Goal: Task Accomplishment & Management: Manage account settings

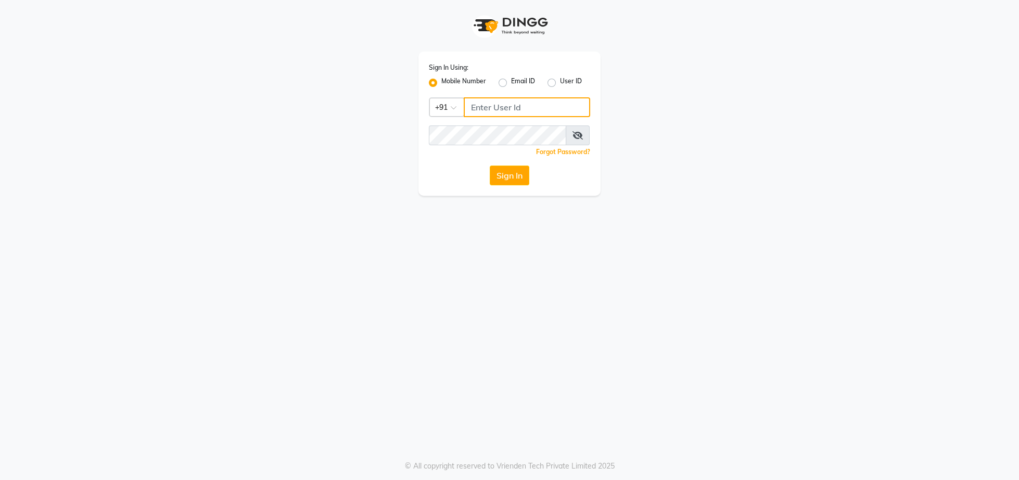
click at [489, 110] on input "Username" at bounding box center [527, 107] width 126 height 20
click at [476, 105] on input "Username" at bounding box center [527, 107] width 126 height 20
type input "8657203597"
click at [494, 172] on button "Sign In" at bounding box center [510, 175] width 40 height 20
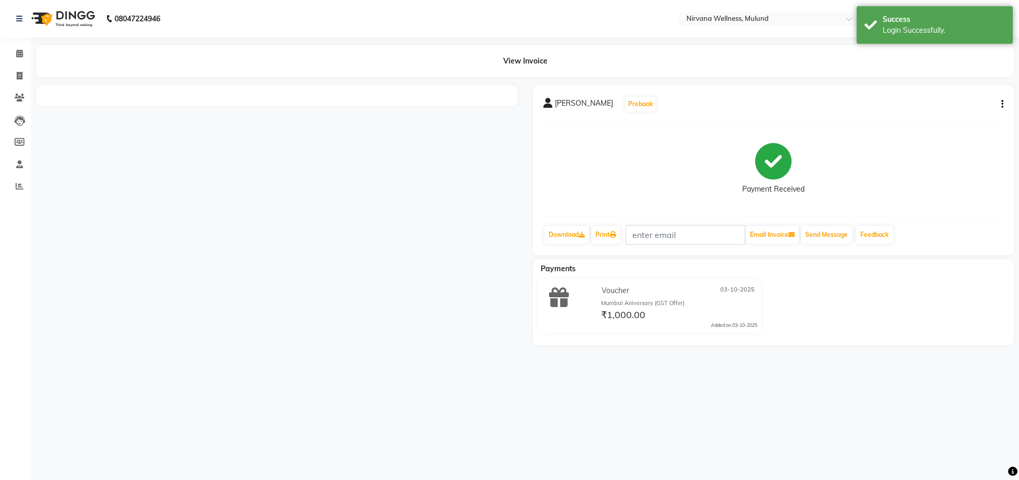
select select "en"
click at [17, 59] on span at bounding box center [19, 54] width 18 height 12
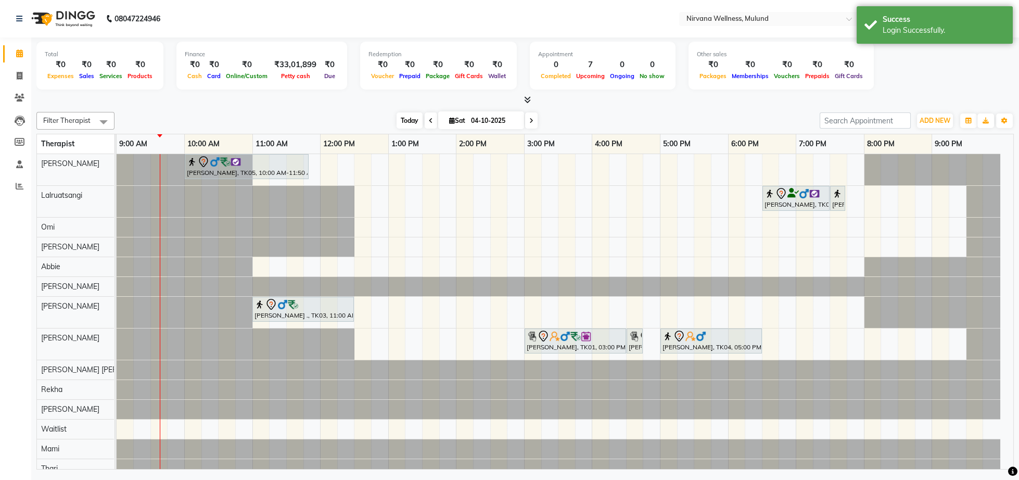
click at [399, 124] on span "Today" at bounding box center [410, 120] width 26 height 16
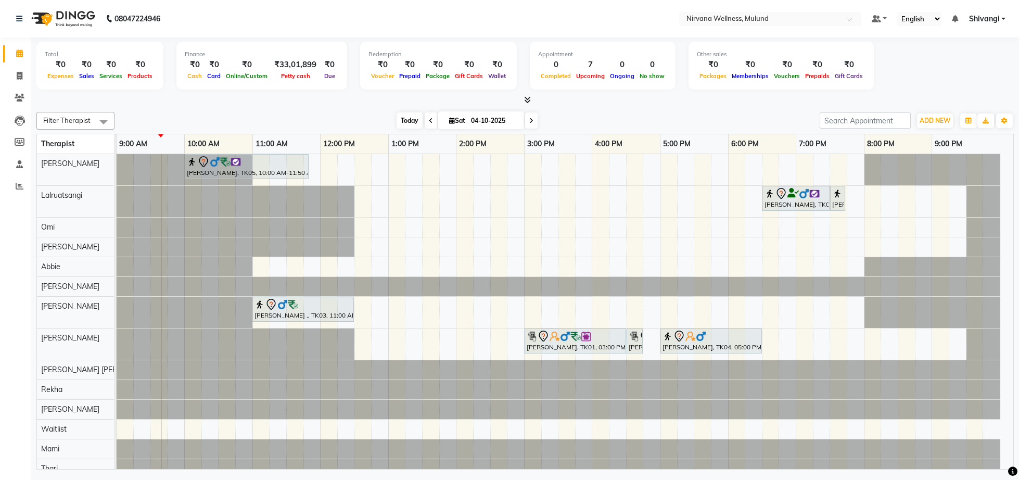
click at [406, 124] on span "Today" at bounding box center [410, 120] width 26 height 16
drag, startPoint x: 358, startPoint y: 172, endPoint x: 419, endPoint y: 173, distance: 61.4
click at [419, 173] on div "[PERSON_NAME], TK05, 10:00 AM-11:50 AM, Herbal Potil Massage [PERSON_NAME], TK0…" at bounding box center [565, 316] width 897 height 324
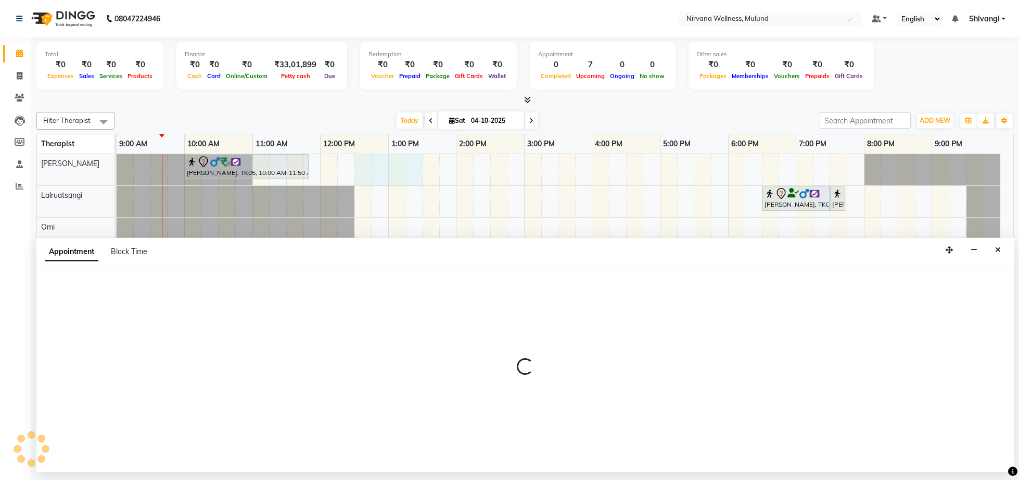
select select "29686"
select select "tentative"
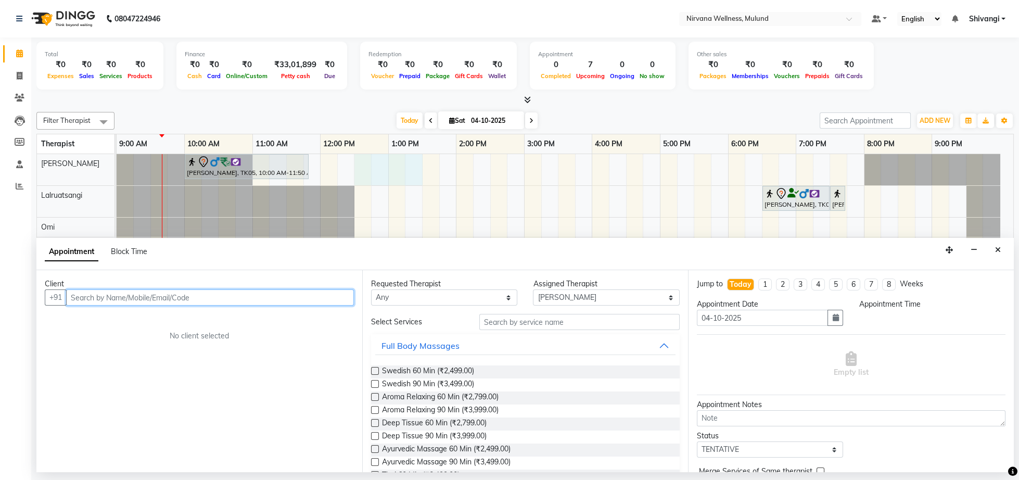
select select "750"
click at [110, 297] on input "text" at bounding box center [210, 297] width 288 height 16
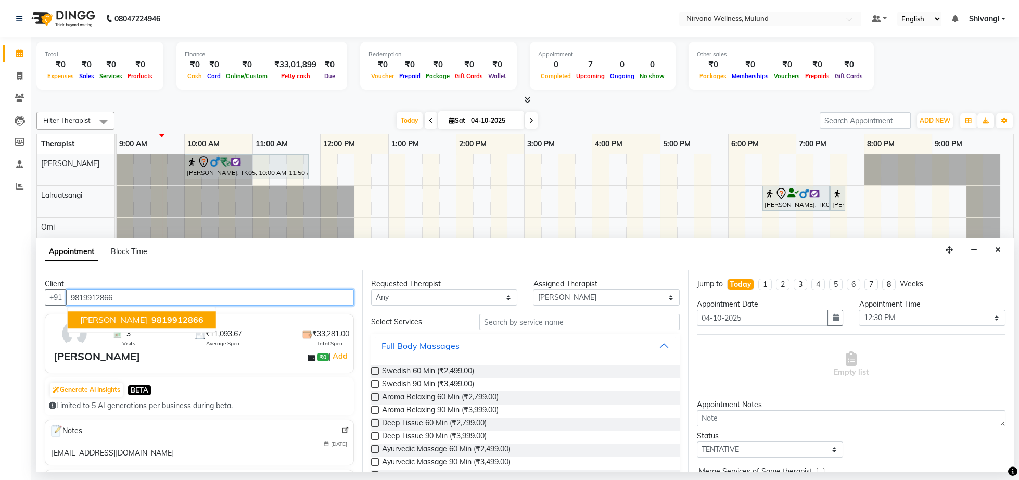
click at [162, 323] on span "9819912866" at bounding box center [177, 320] width 52 height 10
type input "9819912866"
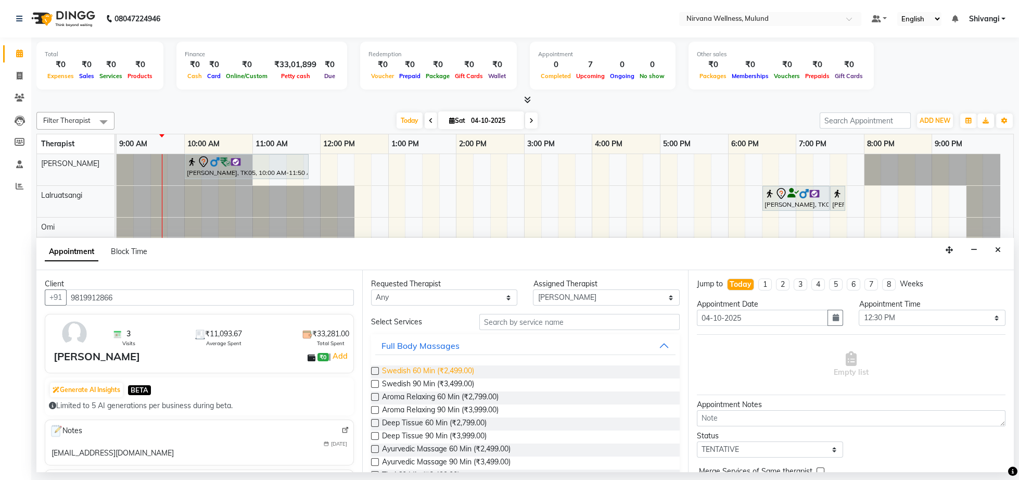
click at [467, 375] on span "Swedish 60 Min (₹2,499.00)" at bounding box center [428, 371] width 92 height 13
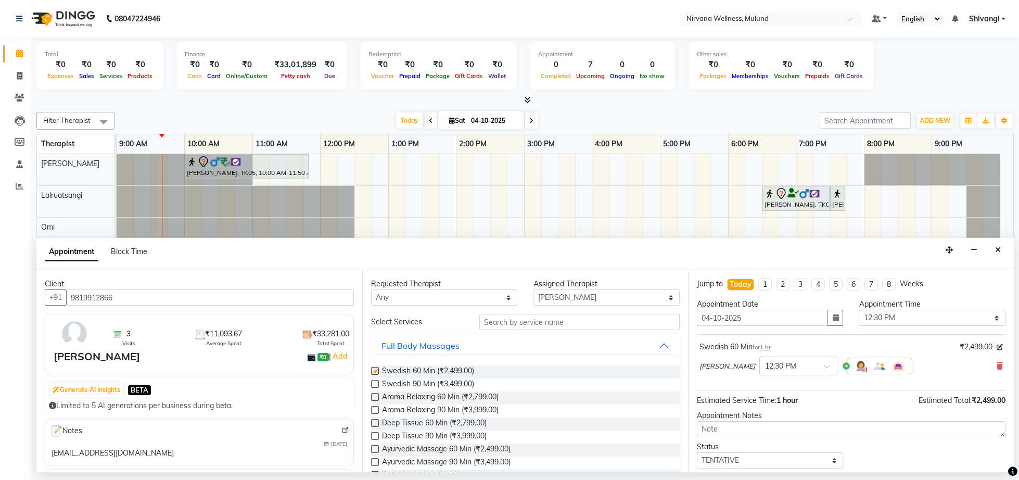
checkbox input "false"
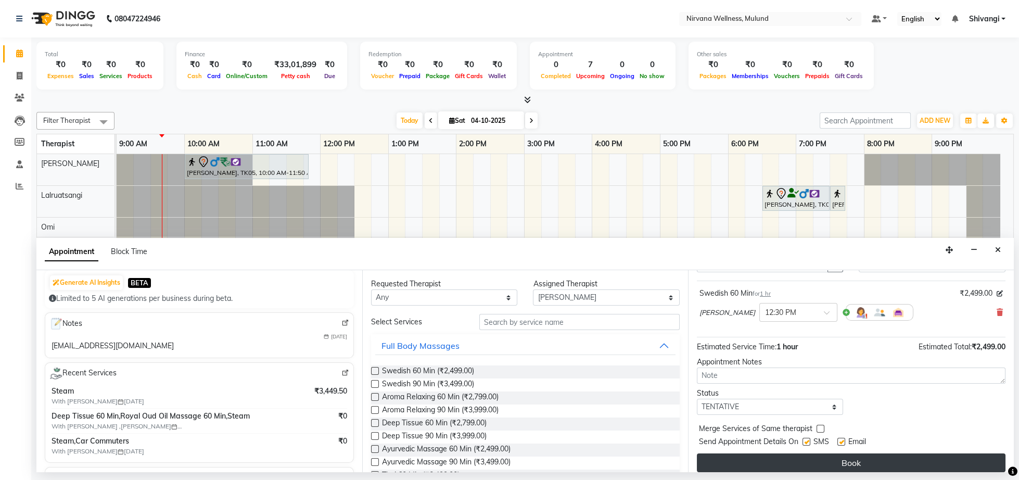
scroll to position [77, 0]
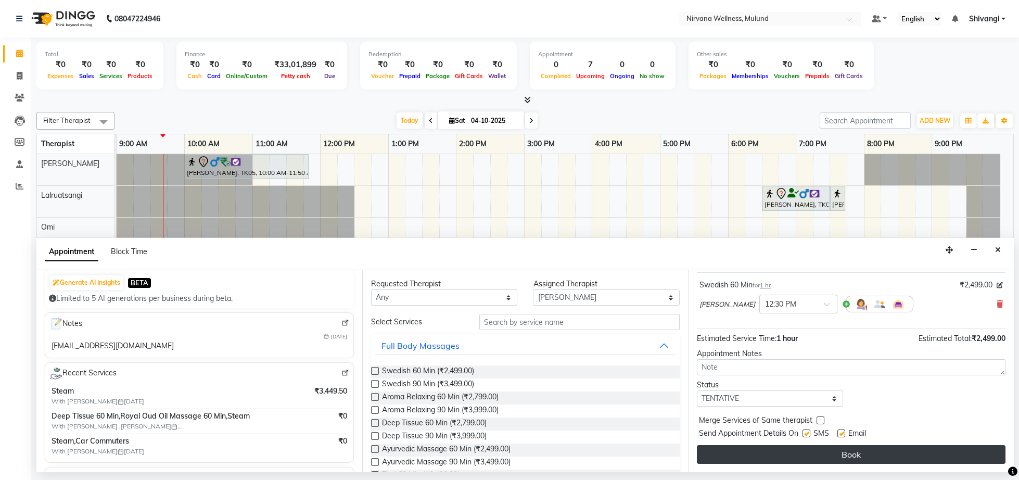
click at [784, 453] on button "Book" at bounding box center [851, 454] width 309 height 19
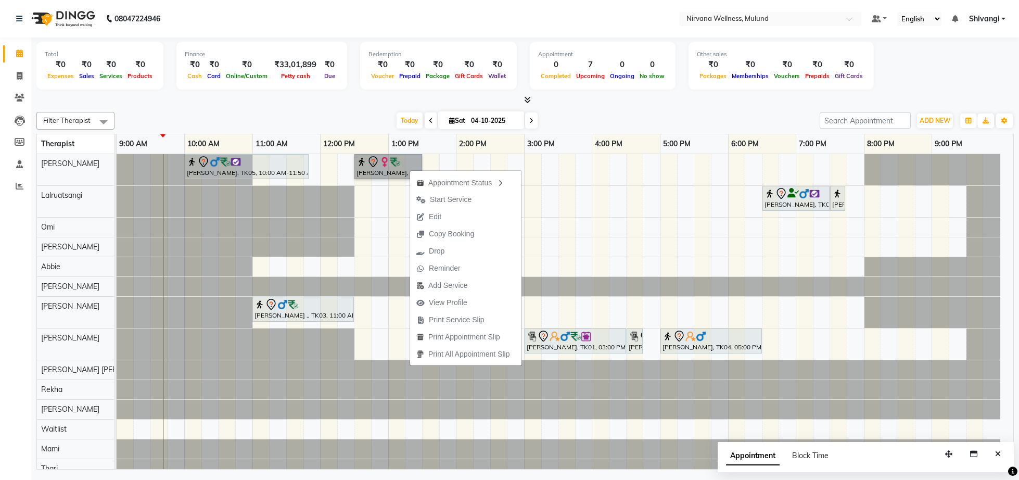
click at [393, 169] on link "[PERSON_NAME], TK06, 12:30 PM-01:30 PM, Swedish 60 Min" at bounding box center [388, 166] width 68 height 25
select select "7"
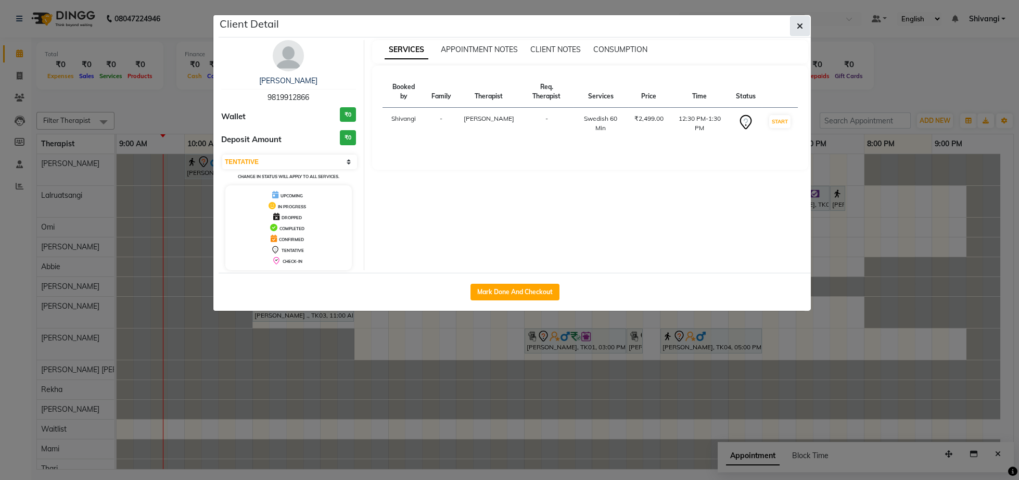
drag, startPoint x: 806, startPoint y: 28, endPoint x: 796, endPoint y: 34, distance: 11.7
click at [805, 28] on button "button" at bounding box center [800, 26] width 20 height 20
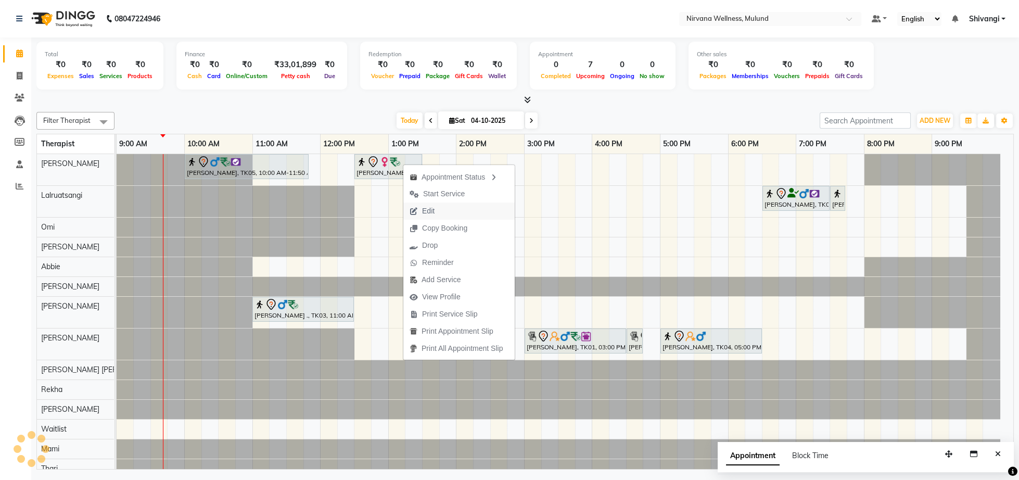
click at [439, 213] on span "Edit" at bounding box center [421, 210] width 37 height 17
select select "tentative"
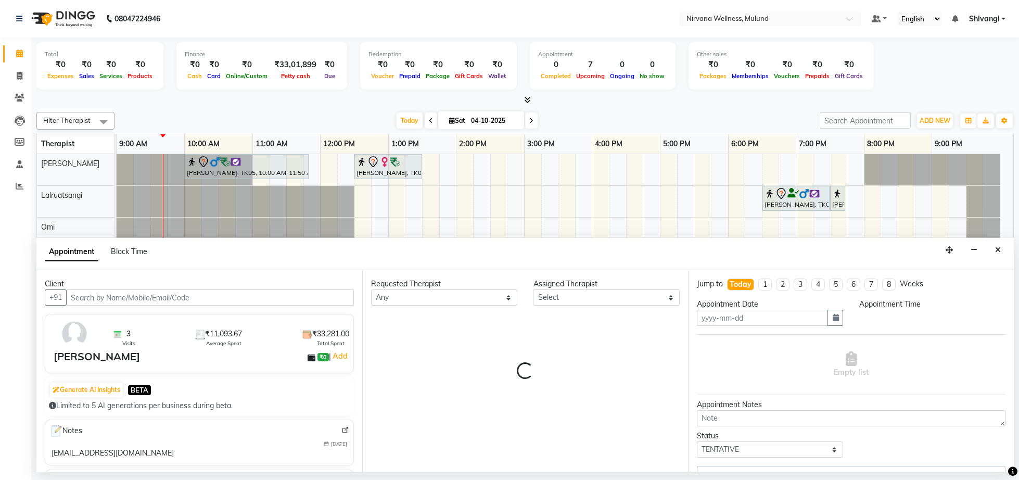
select select "29686"
type input "04-10-2025"
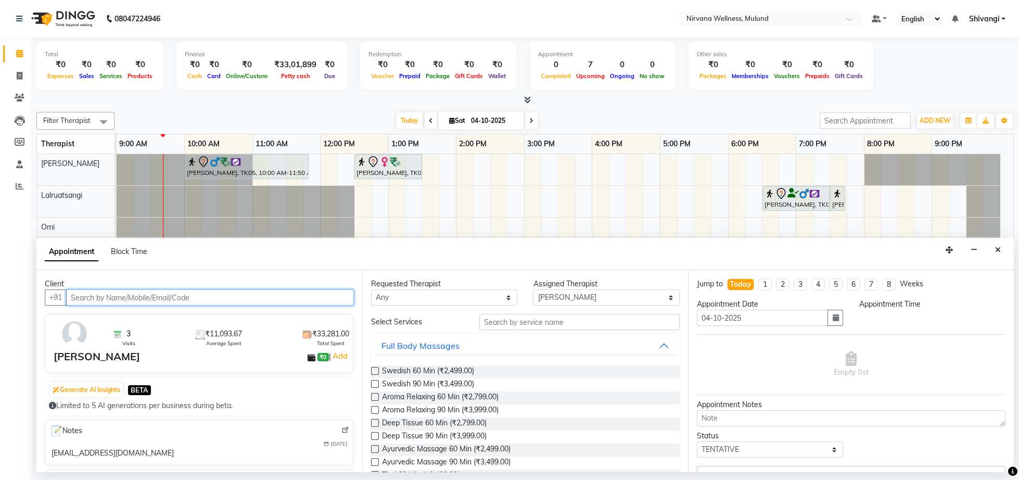
select select "750"
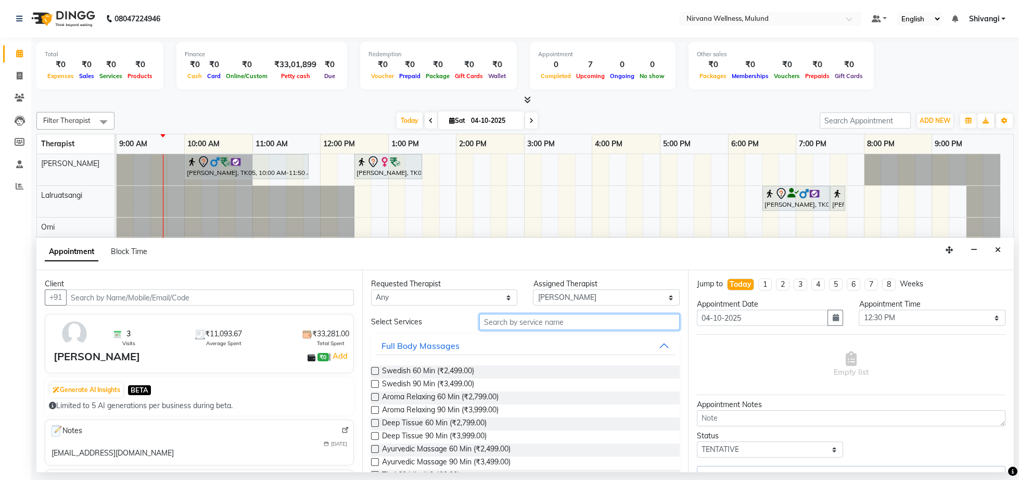
click at [520, 325] on input "text" at bounding box center [579, 322] width 200 height 16
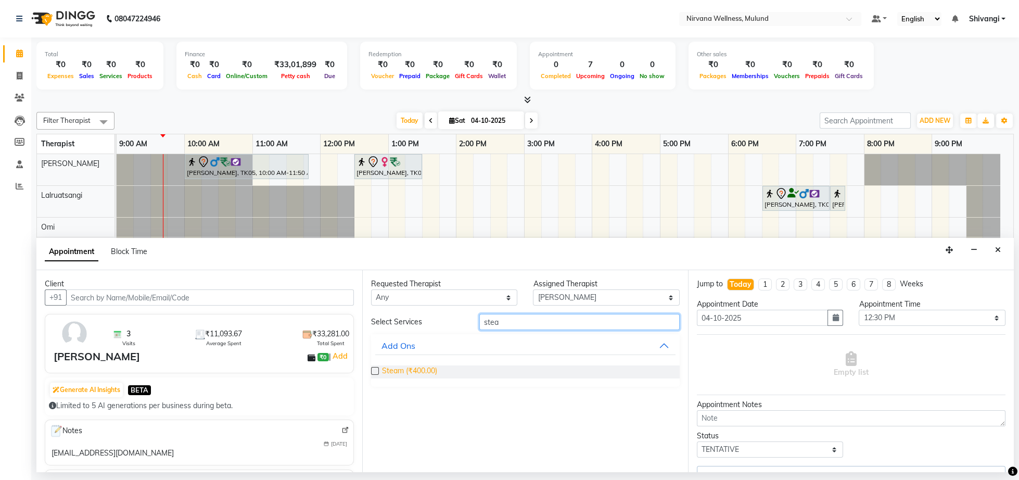
type input "stea"
click at [421, 372] on span "Steam (₹400.00)" at bounding box center [409, 371] width 55 height 13
checkbox input "false"
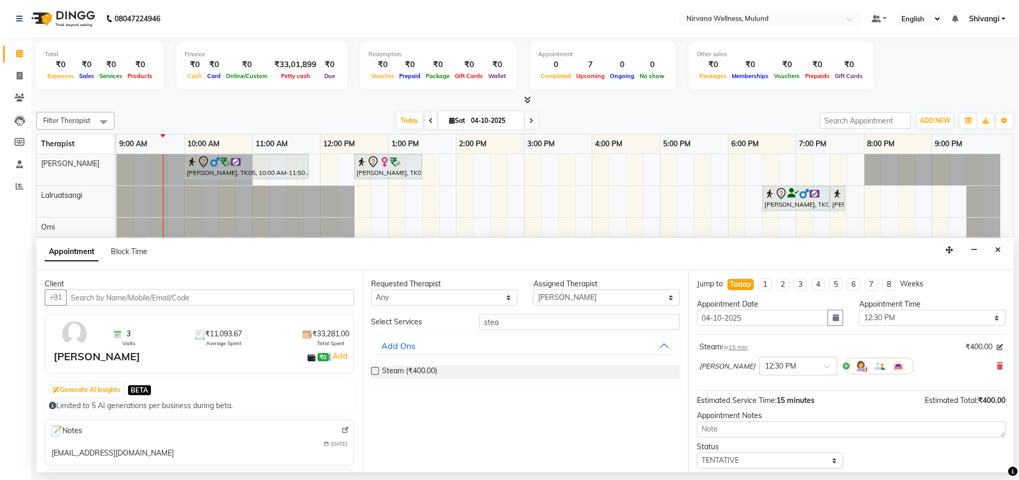
scroll to position [46, 0]
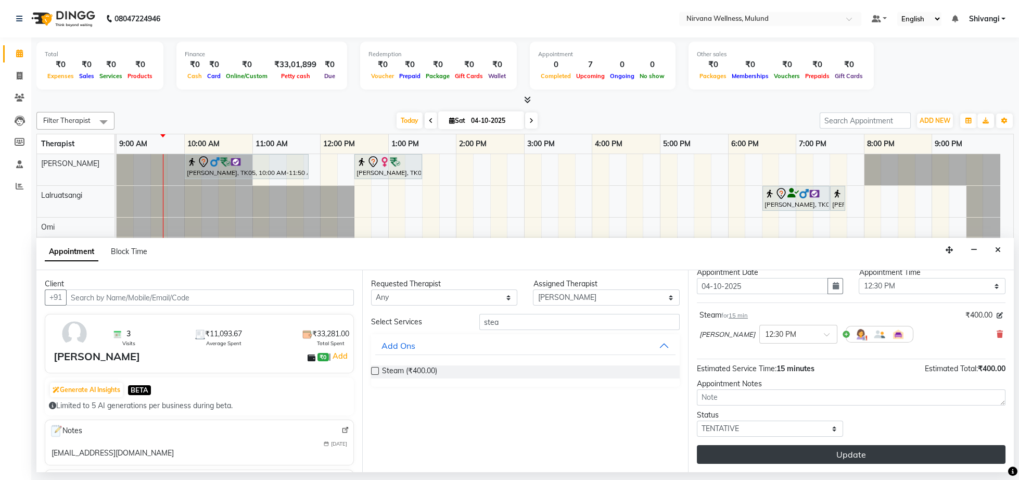
click at [838, 458] on button "Update" at bounding box center [851, 454] width 309 height 19
click at [874, 456] on button "Update" at bounding box center [851, 454] width 309 height 19
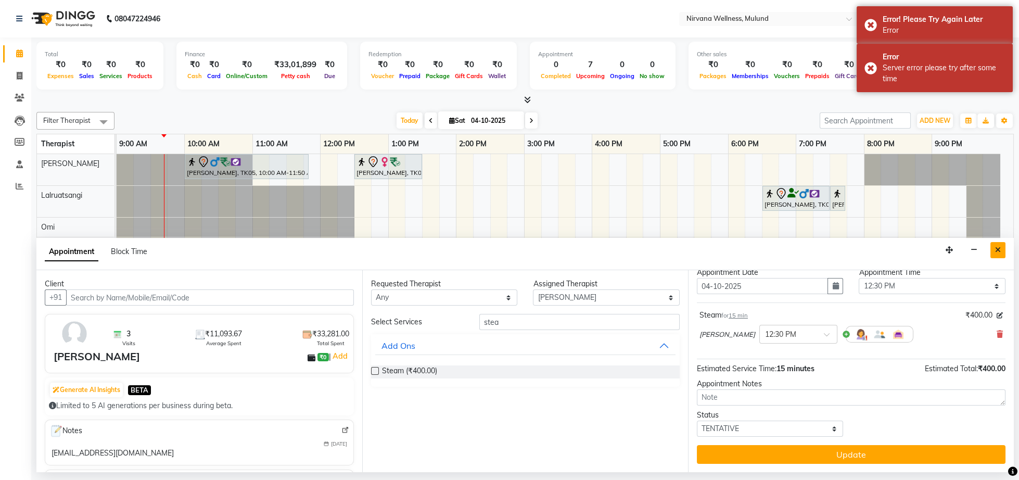
click at [995, 256] on button "Close" at bounding box center [997, 250] width 15 height 16
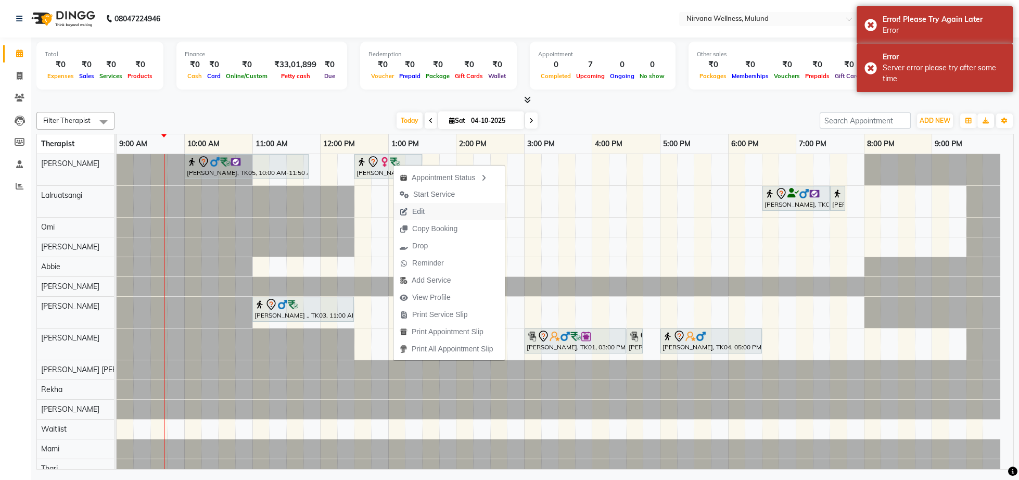
click at [425, 219] on span "Edit" at bounding box center [411, 211] width 37 height 17
select select "29686"
select select "tentative"
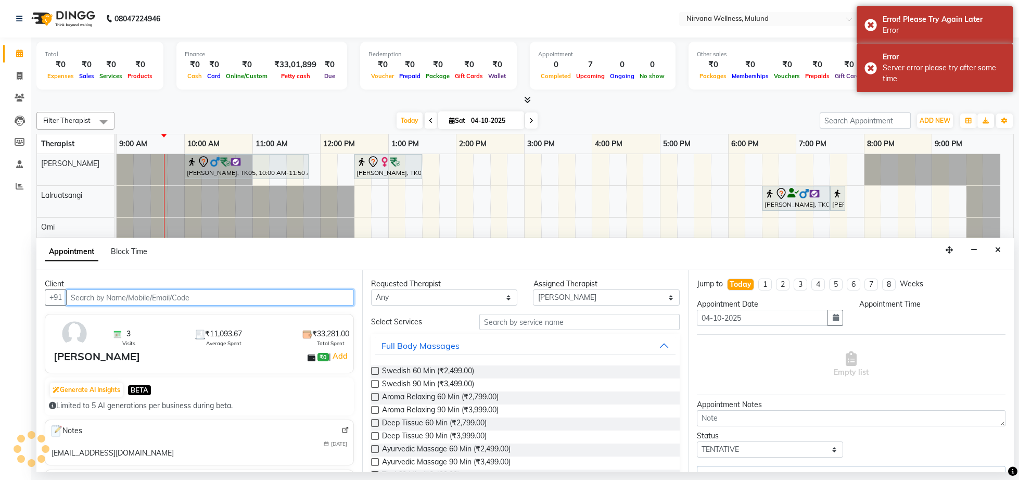
select select "750"
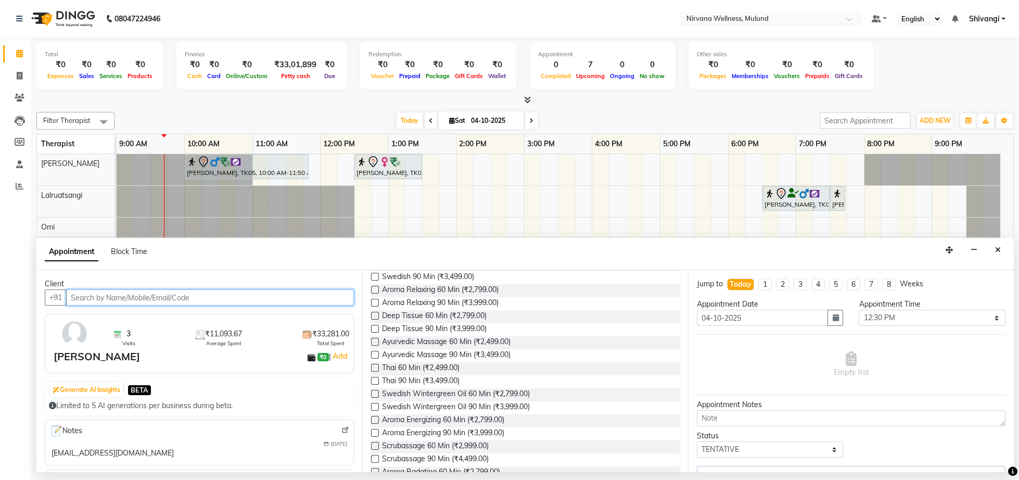
scroll to position [0, 0]
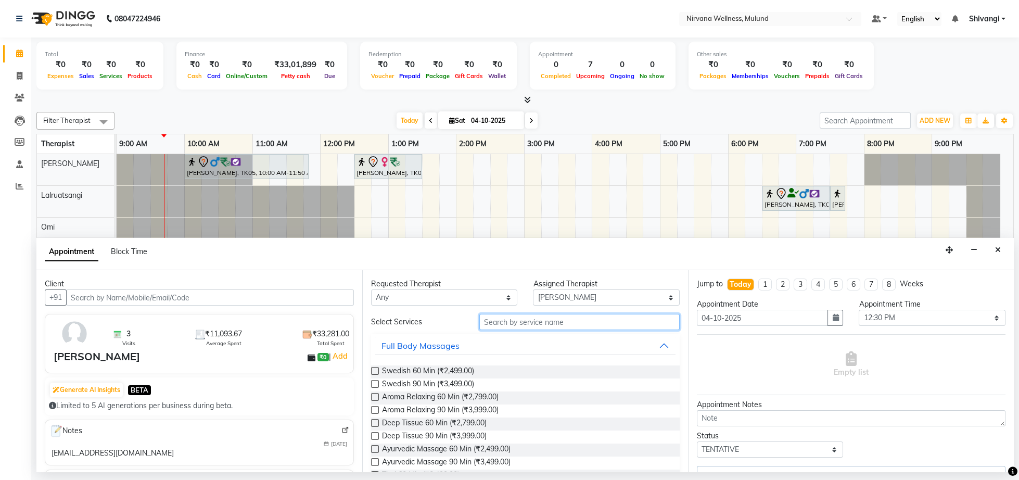
click at [498, 325] on input "text" at bounding box center [579, 322] width 200 height 16
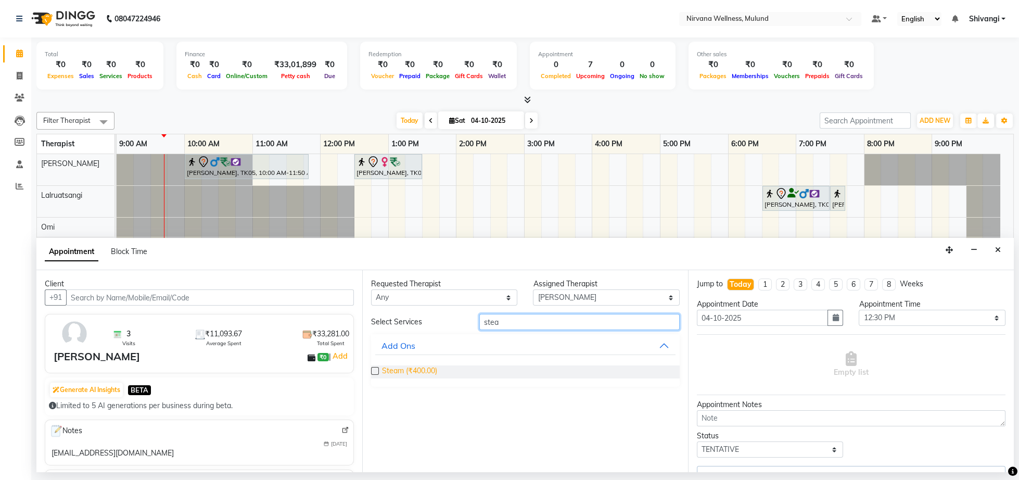
type input "stea"
click at [394, 373] on span "Steam (₹400.00)" at bounding box center [409, 371] width 55 height 13
checkbox input "false"
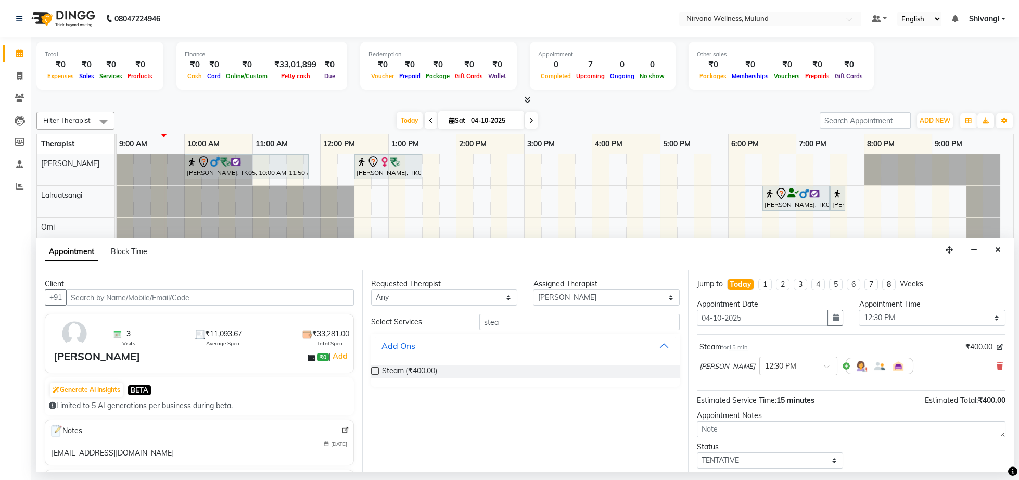
click at [983, 363] on div "[PERSON_NAME] × 12:30 PM" at bounding box center [850, 365] width 303 height 27
click at [997, 370] on icon at bounding box center [1000, 365] width 6 height 7
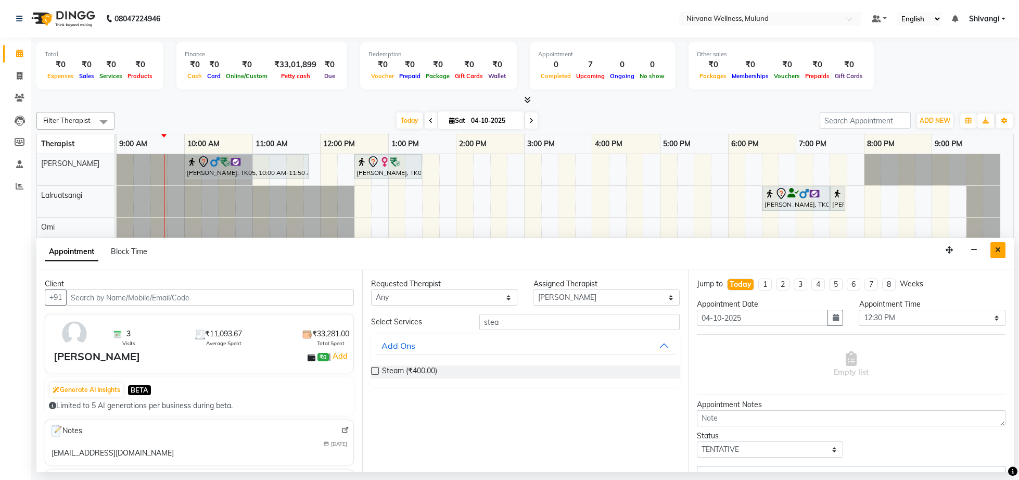
click at [998, 251] on icon "Close" at bounding box center [998, 249] width 6 height 7
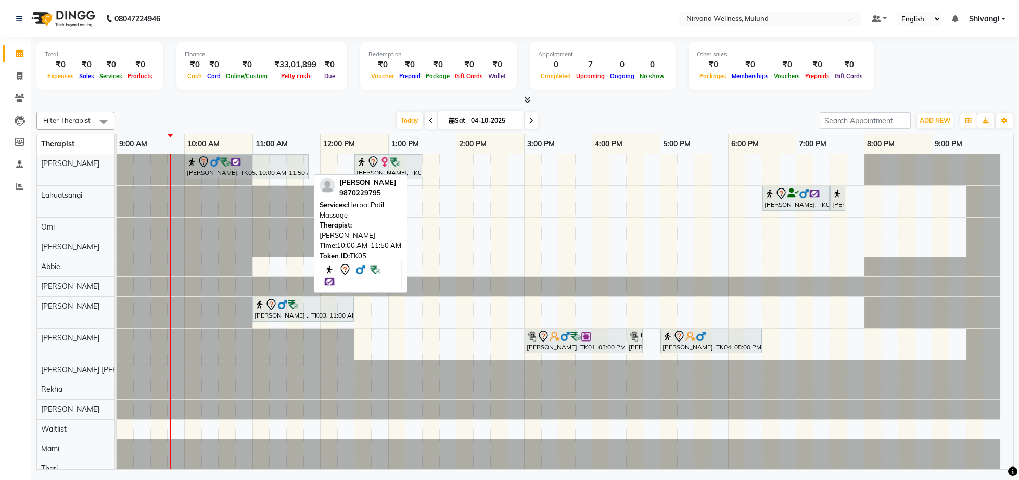
click at [241, 169] on div "[PERSON_NAME], TK05, 10:00 AM-11:50 AM, Herbal Potil Massage" at bounding box center [247, 167] width 122 height 22
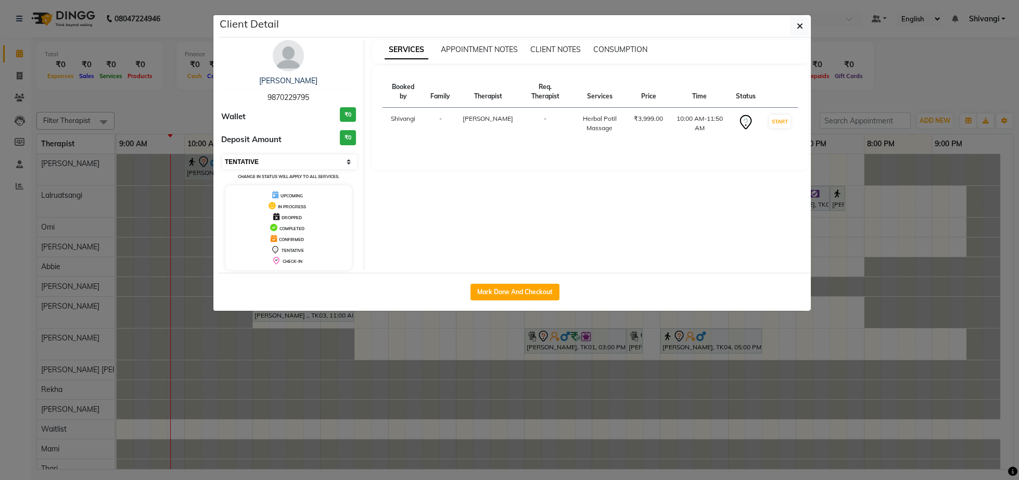
click at [258, 164] on select "Select IN SERVICE CONFIRMED TENTATIVE CHECK IN MARK DONE DROPPED UPCOMING" at bounding box center [289, 162] width 135 height 15
select select "6"
click option "CONFIRMED" at bounding box center [0, 0] width 0 height 0
click at [187, 128] on ngb-modal-window "Client Detail [PERSON_NAME] 9870229795 Wallet ₹0 Deposit Amount ₹0 Select IN SE…" at bounding box center [509, 240] width 1019 height 480
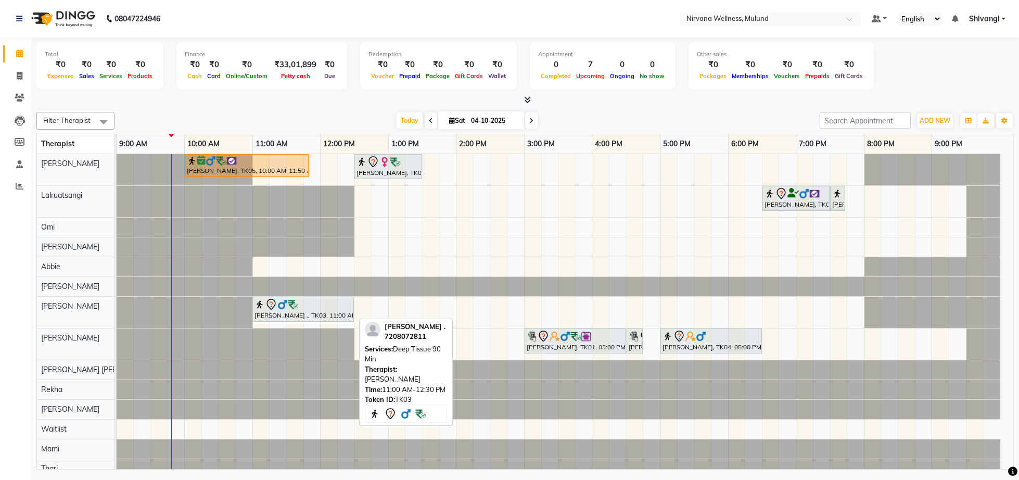
click at [288, 319] on div "[PERSON_NAME] ., TK03, 11:00 AM-12:30 PM, Deep Tissue 90 Min" at bounding box center [302, 309] width 99 height 22
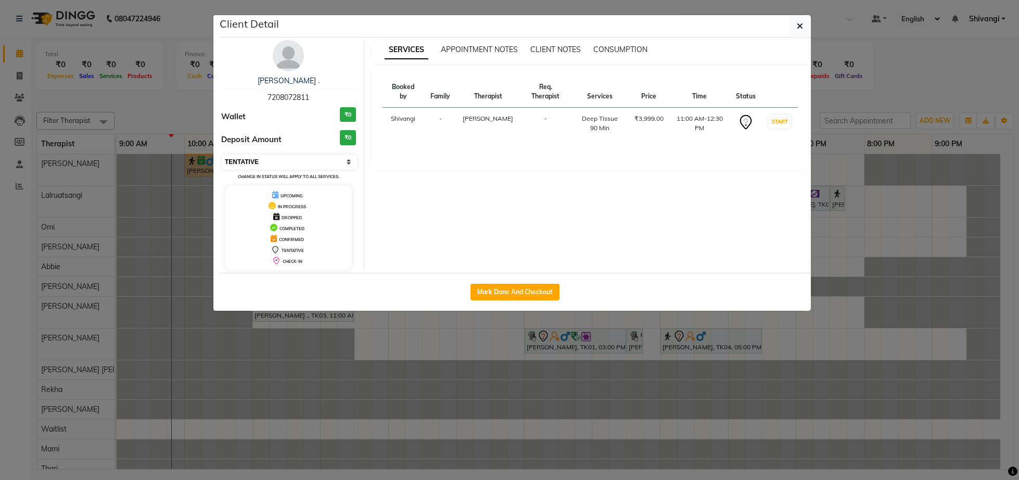
click at [222, 155] on select "Select IN SERVICE CONFIRMED TENTATIVE CHECK IN MARK DONE DROPPED UPCOMING" at bounding box center [289, 162] width 135 height 15
select select "6"
click option "CONFIRMED" at bounding box center [0, 0] width 0 height 0
click at [149, 103] on ngb-modal-window "Client Detail [PERSON_NAME] . 7208072811 Wallet ₹0 Deposit Amount ₹0 Select IN …" at bounding box center [509, 240] width 1019 height 480
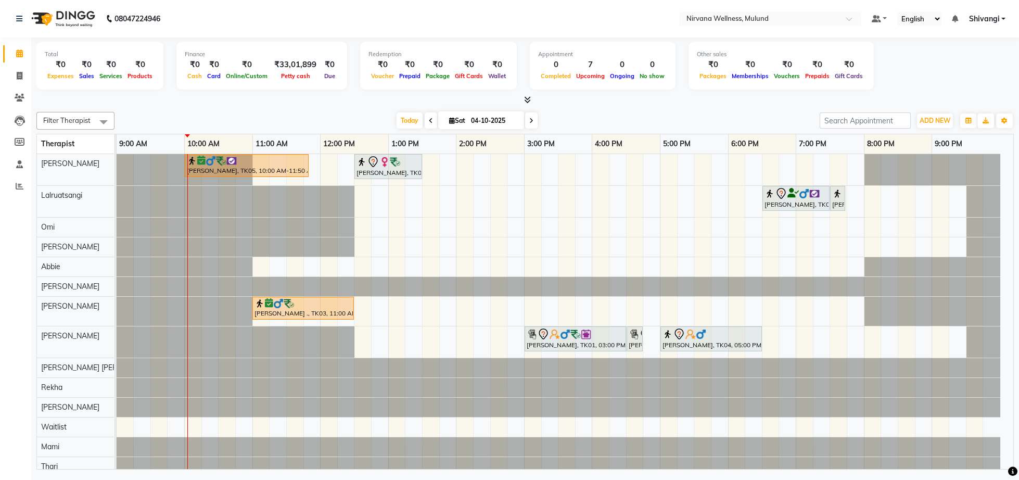
click at [286, 277] on div "[PERSON_NAME], TK05, 10:00 AM-11:50 AM, Herbal Potil Massage [PERSON_NAME], TK0…" at bounding box center [565, 315] width 897 height 322
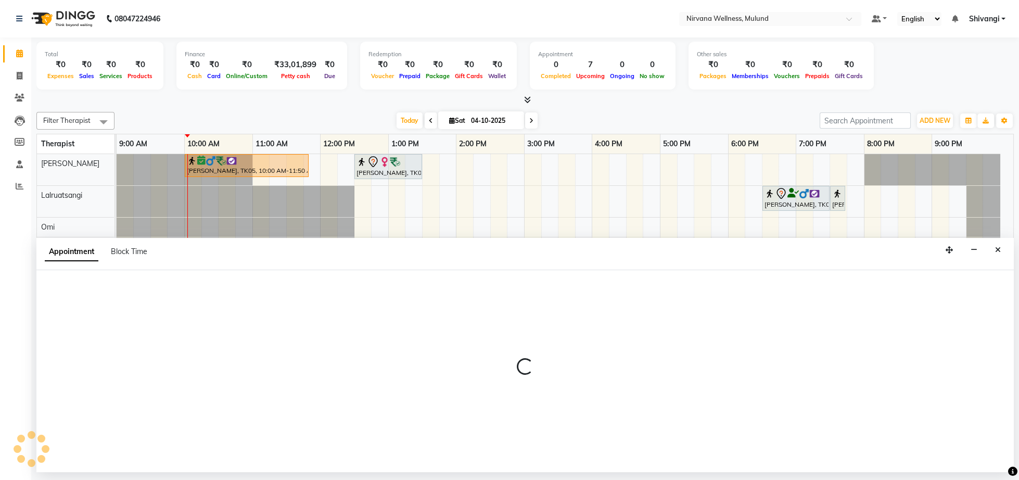
select select "92881"
select select "tentative"
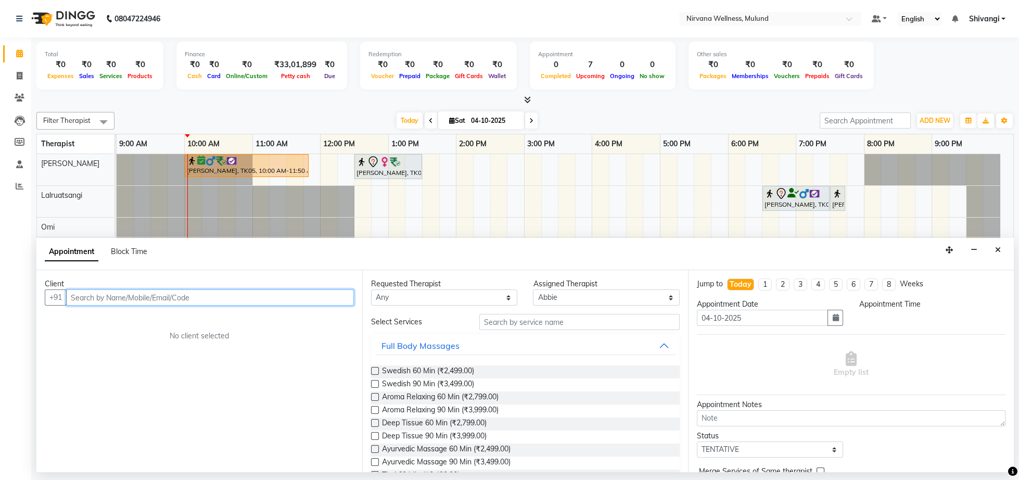
select select "675"
click at [286, 277] on div "Client +91 No client selected" at bounding box center [199, 371] width 326 height 202
click at [996, 253] on icon "Close" at bounding box center [998, 249] width 6 height 7
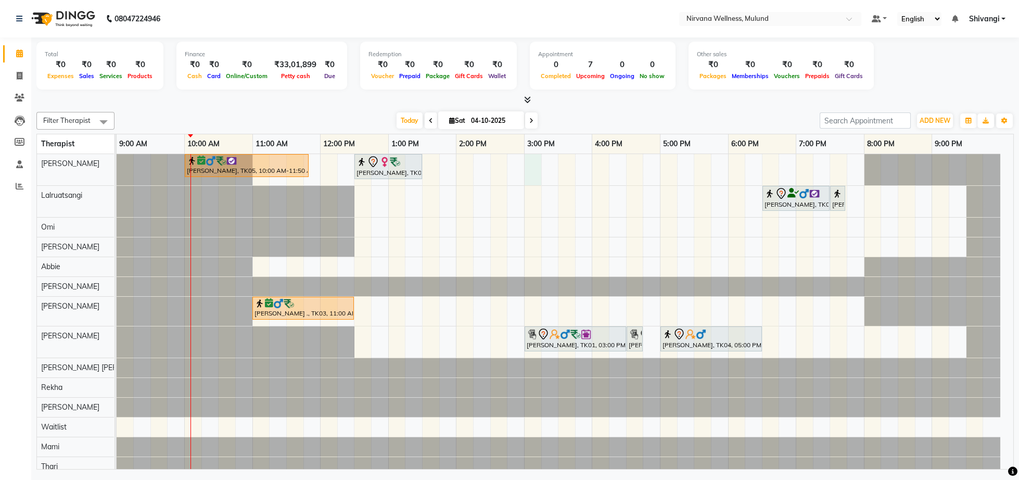
click at [527, 169] on div "[PERSON_NAME], TK05, 10:00 AM-11:50 AM, Herbal Potil Massage [PERSON_NAME], TK0…" at bounding box center [565, 315] width 897 height 322
select select "29686"
select select "tentative"
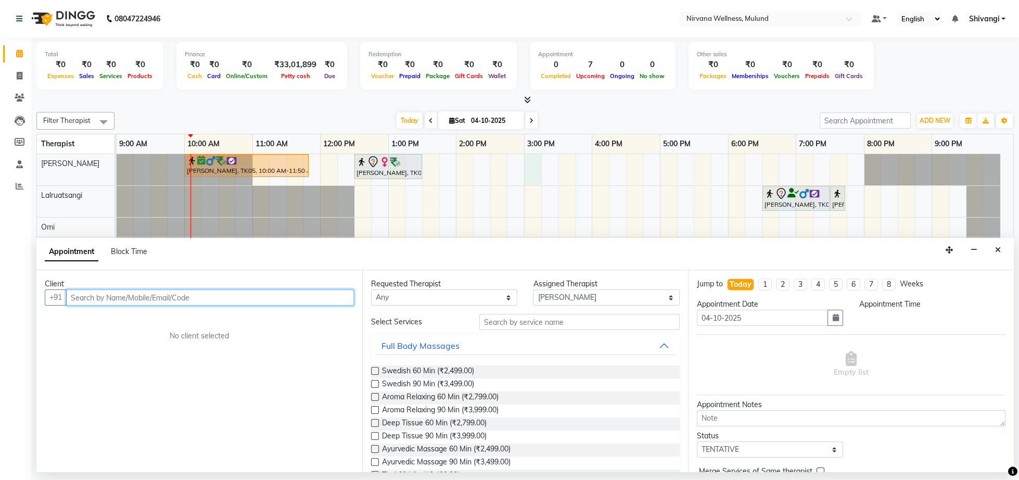
select select "900"
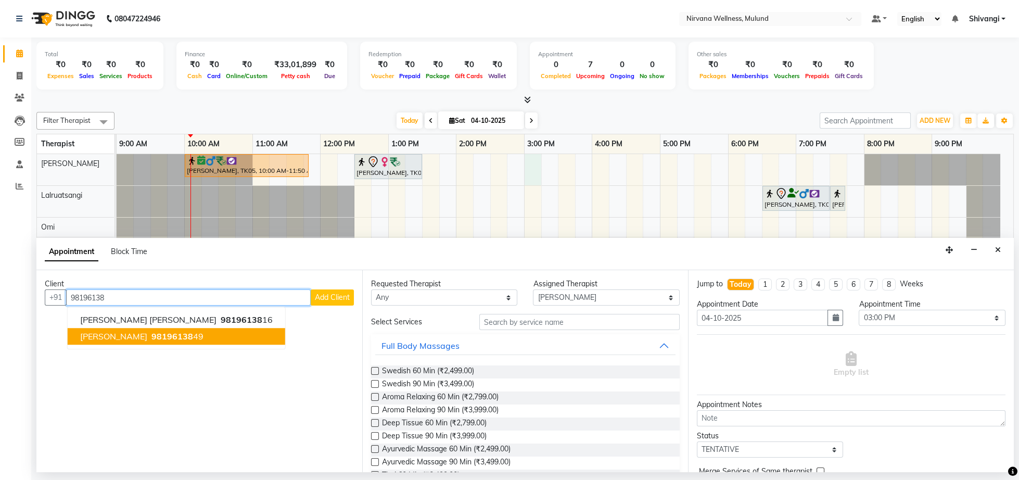
click at [175, 338] on span "98196138" at bounding box center [172, 337] width 42 height 10
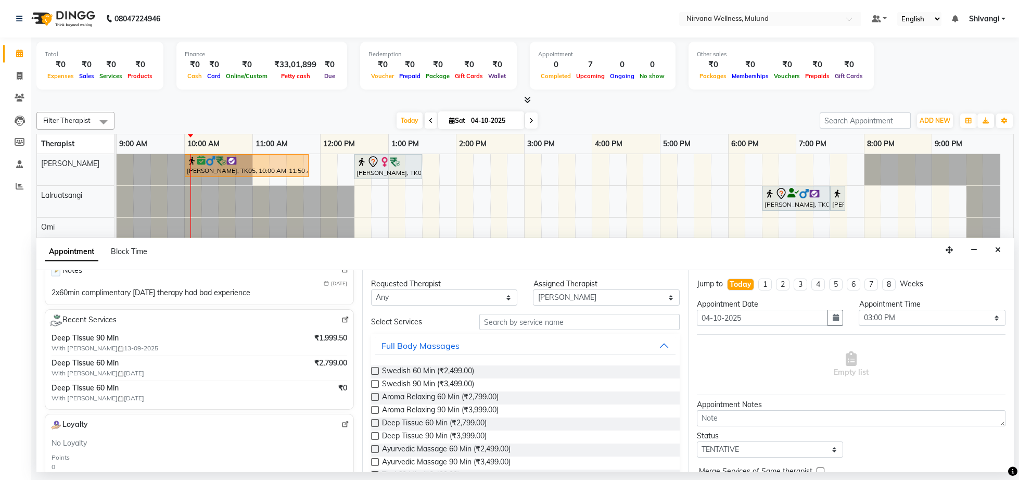
scroll to position [161, 0]
type input "9819613849"
click at [401, 373] on span "Swedish 60 Min (₹2,499.00)" at bounding box center [428, 371] width 92 height 13
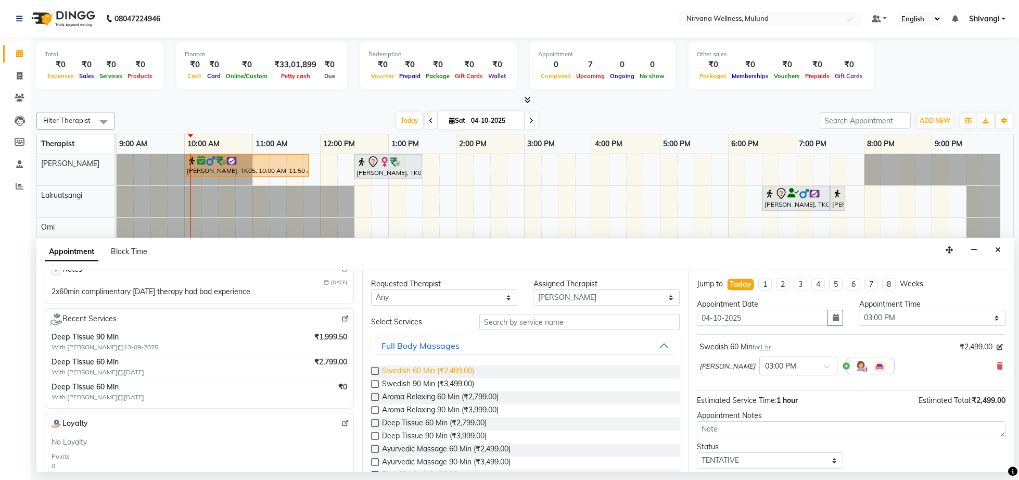
click at [401, 373] on span "Swedish 60 Min (₹2,499.00)" at bounding box center [428, 371] width 92 height 13
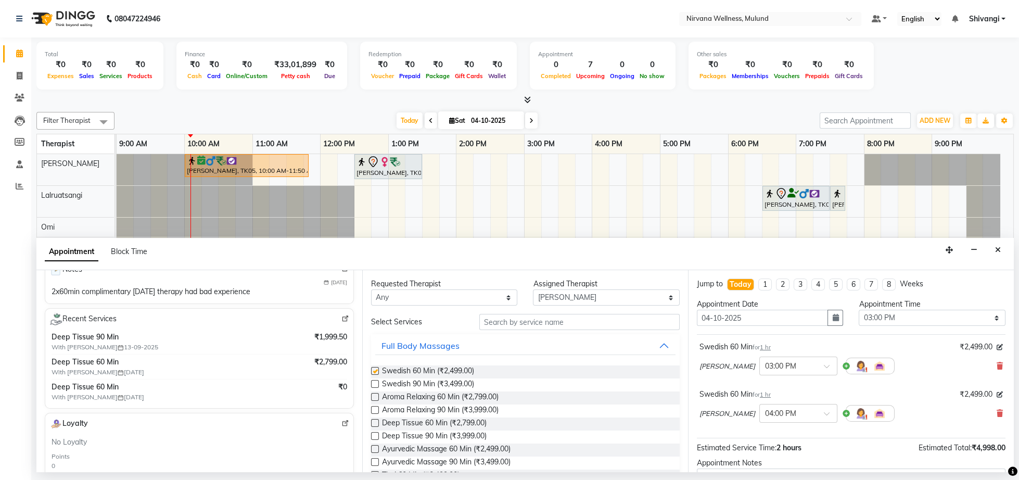
checkbox input "false"
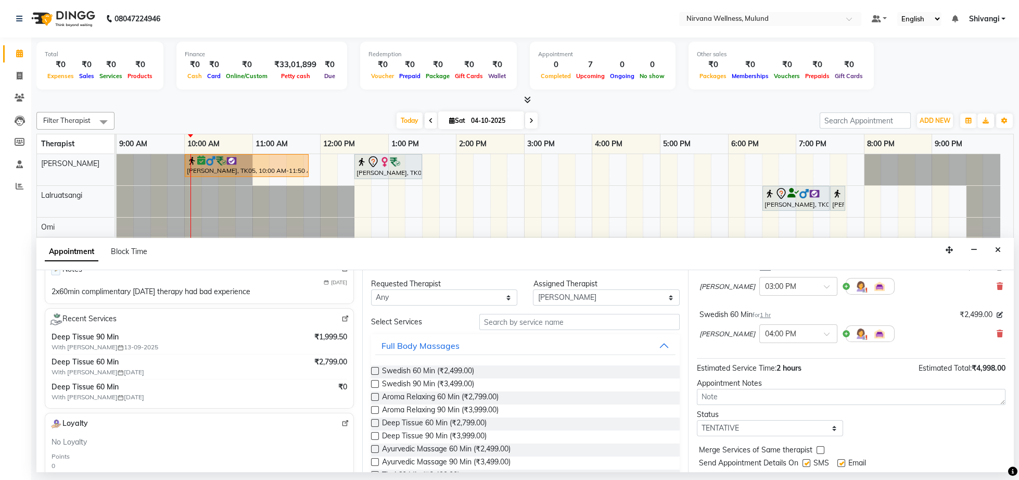
scroll to position [124, 0]
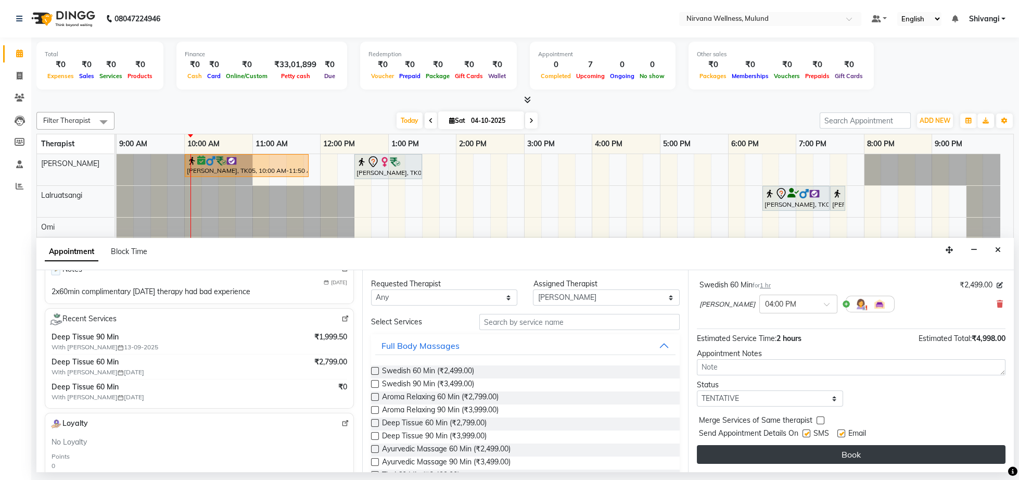
click at [876, 453] on button "Book" at bounding box center [851, 454] width 309 height 19
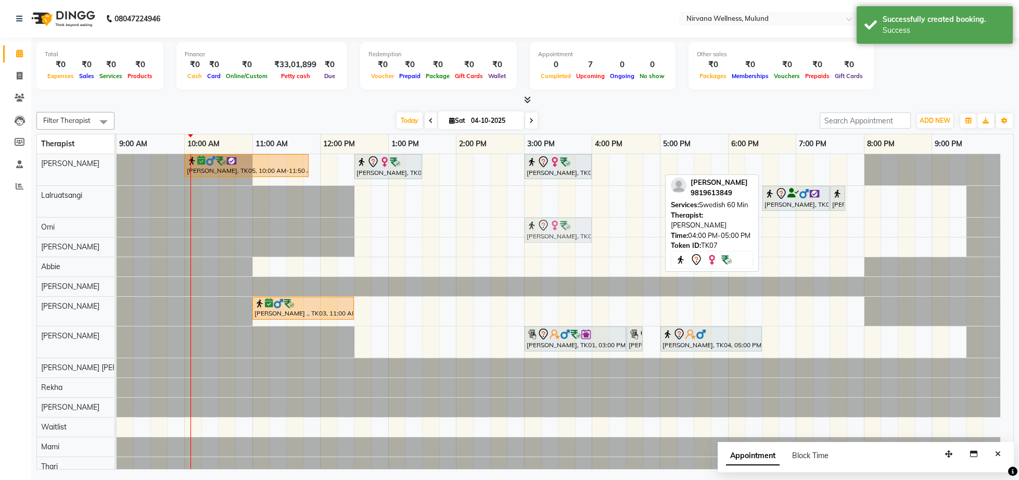
drag, startPoint x: 622, startPoint y: 169, endPoint x: 557, endPoint y: 222, distance: 83.6
click at [557, 222] on tbody "[PERSON_NAME], TK05, 10:00 AM-11:50 AM, Herbal Potil Massage [PERSON_NAME], TK0…" at bounding box center [559, 315] width 884 height 322
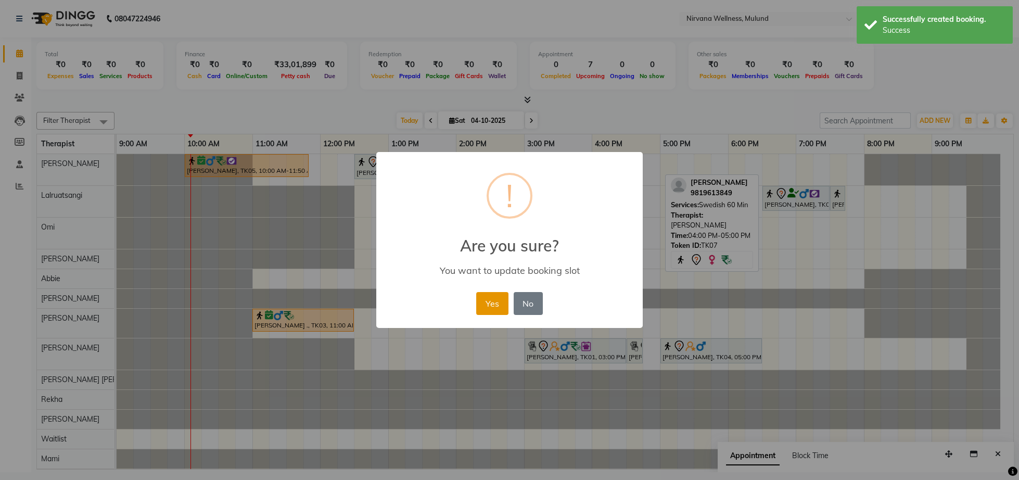
click at [497, 299] on button "Yes" at bounding box center [492, 303] width 32 height 23
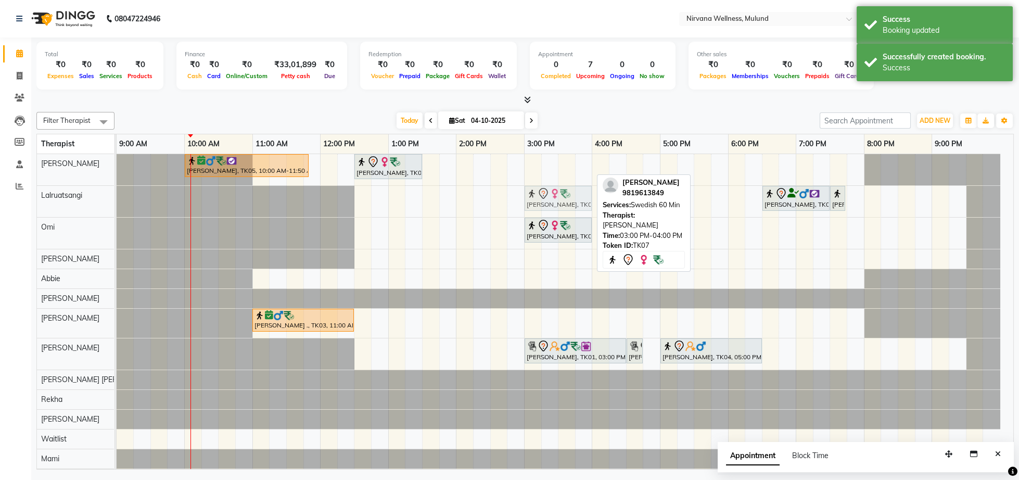
drag, startPoint x: 548, startPoint y: 158, endPoint x: 548, endPoint y: 168, distance: 9.9
click at [548, 188] on tbody "[PERSON_NAME], TK05, 10:00 AM-11:50 AM, Herbal Potil Massage [PERSON_NAME], TK0…" at bounding box center [559, 321] width 884 height 334
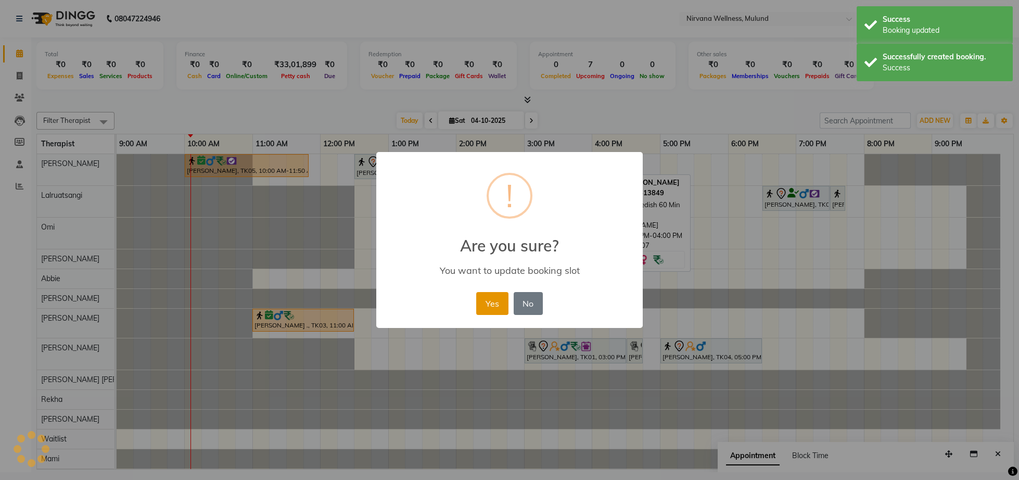
click at [492, 301] on button "Yes" at bounding box center [492, 303] width 32 height 23
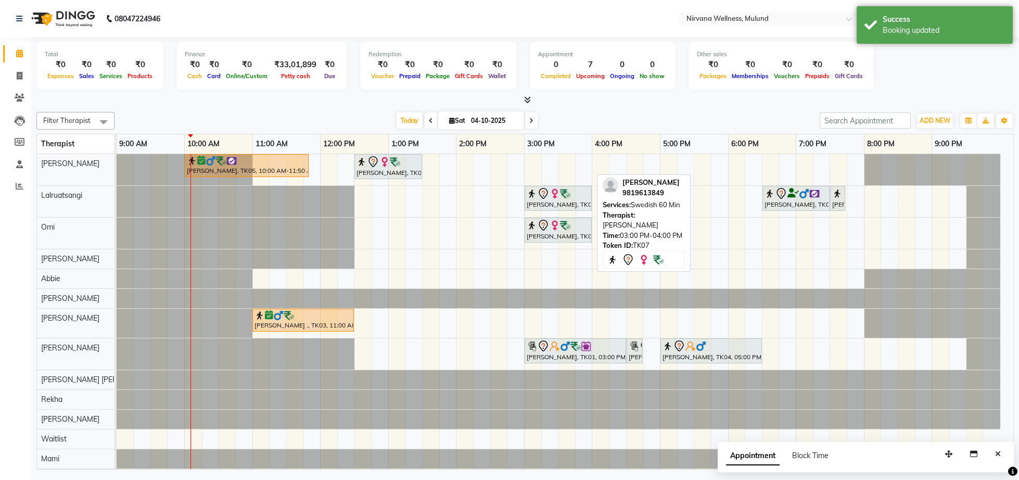
click at [646, 109] on div "Filter Therapist Select All [PERSON_NAME] [PERSON_NAME] [PERSON_NAME] Kumar Nay…" at bounding box center [524, 289] width 977 height 362
click at [626, 59] on div "0" at bounding box center [622, 65] width 30 height 12
click at [625, 198] on div "[PERSON_NAME] 9819613849 Services: Swedish 60 Min Therapist: [PERSON_NAME] Time…" at bounding box center [644, 222] width 94 height 97
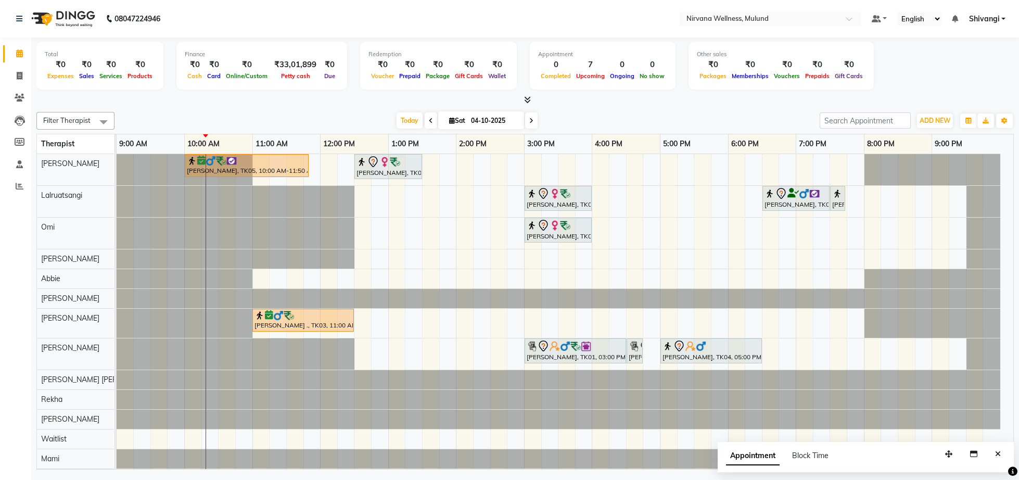
click at [582, 113] on div "[DATE] [DATE]" at bounding box center [467, 121] width 695 height 16
click at [430, 240] on div "[PERSON_NAME], TK05, 10:00 AM-11:50 AM, Herbal Potil Massage [PERSON_NAME], TK0…" at bounding box center [565, 321] width 897 height 334
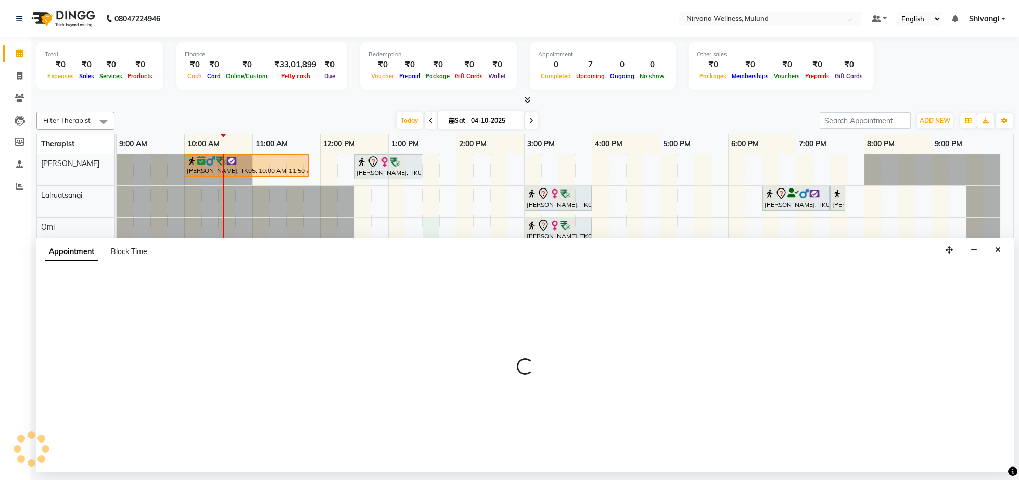
select select "92880"
select select "tentative"
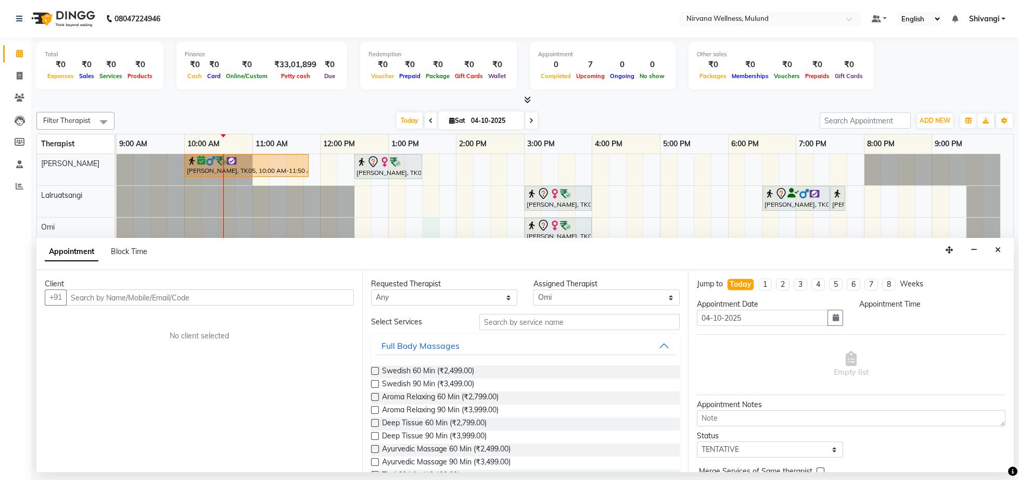
select select "810"
click at [14, 98] on span at bounding box center [19, 98] width 18 height 12
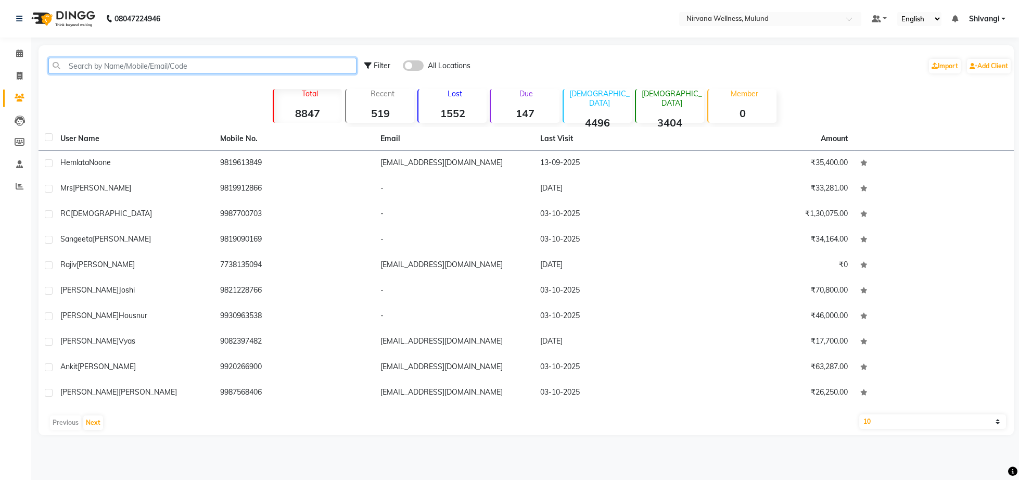
click at [136, 71] on input "text" at bounding box center [202, 66] width 308 height 16
click at [139, 72] on input "text" at bounding box center [202, 66] width 308 height 16
click at [139, 56] on div "Filter All Locations Import Add Client" at bounding box center [526, 65] width 971 height 33
click at [139, 72] on input "text" at bounding box center [202, 66] width 308 height 16
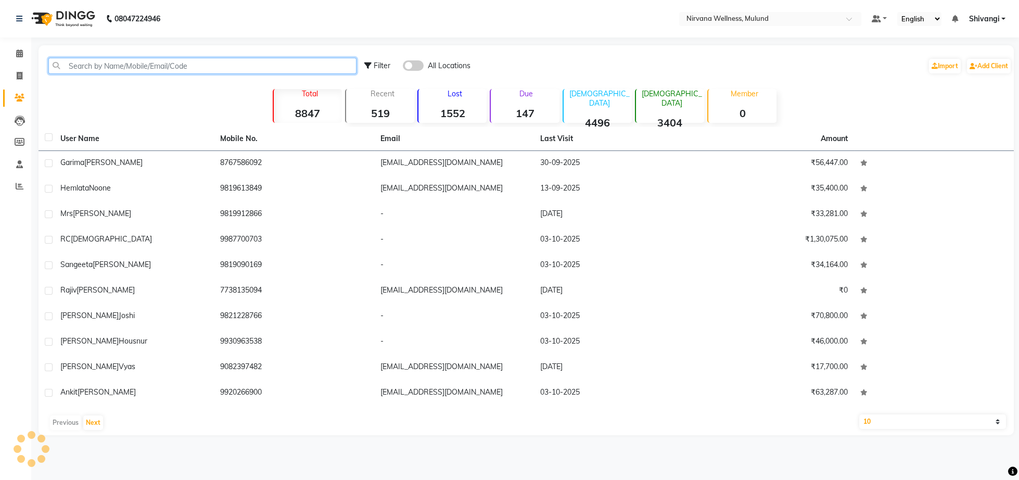
click at [139, 62] on input "text" at bounding box center [202, 66] width 308 height 16
click at [139, 71] on input "text" at bounding box center [202, 66] width 308 height 16
paste input "9987018990"
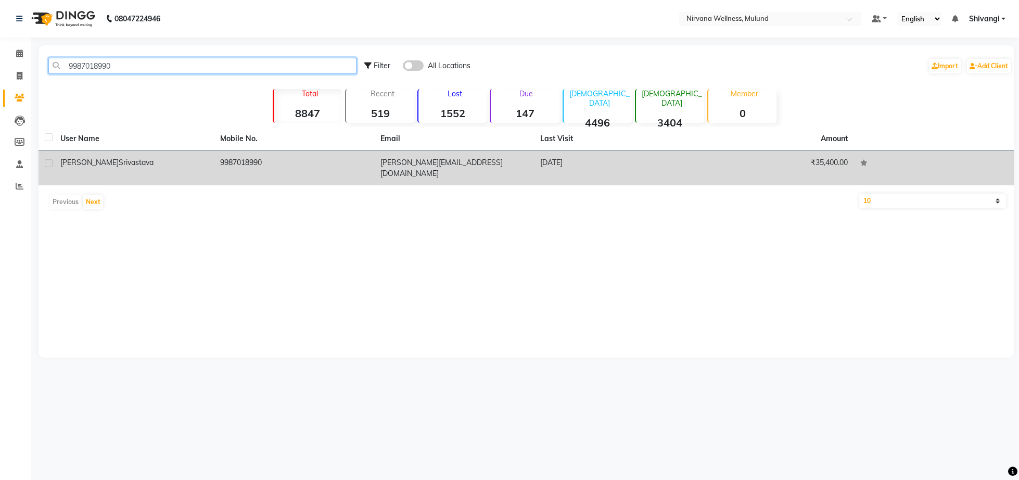
type input "9987018990"
click at [151, 155] on td "[PERSON_NAME]" at bounding box center [134, 168] width 160 height 34
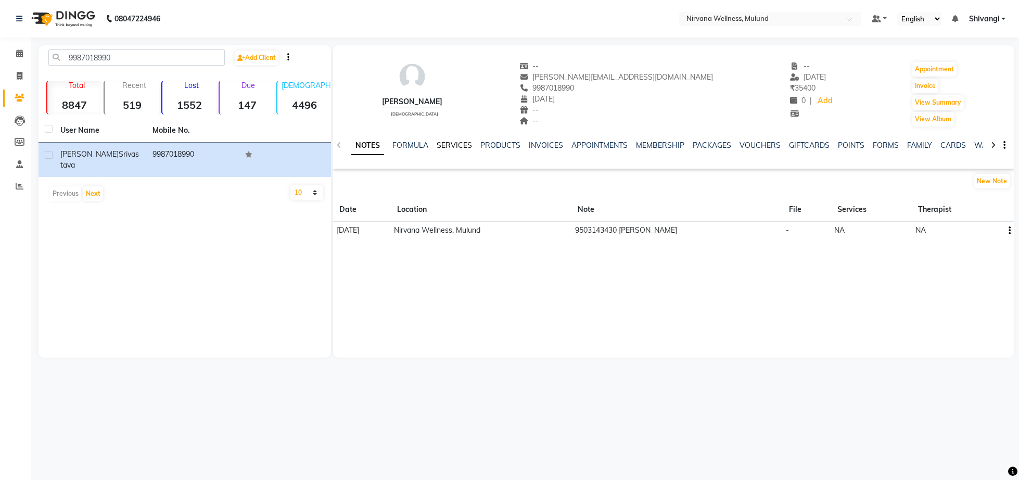
click at [465, 145] on link "SERVICES" at bounding box center [454, 145] width 35 height 9
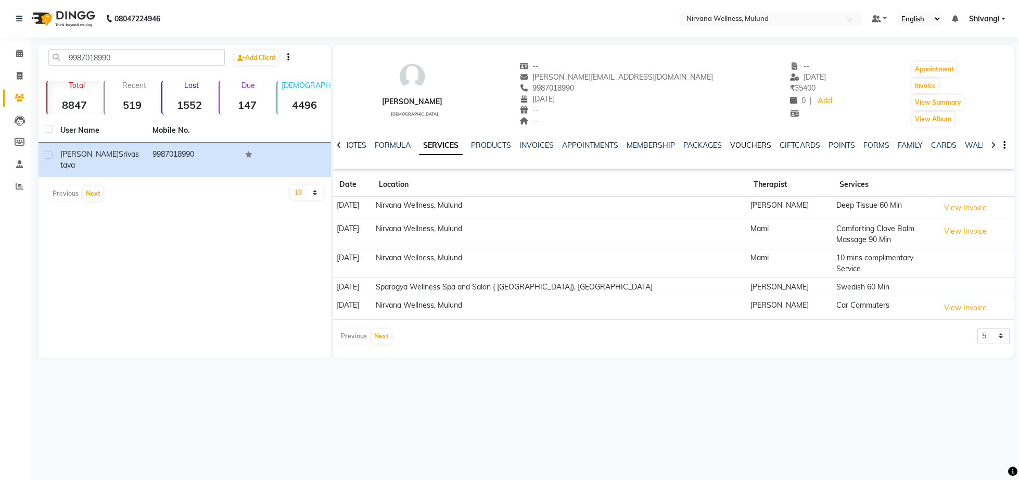
click at [748, 146] on link "VOUCHERS" at bounding box center [750, 145] width 41 height 9
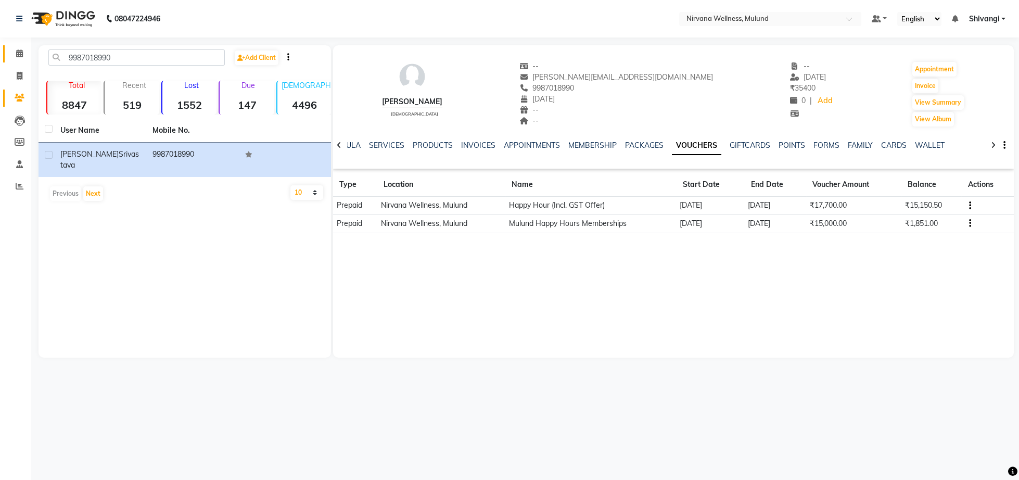
click at [7, 54] on link "Calendar" at bounding box center [15, 53] width 25 height 17
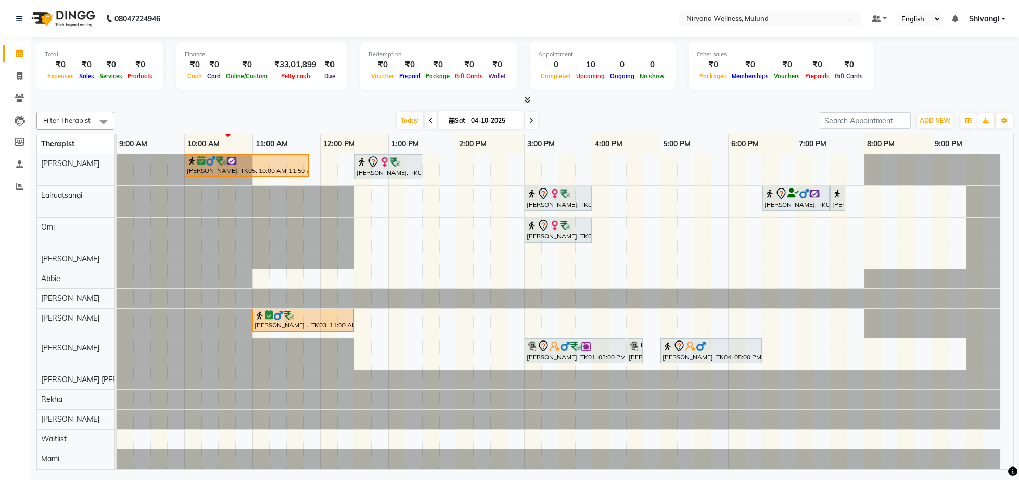
click at [525, 122] on span at bounding box center [531, 120] width 12 height 16
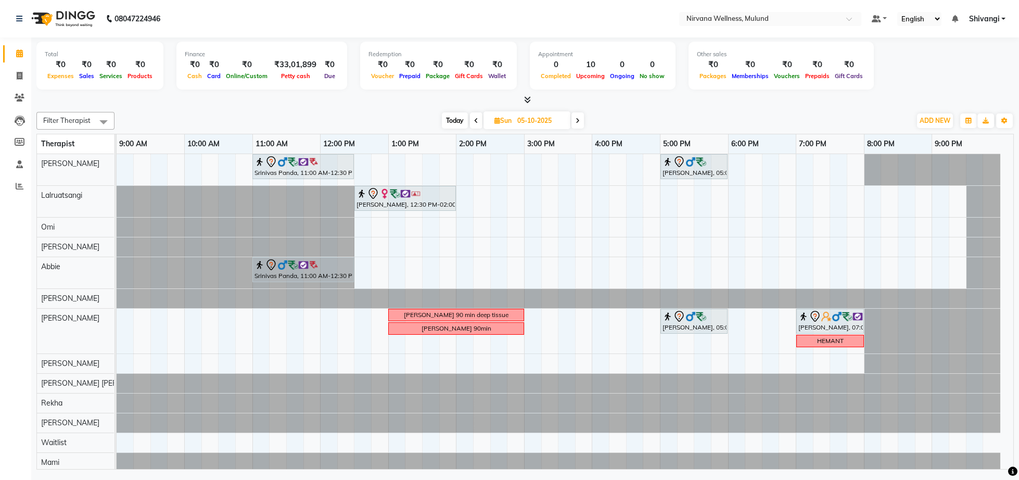
click at [456, 122] on span "Today" at bounding box center [455, 120] width 26 height 16
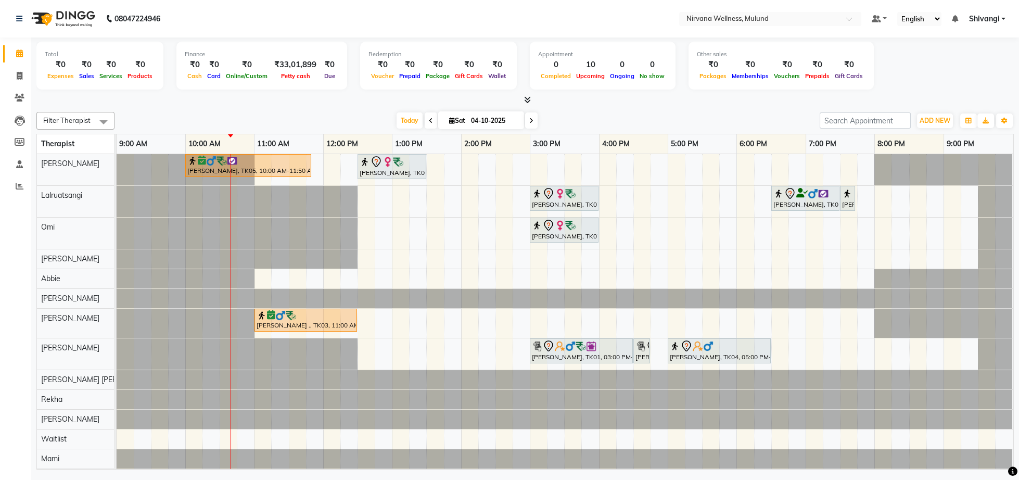
click at [529, 122] on icon at bounding box center [531, 121] width 4 height 6
type input "05-10-2025"
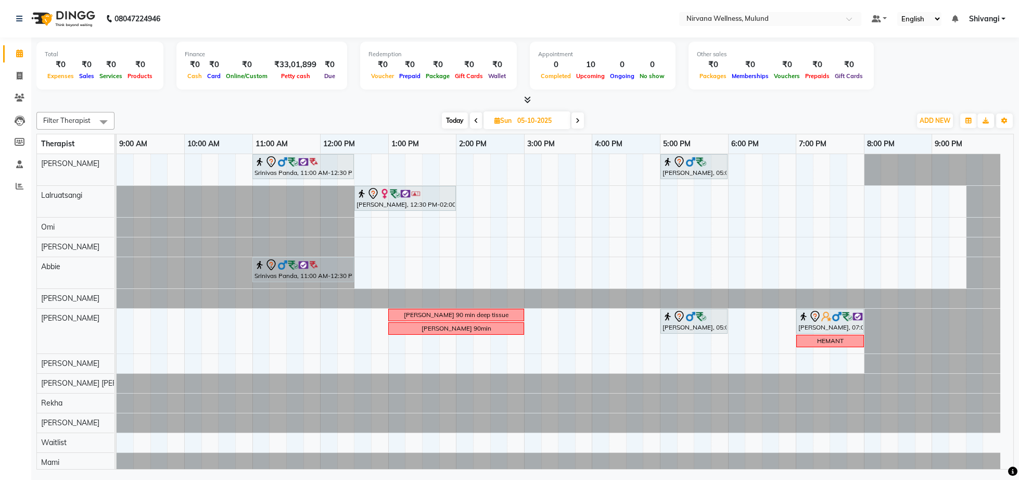
click at [533, 170] on div "Srinivas Panda, 11:00 AM-12:30 PM, Swedish 90 Min [PERSON_NAME], 05:00 PM-06:00…" at bounding box center [565, 323] width 897 height 338
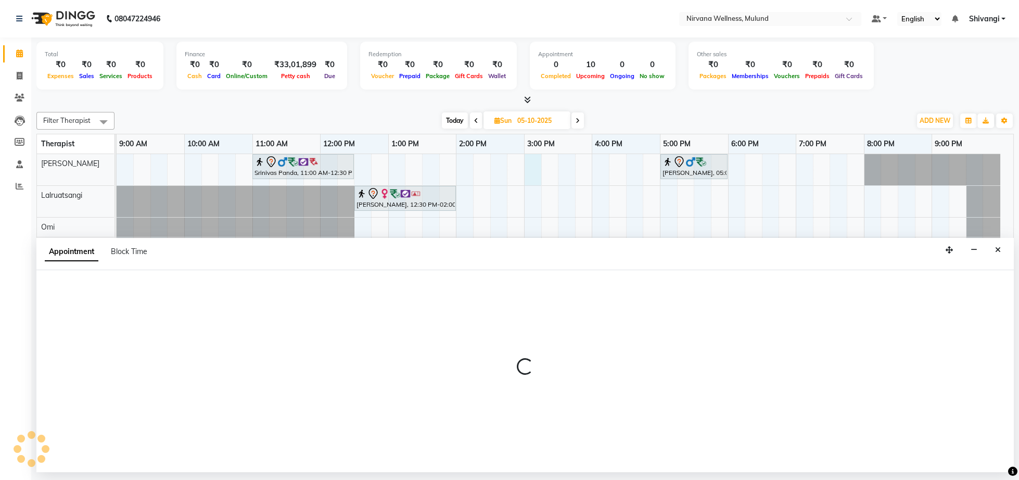
select select "29686"
select select "tentative"
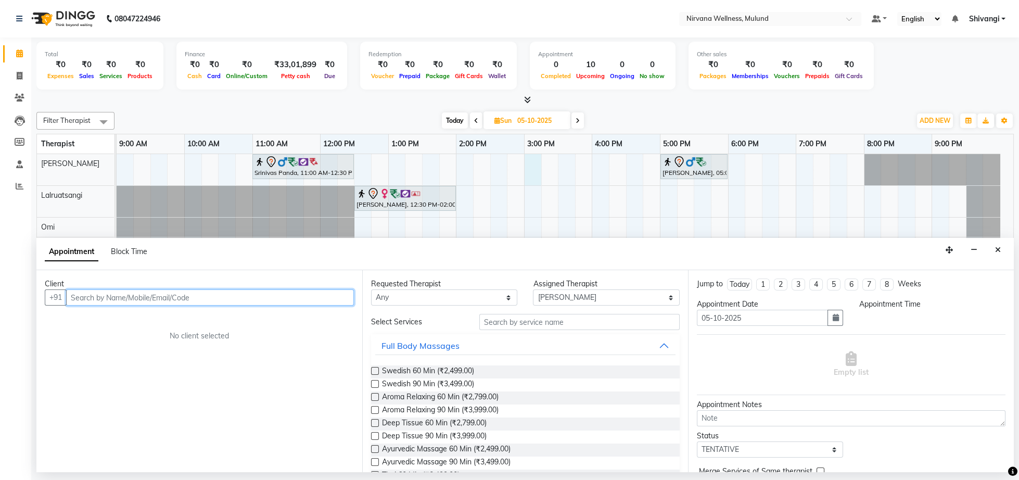
select select "900"
click at [232, 294] on input "text" at bounding box center [210, 297] width 288 height 16
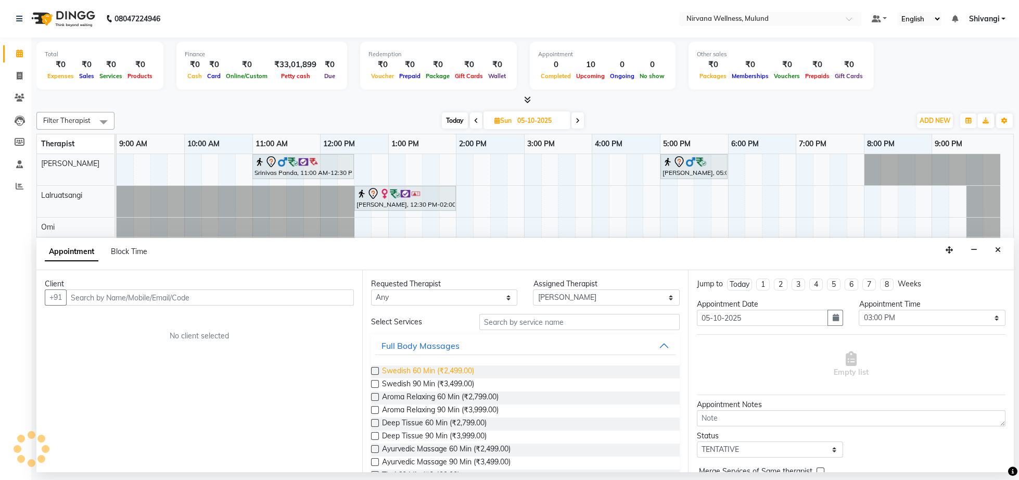
click at [430, 368] on span "Swedish 60 Min (₹2,499.00)" at bounding box center [428, 371] width 92 height 13
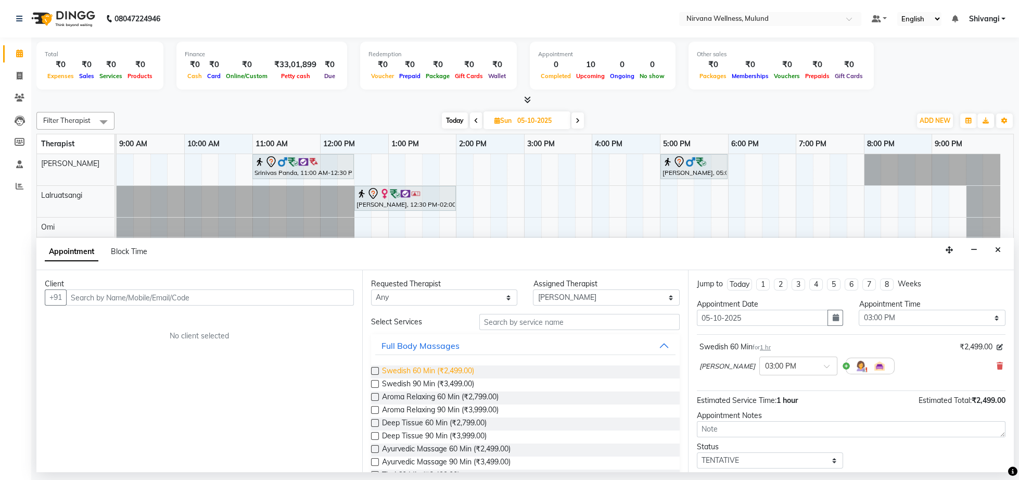
click at [430, 368] on span "Swedish 60 Min (₹2,499.00)" at bounding box center [428, 371] width 92 height 13
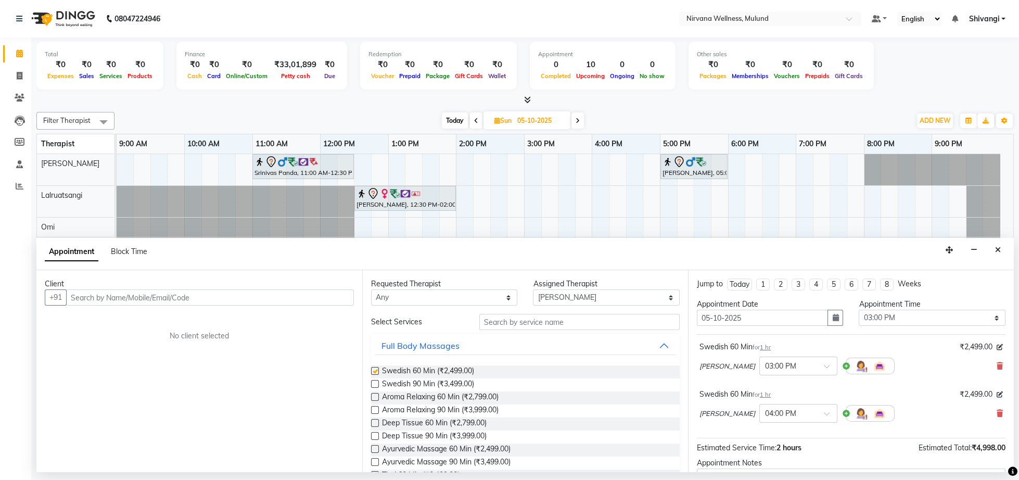
checkbox input "false"
click at [213, 296] on input "text" at bounding box center [210, 297] width 288 height 16
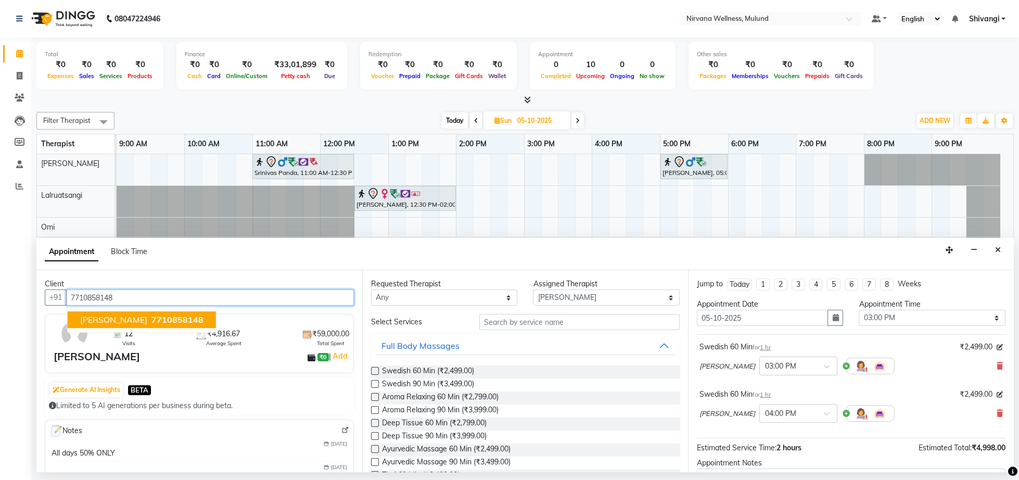
click at [162, 313] on button "[PERSON_NAME] 7710858148" at bounding box center [142, 320] width 148 height 17
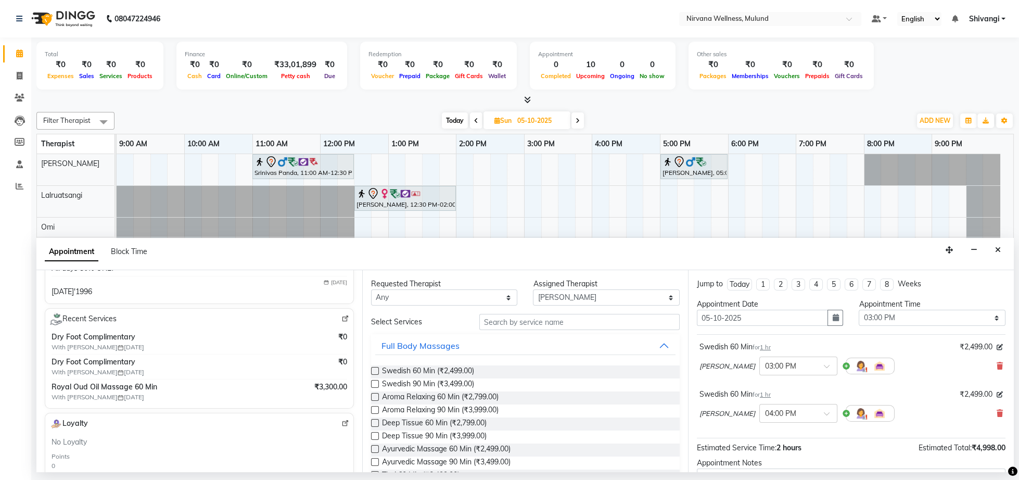
scroll to position [124, 0]
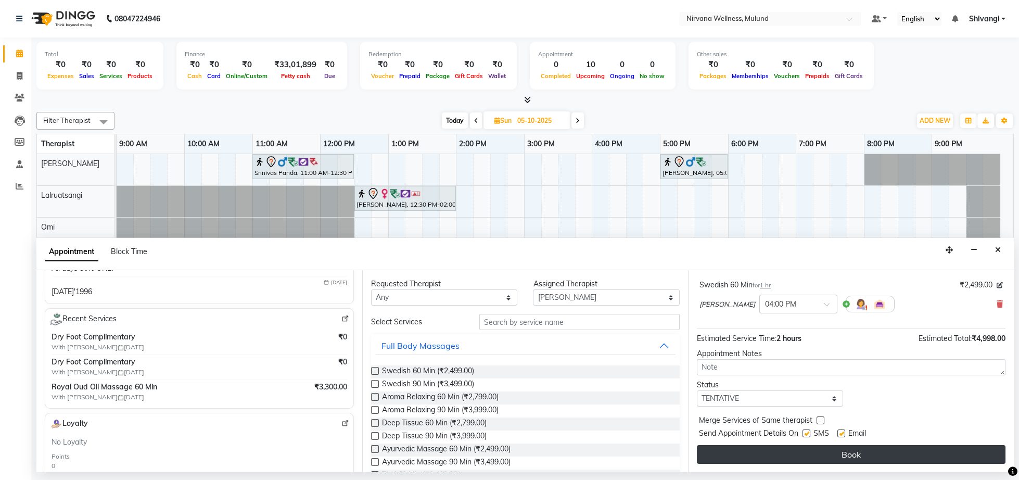
type input "7710858148"
click at [871, 450] on button "Book" at bounding box center [851, 454] width 309 height 19
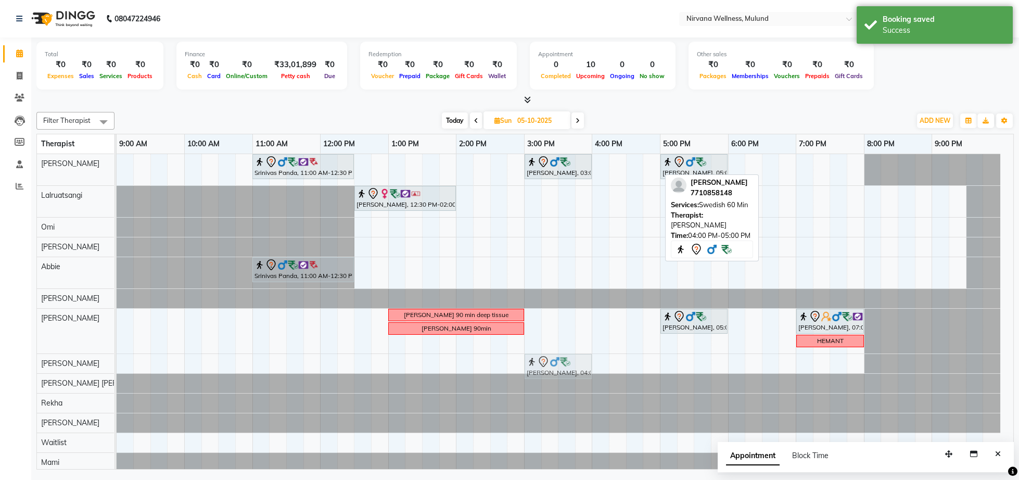
drag, startPoint x: 623, startPoint y: 160, endPoint x: 557, endPoint y: 351, distance: 201.9
click at [557, 351] on div "Srinivas Panda, 11:00 AM-12:30 PM, Swedish 90 [PERSON_NAME], 03:00 PM-04:00 PM,…" at bounding box center [565, 323] width 897 height 338
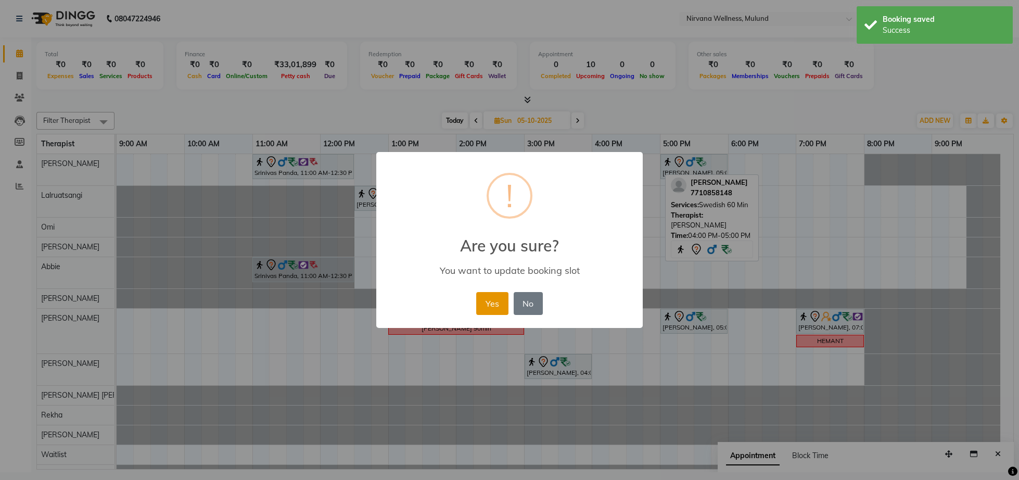
click at [492, 310] on button "Yes" at bounding box center [492, 303] width 32 height 23
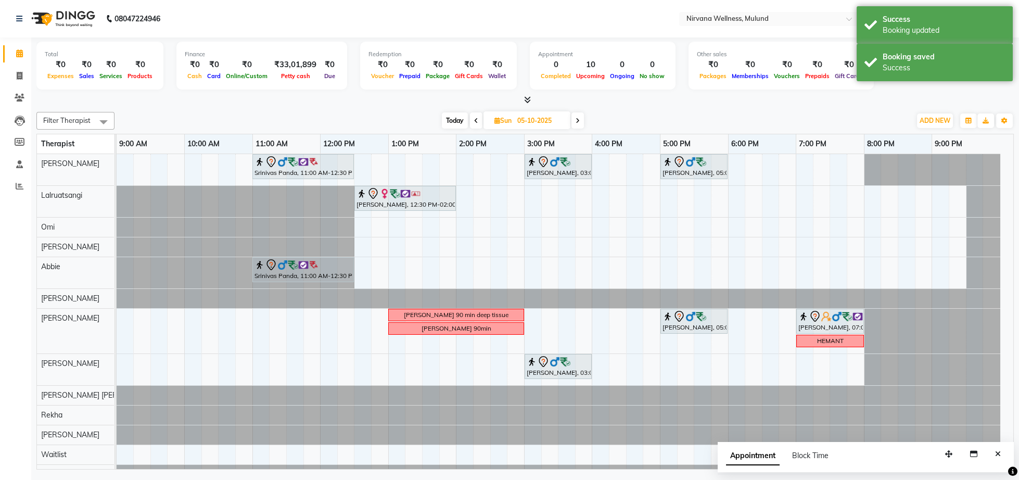
click at [456, 119] on span "Today" at bounding box center [455, 120] width 26 height 16
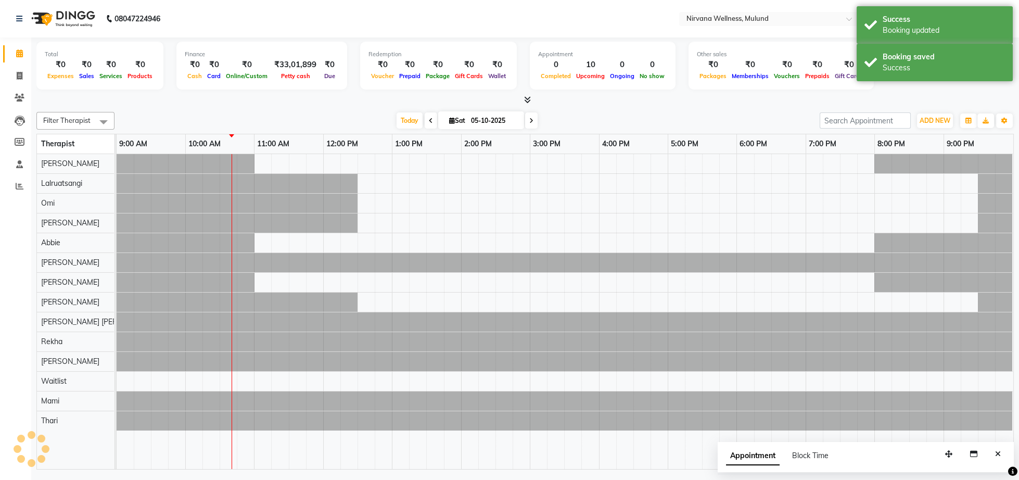
type input "04-10-2025"
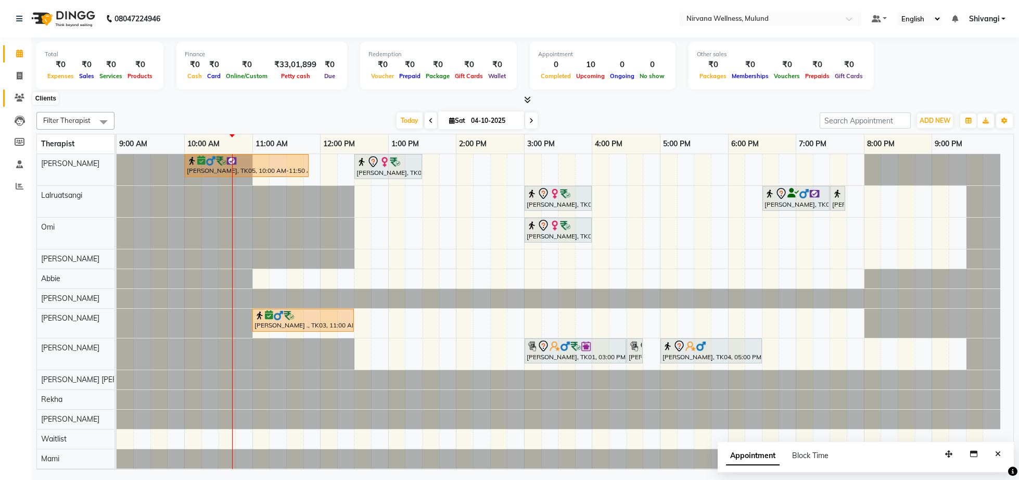
click at [14, 102] on span at bounding box center [19, 98] width 18 height 12
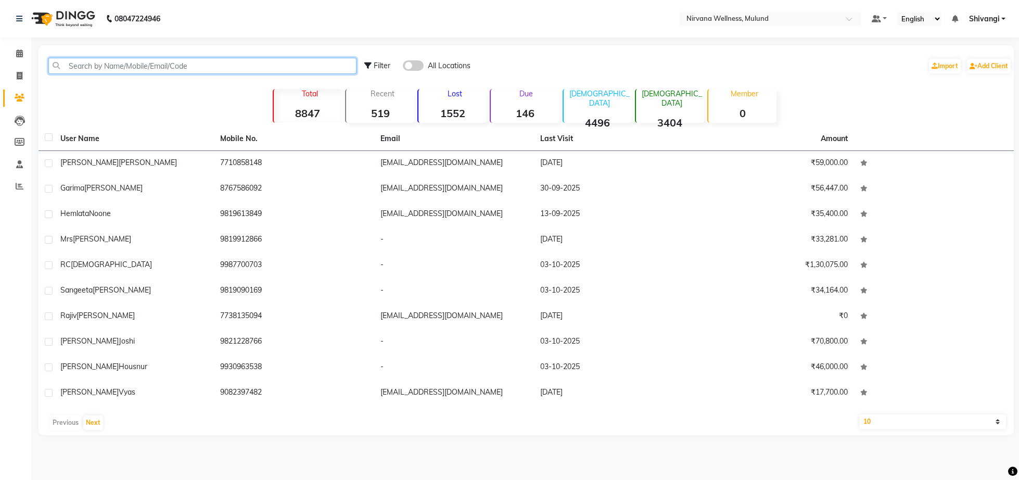
click at [301, 65] on input "text" at bounding box center [202, 66] width 308 height 16
paste input "9820303941"
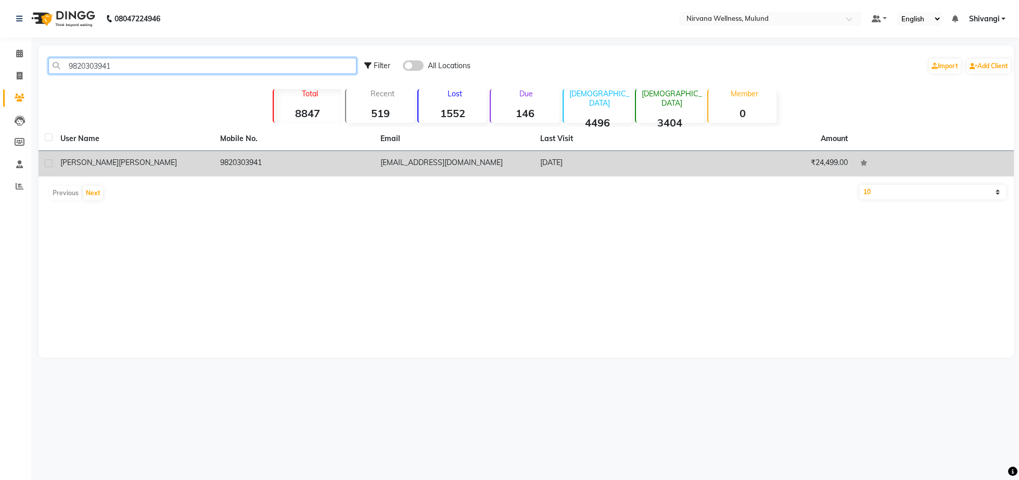
type input "9820303941"
click at [221, 170] on td "9820303941" at bounding box center [294, 164] width 160 height 26
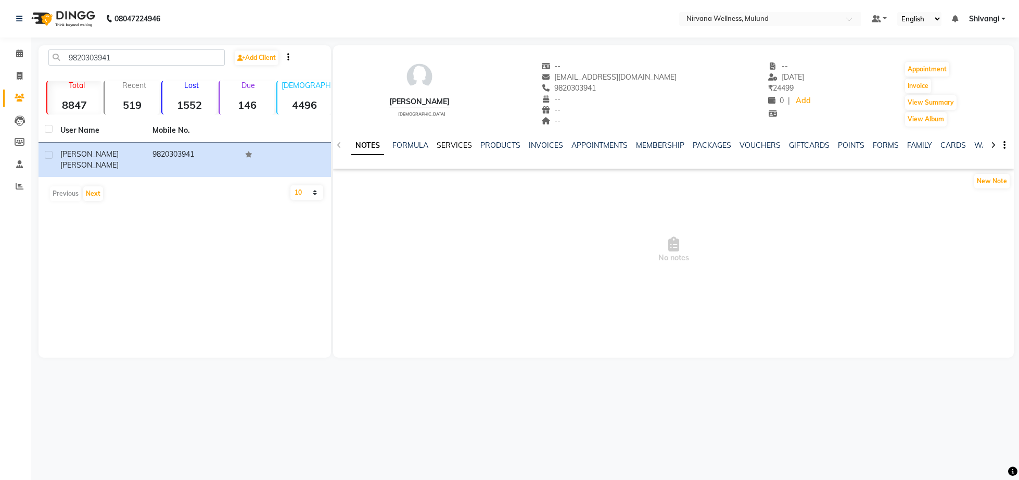
click at [449, 148] on link "SERVICES" at bounding box center [454, 145] width 35 height 9
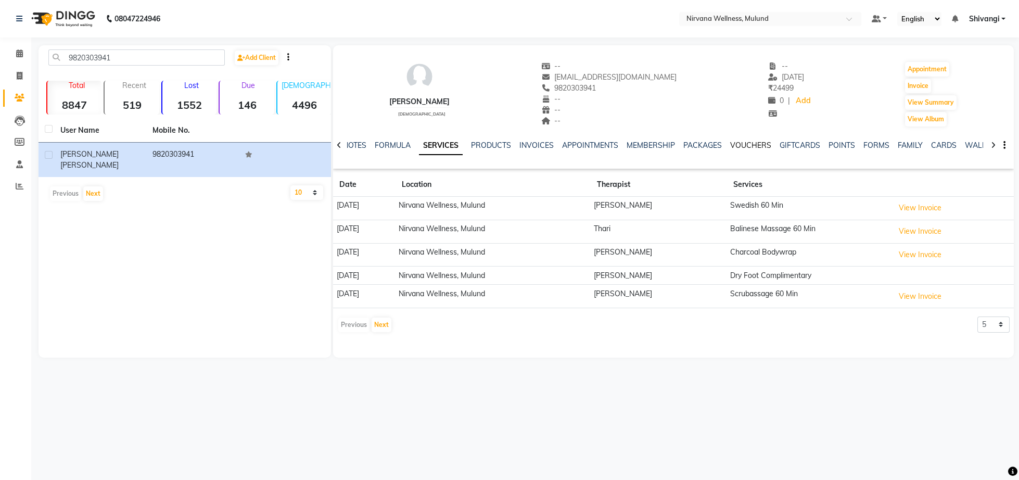
click at [764, 143] on link "VOUCHERS" at bounding box center [750, 145] width 41 height 9
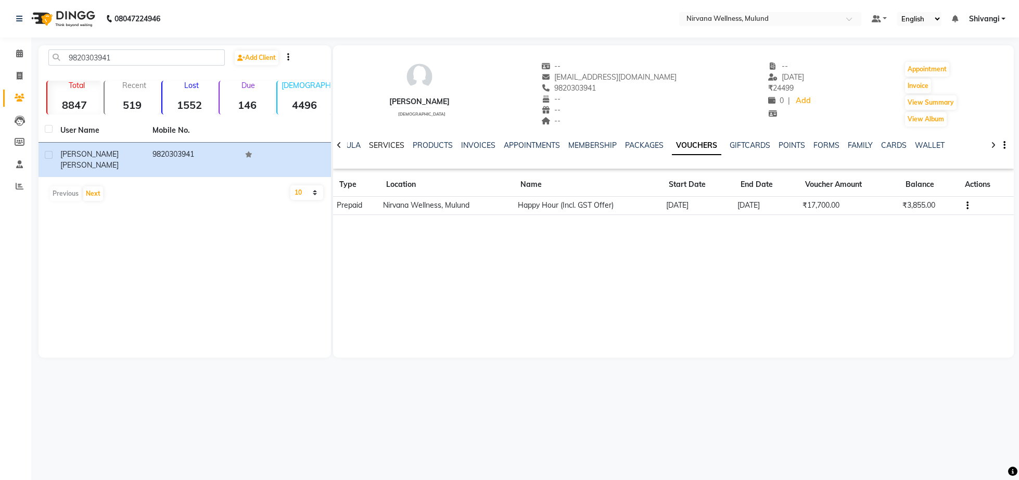
click at [378, 145] on link "SERVICES" at bounding box center [386, 145] width 35 height 9
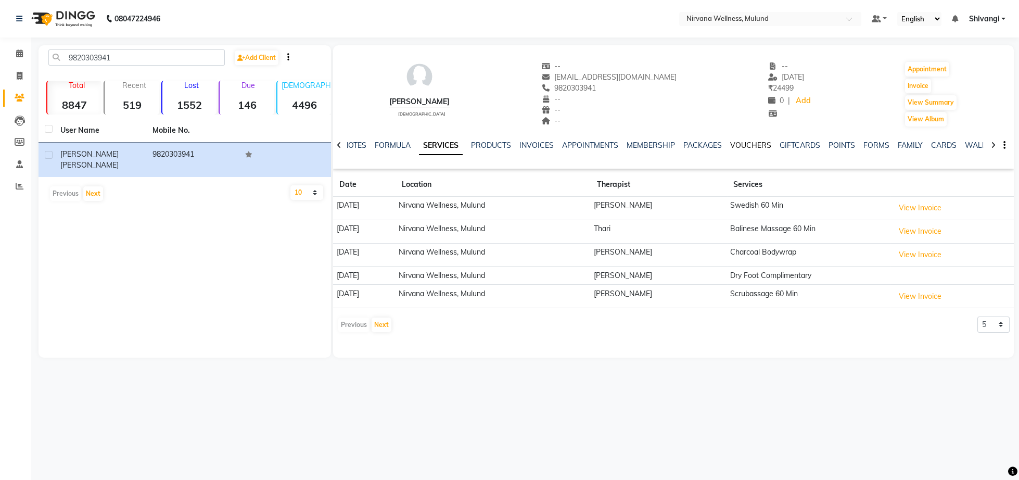
click at [756, 147] on link "VOUCHERS" at bounding box center [750, 145] width 41 height 9
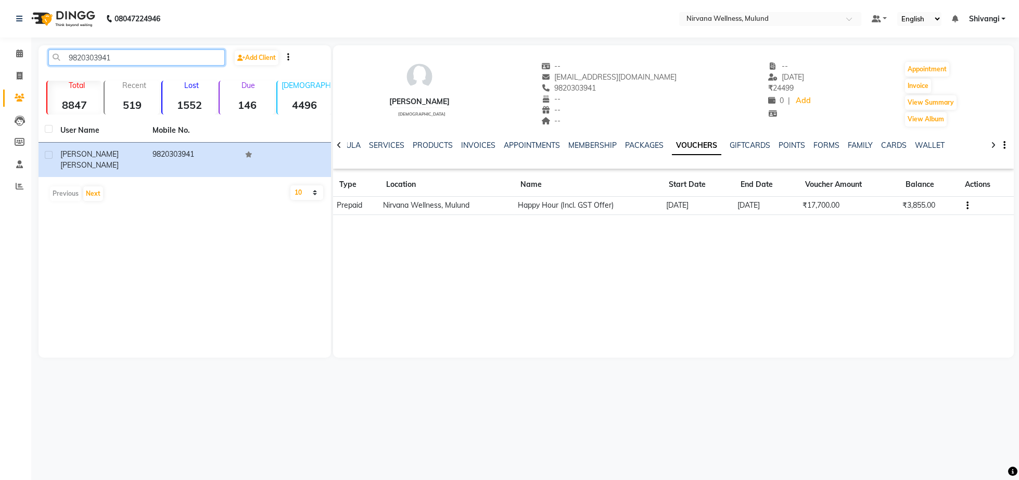
click at [154, 61] on input "9820303941" at bounding box center [136, 57] width 176 height 16
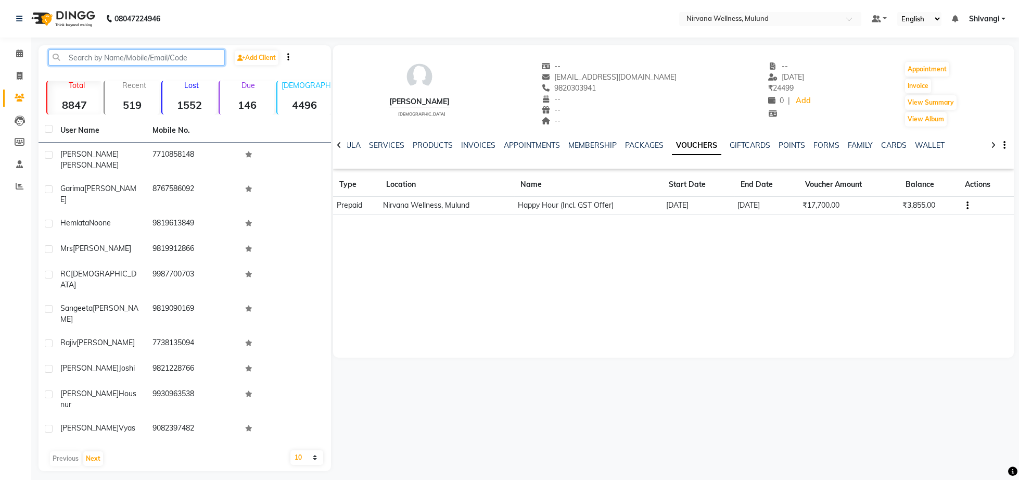
paste input "9920628001"
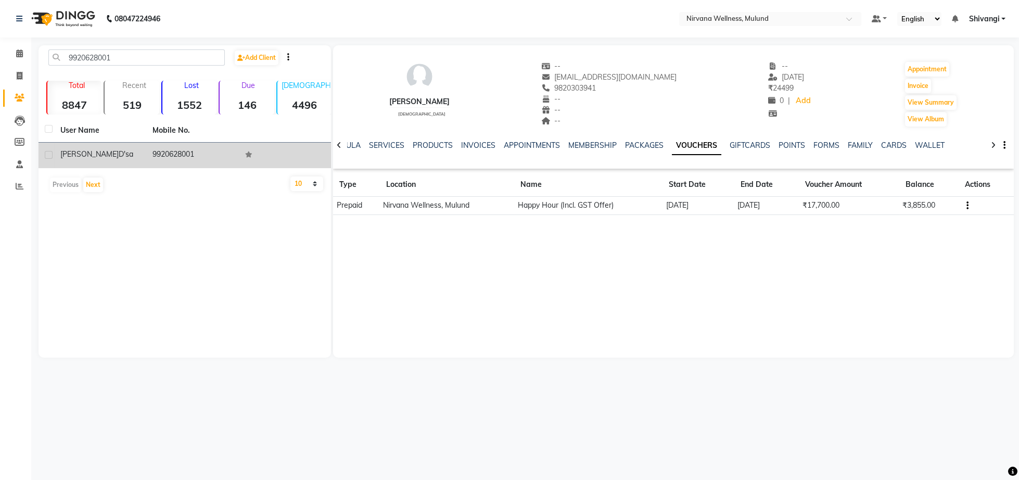
click at [153, 151] on td "9920628001" at bounding box center [192, 156] width 92 height 26
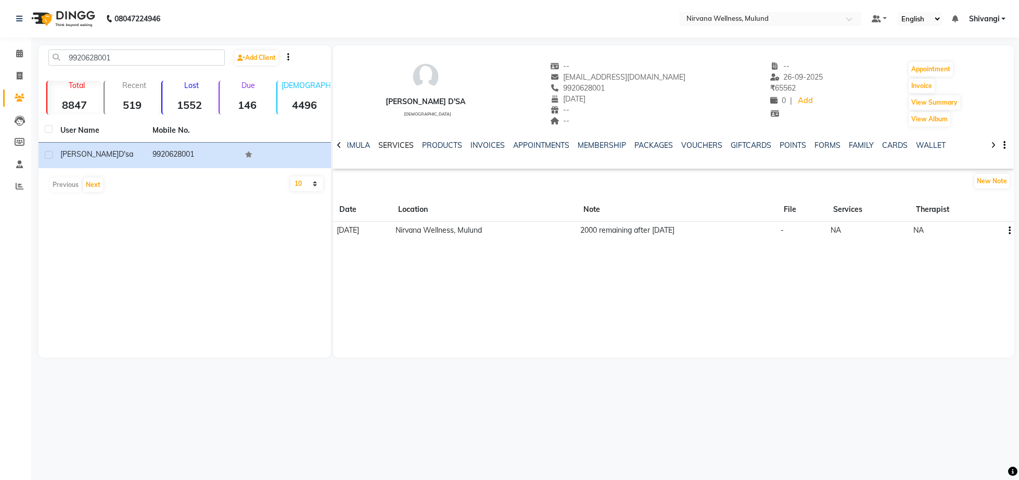
click at [391, 144] on link "SERVICES" at bounding box center [395, 145] width 35 height 9
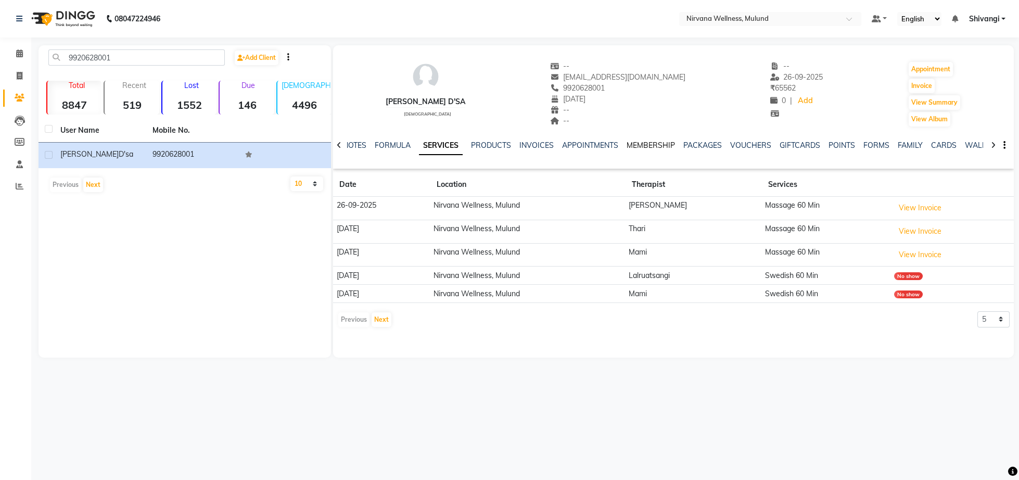
click at [668, 143] on link "MEMBERSHIP" at bounding box center [651, 145] width 48 height 9
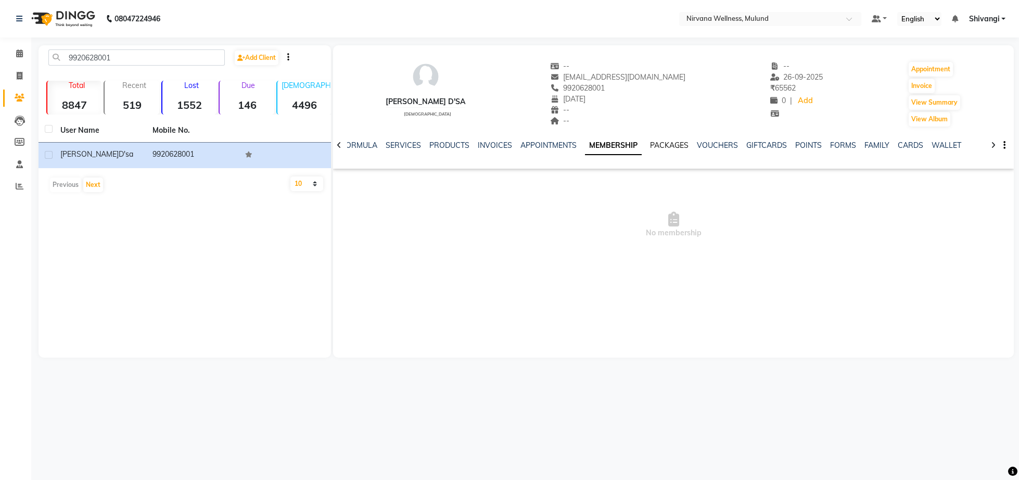
click at [680, 145] on link "PACKAGES" at bounding box center [669, 145] width 39 height 9
click at [709, 149] on link "VOUCHERS" at bounding box center [709, 145] width 41 height 9
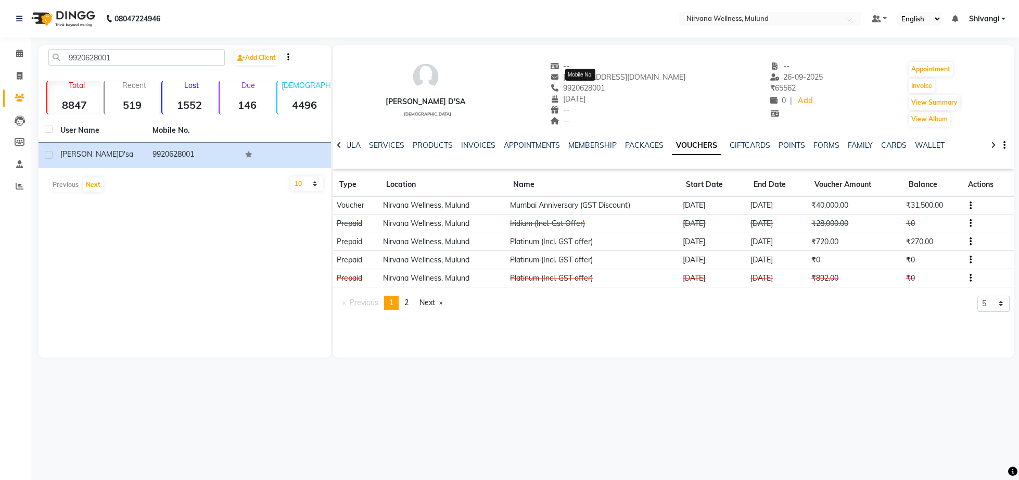
click at [568, 87] on span "9920628001" at bounding box center [577, 87] width 55 height 9
click at [666, 100] on div "[PERSON_NAME] D'sa [DEMOGRAPHIC_DATA] -- [EMAIL_ADDRESS][DOMAIN_NAME] 992062800…" at bounding box center [673, 88] width 681 height 77
click at [602, 88] on span "9920628001" at bounding box center [577, 87] width 55 height 9
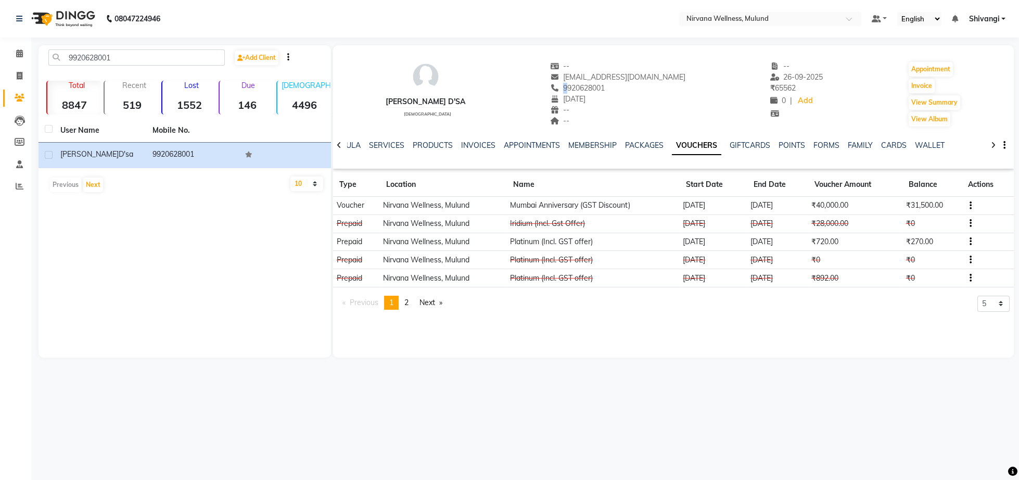
click at [602, 88] on span "9920628001" at bounding box center [577, 87] width 55 height 9
click at [642, 146] on link "PACKAGES" at bounding box center [644, 145] width 39 height 9
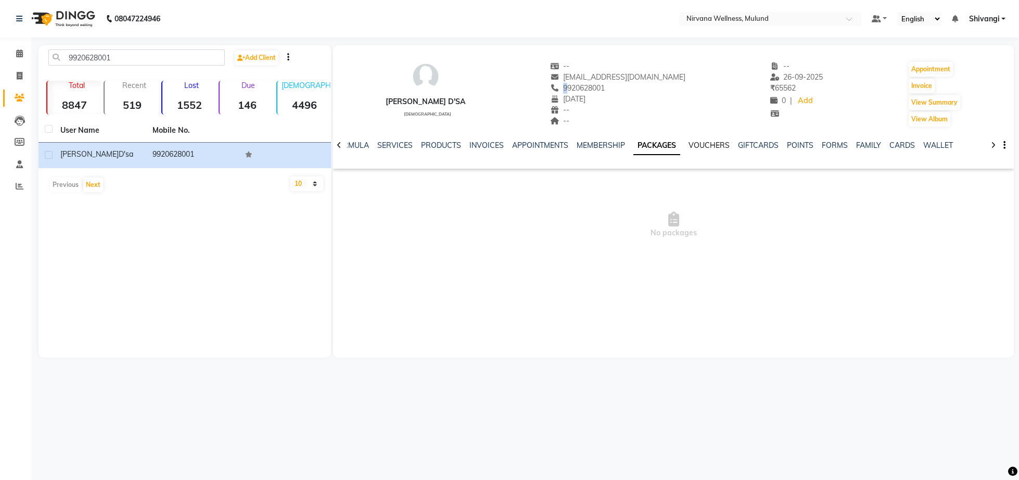
click at [720, 143] on link "VOUCHERS" at bounding box center [709, 145] width 41 height 9
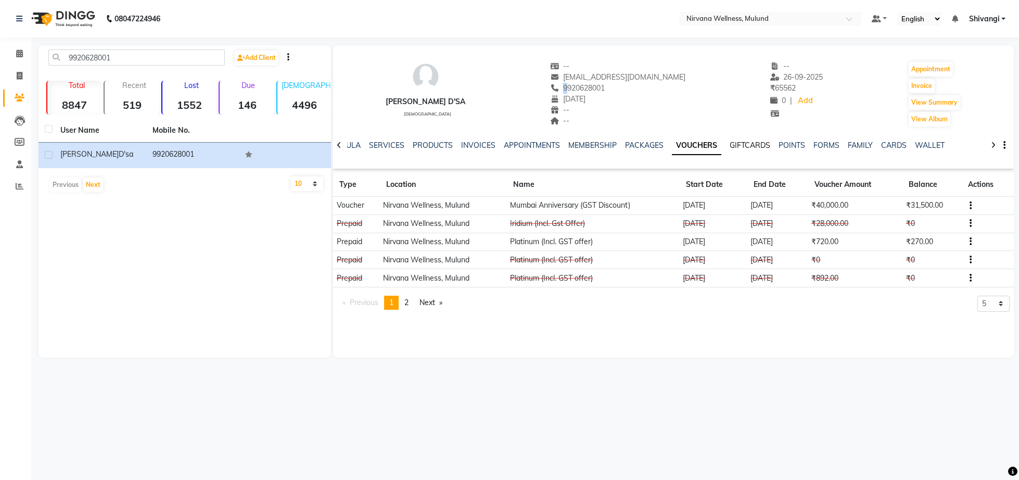
click at [754, 143] on link "GIFTCARDS" at bounding box center [750, 145] width 41 height 9
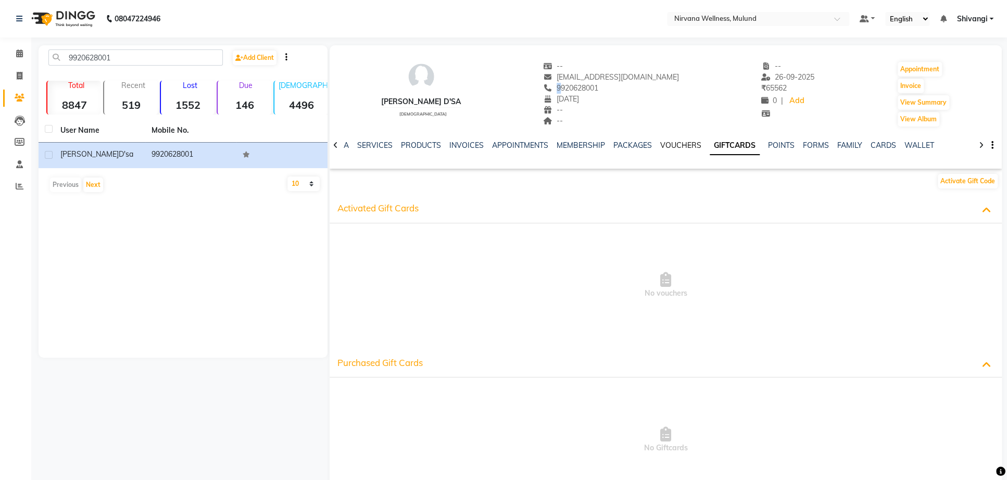
click at [682, 148] on link "VOUCHERS" at bounding box center [680, 145] width 41 height 9
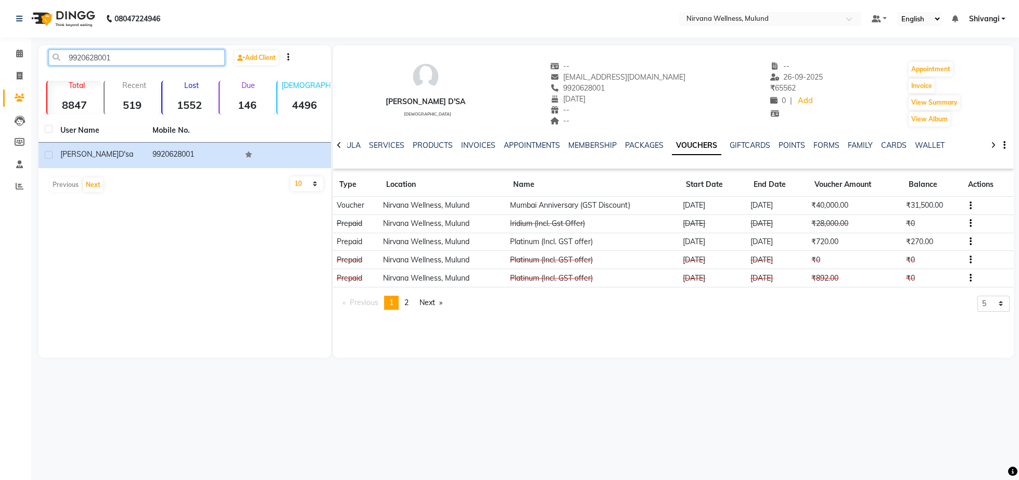
click at [129, 57] on input "9920628001" at bounding box center [136, 57] width 176 height 16
paste input "820439718"
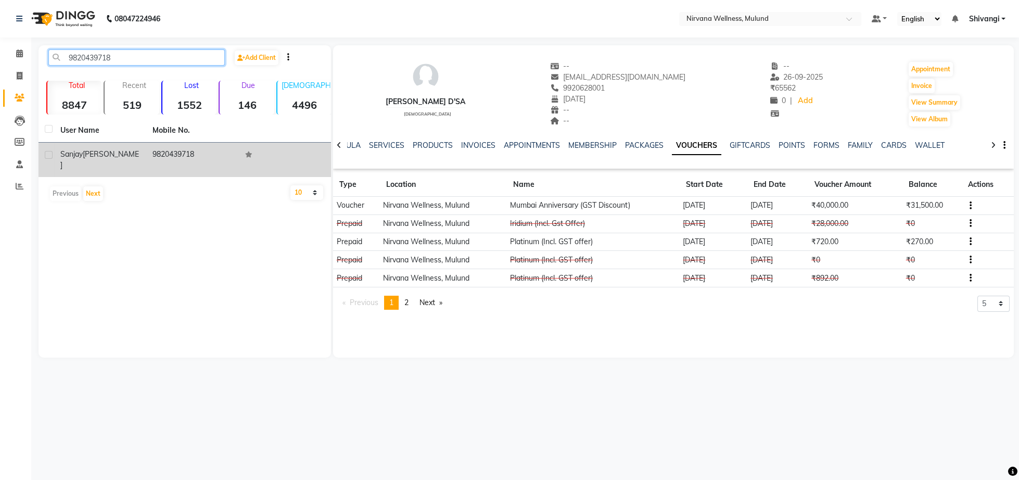
type input "9820439718"
click at [136, 158] on div "[PERSON_NAME]" at bounding box center [100, 160] width 80 height 22
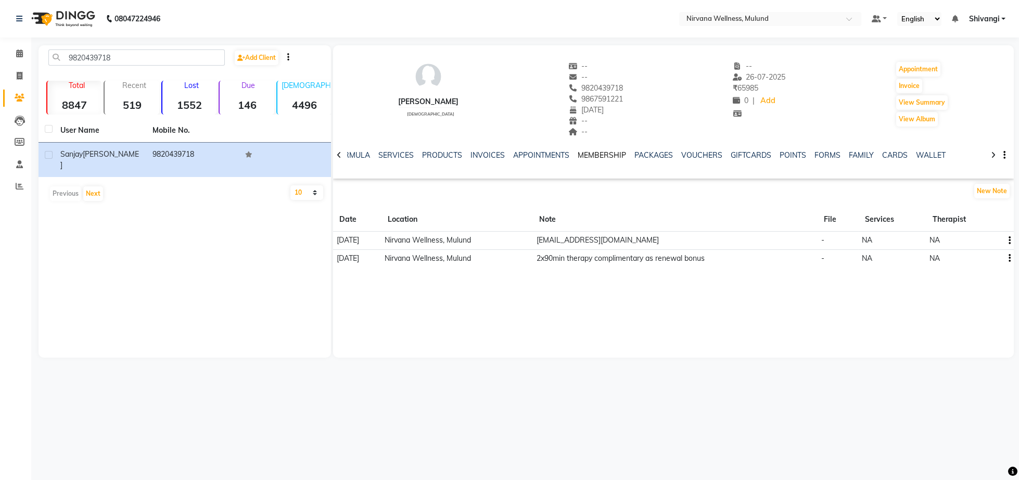
click at [601, 157] on link "MEMBERSHIP" at bounding box center [602, 154] width 48 height 9
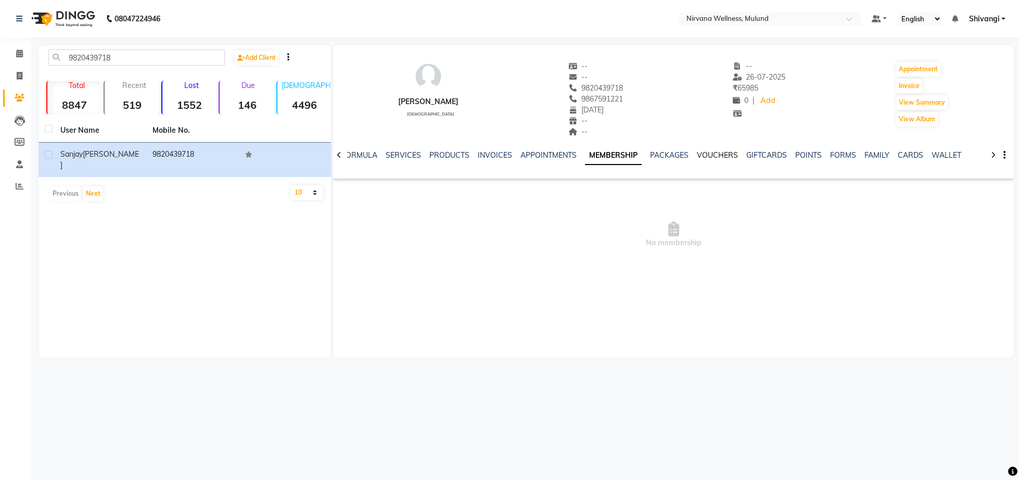
click at [707, 154] on link "VOUCHERS" at bounding box center [717, 154] width 41 height 9
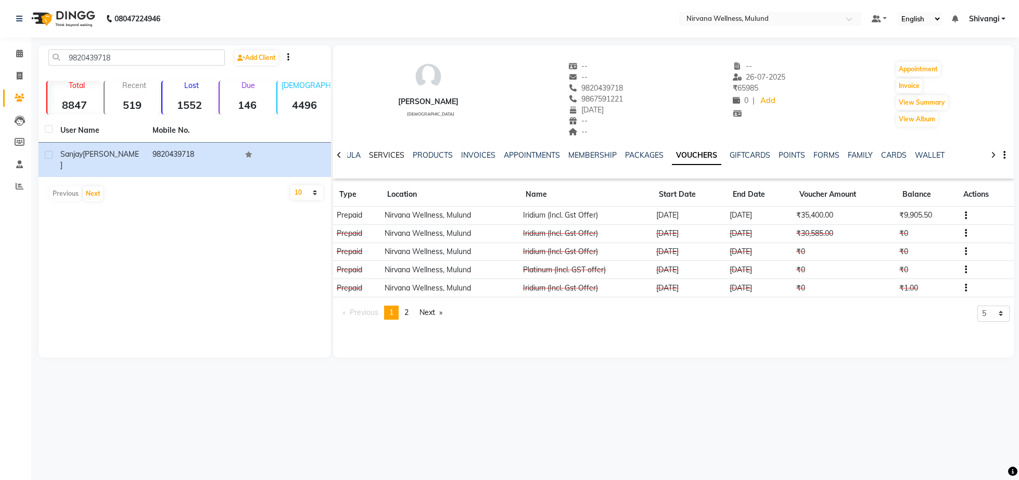
click at [381, 154] on link "SERVICES" at bounding box center [386, 154] width 35 height 9
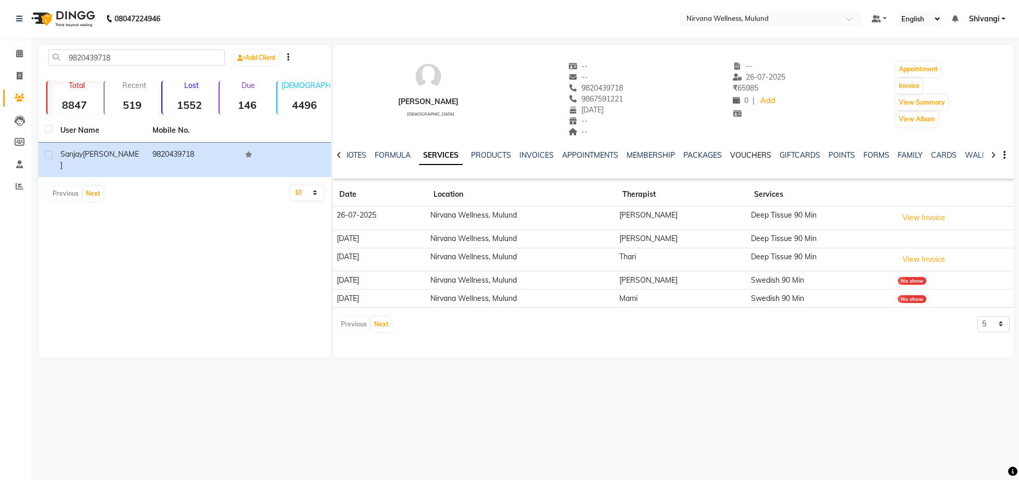
click at [749, 157] on link "VOUCHERS" at bounding box center [750, 154] width 41 height 9
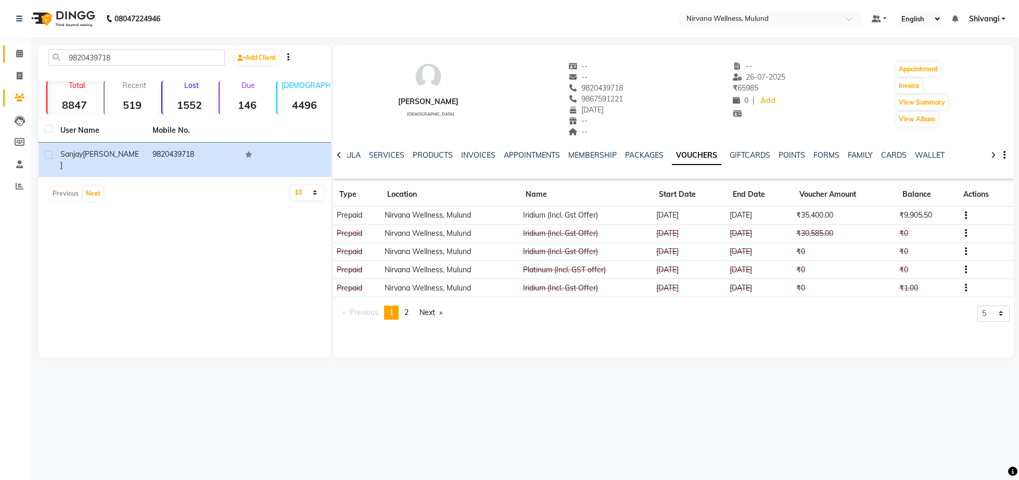
click at [19, 52] on icon at bounding box center [19, 53] width 7 height 8
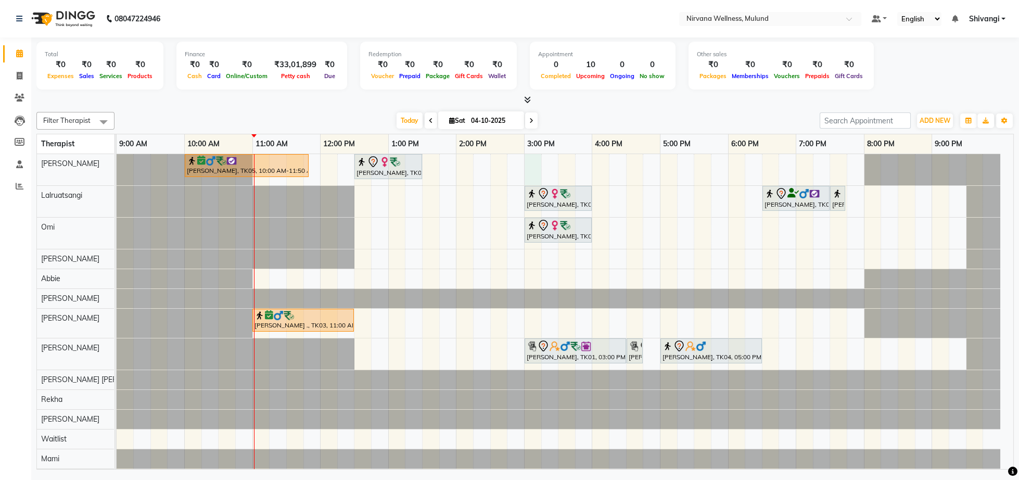
click at [530, 169] on div "[PERSON_NAME], TK05, 10:00 AM-11:50 AM, Herbal Potil Massage [PERSON_NAME], TK0…" at bounding box center [565, 321] width 897 height 334
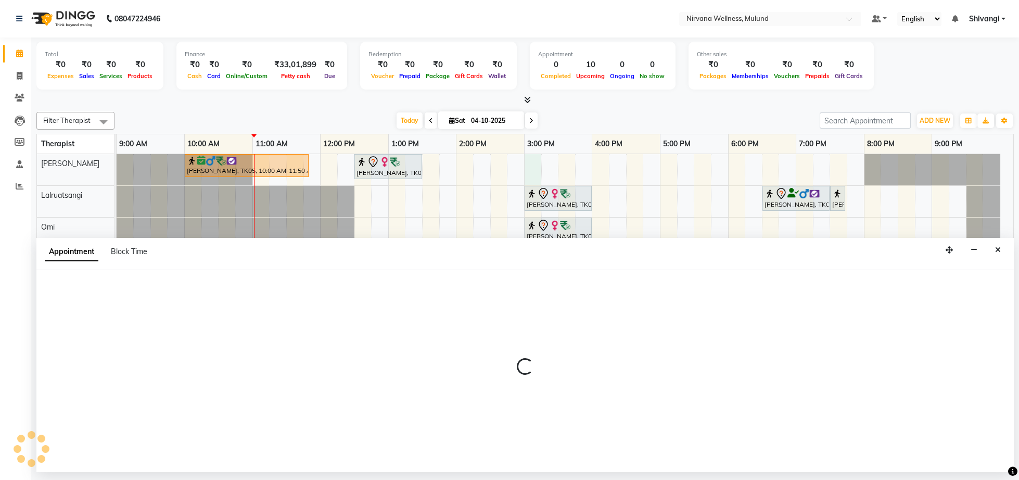
select select "29686"
select select "tentative"
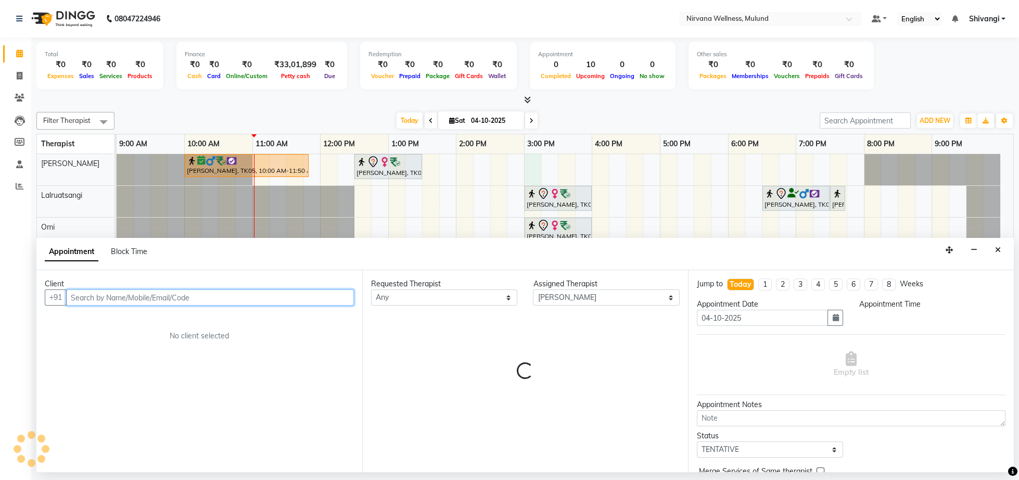
select select "900"
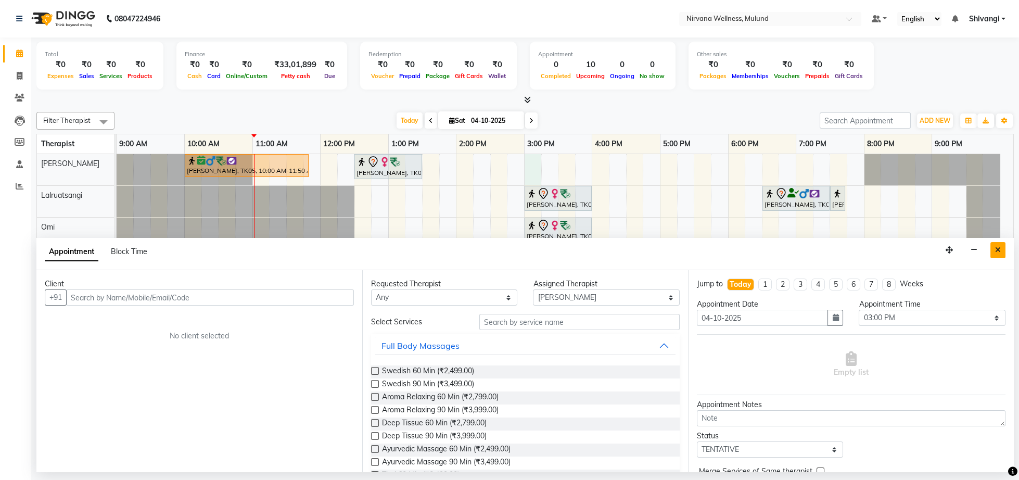
click at [997, 257] on button "Close" at bounding box center [997, 250] width 15 height 16
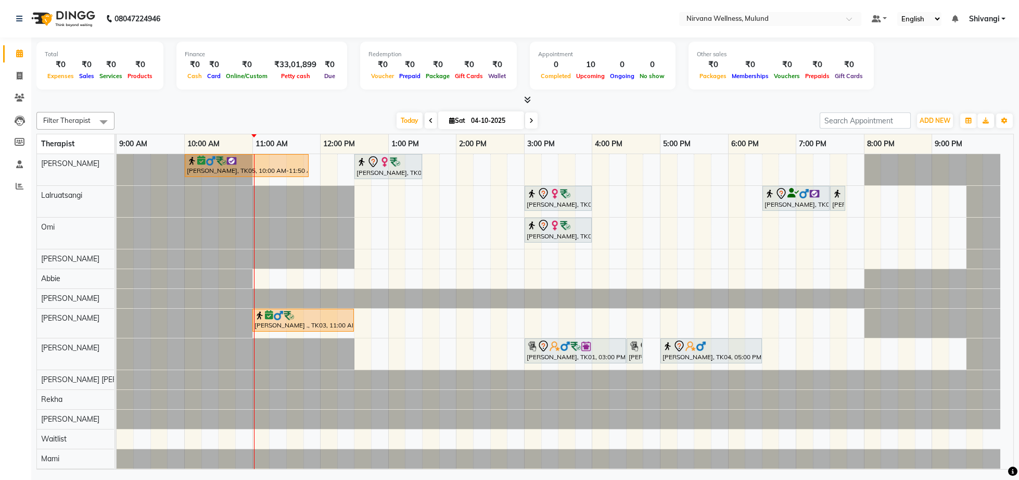
click at [529, 168] on div "[PERSON_NAME], TK05, 10:00 AM-11:50 AM, Herbal Potil Massage [PERSON_NAME], TK0…" at bounding box center [565, 321] width 897 height 334
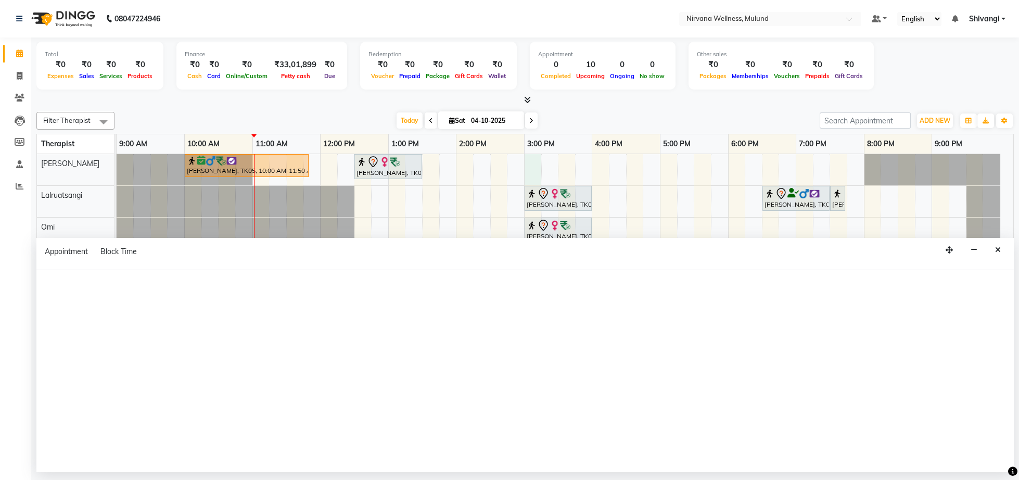
select select "29686"
select select "900"
select select "tentative"
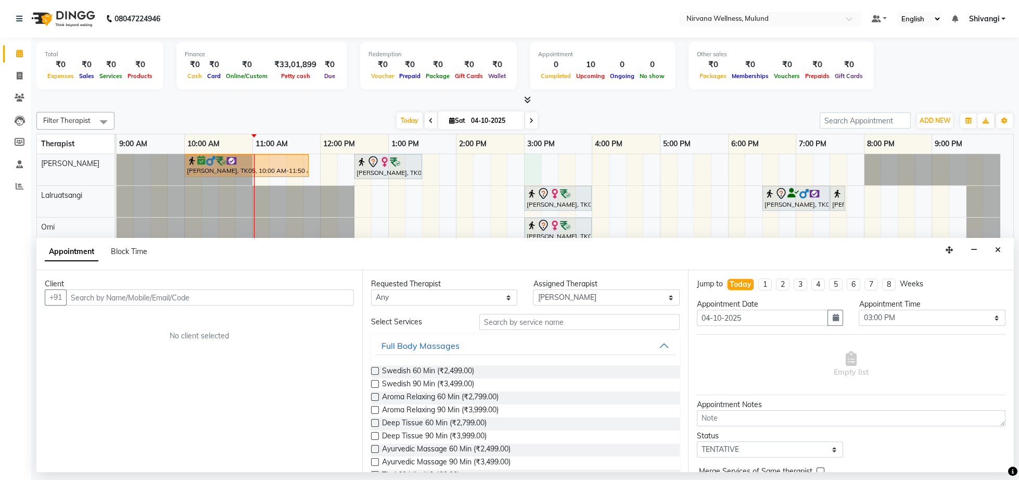
click at [171, 303] on input "text" at bounding box center [210, 297] width 288 height 16
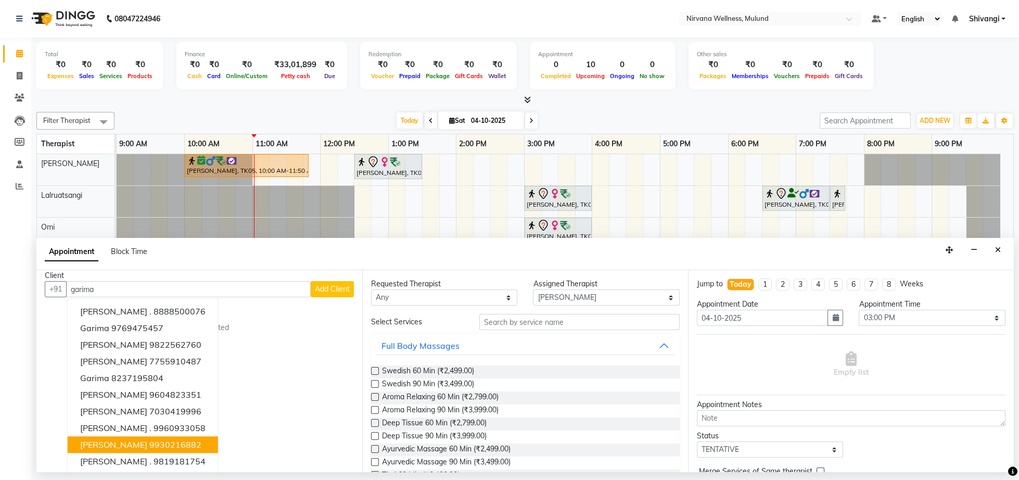
scroll to position [11, 0]
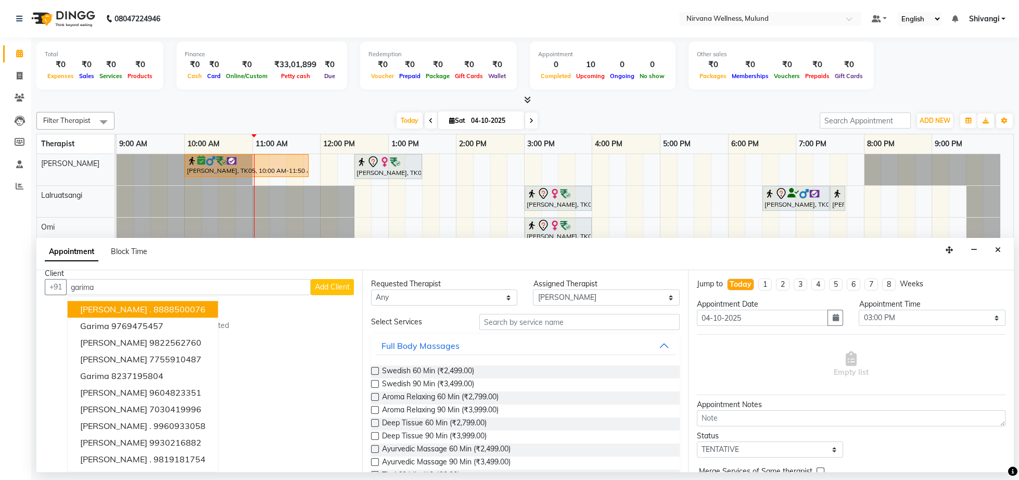
click at [149, 282] on input "garima" at bounding box center [188, 287] width 245 height 16
type input "g"
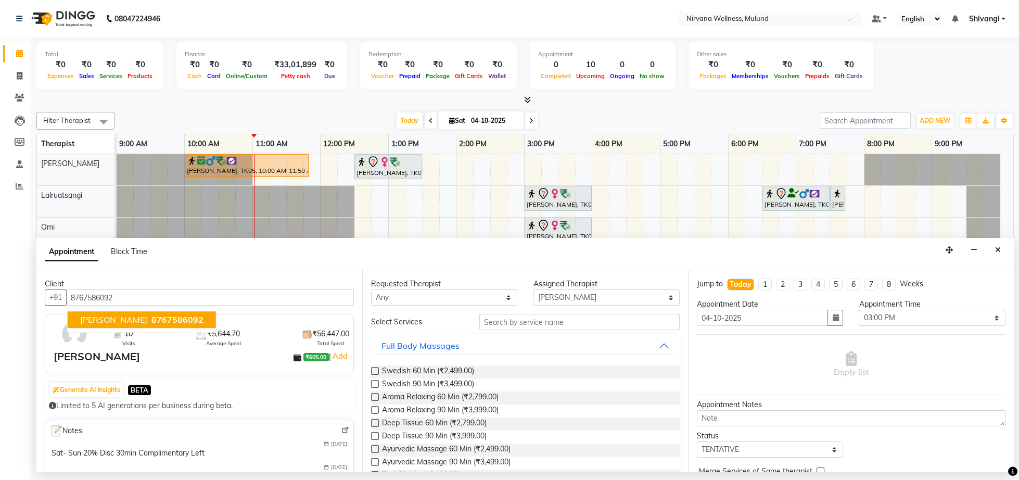
click at [146, 327] on button "[PERSON_NAME] 8767586092" at bounding box center [142, 320] width 148 height 17
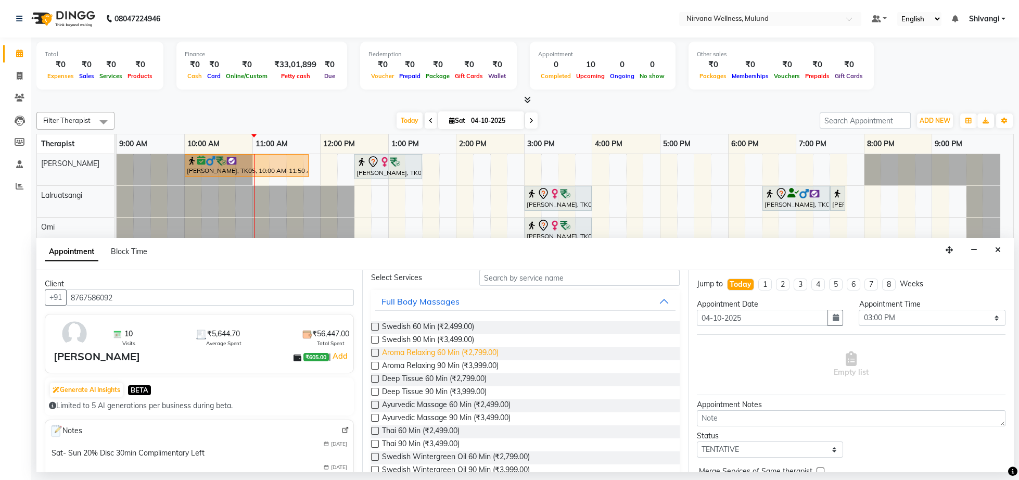
scroll to position [54, 0]
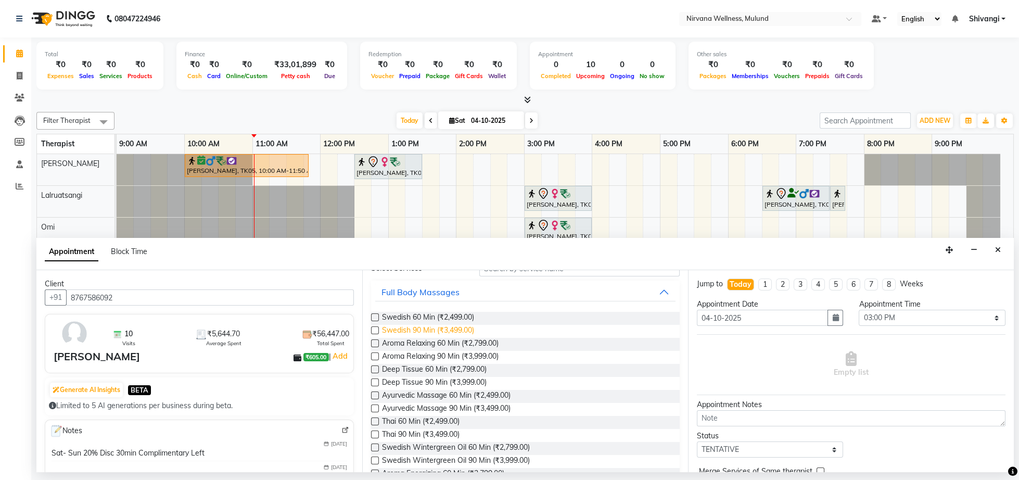
type input "8767586092"
click at [422, 334] on span "Swedish 90 Min (₹3,499.00)" at bounding box center [428, 331] width 92 height 13
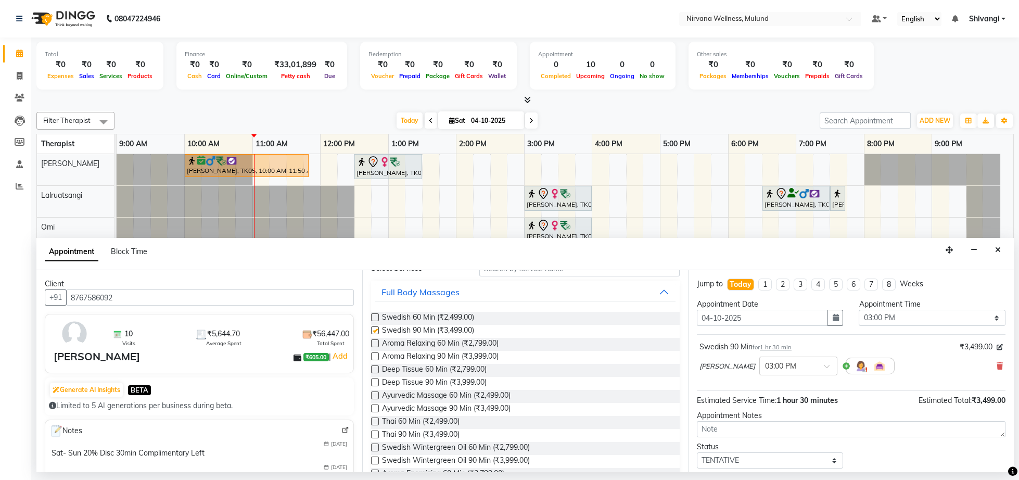
checkbox input "false"
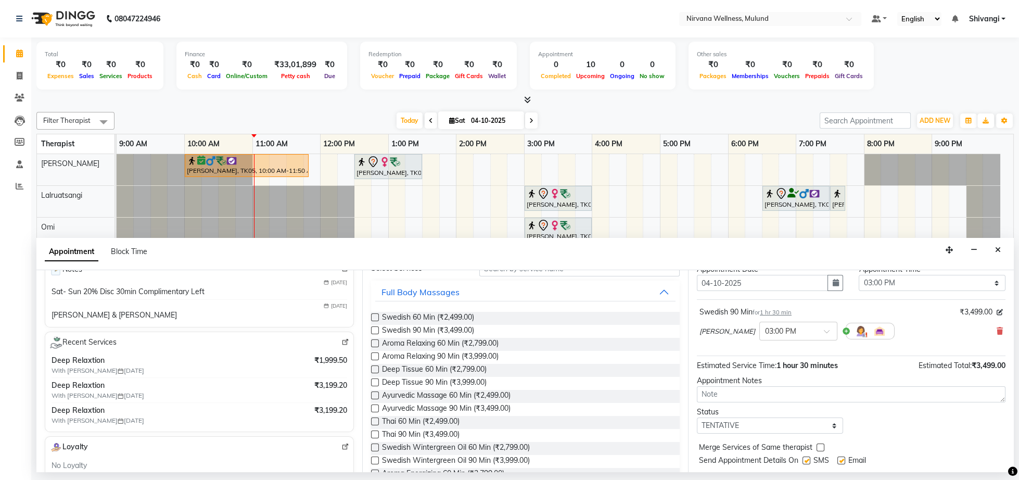
scroll to position [0, 0]
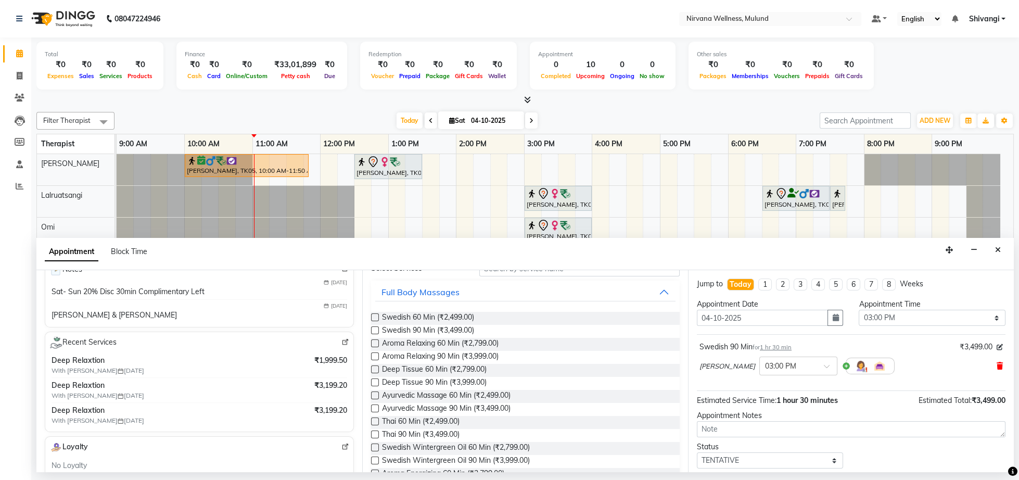
click at [997, 368] on icon at bounding box center [1000, 365] width 6 height 7
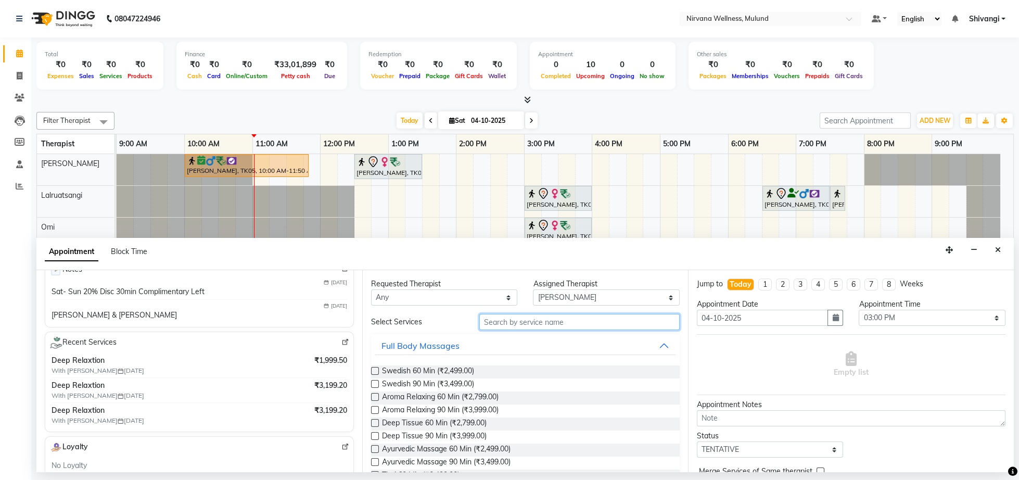
click at [492, 317] on input "text" at bounding box center [579, 322] width 200 height 16
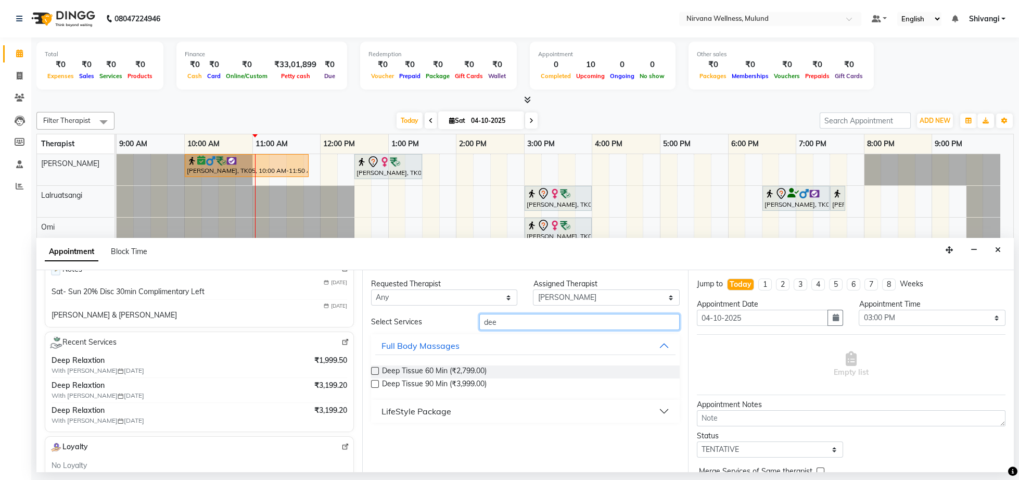
type input "dee"
click at [452, 411] on button "LifeStyle Package" at bounding box center [525, 411] width 300 height 19
click at [450, 435] on span "Deep Relaxtion (₹3,999.00)" at bounding box center [427, 437] width 90 height 13
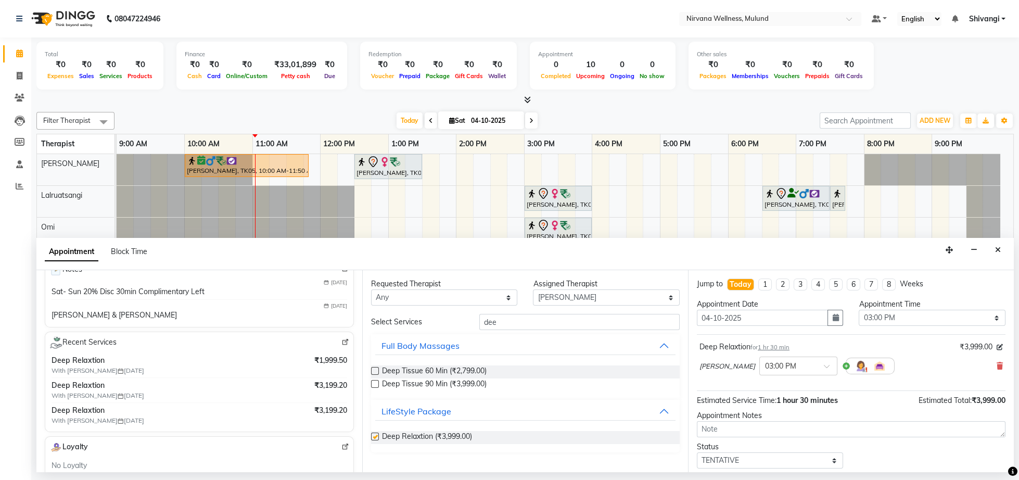
checkbox input "false"
click at [482, 294] on select "Any [PERSON_NAME] [PERSON_NAME] [PERSON_NAME] [PERSON_NAME] Tlau Omi [PERSON_NA…" at bounding box center [444, 297] width 146 height 16
select select "29686"
click option "[PERSON_NAME]" at bounding box center [0, 0] width 0 height 0
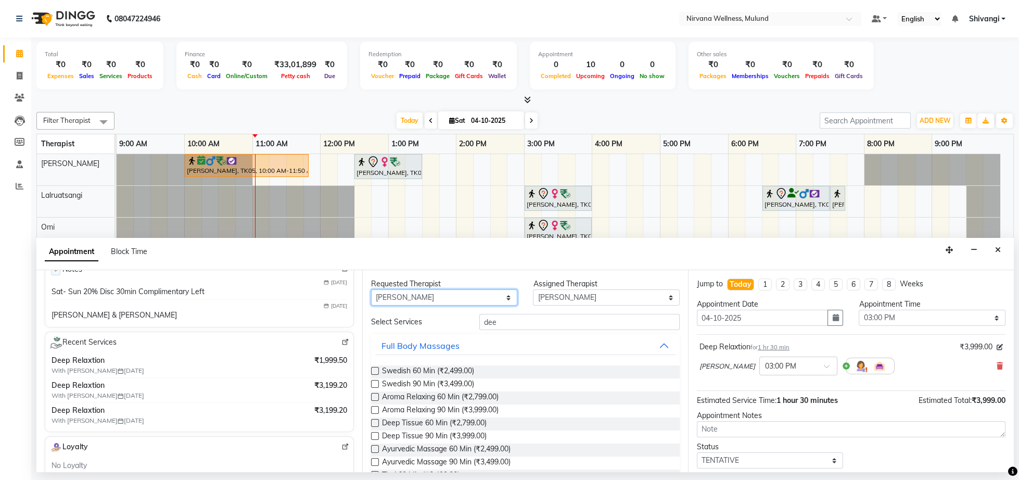
scroll to position [77, 0]
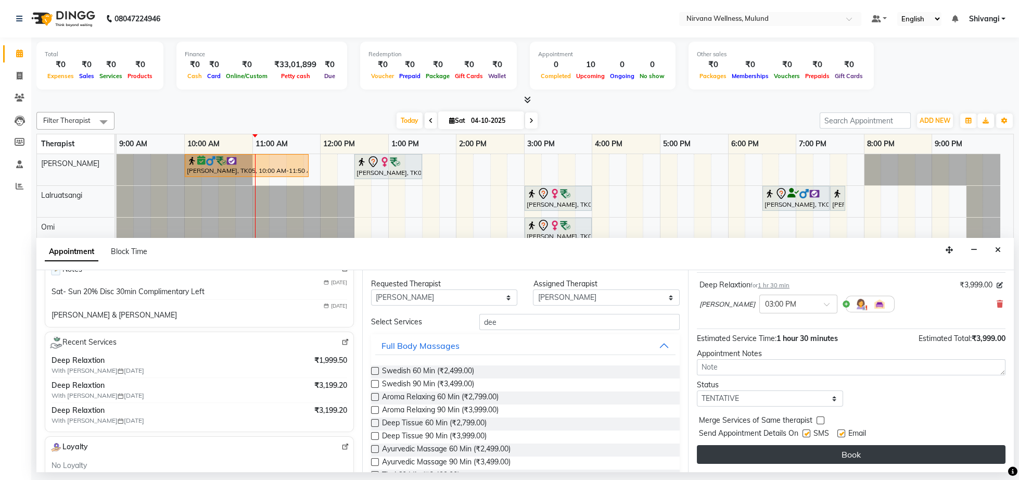
click at [823, 455] on button "Book" at bounding box center [851, 454] width 309 height 19
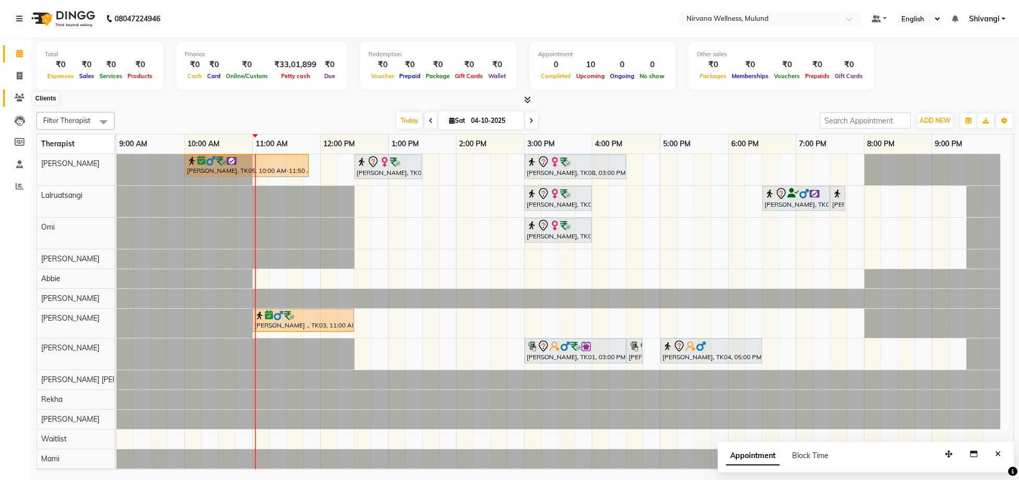
click at [17, 101] on icon at bounding box center [20, 98] width 10 height 8
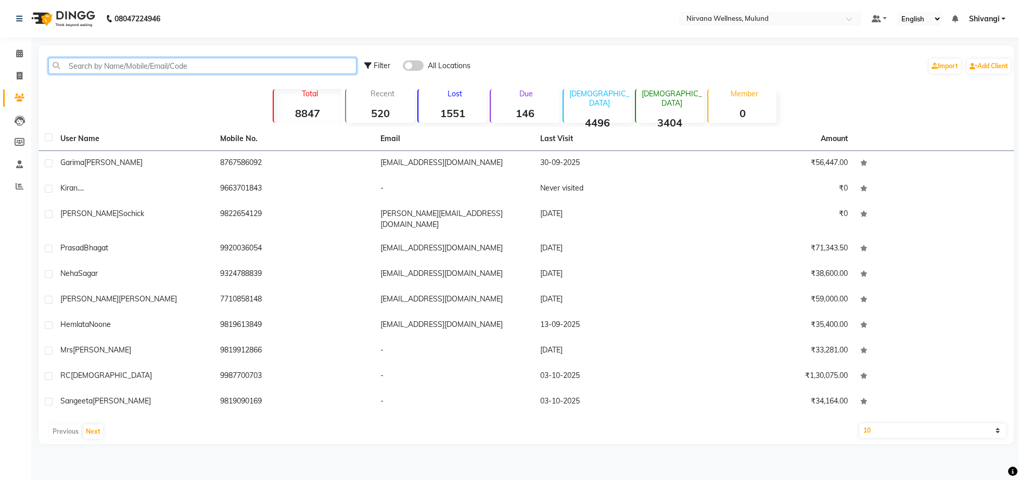
click at [186, 66] on input "text" at bounding box center [202, 66] width 308 height 16
paste input "9819690666"
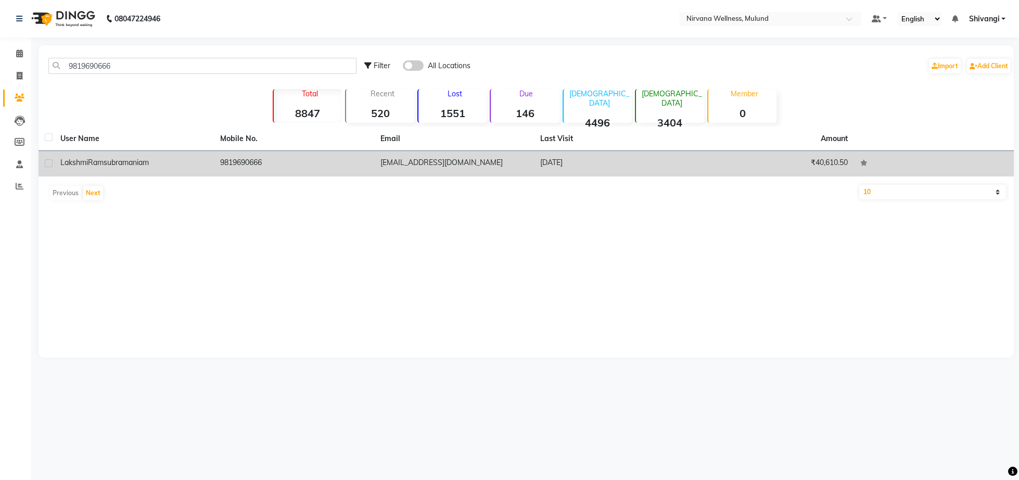
click at [137, 164] on span "Ramsubramaniam" at bounding box center [118, 162] width 61 height 9
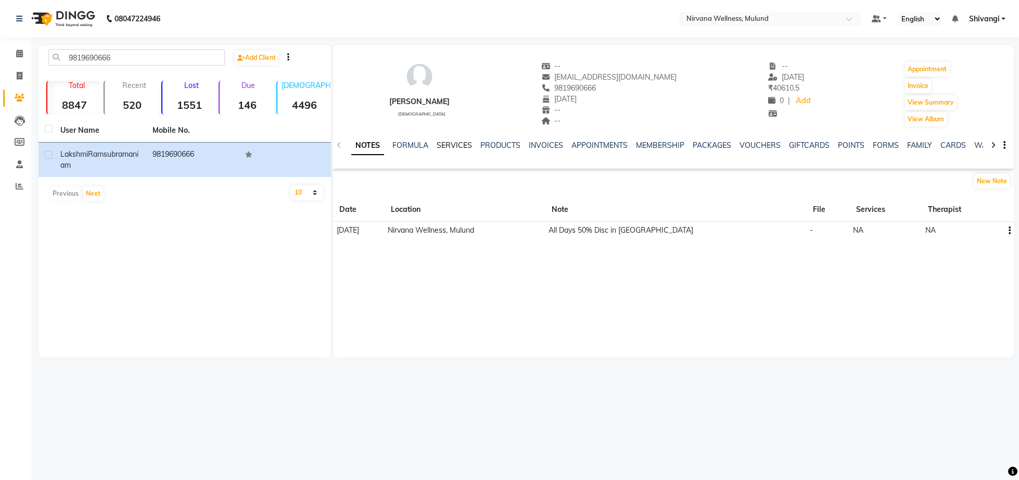
click at [465, 146] on link "SERVICES" at bounding box center [454, 145] width 35 height 9
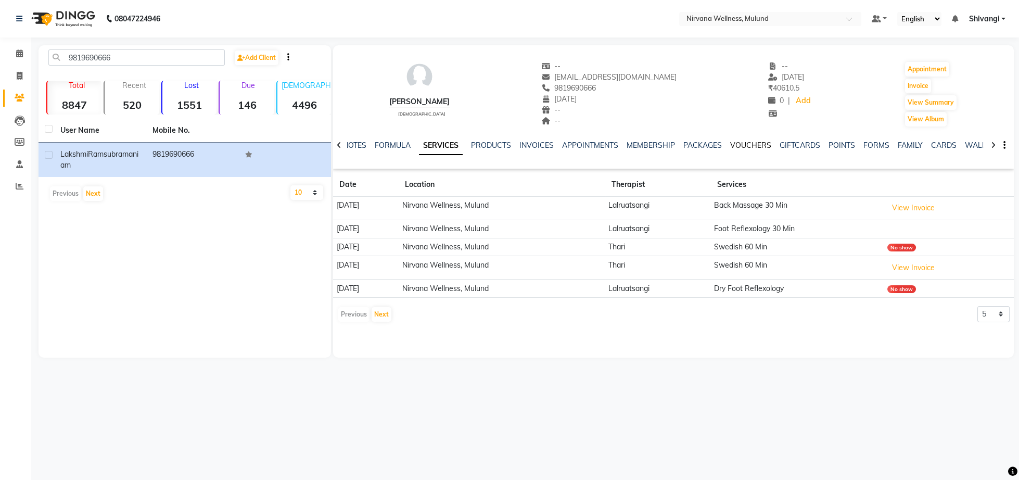
click at [756, 149] on link "VOUCHERS" at bounding box center [750, 145] width 41 height 9
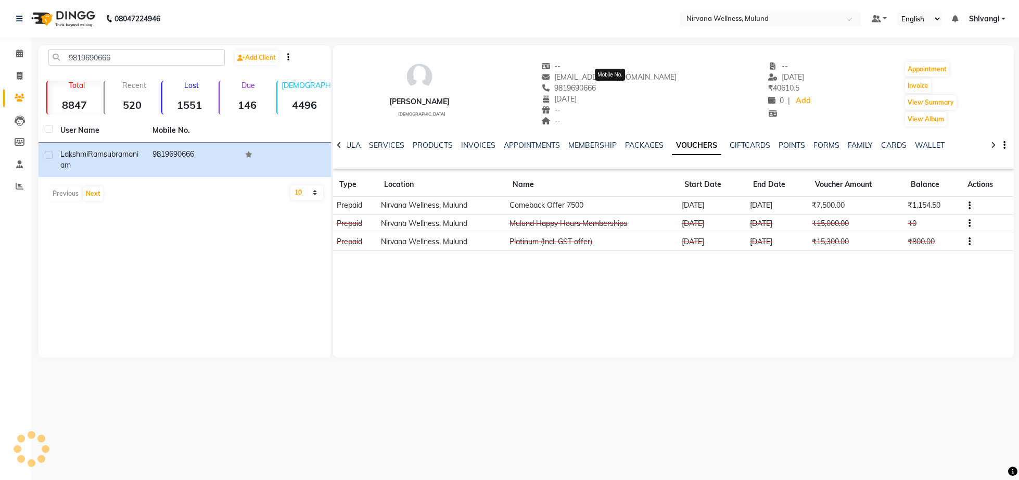
click at [596, 88] on span "9819690666" at bounding box center [568, 87] width 55 height 9
click at [652, 119] on div "--" at bounding box center [609, 121] width 136 height 11
click at [596, 90] on span "9819690666" at bounding box center [568, 87] width 55 height 9
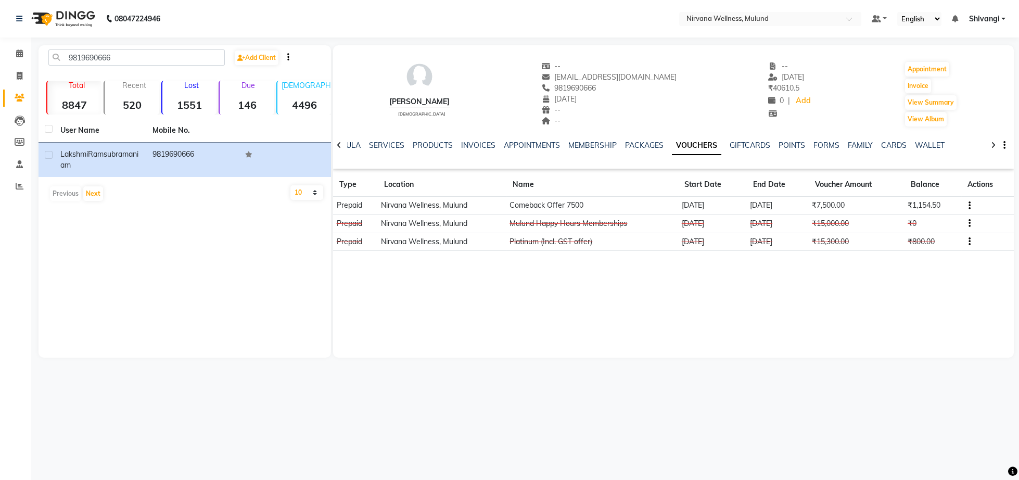
click at [759, 110] on div "[PERSON_NAME] [DEMOGRAPHIC_DATA] -- [EMAIL_ADDRESS][DOMAIN_NAME] 9819690666 [DA…" at bounding box center [673, 88] width 681 height 77
click at [596, 88] on span "9819690666" at bounding box center [568, 87] width 55 height 9
click at [677, 108] on div "--" at bounding box center [609, 110] width 136 height 11
click at [596, 84] on span "9819690666" at bounding box center [568, 87] width 55 height 9
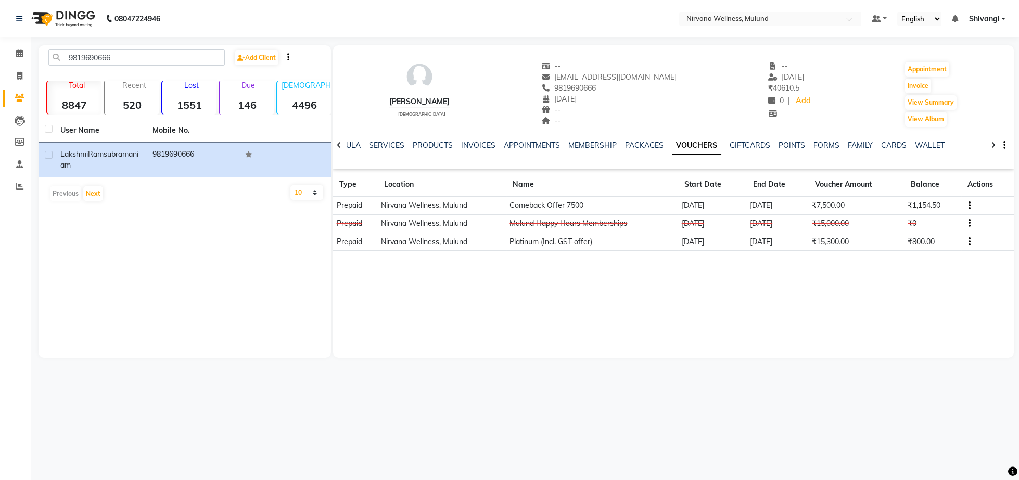
click at [596, 84] on span "9819690666" at bounding box center [568, 87] width 55 height 9
click at [716, 107] on div "[PERSON_NAME] [DEMOGRAPHIC_DATA] -- [EMAIL_ADDRESS][DOMAIN_NAME] 9819690666 [DA…" at bounding box center [673, 88] width 681 height 77
click at [596, 88] on span "9819690666" at bounding box center [568, 87] width 55 height 9
click at [665, 121] on div "--" at bounding box center [609, 121] width 136 height 11
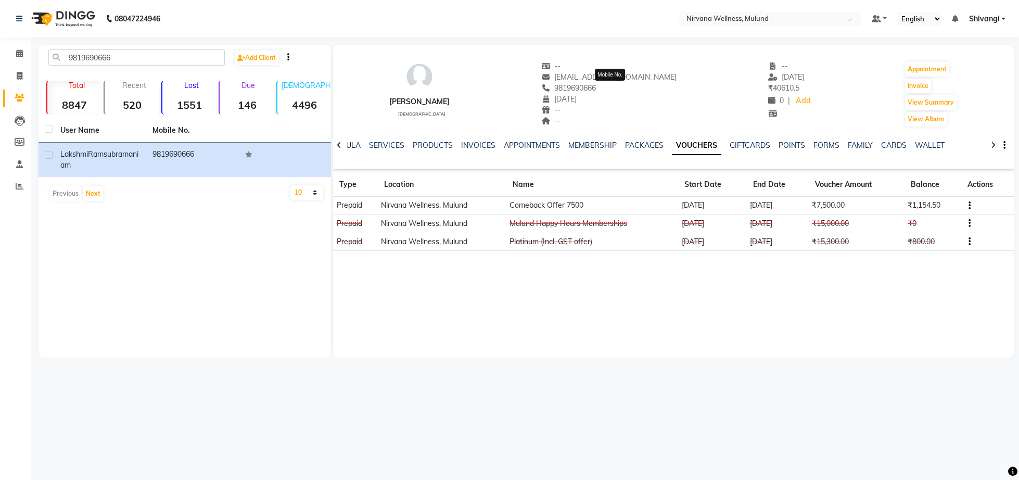
click at [596, 86] on span "9819690666" at bounding box center [568, 87] width 55 height 9
click at [692, 113] on div "[PERSON_NAME] [DEMOGRAPHIC_DATA] -- [EMAIL_ADDRESS][DOMAIN_NAME] 9819690666 [DA…" at bounding box center [673, 88] width 681 height 77
click at [143, 56] on input "9819690666" at bounding box center [136, 57] width 176 height 16
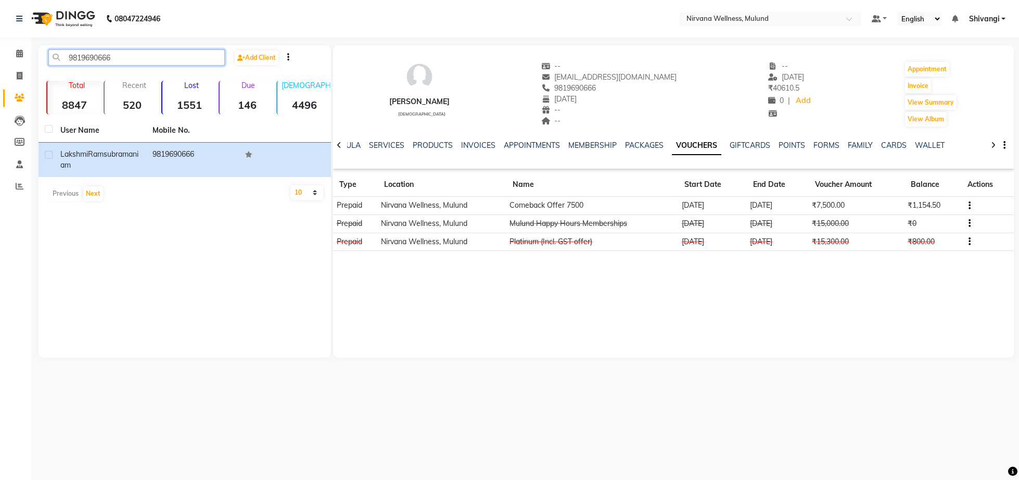
paste input "619484174"
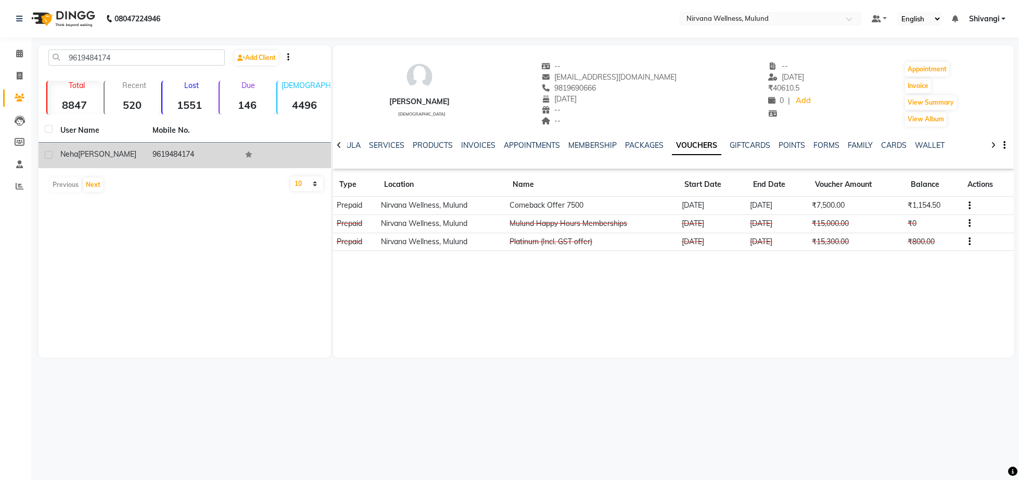
click at [135, 157] on div "[PERSON_NAME]" at bounding box center [100, 154] width 80 height 11
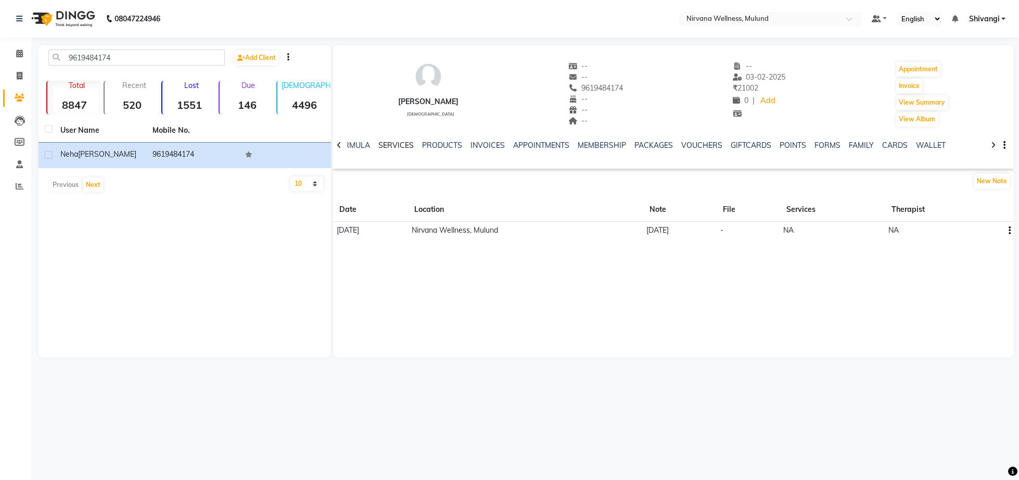
click at [402, 149] on link "SERVICES" at bounding box center [395, 145] width 35 height 9
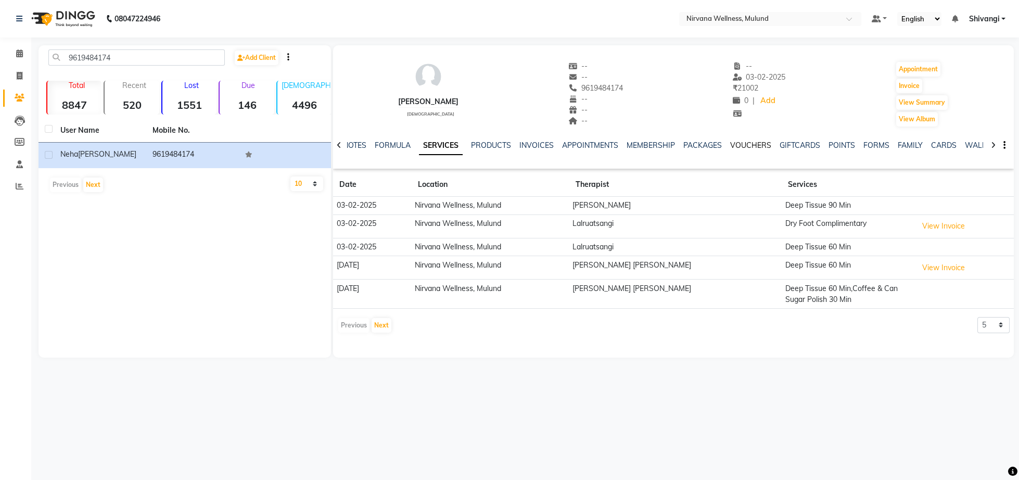
click at [763, 146] on link "VOUCHERS" at bounding box center [750, 145] width 41 height 9
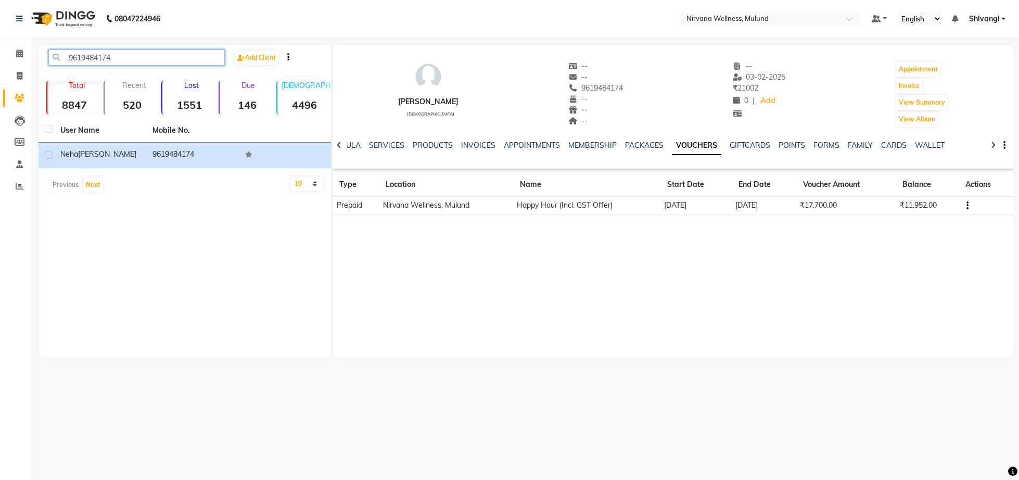
click at [119, 55] on input "9619484174" at bounding box center [136, 57] width 176 height 16
paste input "819790606"
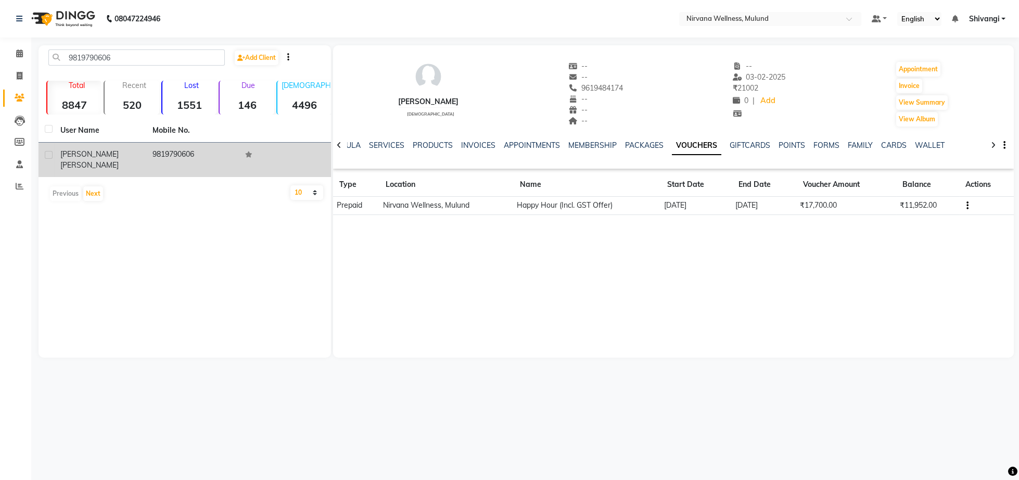
click at [138, 162] on td "[PERSON_NAME]" at bounding box center [100, 160] width 92 height 34
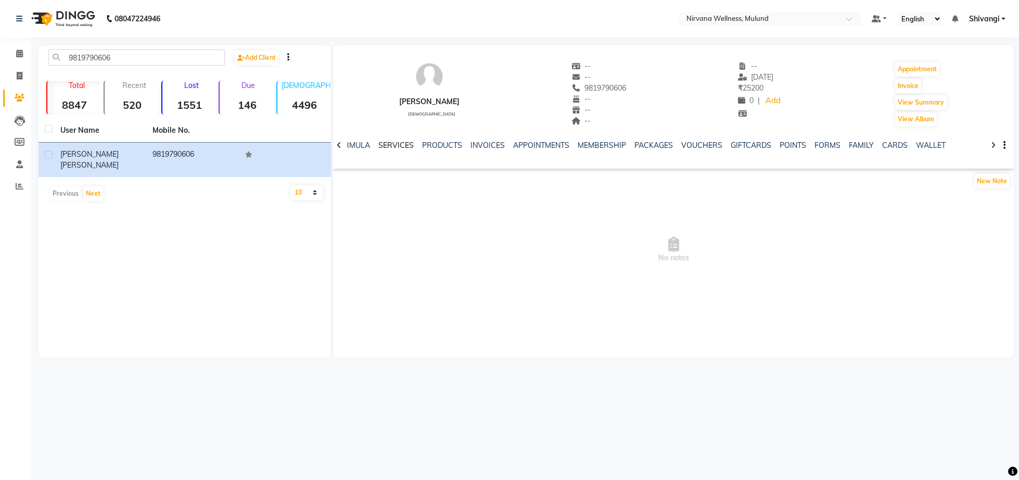
click at [401, 145] on link "SERVICES" at bounding box center [395, 145] width 35 height 9
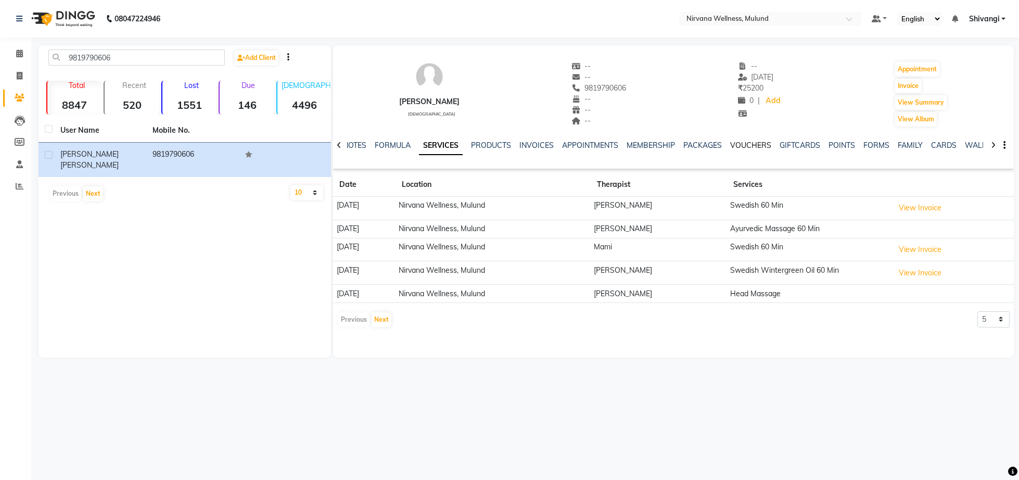
click at [730, 146] on link "VOUCHERS" at bounding box center [750, 145] width 41 height 9
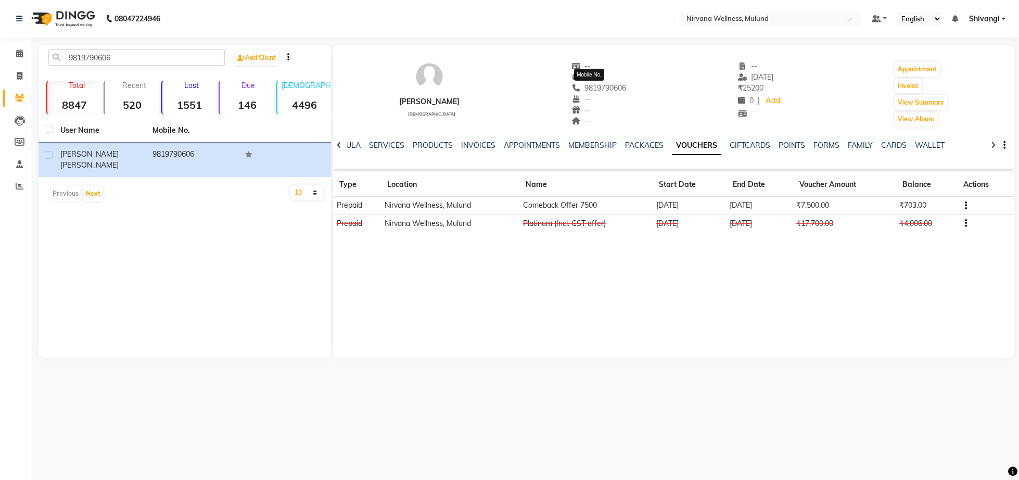
click at [585, 90] on span "9819790606" at bounding box center [598, 87] width 55 height 9
copy span
click at [124, 56] on input "9819790606" at bounding box center [136, 57] width 176 height 16
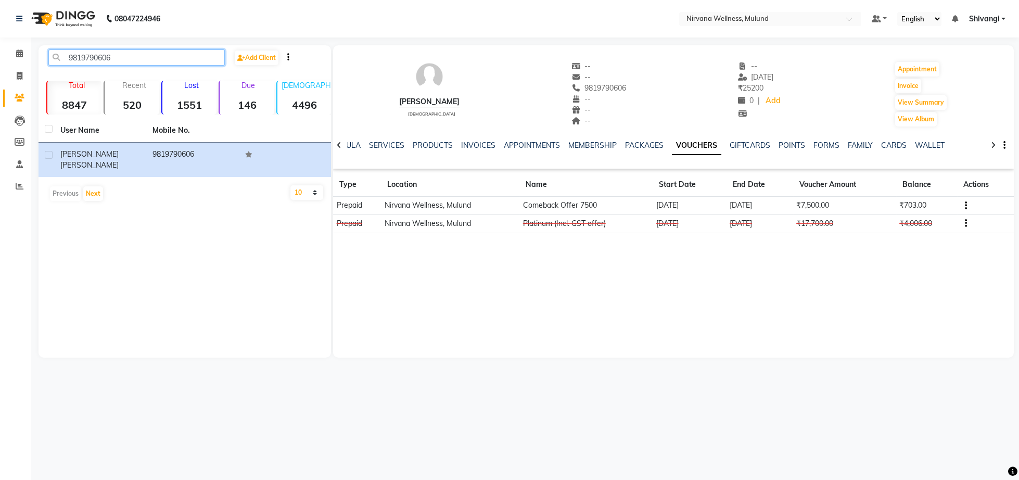
paste input "172722222"
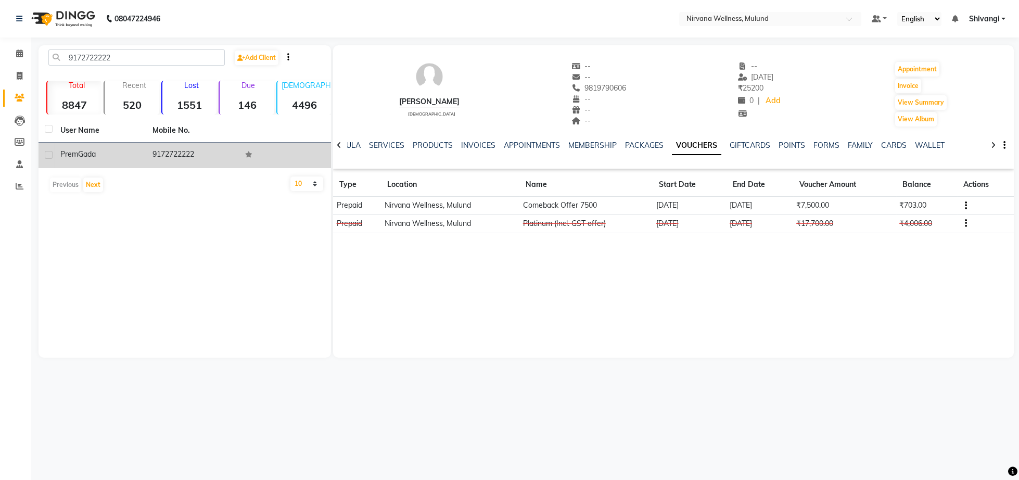
click at [133, 158] on div "[PERSON_NAME]" at bounding box center [100, 154] width 80 height 11
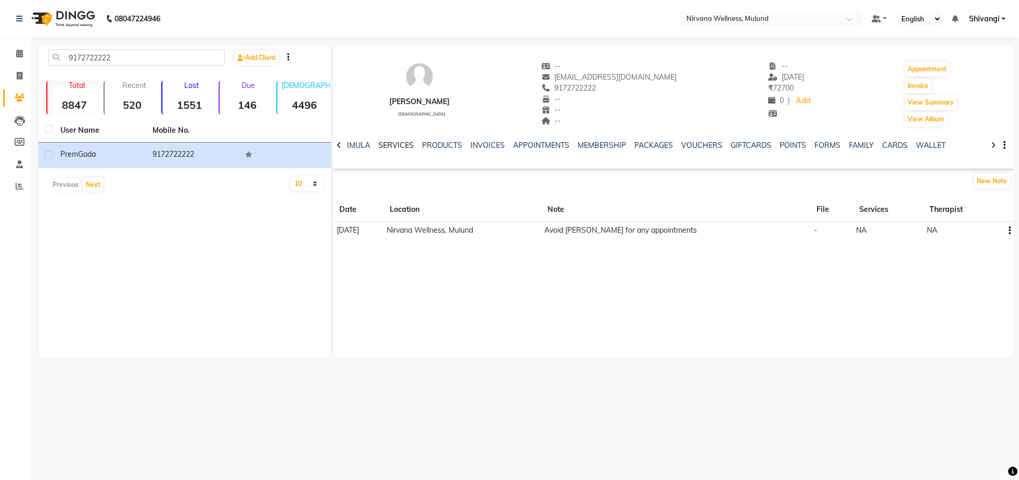
click at [398, 142] on link "SERVICES" at bounding box center [395, 145] width 35 height 9
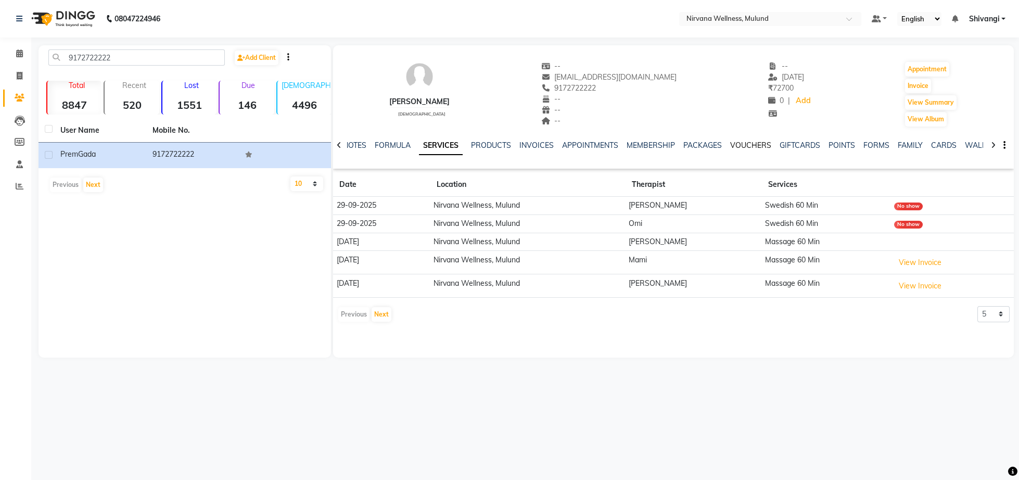
click at [748, 148] on link "VOUCHERS" at bounding box center [750, 145] width 41 height 9
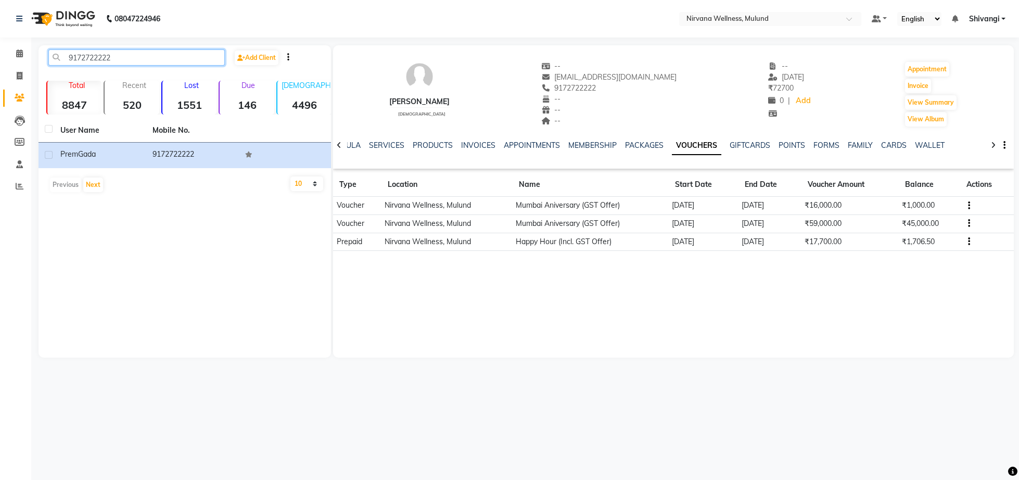
click at [124, 62] on input "9172722222" at bounding box center [136, 57] width 176 height 16
paste input "930667030"
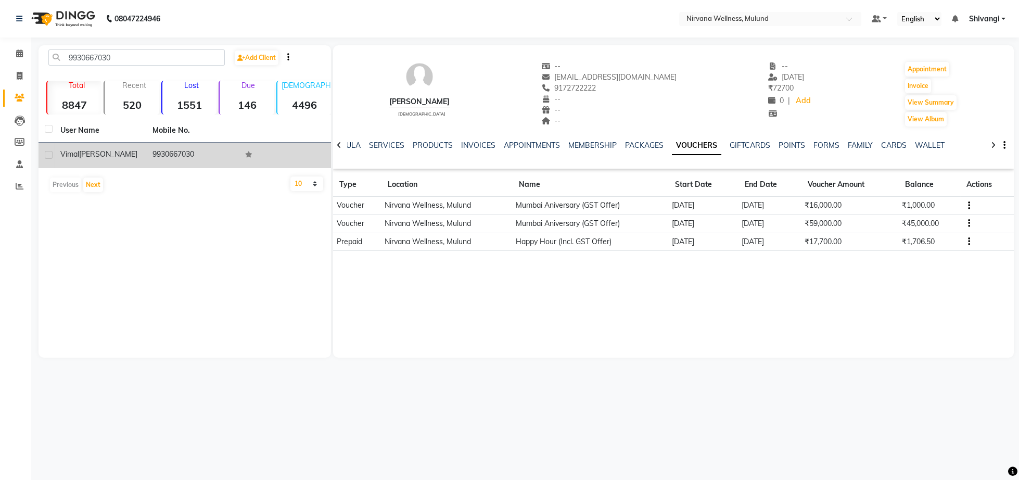
click at [118, 148] on td "[PERSON_NAME]" at bounding box center [100, 156] width 92 height 26
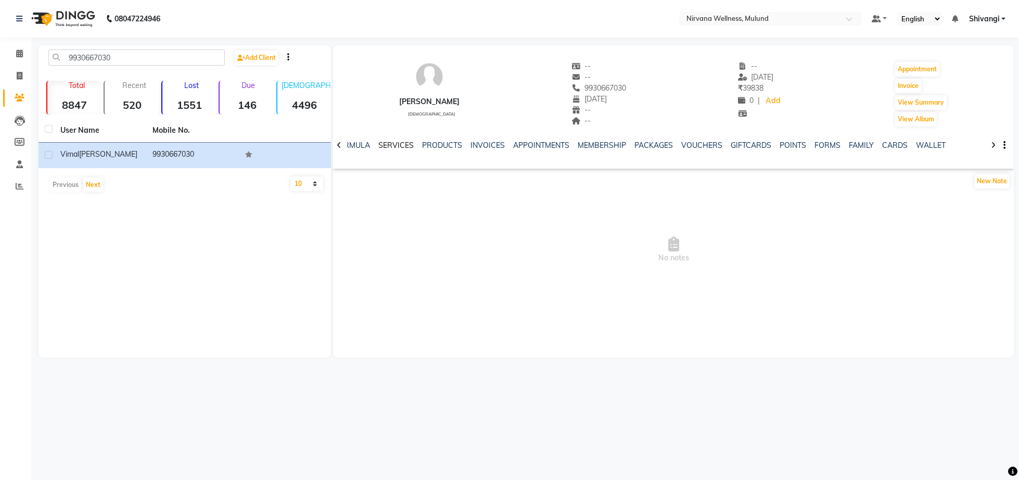
click at [392, 148] on link "SERVICES" at bounding box center [395, 145] width 35 height 9
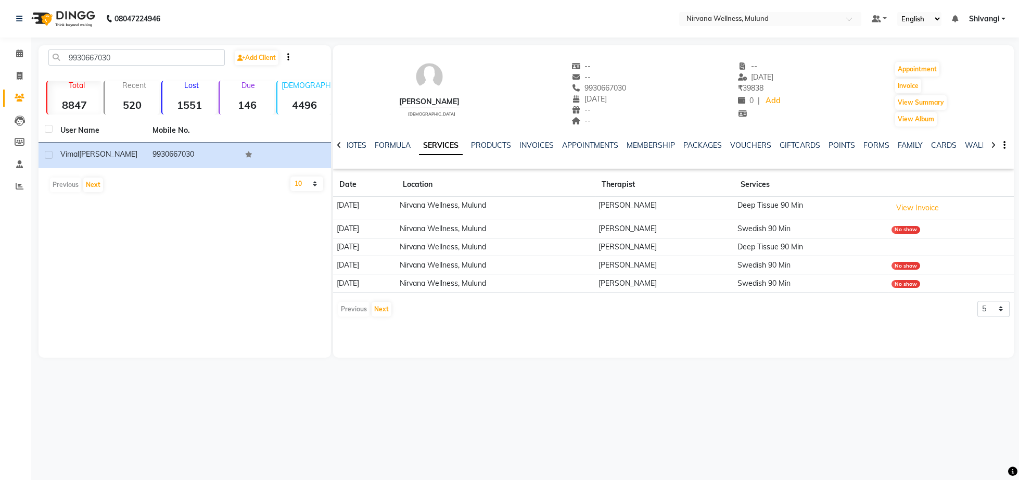
click at [704, 151] on div "NOTES FORMULA SERVICES PRODUCTS INVOICES APPOINTMENTS MEMBERSHIP PACKAGES VOUCH…" at bounding box center [660, 149] width 619 height 19
click at [749, 145] on link "VOUCHERS" at bounding box center [750, 145] width 41 height 9
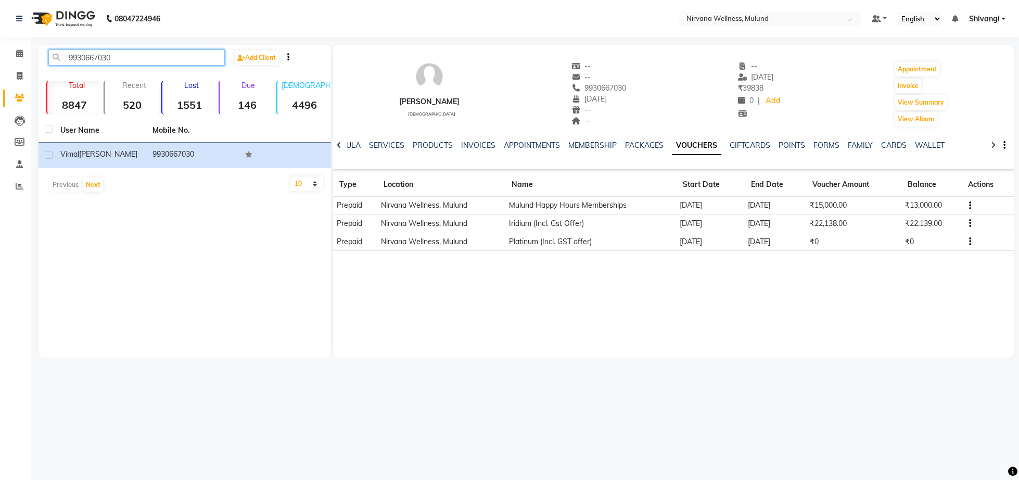
click at [129, 57] on input "9930667030" at bounding box center [136, 57] width 176 height 16
paste input "538989"
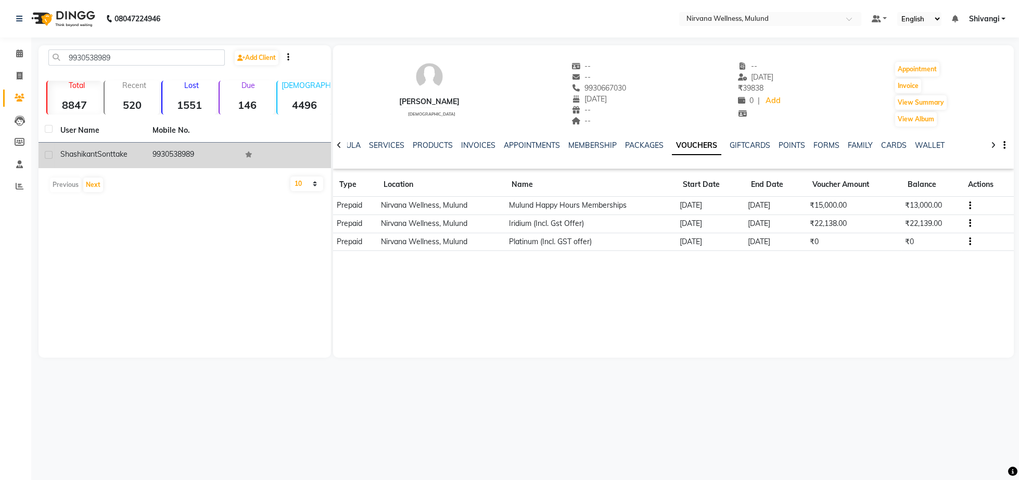
click at [139, 152] on div "[PERSON_NAME]" at bounding box center [100, 154] width 80 height 11
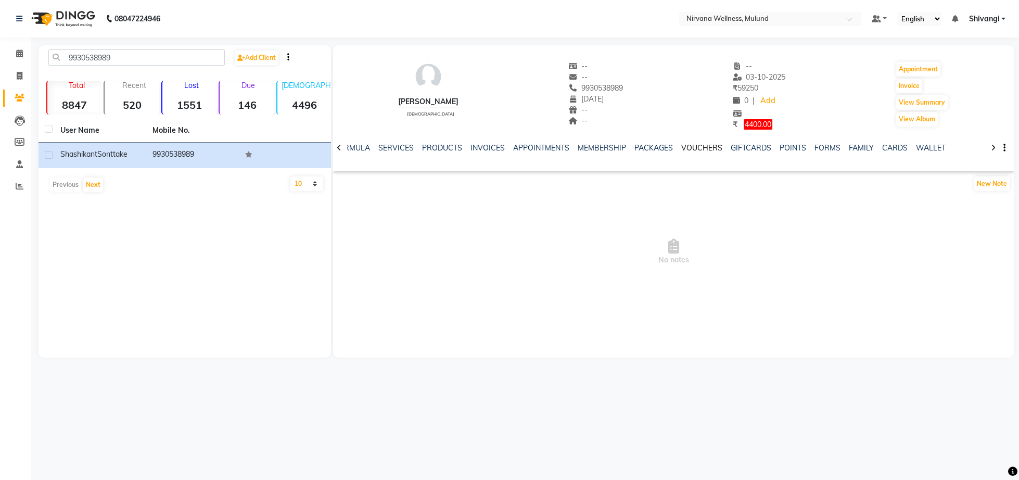
click at [701, 148] on link "VOUCHERS" at bounding box center [701, 147] width 41 height 9
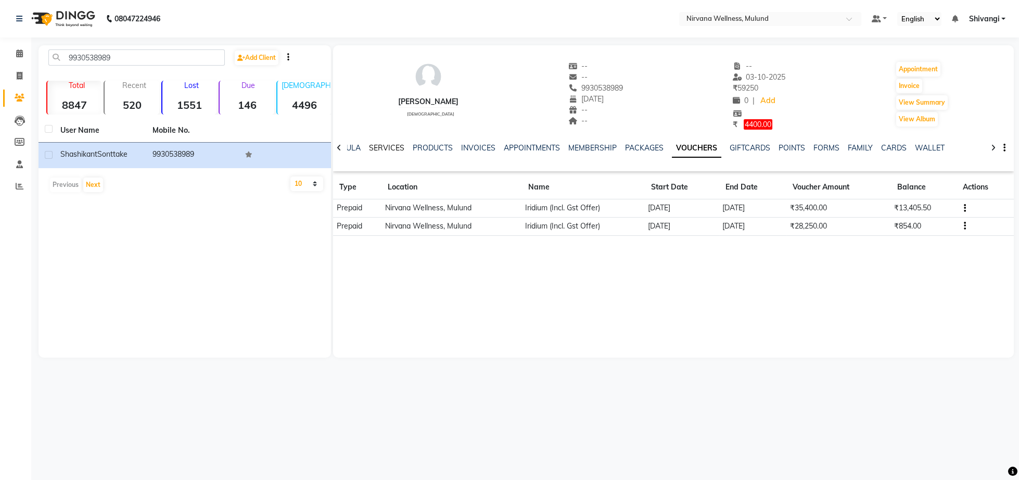
click at [375, 146] on link "SERVICES" at bounding box center [386, 147] width 35 height 9
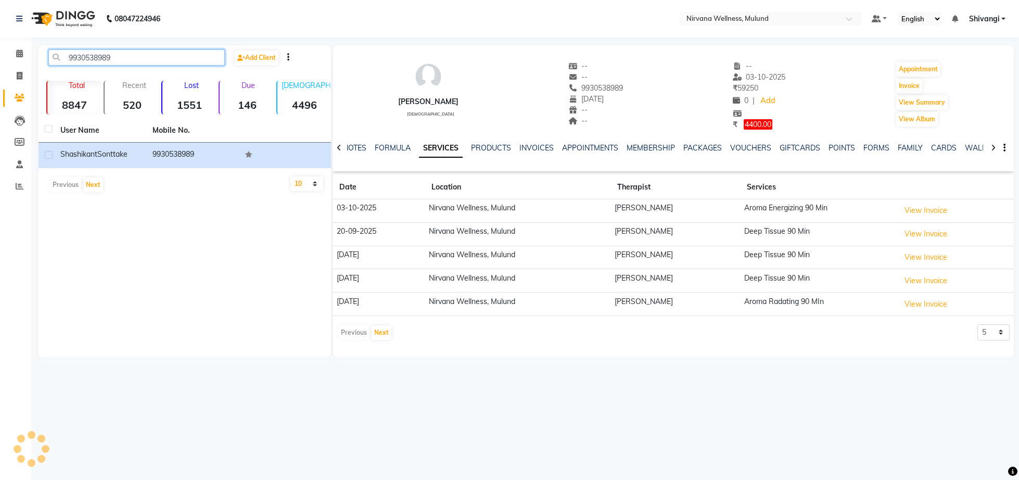
click at [124, 59] on input "9930538989" at bounding box center [136, 57] width 176 height 16
paste input "820602338"
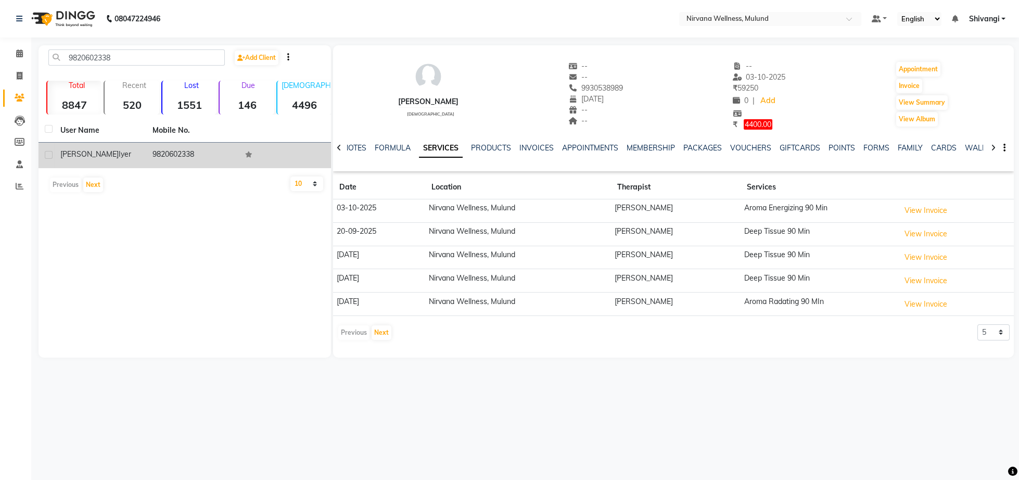
click at [128, 165] on td "[PERSON_NAME]" at bounding box center [100, 156] width 92 height 26
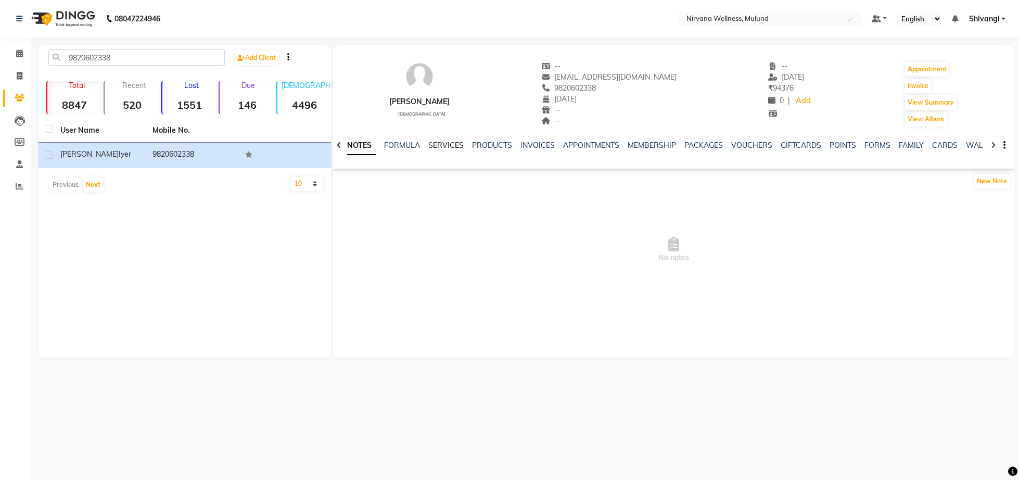
click at [429, 148] on link "SERVICES" at bounding box center [445, 145] width 35 height 9
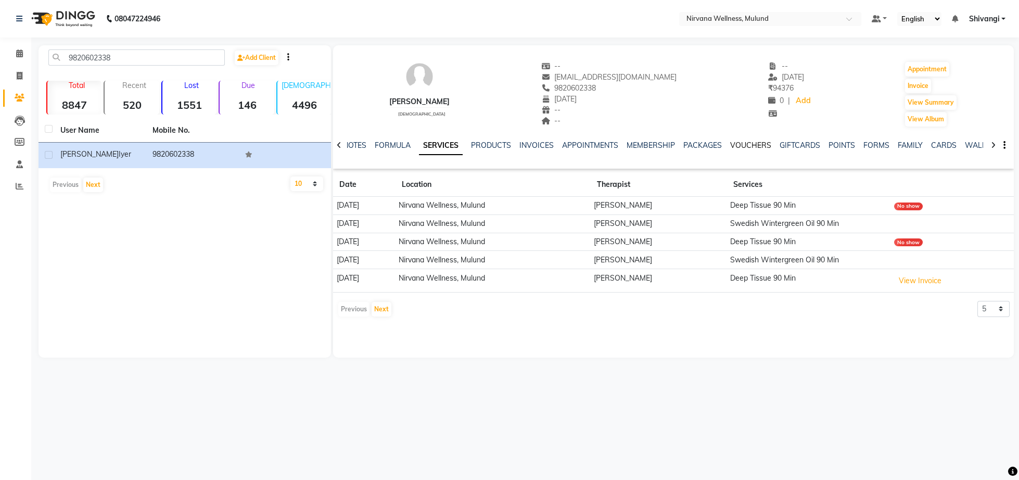
click at [755, 147] on link "VOUCHERS" at bounding box center [750, 145] width 41 height 9
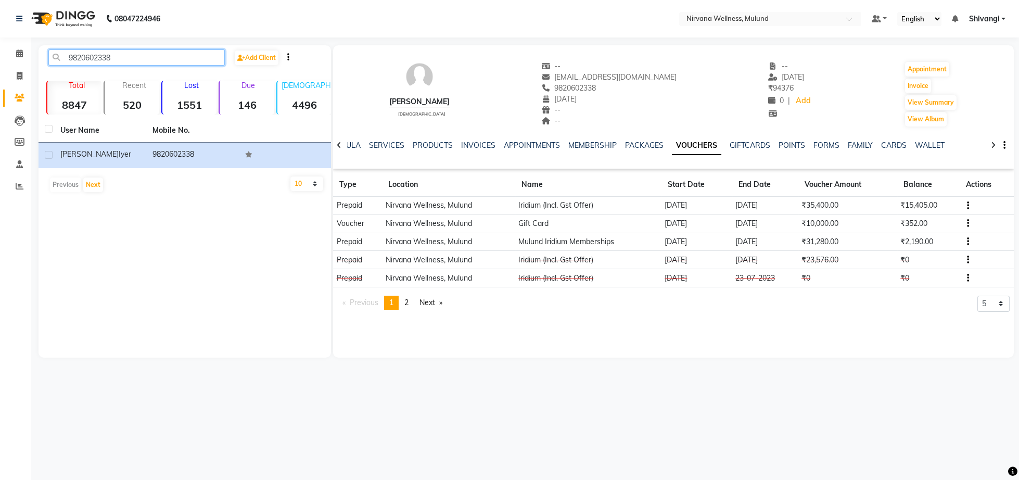
click at [151, 57] on input "9820602338" at bounding box center [136, 57] width 176 height 16
paste input "1999028"
click at [152, 57] on input "9819990288" at bounding box center [136, 57] width 176 height 16
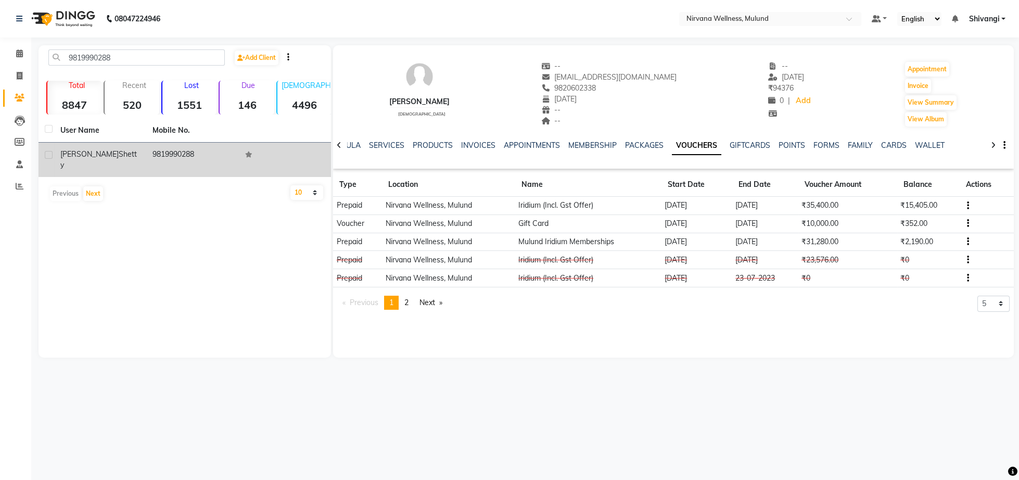
click at [136, 150] on div "[PERSON_NAME]" at bounding box center [100, 160] width 80 height 22
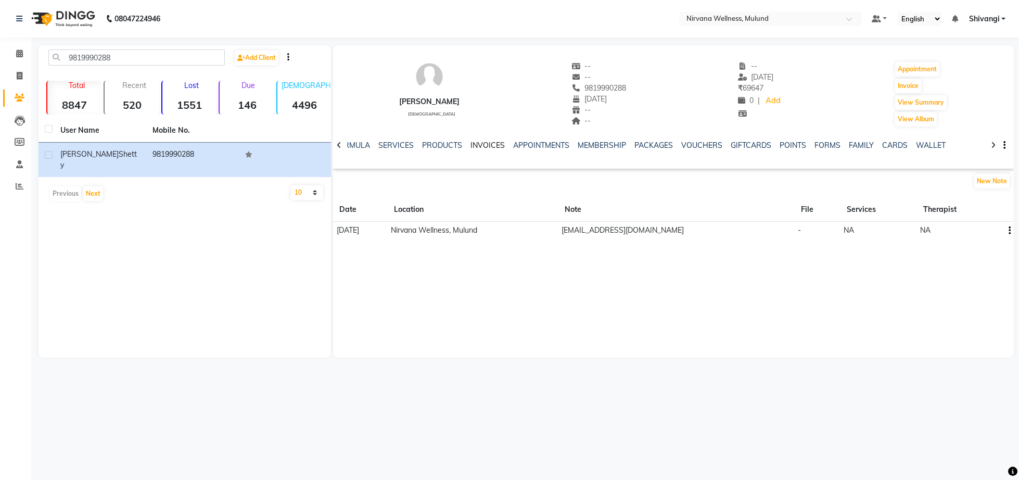
click at [487, 144] on link "INVOICES" at bounding box center [487, 145] width 34 height 9
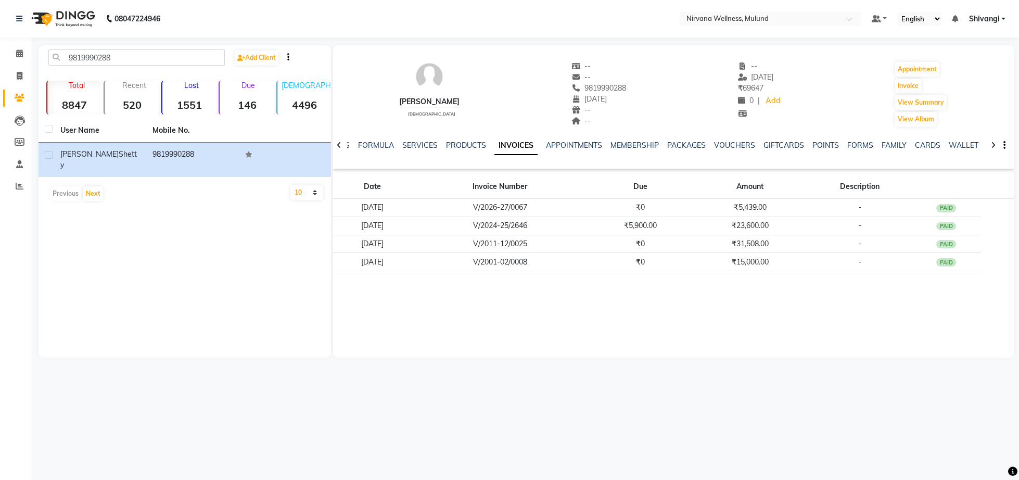
click at [739, 151] on div "VOUCHERS" at bounding box center [734, 145] width 41 height 11
click at [739, 143] on link "VOUCHERS" at bounding box center [734, 145] width 41 height 9
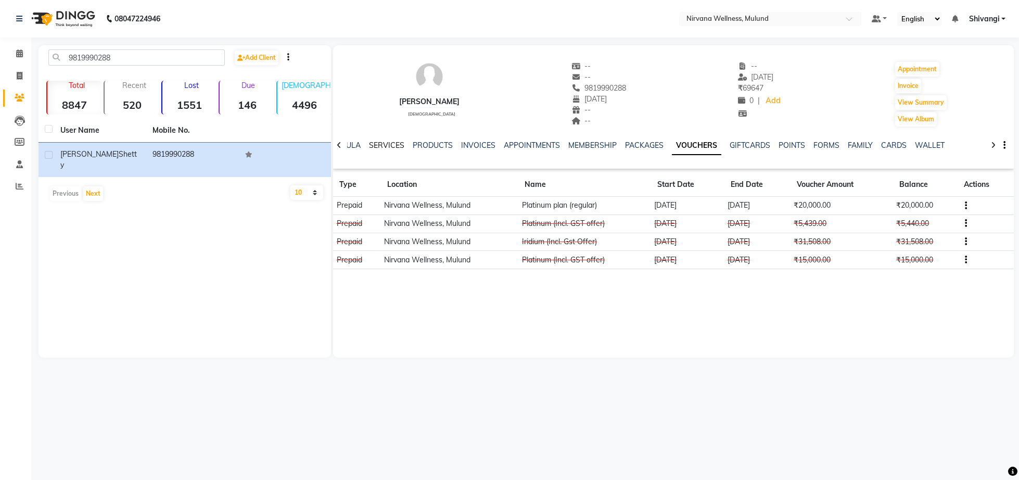
click at [387, 146] on link "SERVICES" at bounding box center [386, 145] width 35 height 9
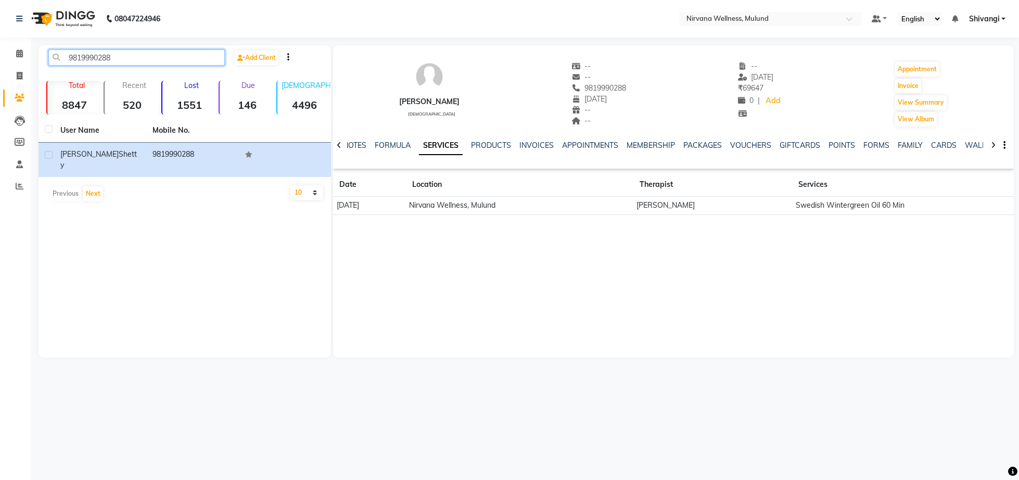
click at [168, 57] on input "9819990288" at bounding box center [136, 57] width 176 height 16
paste input "320112334"
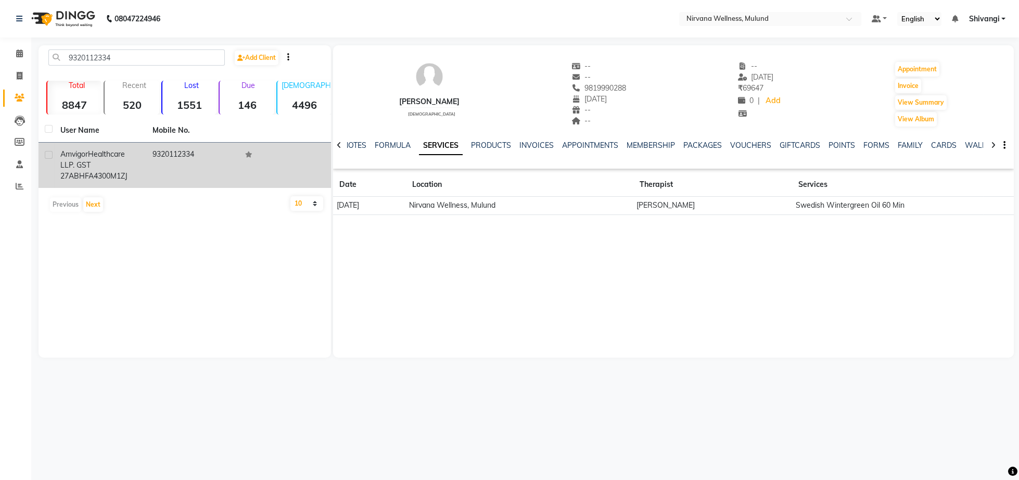
click at [146, 181] on td "Amvigor Healthcare LLP. GST 27ABHFA4300M1ZJ" at bounding box center [100, 165] width 92 height 45
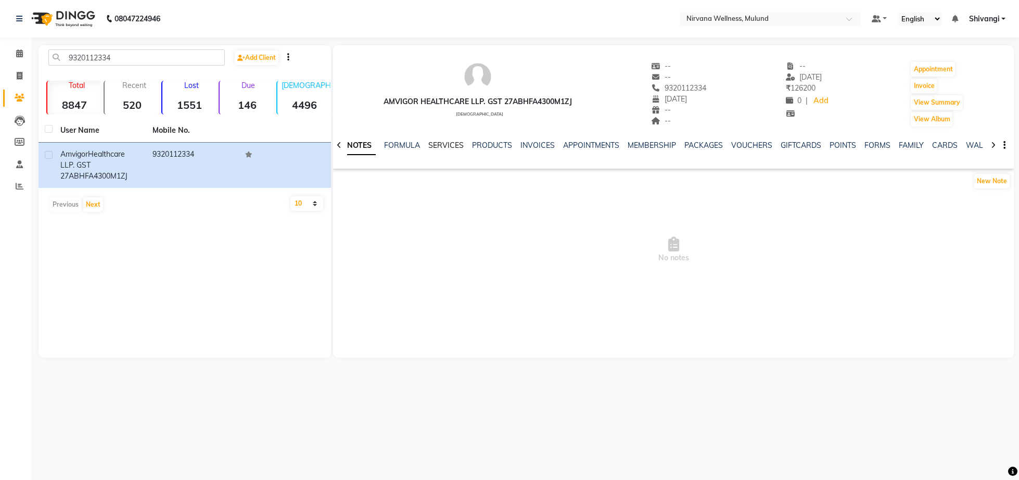
click at [440, 146] on link "SERVICES" at bounding box center [445, 145] width 35 height 9
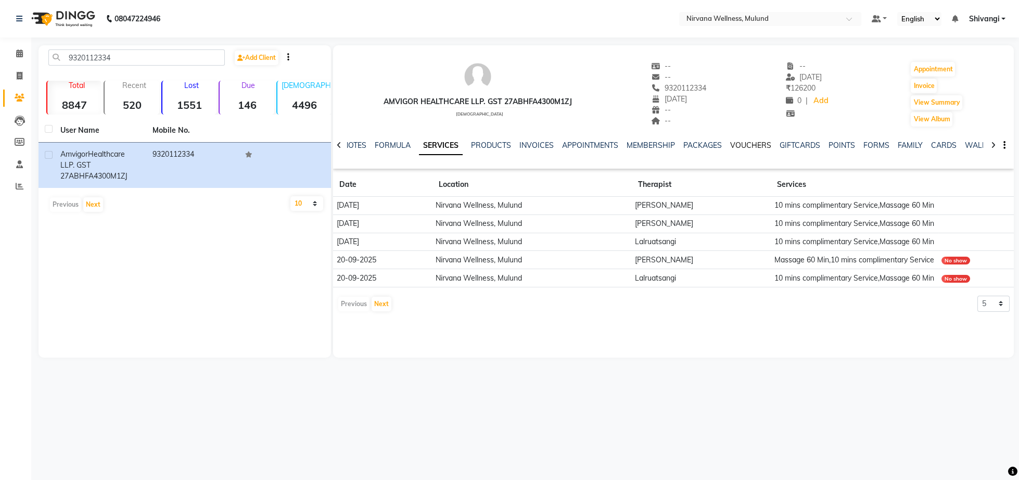
click at [756, 144] on link "VOUCHERS" at bounding box center [750, 145] width 41 height 9
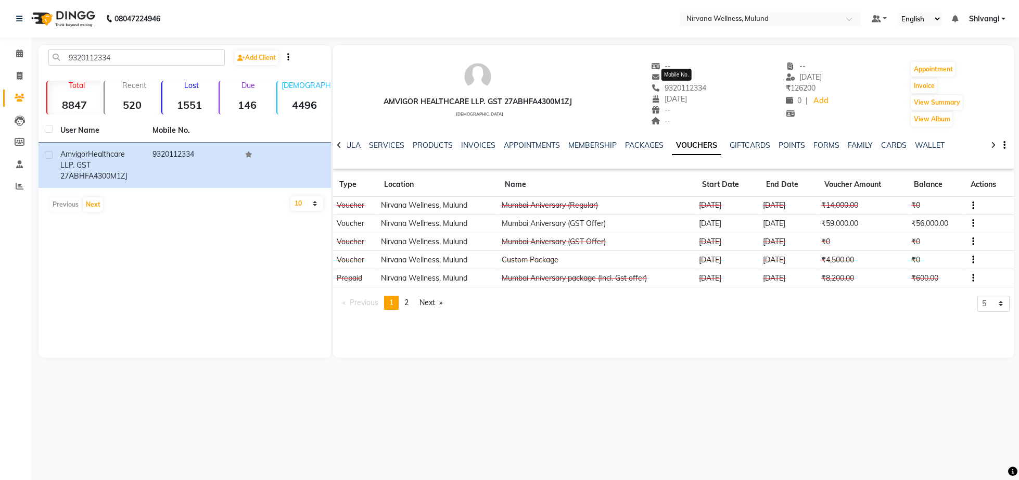
click at [692, 85] on span "9320112334" at bounding box center [679, 87] width 55 height 9
click at [723, 105] on div "Amvigor Healthcare LLP. GST 27ABHFA4300M1ZJ [DEMOGRAPHIC_DATA] -- -- 9320112334…" at bounding box center [673, 88] width 681 height 77
click at [680, 87] on span "9320112334" at bounding box center [679, 87] width 55 height 9
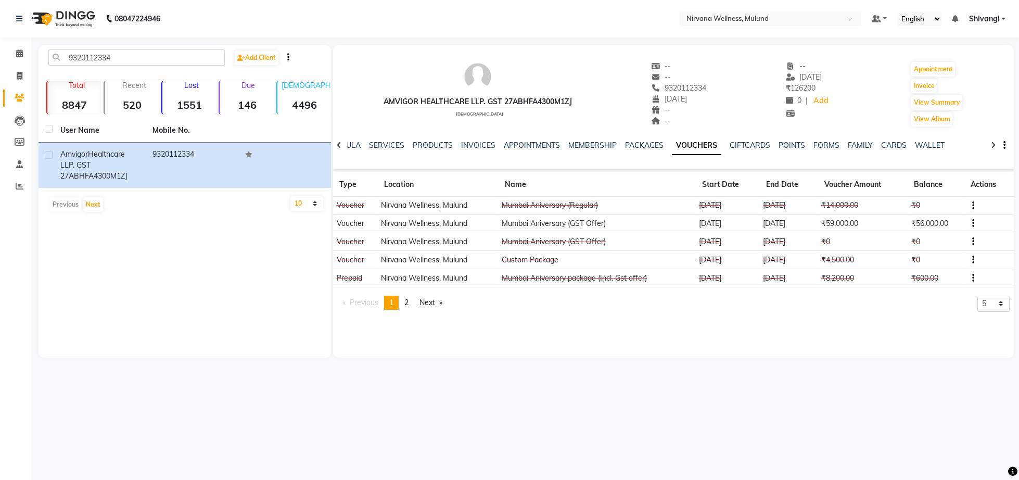
click at [680, 87] on span "9320112334" at bounding box center [679, 87] width 55 height 9
click at [758, 120] on div "Amvigor Healthcare LLP. GST 27ABHFA4300M1ZJ [DEMOGRAPHIC_DATA] -- -- 9320112334…" at bounding box center [673, 88] width 681 height 77
click at [697, 84] on div "9320112334" at bounding box center [679, 88] width 55 height 11
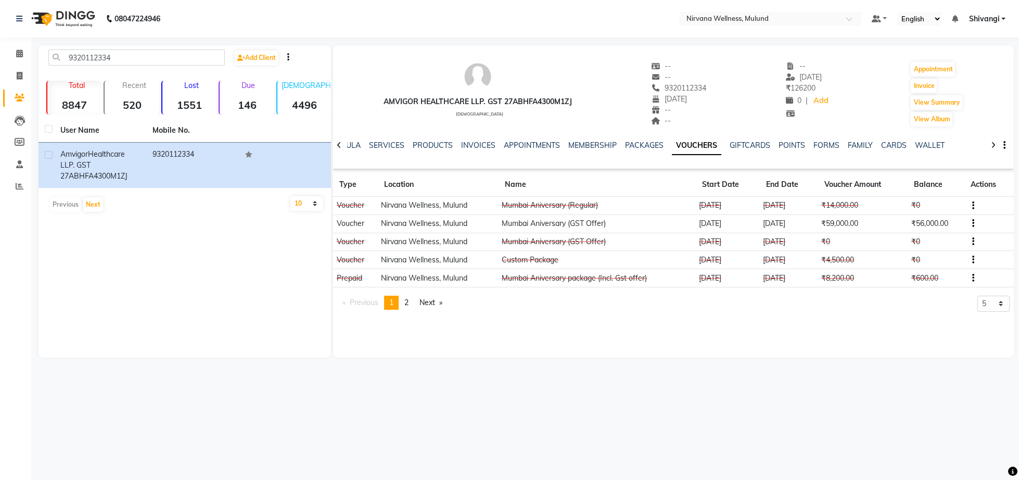
click at [750, 123] on div "Amvigor Healthcare LLP. GST 27ABHFA4300M1ZJ [DEMOGRAPHIC_DATA] -- -- 9320112334…" at bounding box center [673, 88] width 681 height 77
click at [137, 60] on input "9320112334" at bounding box center [136, 57] width 176 height 16
paste input "819455537"
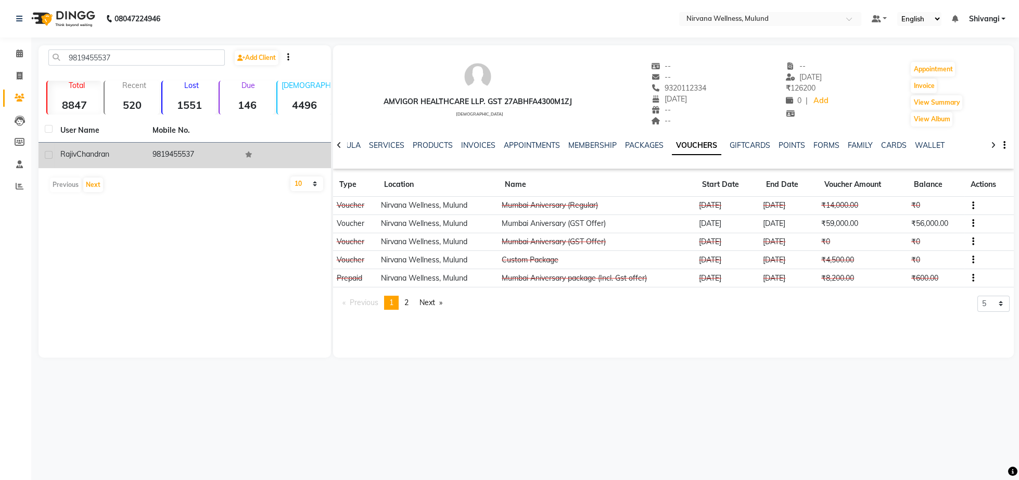
click at [128, 158] on div "[PERSON_NAME]" at bounding box center [100, 154] width 80 height 11
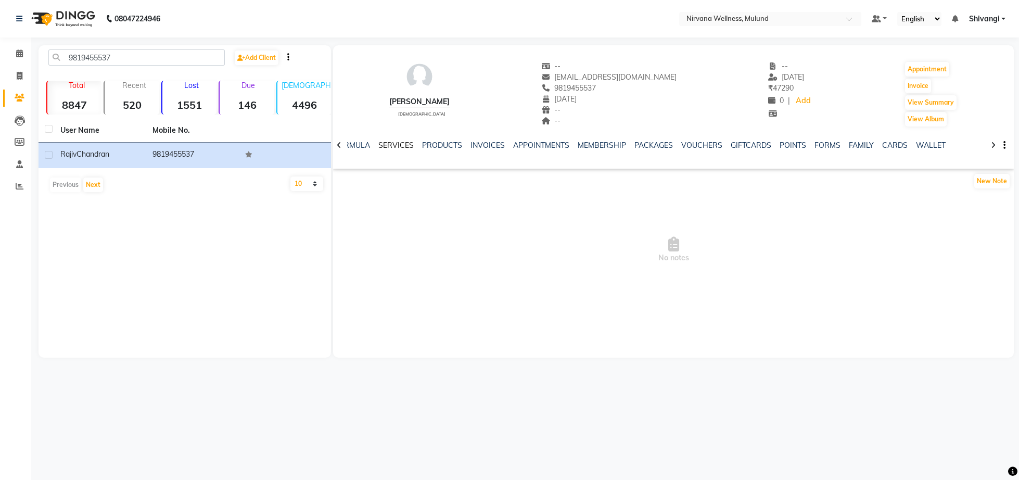
click at [403, 146] on link "SERVICES" at bounding box center [395, 145] width 35 height 9
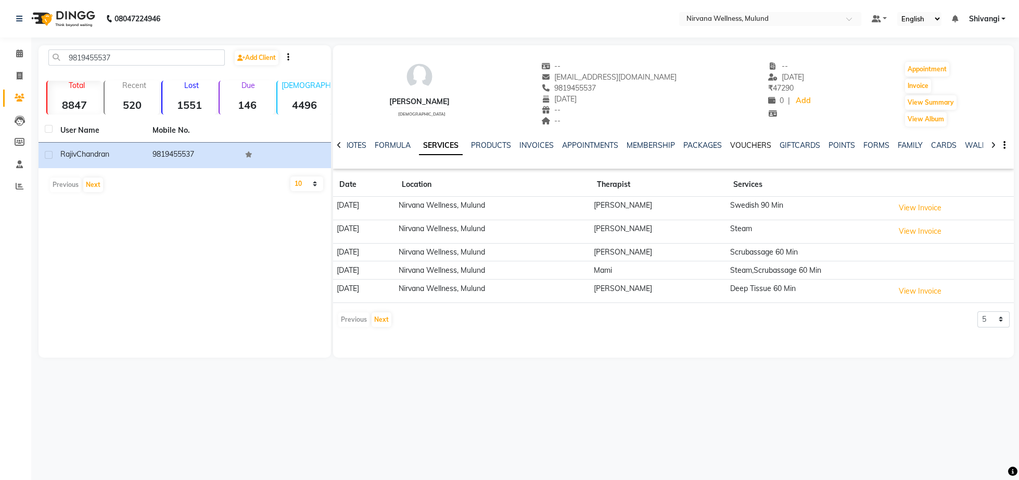
click at [737, 148] on link "VOUCHERS" at bounding box center [750, 145] width 41 height 9
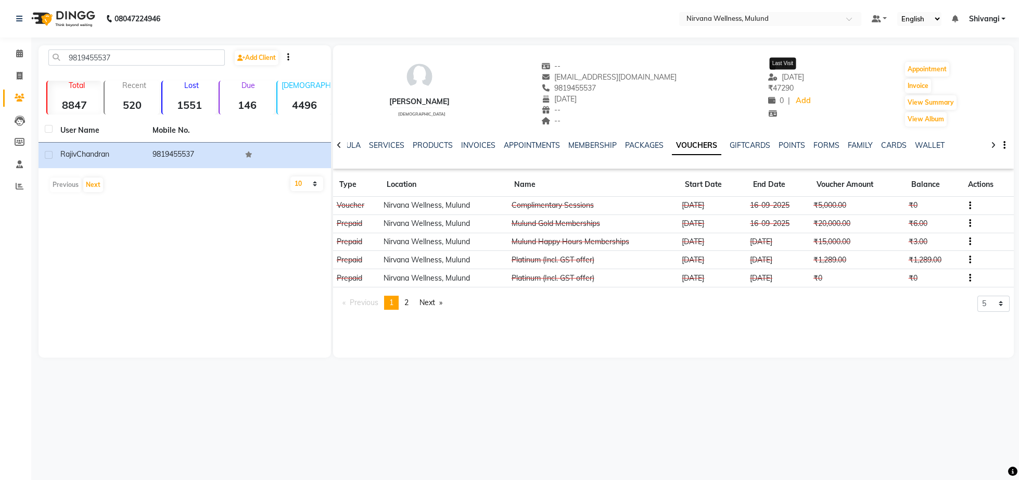
click at [799, 81] on span "[DATE]" at bounding box center [786, 76] width 36 height 9
click at [771, 79] on span "[DATE]" at bounding box center [786, 76] width 36 height 9
click at [783, 78] on span "[DATE]" at bounding box center [786, 76] width 36 height 9
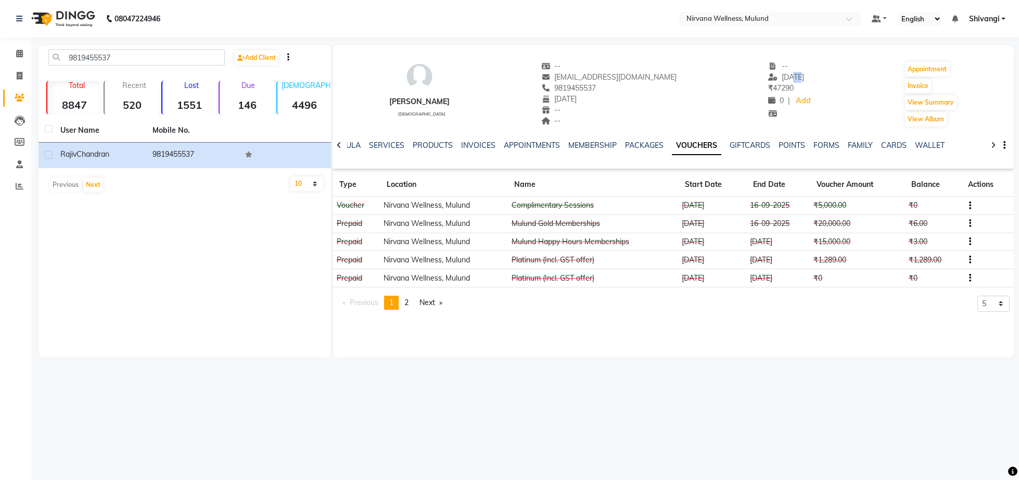
click at [783, 78] on span "[DATE]" at bounding box center [786, 76] width 36 height 9
click at [790, 75] on span "[DATE]" at bounding box center [786, 76] width 36 height 9
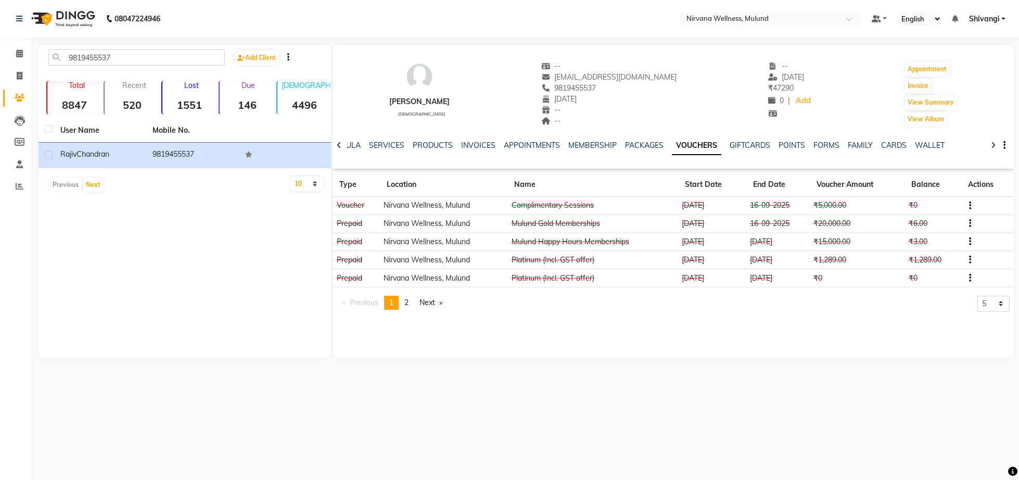
click at [856, 90] on div "[PERSON_NAME] [DEMOGRAPHIC_DATA] -- [PERSON_NAME][EMAIL_ADDRESS][PERSON_NAME][D…" at bounding box center [673, 88] width 681 height 77
click at [793, 76] on span "[DATE]" at bounding box center [786, 76] width 36 height 9
click at [154, 55] on input "9819455537" at bounding box center [136, 57] width 176 height 16
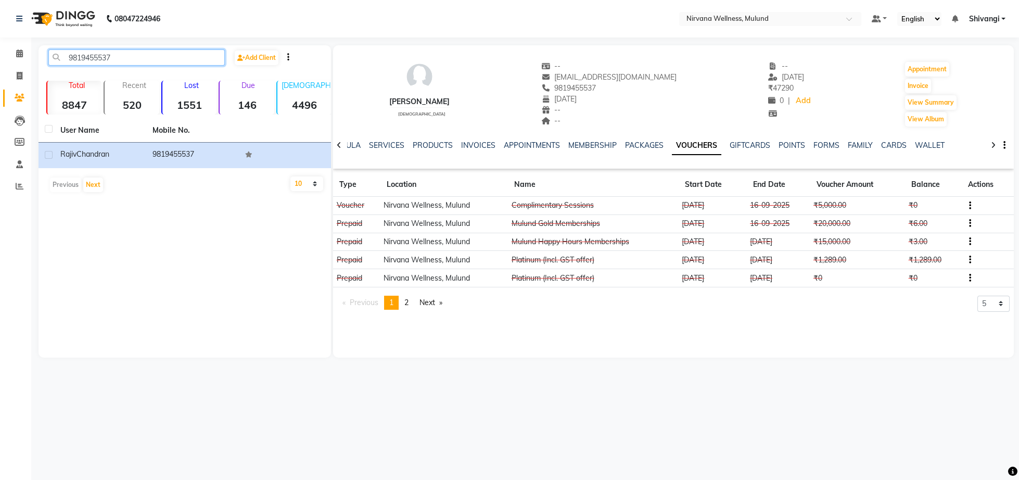
click at [154, 55] on input "9819455537" at bounding box center [136, 57] width 176 height 16
paste input "975587173"
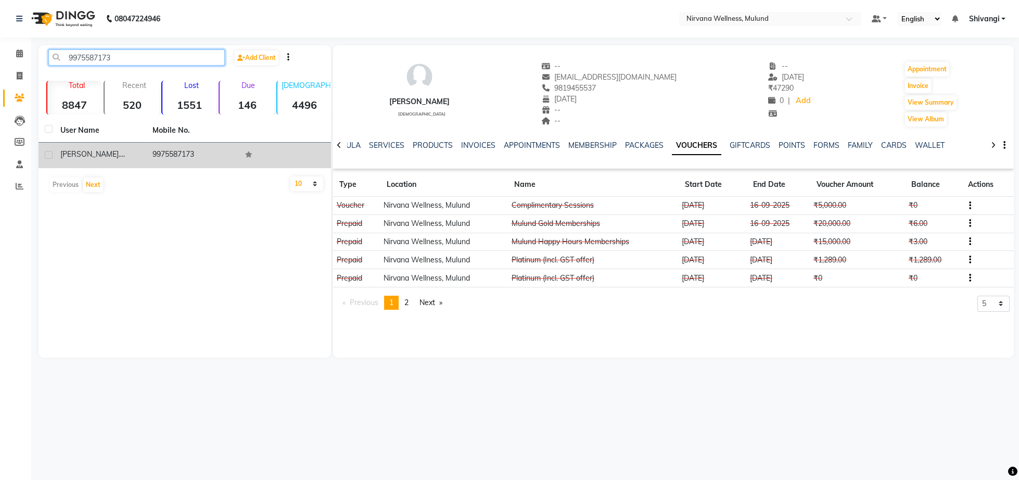
type input "9975587173"
click at [151, 148] on td "9975587173" at bounding box center [192, 156] width 92 height 26
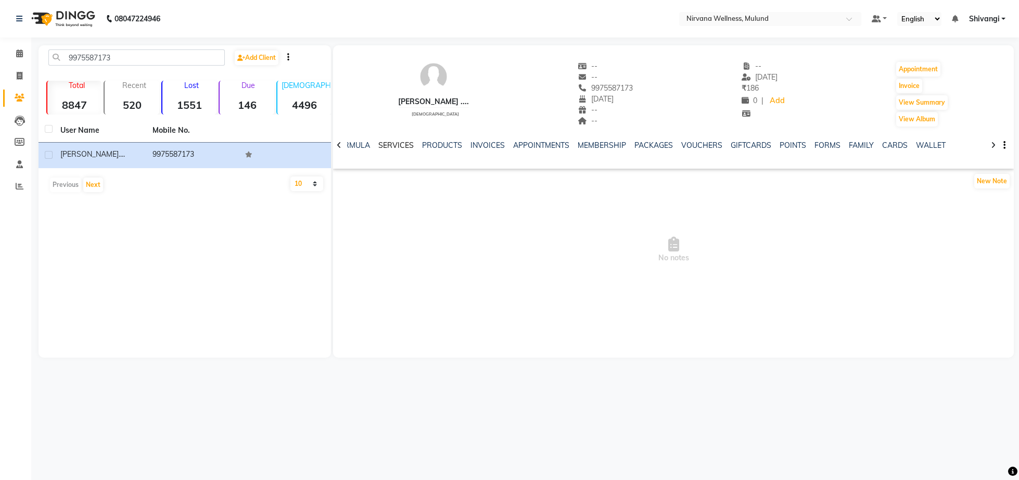
click at [389, 144] on link "SERVICES" at bounding box center [395, 145] width 35 height 9
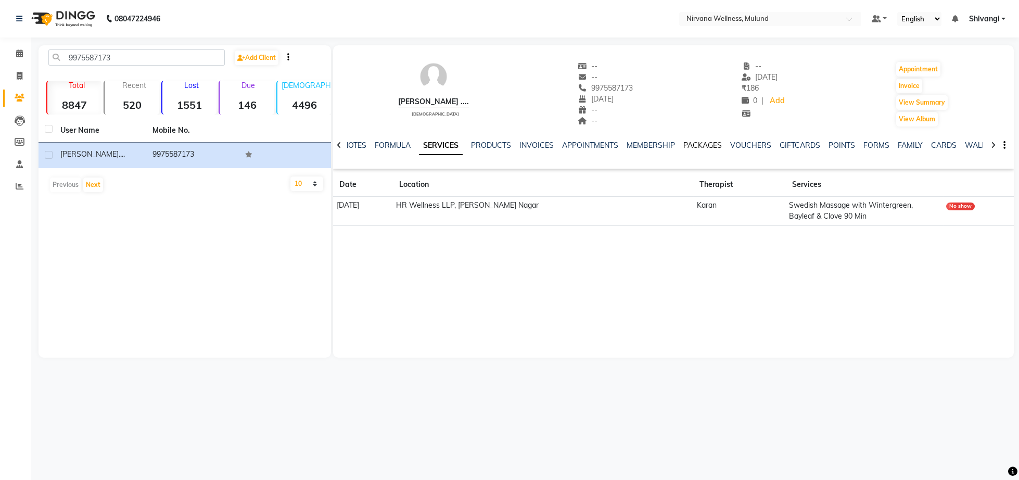
click at [699, 146] on link "PACKAGES" at bounding box center [702, 145] width 39 height 9
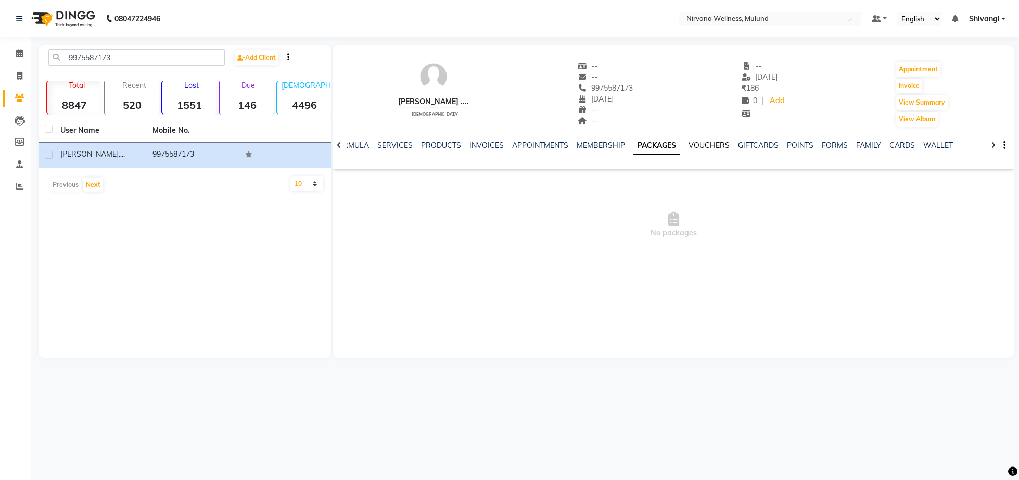
click at [722, 144] on link "VOUCHERS" at bounding box center [709, 145] width 41 height 9
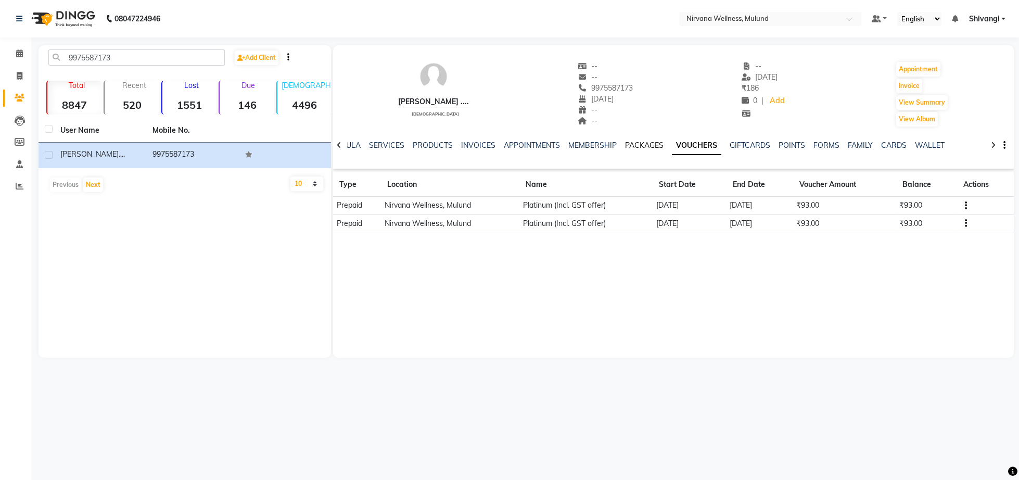
click at [653, 143] on link "PACKAGES" at bounding box center [644, 145] width 39 height 9
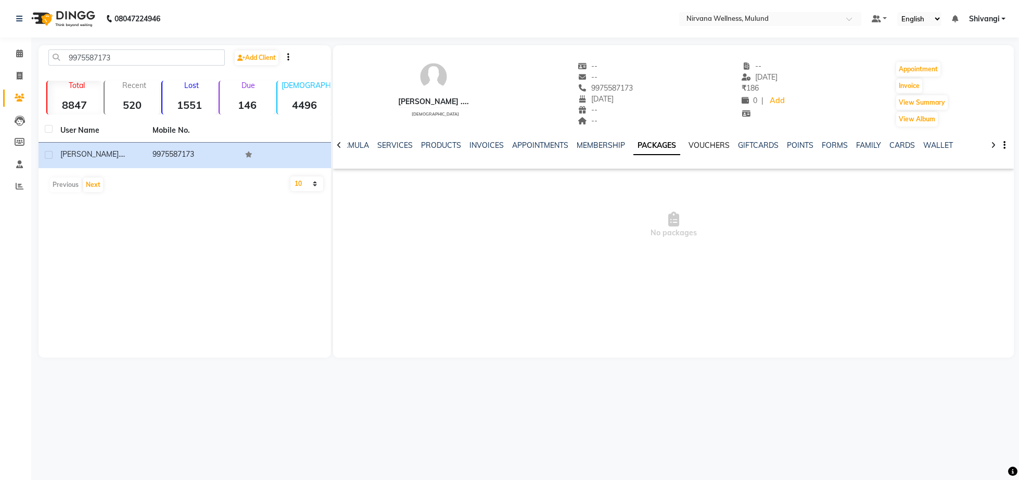
click at [701, 146] on link "VOUCHERS" at bounding box center [709, 145] width 41 height 9
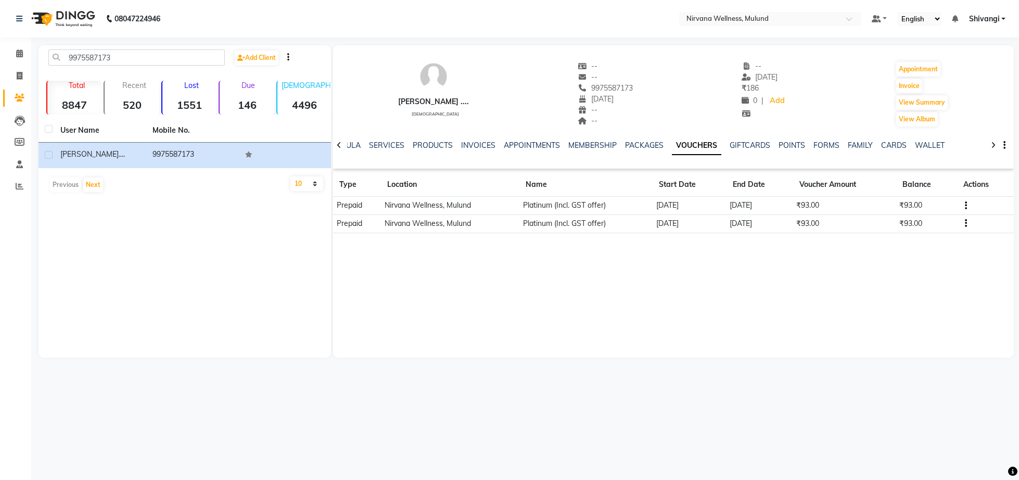
click at [14, 45] on li "Calendar" at bounding box center [15, 54] width 31 height 22
click at [20, 54] on icon at bounding box center [19, 53] width 7 height 8
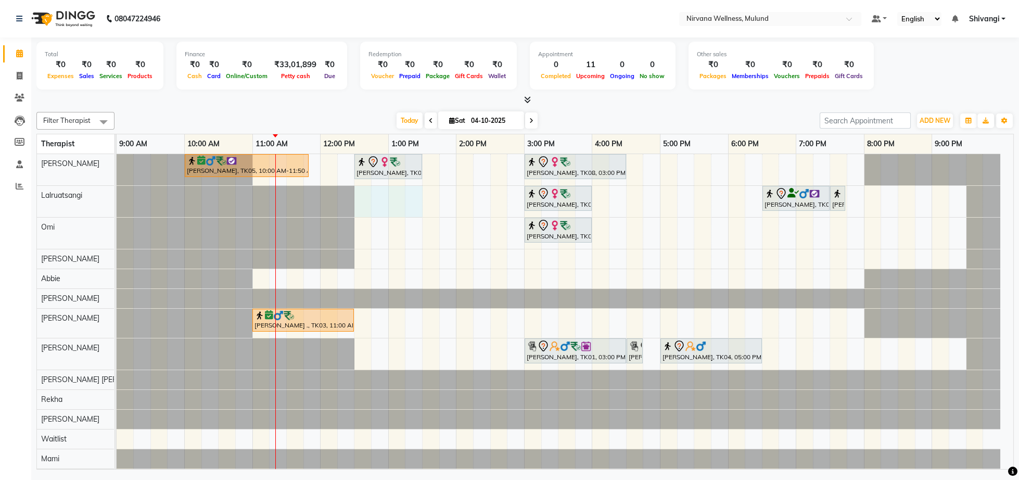
drag, startPoint x: 363, startPoint y: 205, endPoint x: 418, endPoint y: 207, distance: 55.2
click at [418, 207] on div "[PERSON_NAME], TK05, 10:00 AM-11:50 AM, Herbal Potil Massage [PERSON_NAME], TK0…" at bounding box center [565, 321] width 897 height 334
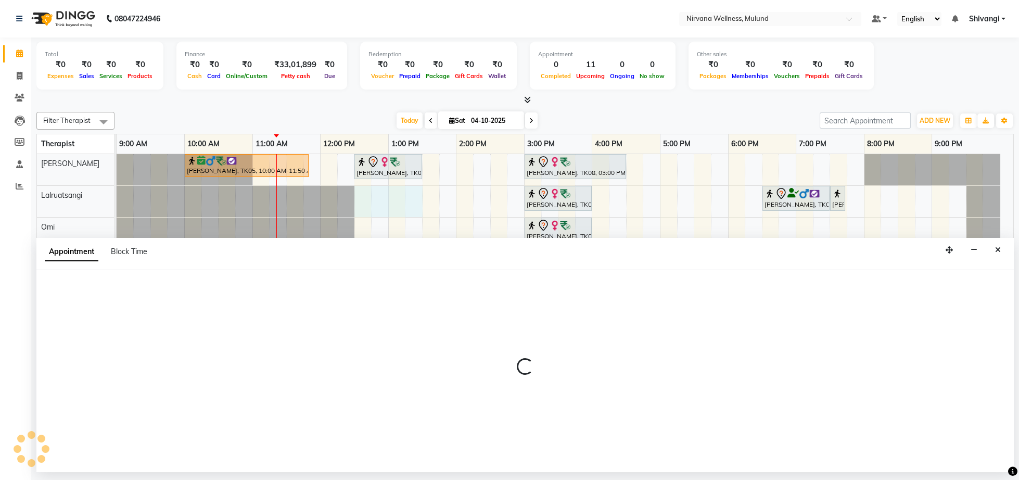
select select "48510"
select select "750"
select select "tentative"
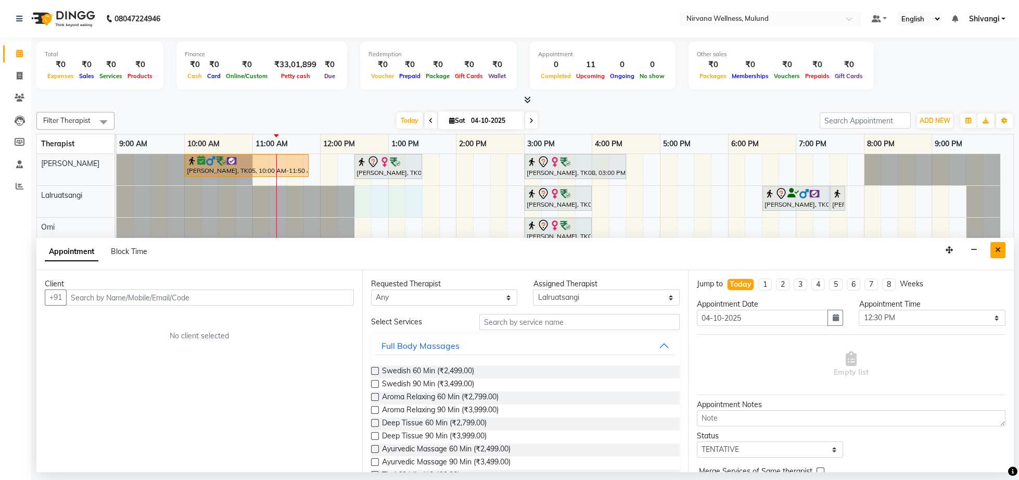
click at [997, 255] on button "Close" at bounding box center [997, 250] width 15 height 16
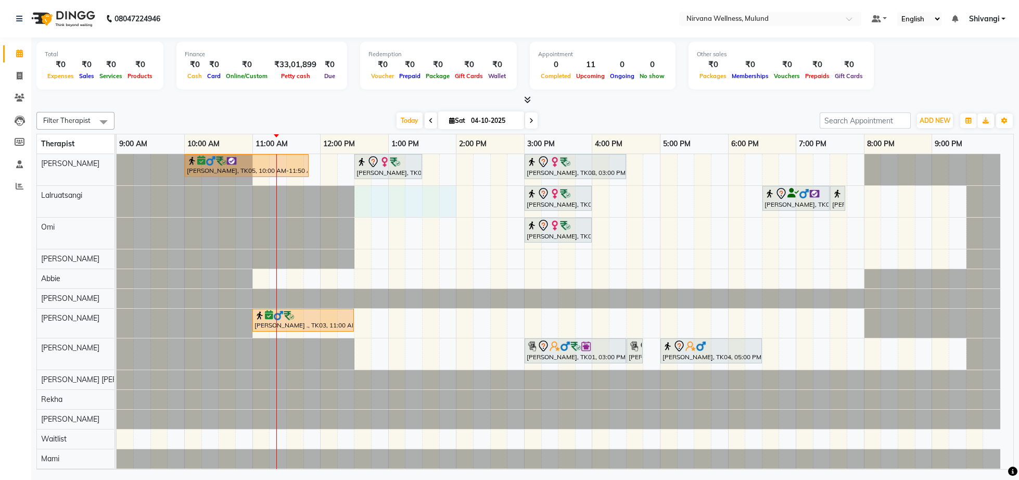
drag, startPoint x: 360, startPoint y: 202, endPoint x: 446, endPoint y: 210, distance: 86.3
click at [451, 210] on div "[PERSON_NAME], TK05, 10:00 AM-11:50 AM, Herbal Potil Massage [PERSON_NAME], TK0…" at bounding box center [565, 321] width 897 height 334
select select "48510"
select select "tentative"
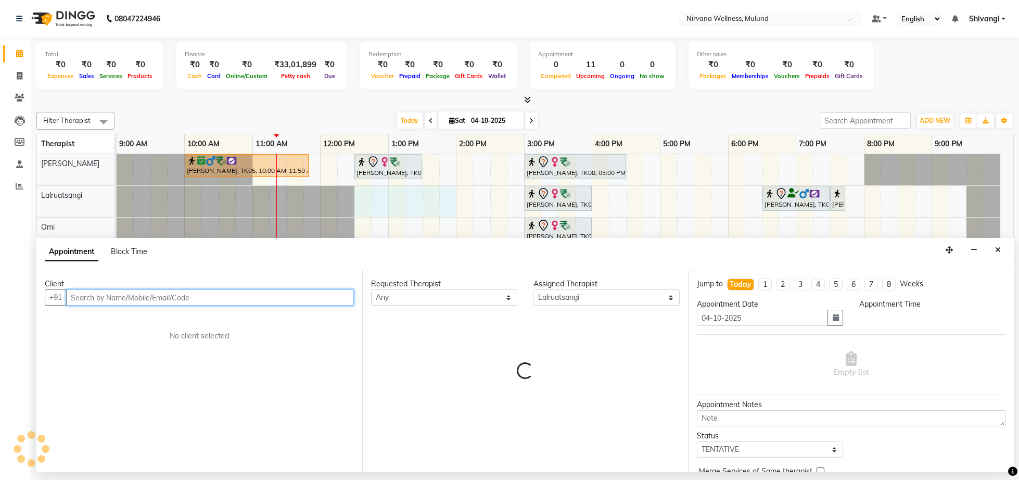
select select "750"
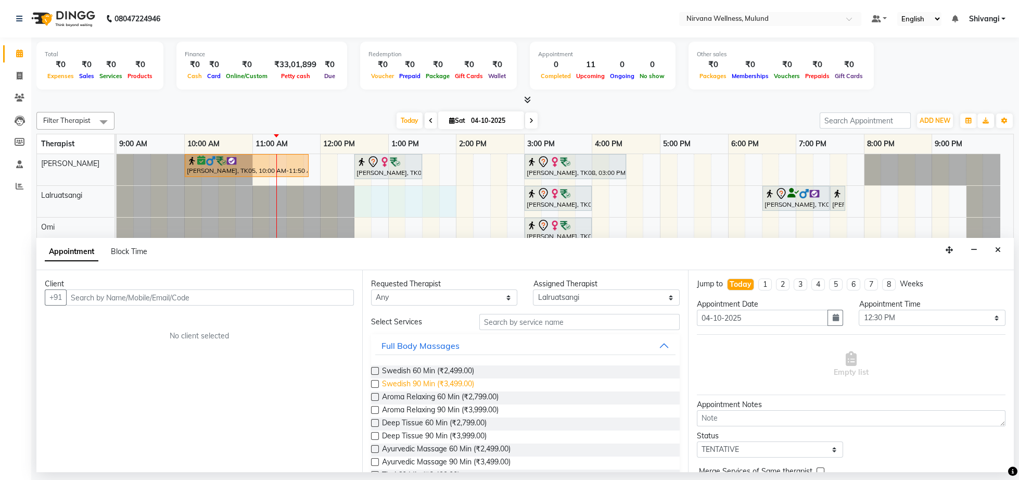
click at [427, 382] on span "Swedish 90 Min (₹3,499.00)" at bounding box center [428, 384] width 92 height 13
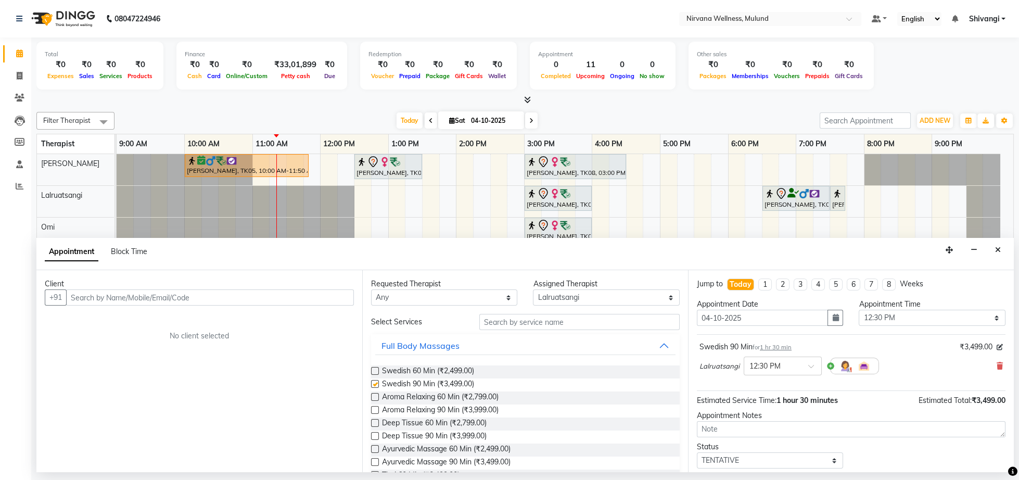
checkbox input "false"
click at [301, 301] on input "text" at bounding box center [210, 297] width 288 height 16
click at [998, 250] on icon "Close" at bounding box center [998, 249] width 6 height 7
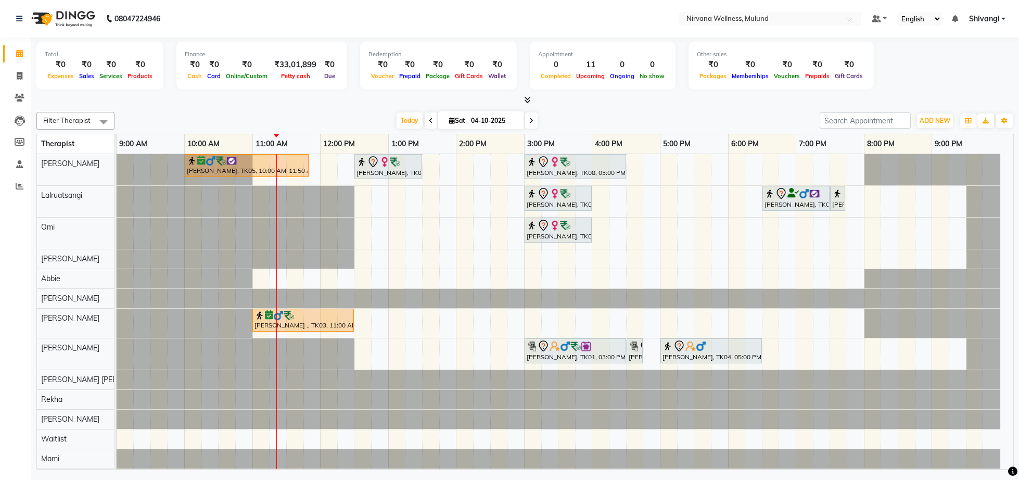
click at [362, 202] on div "[PERSON_NAME], TK05, 10:00 AM-11:50 AM, Herbal Potil Massage [PERSON_NAME], TK0…" at bounding box center [565, 321] width 897 height 334
select select "48510"
select select "tentative"
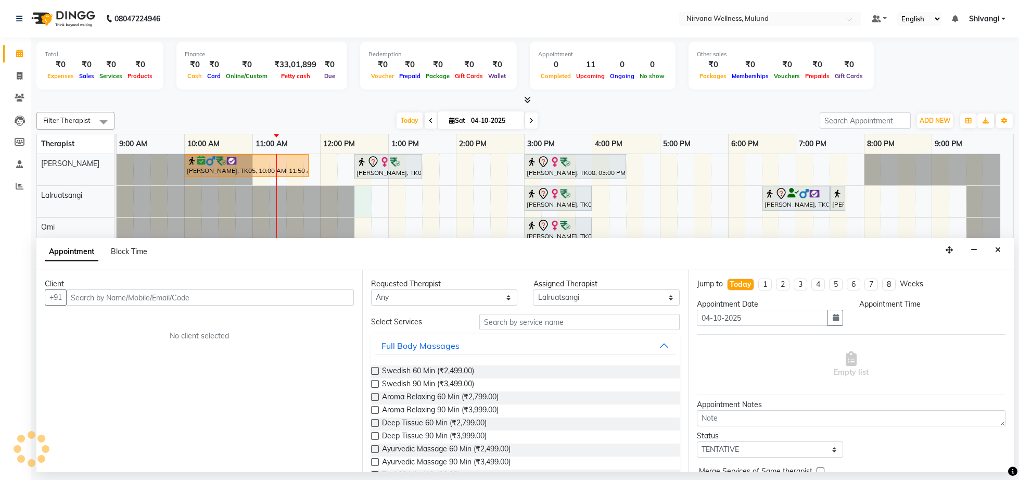
select select "750"
click at [455, 386] on span "Swedish 90 Min (₹3,499.00)" at bounding box center [428, 384] width 92 height 13
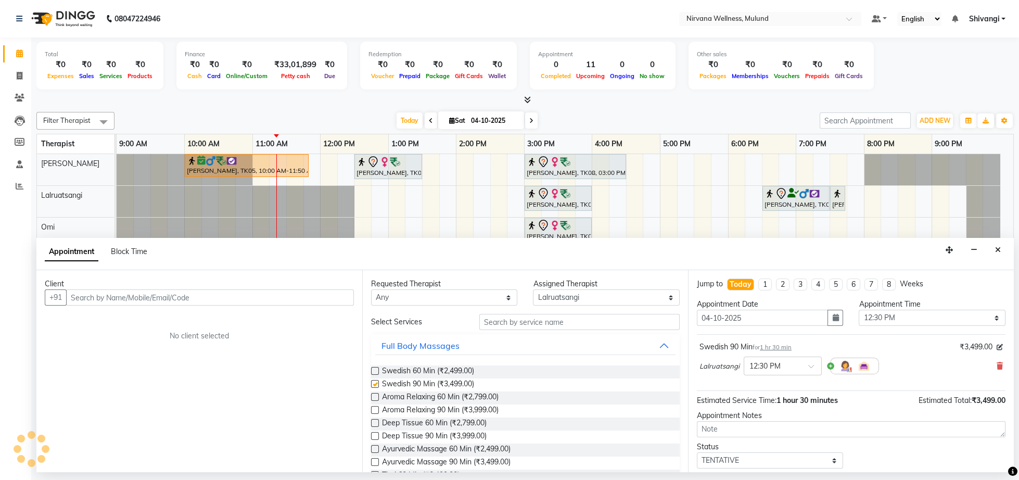
checkbox input "false"
click at [151, 299] on input "text" at bounding box center [210, 297] width 288 height 16
click at [371, 289] on select "Any [PERSON_NAME] [PERSON_NAME] [PERSON_NAME] [PERSON_NAME] Tlau Omi [PERSON_NA…" at bounding box center [444, 297] width 146 height 16
select select "48510"
click option "Lalruatsangi" at bounding box center [0, 0] width 0 height 0
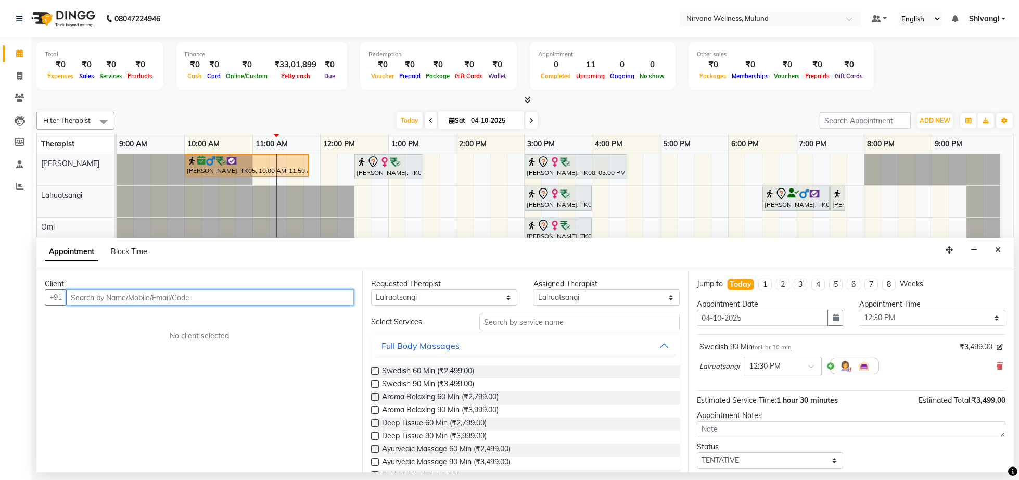
click at [156, 298] on input "text" at bounding box center [210, 297] width 288 height 16
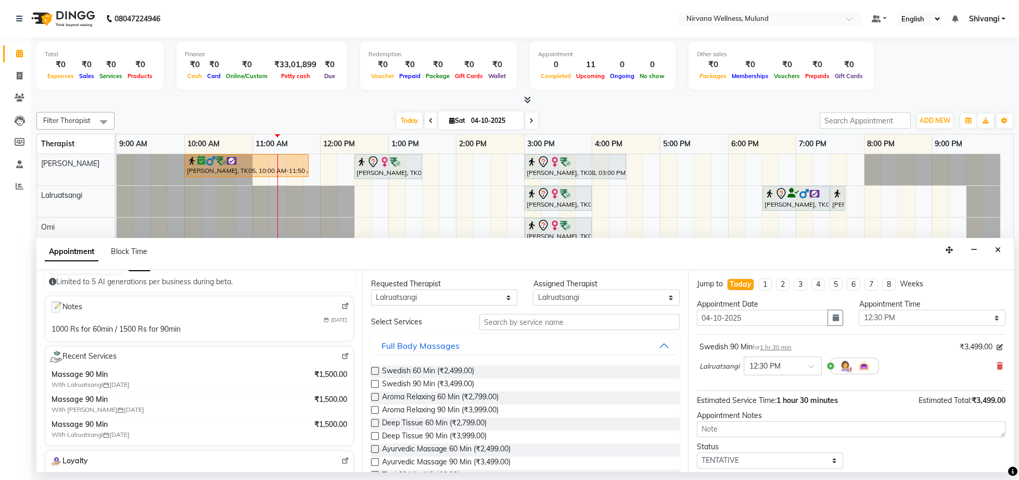
scroll to position [161, 0]
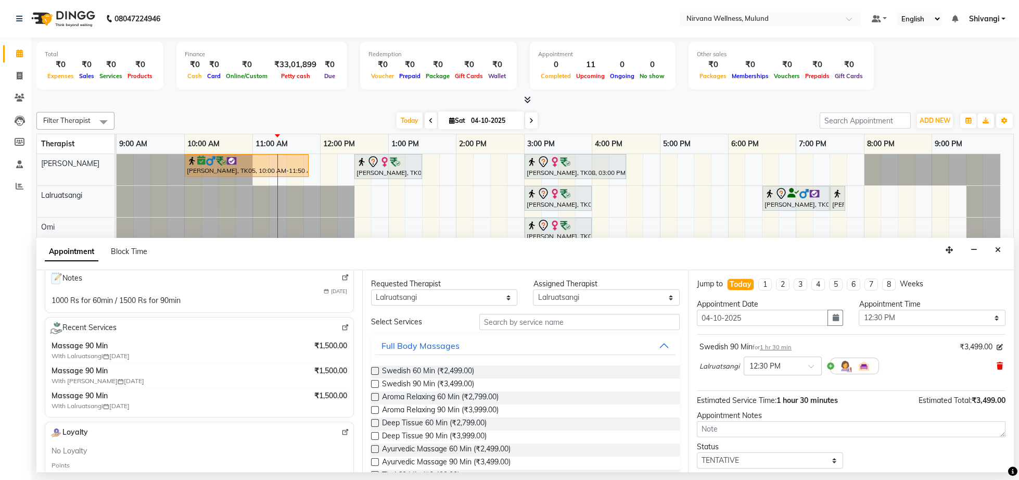
type input "90045277777"
click at [997, 365] on icon at bounding box center [1000, 365] width 6 height 7
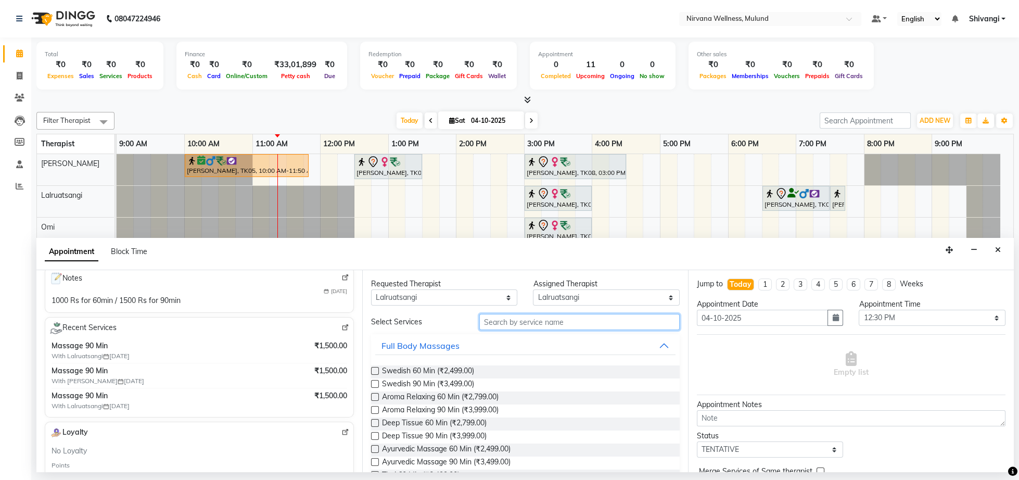
click at [569, 327] on input "text" at bounding box center [579, 322] width 200 height 16
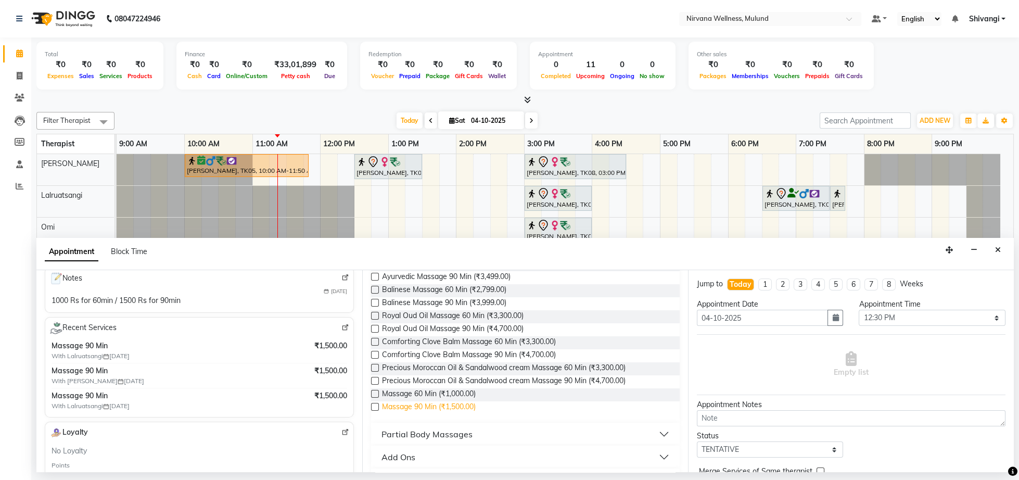
type input "massa"
click at [456, 408] on span "Massage 90 Min (₹1,500.00)" at bounding box center [429, 407] width 94 height 13
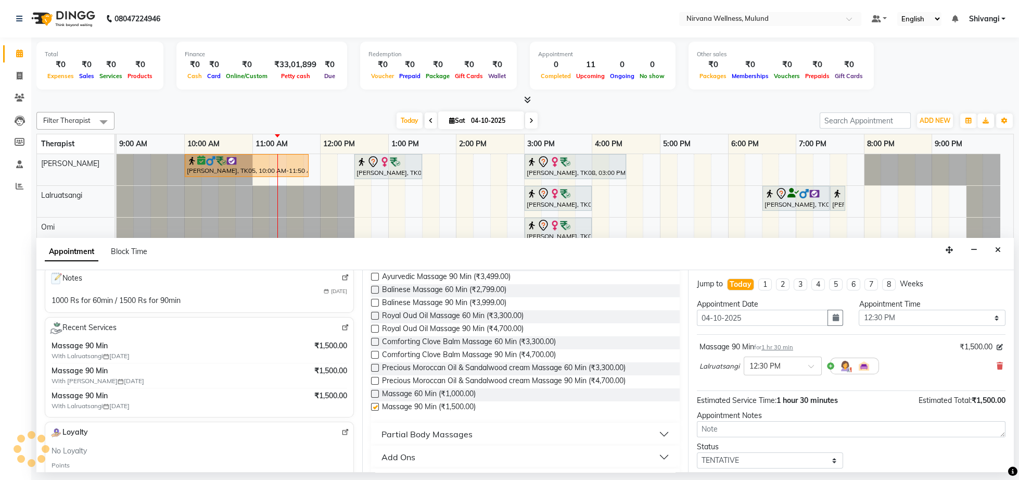
checkbox input "false"
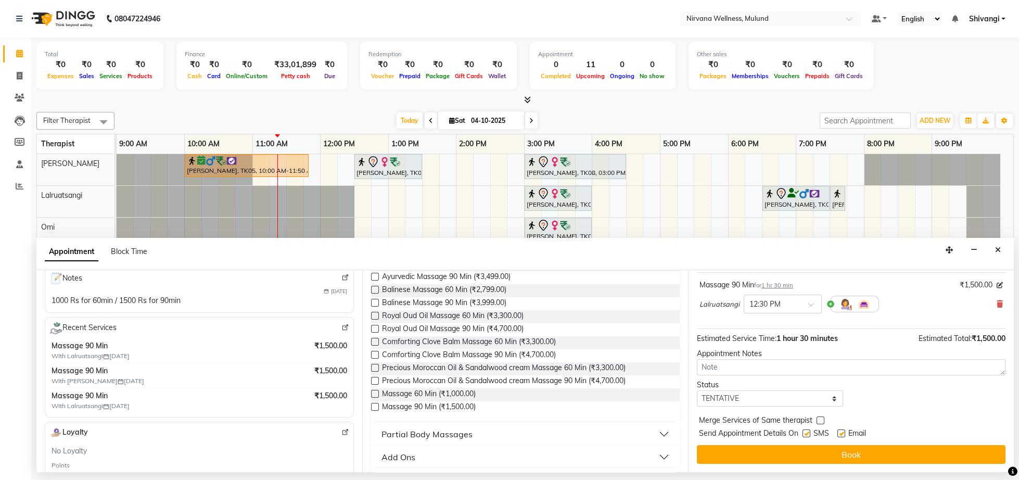
click at [788, 464] on div "Jump to [DATE] 1 2 3 4 5 6 7 8 Weeks Appointment Date [DATE] Appointment Time S…" at bounding box center [851, 371] width 326 height 202
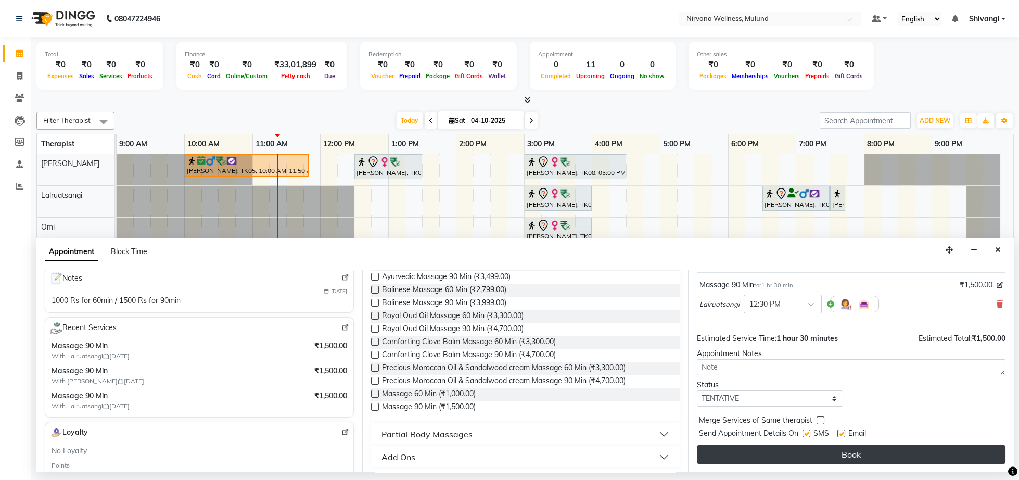
click at [788, 456] on button "Book" at bounding box center [851, 454] width 309 height 19
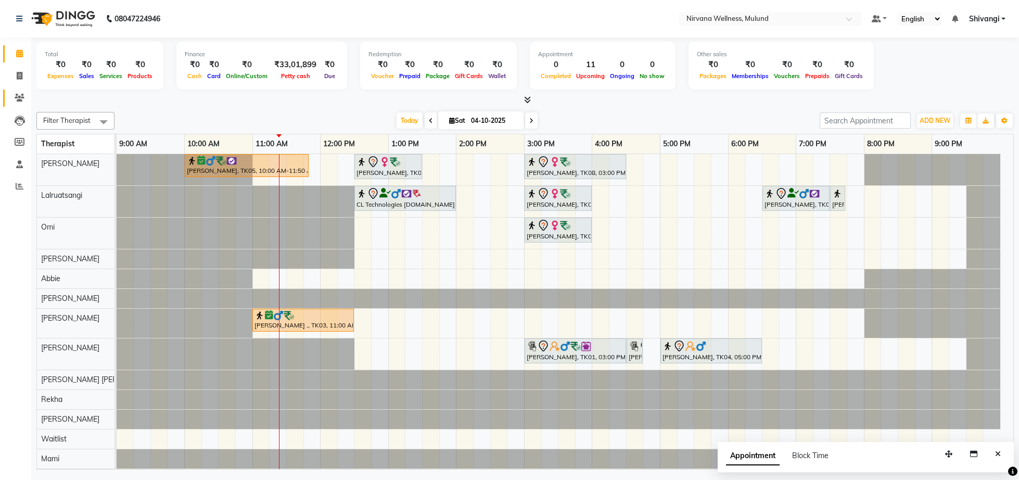
click at [17, 93] on span at bounding box center [19, 98] width 18 height 12
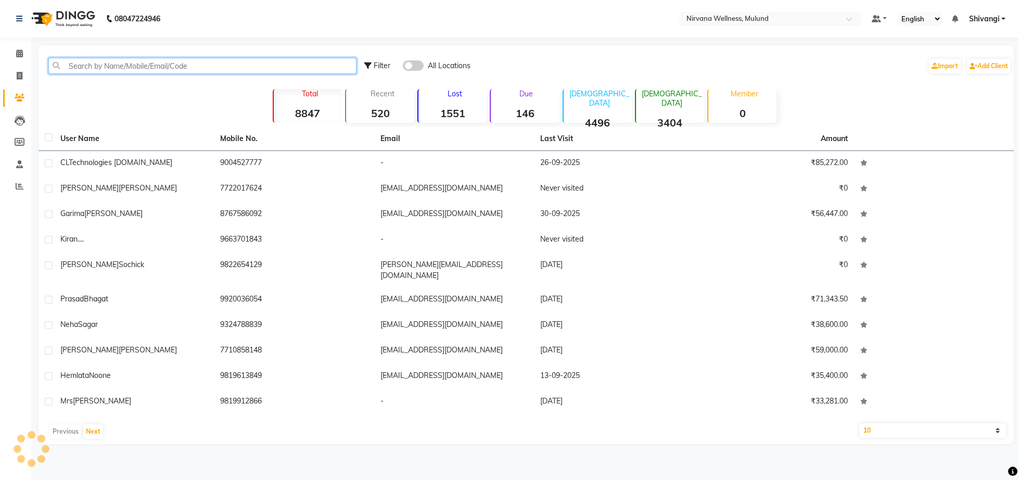
click at [155, 61] on input "text" at bounding box center [202, 66] width 308 height 16
paste input "9850986888"
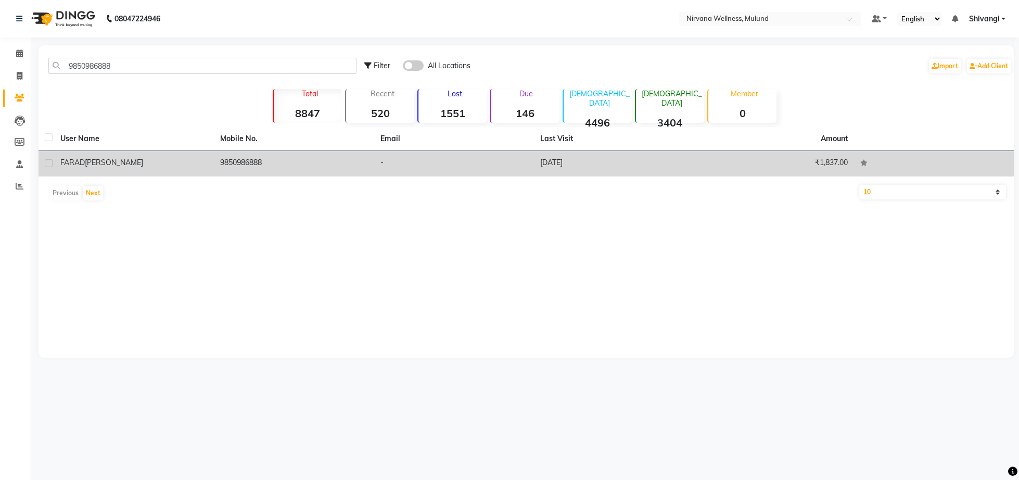
click at [147, 171] on td "FARAD [PERSON_NAME]" at bounding box center [134, 164] width 160 height 26
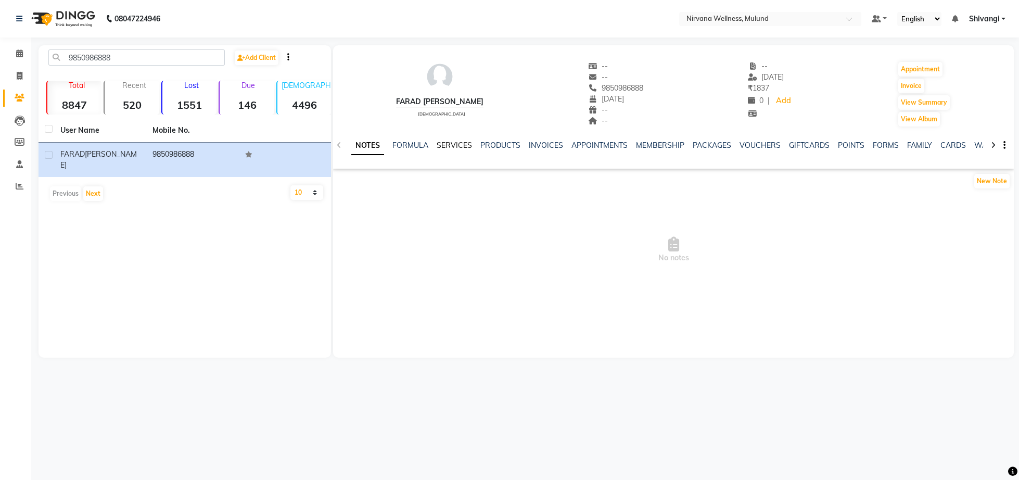
click at [465, 143] on link "SERVICES" at bounding box center [454, 145] width 35 height 9
click at [747, 146] on link "VOUCHERS" at bounding box center [750, 145] width 41 height 9
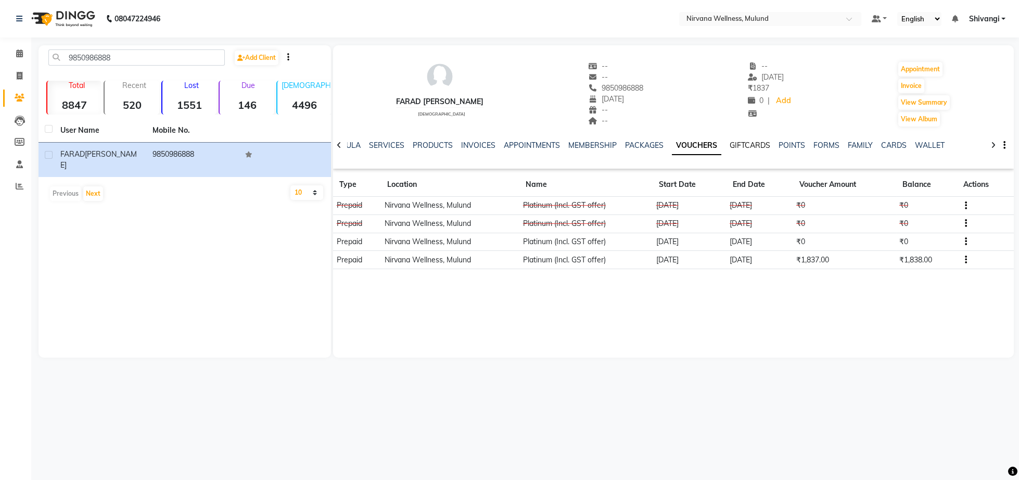
click at [745, 145] on link "GIFTCARDS" at bounding box center [750, 145] width 41 height 9
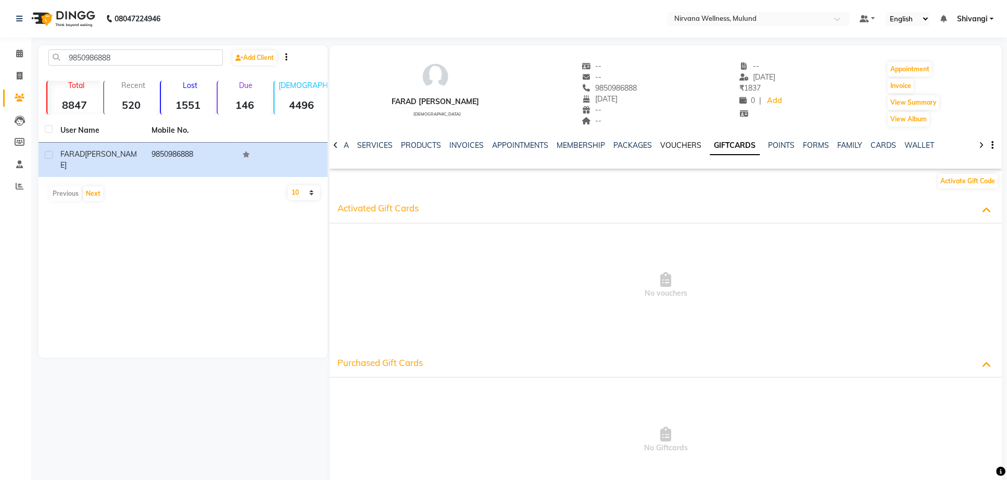
click at [683, 142] on link "VOUCHERS" at bounding box center [680, 145] width 41 height 9
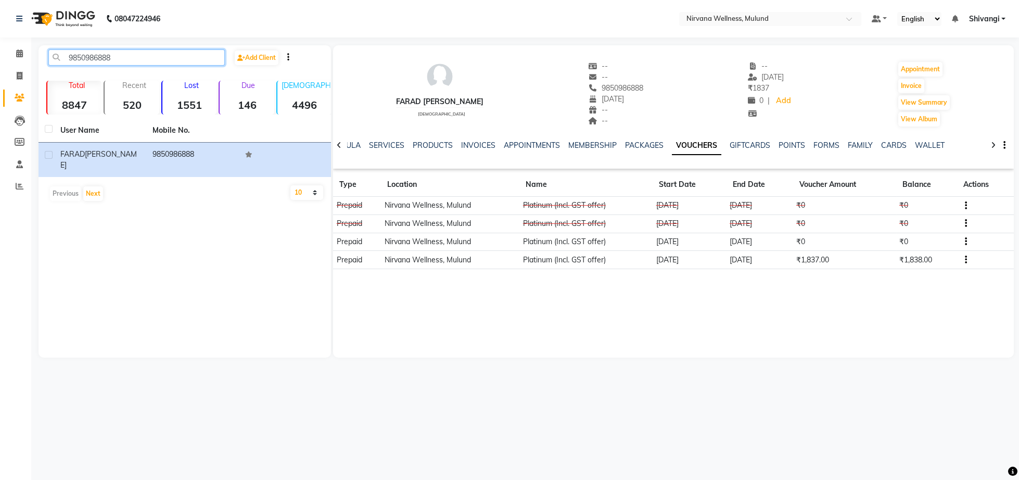
click at [122, 59] on input "9850986888" at bounding box center [136, 57] width 176 height 16
paste input "70018490"
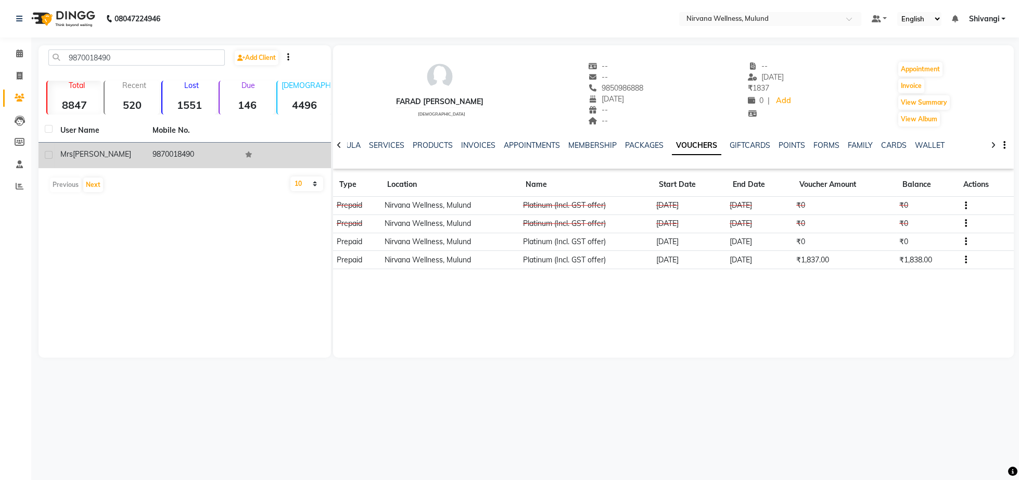
click at [153, 155] on td "9870018490" at bounding box center [192, 156] width 92 height 26
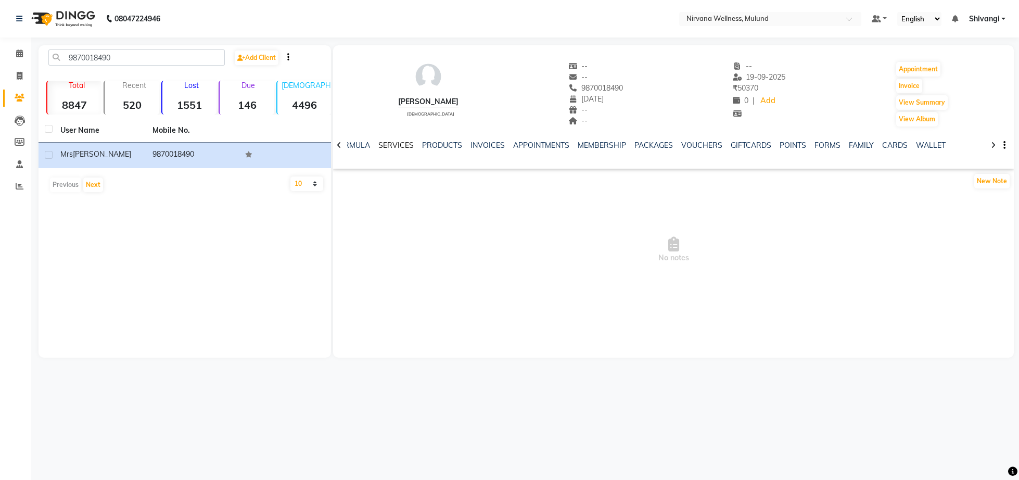
click at [400, 142] on link "SERVICES" at bounding box center [395, 145] width 35 height 9
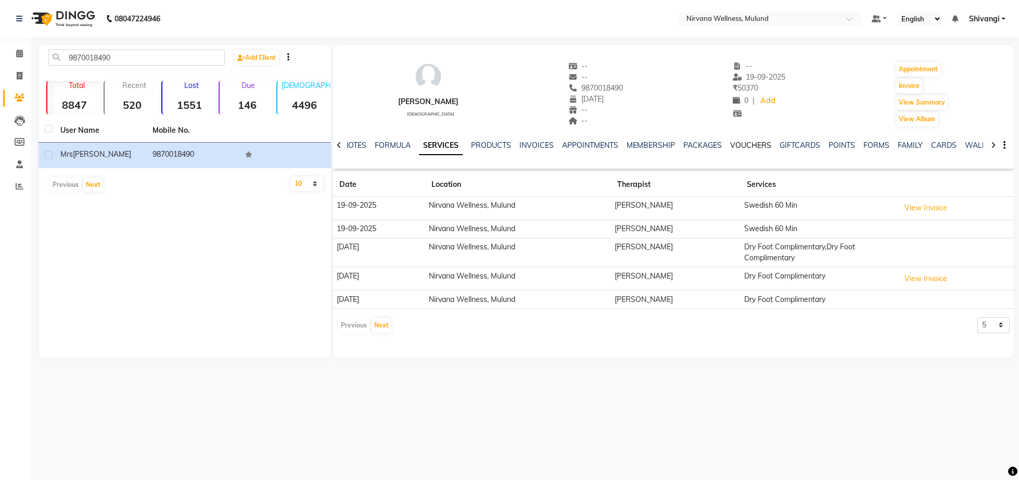
click at [744, 148] on link "VOUCHERS" at bounding box center [750, 145] width 41 height 9
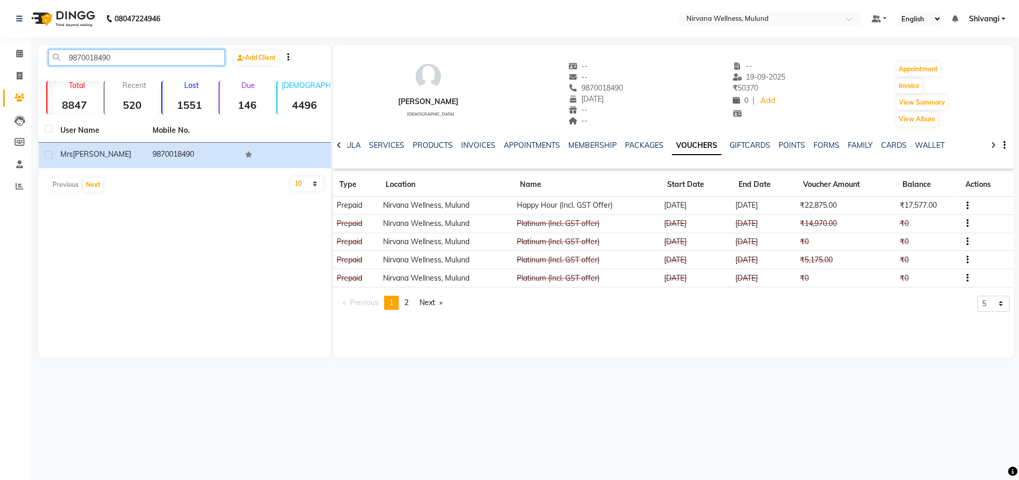
click at [179, 55] on input "9870018490" at bounding box center [136, 57] width 176 height 16
click at [179, 46] on div "9870018490 Add Client Total 8847 Recent 520 Lost 1551 Due 146 [DEMOGRAPHIC_DATA…" at bounding box center [185, 201] width 292 height 312
click at [114, 57] on input "9870018490" at bounding box center [136, 57] width 176 height 16
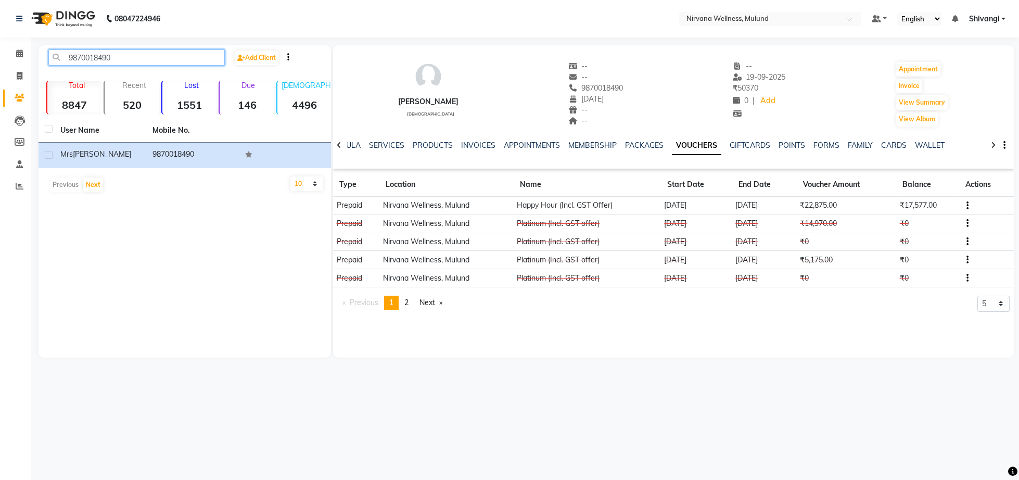
paste input "33115837"
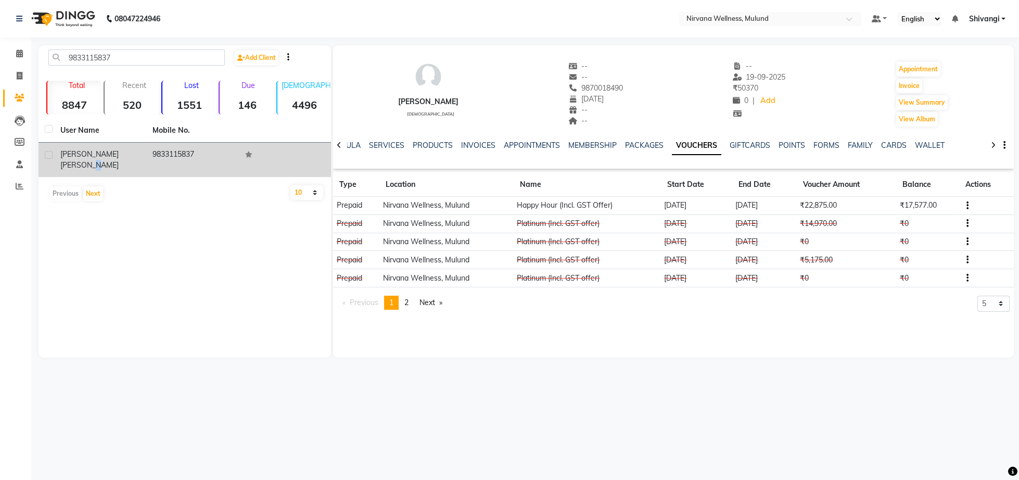
click at [113, 160] on span "[PERSON_NAME]" at bounding box center [89, 164] width 58 height 9
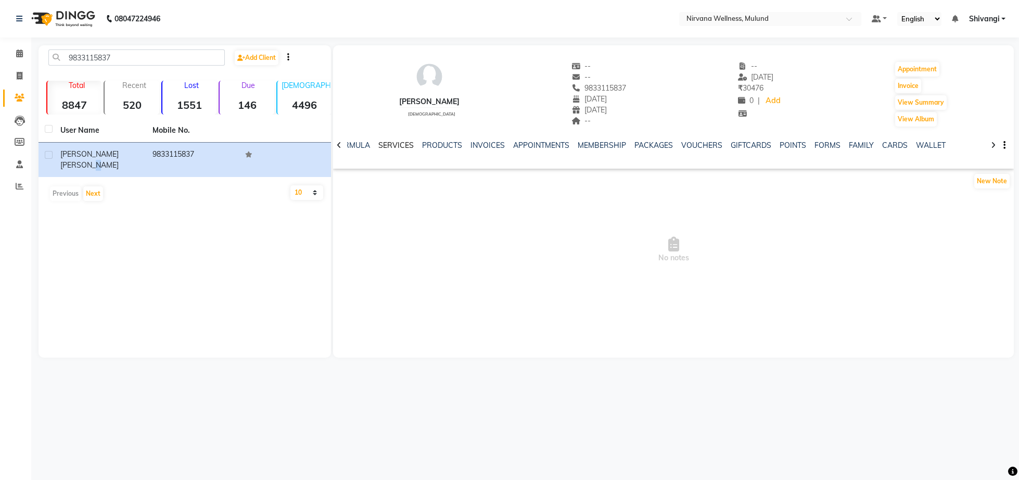
click at [391, 147] on link "SERVICES" at bounding box center [395, 145] width 35 height 9
click at [497, 146] on link "PRODUCTS" at bounding box center [491, 145] width 40 height 9
click at [730, 144] on link "VOUCHERS" at bounding box center [743, 145] width 41 height 9
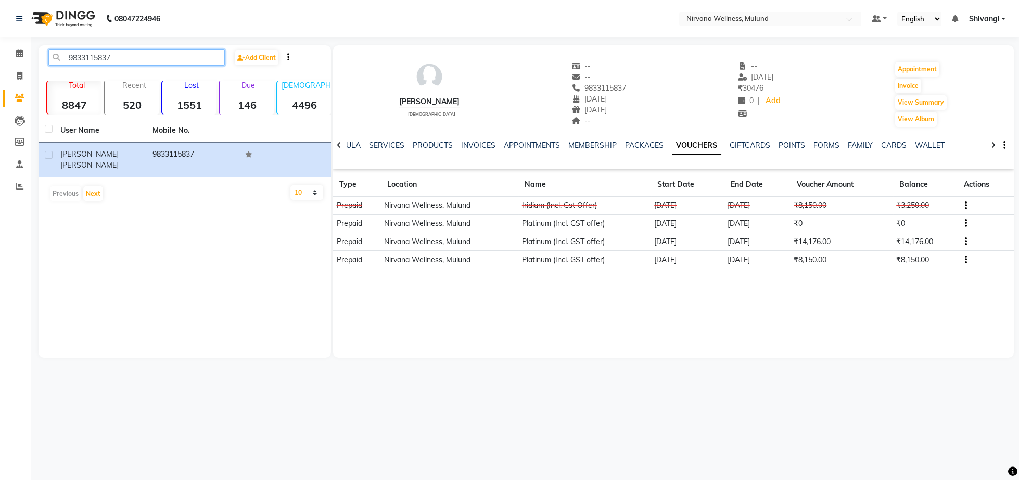
click at [160, 56] on input "9833115837" at bounding box center [136, 57] width 176 height 16
paste input "987490048"
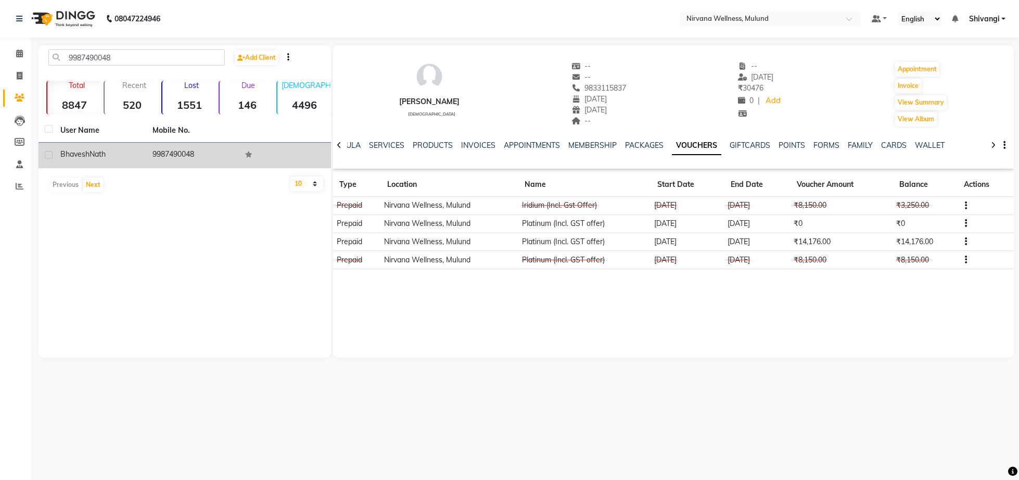
drag, startPoint x: 124, startPoint y: 168, endPoint x: 221, endPoint y: 168, distance: 96.8
click at [125, 168] on td "[PERSON_NAME]" at bounding box center [100, 156] width 92 height 26
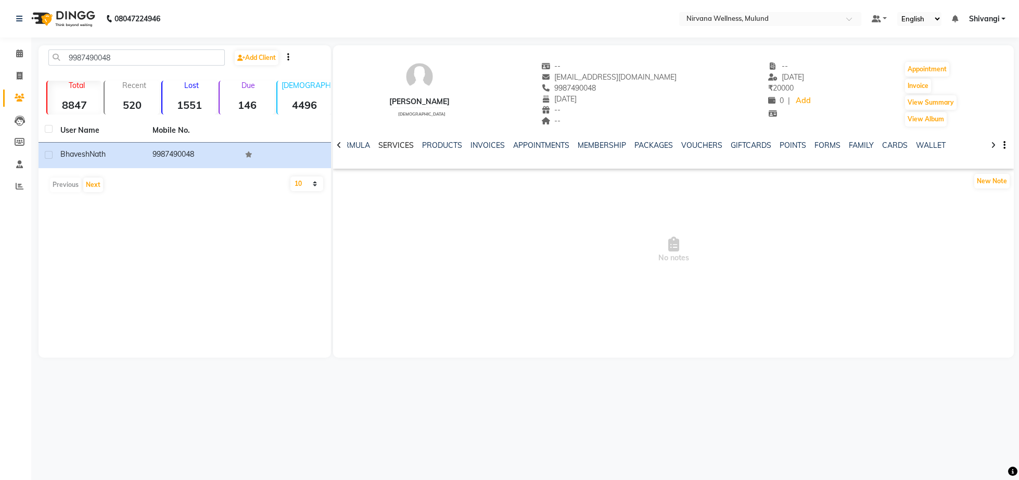
click at [406, 146] on link "SERVICES" at bounding box center [395, 145] width 35 height 9
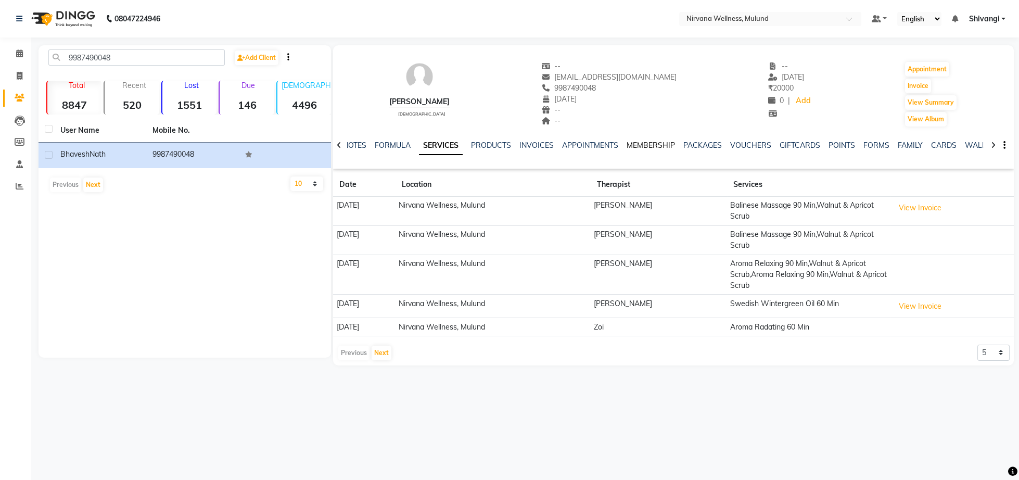
click at [651, 149] on link "MEMBERSHIP" at bounding box center [651, 145] width 48 height 9
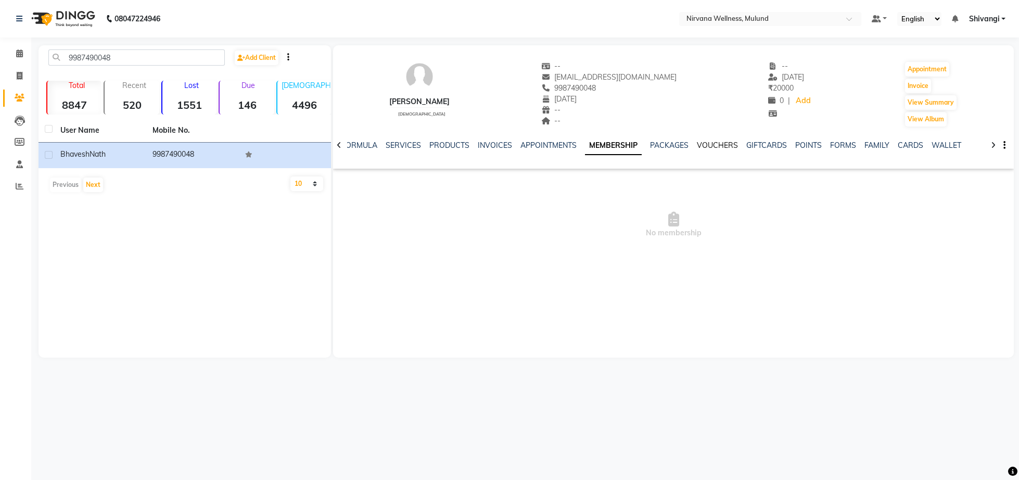
click at [714, 143] on link "VOUCHERS" at bounding box center [717, 145] width 41 height 9
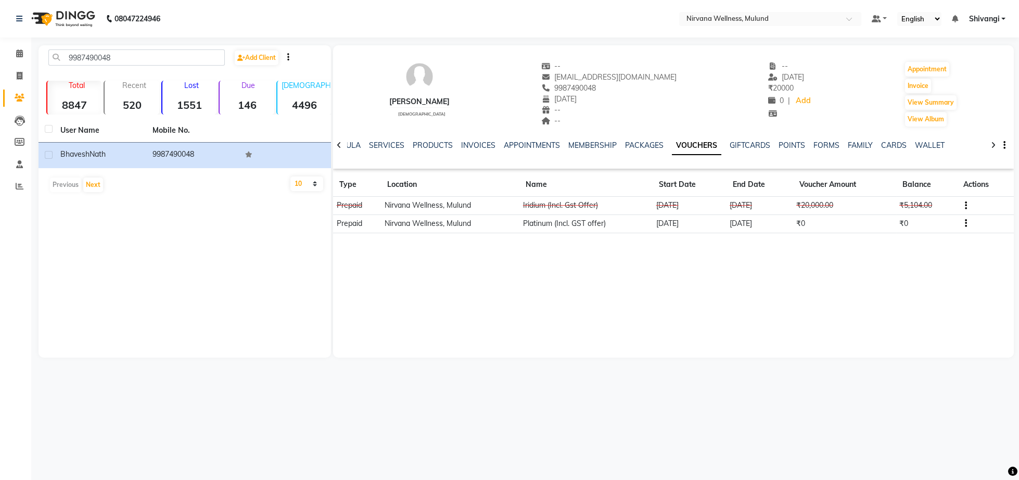
click at [389, 137] on div "NOTES FORMULA SERVICES PRODUCTS INVOICES APPOINTMENTS MEMBERSHIP PACKAGES VOUCH…" at bounding box center [673, 146] width 681 height 36
click at [389, 147] on link "SERVICES" at bounding box center [386, 145] width 35 height 9
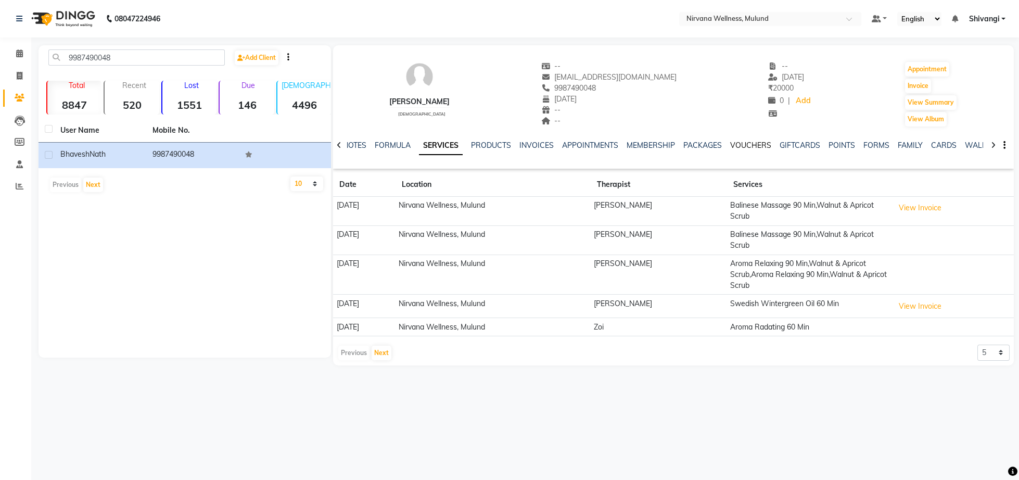
click at [759, 146] on link "VOUCHERS" at bounding box center [750, 145] width 41 height 9
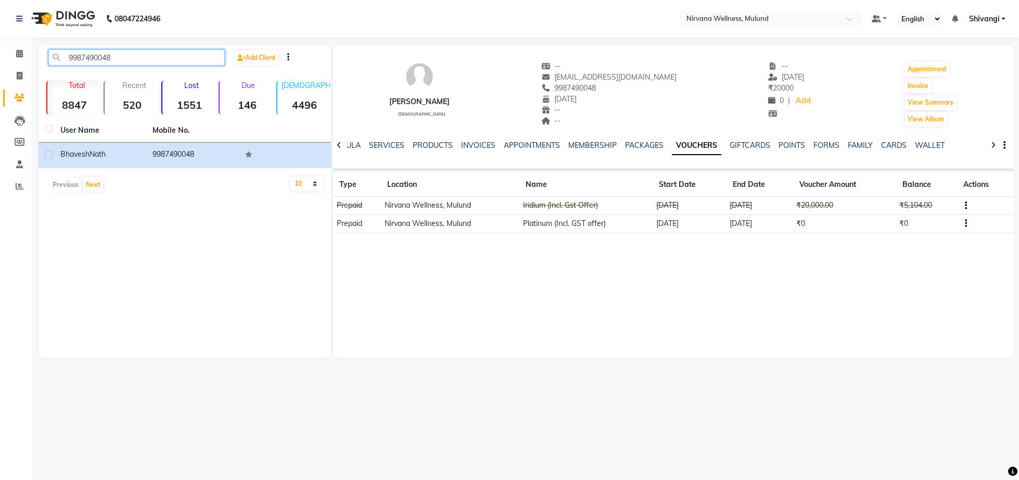
click at [140, 64] on input "9987490048" at bounding box center [136, 57] width 176 height 16
paste input "820148952"
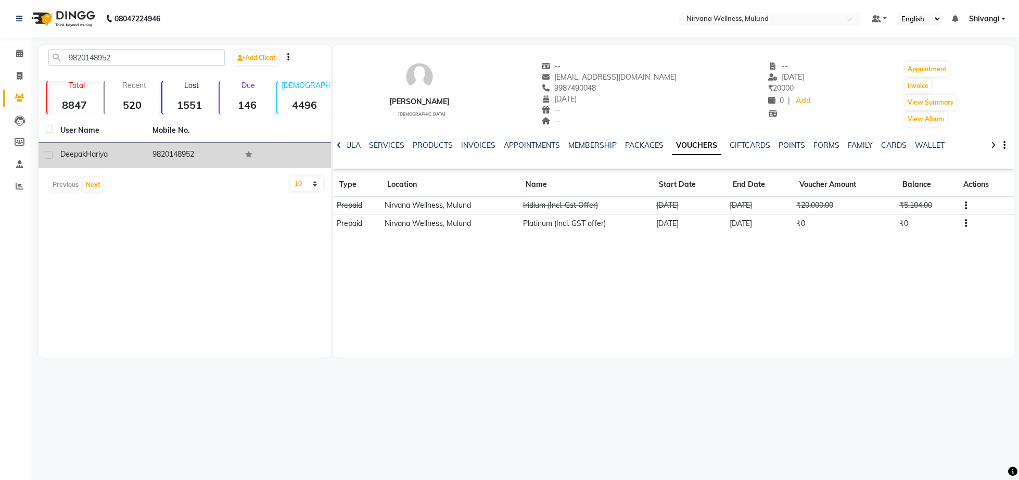
click at [107, 146] on td "[PERSON_NAME]" at bounding box center [100, 156] width 92 height 26
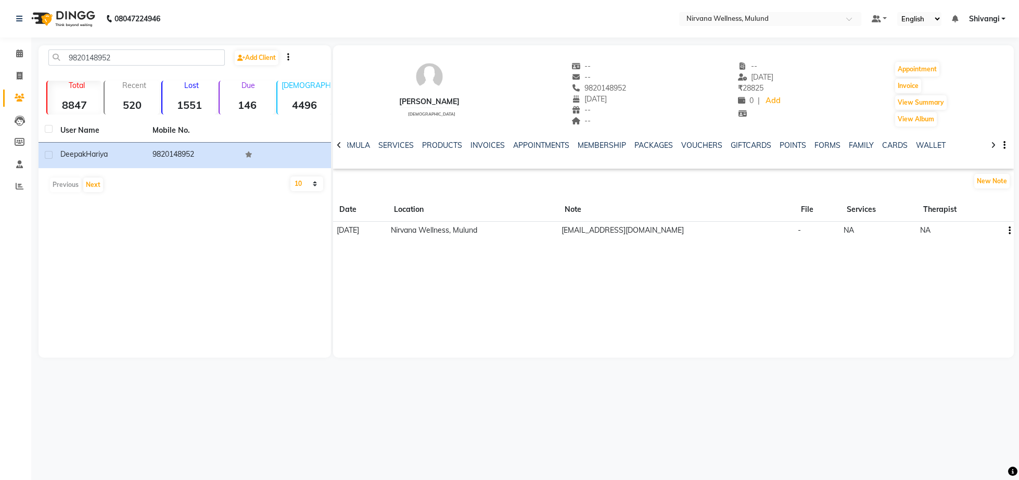
click at [406, 150] on div "SERVICES" at bounding box center [395, 145] width 35 height 11
click at [403, 148] on link "SERVICES" at bounding box center [395, 145] width 35 height 9
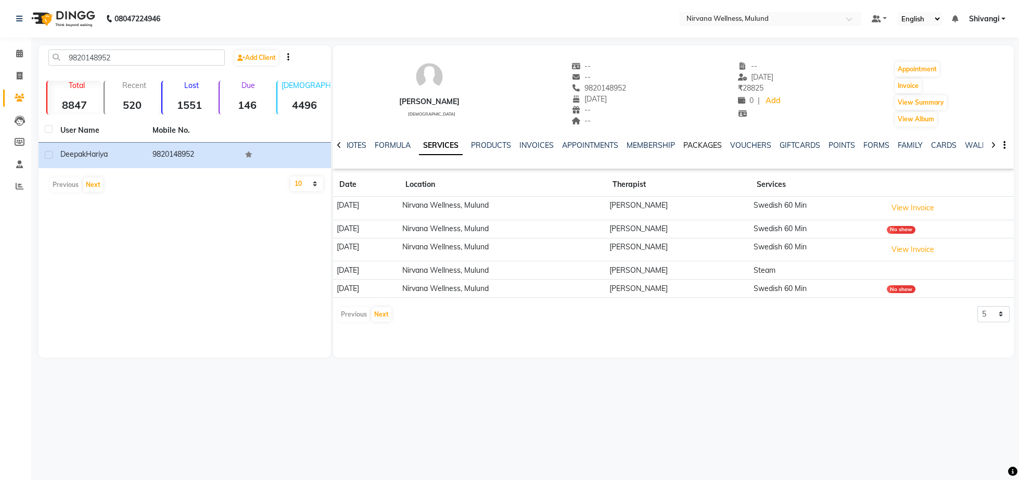
drag, startPoint x: 703, startPoint y: 148, endPoint x: 711, endPoint y: 148, distance: 8.3
click at [704, 148] on link "PACKAGES" at bounding box center [702, 145] width 39 height 9
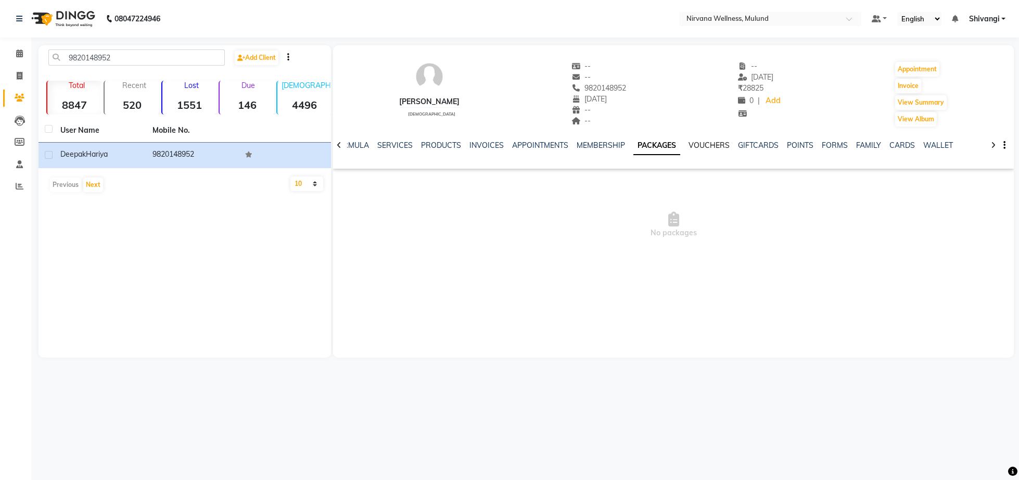
click at [724, 148] on link "VOUCHERS" at bounding box center [709, 145] width 41 height 9
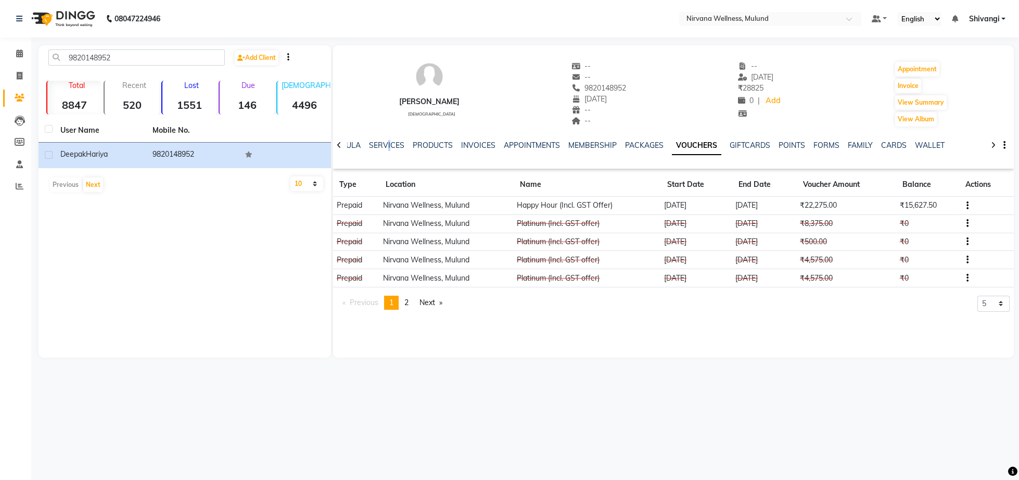
click at [386, 151] on div "SERVICES" at bounding box center [386, 145] width 35 height 11
click at [380, 146] on link "SERVICES" at bounding box center [386, 145] width 35 height 9
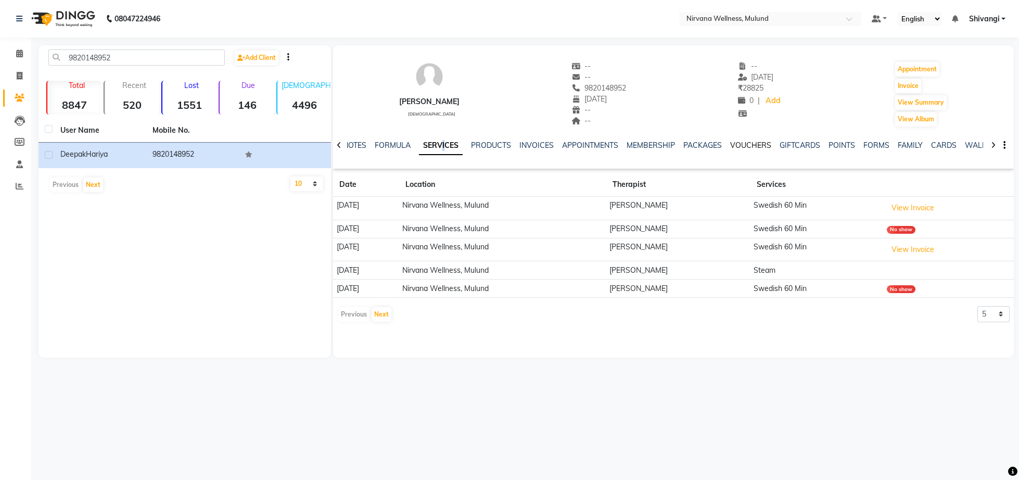
click at [754, 146] on link "VOUCHERS" at bounding box center [750, 145] width 41 height 9
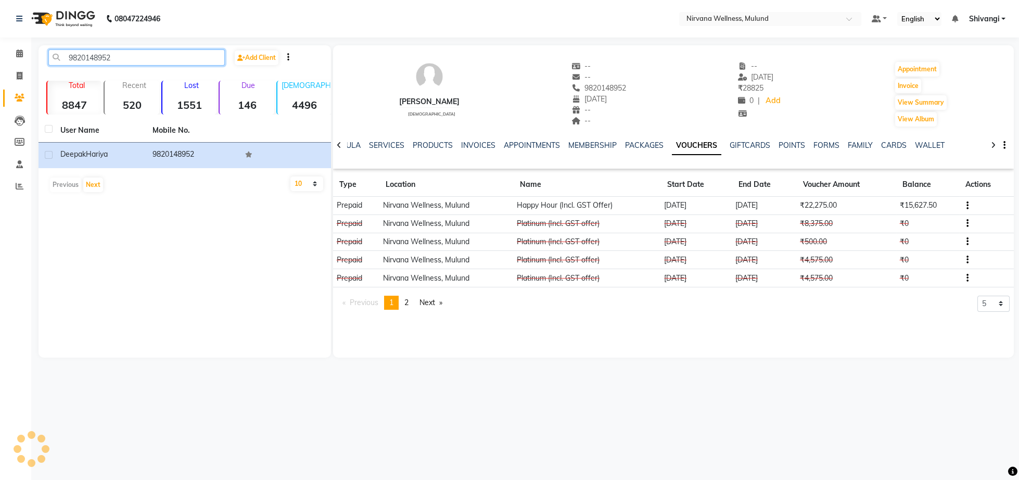
click at [139, 57] on input "9820148952" at bounding box center [136, 57] width 176 height 16
paste input "158000334"
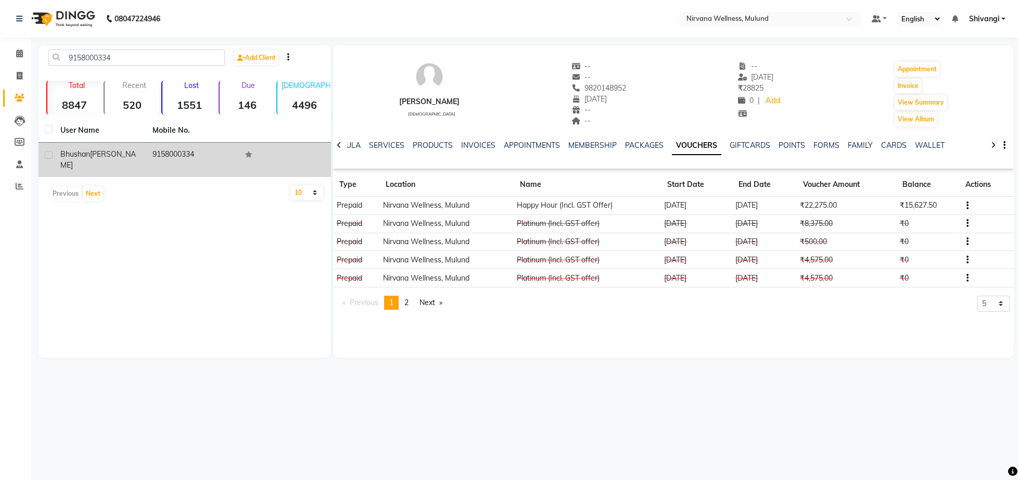
click at [144, 147] on td "[PERSON_NAME]" at bounding box center [100, 160] width 92 height 34
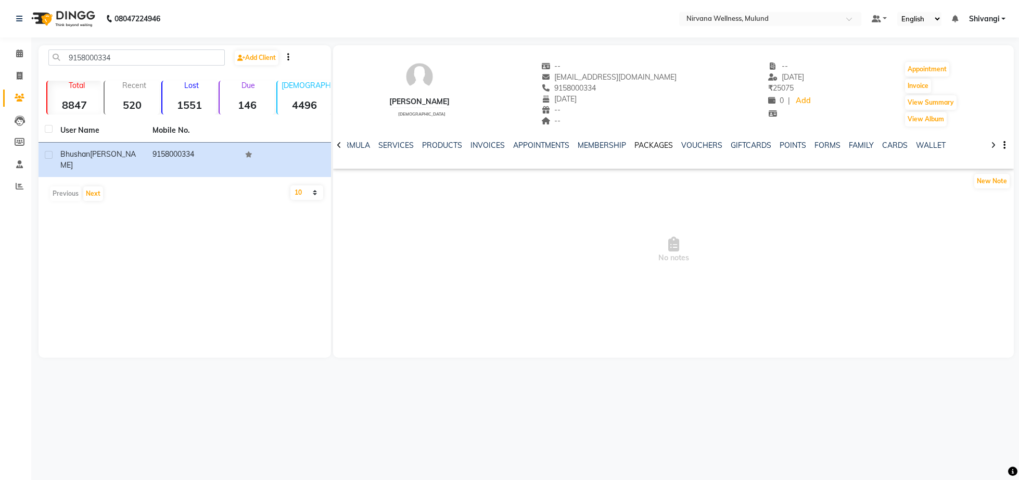
click at [658, 148] on link "PACKAGES" at bounding box center [653, 145] width 39 height 9
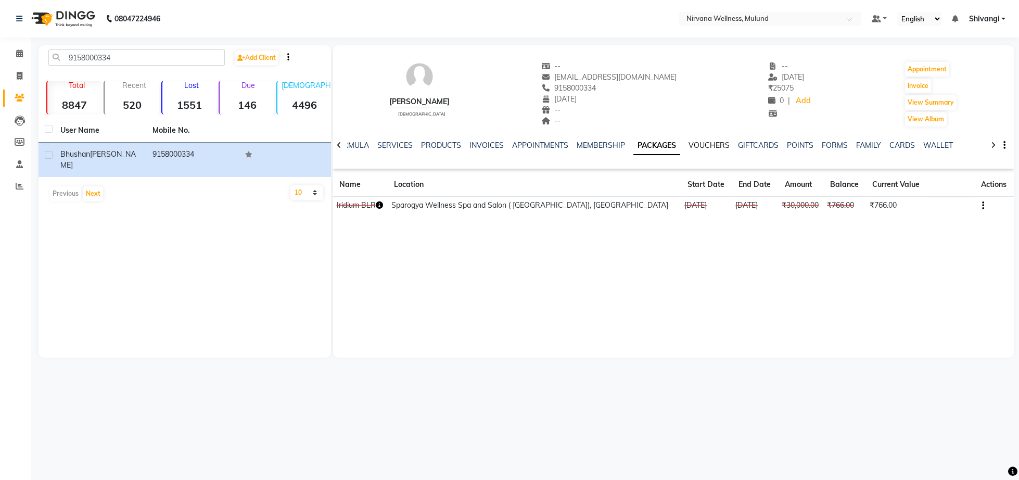
click at [696, 146] on link "VOUCHERS" at bounding box center [709, 145] width 41 height 9
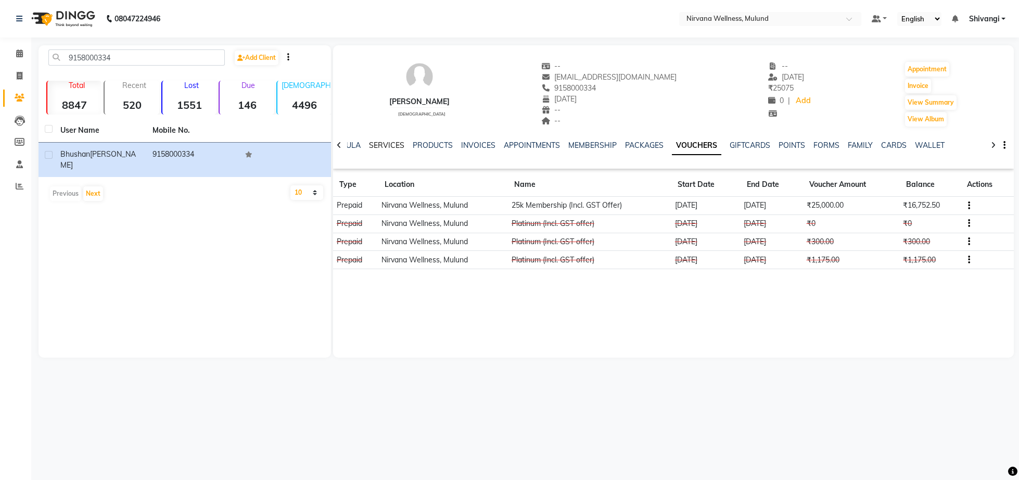
click at [386, 147] on link "SERVICES" at bounding box center [386, 145] width 35 height 9
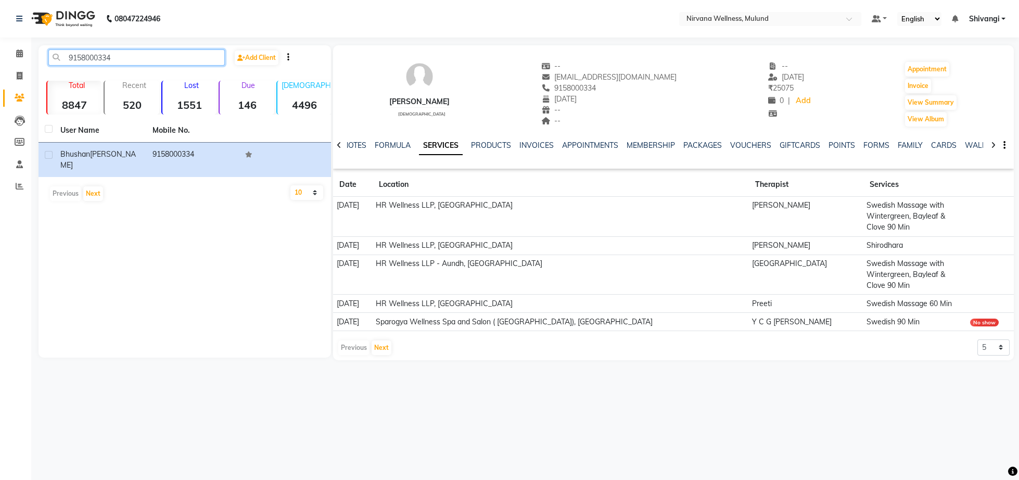
click at [130, 62] on input "9158000334" at bounding box center [136, 57] width 176 height 16
paste input "833065622"
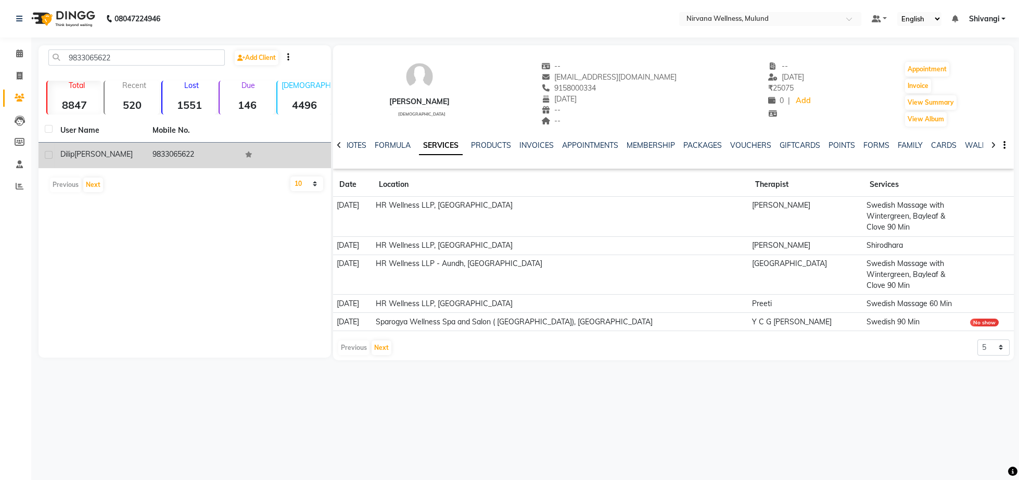
click at [122, 155] on div "[PERSON_NAME]" at bounding box center [100, 154] width 80 height 11
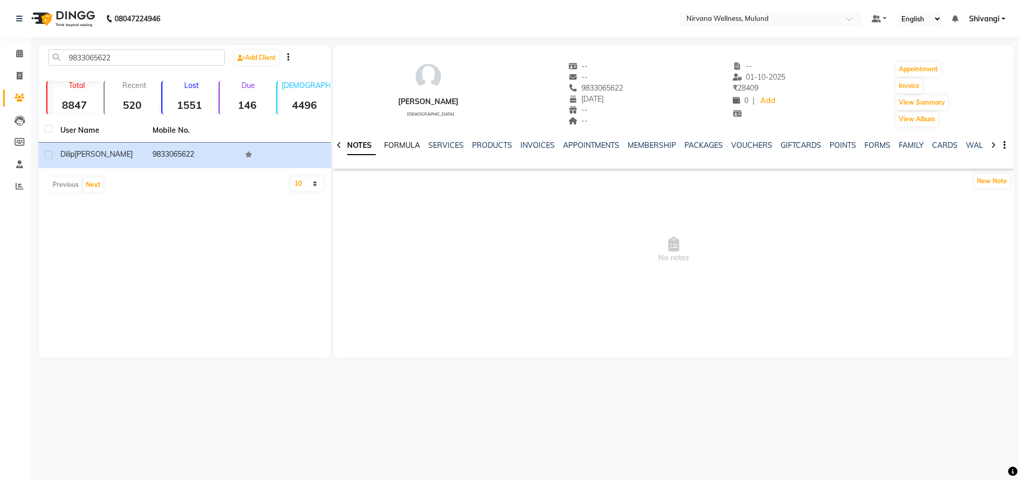
click at [414, 149] on link "FORMULA" at bounding box center [402, 145] width 36 height 9
click at [462, 146] on link "SERVICES" at bounding box center [453, 145] width 35 height 9
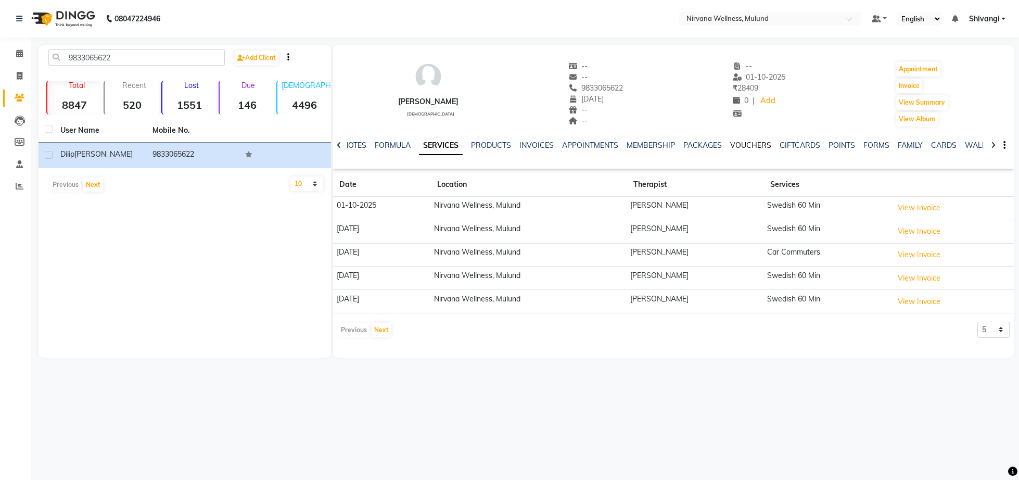
click at [733, 145] on link "VOUCHERS" at bounding box center [750, 145] width 41 height 9
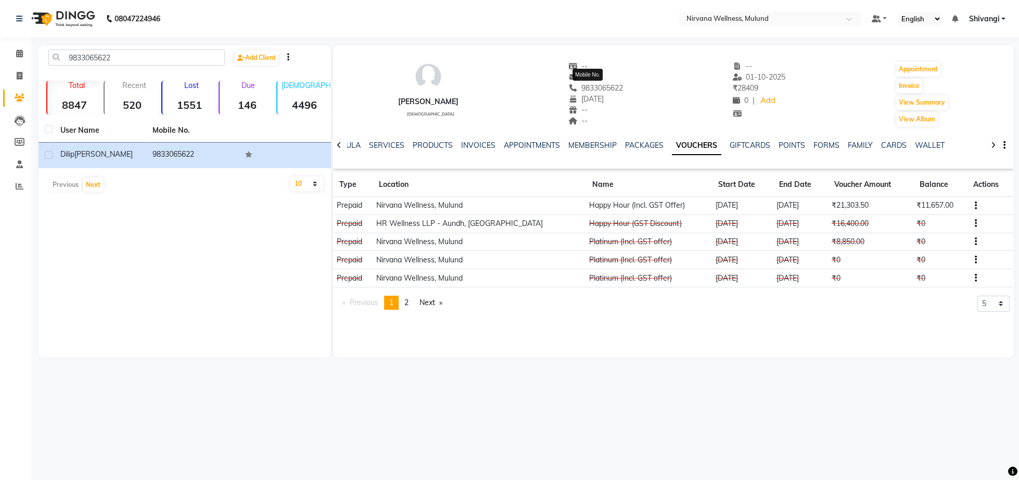
click at [601, 87] on span "9833065622" at bounding box center [595, 87] width 55 height 9
click at [677, 99] on div "[PERSON_NAME] [DEMOGRAPHIC_DATA] -- -- 9833065622 [DATE] -- -- -- [DATE] ₹ 2840…" at bounding box center [673, 88] width 681 height 77
click at [599, 87] on span "9833065622" at bounding box center [595, 87] width 55 height 9
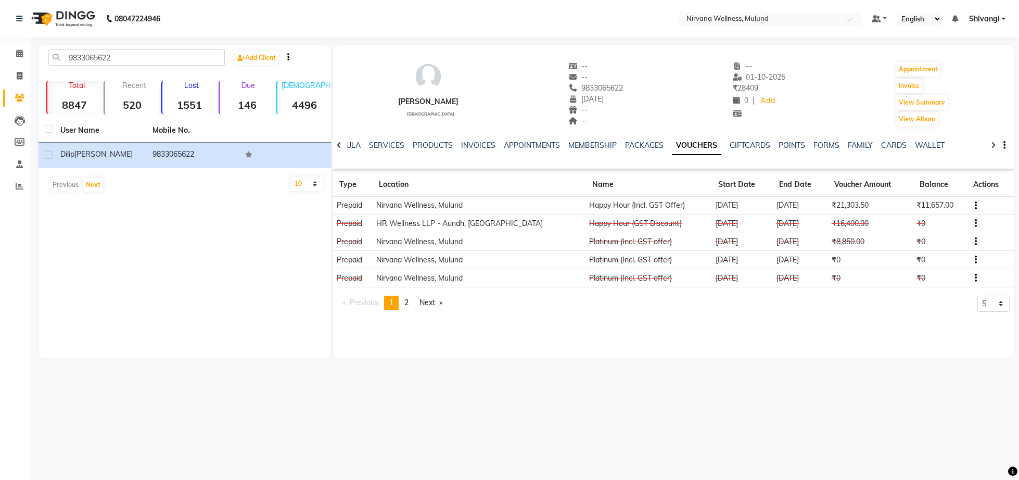
click at [599, 87] on span "9833065622" at bounding box center [595, 87] width 55 height 9
click at [664, 117] on div "[PERSON_NAME] [DEMOGRAPHIC_DATA] -- -- 9833065622 [DATE] -- -- -- [DATE] ₹ 2840…" at bounding box center [673, 88] width 681 height 77
click at [599, 87] on span "9833065622" at bounding box center [595, 87] width 55 height 9
click at [656, 103] on div "[PERSON_NAME] [DEMOGRAPHIC_DATA] -- -- 9833065622 [DATE] -- -- -- [DATE] ₹ 2840…" at bounding box center [673, 88] width 681 height 77
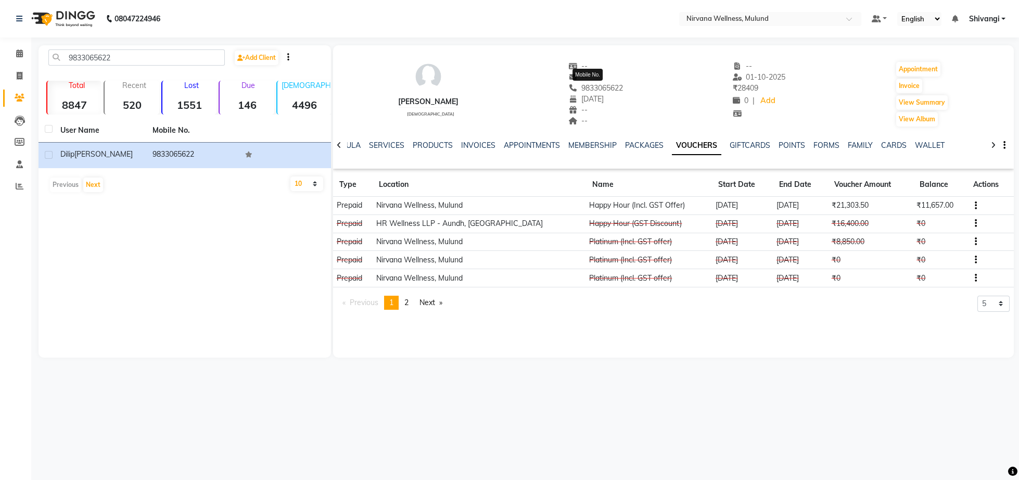
click at [608, 86] on span "9833065622" at bounding box center [595, 87] width 55 height 9
click at [680, 98] on div "[PERSON_NAME] [DEMOGRAPHIC_DATA] -- -- 9833065622 [DATE] -- -- -- [DATE] ₹ 2840…" at bounding box center [673, 88] width 681 height 77
click at [610, 84] on span "9833065622" at bounding box center [595, 87] width 55 height 9
click at [119, 50] on input "9833065622" at bounding box center [136, 57] width 176 height 16
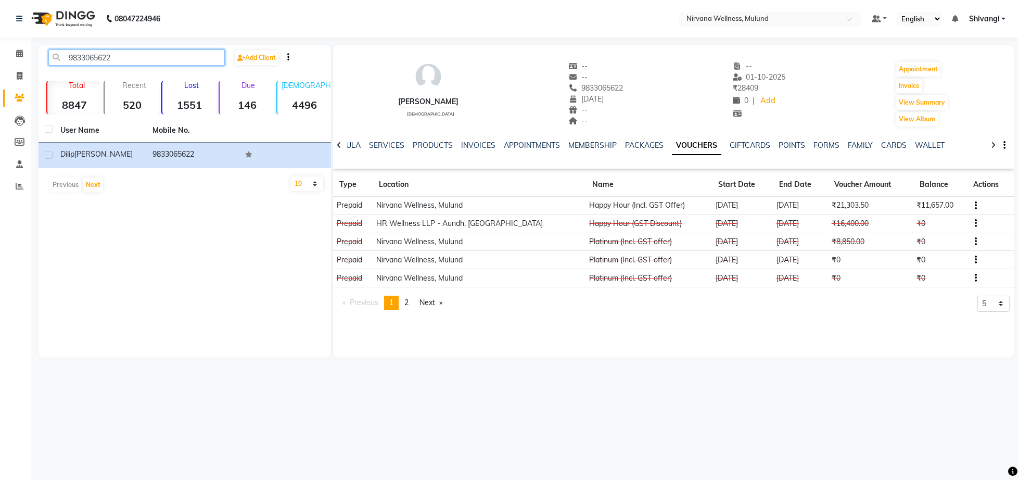
click at [119, 50] on input "9833065622" at bounding box center [136, 57] width 176 height 16
paste input "20099196"
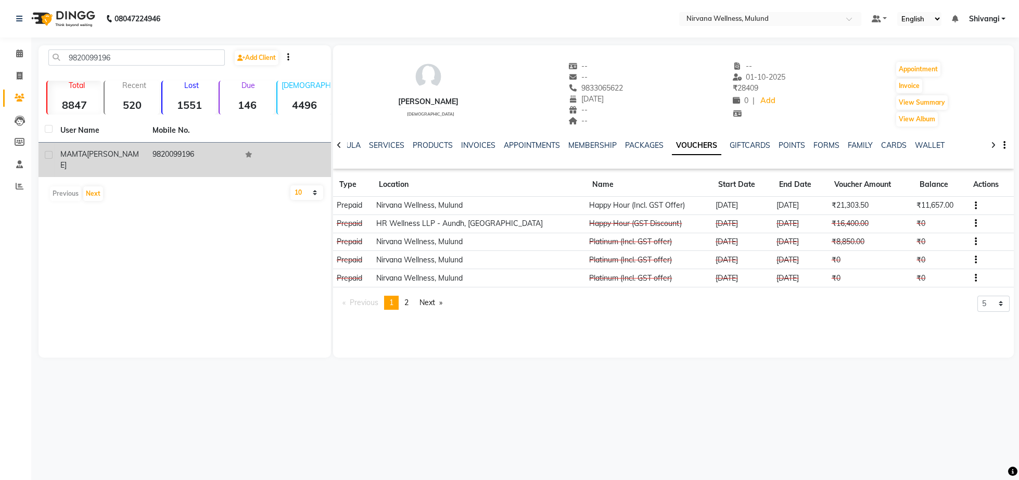
click at [275, 154] on td at bounding box center [285, 160] width 92 height 34
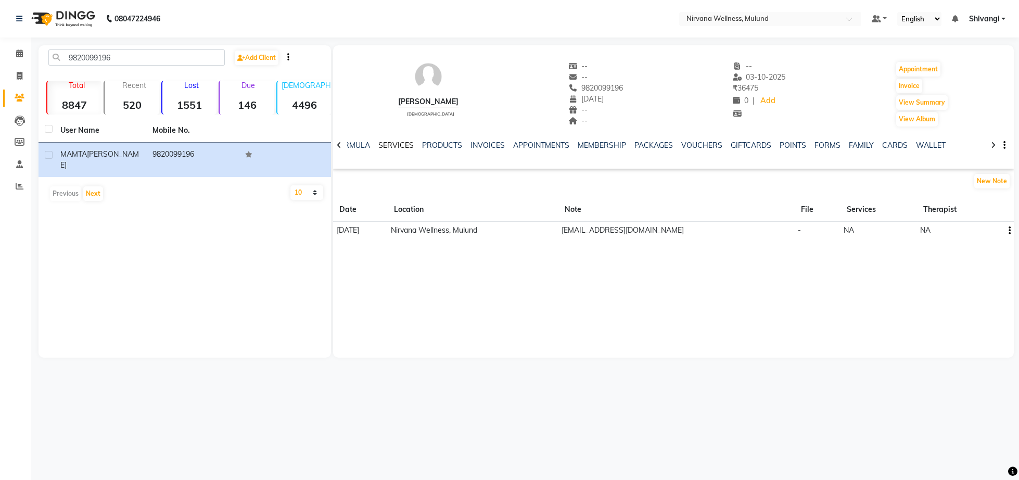
click at [404, 146] on link "SERVICES" at bounding box center [395, 145] width 35 height 9
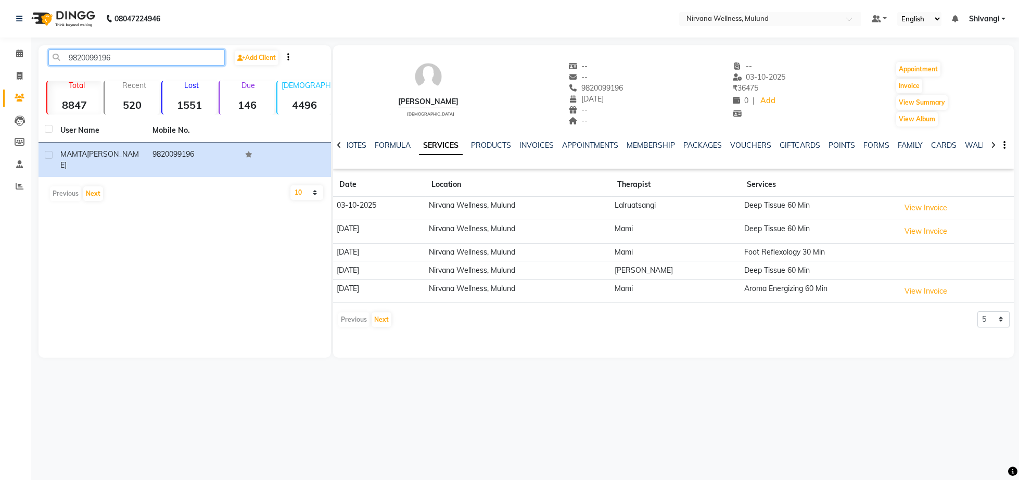
click at [118, 56] on input "9820099196" at bounding box center [136, 57] width 176 height 16
paste input "619525054"
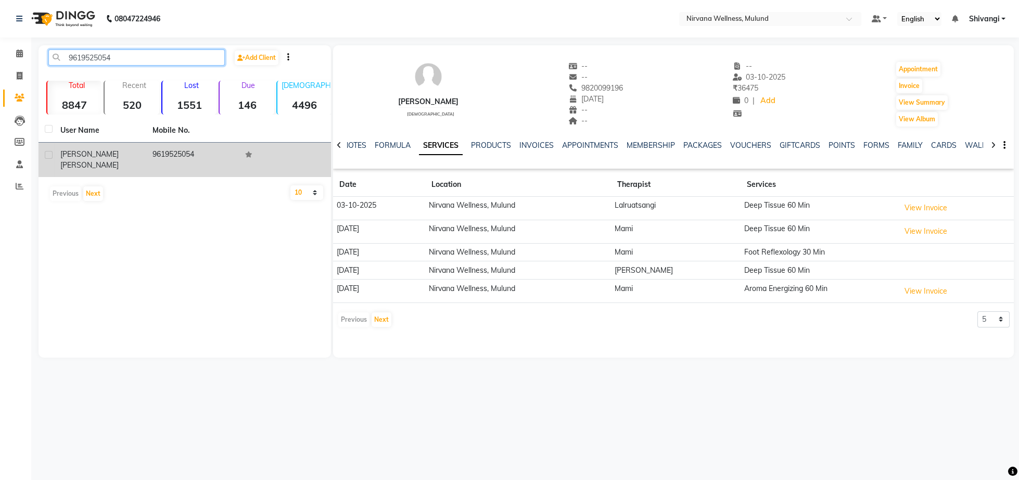
type input "9619525054"
click at [131, 159] on div "[PERSON_NAME]" at bounding box center [100, 160] width 80 height 22
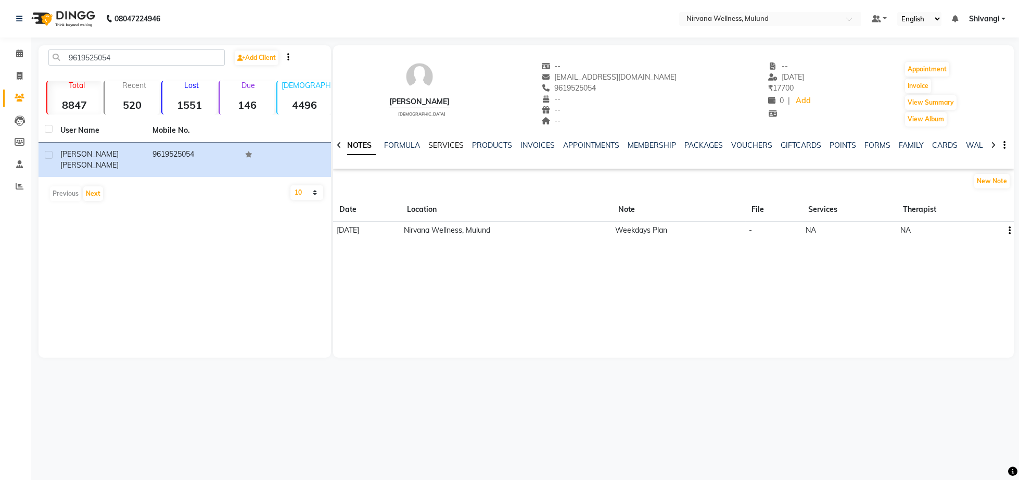
click at [443, 148] on link "SERVICES" at bounding box center [445, 145] width 35 height 9
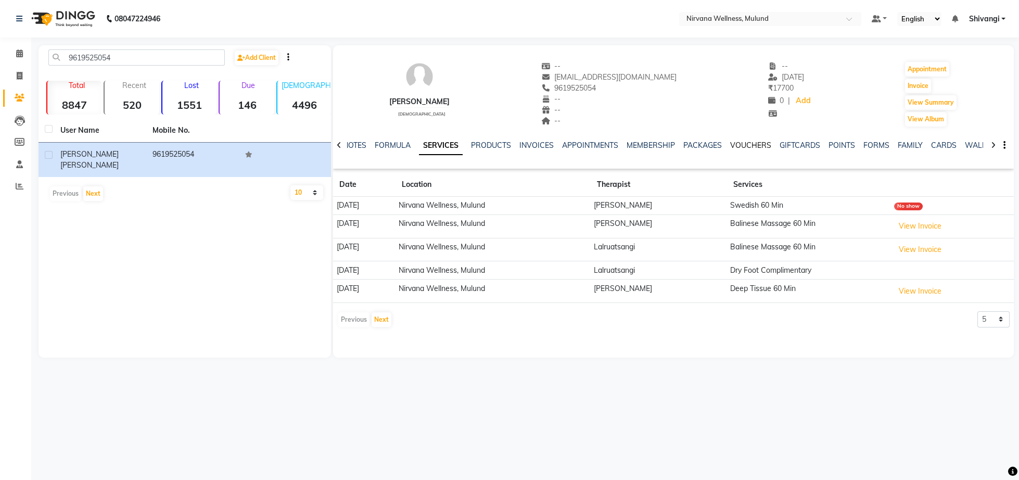
click at [744, 144] on link "VOUCHERS" at bounding box center [750, 145] width 41 height 9
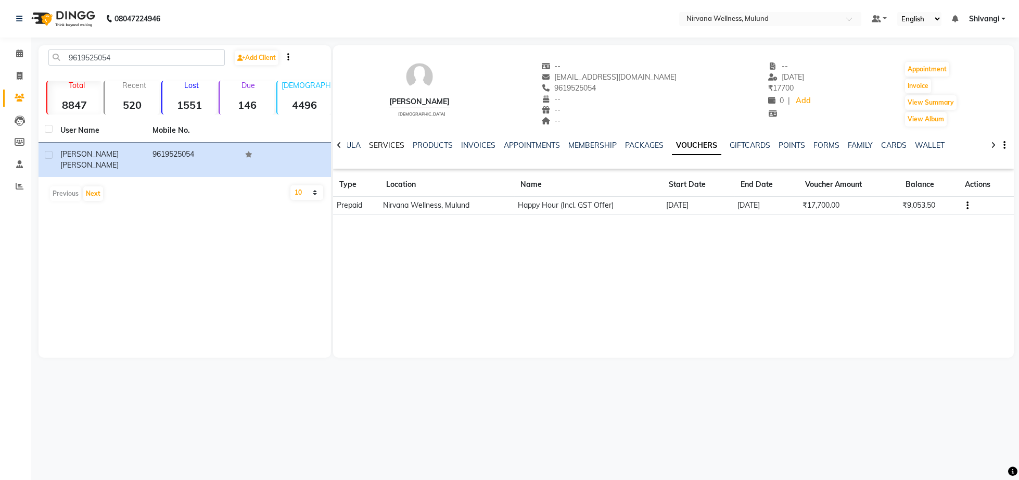
click at [378, 145] on link "SERVICES" at bounding box center [386, 145] width 35 height 9
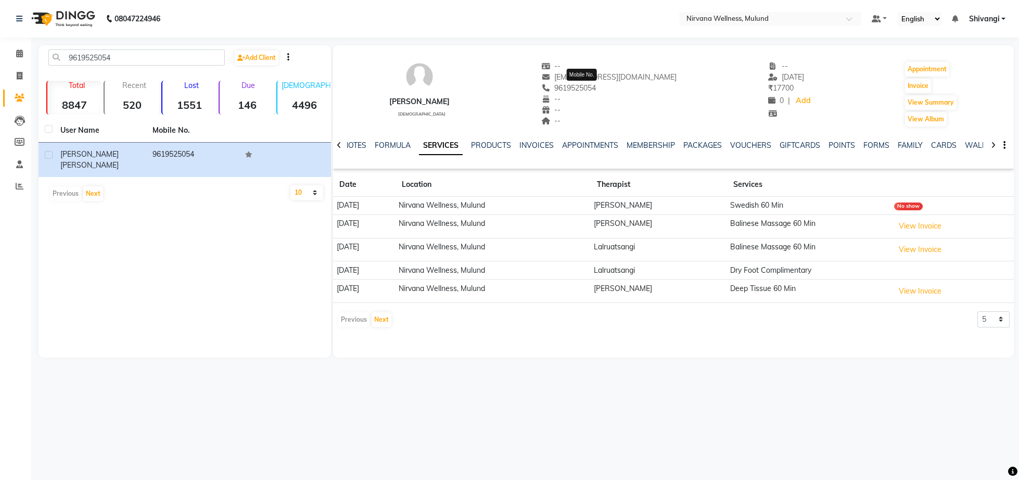
click at [595, 86] on span "9619525054" at bounding box center [568, 87] width 55 height 9
click at [10, 57] on link "Calendar" at bounding box center [15, 53] width 25 height 17
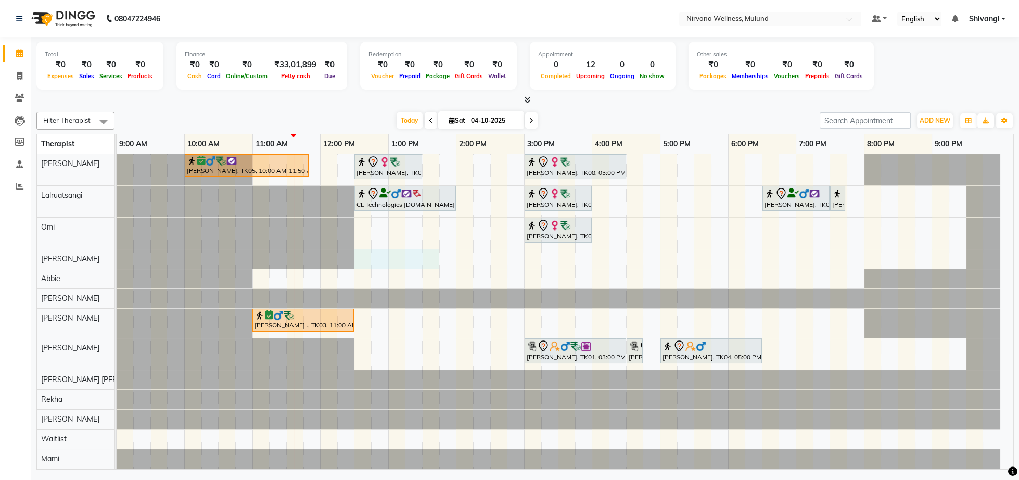
drag, startPoint x: 363, startPoint y: 259, endPoint x: 429, endPoint y: 265, distance: 66.4
click at [429, 265] on div "[PERSON_NAME], TK05, 10:00 AM-11:50 AM, Herbal Potil Massage [PERSON_NAME], TK0…" at bounding box center [565, 321] width 897 height 334
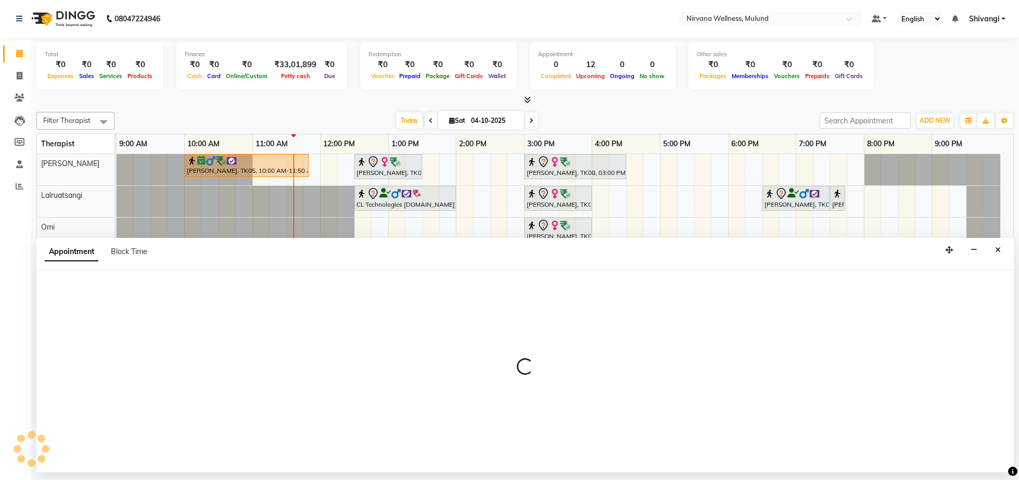
select select "92882"
select select "tentative"
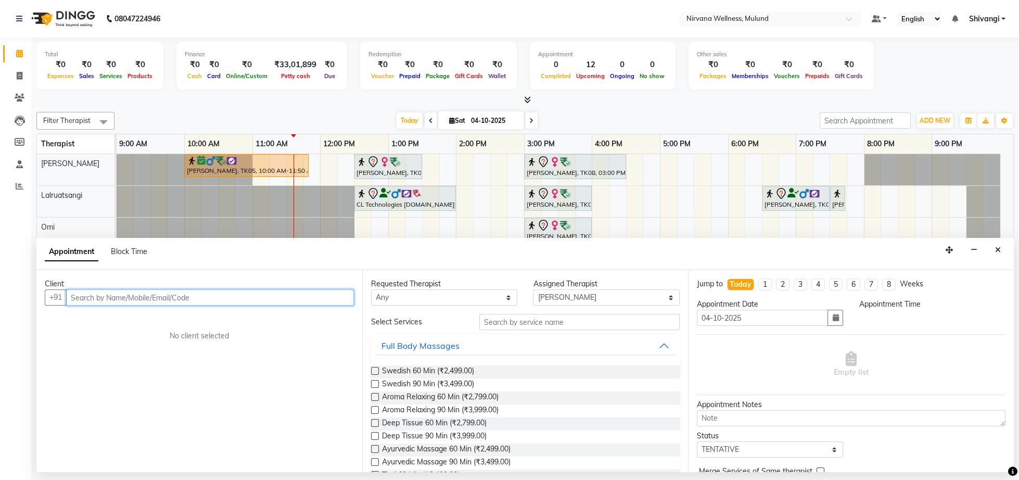
select select "750"
click at [1004, 257] on button "Close" at bounding box center [997, 250] width 15 height 16
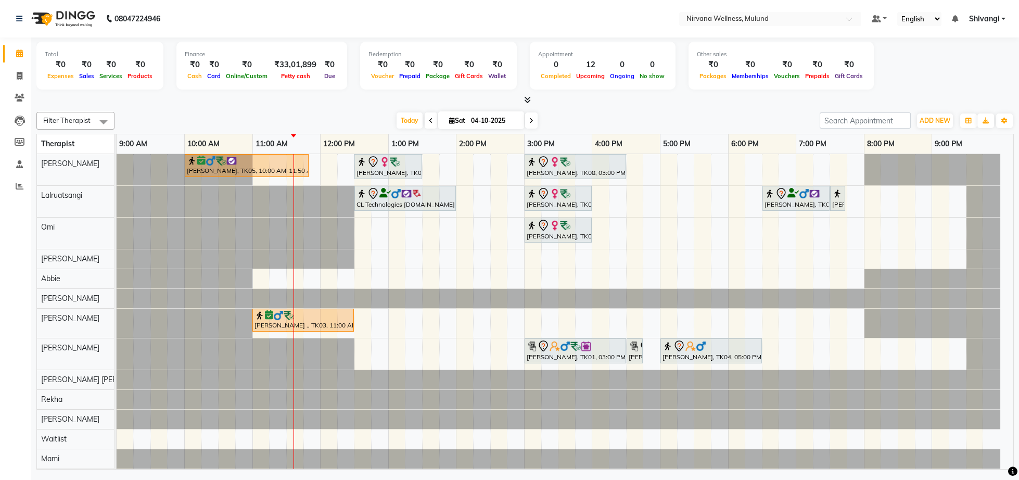
click at [20, 107] on li "Clients" at bounding box center [15, 98] width 31 height 22
click at [20, 101] on icon at bounding box center [20, 98] width 10 height 8
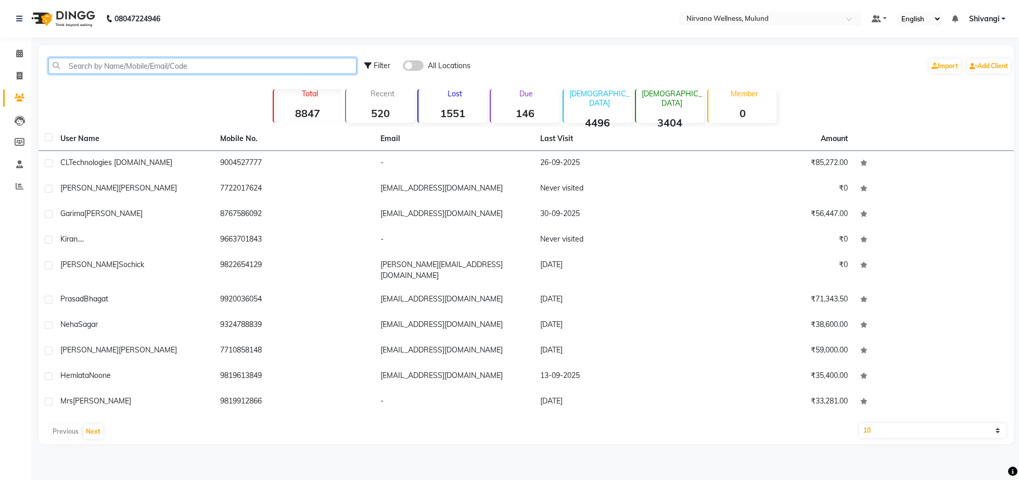
click at [246, 72] on input "text" at bounding box center [202, 66] width 308 height 16
paste input "9619525054"
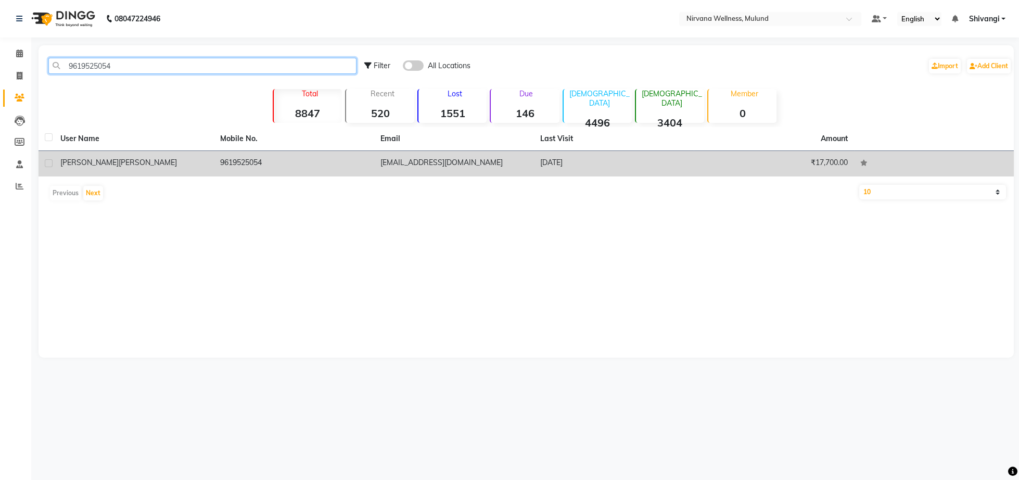
type input "9619525054"
click at [234, 170] on td "9619525054" at bounding box center [294, 164] width 160 height 26
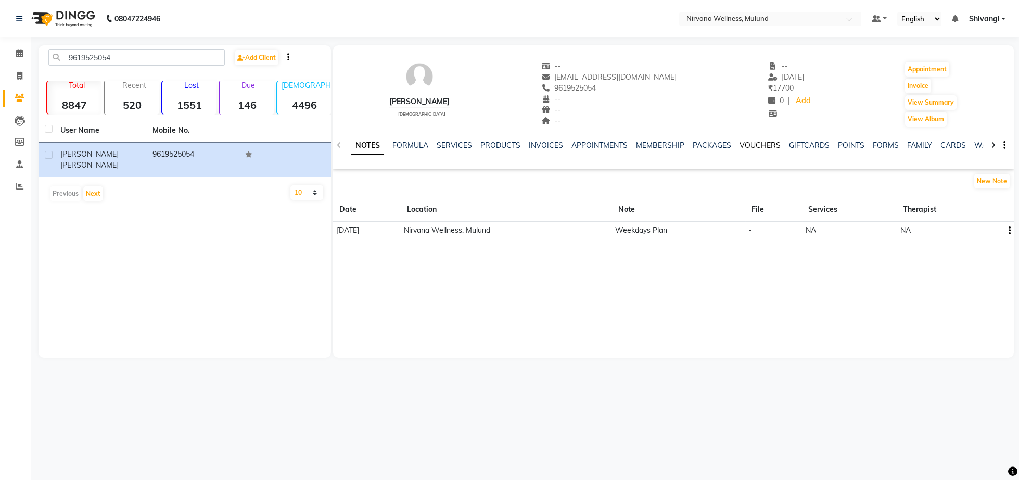
click at [770, 148] on link "VOUCHERS" at bounding box center [760, 145] width 41 height 9
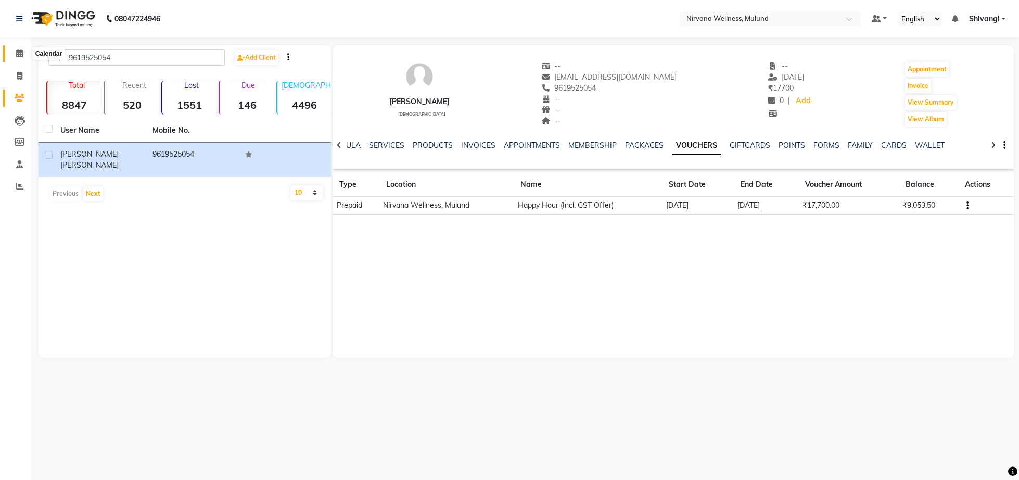
click at [22, 55] on icon at bounding box center [19, 53] width 7 height 8
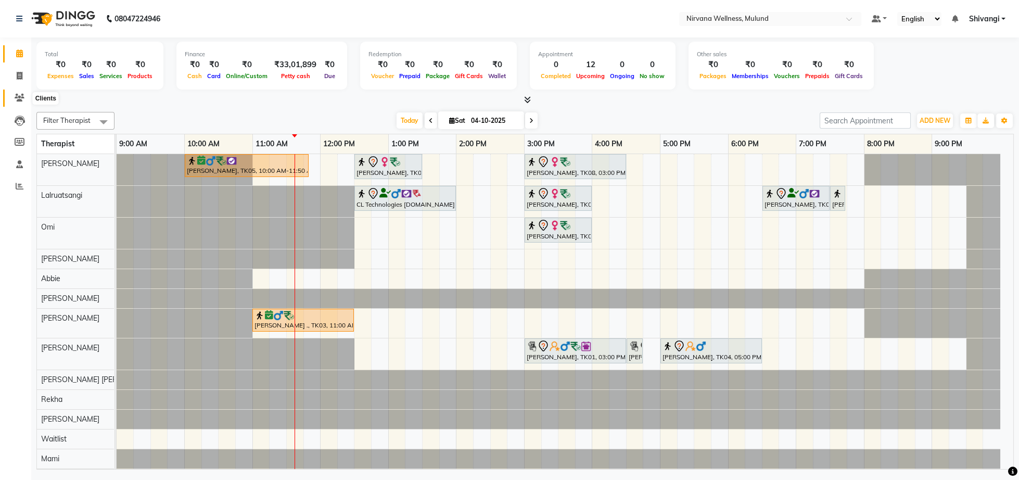
click at [17, 97] on icon at bounding box center [20, 98] width 10 height 8
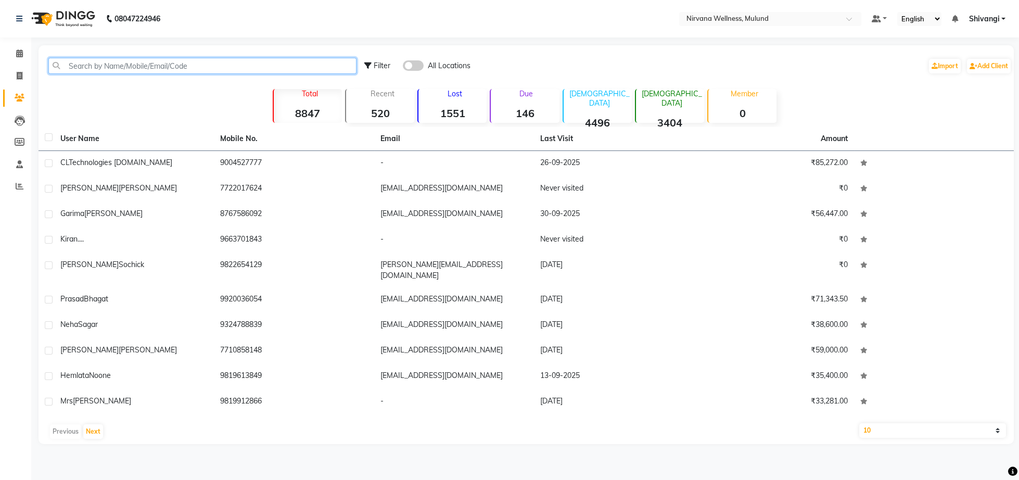
click at [205, 64] on input "text" at bounding box center [202, 66] width 308 height 16
paste input "9820282206"
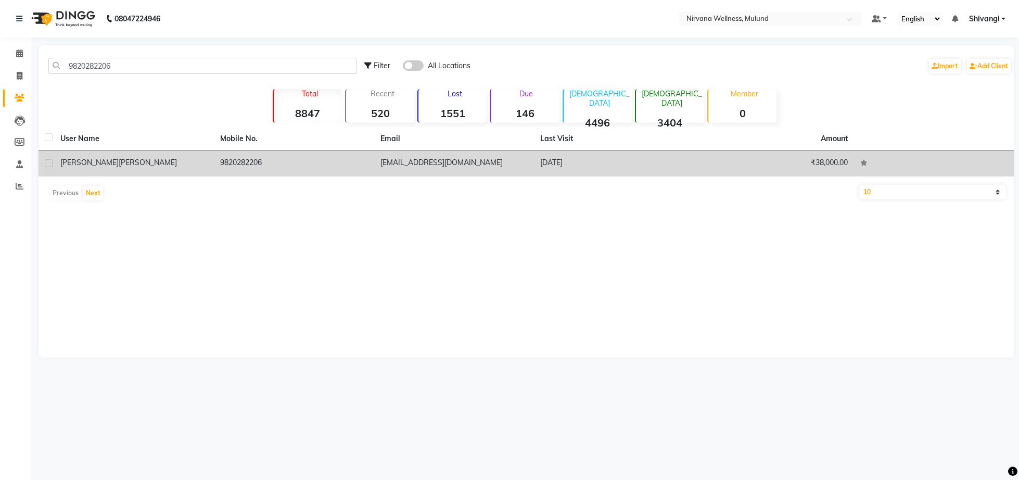
drag, startPoint x: 147, startPoint y: 151, endPoint x: 298, endPoint y: 157, distance: 151.5
click at [147, 155] on td "[PERSON_NAME]" at bounding box center [134, 164] width 160 height 26
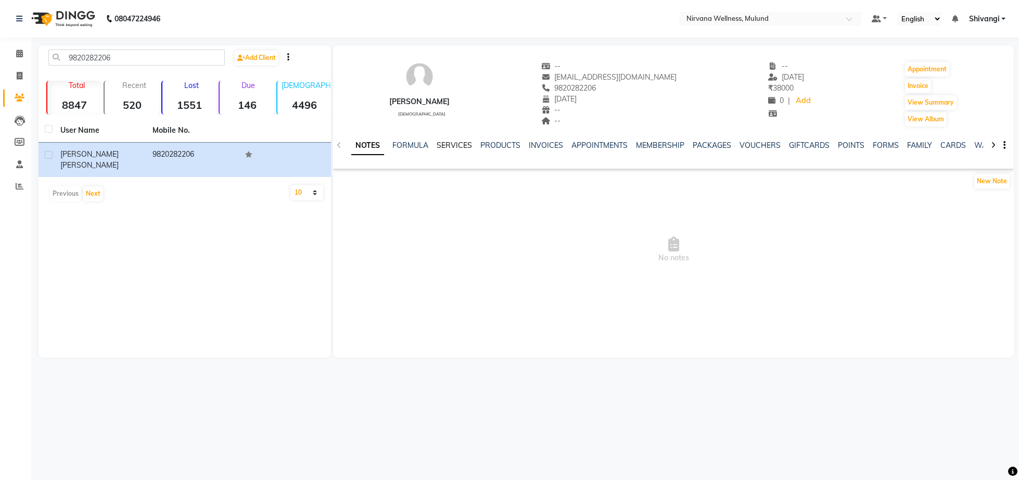
click at [448, 144] on link "SERVICES" at bounding box center [454, 145] width 35 height 9
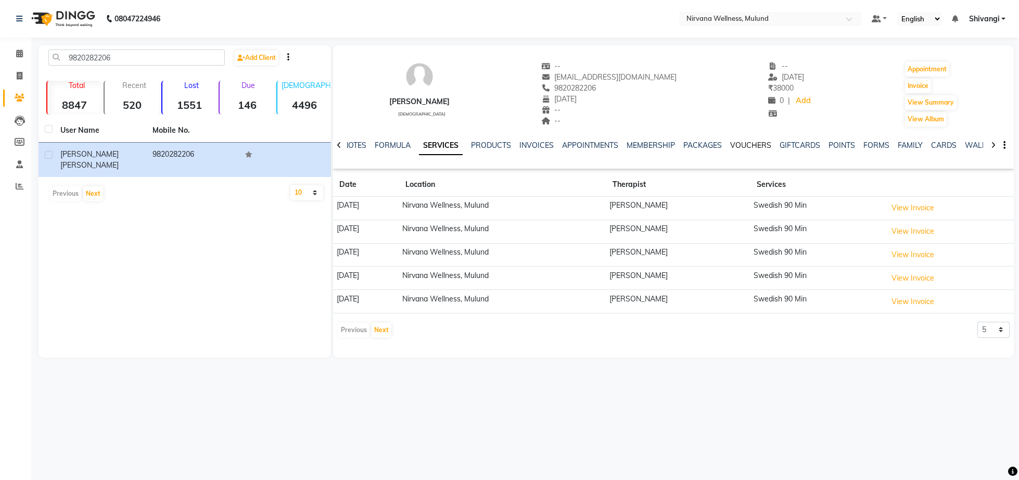
click at [759, 148] on link "VOUCHERS" at bounding box center [750, 145] width 41 height 9
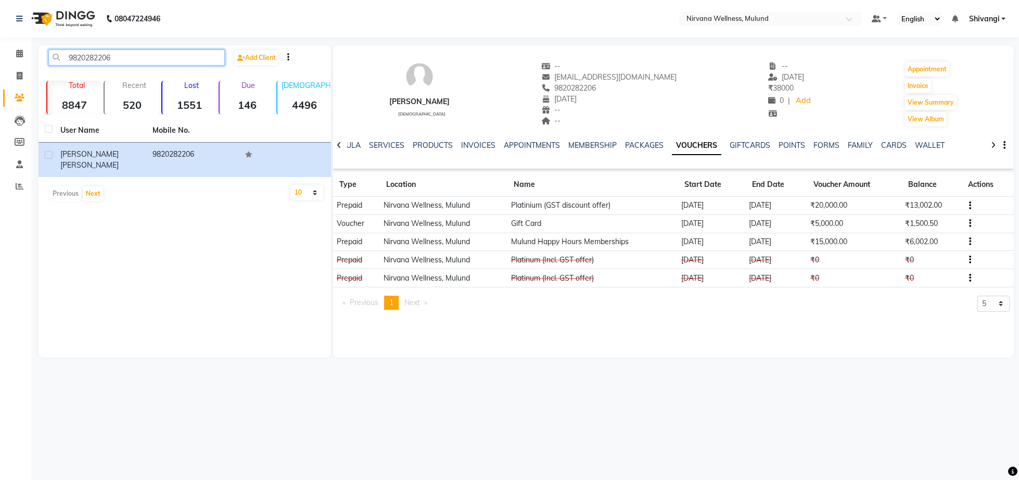
click at [197, 62] on input "9820282206" at bounding box center [136, 57] width 176 height 16
click at [196, 64] on input "9820282206" at bounding box center [136, 57] width 176 height 16
paste input "920145128"
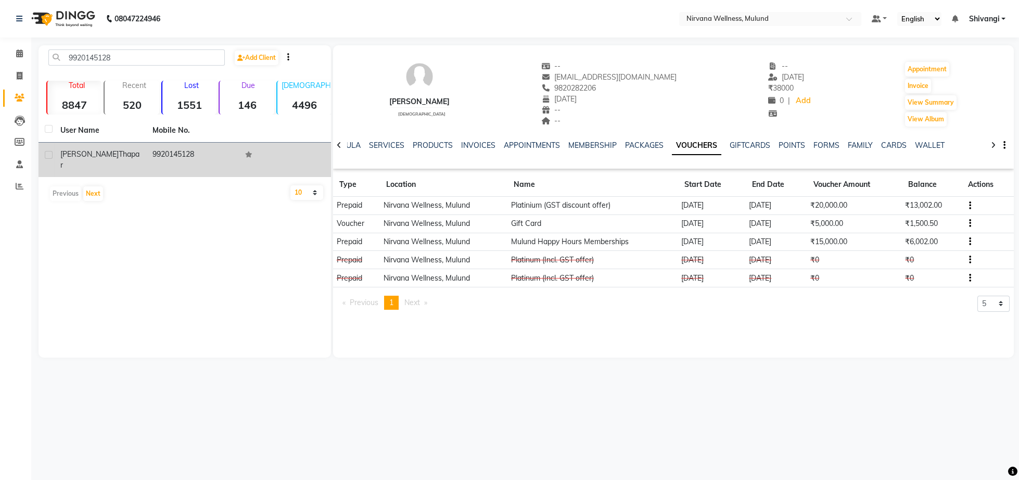
click at [133, 152] on div "[PERSON_NAME]" at bounding box center [100, 160] width 80 height 22
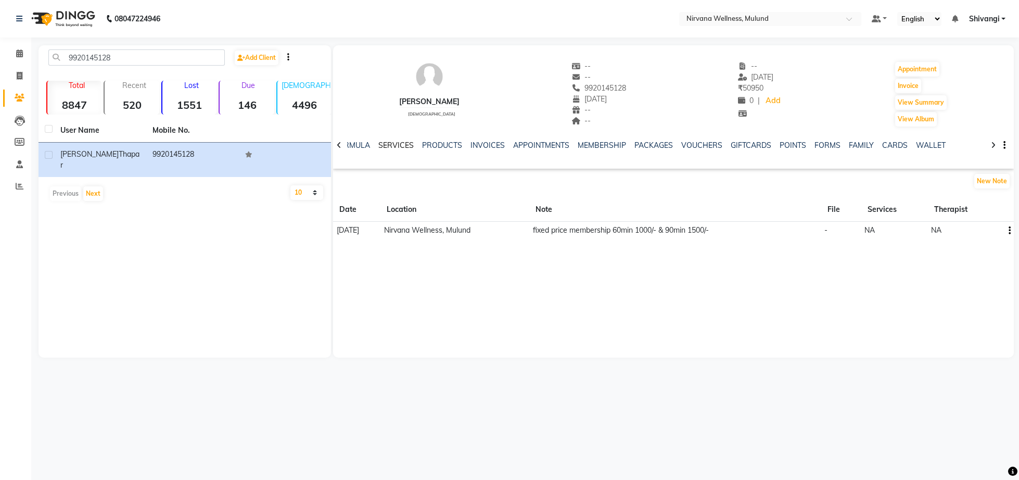
click at [396, 143] on link "SERVICES" at bounding box center [395, 145] width 35 height 9
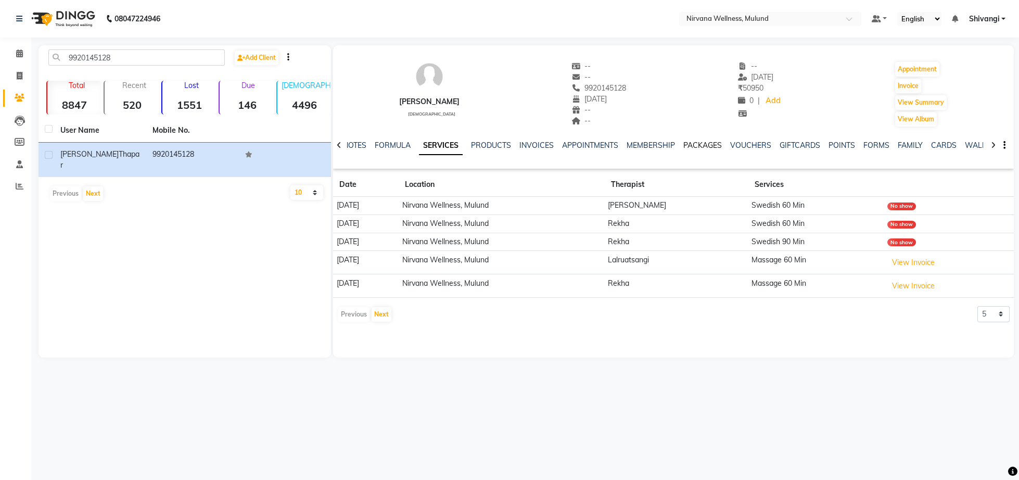
click at [703, 146] on link "PACKAGES" at bounding box center [702, 145] width 39 height 9
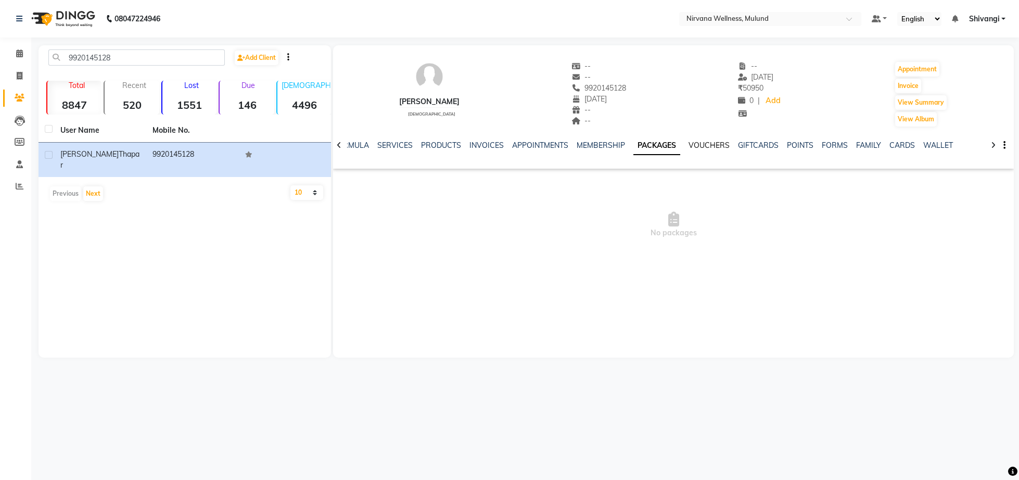
click at [706, 146] on link "VOUCHERS" at bounding box center [709, 145] width 41 height 9
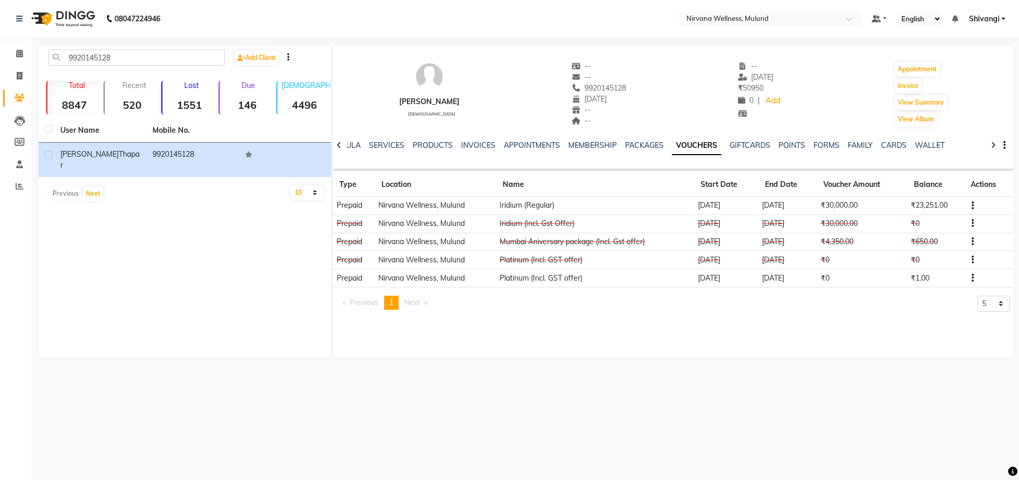
click at [589, 89] on span "9920145128" at bounding box center [598, 87] width 55 height 9
click at [637, 99] on div "[PERSON_NAME] [DEMOGRAPHIC_DATA] -- -- 9920145128 [DATE] -- -- -- [DATE] ₹ 5095…" at bounding box center [673, 88] width 681 height 77
click at [593, 86] on span "9920145128" at bounding box center [598, 87] width 55 height 9
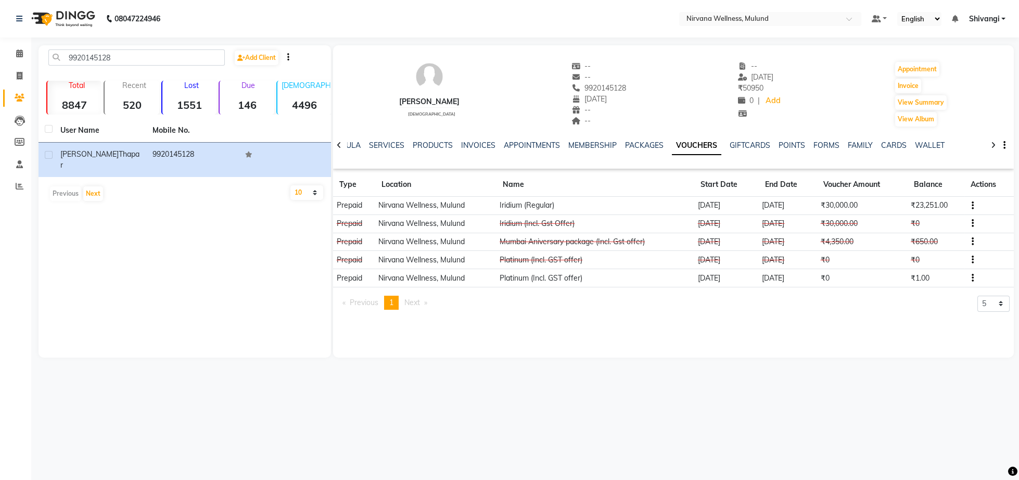
click at [681, 93] on div "[PERSON_NAME] [DEMOGRAPHIC_DATA] -- -- 9920145128 [DATE] -- -- -- [DATE] ₹ 5095…" at bounding box center [673, 88] width 681 height 77
click at [611, 86] on span "9920145128" at bounding box center [598, 87] width 55 height 9
click at [671, 101] on div "[PERSON_NAME] [DEMOGRAPHIC_DATA] -- -- 9920145128 [DATE] -- -- -- [DATE] ₹ 5095…" at bounding box center [673, 88] width 681 height 77
click at [606, 84] on span "9920145128" at bounding box center [598, 87] width 55 height 9
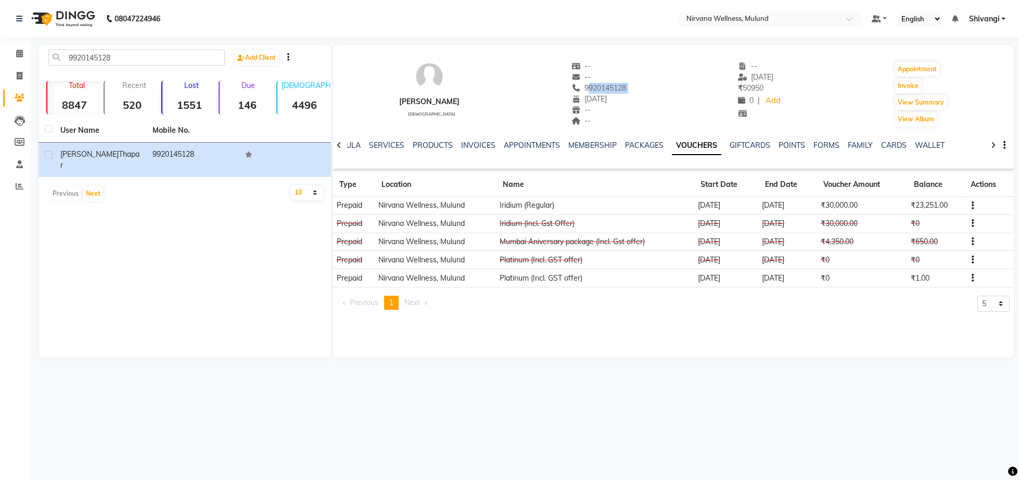
click at [606, 84] on span "9920145128" at bounding box center [598, 87] width 55 height 9
click at [643, 109] on div "[PERSON_NAME] [DEMOGRAPHIC_DATA] -- -- 9920145128 [DEMOGRAPHIC_DATA] Date of bi…" at bounding box center [673, 88] width 681 height 77
click at [607, 90] on span "9920145128" at bounding box center [598, 87] width 55 height 9
click at [686, 124] on div "[PERSON_NAME] [DEMOGRAPHIC_DATA] -- -- 9920145128 [DATE] -- -- -- [DATE] ₹ 5095…" at bounding box center [673, 88] width 681 height 77
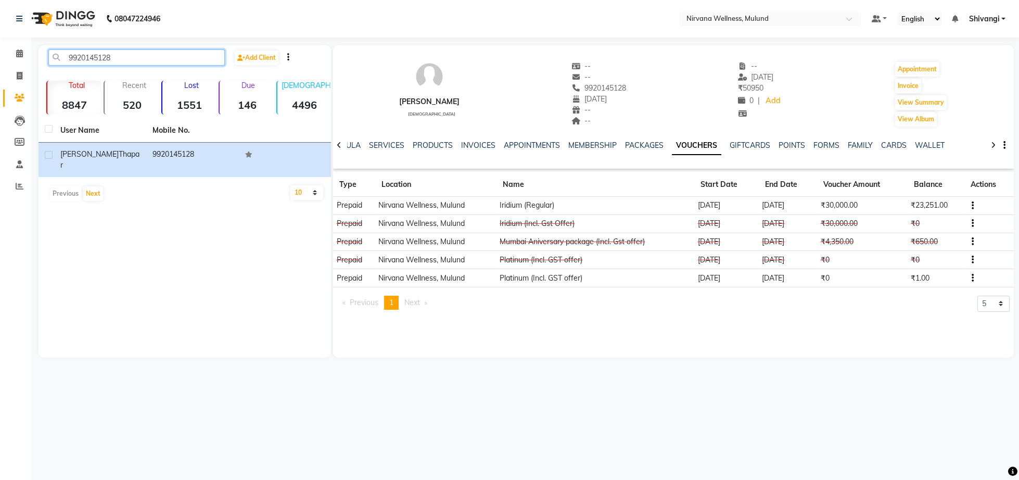
click at [121, 57] on input "9920145128" at bounding box center [136, 57] width 176 height 16
paste input "819912340"
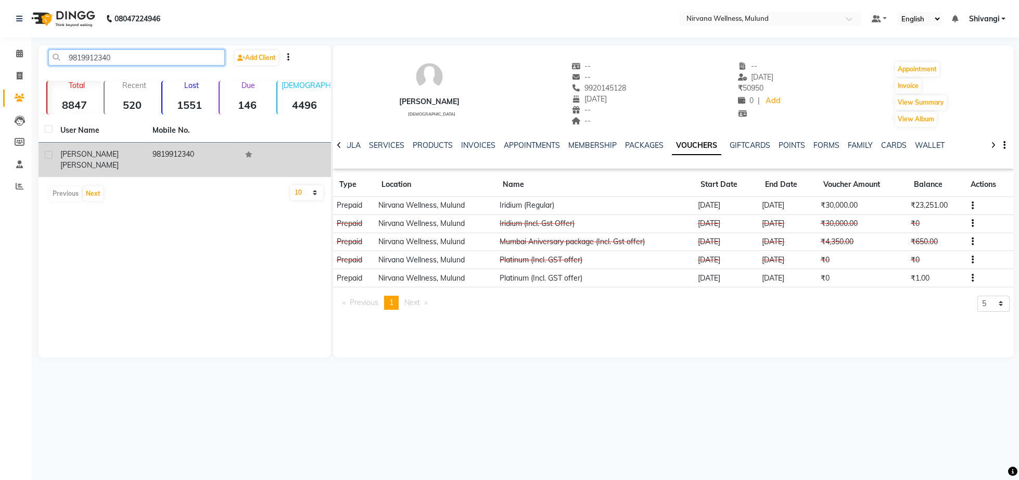
type input "9819912340"
click at [135, 155] on div "[PERSON_NAME]" at bounding box center [100, 160] width 80 height 22
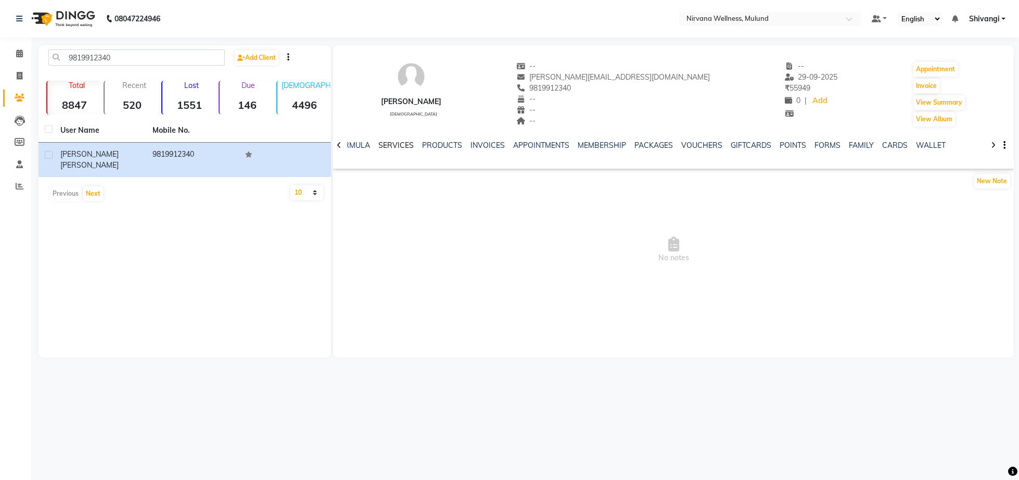
click at [391, 145] on link "SERVICES" at bounding box center [395, 145] width 35 height 9
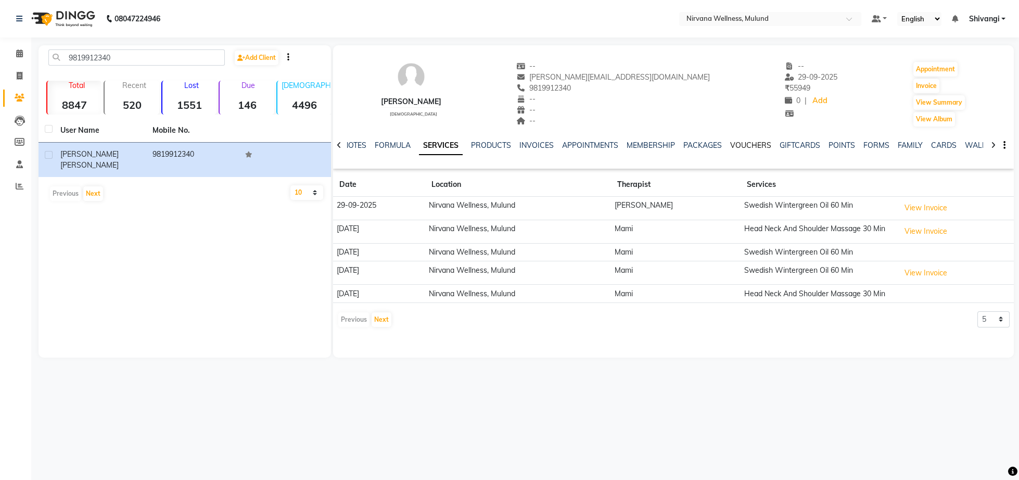
click at [750, 147] on link "VOUCHERS" at bounding box center [750, 145] width 41 height 9
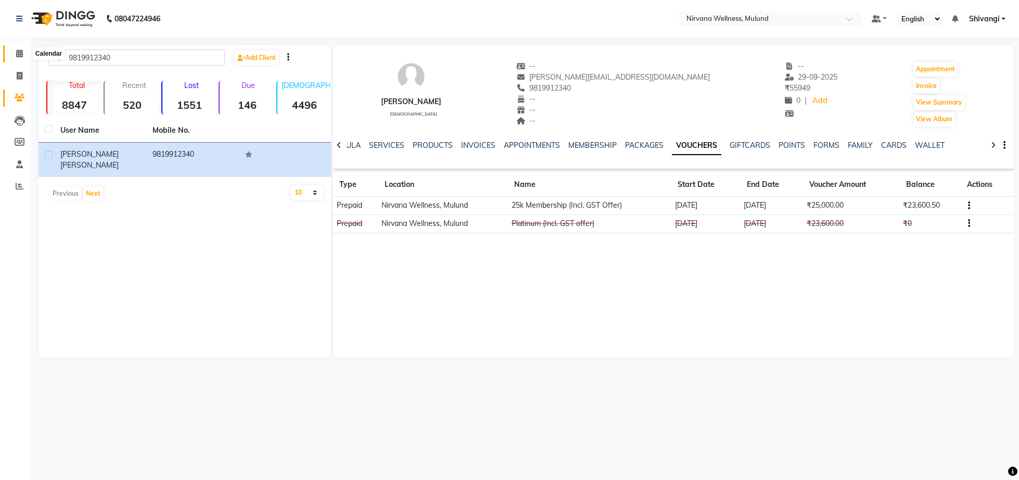
click at [24, 56] on span at bounding box center [19, 54] width 18 height 12
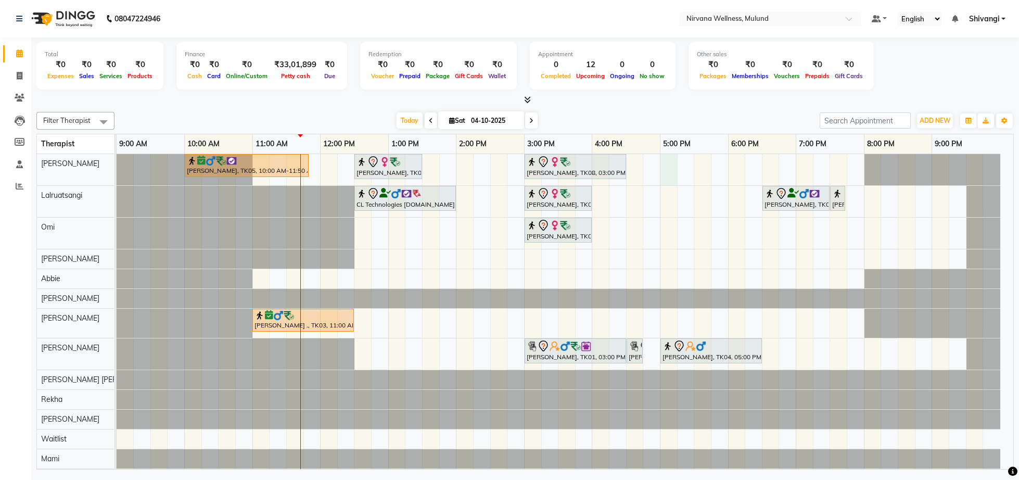
click at [665, 167] on div "[PERSON_NAME], TK05, 10:00 AM-11:50 AM, Herbal Potil Massage [PERSON_NAME], TK0…" at bounding box center [565, 321] width 897 height 334
select select "29686"
select select "tentative"
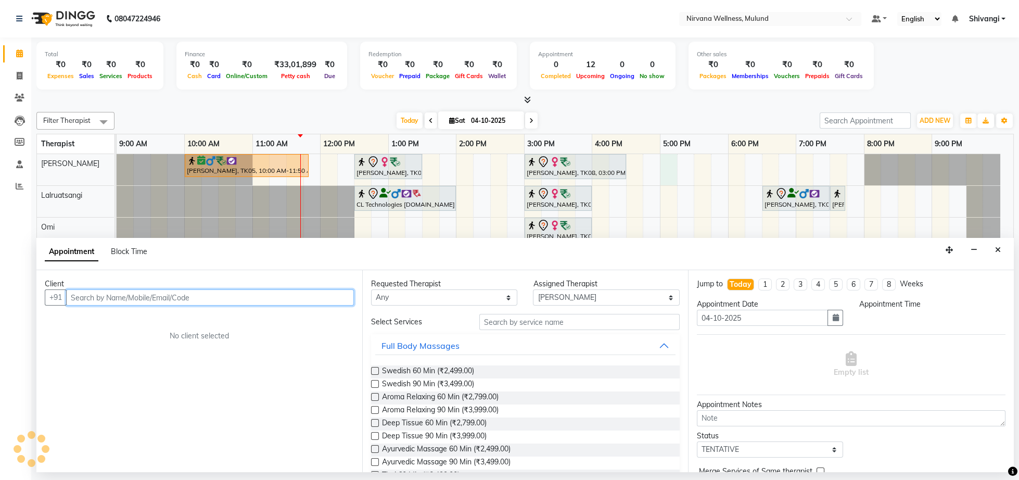
click at [169, 298] on input "text" at bounding box center [210, 297] width 288 height 16
select select "1020"
click at [91, 295] on input "[PERSON_NAME]" at bounding box center [188, 297] width 245 height 16
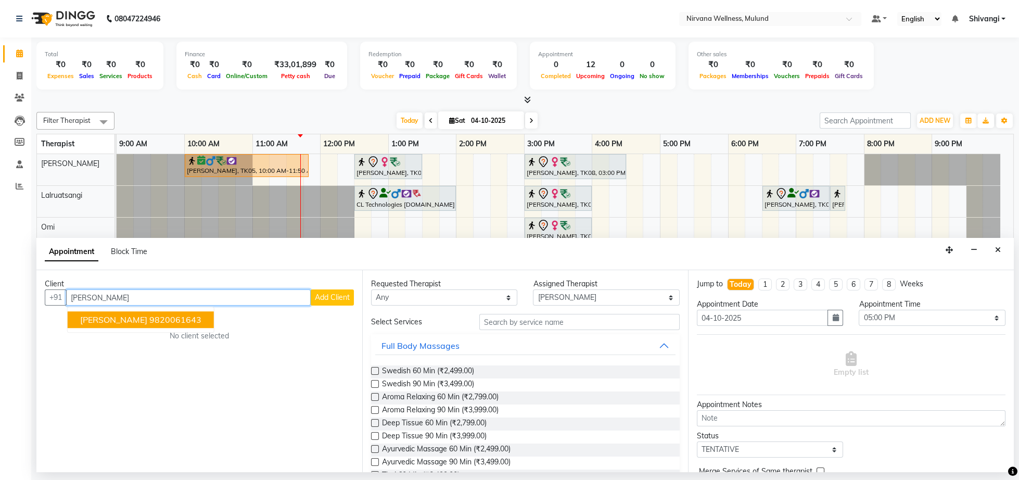
click at [158, 320] on ngb-highlight "9820061643" at bounding box center [175, 320] width 52 height 10
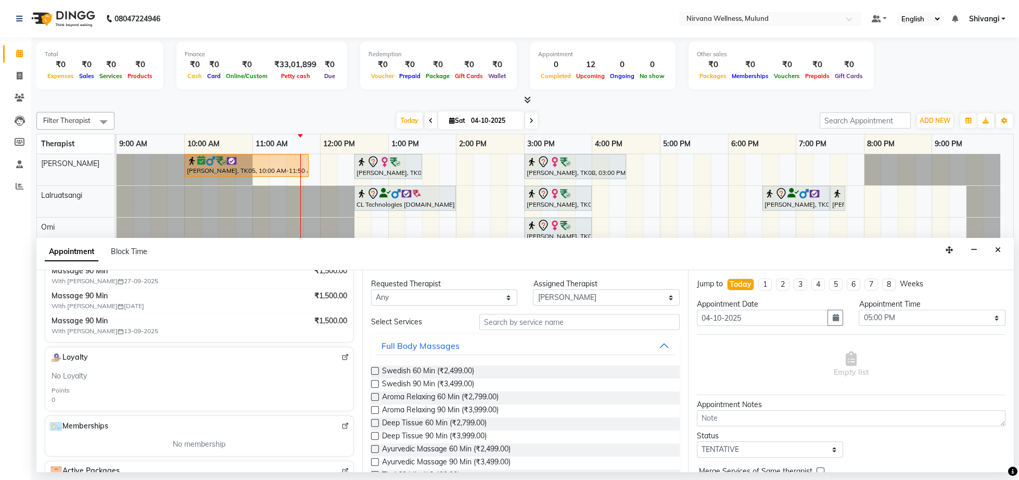
scroll to position [161, 0]
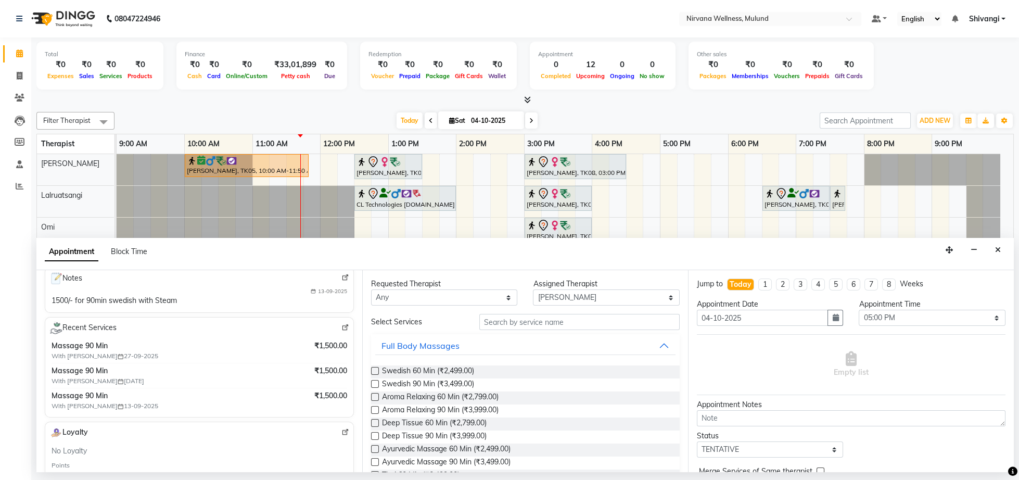
type input "9820061643"
click at [371, 289] on select "Any [PERSON_NAME] [PERSON_NAME] [PERSON_NAME] [PERSON_NAME] Tlau Omi [PERSON_NA…" at bounding box center [444, 297] width 146 height 16
select select "29686"
click option "[PERSON_NAME]" at bounding box center [0, 0] width 0 height 0
click at [540, 319] on input "text" at bounding box center [579, 322] width 200 height 16
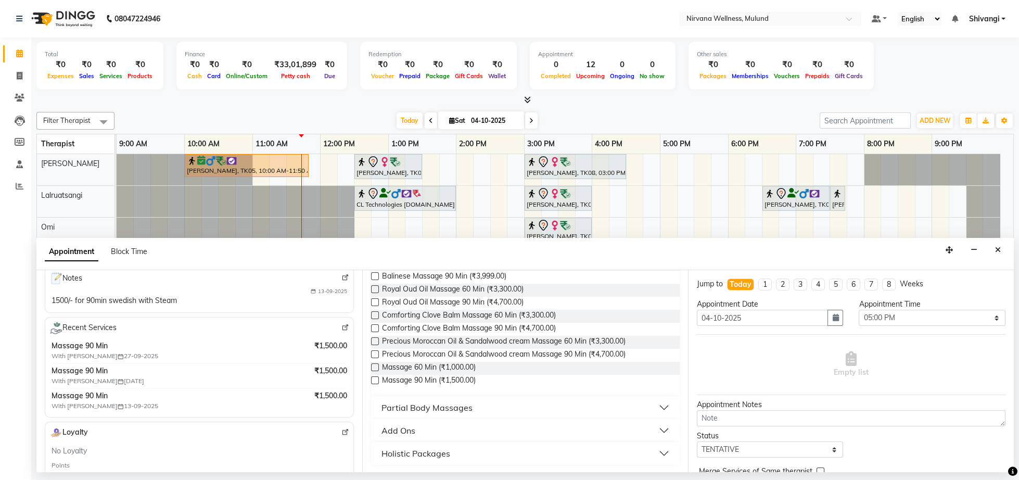
scroll to position [135, 0]
type input "massa"
click at [453, 377] on span "Massage 90 Min (₹1,500.00)" at bounding box center [429, 380] width 94 height 13
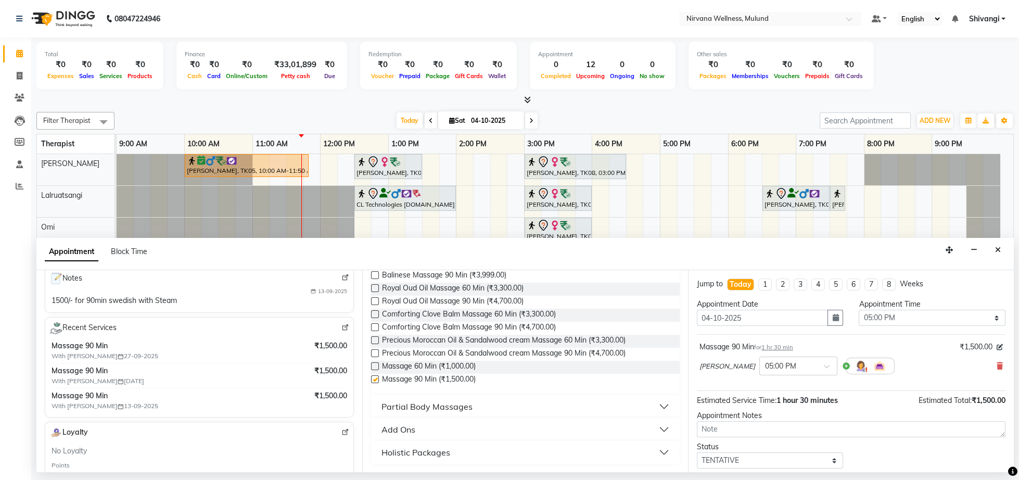
checkbox input "false"
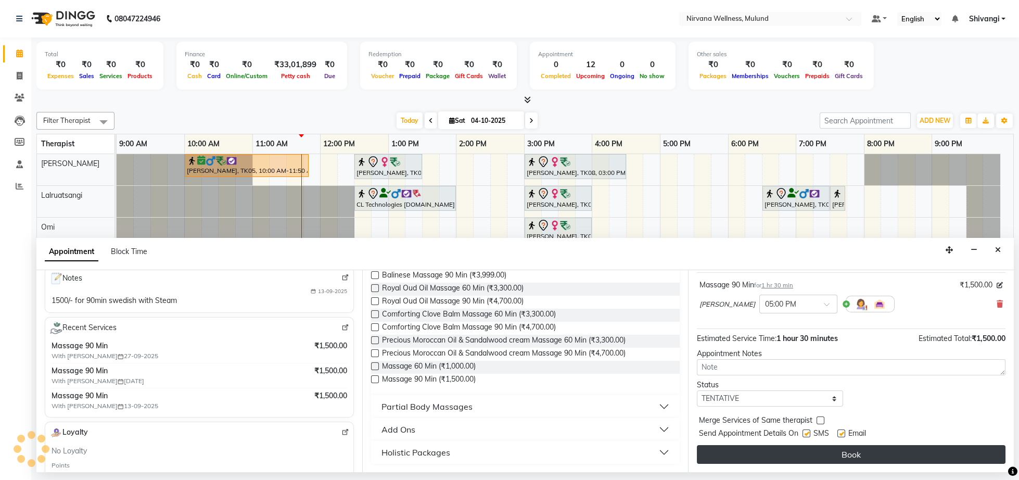
click at [774, 460] on button "Book" at bounding box center [851, 454] width 309 height 19
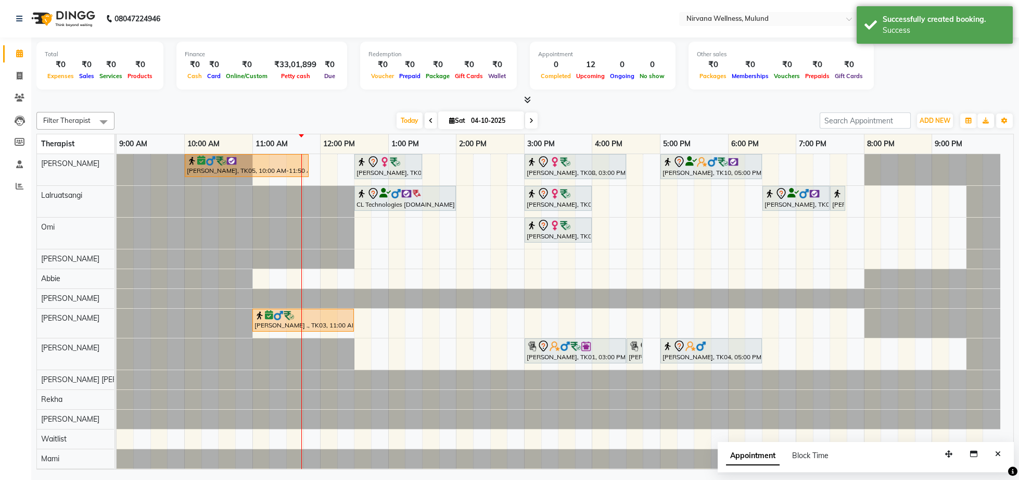
click at [117, 305] on div at bounding box center [117, 298] width 0 height 19
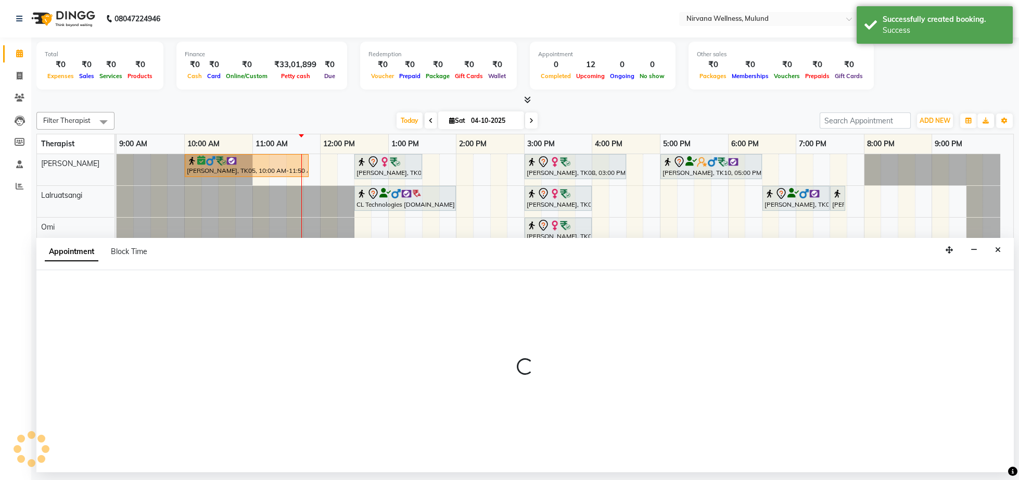
select select "29685"
select select "1005"
select select "tentative"
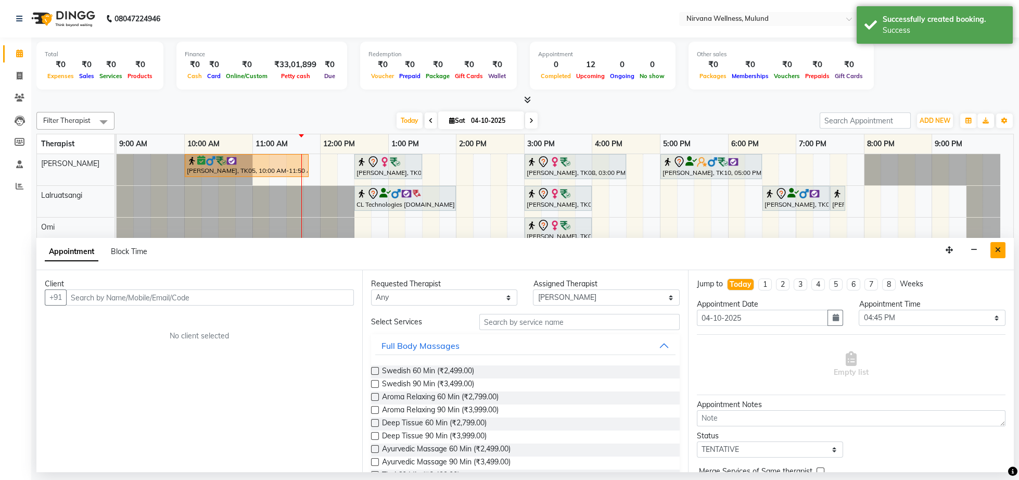
click at [999, 251] on icon "Close" at bounding box center [998, 249] width 6 height 7
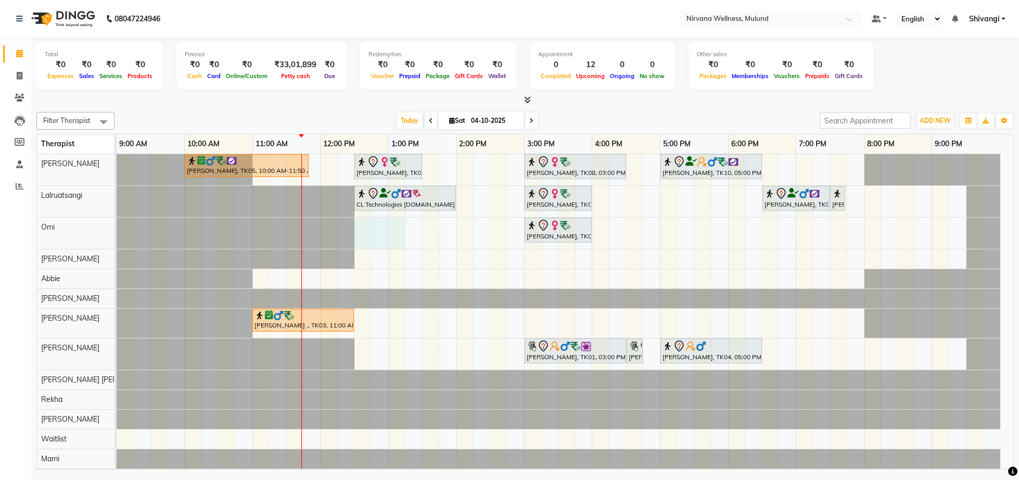
drag, startPoint x: 360, startPoint y: 239, endPoint x: 389, endPoint y: 239, distance: 29.1
click at [398, 239] on div "[PERSON_NAME], TK05, 10:00 AM-11:50 AM, Herbal Potil Massage [PERSON_NAME], TK0…" at bounding box center [565, 321] width 897 height 334
select select "92880"
select select "750"
select select "tentative"
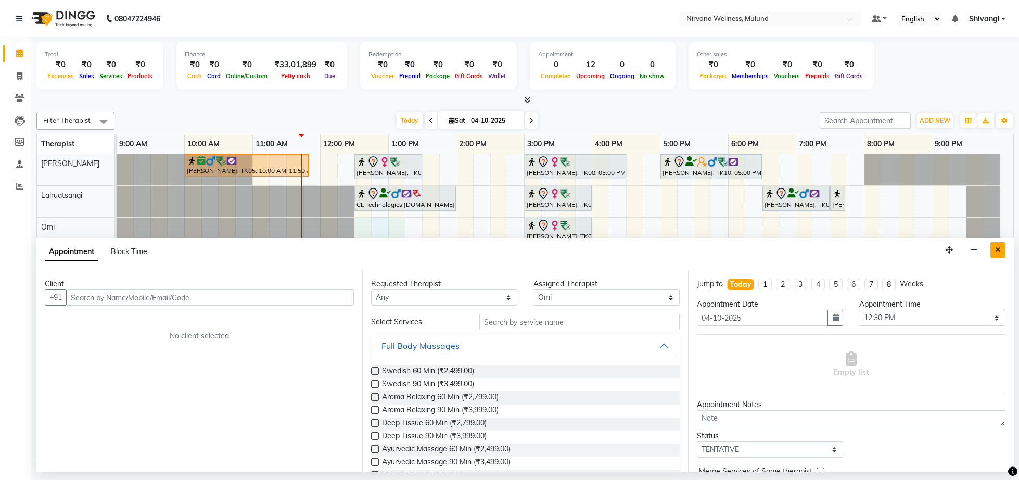
click at [1002, 243] on button "Close" at bounding box center [997, 250] width 15 height 16
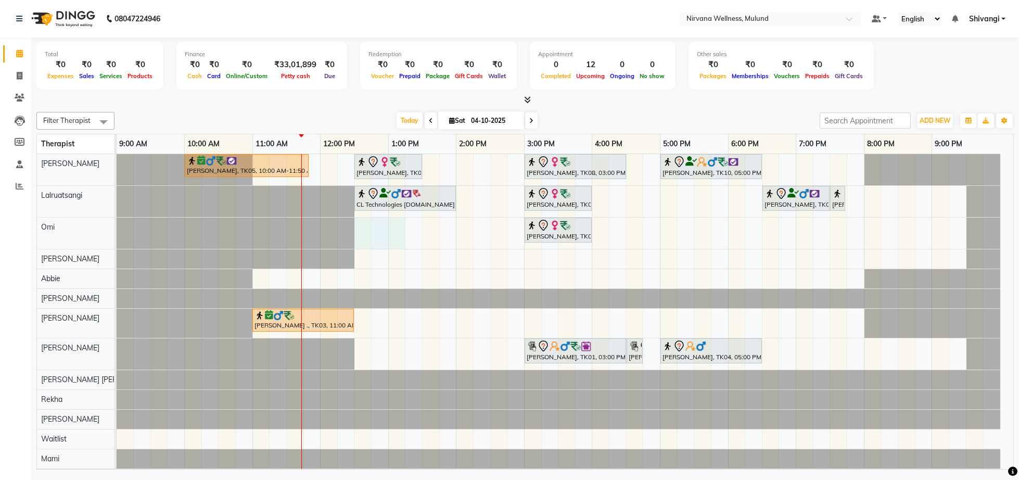
drag, startPoint x: 361, startPoint y: 234, endPoint x: 398, endPoint y: 234, distance: 36.4
click at [398, 234] on div "[PERSON_NAME], TK05, 10:00 AM-11:50 AM, Herbal Potil Massage [PERSON_NAME], TK0…" at bounding box center [565, 321] width 897 height 334
select select "92880"
select select "tentative"
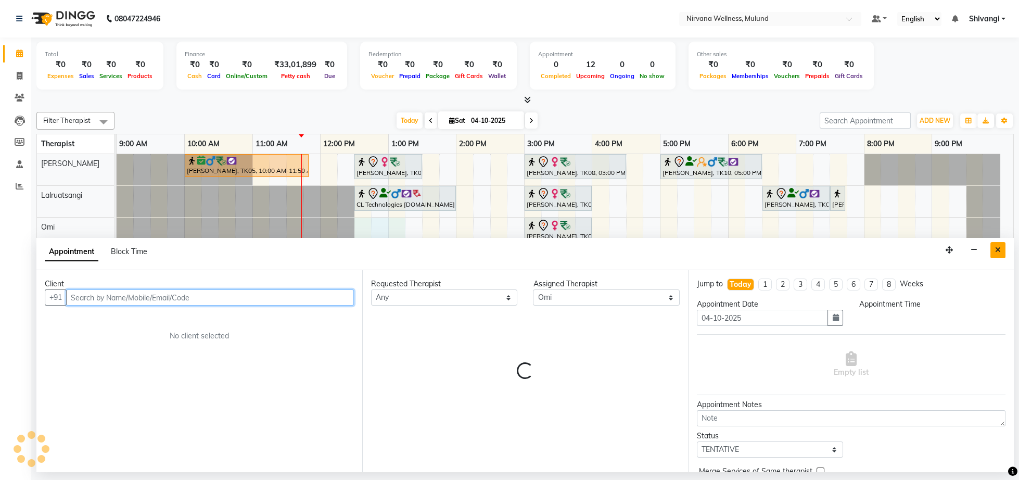
select select "750"
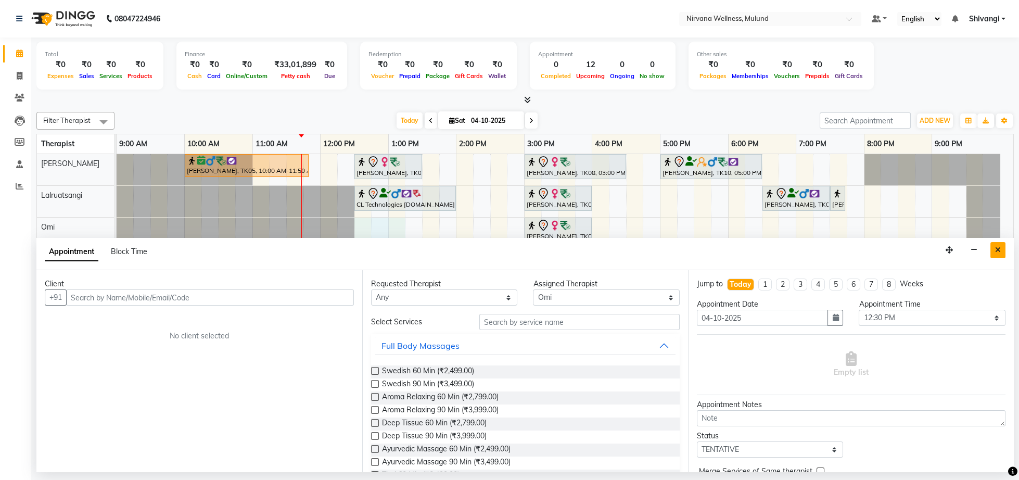
click at [997, 246] on button "Close" at bounding box center [997, 250] width 15 height 16
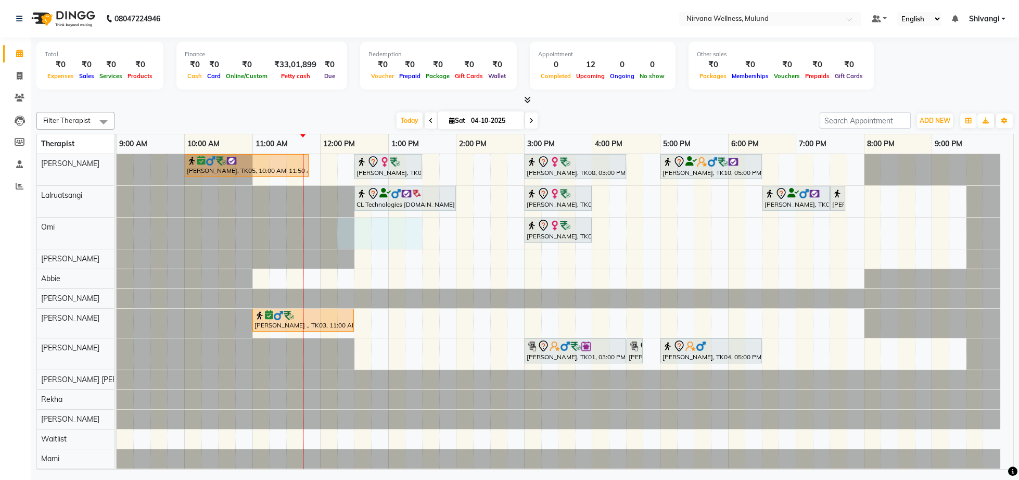
drag, startPoint x: 354, startPoint y: 240, endPoint x: 406, endPoint y: 239, distance: 51.5
click at [117, 239] on div at bounding box center [117, 233] width 0 height 31
select select "92880"
select select "tentative"
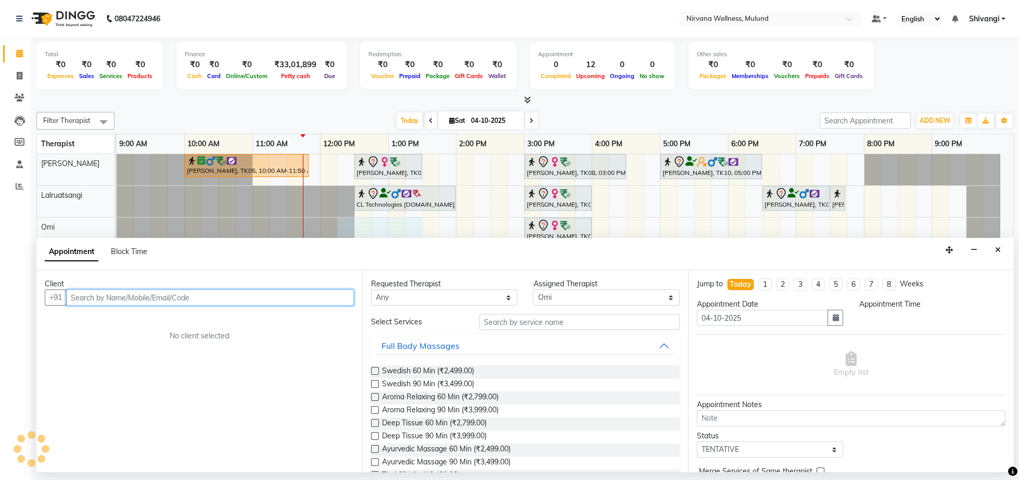
select select "735"
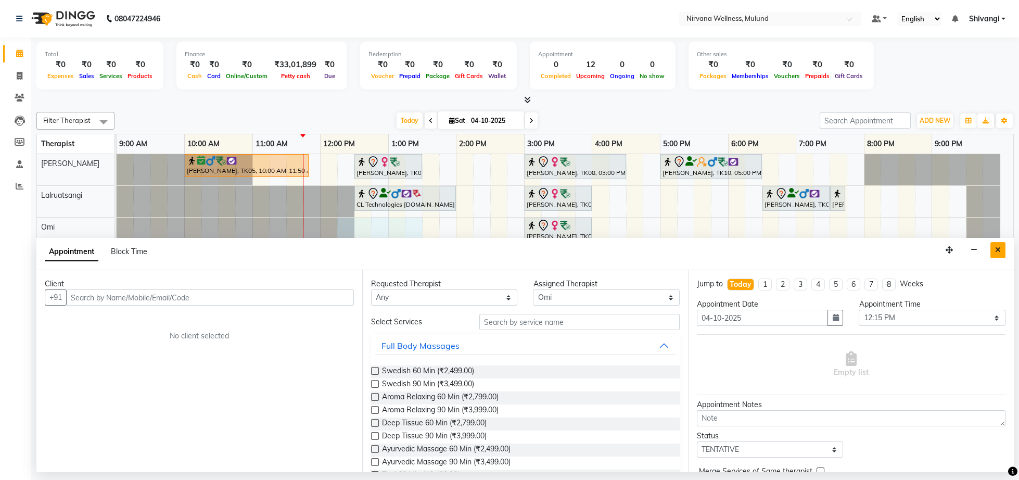
click at [1000, 249] on icon "Close" at bounding box center [998, 249] width 6 height 7
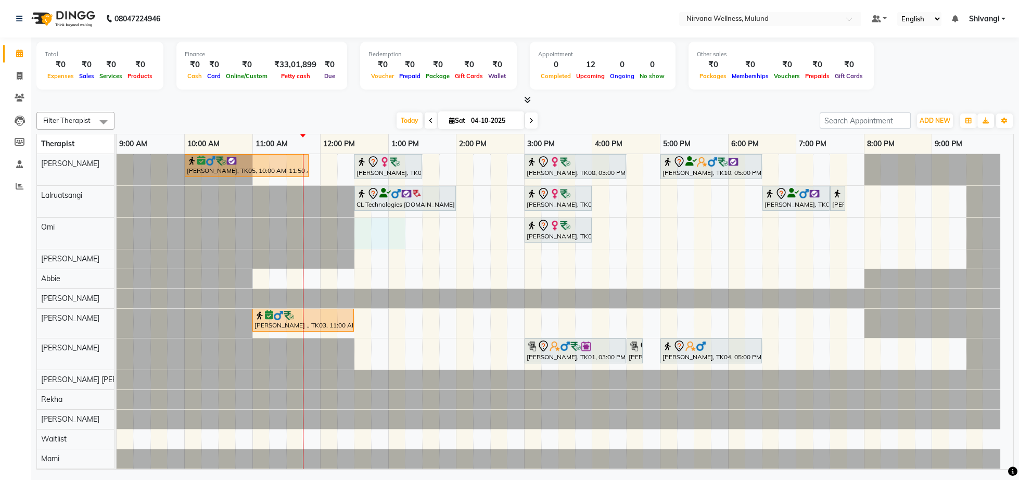
drag, startPoint x: 360, startPoint y: 236, endPoint x: 389, endPoint y: 244, distance: 30.2
click at [398, 246] on div "[PERSON_NAME], TK05, 10:00 AM-11:50 AM, Herbal Potil Massage [PERSON_NAME], TK0…" at bounding box center [565, 321] width 897 height 334
select select "92880"
select select "tentative"
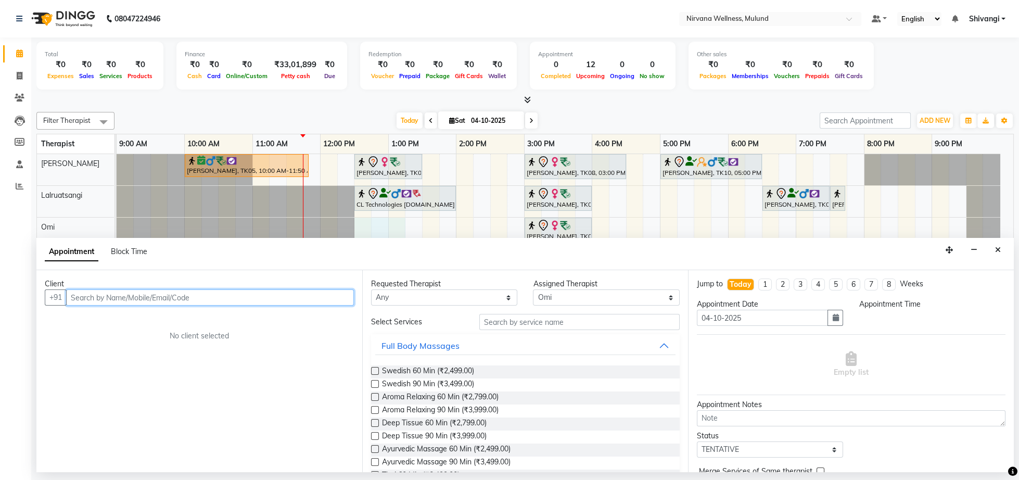
select select "750"
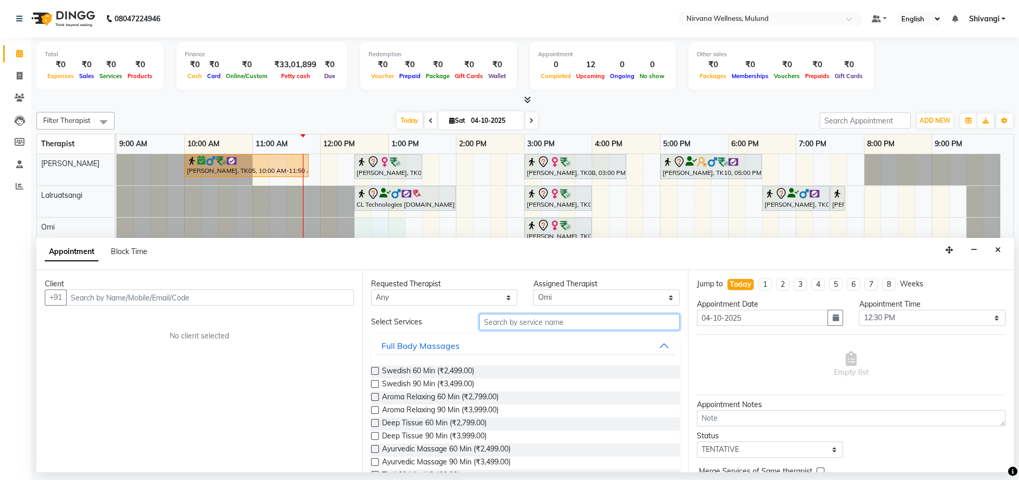
click at [512, 319] on input "text" at bounding box center [579, 322] width 200 height 16
click at [1000, 255] on button "Close" at bounding box center [997, 250] width 15 height 16
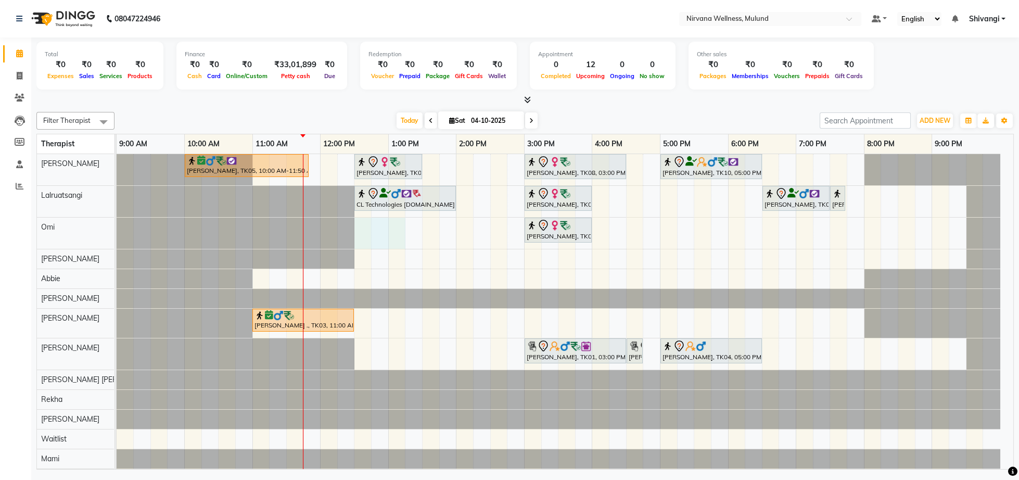
drag, startPoint x: 360, startPoint y: 243, endPoint x: 394, endPoint y: 247, distance: 34.0
click at [396, 247] on div "[PERSON_NAME], TK05, 10:00 AM-11:50 AM, Herbal Potil Massage [PERSON_NAME], TK0…" at bounding box center [565, 321] width 897 height 334
select select "92880"
select select "tentative"
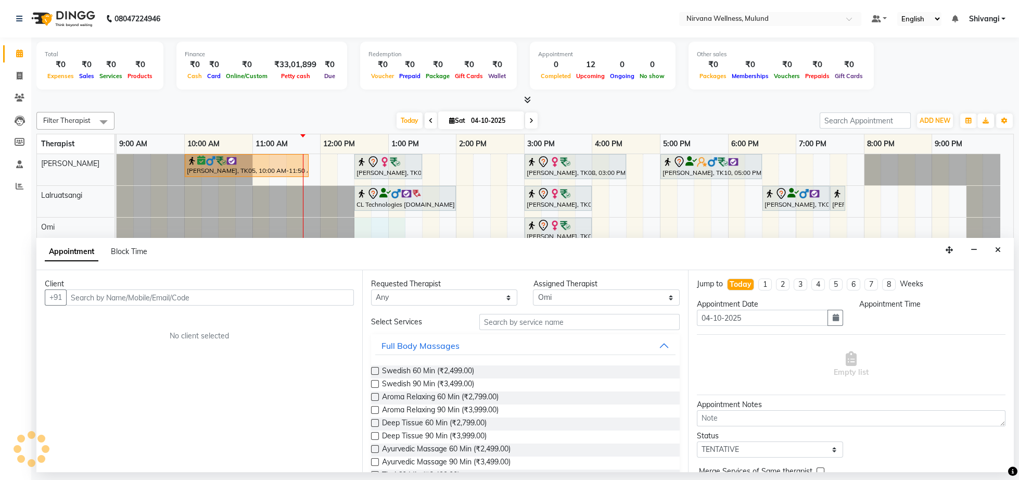
select select "750"
click at [533, 323] on input "text" at bounding box center [579, 322] width 200 height 16
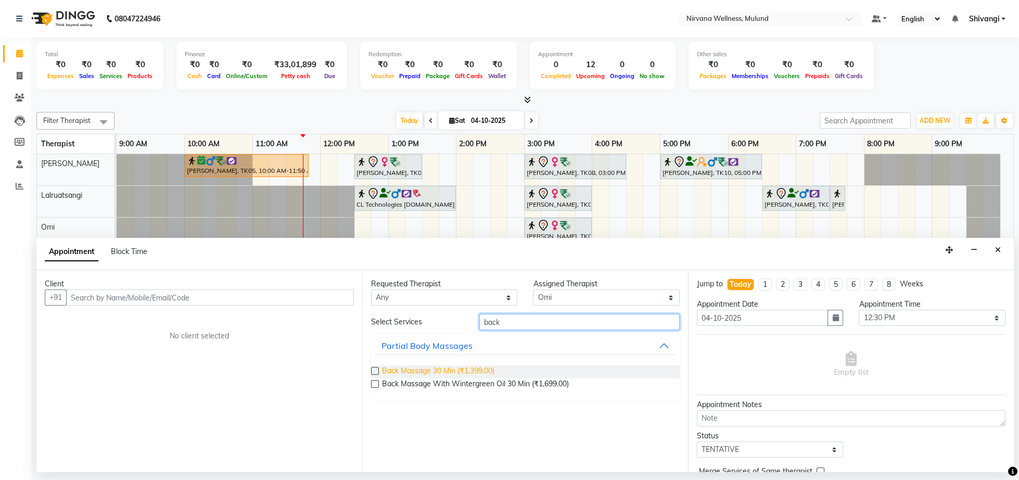
type input "back"
click at [478, 373] on span "Back Massage 30 Min (₹1,399.00)" at bounding box center [438, 371] width 112 height 13
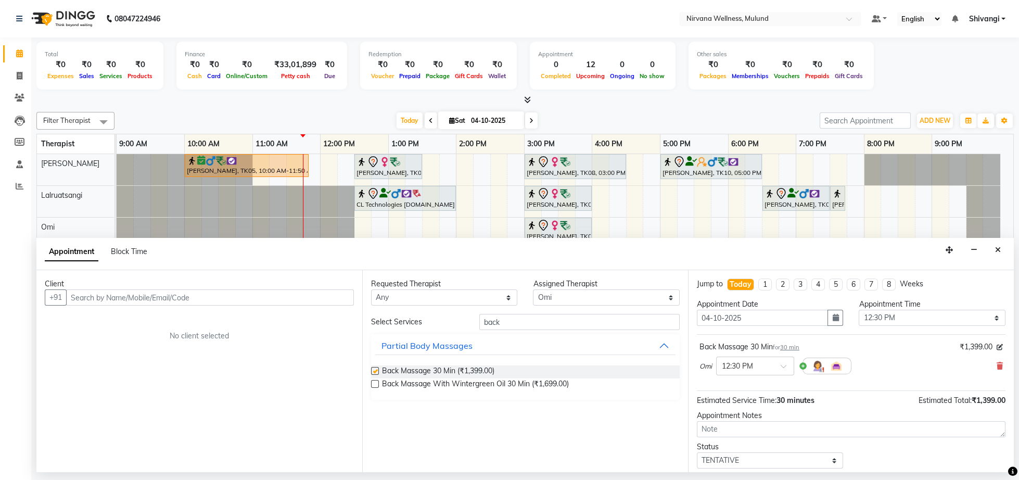
checkbox input "false"
drag, startPoint x: 545, startPoint y: 322, endPoint x: 358, endPoint y: 329, distance: 187.5
click at [479, 329] on input "back" at bounding box center [579, 322] width 200 height 16
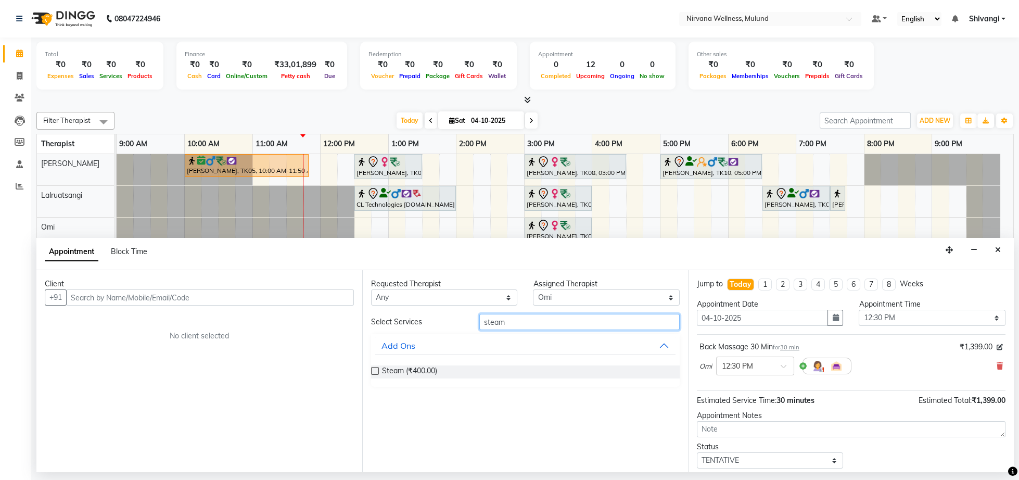
type input "steam"
click at [387, 368] on span "Steam (₹400.00)" at bounding box center [409, 371] width 55 height 13
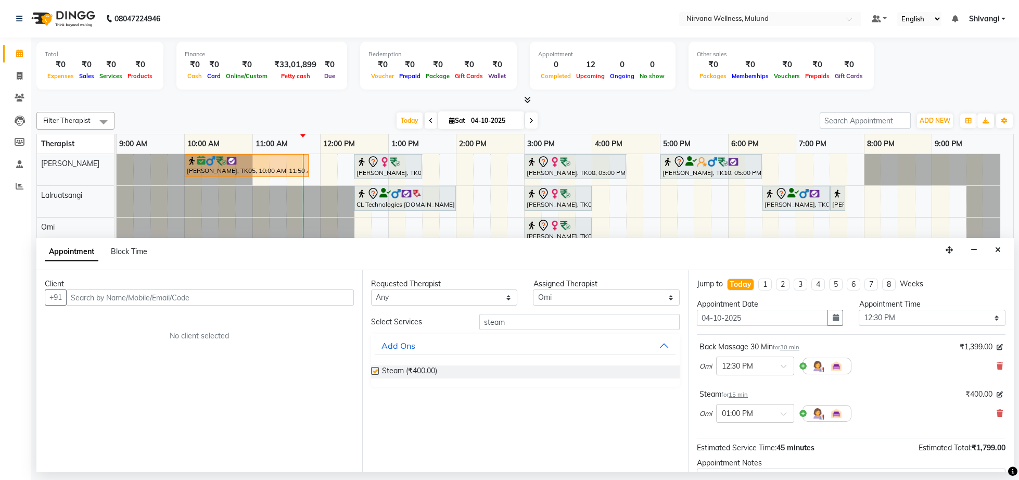
checkbox input "false"
click at [84, 274] on div "Client +91 No client selected" at bounding box center [199, 371] width 326 height 202
click at [95, 299] on input "text" at bounding box center [210, 297] width 288 height 16
type input "[PERSON_NAME] lobdhe"
drag, startPoint x: 222, startPoint y: 296, endPoint x: 0, endPoint y: 296, distance: 221.7
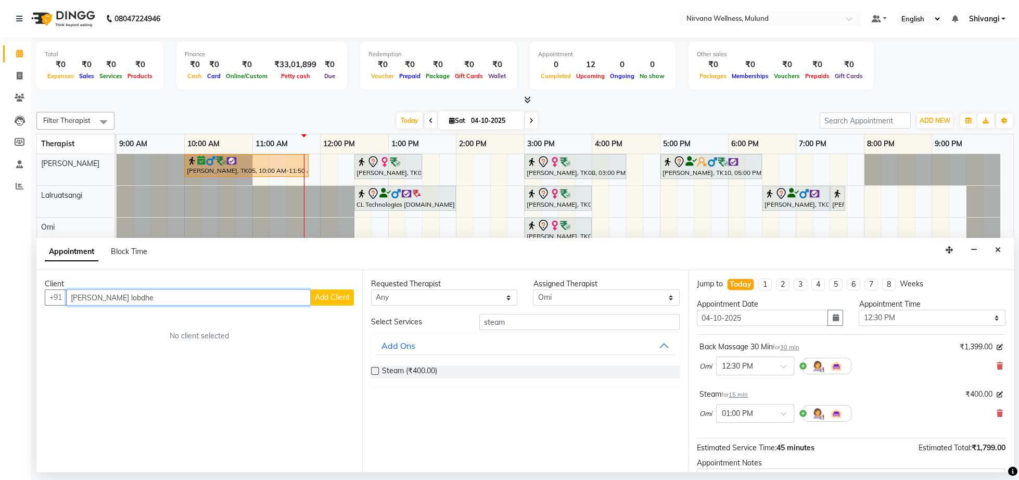
click at [66, 296] on input "[PERSON_NAME] lobdhe" at bounding box center [188, 297] width 245 height 16
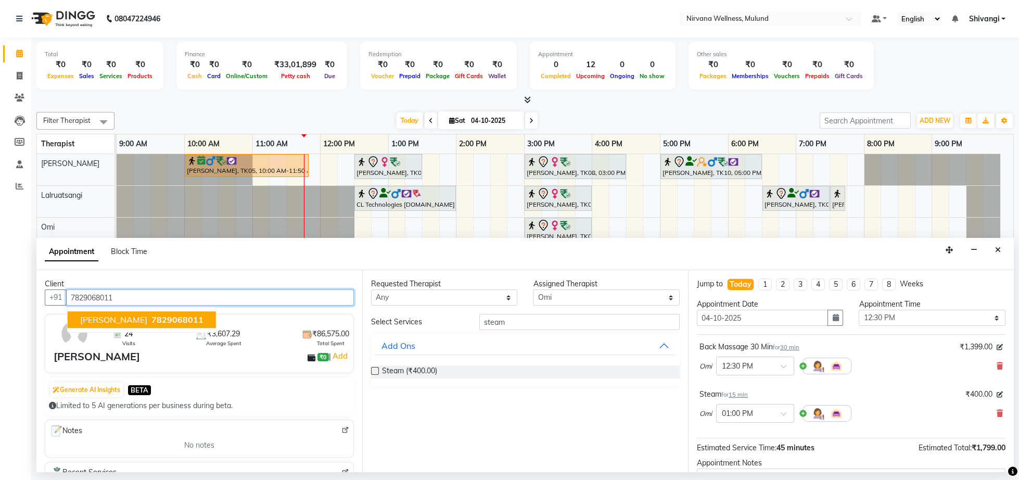
click at [75, 324] on button "[PERSON_NAME] Labdhe 7829068011" at bounding box center [142, 320] width 148 height 17
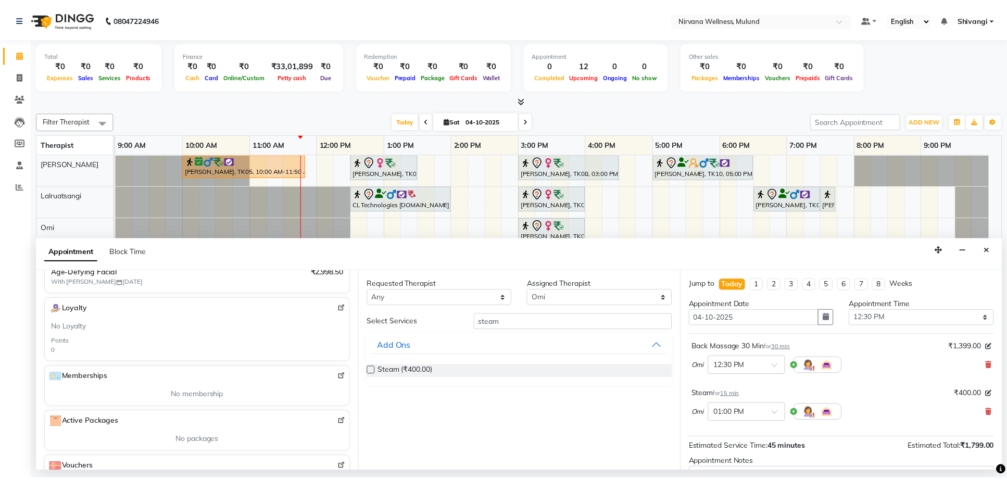
scroll to position [124, 0]
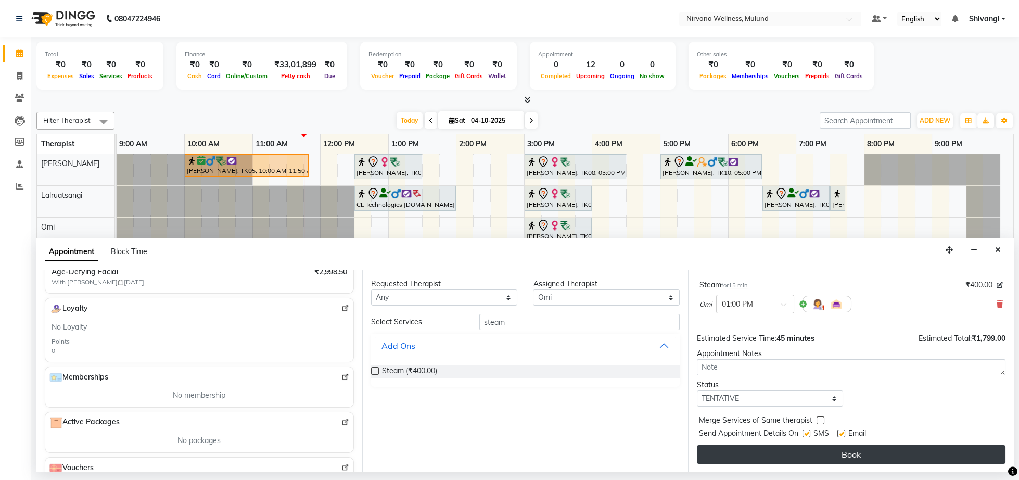
type input "7829068011"
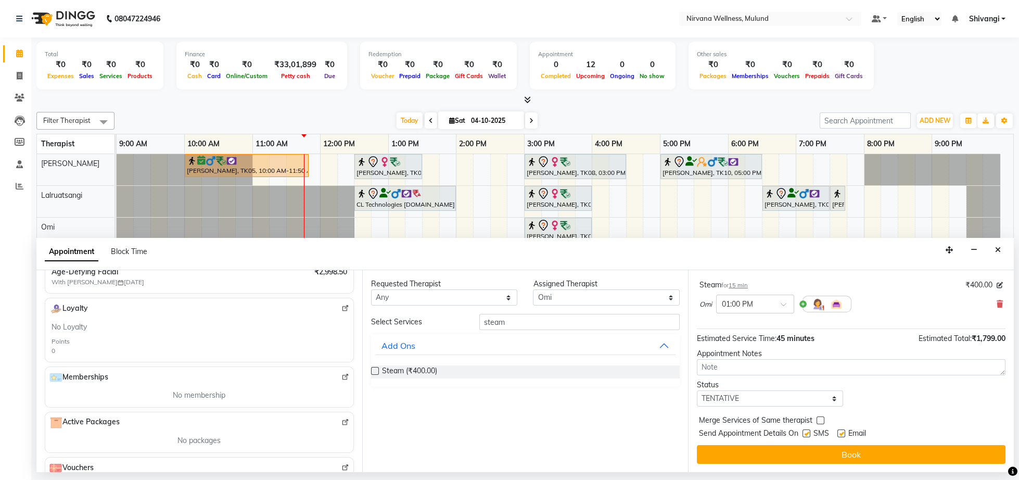
click at [838, 452] on button "Book" at bounding box center [851, 454] width 309 height 19
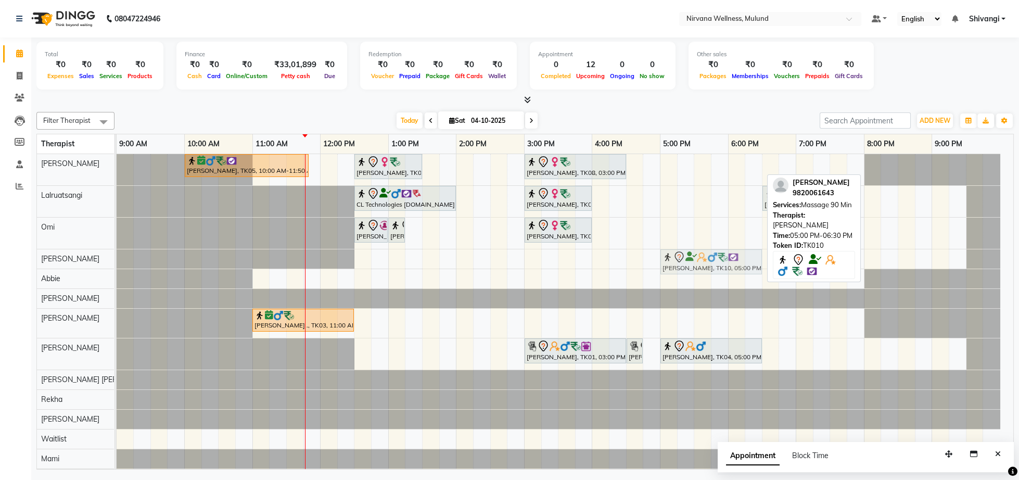
drag, startPoint x: 721, startPoint y: 167, endPoint x: 718, endPoint y: 268, distance: 101.0
click at [719, 268] on tbody "[PERSON_NAME], TK05, 10:00 AM-11:50 AM, Herbal Potil Massage [PERSON_NAME], TK0…" at bounding box center [559, 321] width 884 height 334
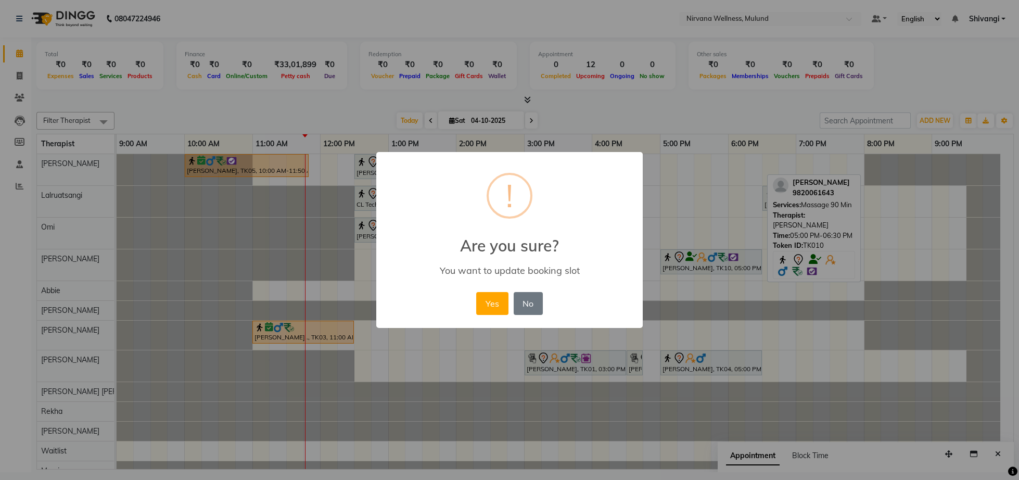
click at [501, 298] on button "Yes" at bounding box center [492, 303] width 32 height 23
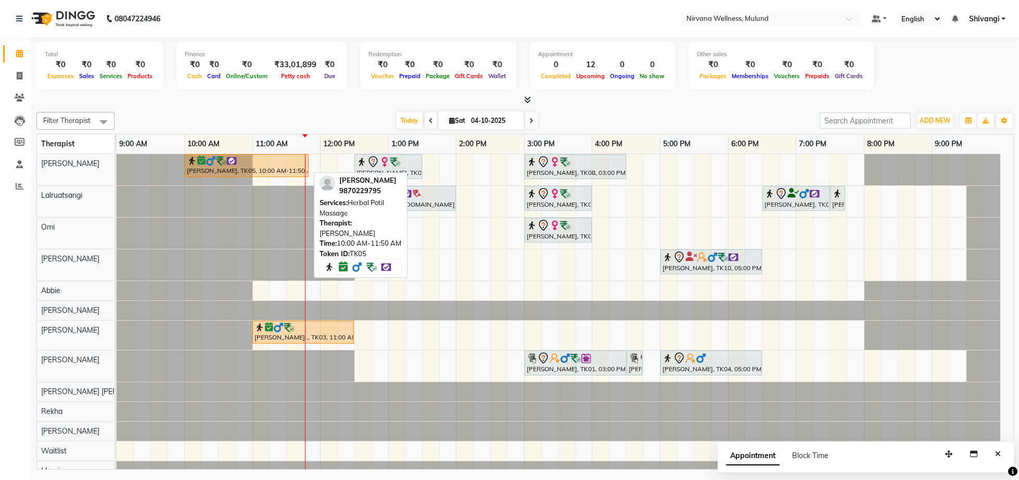
click at [217, 165] on img at bounding box center [221, 161] width 10 height 10
click at [264, 165] on div at bounding box center [247, 161] width 120 height 10
select select "6"
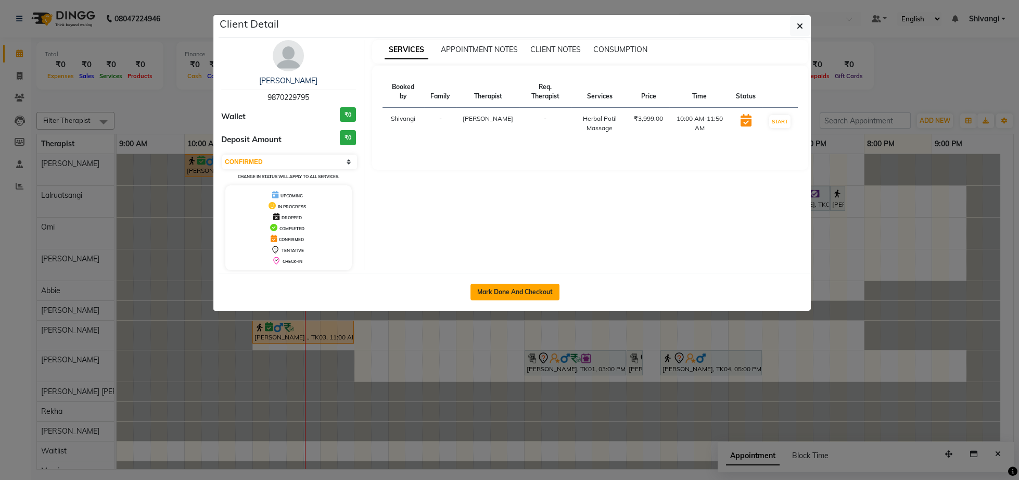
click at [507, 291] on button "Mark Done And Checkout" at bounding box center [514, 292] width 89 height 17
select select "4890"
select select "service"
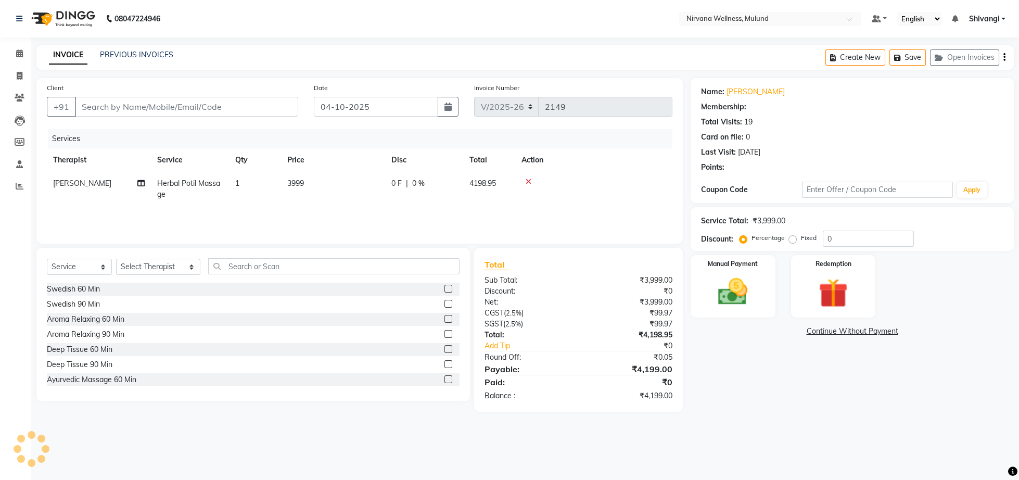
type input "9870229795"
select select "29686"
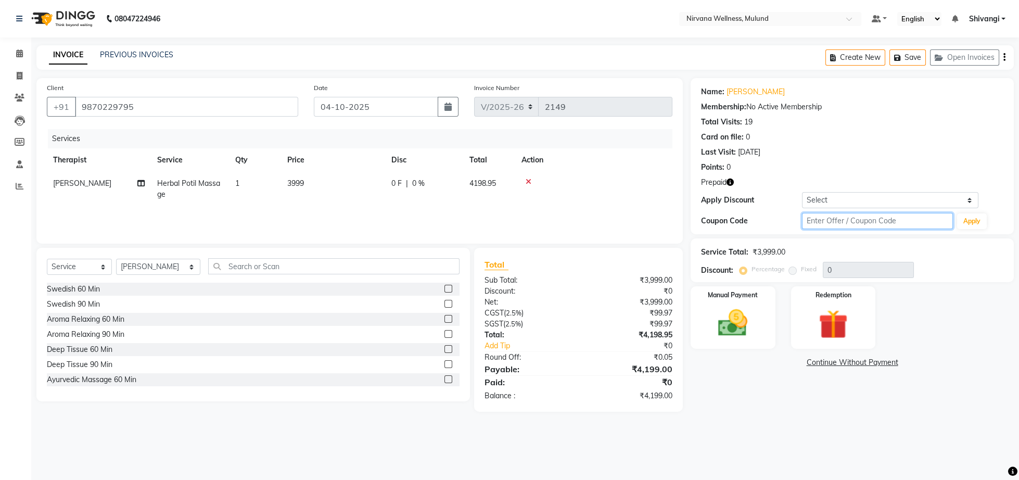
click at [926, 220] on input "text" at bounding box center [877, 221] width 151 height 16
type input "d50%"
click at [974, 227] on button "Apply" at bounding box center [972, 221] width 30 height 16
type input "50"
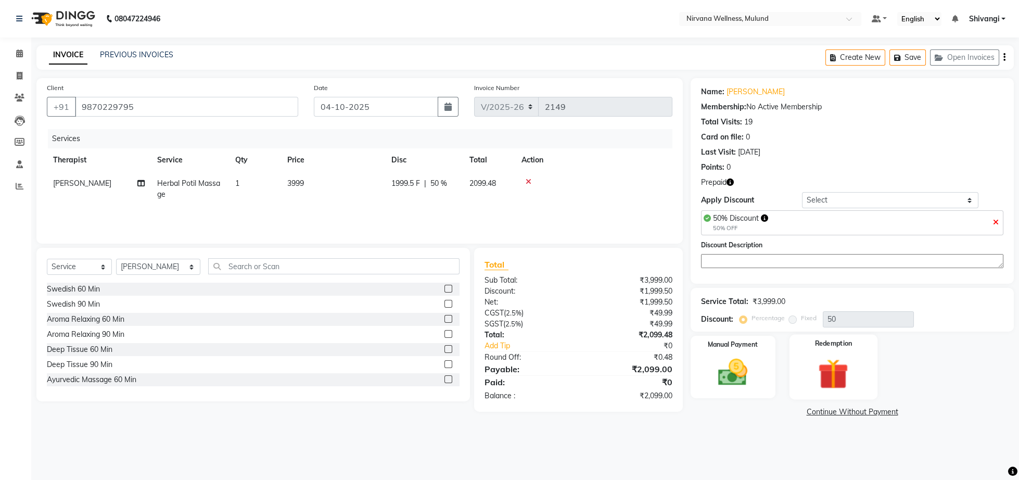
click at [811, 383] on img at bounding box center [833, 374] width 50 height 38
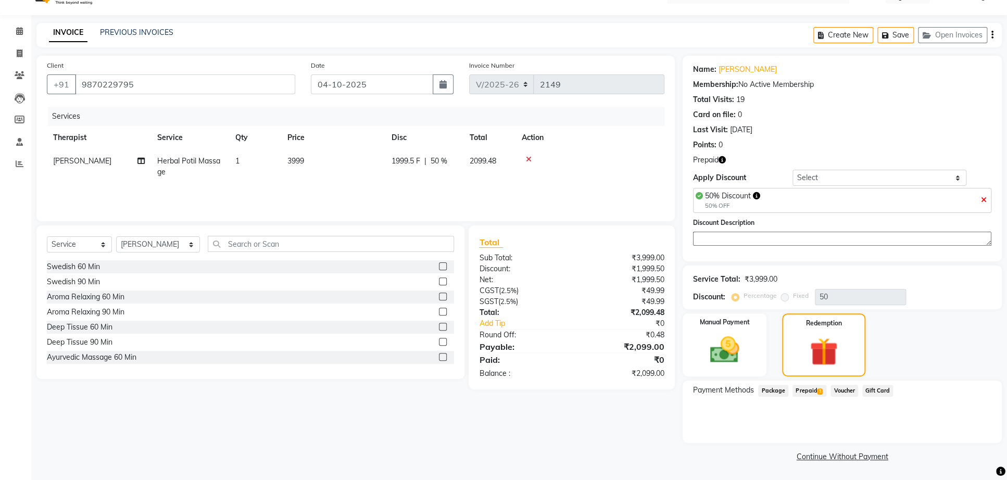
scroll to position [34, 0]
click at [806, 386] on span "Prepaid 1" at bounding box center [809, 391] width 34 height 12
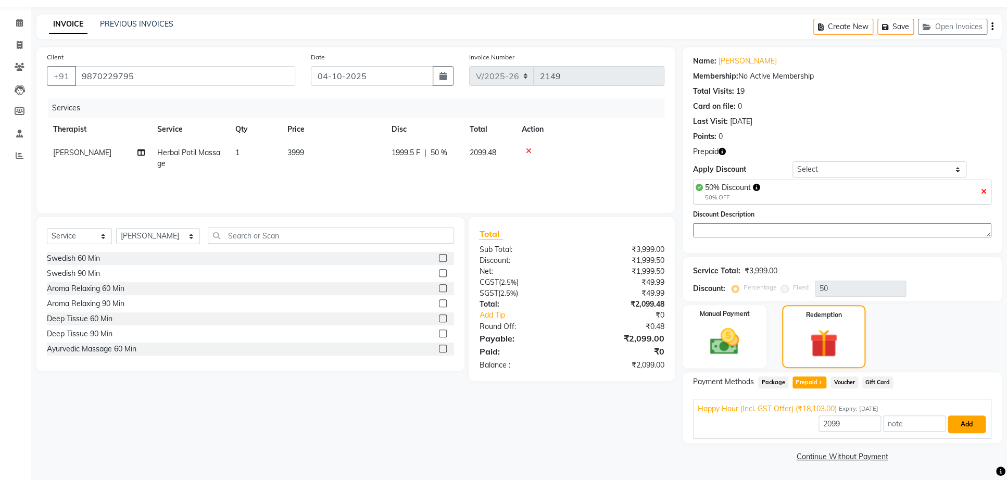
click at [951, 420] on button "Add" at bounding box center [966, 424] width 38 height 18
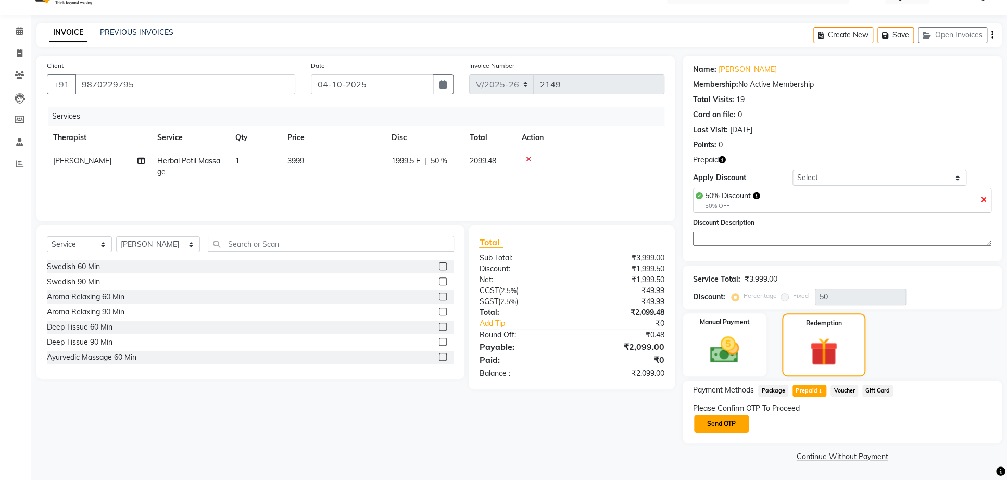
click at [728, 423] on button "Send OTP" at bounding box center [721, 424] width 55 height 18
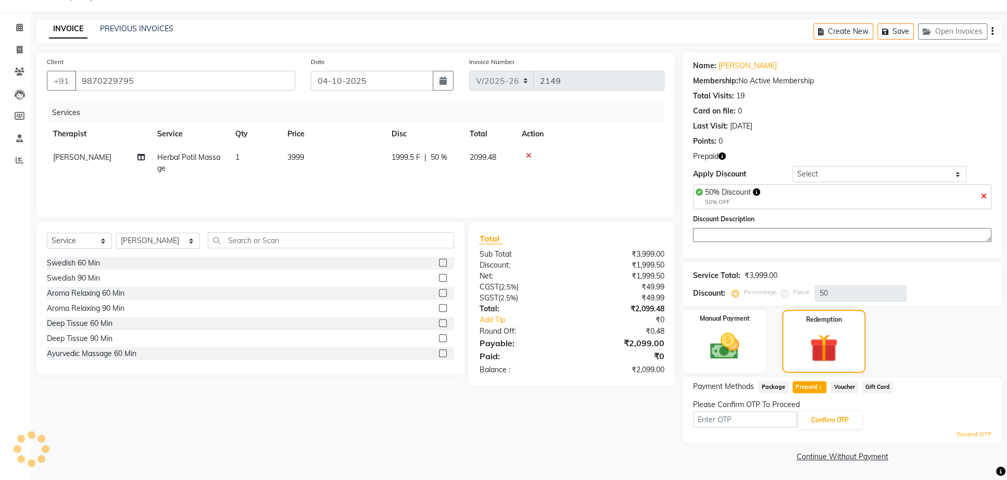
scroll to position [39, 0]
click at [762, 425] on input "text" at bounding box center [745, 419] width 104 height 16
type input "8040"
click at [857, 422] on button "Confirm OTP" at bounding box center [829, 420] width 63 height 18
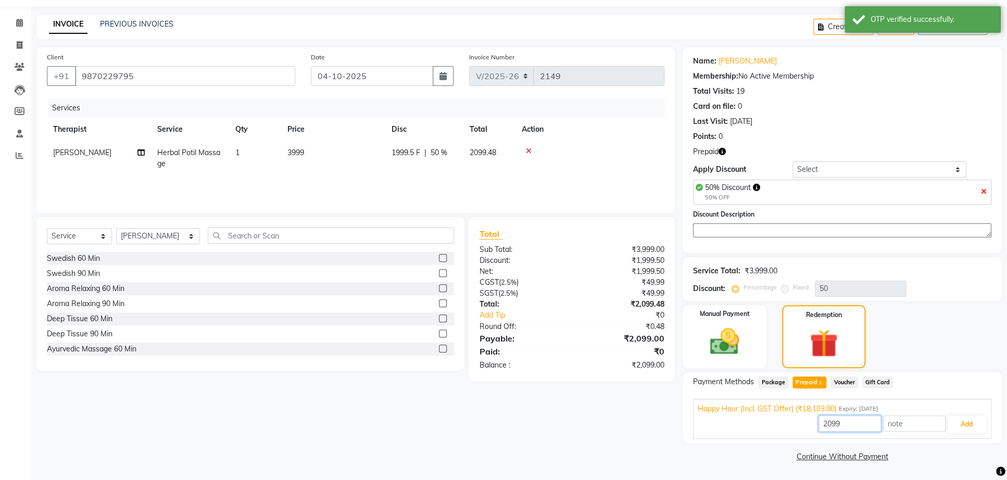
click at [841, 425] on input "2099" at bounding box center [849, 423] width 62 height 16
click at [970, 428] on button "Add" at bounding box center [966, 424] width 38 height 18
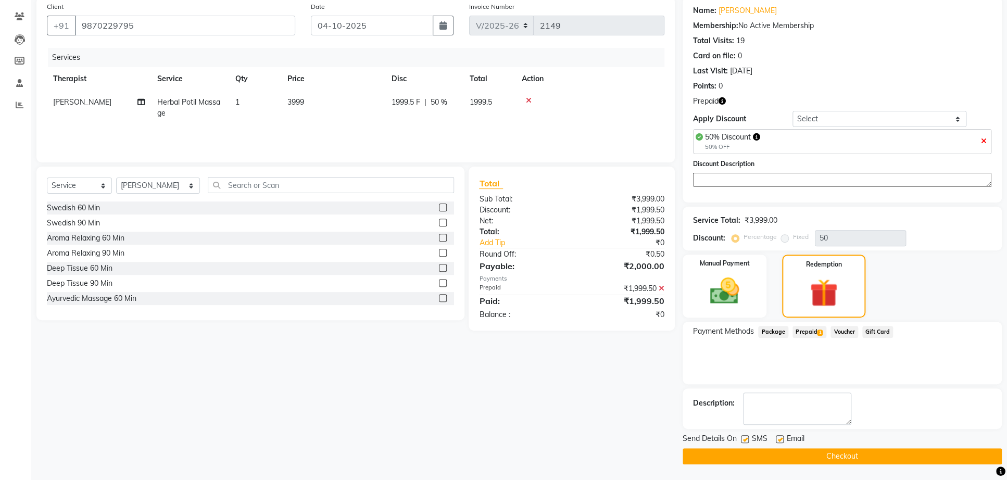
scroll to position [109, 0]
click at [838, 455] on button "Checkout" at bounding box center [841, 456] width 319 height 16
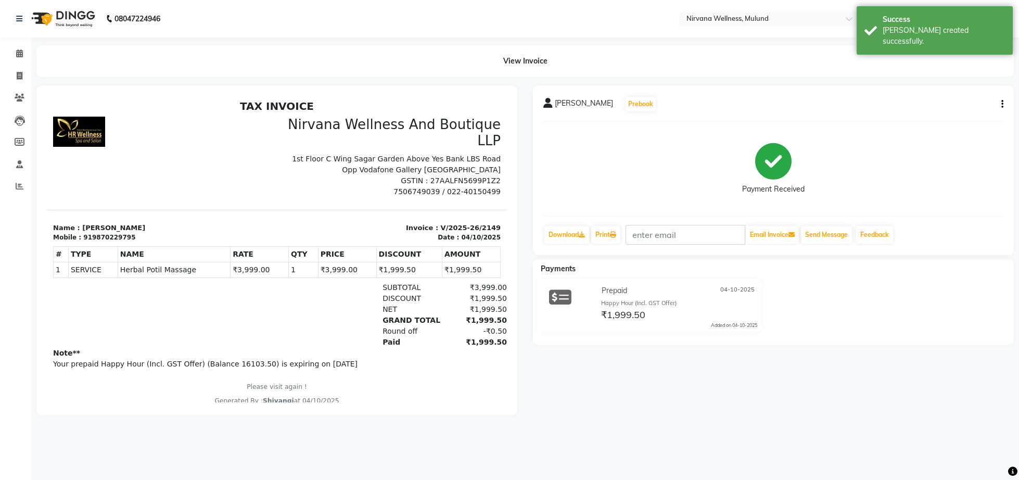
scroll to position [9, 0]
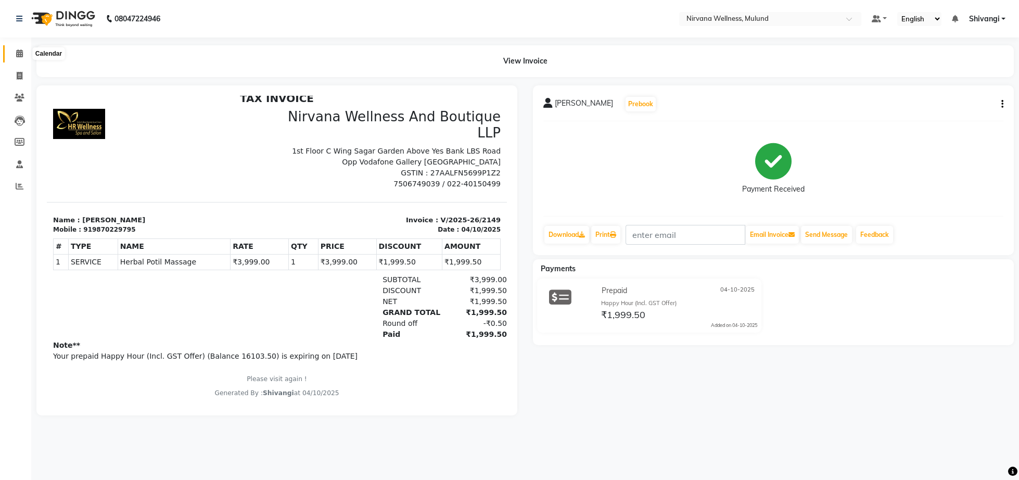
click at [14, 56] on span at bounding box center [19, 54] width 18 height 12
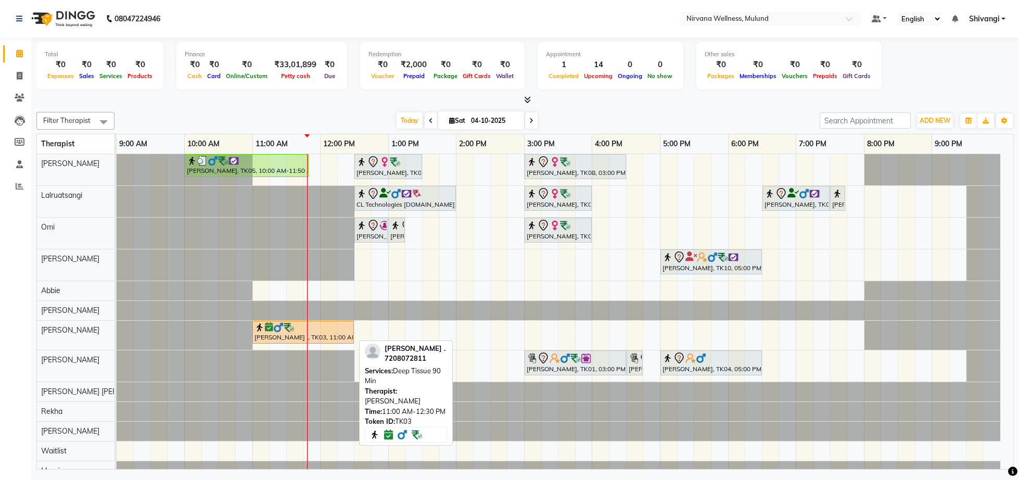
click at [297, 336] on div "[PERSON_NAME] ., TK03, 11:00 AM-12:30 PM, Deep Tissue 90 Min" at bounding box center [302, 332] width 99 height 20
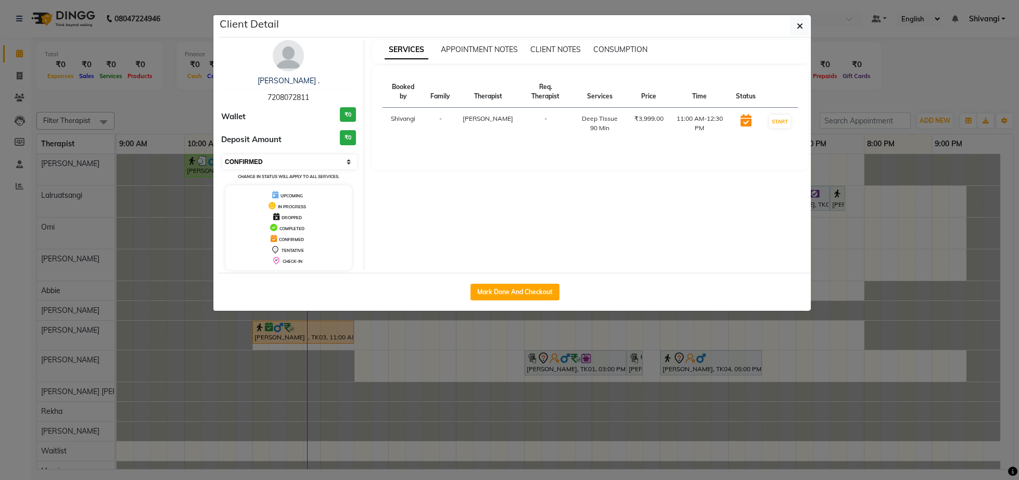
click at [222, 155] on select "Select IN SERVICE CONFIRMED TENTATIVE CHECK IN MARK DONE DROPPED UPCOMING" at bounding box center [289, 162] width 135 height 15
select select "8"
click option "CHECK IN" at bounding box center [0, 0] width 0 height 0
click at [139, 122] on ngb-modal-window "Client Detail [PERSON_NAME] . 7208072811 Wallet ₹0 Deposit Amount ₹0 Select IN …" at bounding box center [509, 240] width 1019 height 480
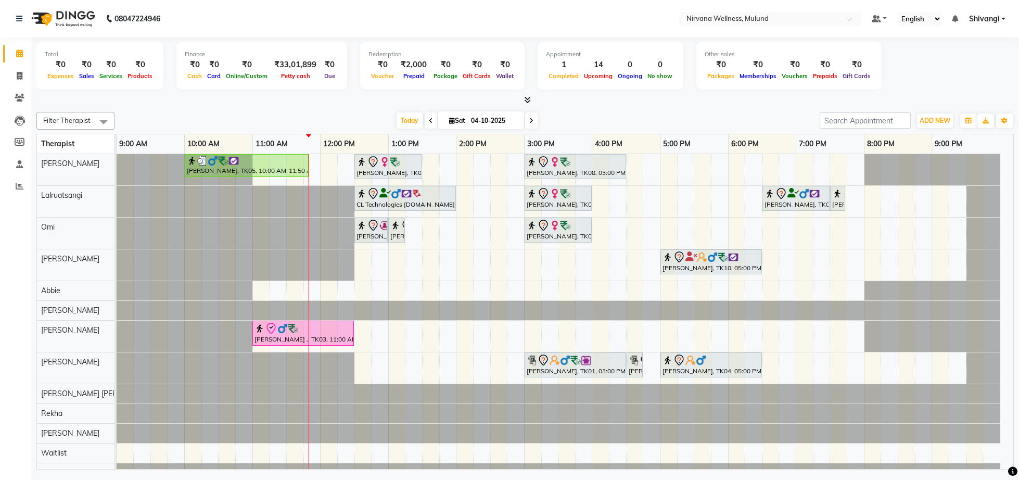
click at [530, 121] on span at bounding box center [531, 120] width 12 height 16
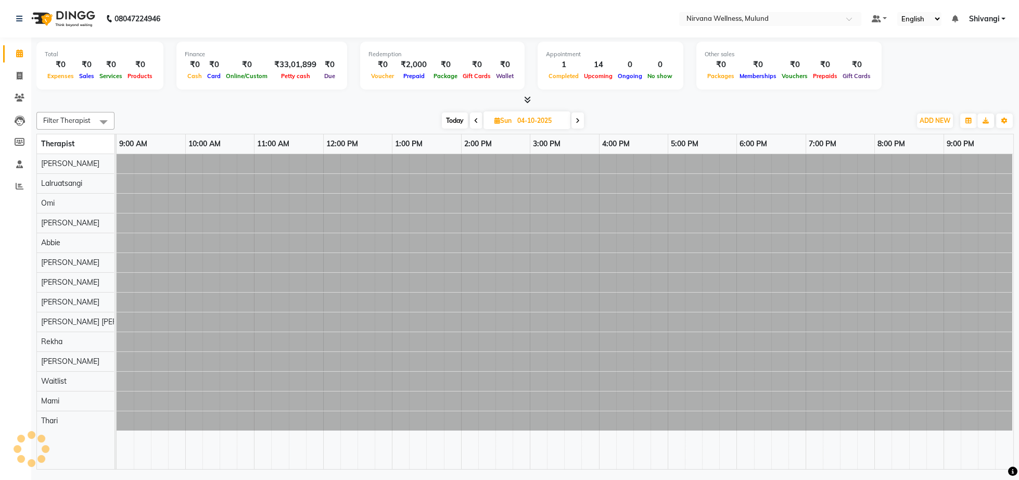
type input "05-10-2025"
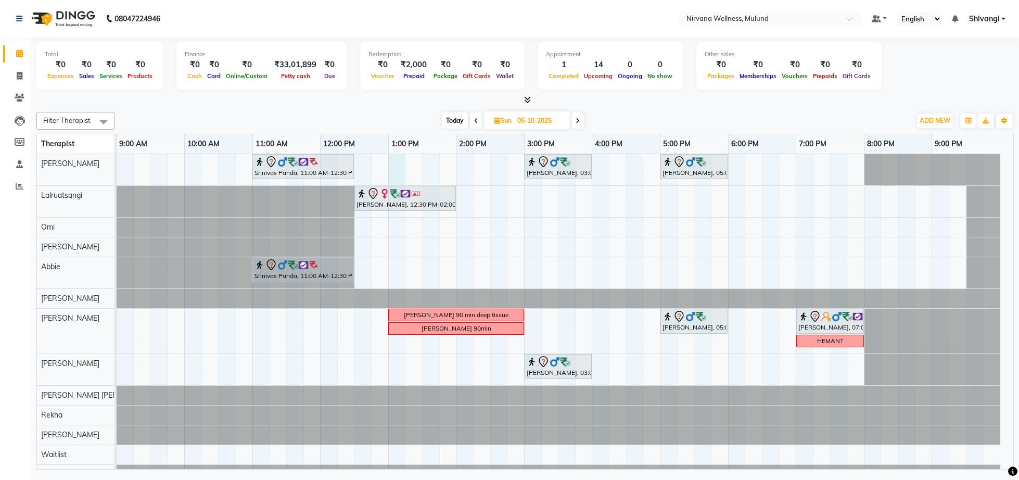
drag, startPoint x: 394, startPoint y: 169, endPoint x: 397, endPoint y: 180, distance: 10.7
click at [397, 180] on div "Srinivas Panda, 11:00 AM-12:30 PM, Swedish 90 [PERSON_NAME], 03:00 PM-04:00 PM,…" at bounding box center [565, 329] width 897 height 350
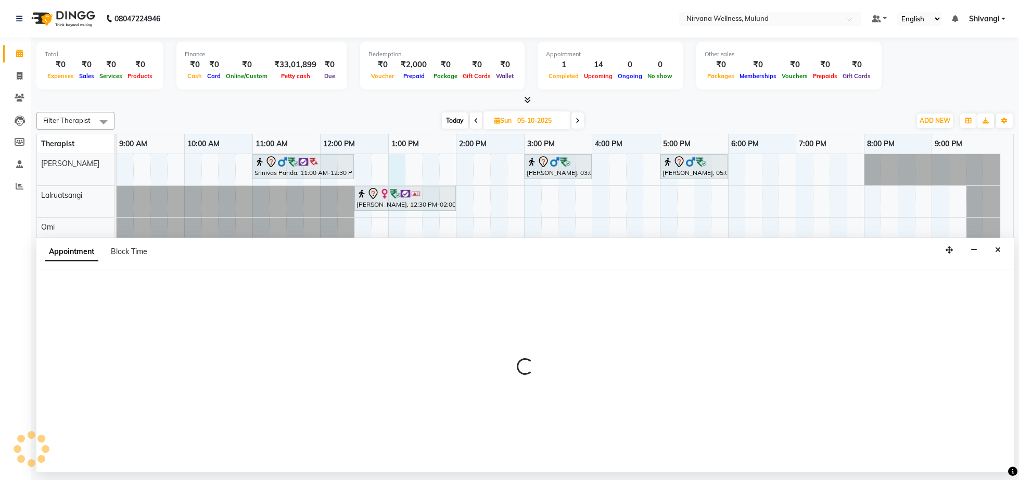
select select "29686"
select select "780"
select select "tentative"
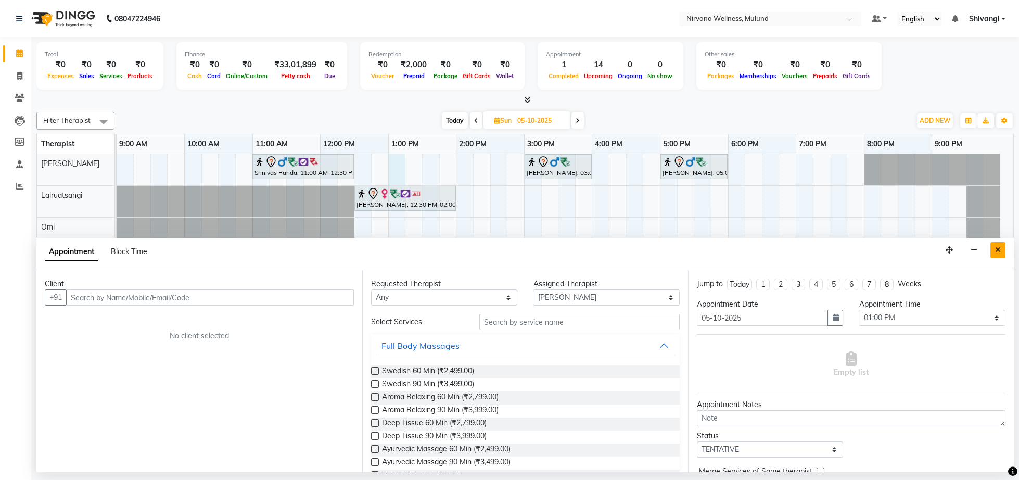
click at [995, 243] on button "Close" at bounding box center [997, 250] width 15 height 16
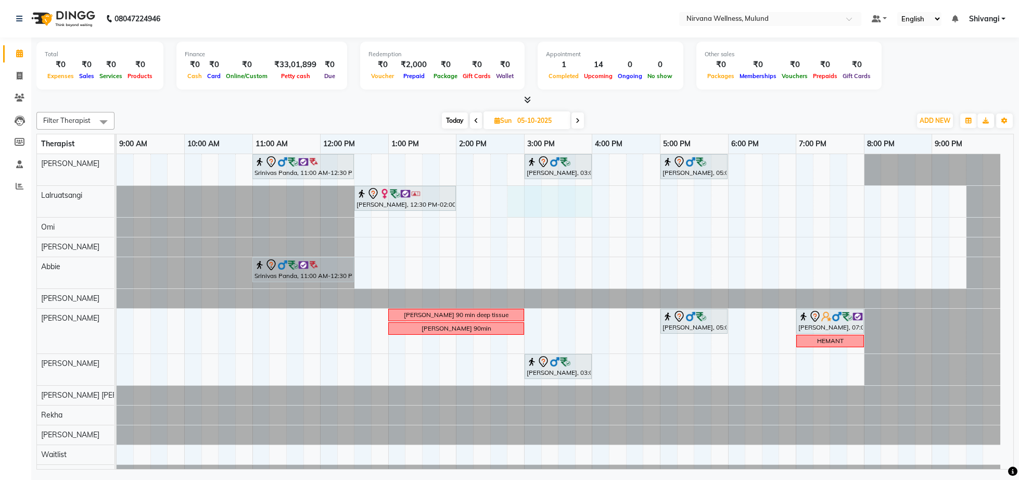
drag, startPoint x: 523, startPoint y: 210, endPoint x: 580, endPoint y: 208, distance: 56.8
click at [583, 207] on div "Srinivas Panda, 11:00 AM-12:30 PM, Swedish 90 [PERSON_NAME], 03:00 PM-04:00 PM,…" at bounding box center [565, 329] width 897 height 350
select select "48510"
select select "tentative"
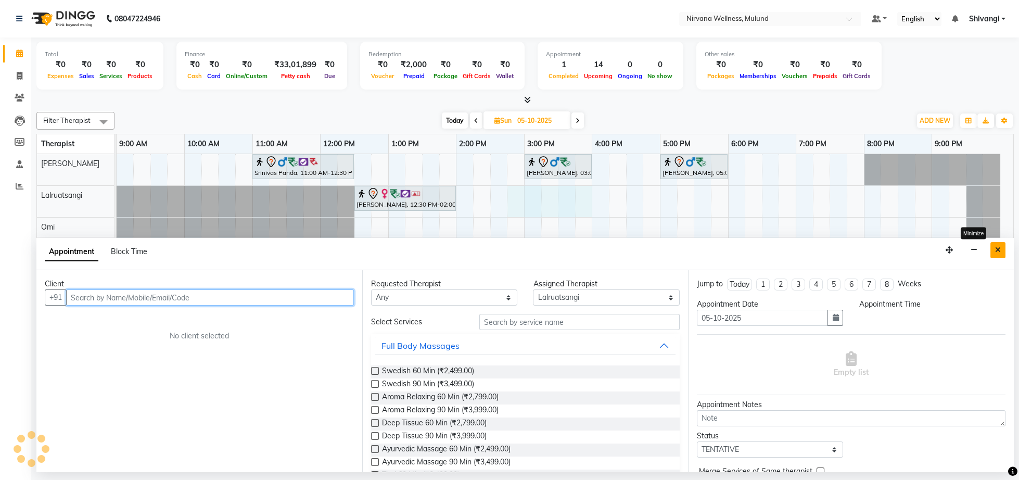
select select "885"
click at [1002, 250] on button "Close" at bounding box center [997, 250] width 15 height 16
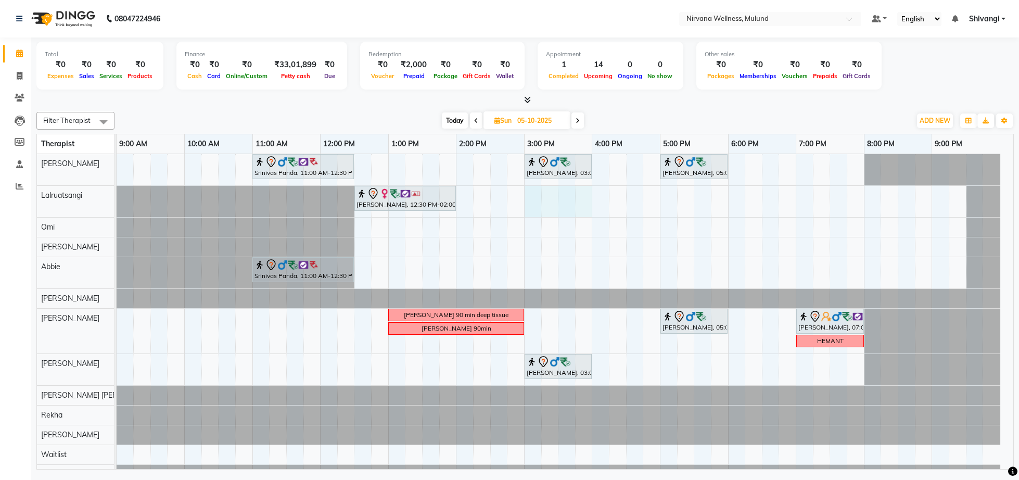
drag, startPoint x: 533, startPoint y: 205, endPoint x: 576, endPoint y: 207, distance: 42.7
click at [585, 210] on div "Srinivas Panda, 11:00 AM-12:30 PM, Swedish 90 [PERSON_NAME], 03:00 PM-04:00 PM,…" at bounding box center [565, 329] width 897 height 350
select select "48510"
select select "tentative"
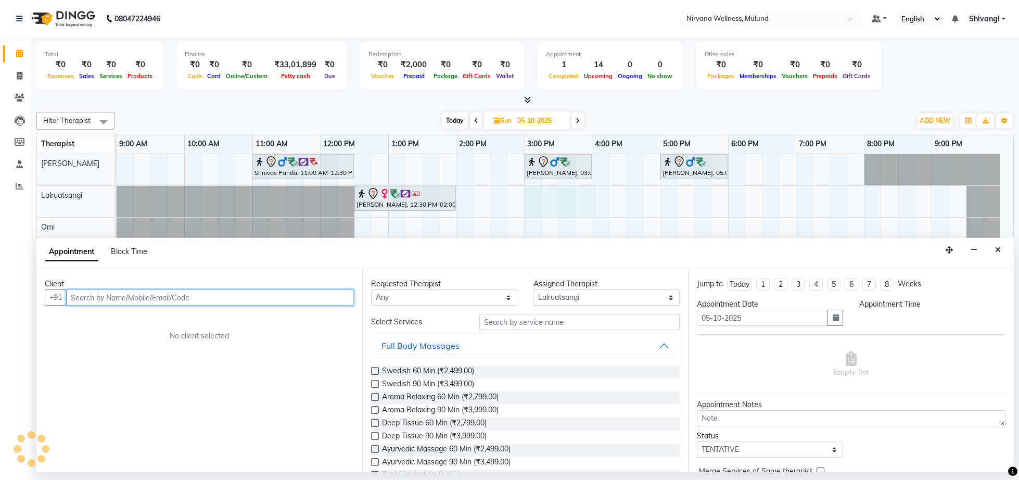
select select "900"
click at [124, 301] on input "text" at bounding box center [210, 297] width 288 height 16
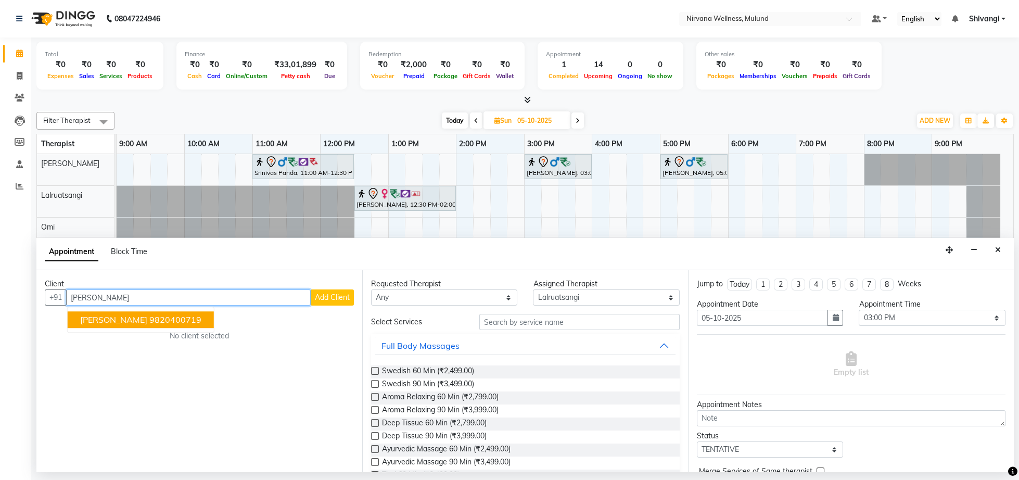
click at [169, 324] on ngb-highlight "9820400719" at bounding box center [175, 320] width 52 height 10
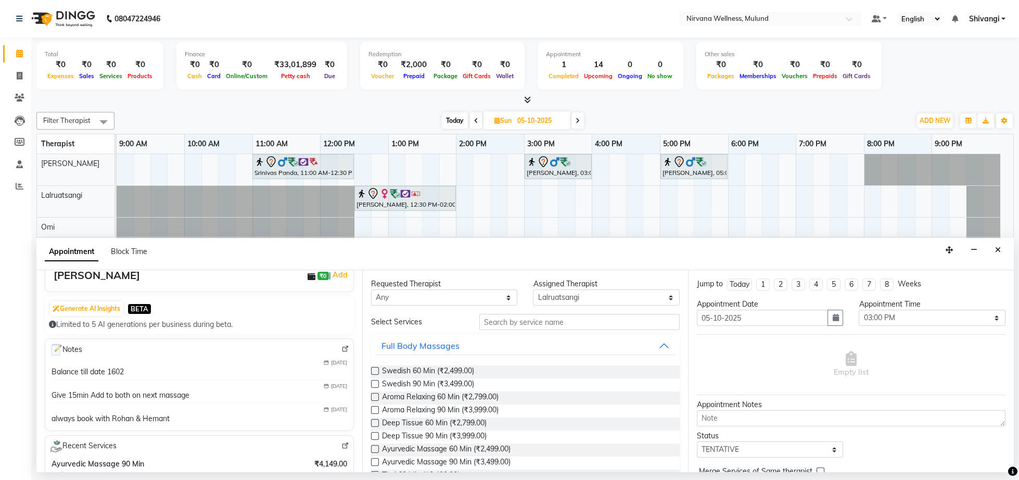
scroll to position [161, 0]
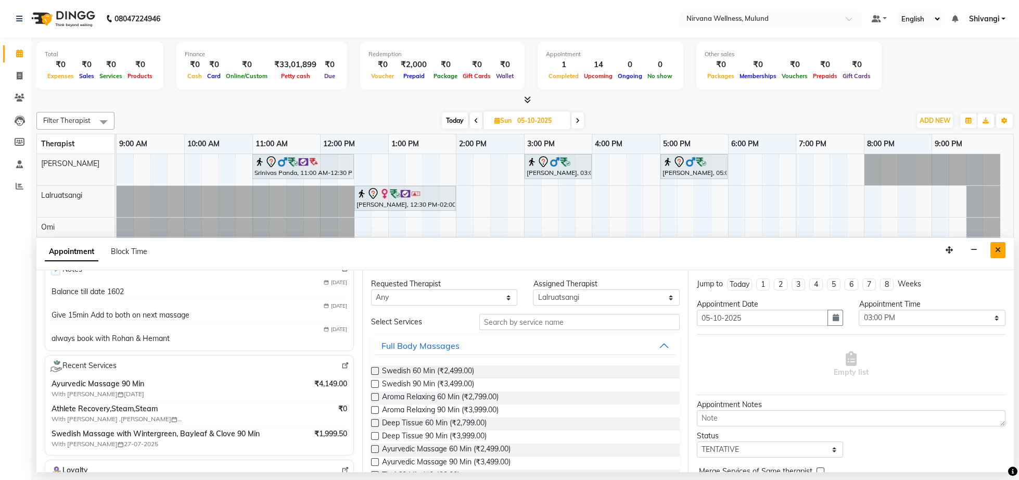
type input "9820400719"
click at [1003, 252] on button "Close" at bounding box center [997, 250] width 15 height 16
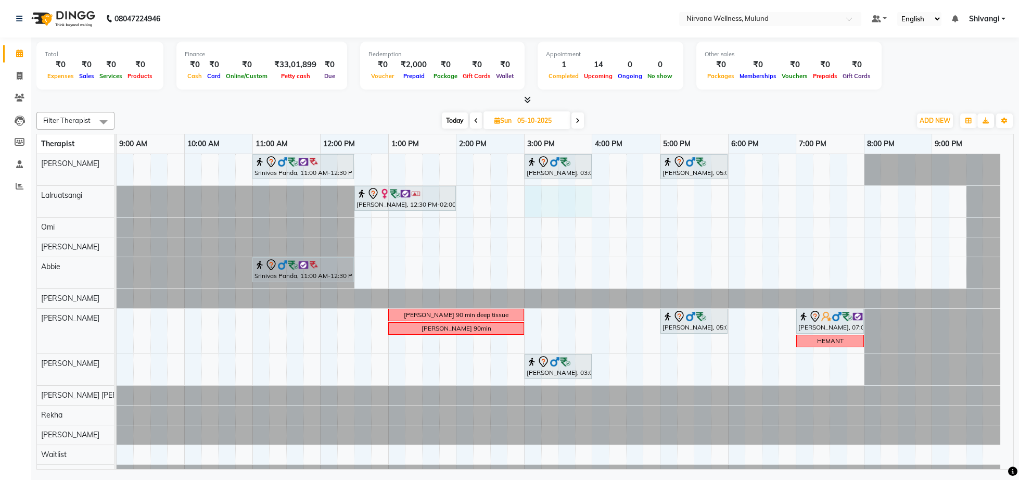
drag, startPoint x: 531, startPoint y: 209, endPoint x: 580, endPoint y: 210, distance: 48.9
click at [592, 210] on div "Srinivas Panda, 11:00 AM-12:30 PM, Swedish 90 [PERSON_NAME], 03:00 PM-04:00 PM,…" at bounding box center [565, 329] width 897 height 350
select select "48510"
select select "tentative"
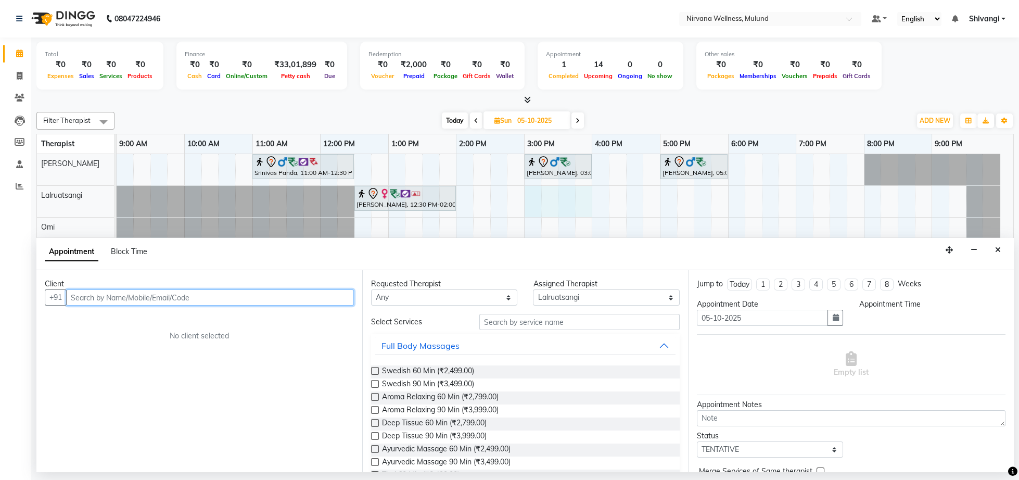
select select "900"
click at [205, 291] on input "text" at bounding box center [210, 297] width 288 height 16
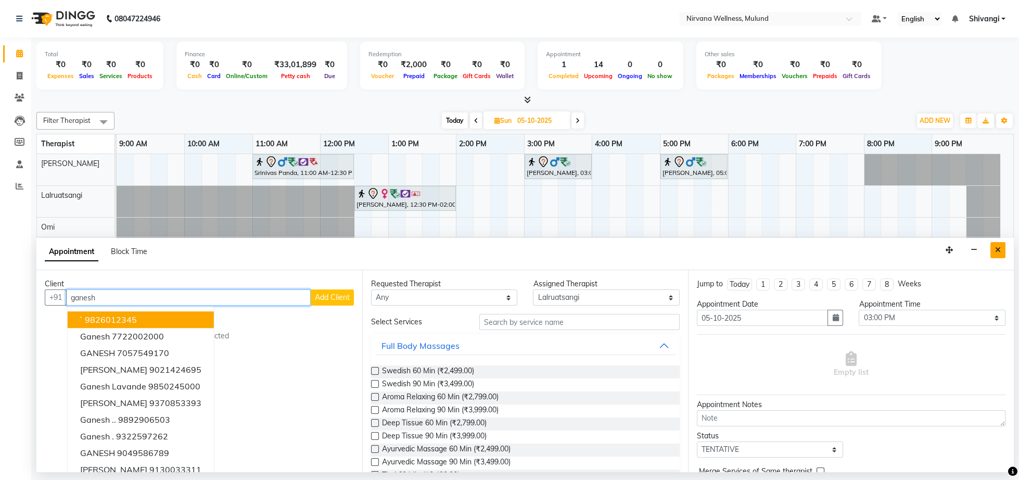
type input "ganesh"
click at [999, 251] on icon "Close" at bounding box center [998, 249] width 6 height 7
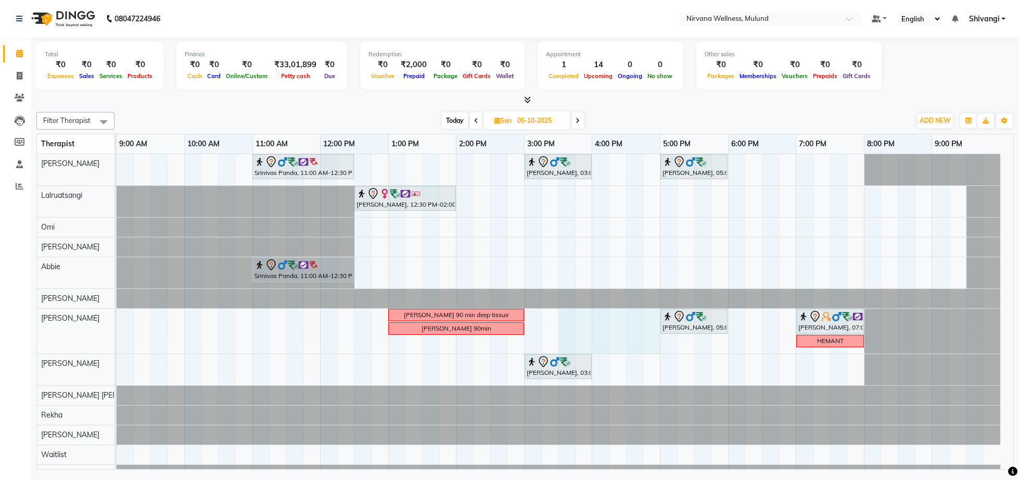
drag, startPoint x: 560, startPoint y: 320, endPoint x: 655, endPoint y: 321, distance: 94.7
click at [655, 321] on div "Srinivas Panda, 11:00 AM-12:30 PM, Swedish 90 [PERSON_NAME], 03:00 PM-04:00 PM,…" at bounding box center [565, 329] width 897 height 350
select select "29684"
select select "tentative"
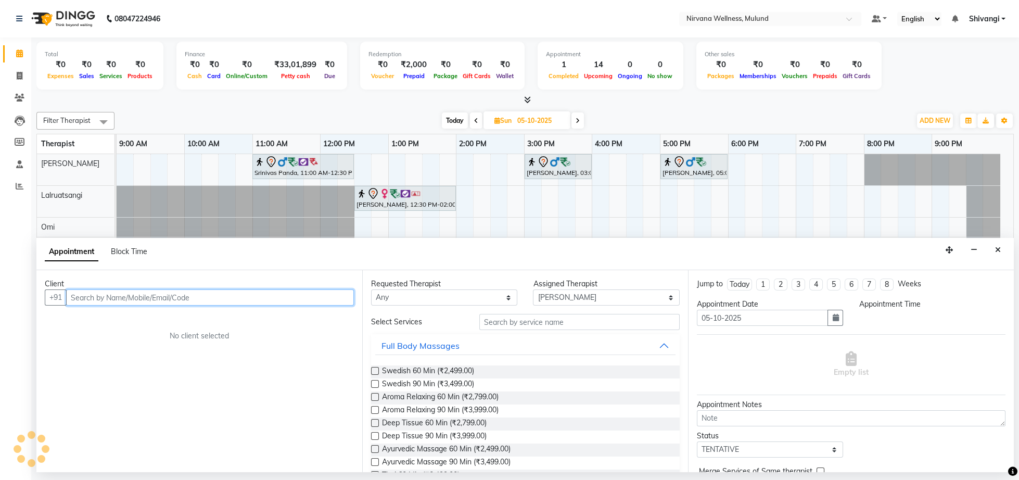
select select "930"
click at [101, 299] on input "text" at bounding box center [210, 297] width 288 height 16
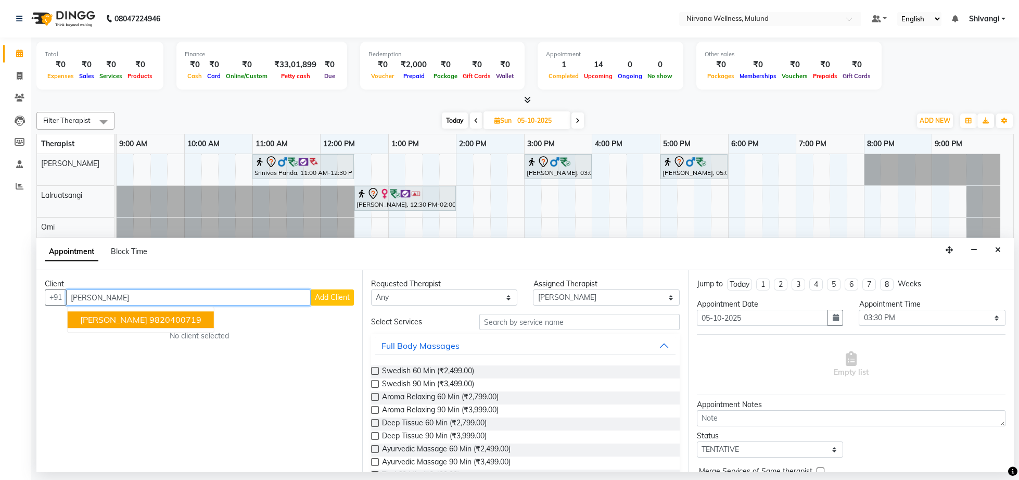
click at [114, 322] on span "[PERSON_NAME]" at bounding box center [113, 320] width 67 height 10
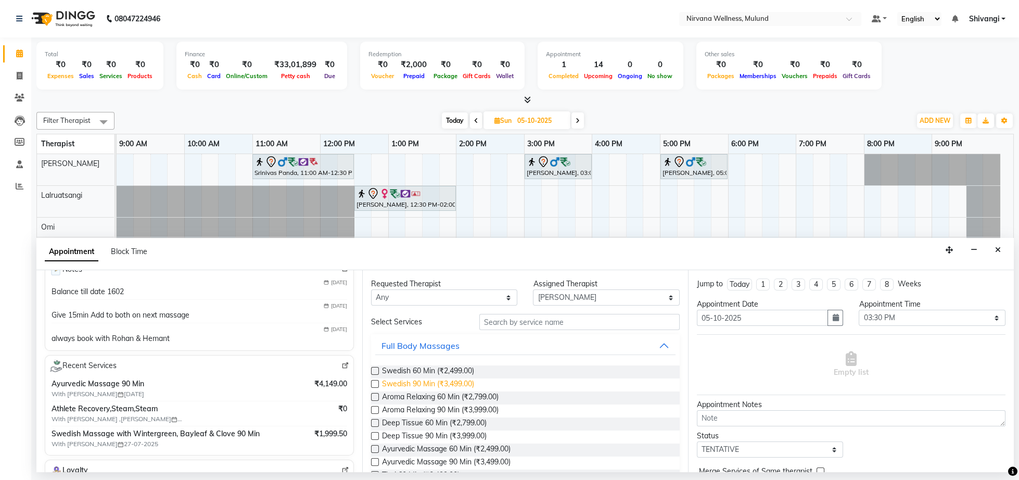
type input "9820400719"
click at [431, 388] on span "Swedish 90 Min (₹3,499.00)" at bounding box center [428, 384] width 92 height 13
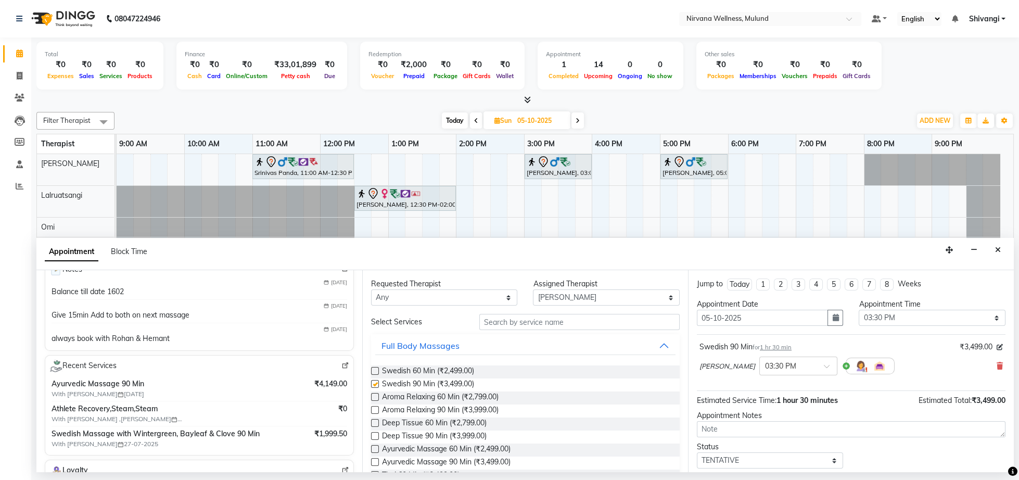
checkbox input "false"
click at [543, 330] on input "text" at bounding box center [579, 322] width 200 height 16
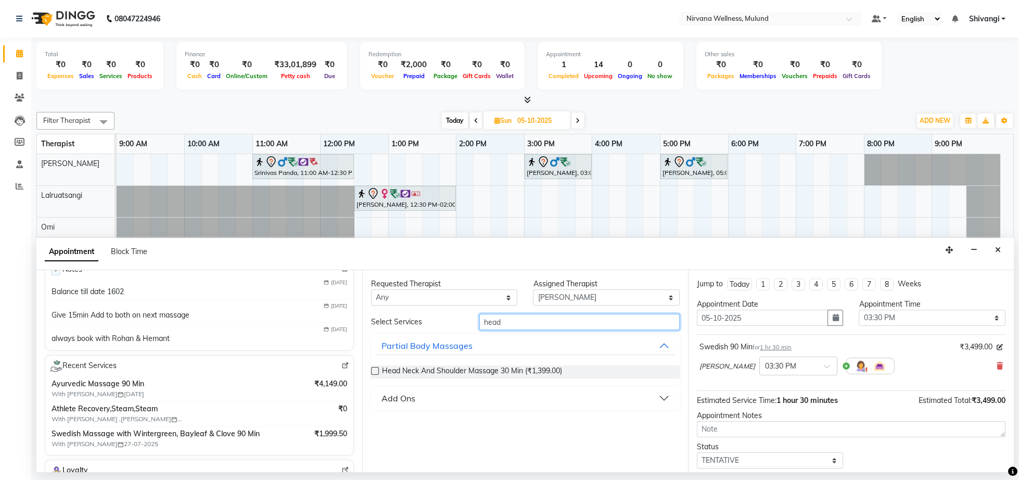
type input "head"
click at [380, 372] on div "Head Neck And Shoulder Massage 30 Min (₹1,399.00)" at bounding box center [525, 371] width 309 height 13
click at [376, 370] on label at bounding box center [375, 371] width 8 height 8
click at [376, 370] on input "checkbox" at bounding box center [374, 371] width 7 height 7
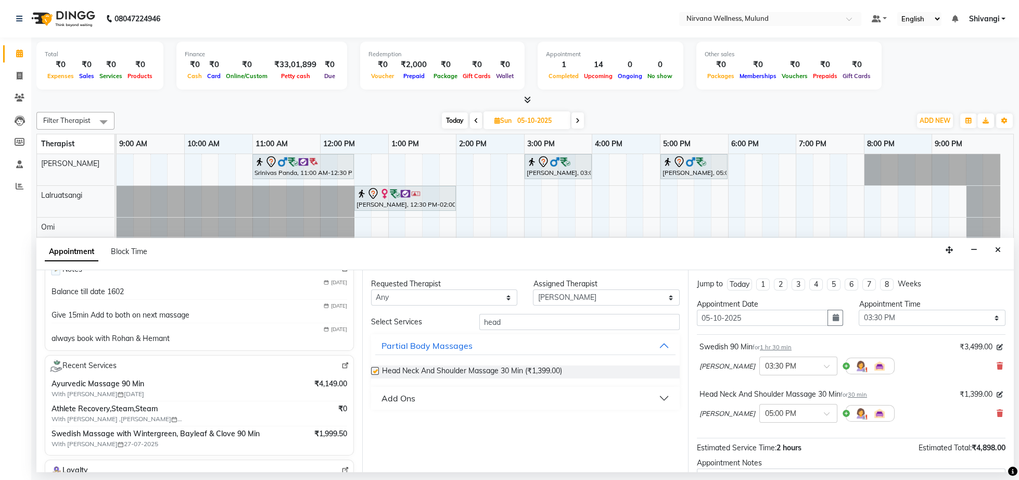
checkbox input "false"
click at [537, 322] on input "head" at bounding box center [579, 322] width 200 height 16
type input "h"
type input "foot"
click at [425, 370] on span "Foot Reflexology 30 Min (₹1,299.00)" at bounding box center [442, 371] width 120 height 13
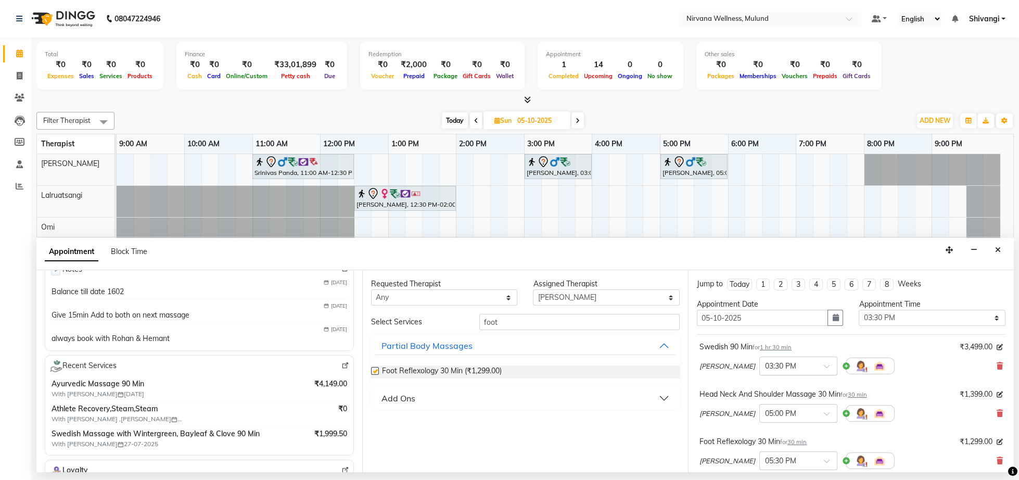
checkbox input "false"
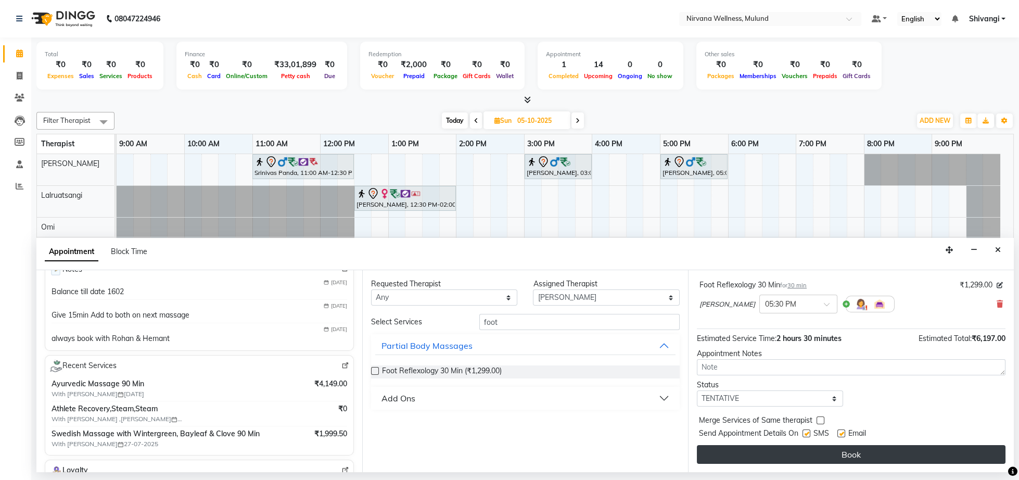
click at [845, 453] on button "Book" at bounding box center [851, 454] width 309 height 19
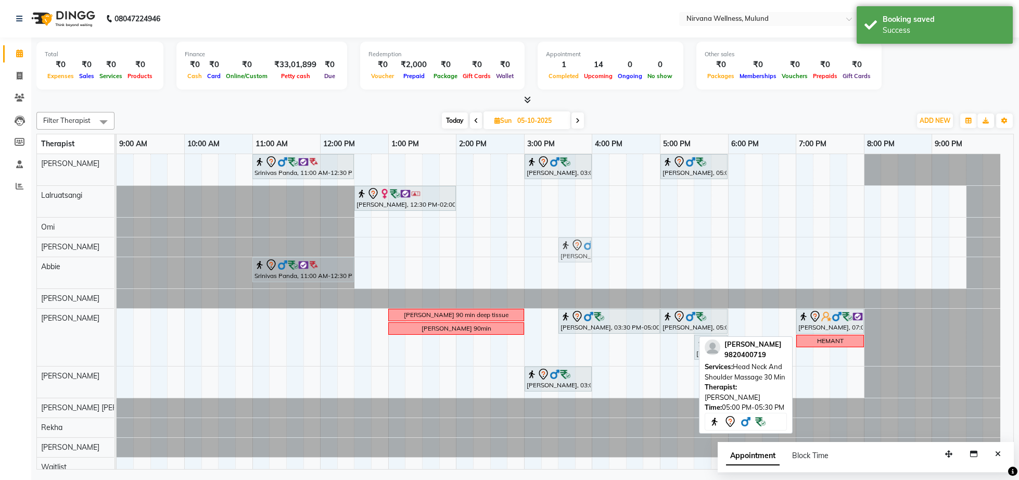
drag, startPoint x: 683, startPoint y: 358, endPoint x: 580, endPoint y: 253, distance: 146.8
click at [580, 253] on tbody "Srinivas Panda, 11:00 AM-12:30 PM, Swedish 90 [PERSON_NAME], 03:00 PM-04:00 PM,…" at bounding box center [559, 335] width 884 height 362
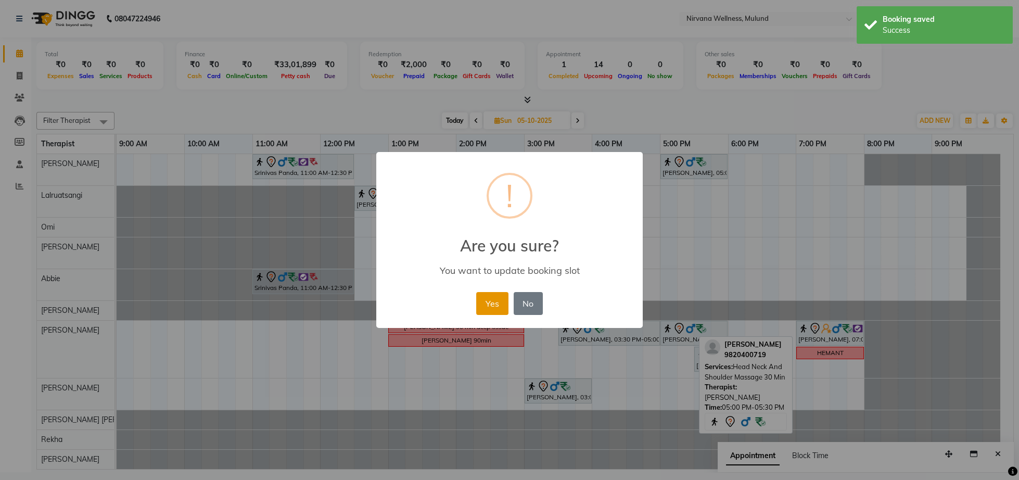
click at [484, 303] on button "Yes" at bounding box center [492, 303] width 32 height 23
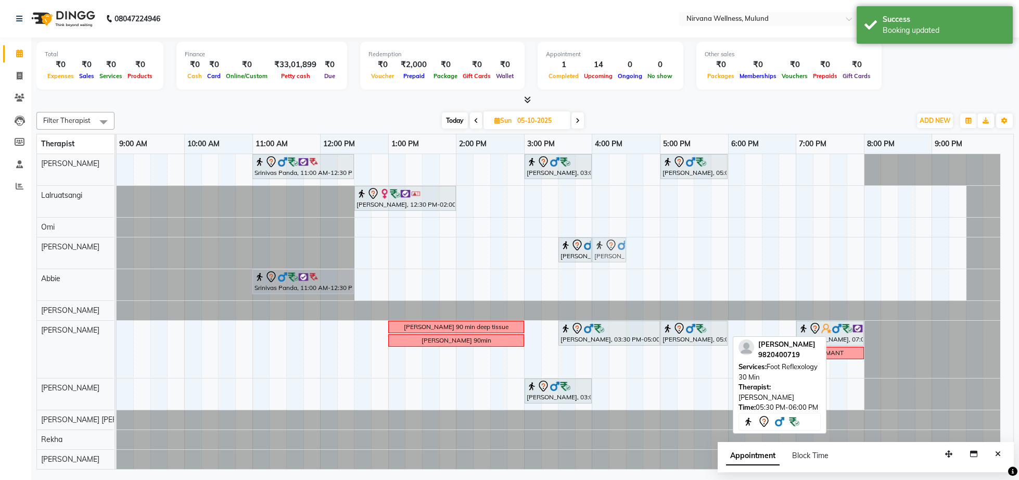
drag, startPoint x: 698, startPoint y: 365, endPoint x: 604, endPoint y: 268, distance: 135.1
click at [604, 268] on div "Srinivas Panda, 11:00 AM-12:30 PM, Swedish 90 [PERSON_NAME], 03:00 PM-04:00 PM,…" at bounding box center [565, 341] width 897 height 374
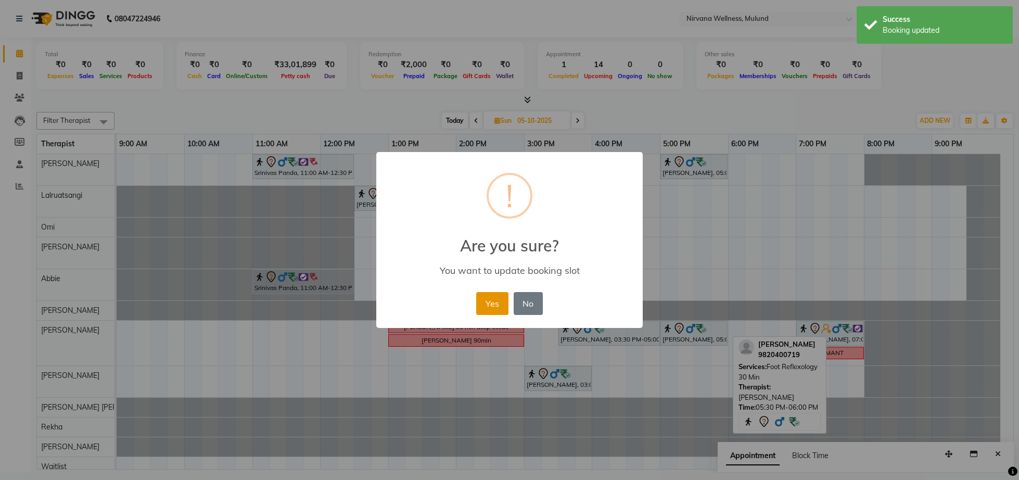
click at [489, 305] on button "Yes" at bounding box center [492, 303] width 32 height 23
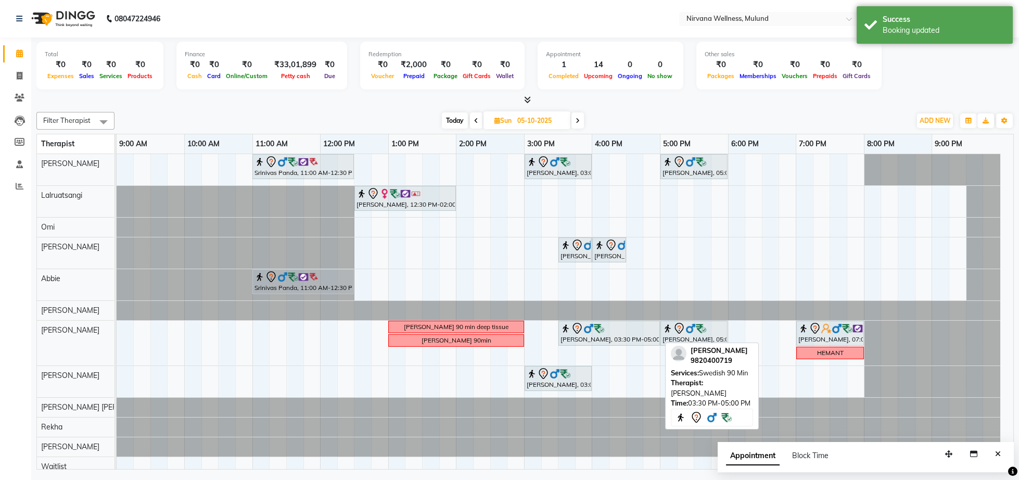
click at [603, 337] on div "[PERSON_NAME], 03:30 PM-05:00 PM, Swedish 90 Min" at bounding box center [608, 333] width 99 height 22
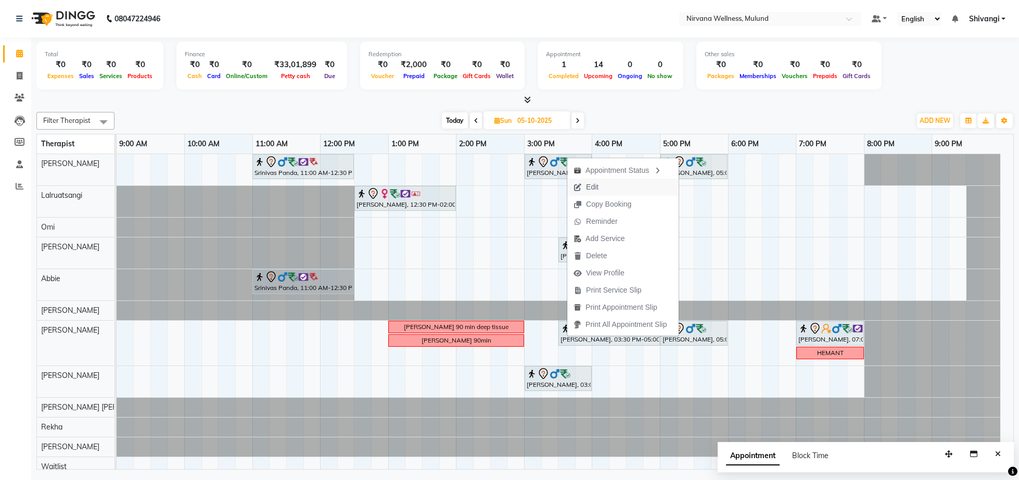
click at [577, 192] on span "Edit" at bounding box center [585, 187] width 37 height 17
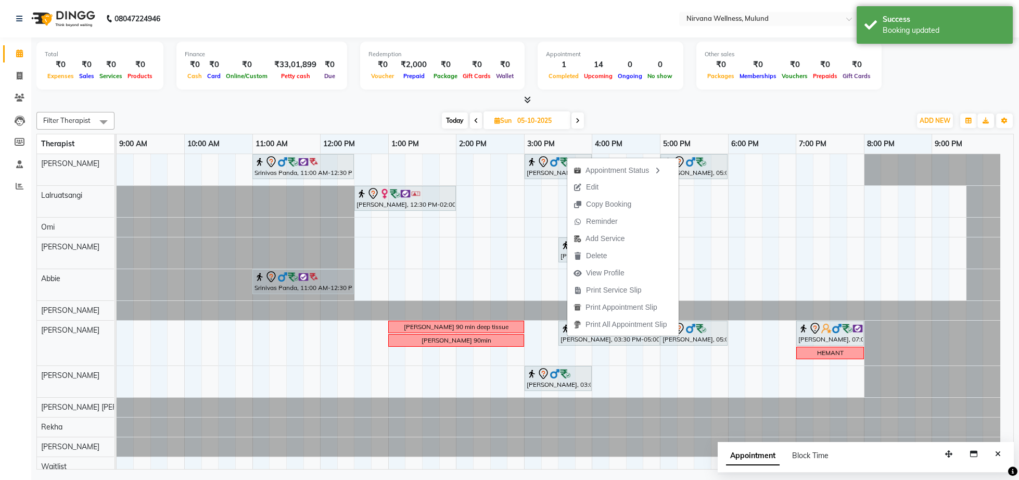
select select "tentative"
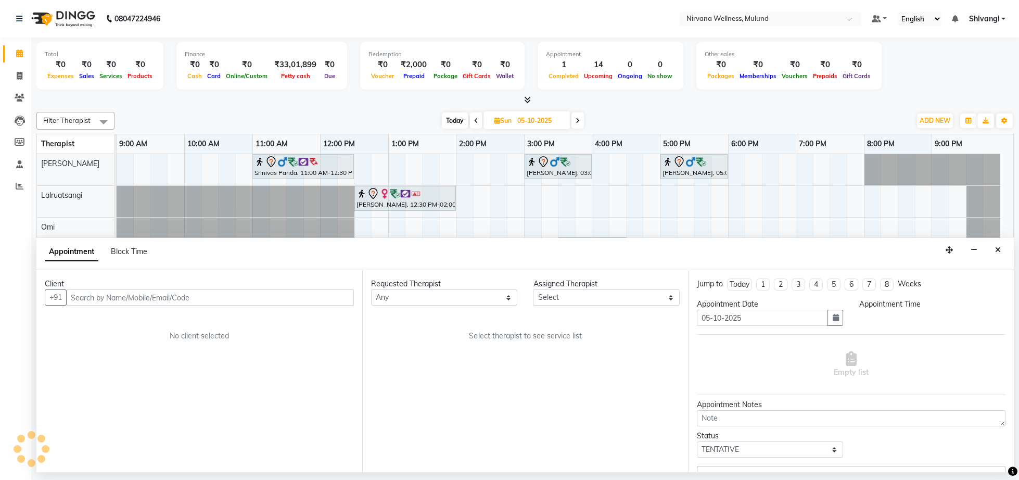
select select "92882"
select select "2150"
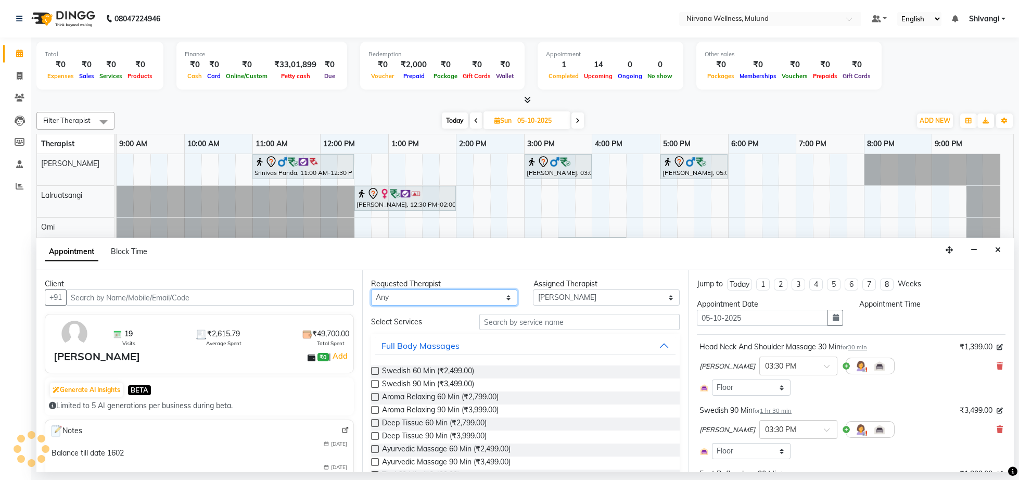
click at [487, 300] on select "Any [PERSON_NAME] [PERSON_NAME] [PERSON_NAME] [PERSON_NAME] Tlau Omi [PERSON_NA…" at bounding box center [444, 297] width 146 height 16
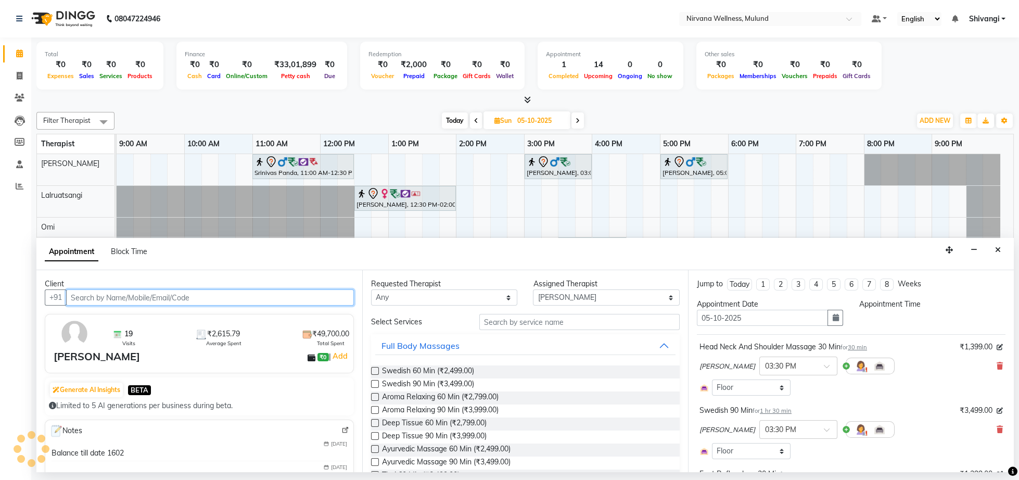
select select "930"
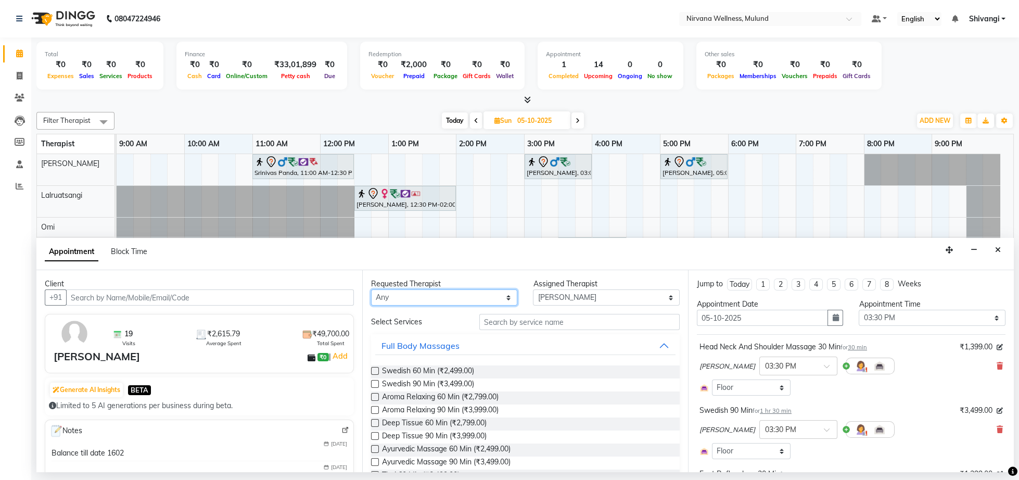
click at [371, 289] on select "Any [PERSON_NAME] [PERSON_NAME] [PERSON_NAME] [PERSON_NAME] Tlau Omi [PERSON_NA…" at bounding box center [444, 297] width 146 height 16
select select "29684"
click option "[PERSON_NAME]" at bounding box center [0, 0] width 0 height 0
select select "29684"
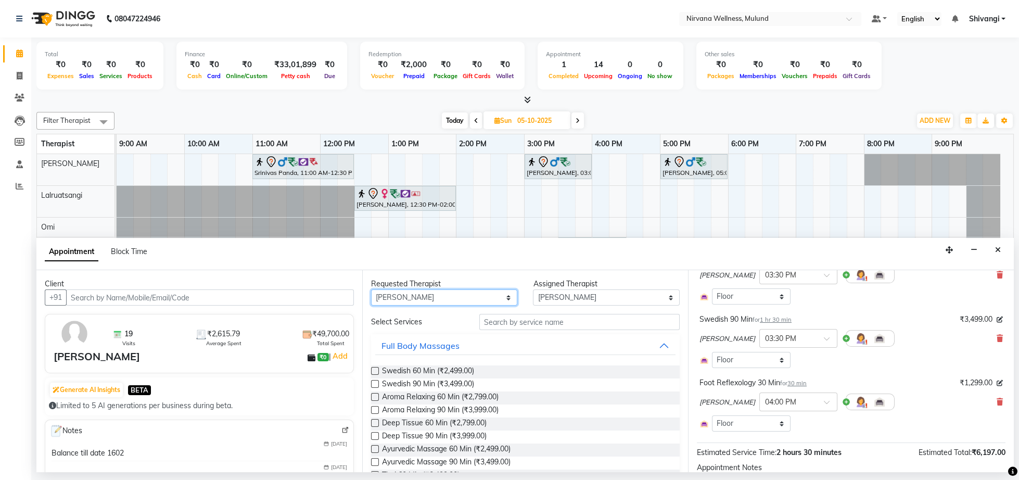
scroll to position [189, 0]
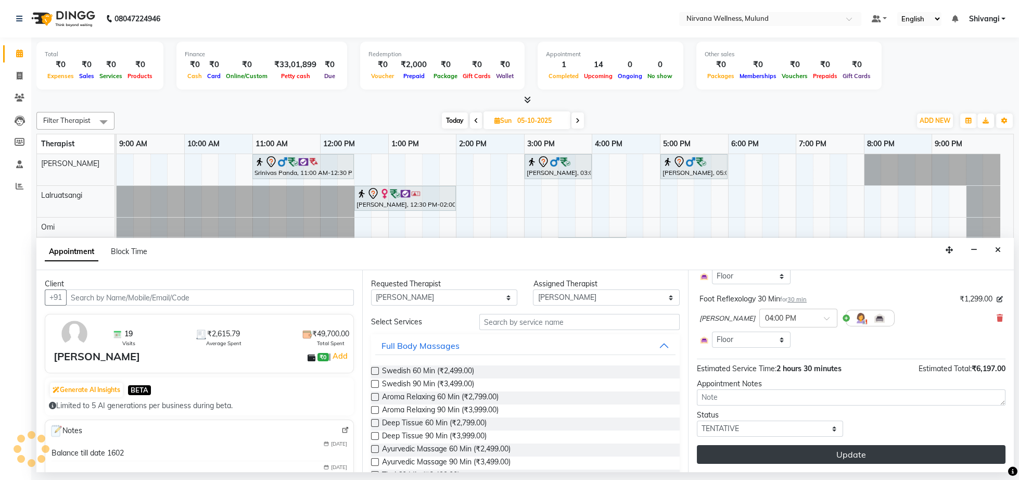
click at [852, 449] on button "Update" at bounding box center [851, 454] width 309 height 19
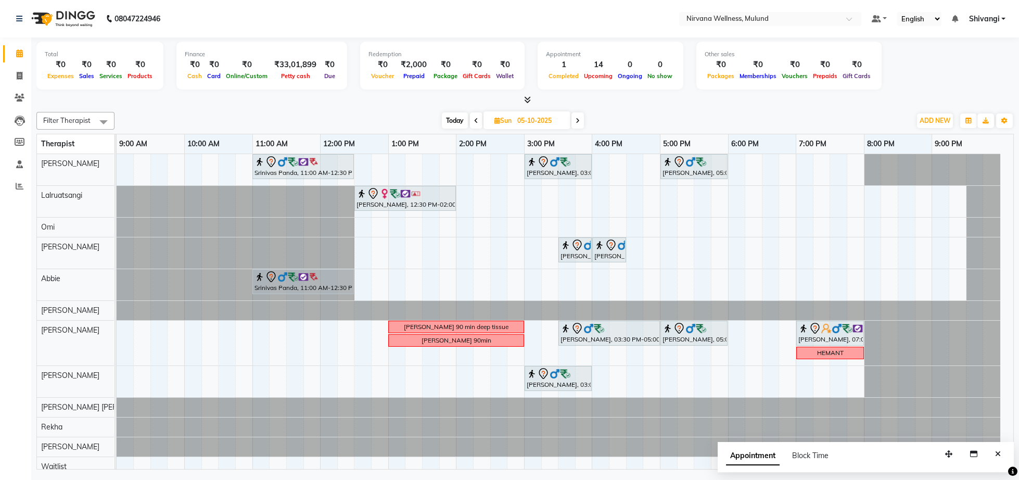
click at [443, 122] on span "Today" at bounding box center [455, 120] width 26 height 16
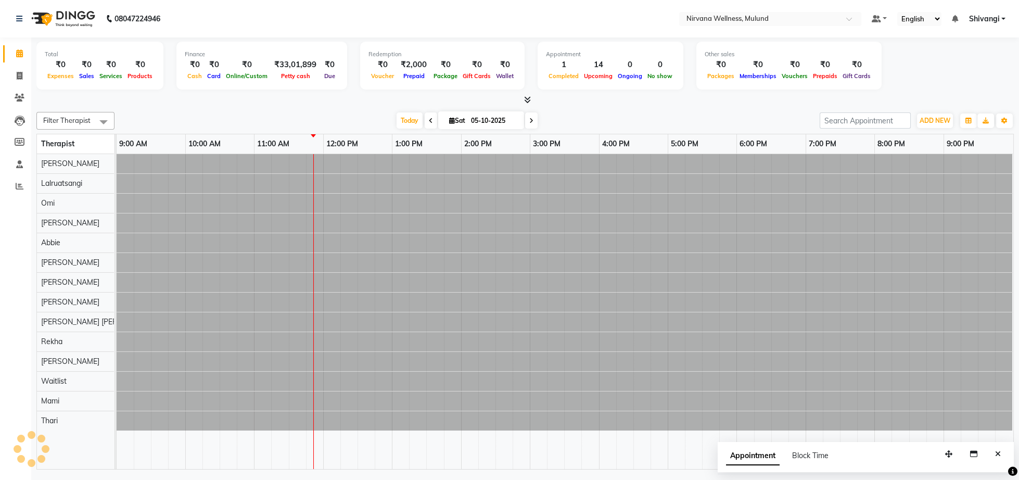
type input "04-10-2025"
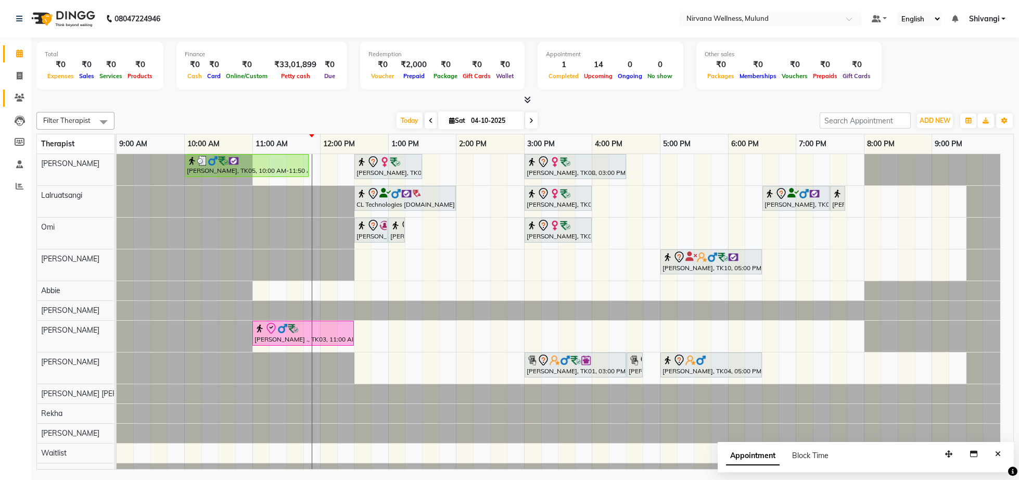
click at [21, 105] on link "Clients" at bounding box center [15, 98] width 25 height 17
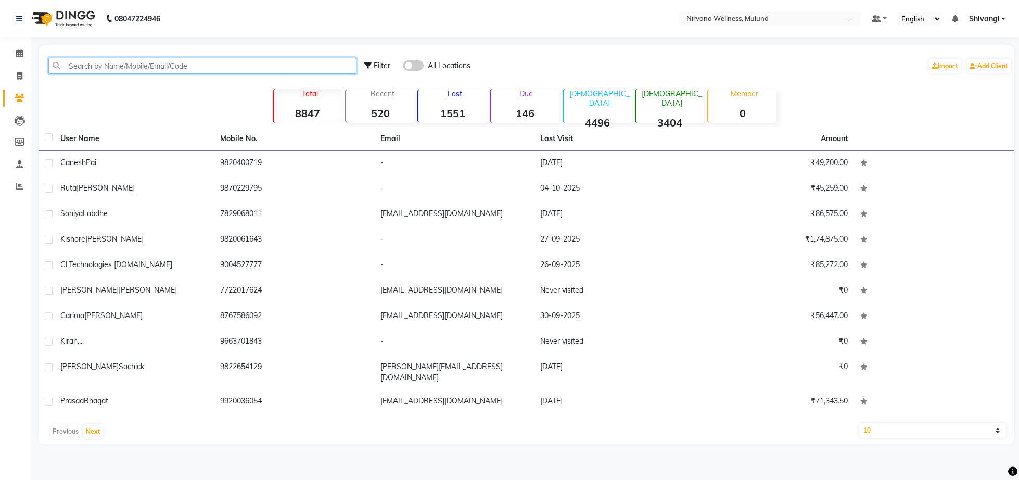
click at [202, 69] on input "text" at bounding box center [202, 66] width 308 height 16
paste input "9930188559"
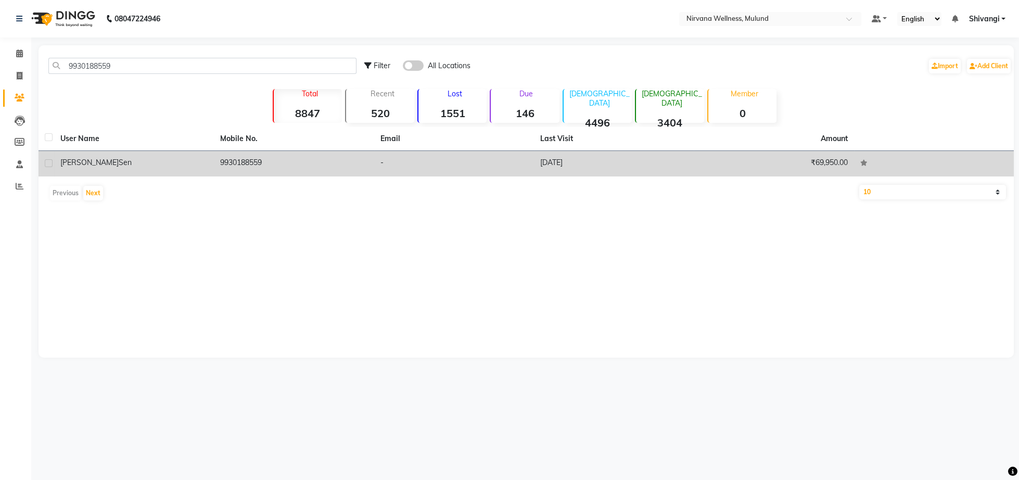
click at [215, 160] on tr "[PERSON_NAME] 9930188559 - [DATE] ₹69,950.00" at bounding box center [526, 164] width 975 height 26
click at [232, 162] on td "9930188559" at bounding box center [294, 164] width 160 height 26
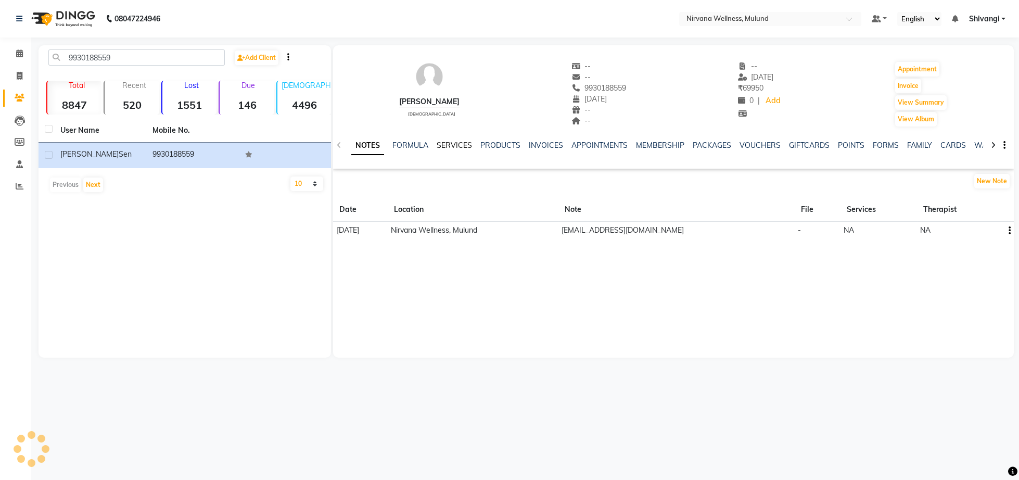
click at [444, 148] on link "SERVICES" at bounding box center [454, 145] width 35 height 9
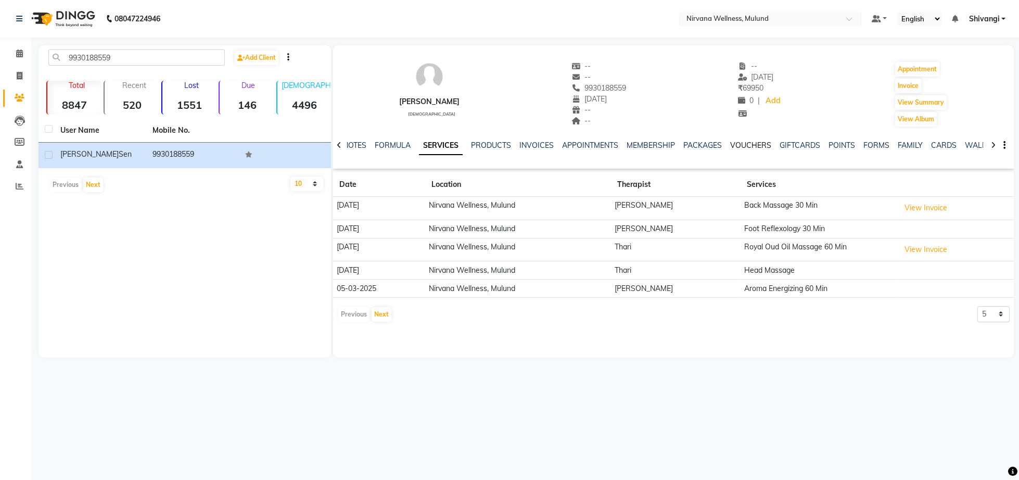
click at [760, 146] on link "VOUCHERS" at bounding box center [750, 145] width 41 height 9
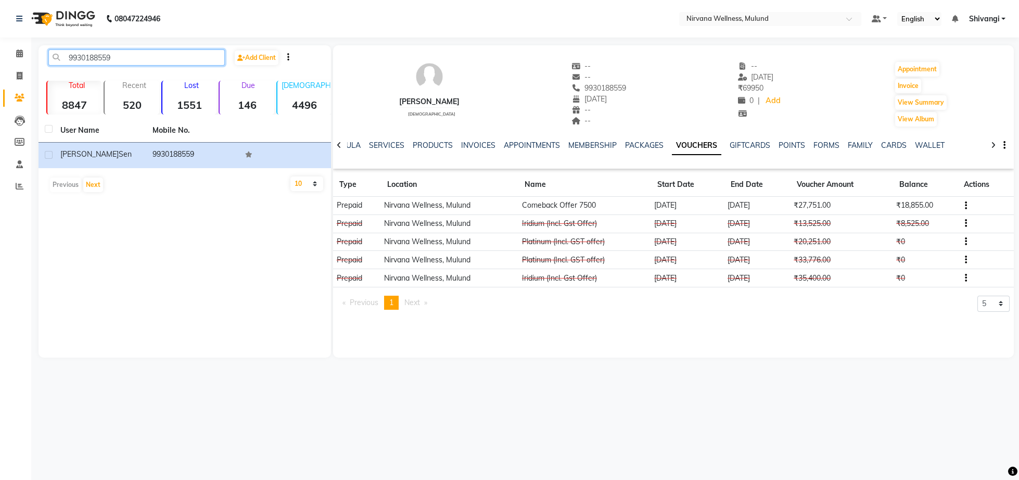
click at [125, 62] on input "9930188559" at bounding box center [136, 57] width 176 height 16
paste input "819912340"
click at [134, 74] on div "9819912340 Add Client Total 8847 Recent 520 Lost 1551 Due 146 [DEMOGRAPHIC_DATA…" at bounding box center [185, 201] width 292 height 312
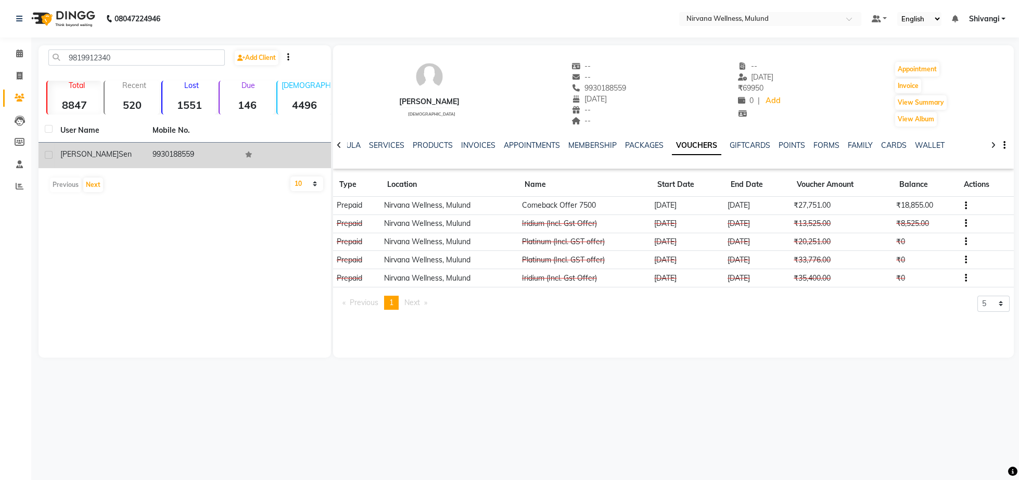
click at [141, 157] on td "[PERSON_NAME]" at bounding box center [100, 156] width 92 height 26
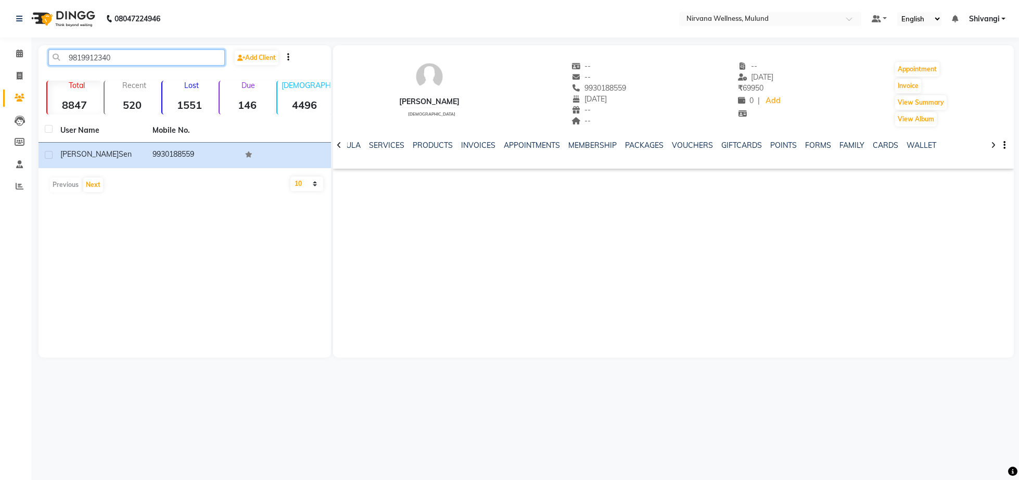
click at [142, 54] on input "9819912340" at bounding box center [136, 57] width 176 height 16
click at [130, 55] on input "9819912340" at bounding box center [136, 57] width 176 height 16
click at [131, 59] on input "9819912340" at bounding box center [136, 57] width 176 height 16
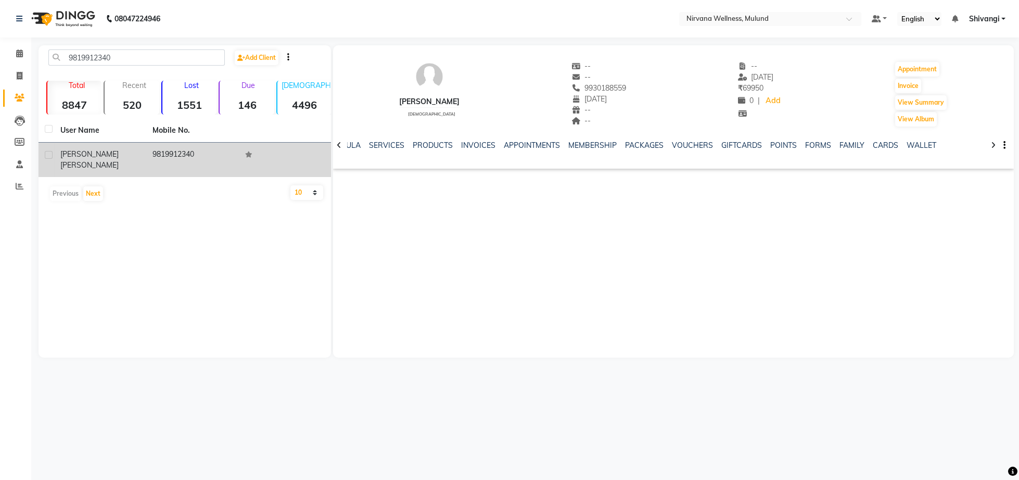
click at [139, 151] on div "[PERSON_NAME]" at bounding box center [100, 160] width 80 height 22
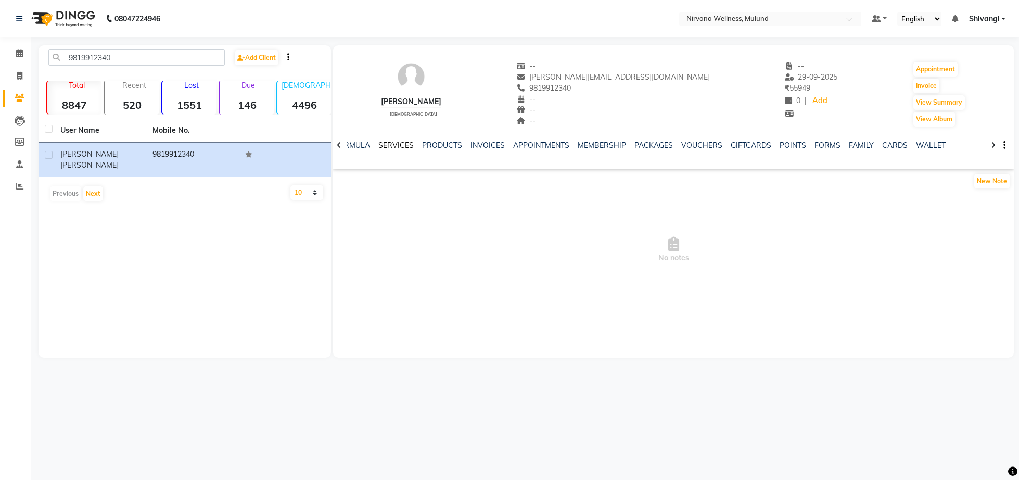
click at [401, 147] on link "SERVICES" at bounding box center [395, 145] width 35 height 9
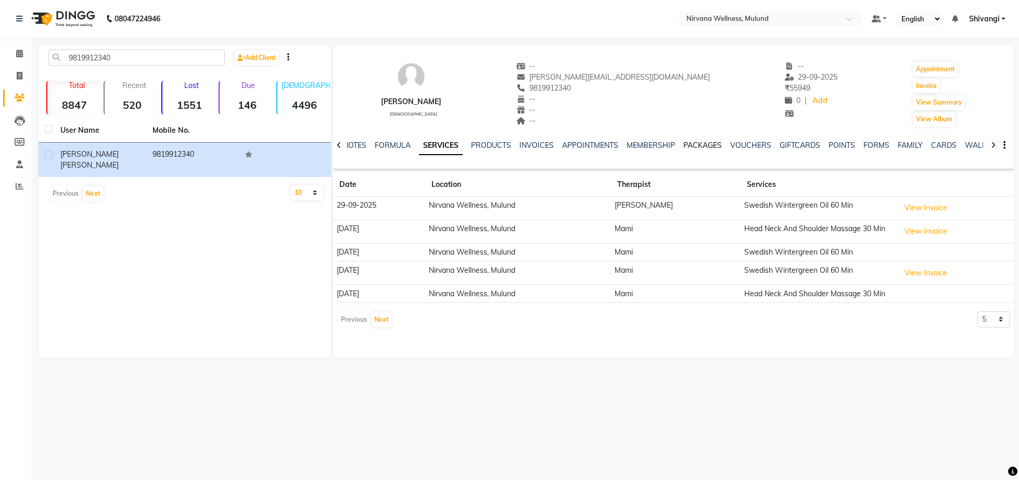
click at [703, 143] on link "PACKAGES" at bounding box center [702, 145] width 39 height 9
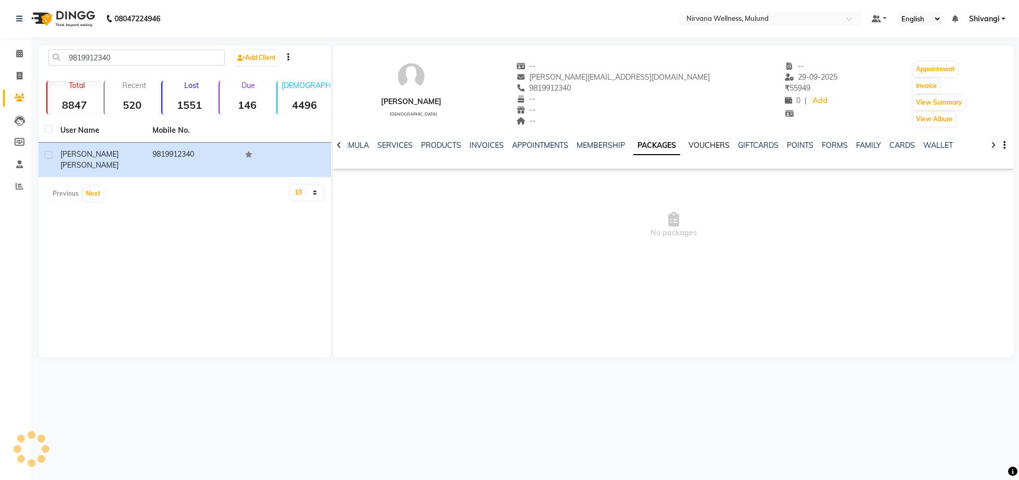
click at [701, 147] on link "VOUCHERS" at bounding box center [709, 145] width 41 height 9
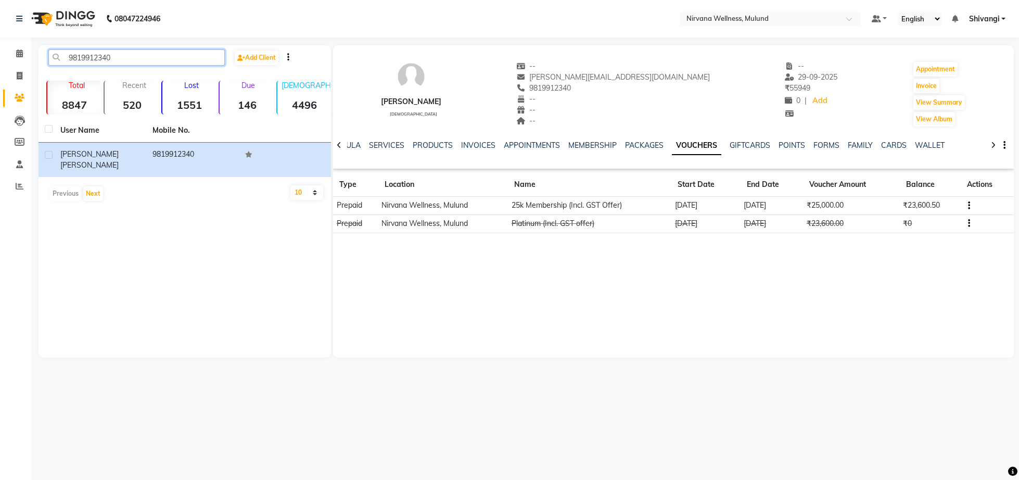
click at [119, 57] on input "9819912340" at bounding box center [136, 57] width 176 height 16
paste input "321945118"
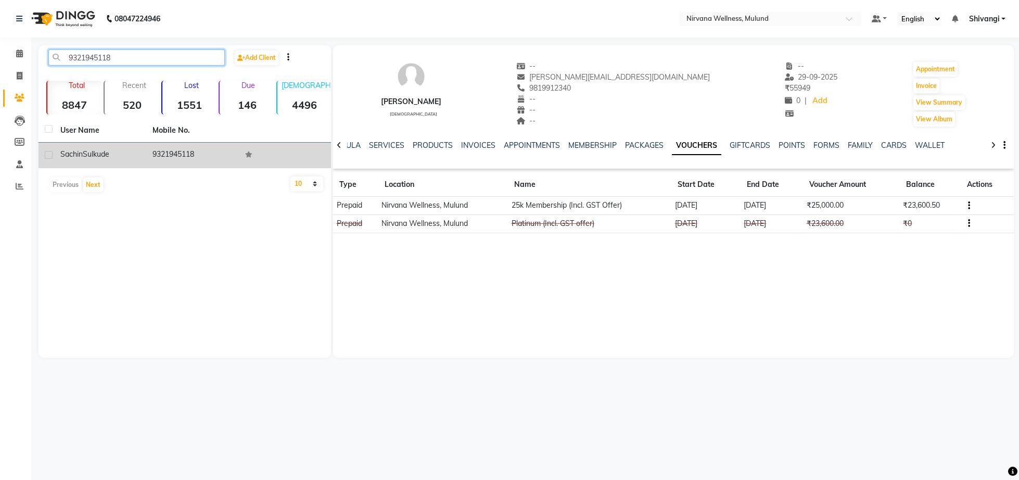
type input "9321945118"
click at [145, 162] on td "[PERSON_NAME]" at bounding box center [100, 156] width 92 height 26
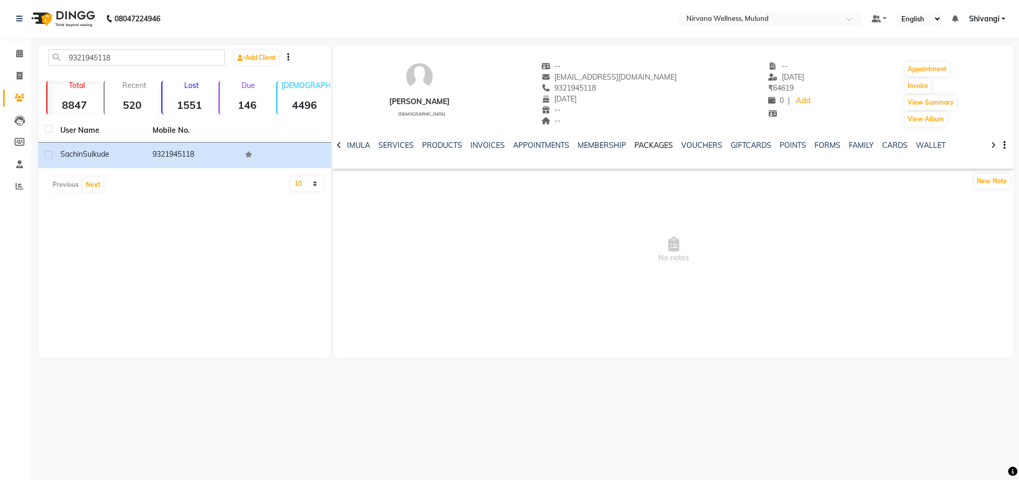
click at [665, 145] on link "PACKAGES" at bounding box center [653, 145] width 39 height 9
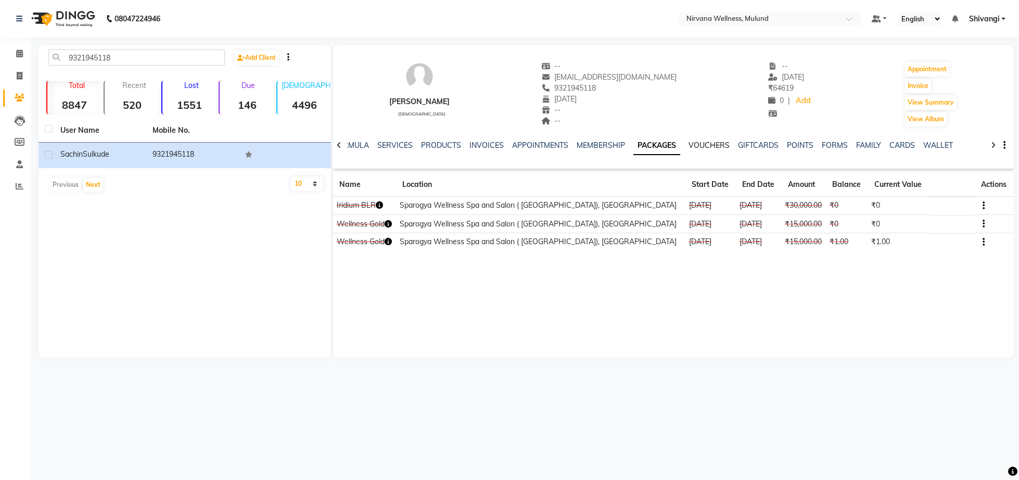
click at [699, 147] on link "VOUCHERS" at bounding box center [709, 145] width 41 height 9
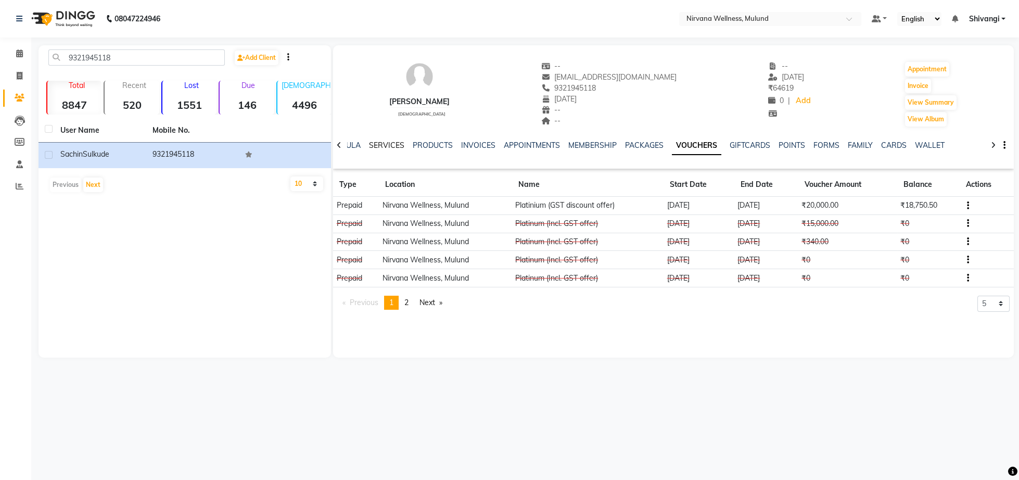
click at [390, 144] on link "SERVICES" at bounding box center [386, 145] width 35 height 9
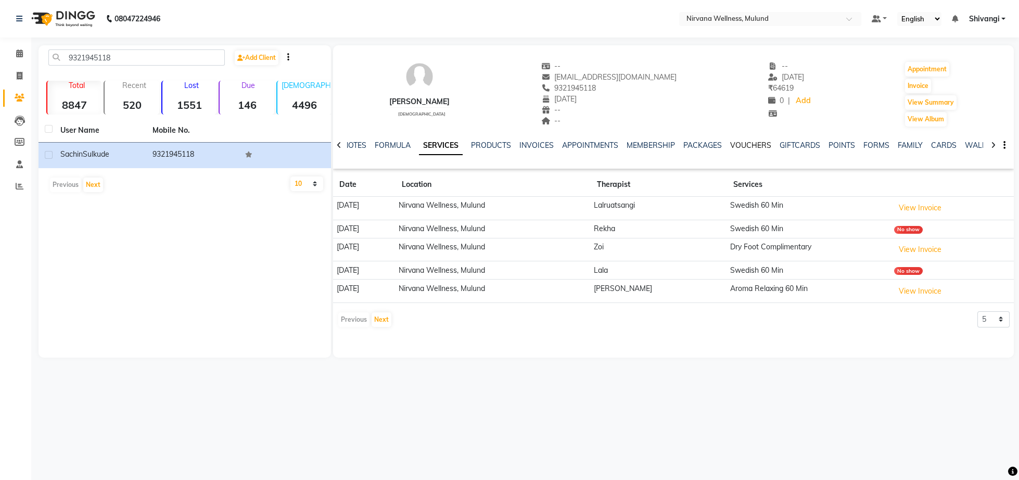
click at [758, 146] on link "VOUCHERS" at bounding box center [750, 145] width 41 height 9
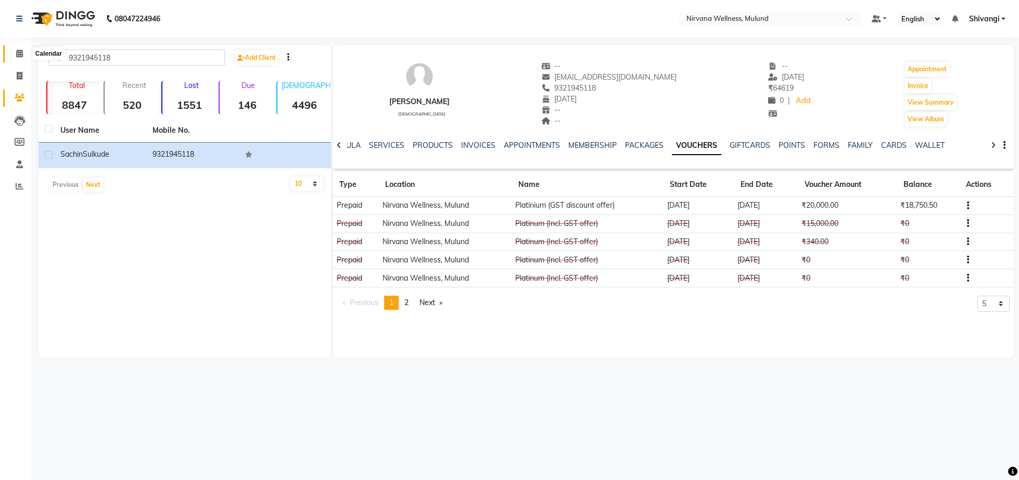
click at [24, 50] on span at bounding box center [19, 54] width 18 height 12
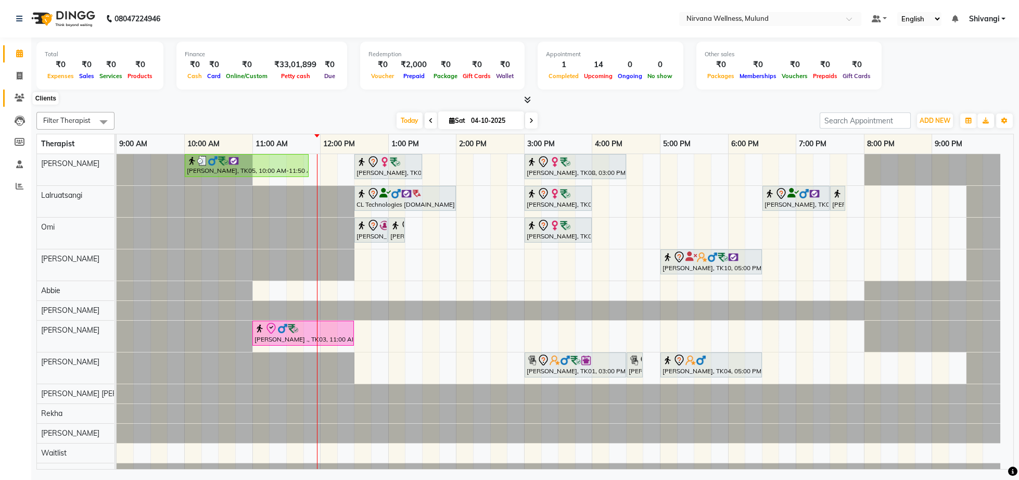
click at [16, 93] on span at bounding box center [19, 98] width 18 height 12
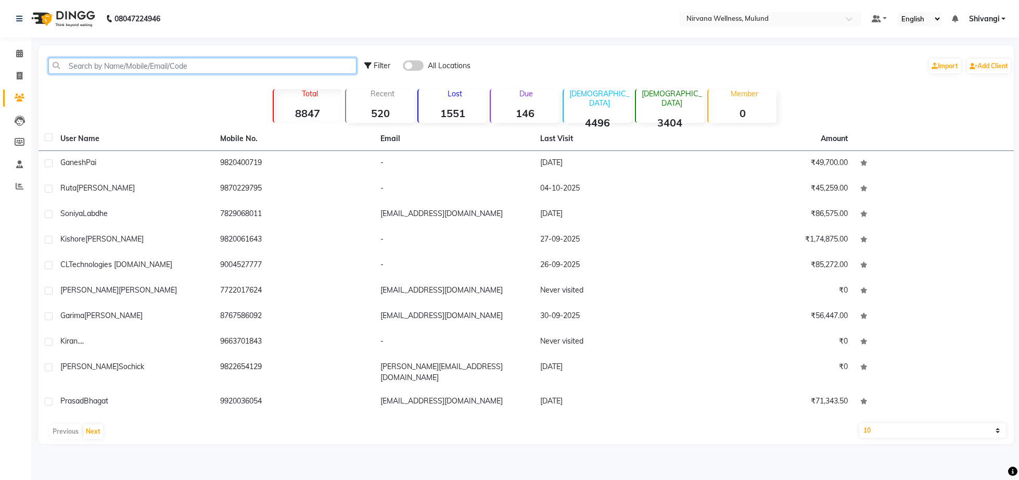
click at [164, 67] on input "text" at bounding box center [202, 66] width 308 height 16
paste input "9004938387"
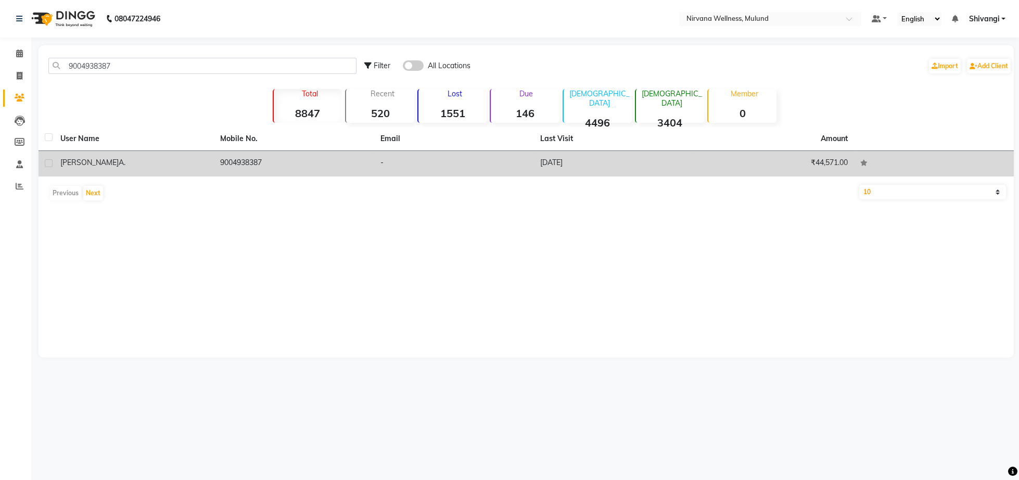
click at [165, 154] on td "[PERSON_NAME]" at bounding box center [134, 164] width 160 height 26
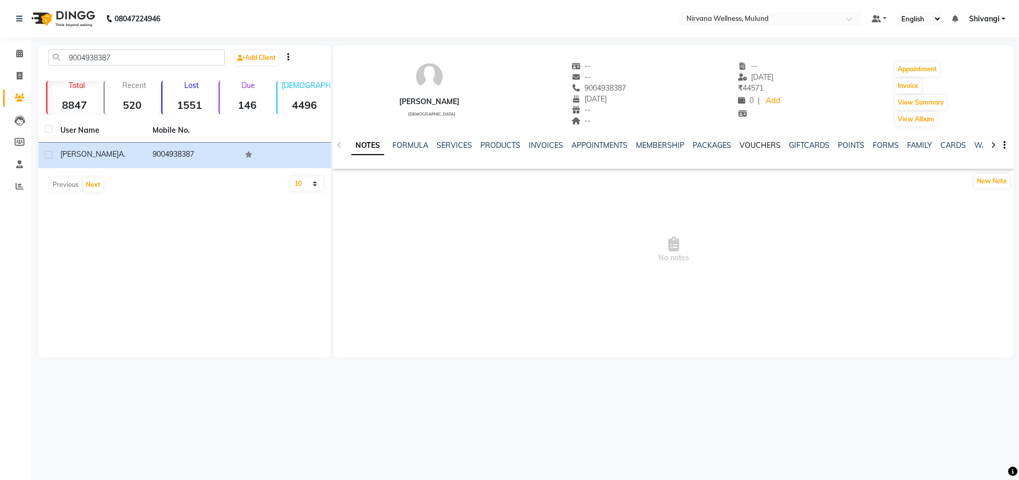
click at [776, 145] on link "VOUCHERS" at bounding box center [760, 145] width 41 height 9
click at [639, 148] on link "PACKAGES" at bounding box center [644, 145] width 39 height 9
click at [393, 147] on link "SERVICES" at bounding box center [394, 145] width 35 height 9
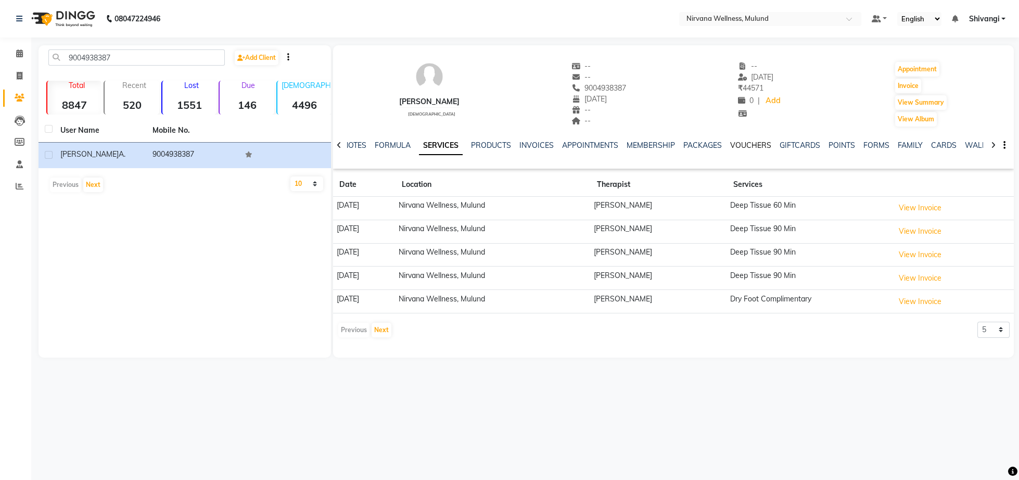
click at [740, 148] on link "VOUCHERS" at bounding box center [750, 145] width 41 height 9
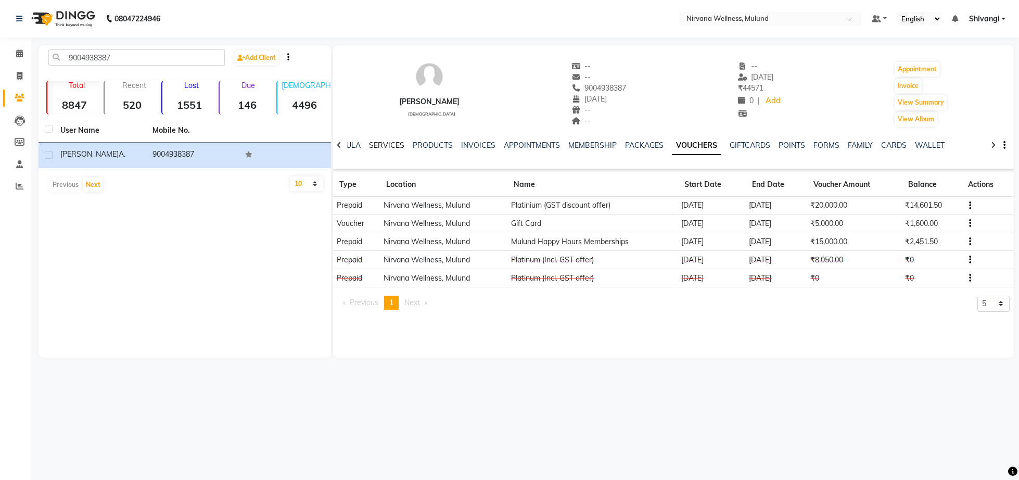
click at [393, 148] on link "SERVICES" at bounding box center [386, 145] width 35 height 9
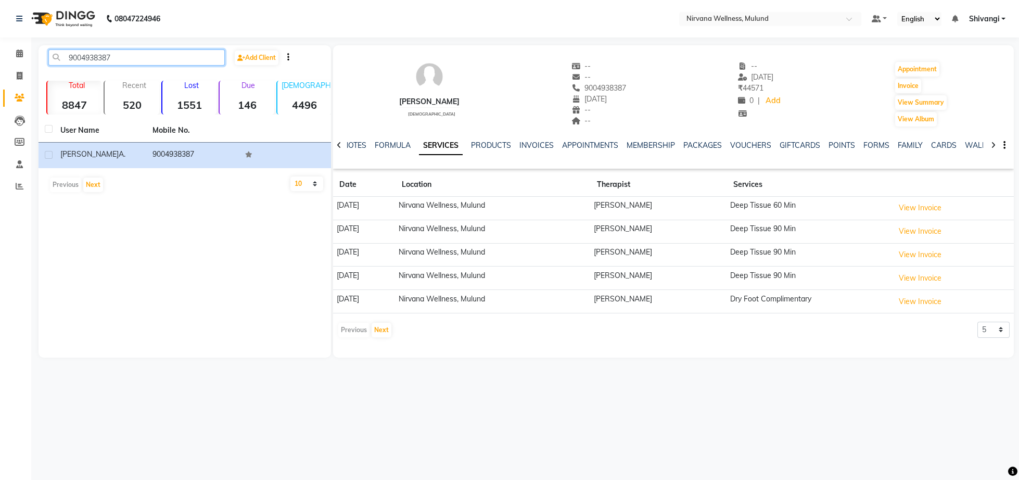
click at [123, 54] on input "9004938387" at bounding box center [136, 57] width 176 height 16
paste input "819959115"
click at [125, 54] on input "9819959115" at bounding box center [136, 57] width 176 height 16
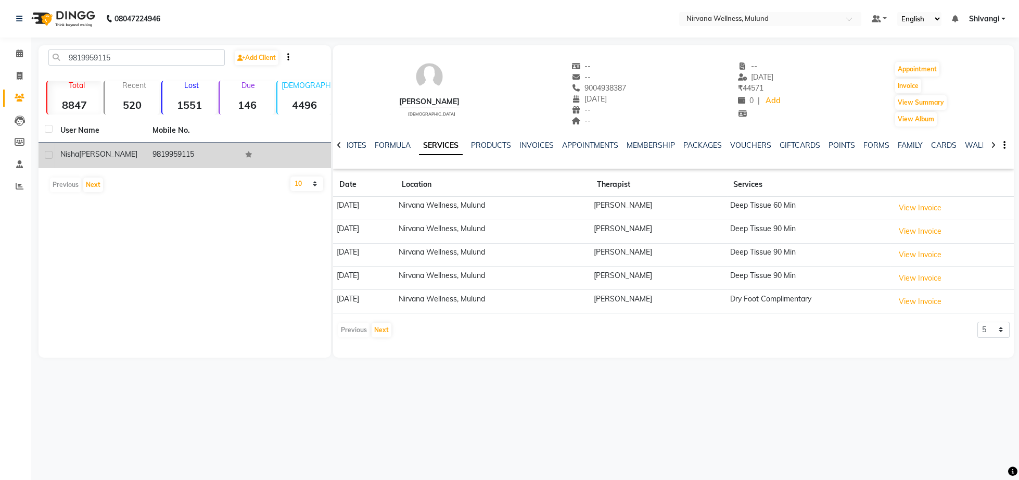
click at [143, 161] on td "[PERSON_NAME]" at bounding box center [100, 156] width 92 height 26
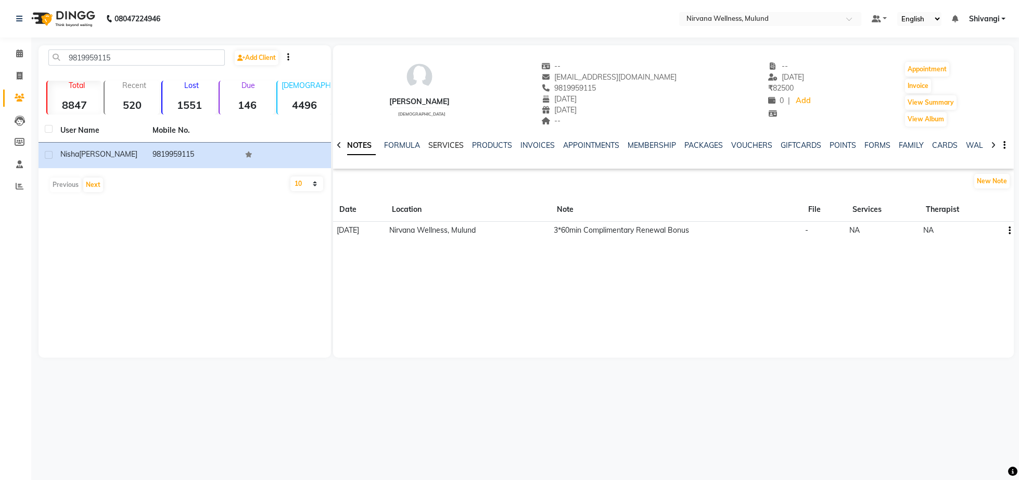
click at [453, 146] on link "SERVICES" at bounding box center [445, 145] width 35 height 9
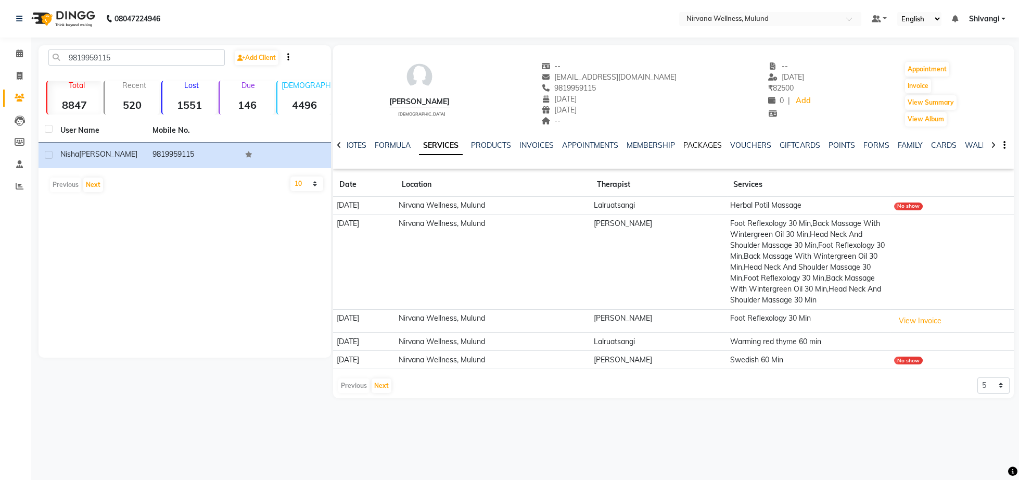
click at [706, 146] on link "PACKAGES" at bounding box center [702, 145] width 39 height 9
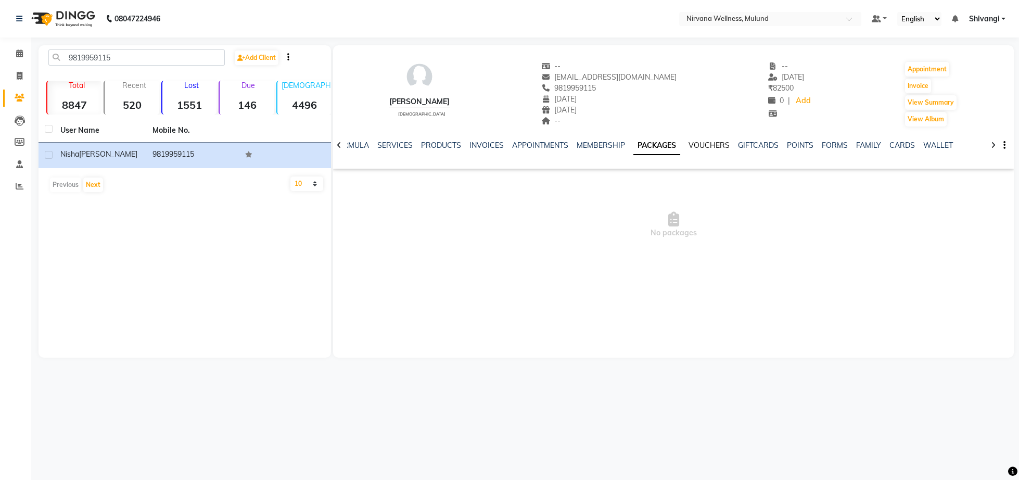
click at [719, 149] on link "VOUCHERS" at bounding box center [709, 145] width 41 height 9
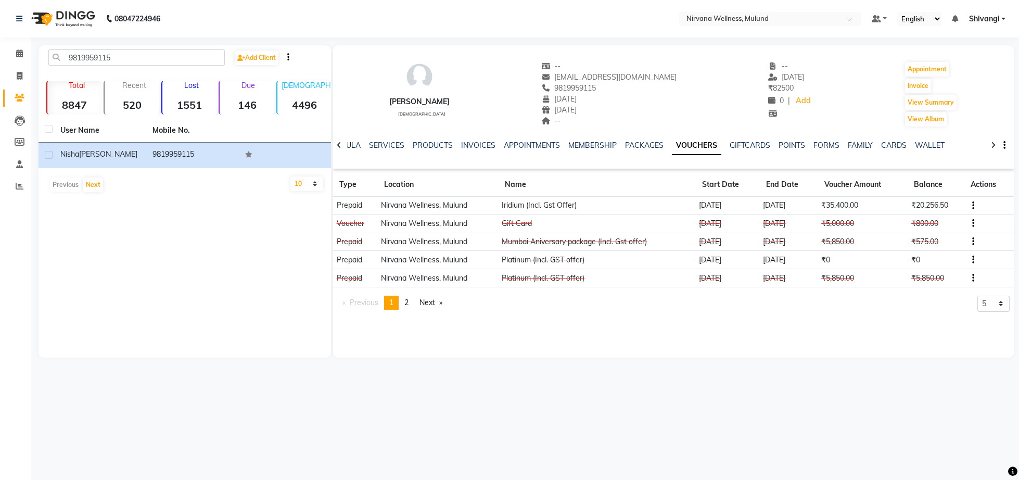
click at [132, 67] on div "9819959115 Add Client" at bounding box center [185, 61] width 288 height 24
click at [131, 57] on input "9819959115" at bounding box center [136, 57] width 176 height 16
paste input "769770547"
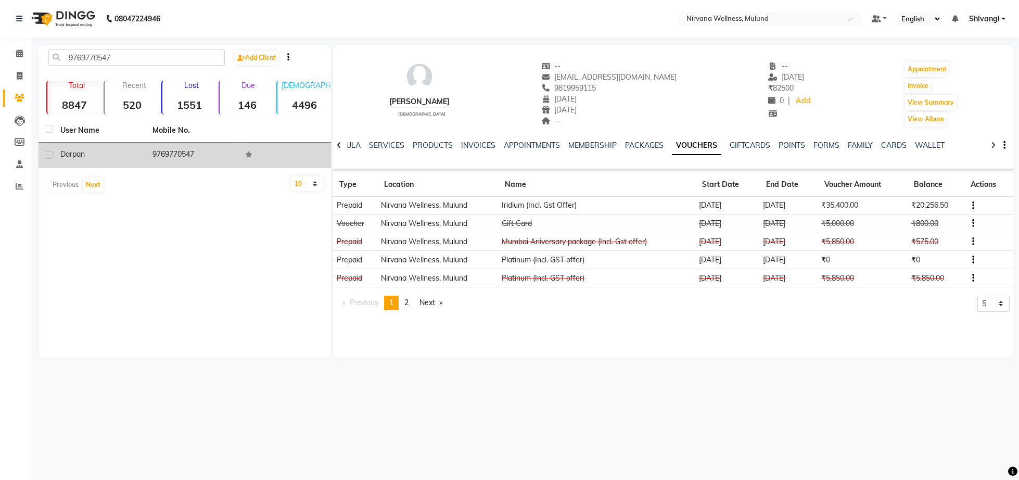
click at [155, 155] on td "9769770547" at bounding box center [192, 156] width 92 height 26
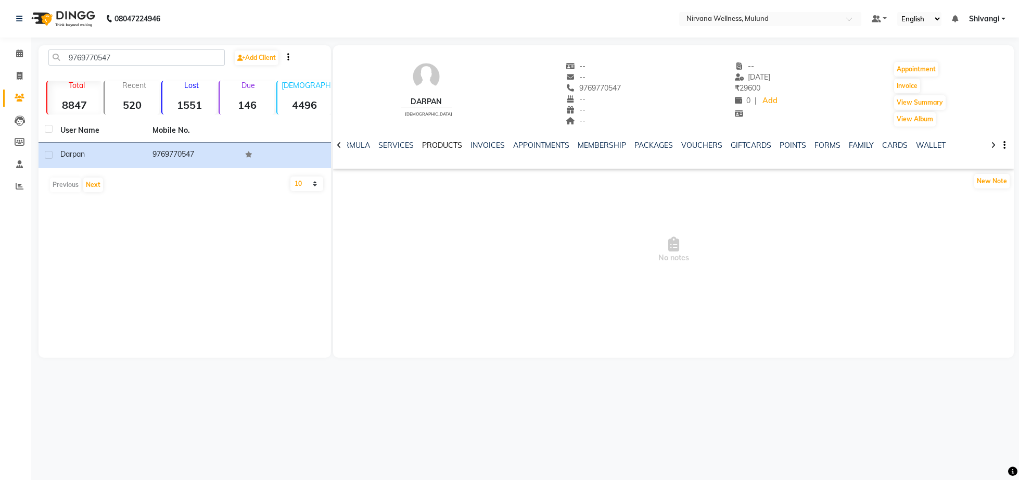
click at [432, 143] on link "PRODUCTS" at bounding box center [442, 145] width 40 height 9
click at [424, 145] on link "SERVICES" at bounding box center [428, 145] width 35 height 9
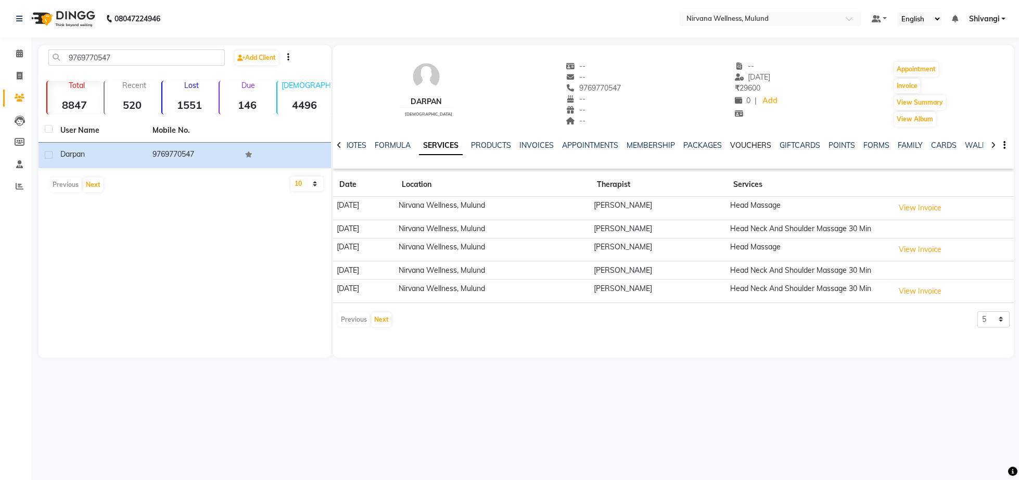
click at [752, 146] on link "VOUCHERS" at bounding box center [750, 145] width 41 height 9
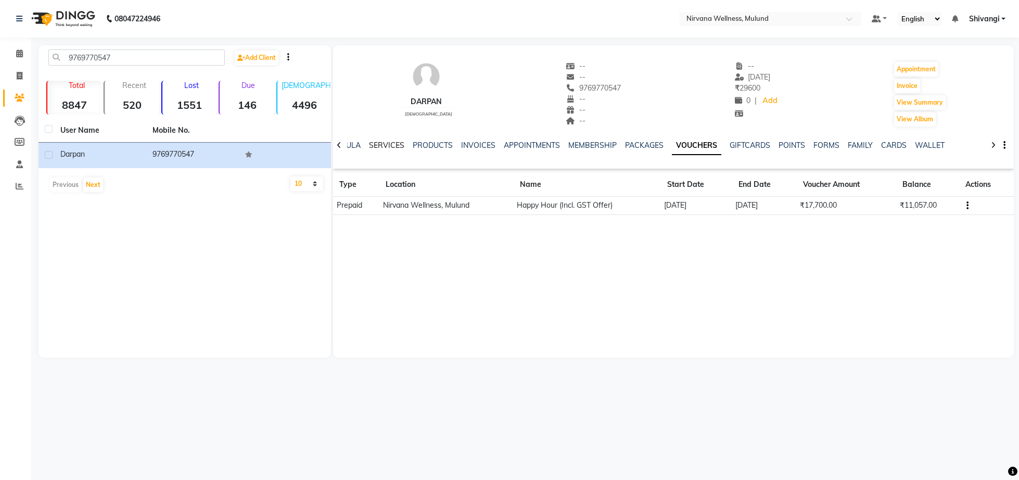
click at [381, 148] on link "SERVICES" at bounding box center [386, 145] width 35 height 9
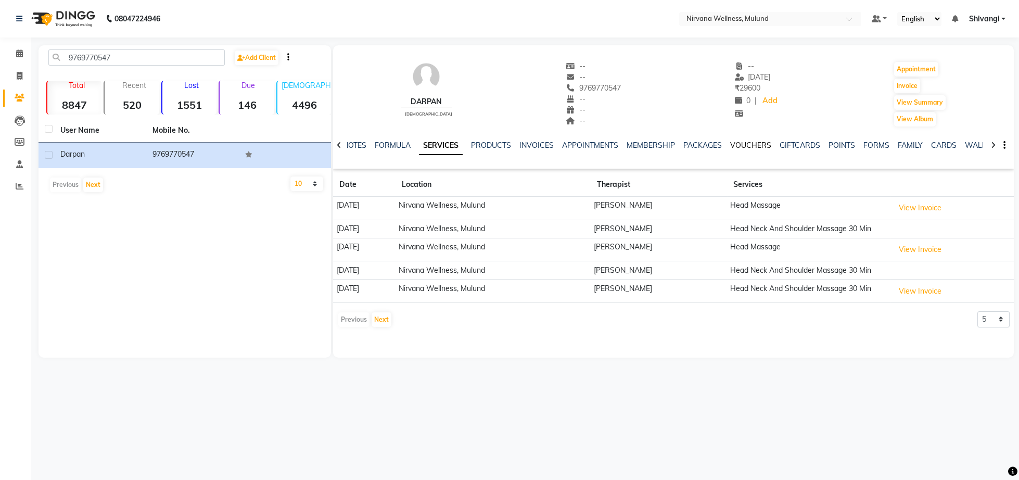
click at [753, 143] on link "VOUCHERS" at bounding box center [750, 145] width 41 height 9
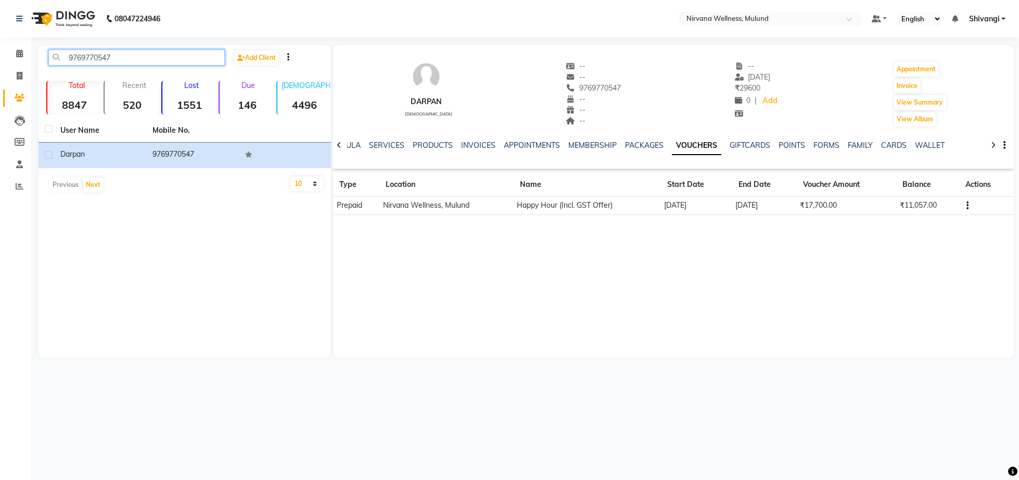
click at [129, 56] on input "9769770547" at bounding box center [136, 57] width 176 height 16
paste input "86917071"
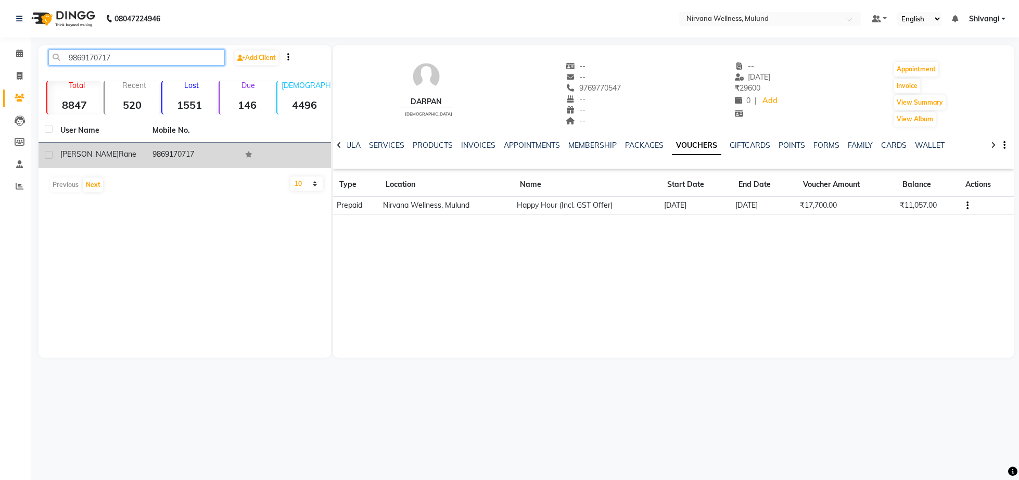
type input "9869170717"
click at [158, 167] on td "9869170717" at bounding box center [192, 156] width 92 height 26
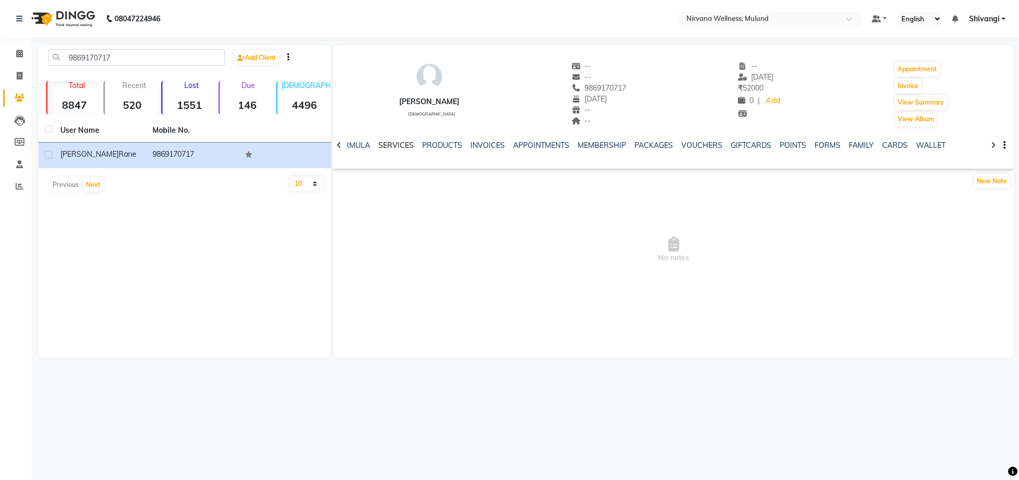
click at [394, 149] on link "SERVICES" at bounding box center [395, 145] width 35 height 9
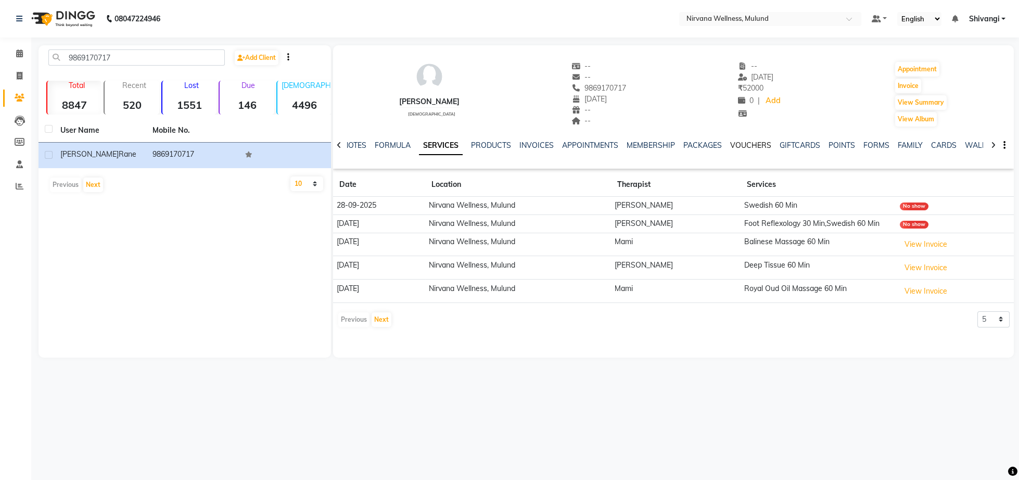
click at [744, 146] on link "VOUCHERS" at bounding box center [750, 145] width 41 height 9
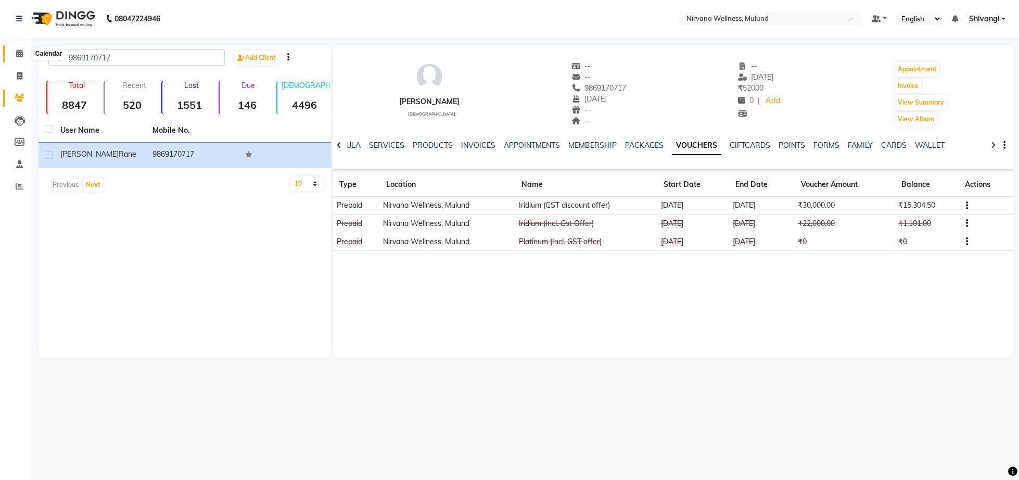
click at [14, 50] on span at bounding box center [19, 54] width 18 height 12
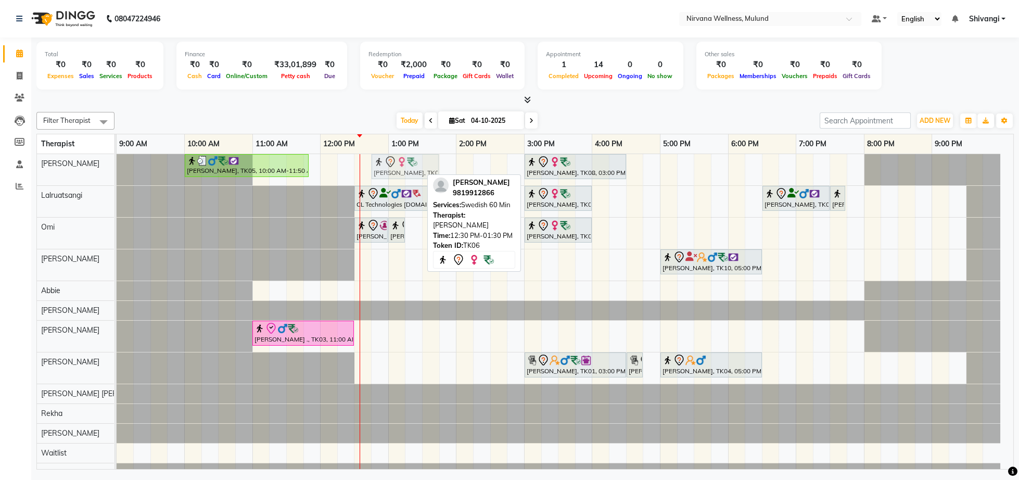
drag, startPoint x: 379, startPoint y: 168, endPoint x: 390, endPoint y: 167, distance: 11.5
click at [117, 167] on div "[PERSON_NAME], TK05, 10:00 AM-11:50 AM, Herbal Potil Massage [PERSON_NAME], TK0…" at bounding box center [117, 169] width 0 height 31
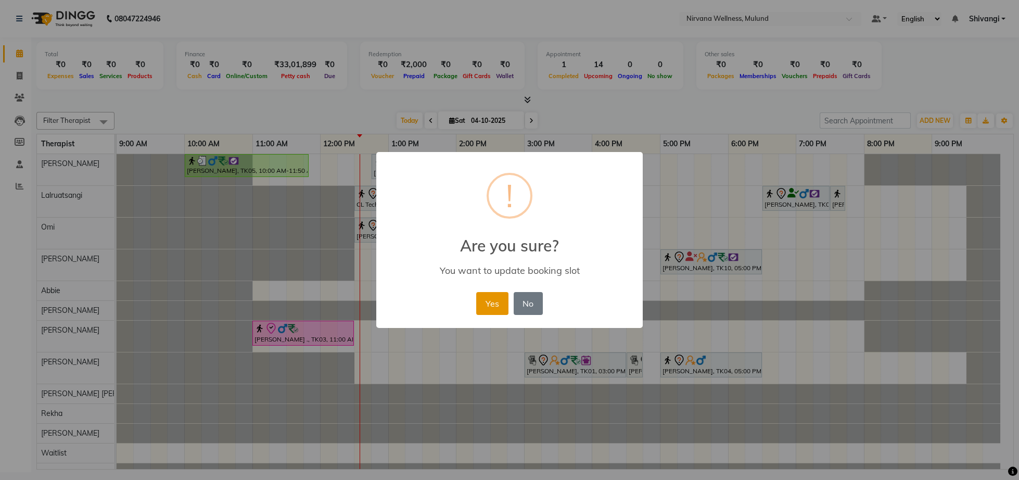
click at [490, 299] on button "Yes" at bounding box center [492, 303] width 32 height 23
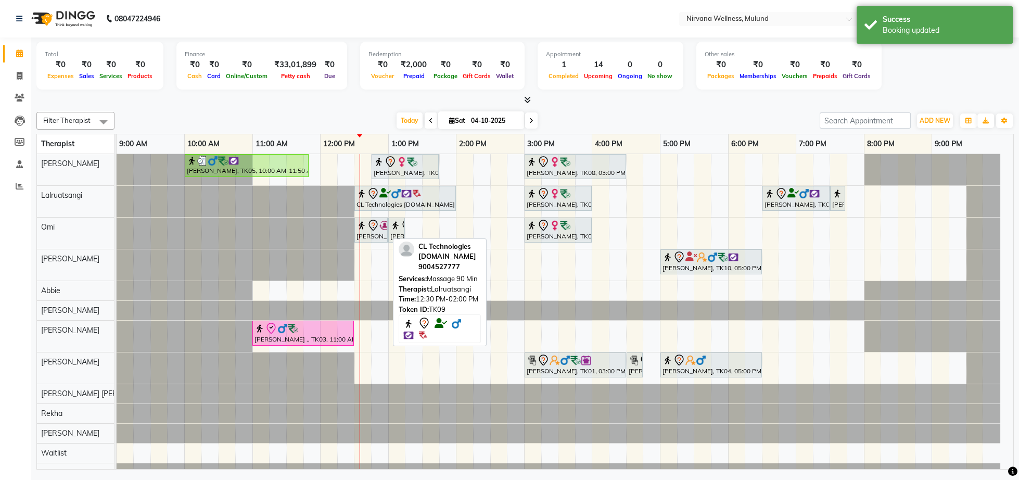
click at [370, 203] on div "CL Technologies [DOMAIN_NAME], TK09, 12:30 PM-02:00 PM, Massage 90 Min" at bounding box center [404, 198] width 99 height 22
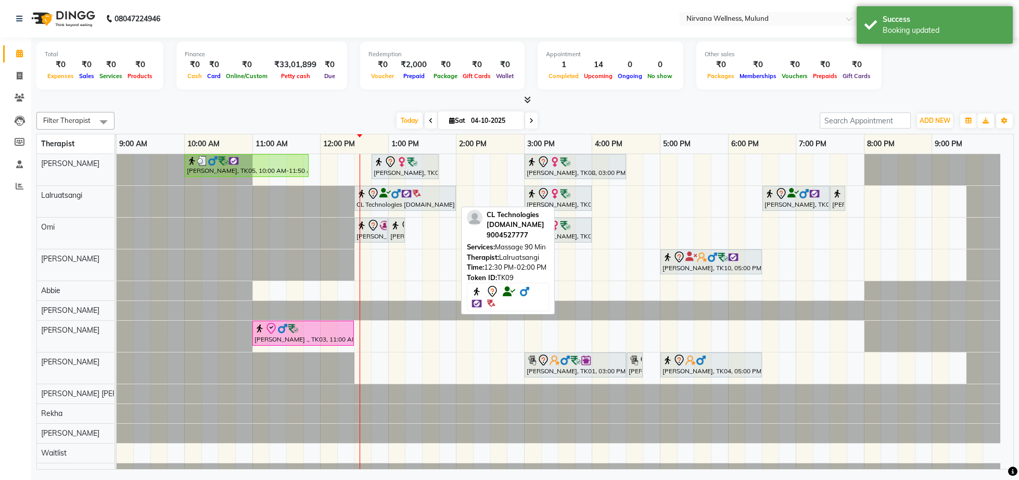
click at [379, 194] on icon at bounding box center [373, 193] width 12 height 12
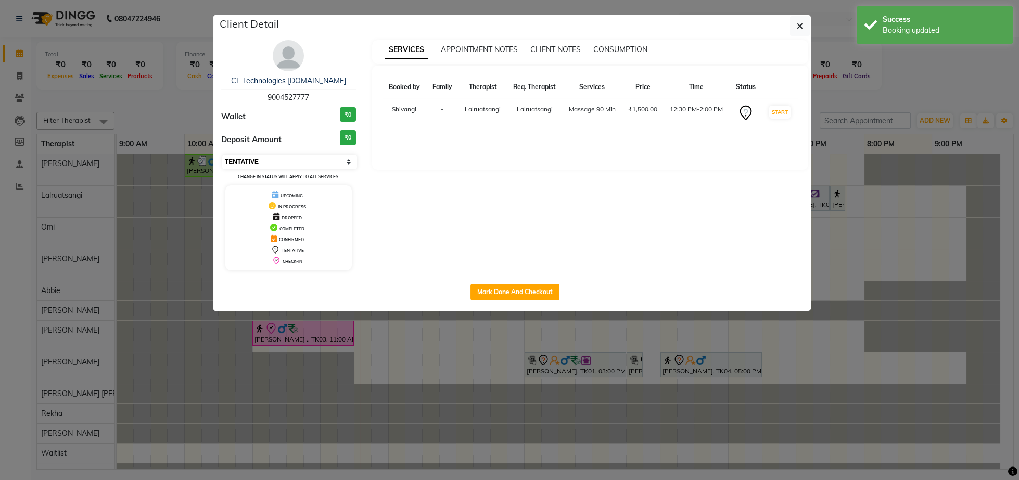
click at [222, 155] on select "Select IN SERVICE CONFIRMED TENTATIVE CHECK IN MARK DONE DROPPED UPCOMING" at bounding box center [289, 162] width 135 height 15
select select "8"
click option "CHECK IN" at bounding box center [0, 0] width 0 height 0
click at [157, 113] on ngb-modal-window "Client Detail CL Technologies [DOMAIN_NAME] 9004527777 Wallet ₹0 Deposit Amount…" at bounding box center [509, 240] width 1019 height 480
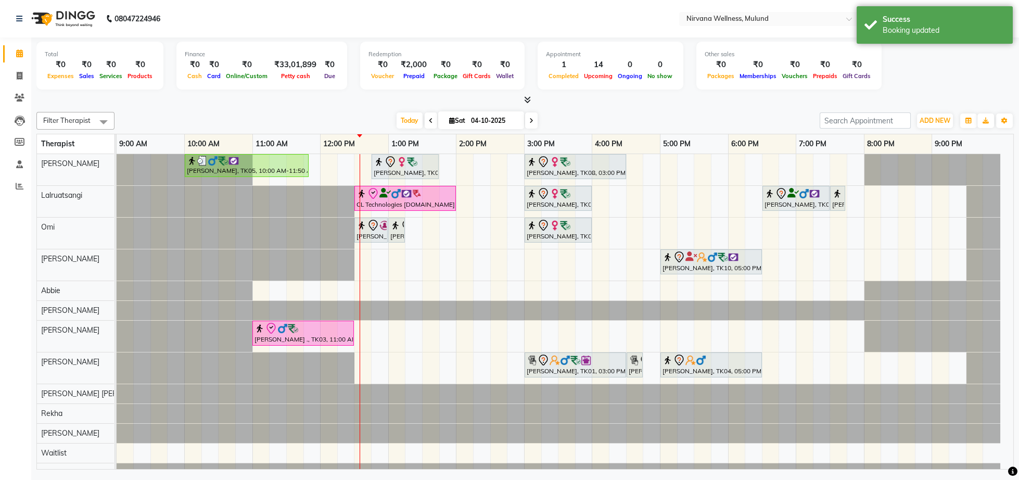
click at [371, 243] on div "[PERSON_NAME], TK11, 12:30 PM-01:00 PM, Back Massage 30 Min" at bounding box center [371, 231] width 34 height 26
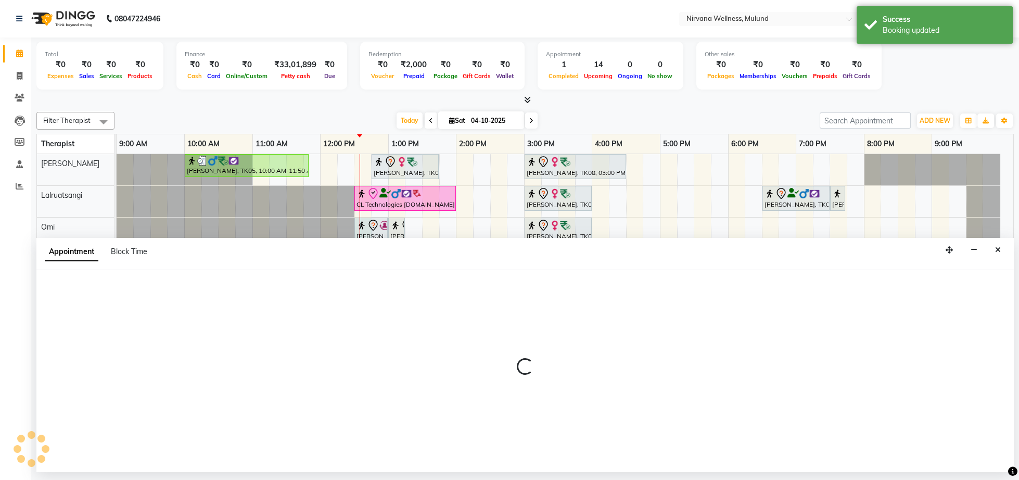
select select "92880"
select select "tentative"
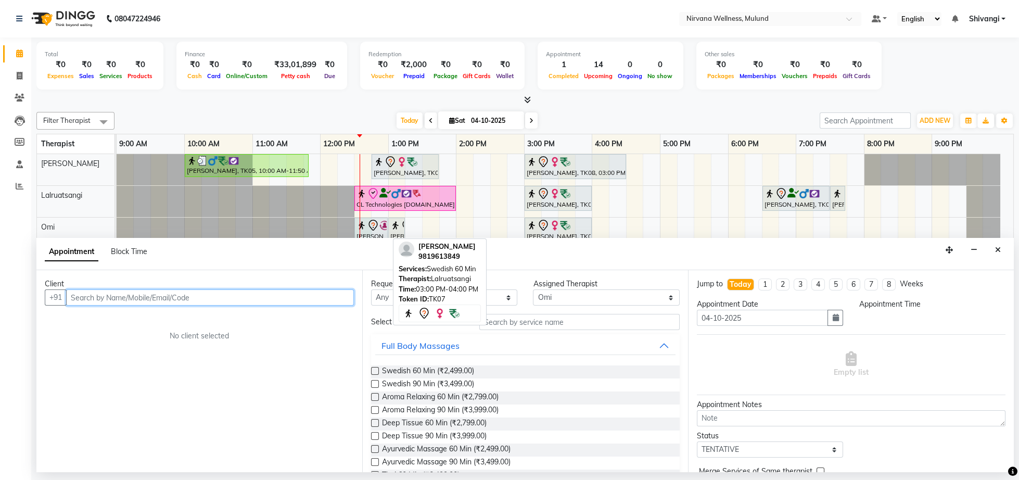
select select "750"
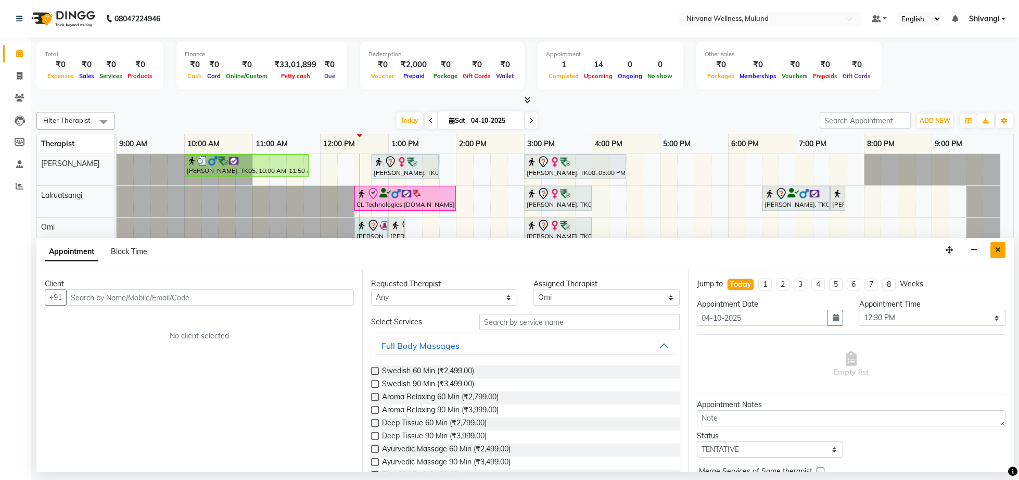
click at [997, 248] on icon "Close" at bounding box center [998, 249] width 6 height 7
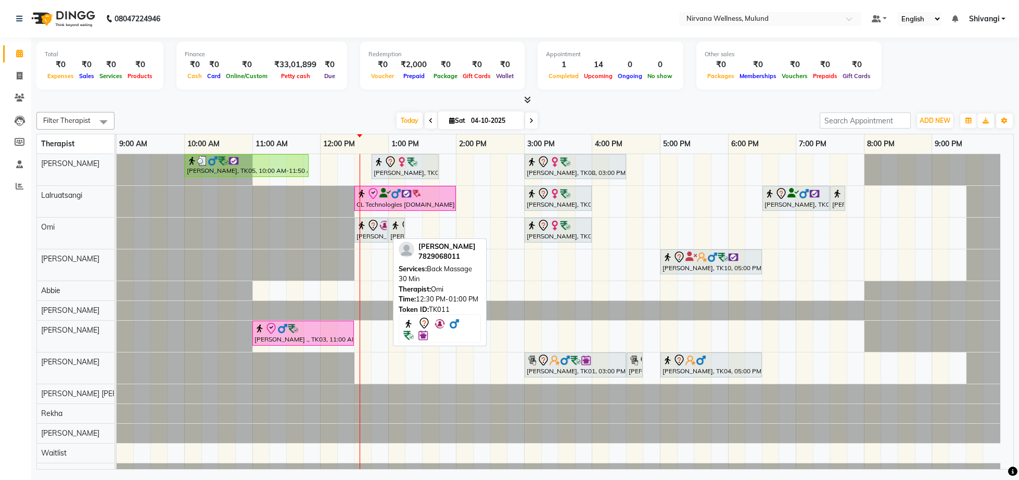
click at [368, 231] on icon at bounding box center [373, 225] width 12 height 12
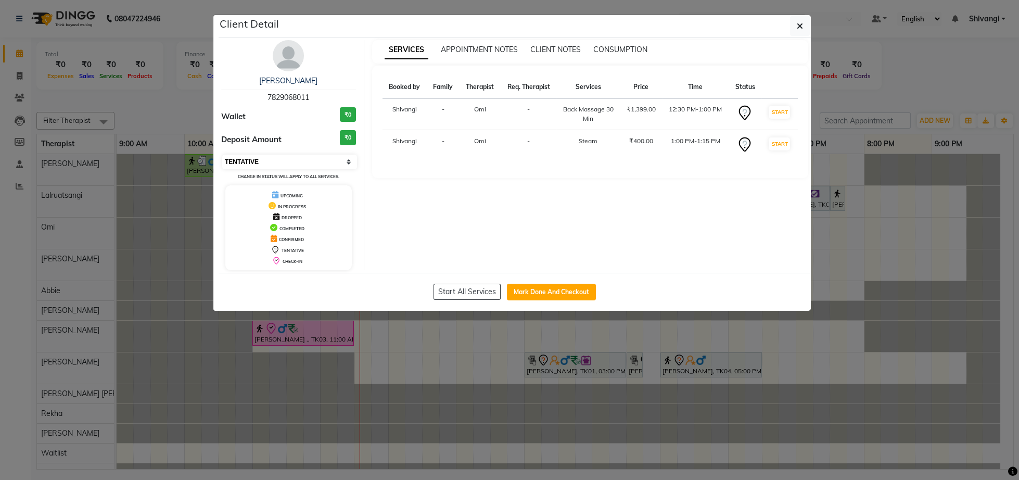
click at [324, 162] on select "Select IN SERVICE CONFIRMED TENTATIVE CHECK IN MARK DONE DROPPED UPCOMING" at bounding box center [289, 162] width 135 height 15
select select "8"
click option "CHECK IN" at bounding box center [0, 0] width 0 height 0
click at [194, 121] on ngb-modal-window "Client Detail [PERSON_NAME] Labdhe 7829068011 Wallet ₹0 Deposit Amount ₹0 Selec…" at bounding box center [509, 240] width 1019 height 480
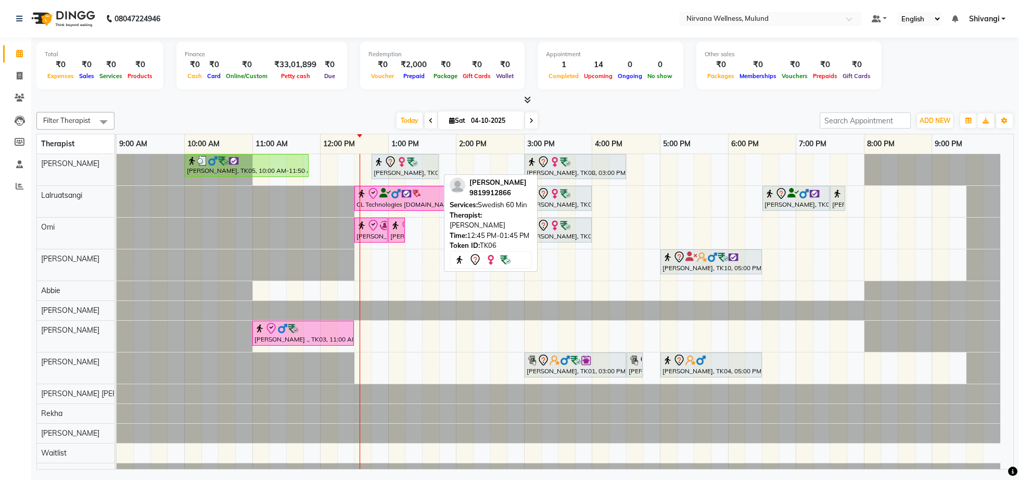
click at [413, 162] on img at bounding box center [412, 162] width 10 height 10
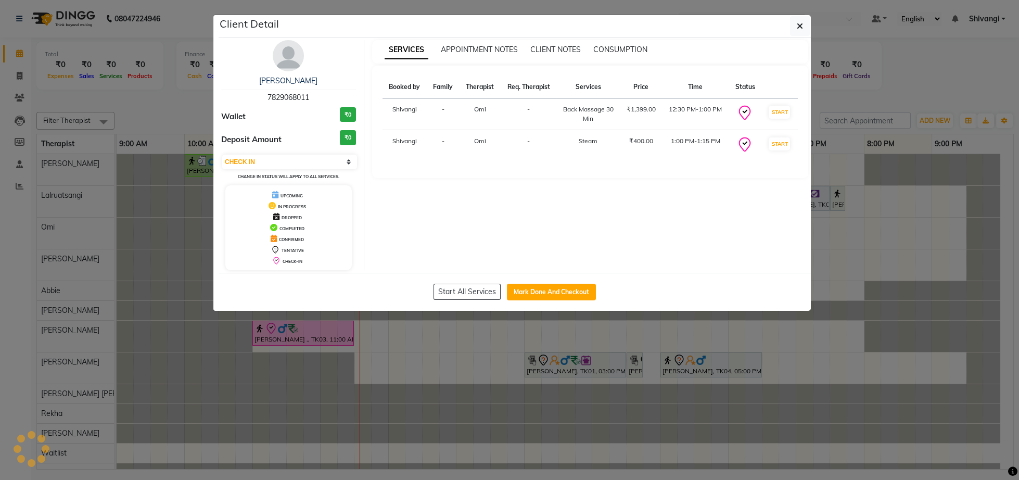
select select "7"
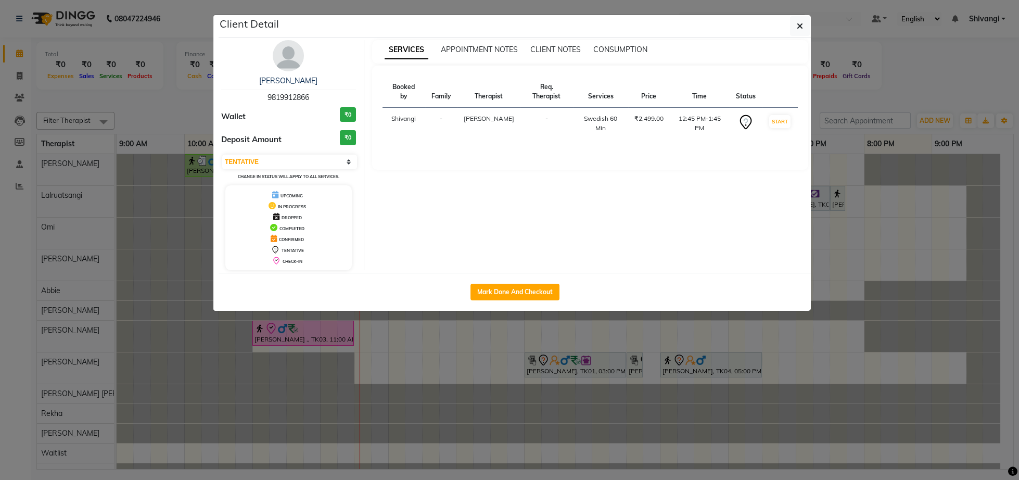
click at [799, 37] on div "Client Detail" at bounding box center [515, 26] width 592 height 22
click at [798, 22] on icon "button" at bounding box center [800, 26] width 6 height 8
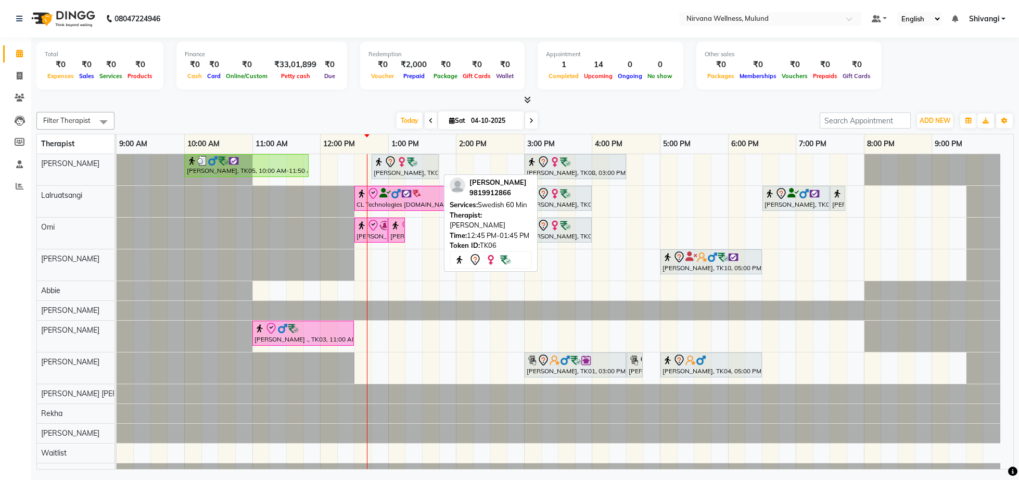
click at [425, 177] on div "[PERSON_NAME], TK06, 12:45 PM-01:45 PM, Swedish 60 Min" at bounding box center [405, 167] width 65 height 22
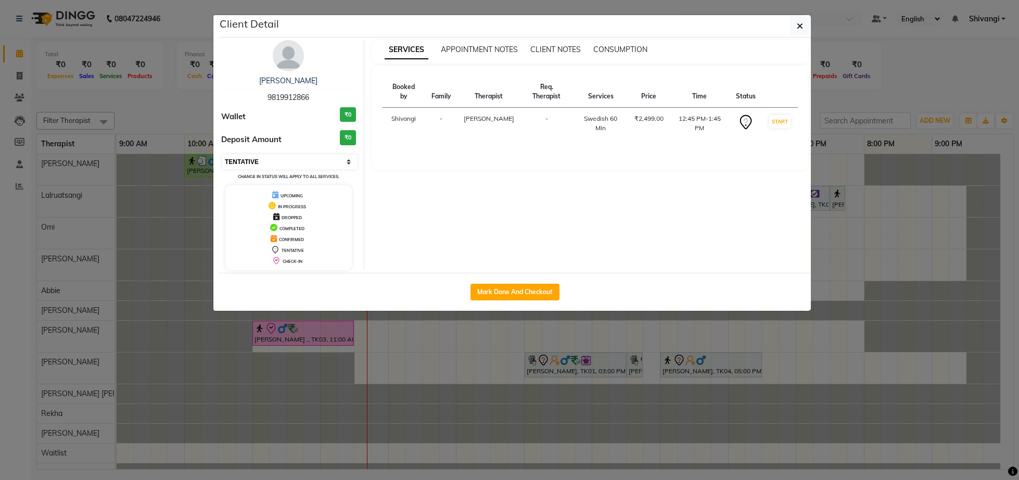
click at [222, 155] on select "Select IN SERVICE CONFIRMED TENTATIVE CHECK IN MARK DONE DROPPED UPCOMING" at bounding box center [289, 162] width 135 height 15
select select "8"
click option "CHECK IN" at bounding box center [0, 0] width 0 height 0
click at [172, 64] on ngb-modal-window "Client Detail [PERSON_NAME] 9819912866 Wallet ₹0 Deposit Amount ₹0 Select IN SE…" at bounding box center [509, 240] width 1019 height 480
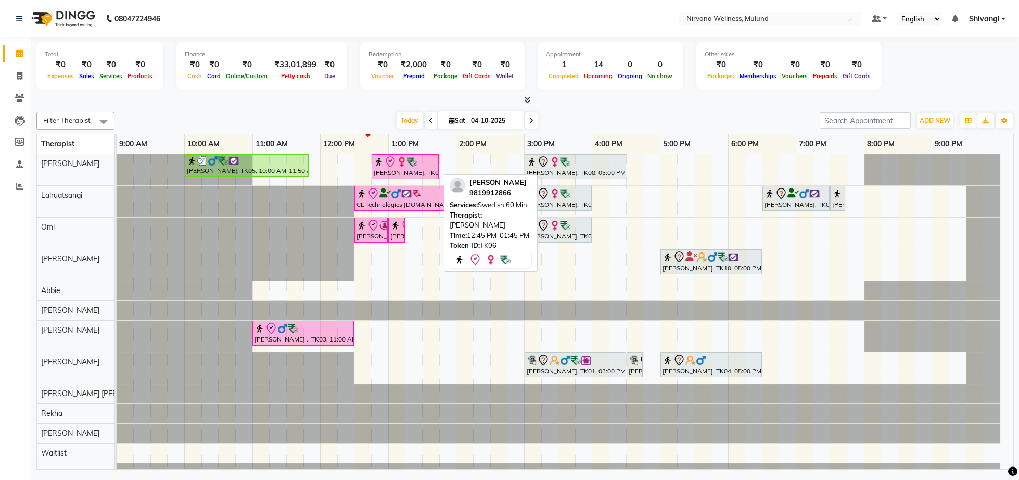
click at [401, 170] on div "[PERSON_NAME], TK06, 12:45 PM-01:45 PM, Swedish 60 Min" at bounding box center [405, 167] width 65 height 22
select select "8"
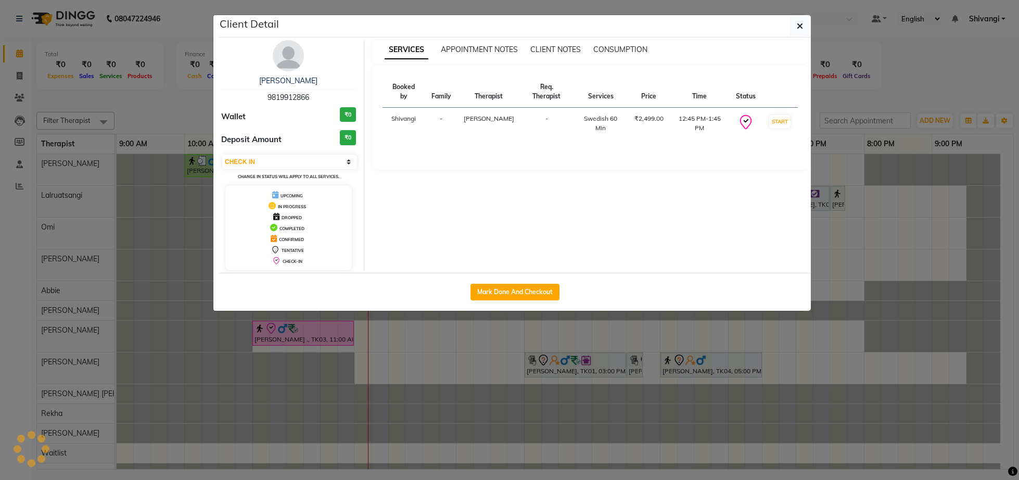
click at [285, 64] on img at bounding box center [288, 55] width 31 height 31
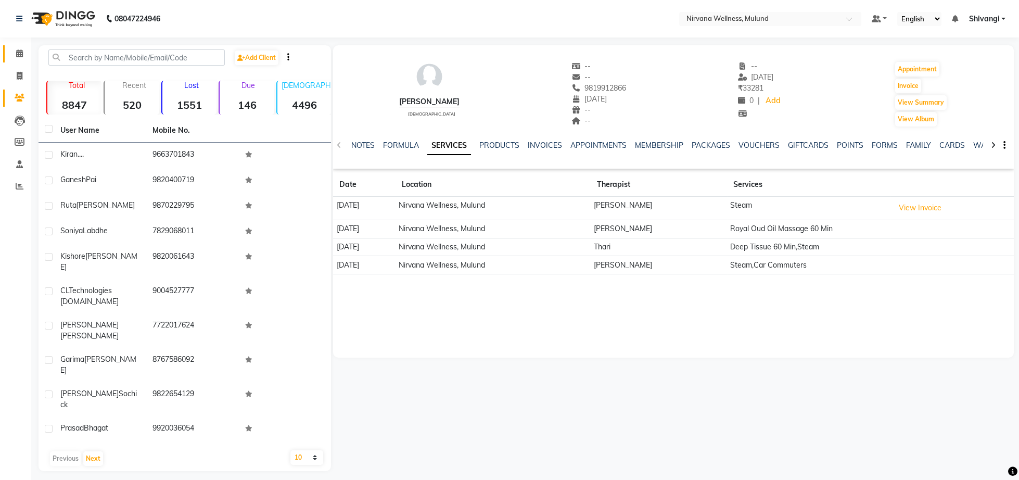
click at [12, 60] on link "Calendar" at bounding box center [15, 53] width 25 height 17
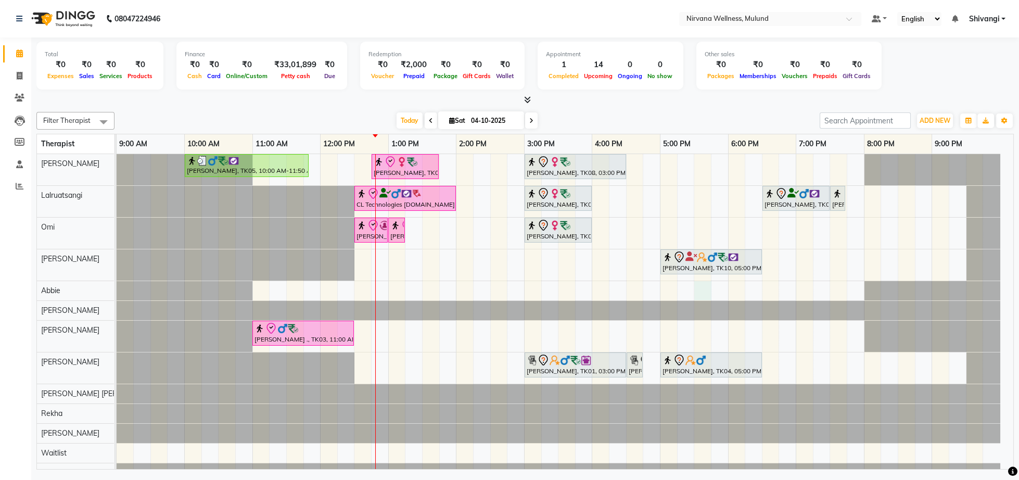
click at [697, 295] on div "[PERSON_NAME], TK05, 10:00 AM-11:50 AM, Herbal Potil Massage [PERSON_NAME], TK0…" at bounding box center [565, 328] width 897 height 348
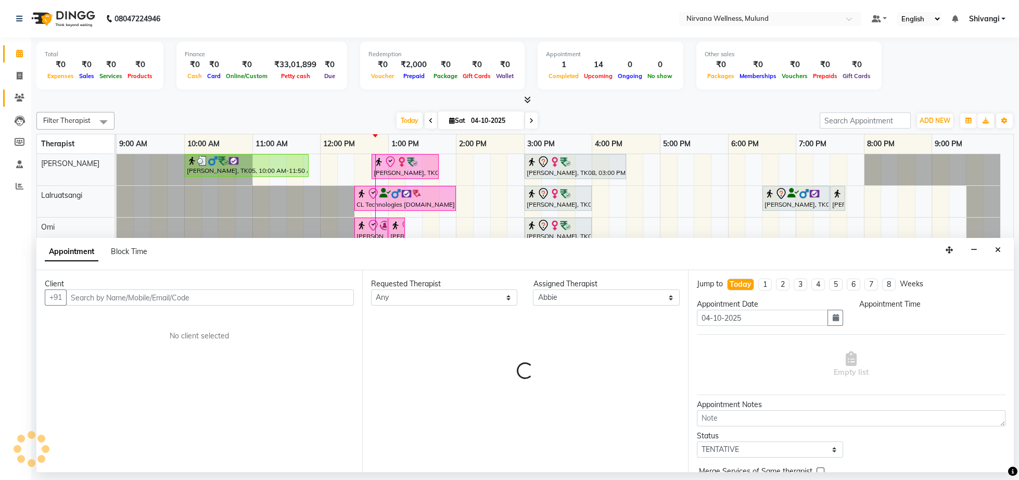
click at [12, 101] on span at bounding box center [19, 98] width 18 height 12
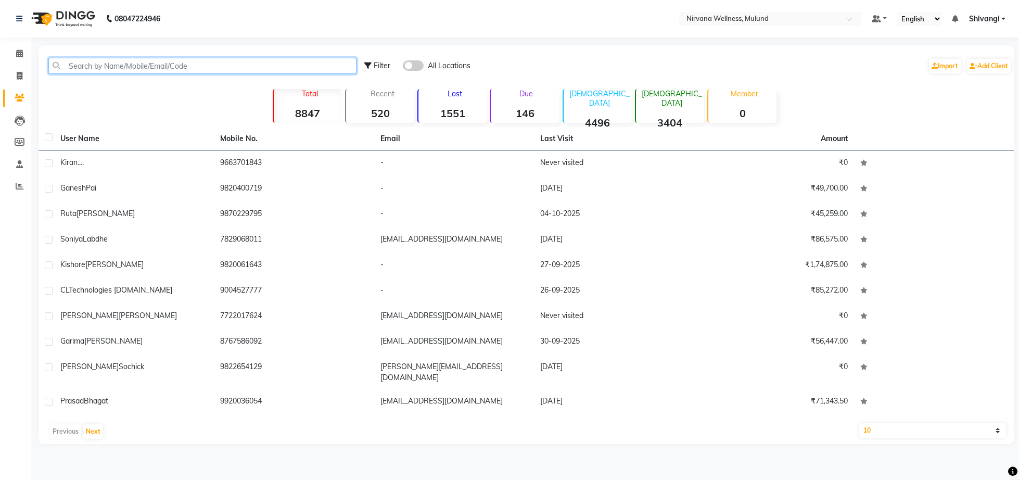
click at [92, 62] on input "text" at bounding box center [202, 66] width 308 height 16
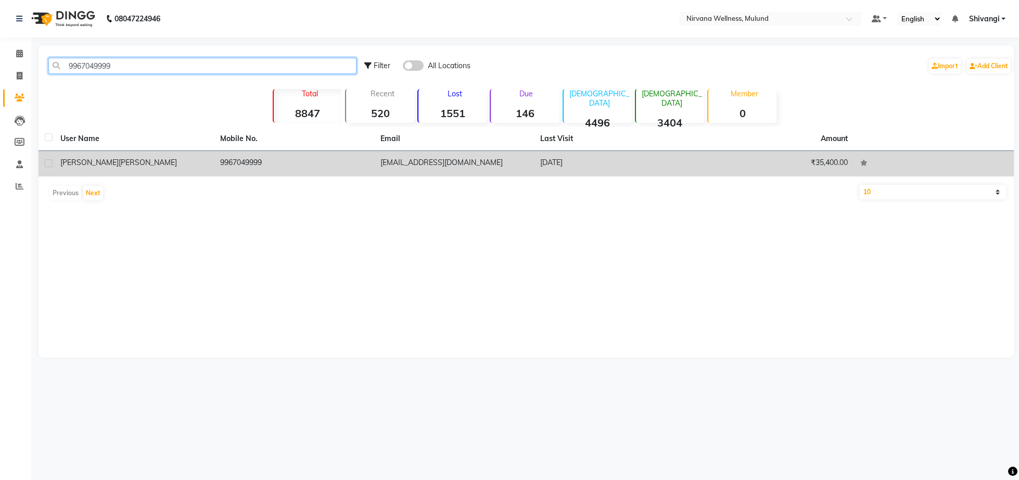
type input "9967049999"
click at [129, 169] on td "[PERSON_NAME]" at bounding box center [134, 164] width 160 height 26
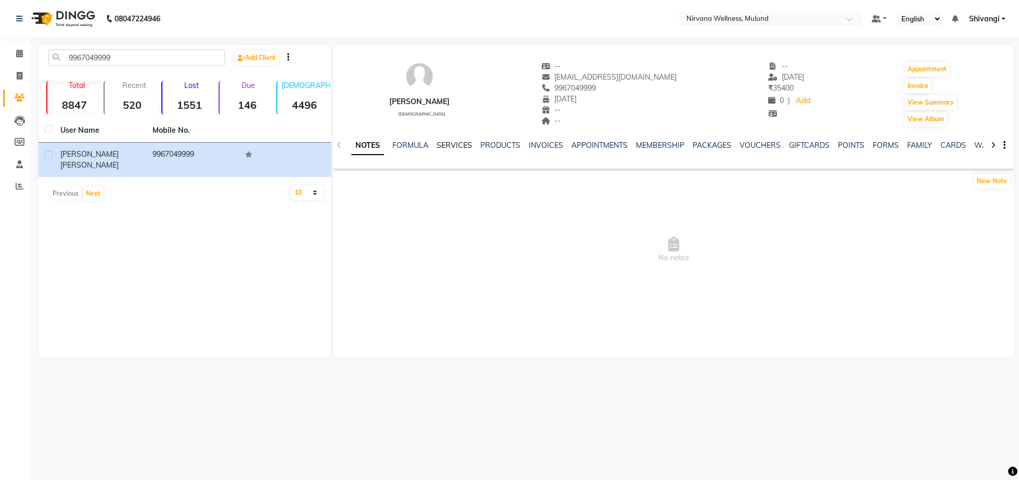
click at [446, 144] on link "SERVICES" at bounding box center [454, 145] width 35 height 9
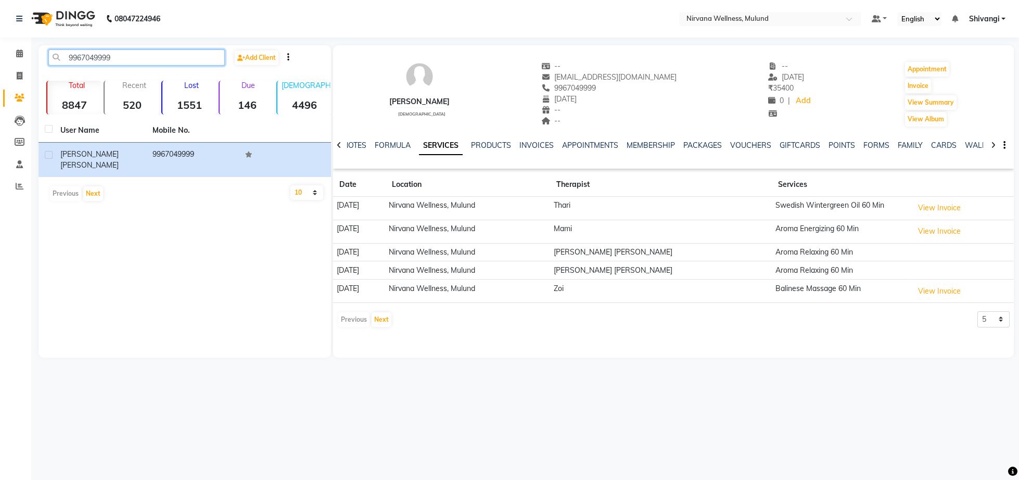
click at [86, 58] on input "9967049999" at bounding box center [136, 57] width 176 height 16
click at [11, 55] on span at bounding box center [19, 54] width 18 height 12
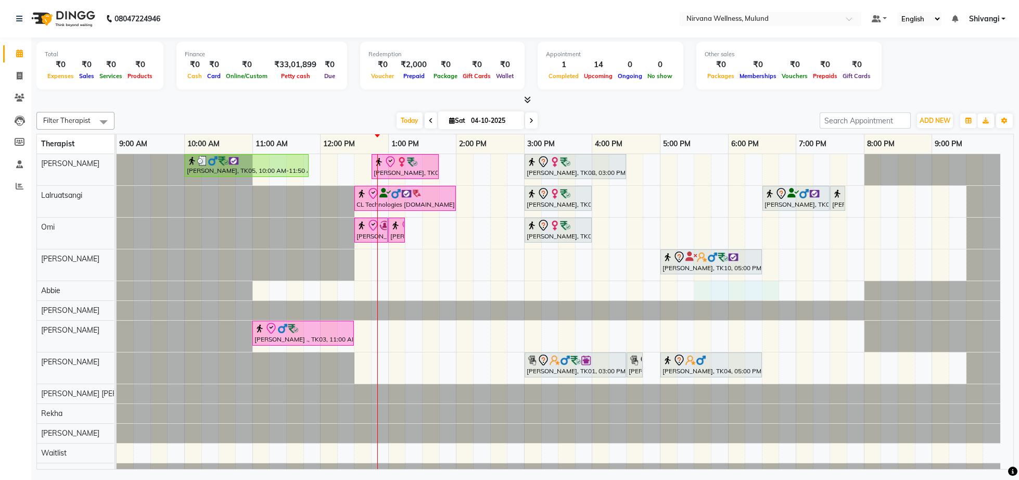
drag, startPoint x: 699, startPoint y: 291, endPoint x: 763, endPoint y: 291, distance: 64.0
click at [764, 291] on div "[PERSON_NAME], TK05, 10:00 AM-11:50 AM, Herbal Potil Massage [PERSON_NAME], TK0…" at bounding box center [565, 328] width 897 height 348
select select "92881"
select select "tentative"
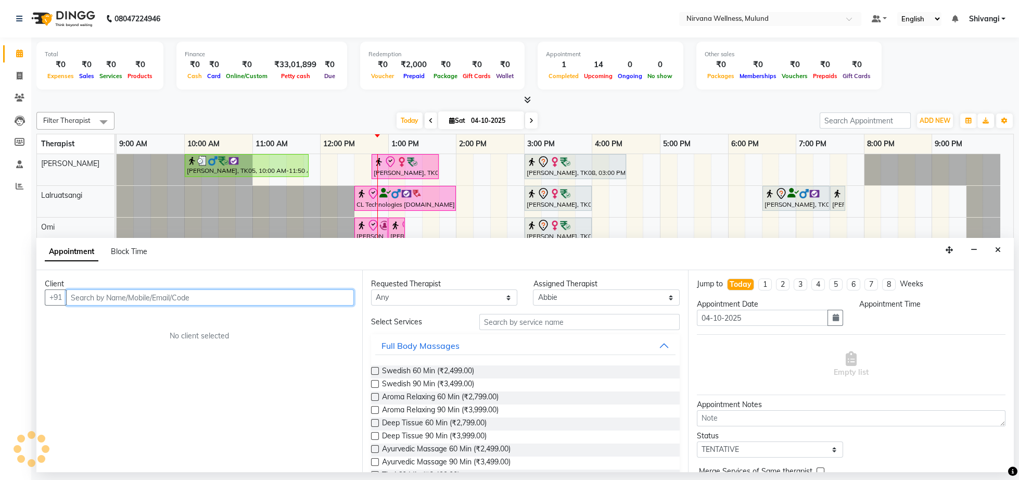
select select "1050"
drag, startPoint x: 763, startPoint y: 291, endPoint x: 107, endPoint y: 294, distance: 655.8
click at [107, 294] on input "text" at bounding box center [210, 297] width 288 height 16
paste input "9967049999"
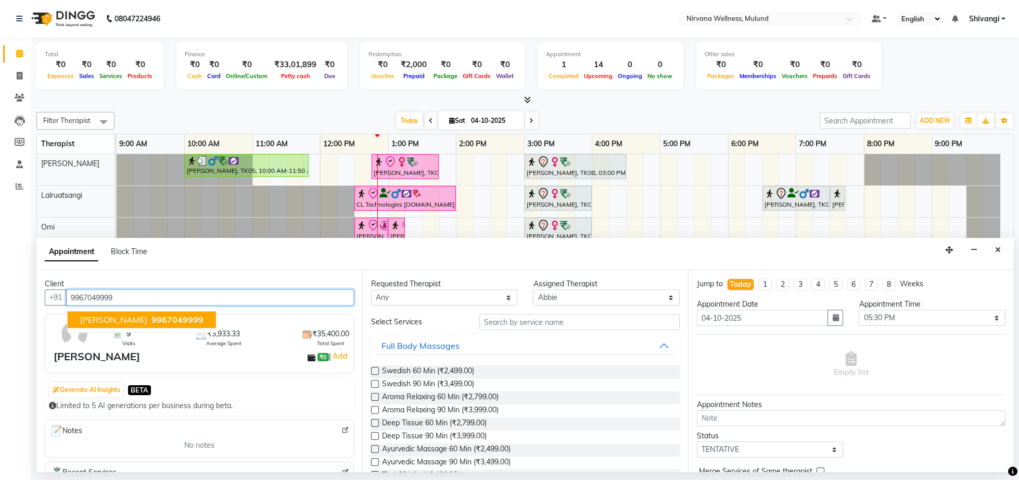
click at [151, 323] on span "9967049999" at bounding box center [177, 320] width 52 height 10
type input "9967049999"
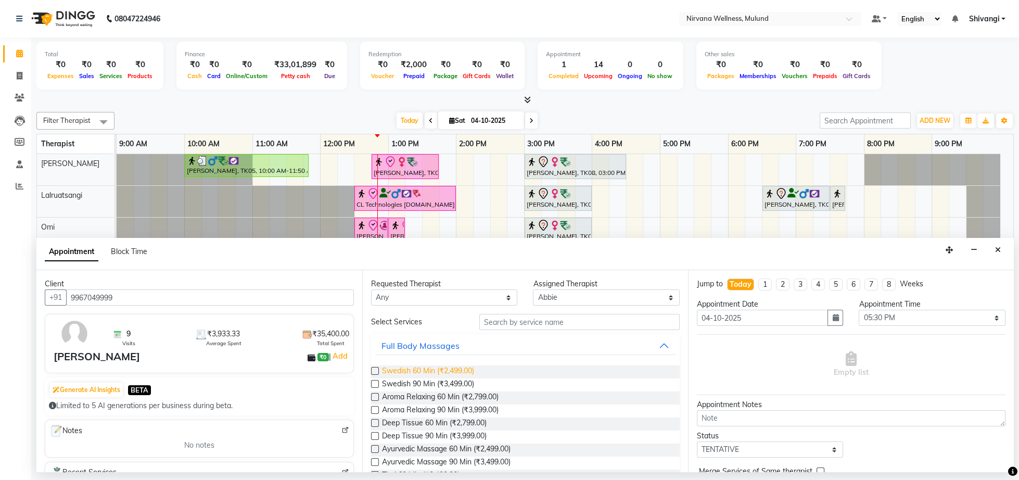
click at [449, 372] on span "Swedish 60 Min (₹2,499.00)" at bounding box center [428, 371] width 92 height 13
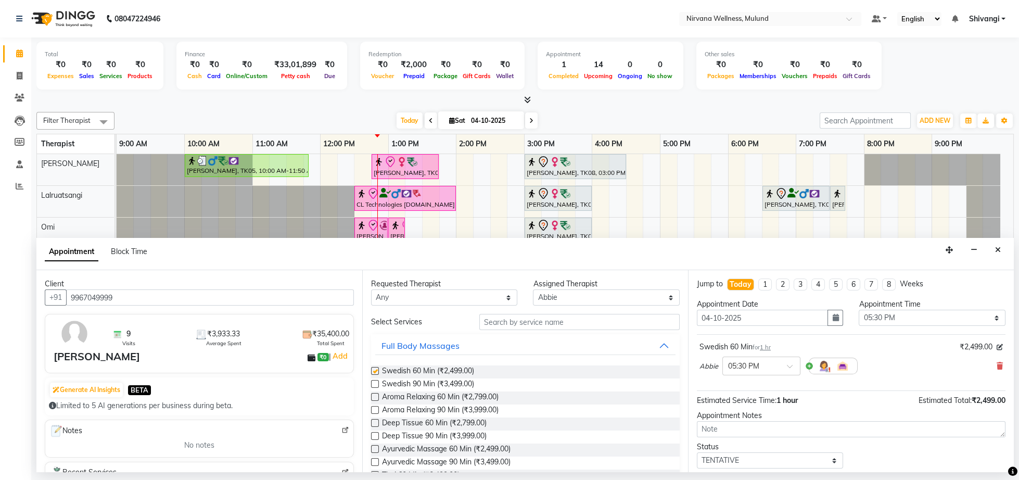
checkbox input "false"
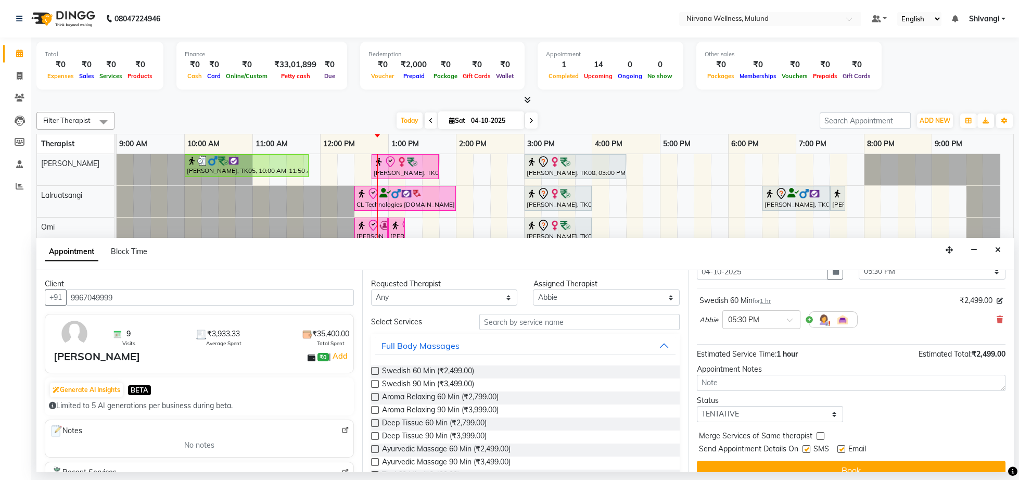
scroll to position [77, 0]
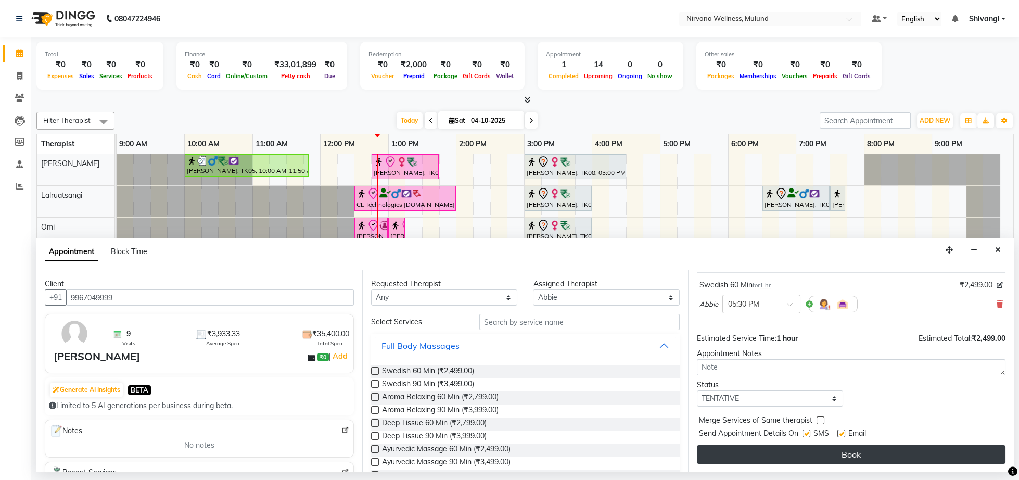
click at [849, 448] on button "Book" at bounding box center [851, 454] width 309 height 19
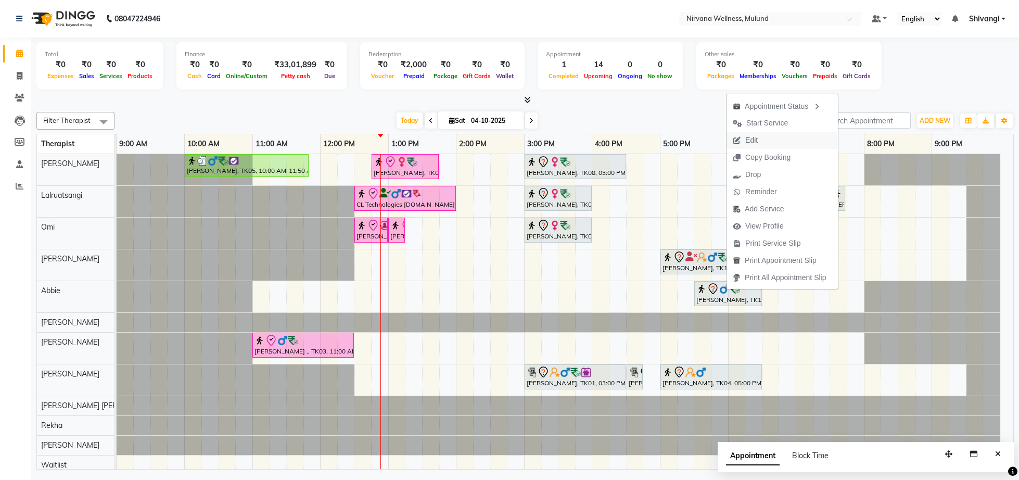
click at [754, 138] on span "Edit" at bounding box center [751, 140] width 12 height 11
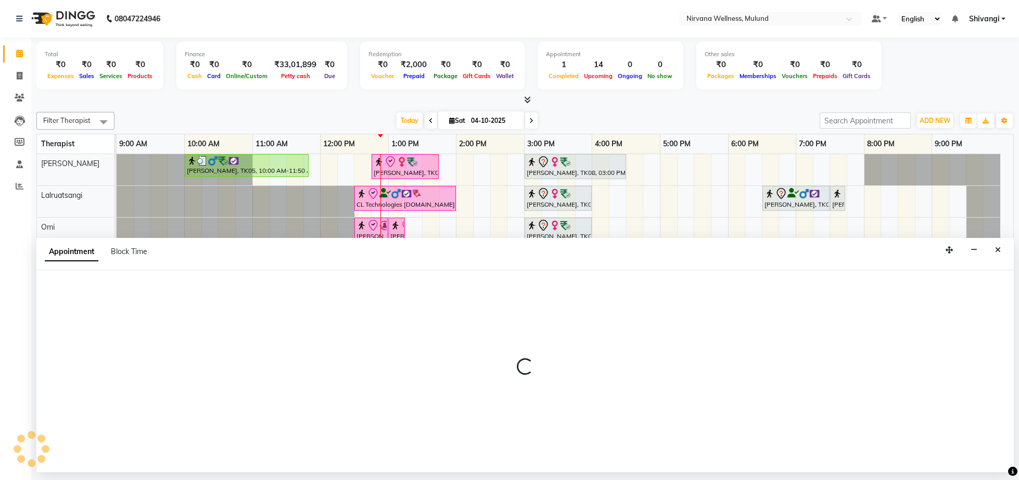
select select "tentative"
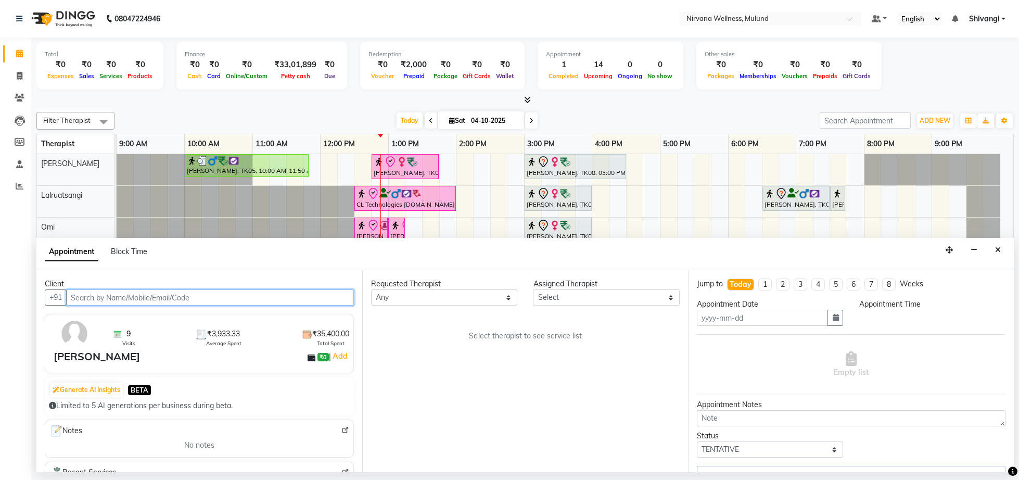
type input "04-10-2025"
select select "92881"
select select "2150"
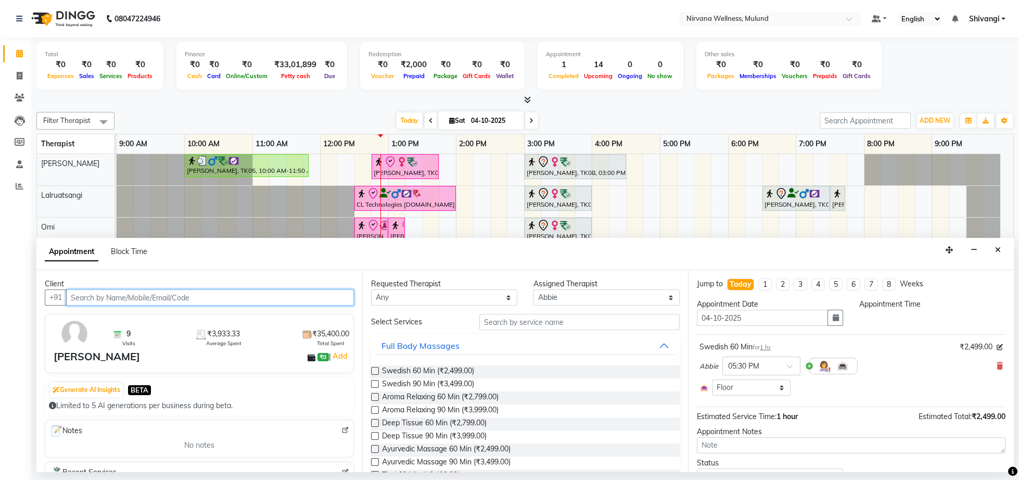
select select "1050"
click at [997, 368] on icon at bounding box center [1000, 365] width 6 height 7
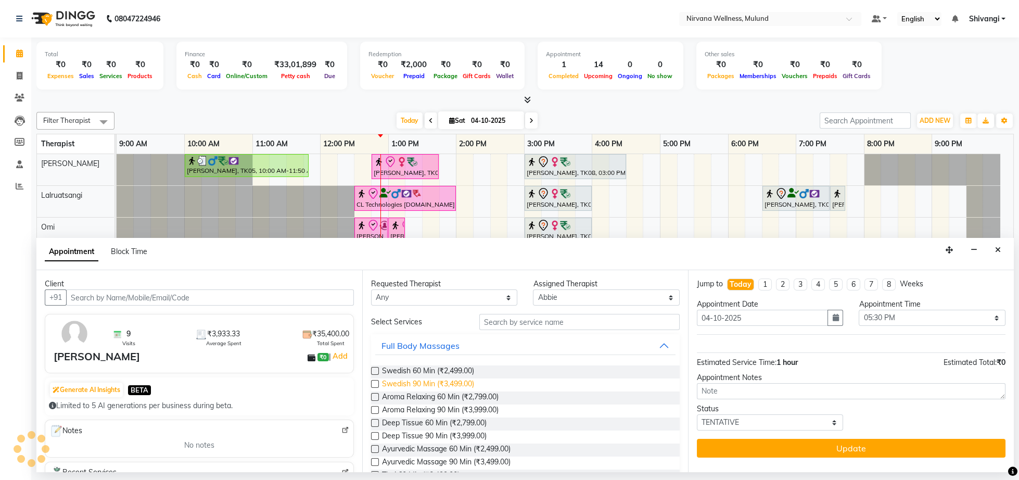
click at [454, 387] on span "Swedish 90 Min (₹3,499.00)" at bounding box center [428, 384] width 92 height 13
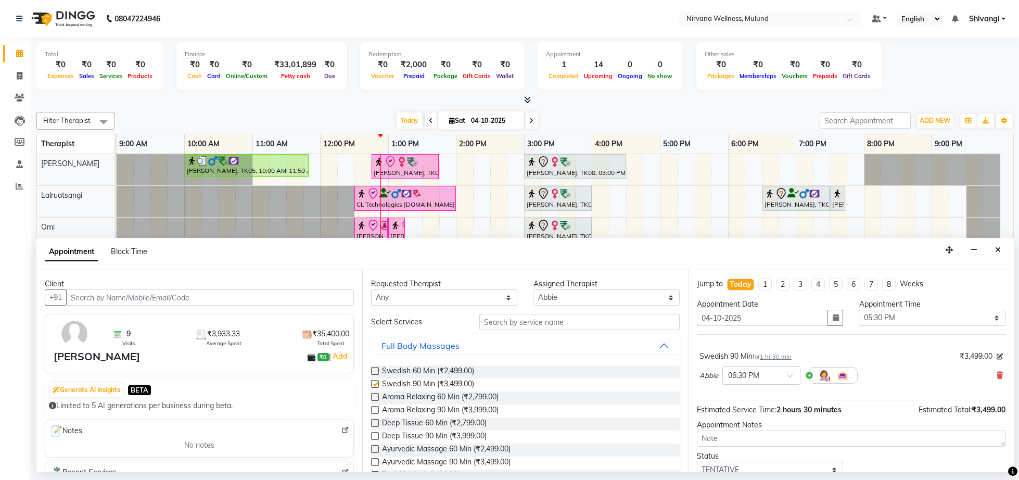
checkbox input "false"
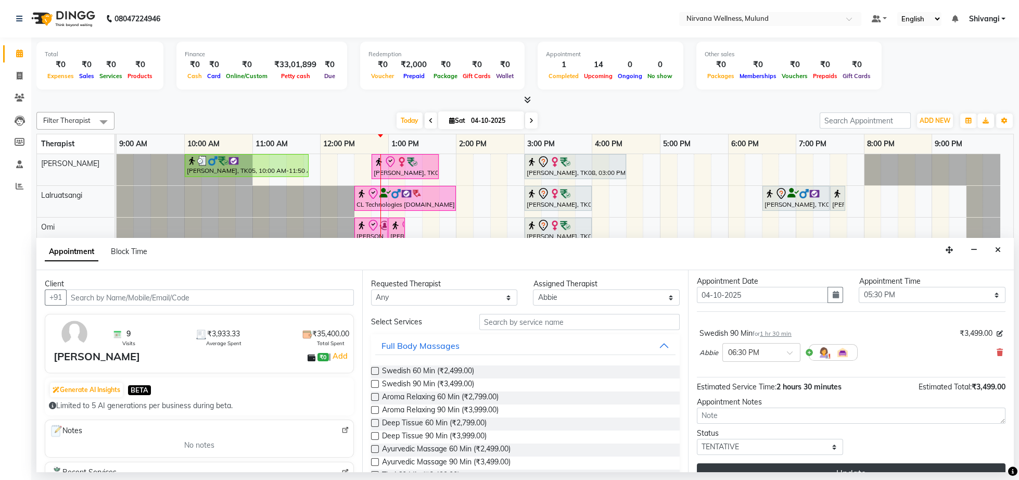
scroll to position [56, 0]
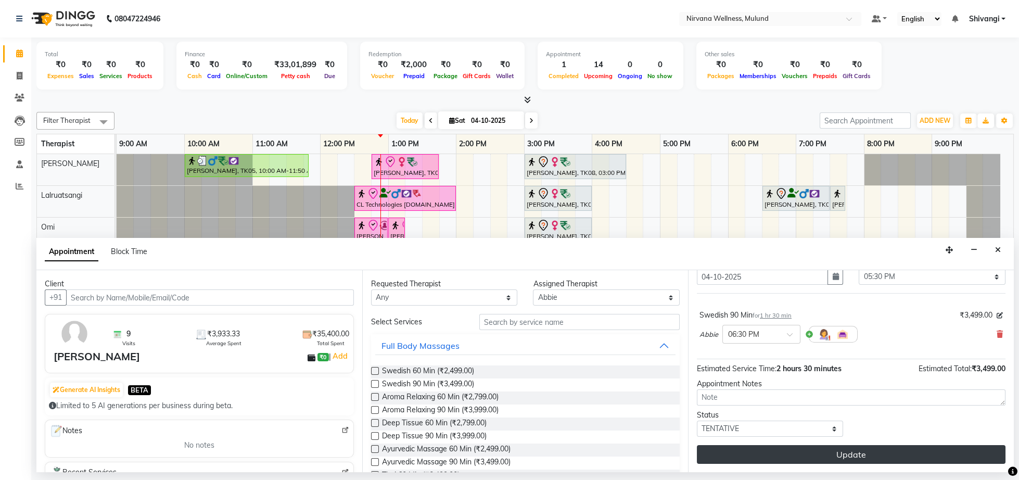
click at [851, 459] on button "Update" at bounding box center [851, 454] width 309 height 19
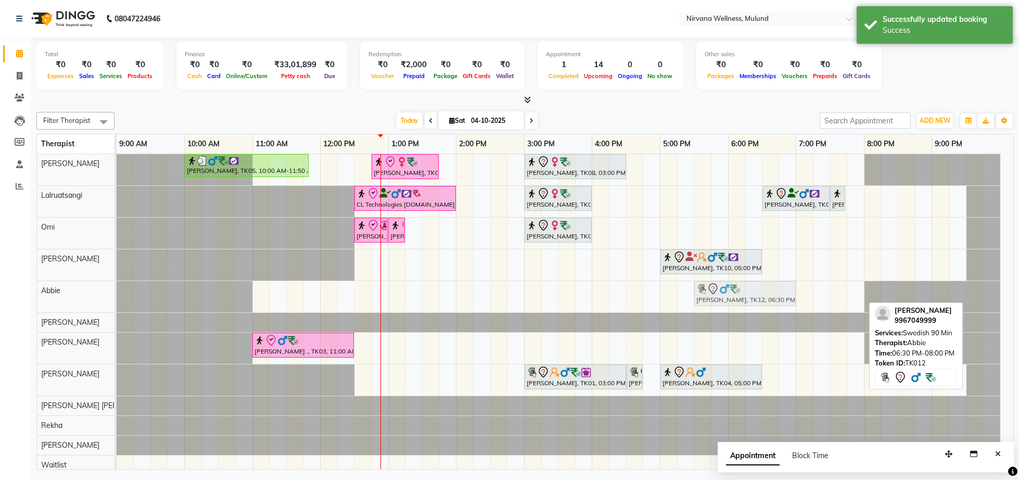
drag, startPoint x: 829, startPoint y: 301, endPoint x: 768, endPoint y: 311, distance: 61.8
click at [768, 311] on div "[PERSON_NAME], TK05, 10:00 AM-11:50 AM, Herbal Potil Massage [PERSON_NAME], TK0…" at bounding box center [565, 334] width 897 height 360
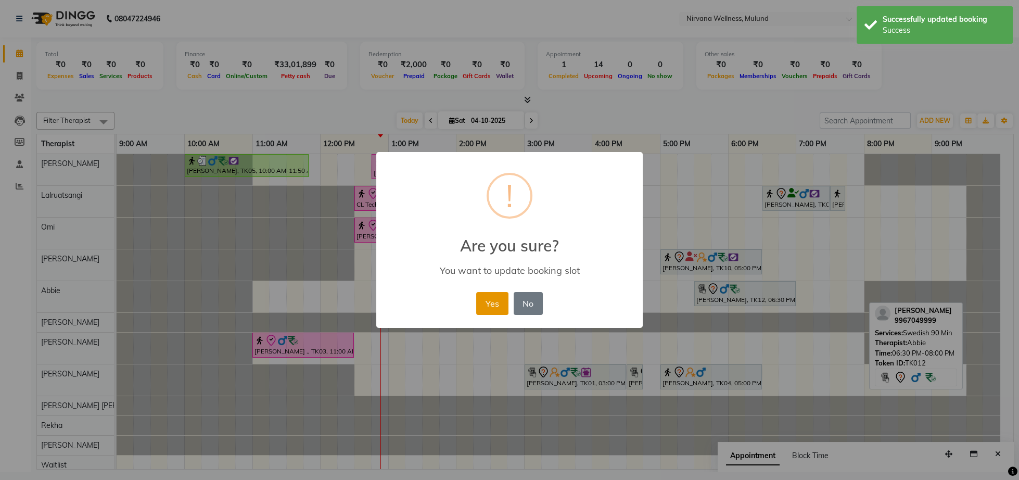
click at [492, 310] on button "Yes" at bounding box center [492, 303] width 32 height 23
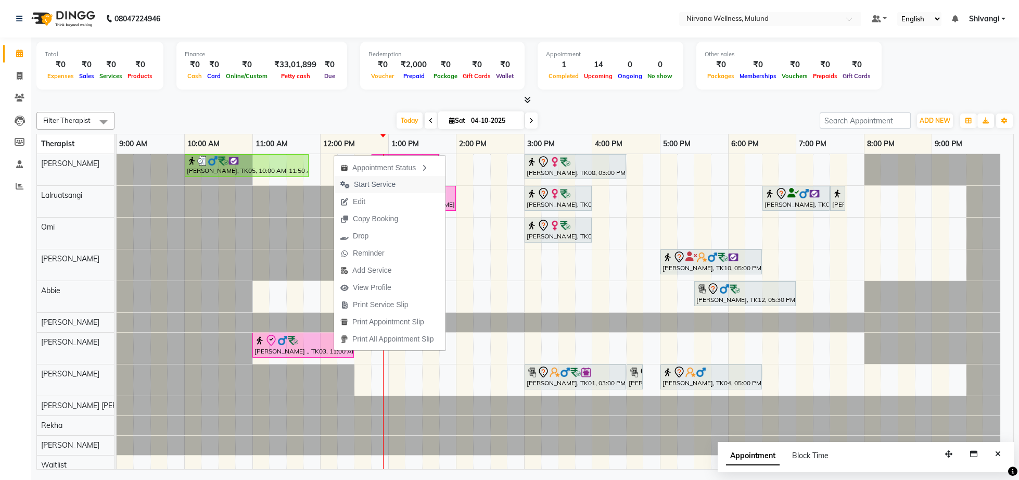
click at [361, 192] on span "Start Service" at bounding box center [368, 184] width 68 height 17
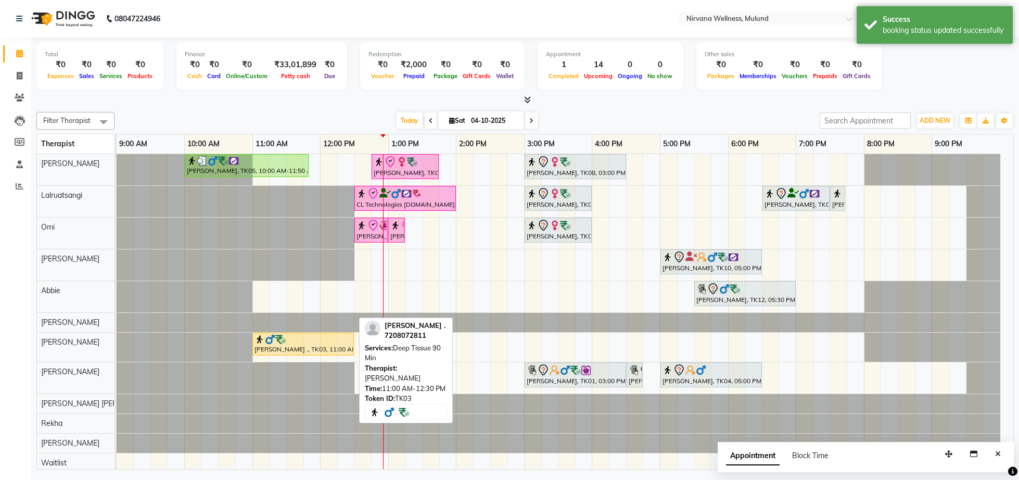
click at [308, 351] on div "[PERSON_NAME] ., TK03, 11:00 AM-12:30 PM, Deep Tissue 90 Min" at bounding box center [302, 344] width 99 height 20
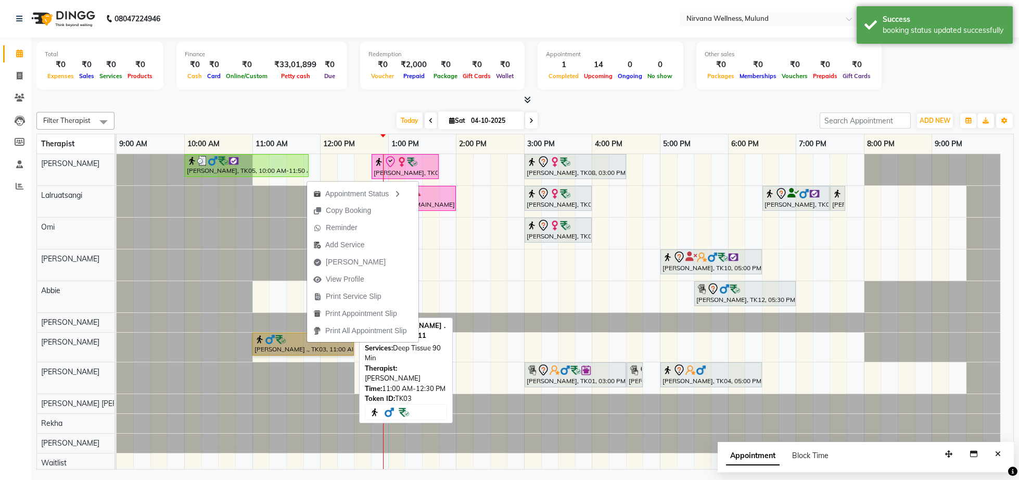
click at [284, 340] on link "[PERSON_NAME] ., TK03, 11:00 AM-12:30 PM, Deep Tissue 90 Min" at bounding box center [302, 344] width 101 height 23
select select "1"
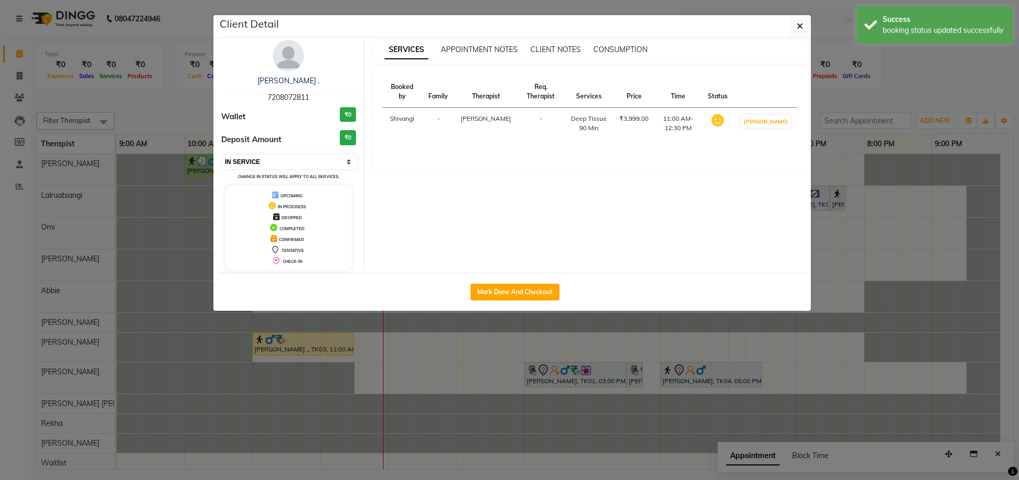
click at [222, 155] on select "Select IN SERVICE CONFIRMED TENTATIVE CHECK IN MARK DONE DROPPED UPCOMING" at bounding box center [289, 162] width 135 height 15
click at [173, 112] on ngb-modal-window "Client Detail [PERSON_NAME] . 7208072811 Wallet ₹0 Deposit Amount ₹0 Select IN …" at bounding box center [509, 240] width 1019 height 480
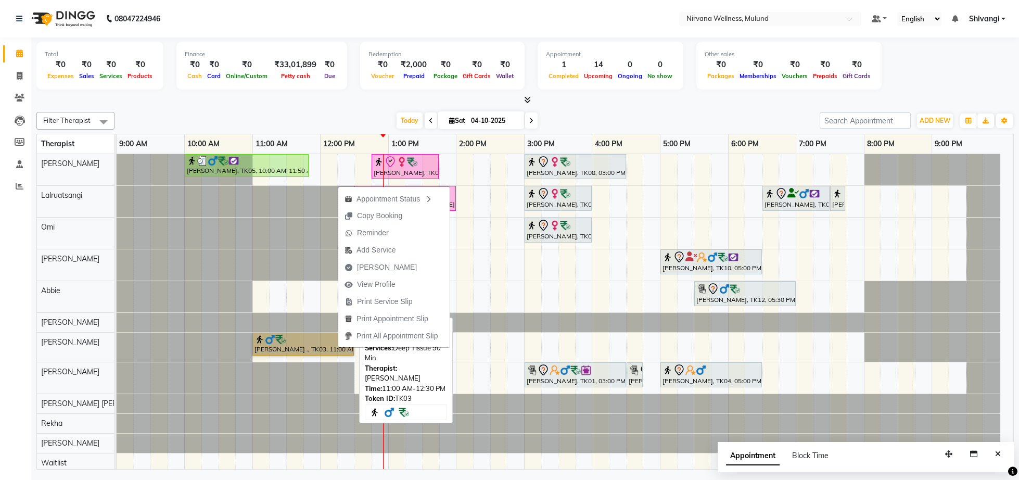
click at [270, 342] on link "[PERSON_NAME] ., TK03, 11:00 AM-12:30 PM, Deep Tissue 90 Min" at bounding box center [302, 344] width 101 height 23
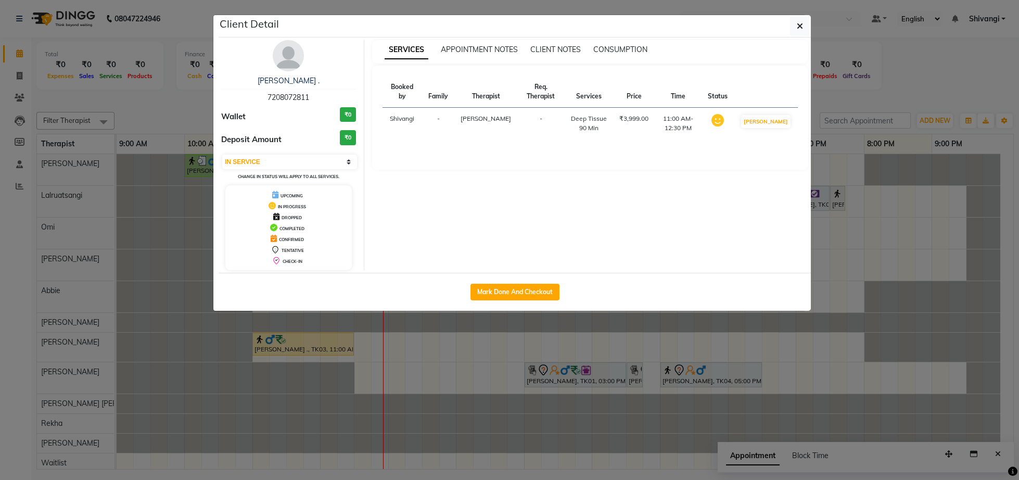
click at [289, 172] on div "Select IN SERVICE CONFIRMED TENTATIVE CHECK IN MARK DONE DROPPED UPCOMING Chang…" at bounding box center [288, 168] width 135 height 28
click at [222, 155] on select "Select IN SERVICE CONFIRMED TENTATIVE CHECK IN MARK DONE DROPPED UPCOMING" at bounding box center [289, 162] width 135 height 15
select select "7"
click option "TENTATIVE" at bounding box center [0, 0] width 0 height 0
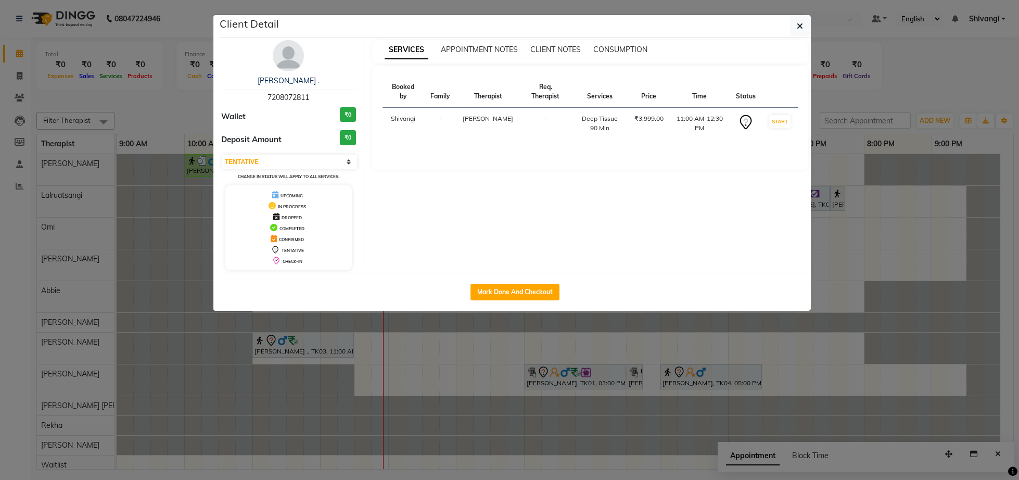
click at [126, 103] on ngb-modal-window "Client Detail [PERSON_NAME] . 7208072811 Wallet ₹0 Deposit Amount ₹0 Select IN …" at bounding box center [509, 240] width 1019 height 480
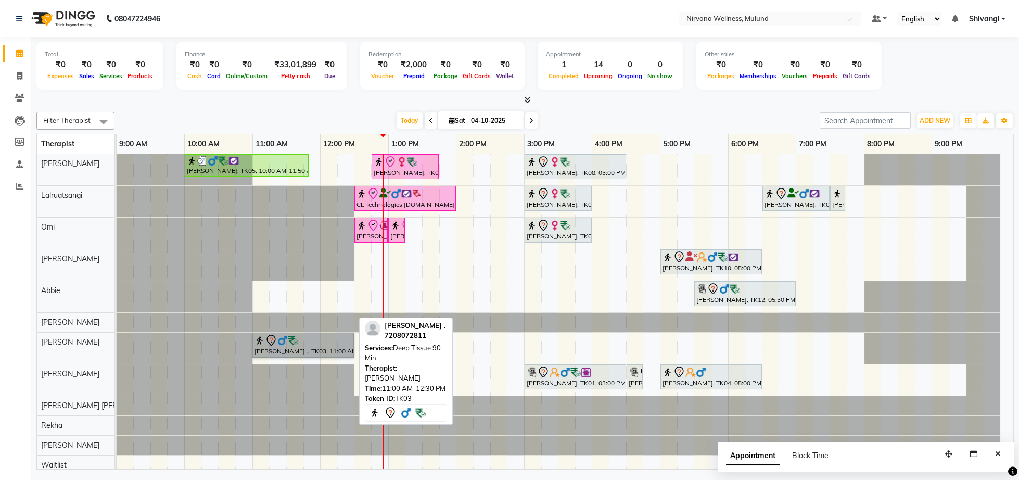
click at [299, 354] on link "[PERSON_NAME] ., TK03, 11:00 AM-12:30 PM, Deep Tissue 90 Min" at bounding box center [302, 345] width 101 height 25
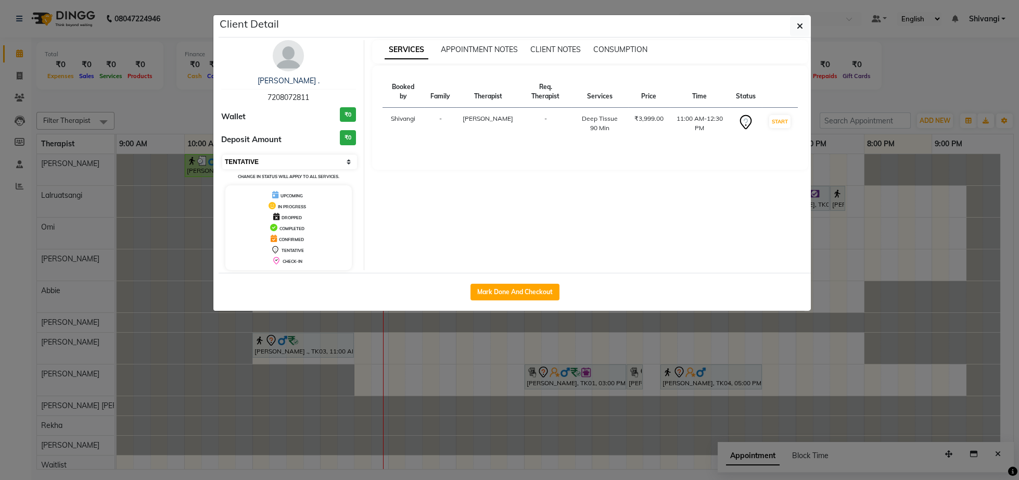
click at [222, 155] on select "Select IN SERVICE CONFIRMED TENTATIVE CHECK IN MARK DONE DROPPED UPCOMING" at bounding box center [289, 162] width 135 height 15
select select "8"
click option "CHECK IN" at bounding box center [0, 0] width 0 height 0
click at [193, 135] on ngb-modal-window "Client Detail [PERSON_NAME] . 7208072811 Wallet ₹0 Deposit Amount ₹0 Select IN …" at bounding box center [509, 240] width 1019 height 480
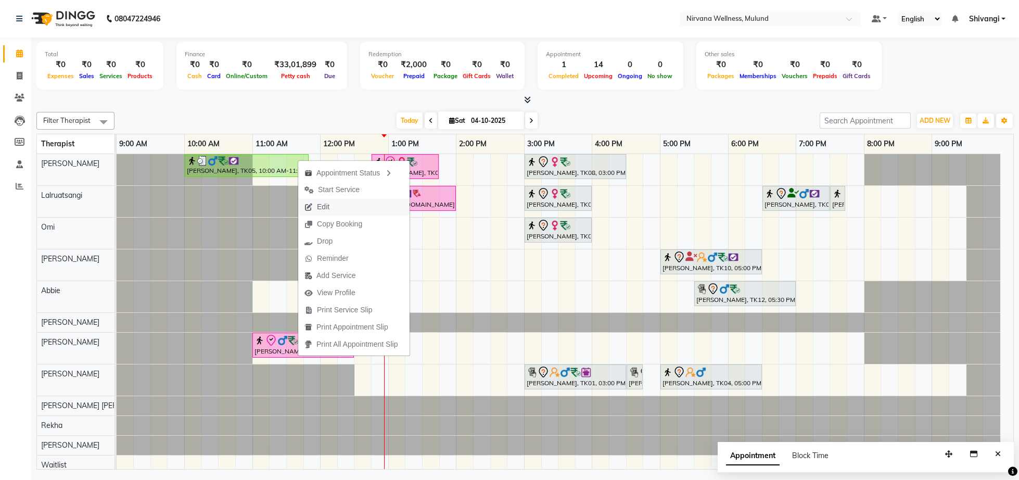
click at [317, 212] on span "Edit" at bounding box center [316, 206] width 37 height 17
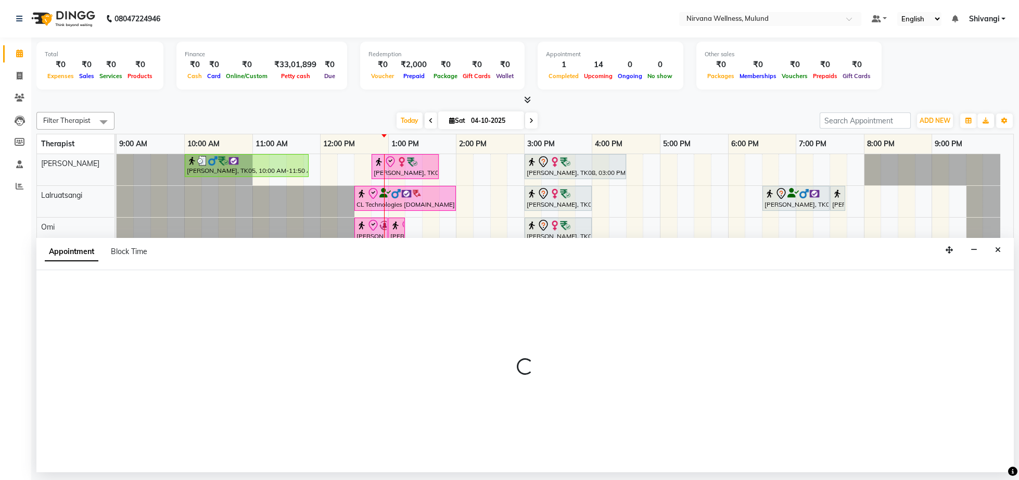
select select "check-in"
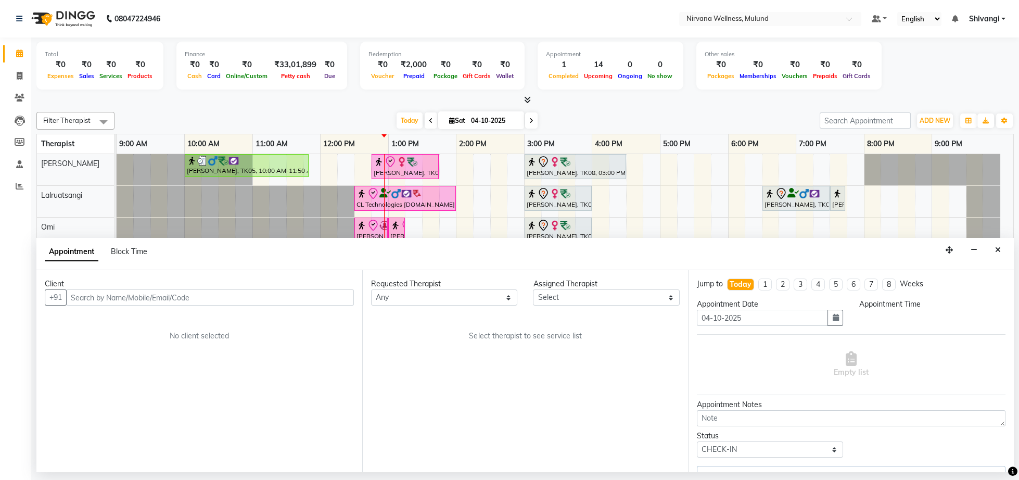
select select "29684"
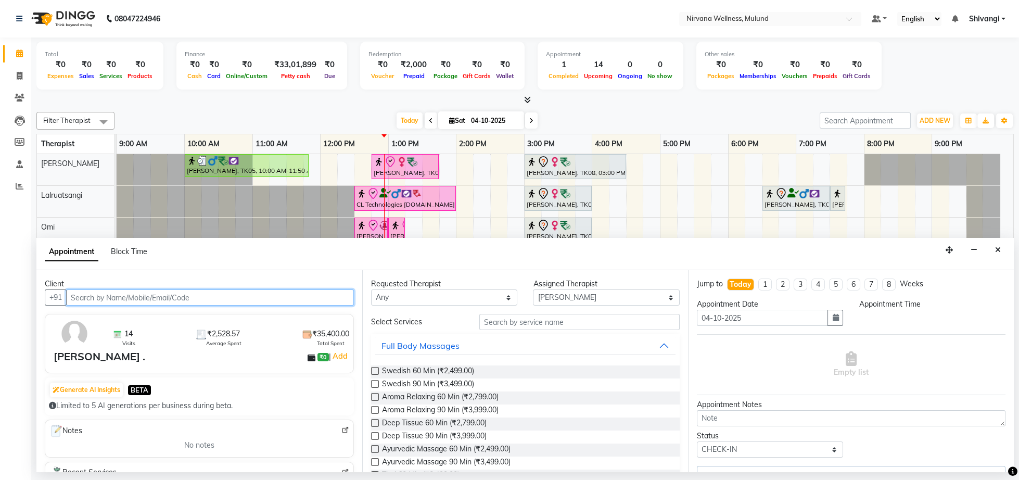
select select "660"
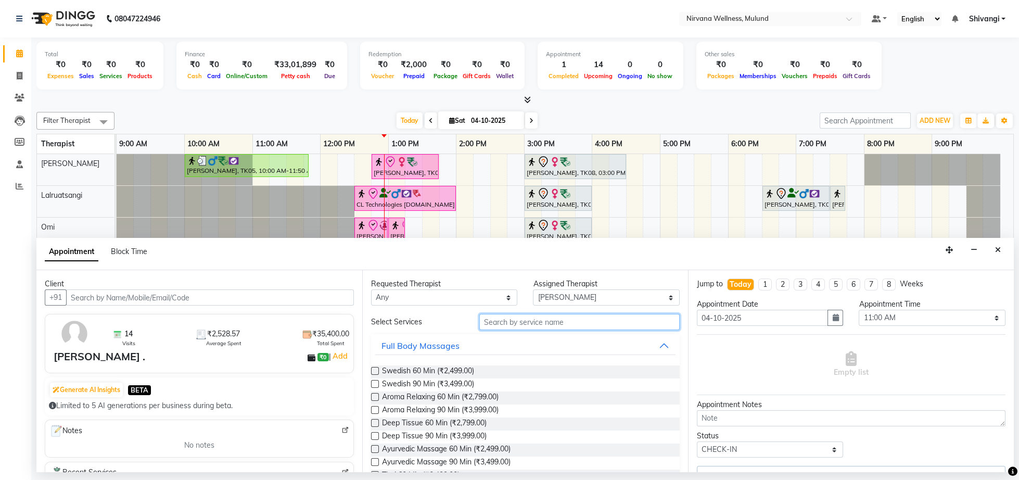
click at [535, 324] on input "text" at bounding box center [579, 322] width 200 height 16
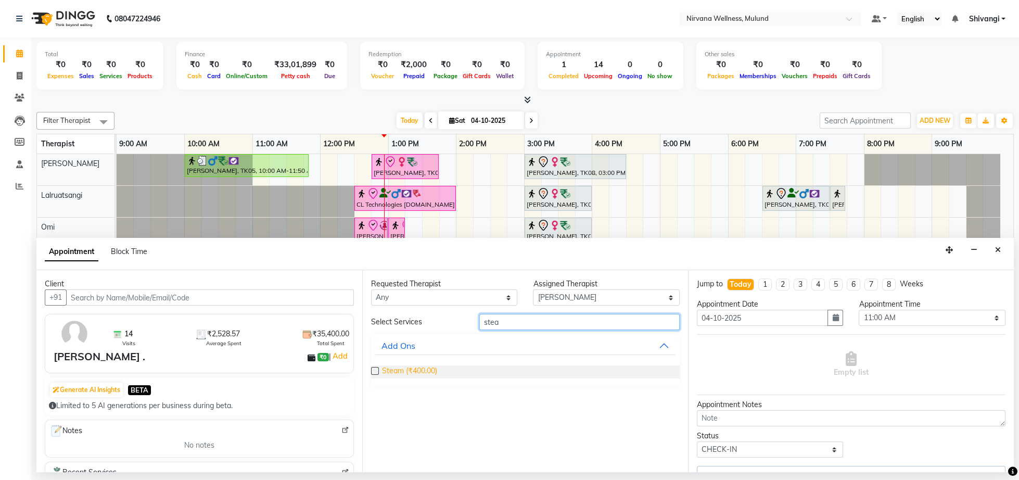
type input "stea"
click at [419, 370] on span "Steam (₹400.00)" at bounding box center [409, 371] width 55 height 13
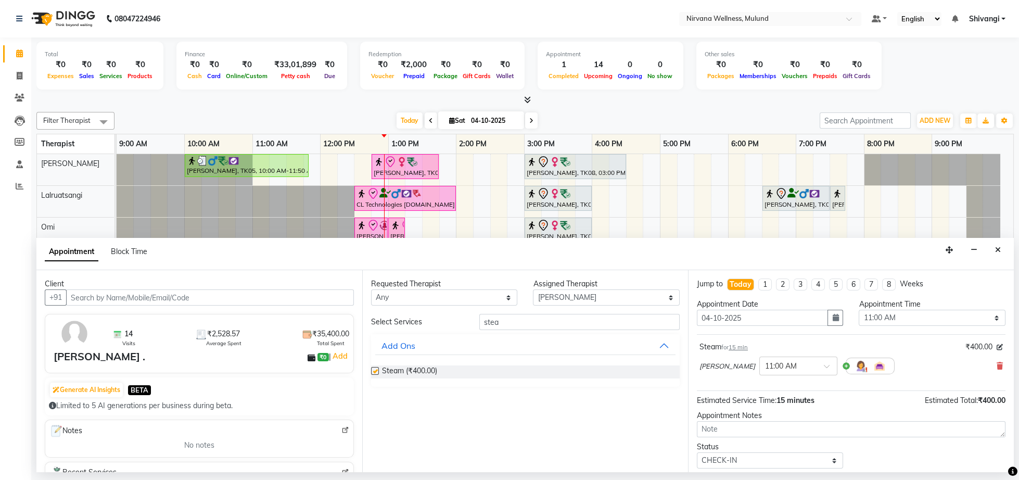
checkbox input "false"
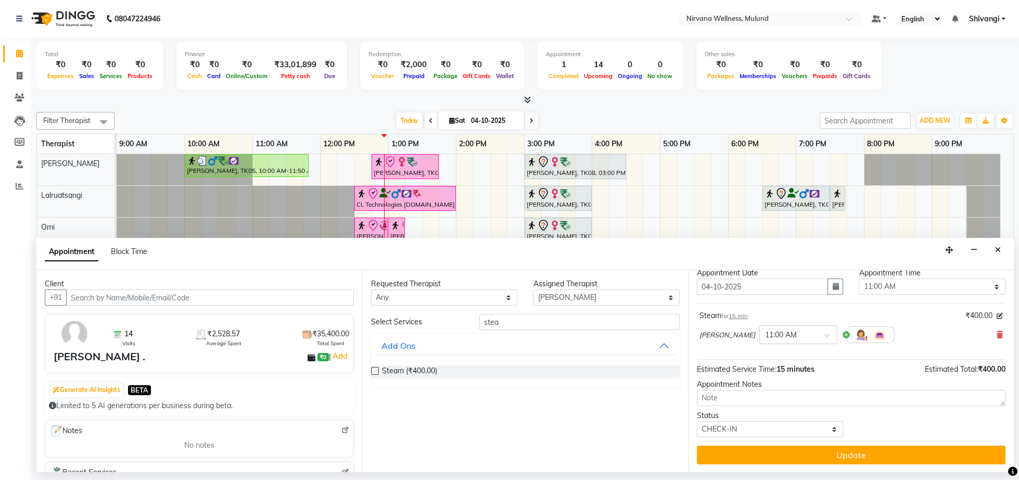
scroll to position [46, 0]
click at [1000, 246] on button "Close" at bounding box center [997, 250] width 15 height 16
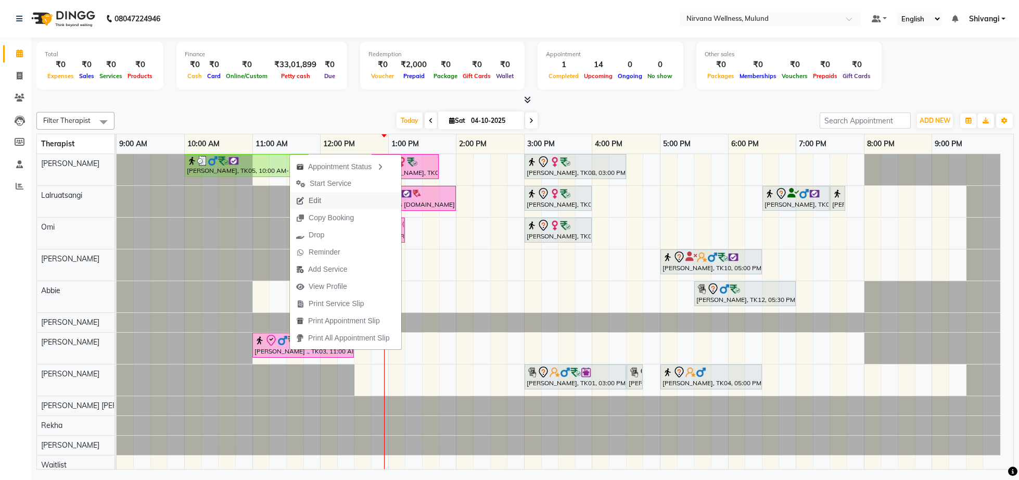
click at [320, 206] on span "Edit" at bounding box center [308, 200] width 37 height 17
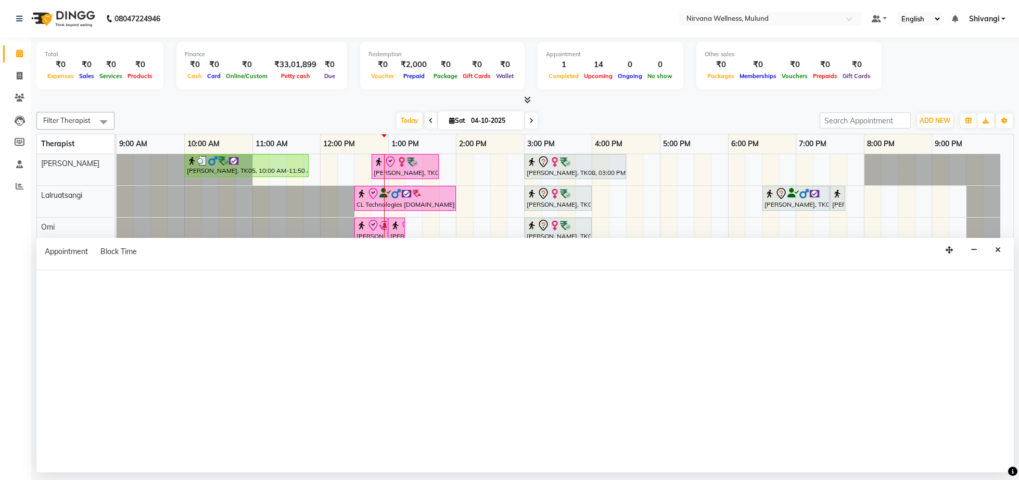
select select "29684"
select select "check-in"
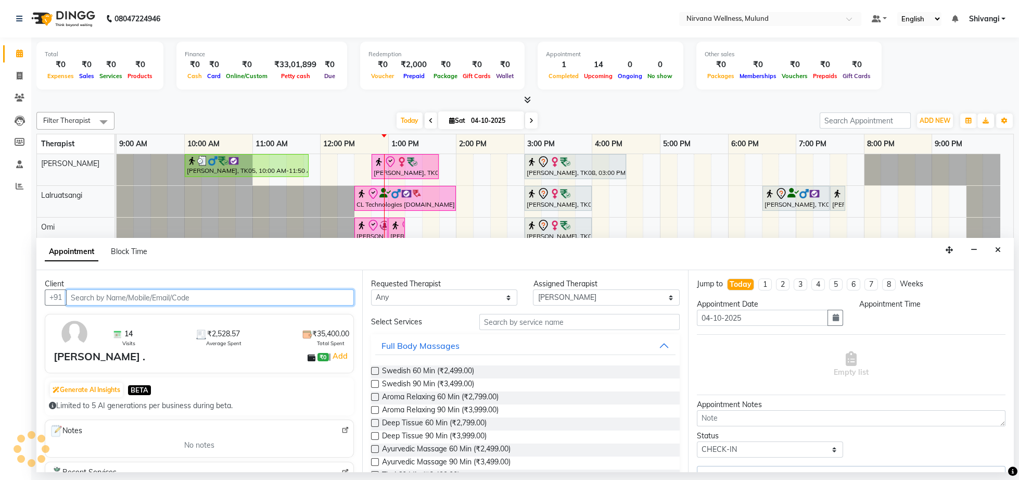
select select "660"
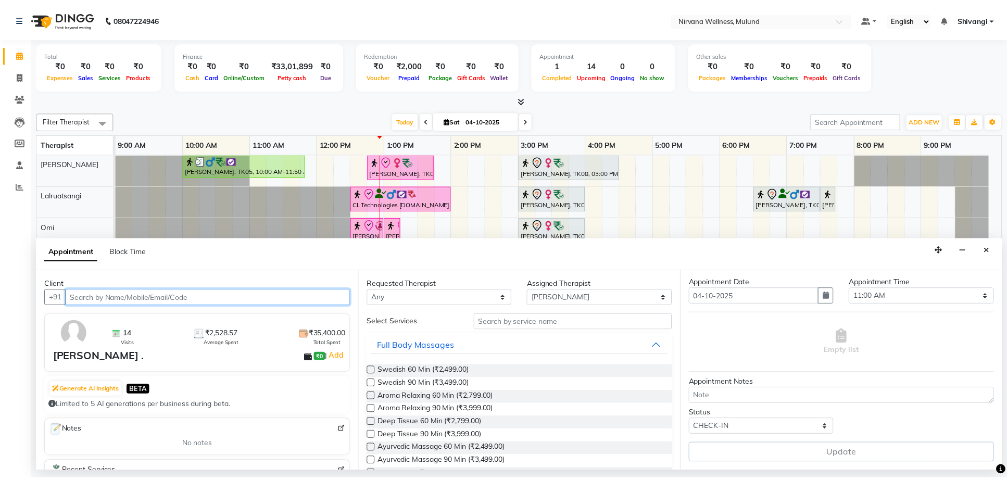
scroll to position [36, 0]
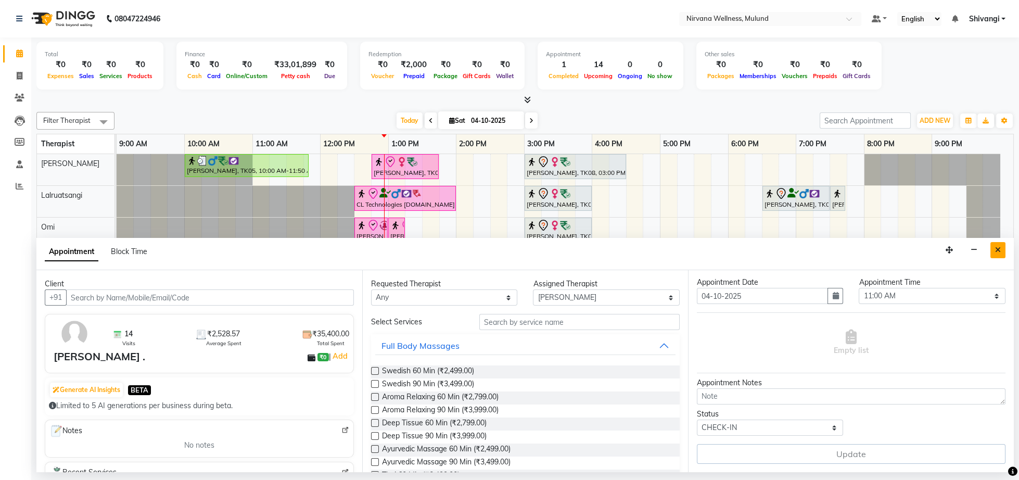
click at [1000, 245] on button "Close" at bounding box center [997, 250] width 15 height 16
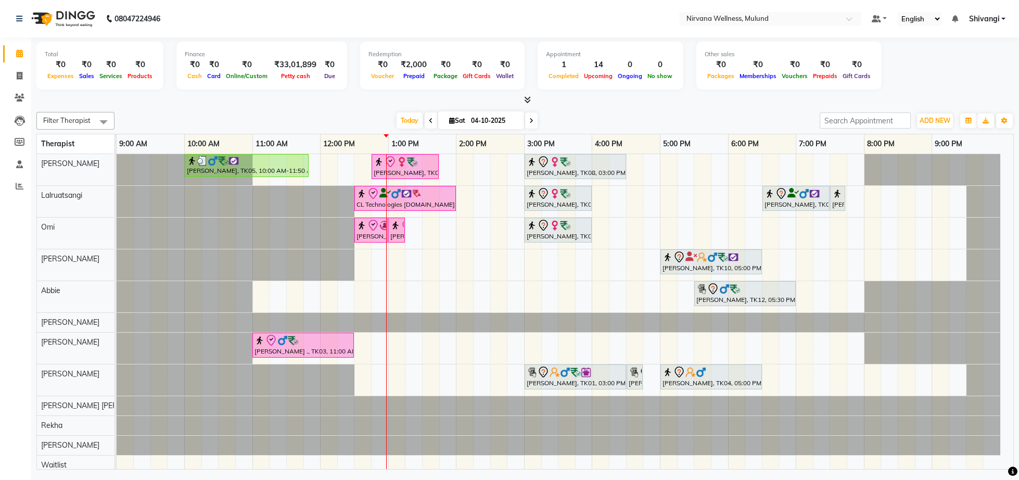
click at [346, 106] on div "Total ₹0 Expenses ₹0 Sales ₹0 Services ₹0 Products Finance ₹0 Cash ₹0 Card ₹0 O…" at bounding box center [525, 254] width 988 height 435
click at [31, 227] on div "Total ₹0 Expenses ₹0 Sales ₹0 Services ₹0 Products Finance ₹0 Cash ₹0 Card ₹0 O…" at bounding box center [525, 254] width 988 height 435
click at [563, 95] on div at bounding box center [524, 100] width 977 height 11
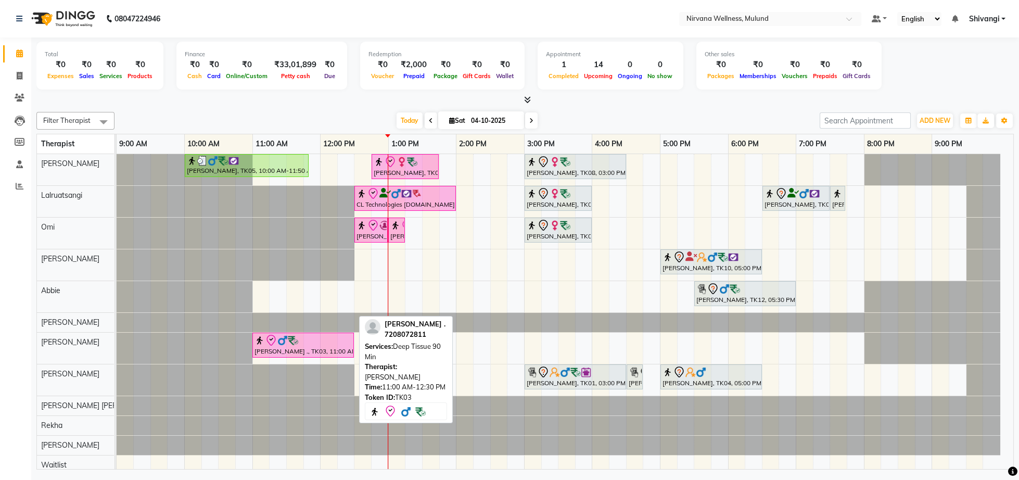
click at [297, 346] on img at bounding box center [293, 340] width 10 height 10
select select "8"
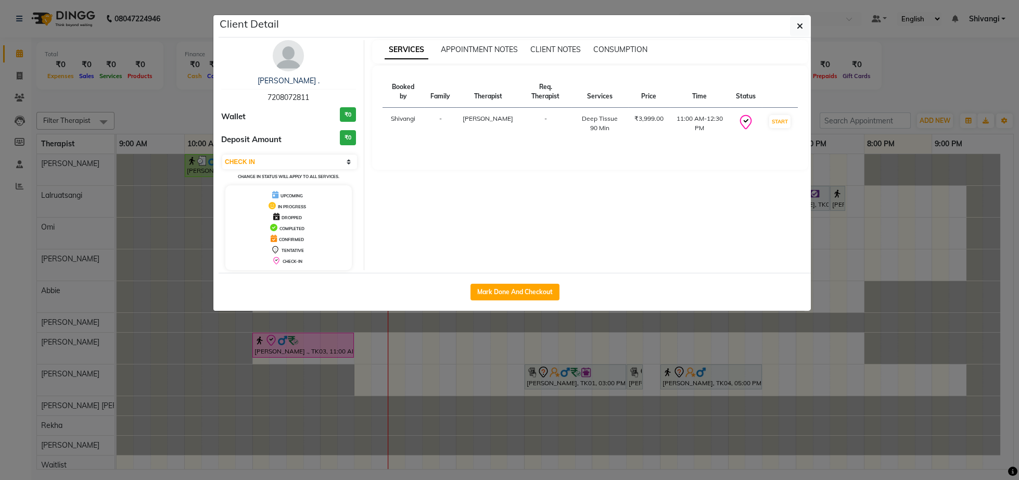
click at [495, 291] on button "Mark Done And Checkout" at bounding box center [514, 292] width 89 height 17
select select "4890"
select select "service"
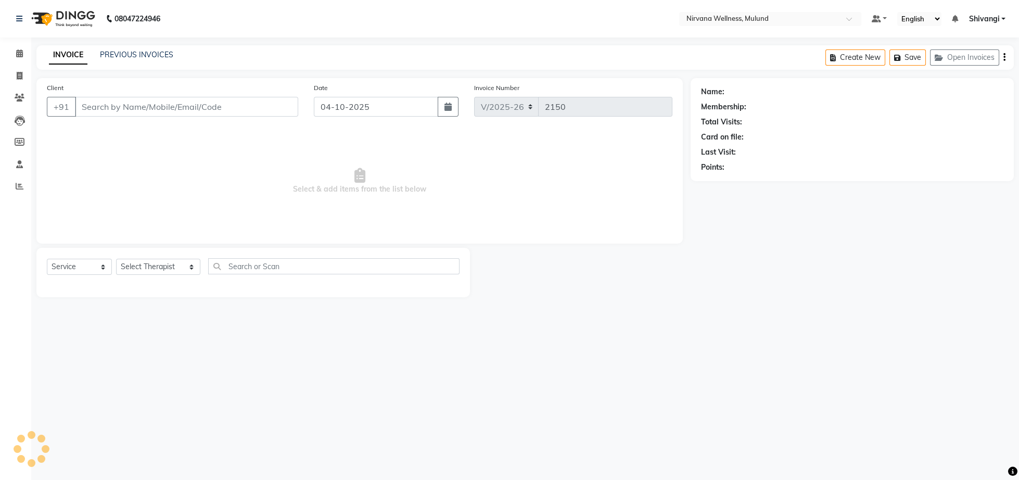
type input "7208072811"
select select "29684"
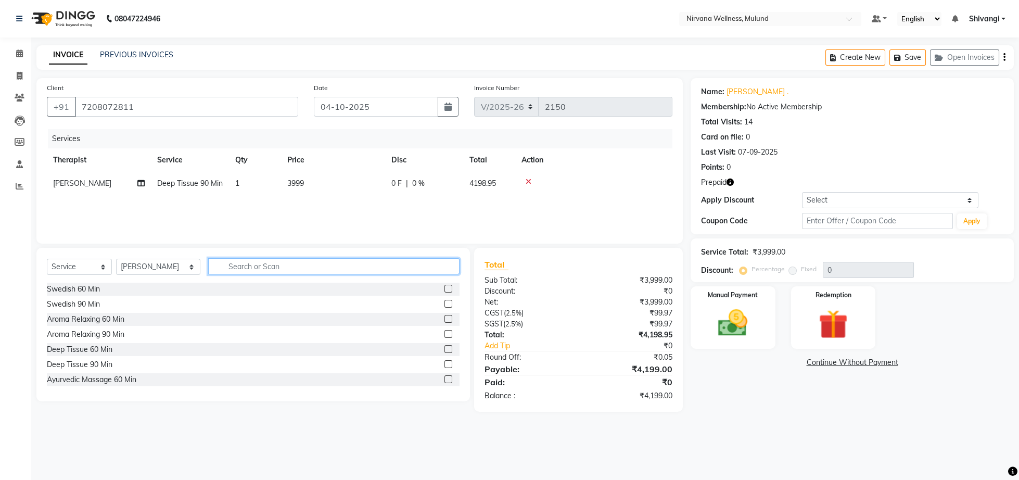
click at [283, 271] on input "text" at bounding box center [333, 266] width 251 height 16
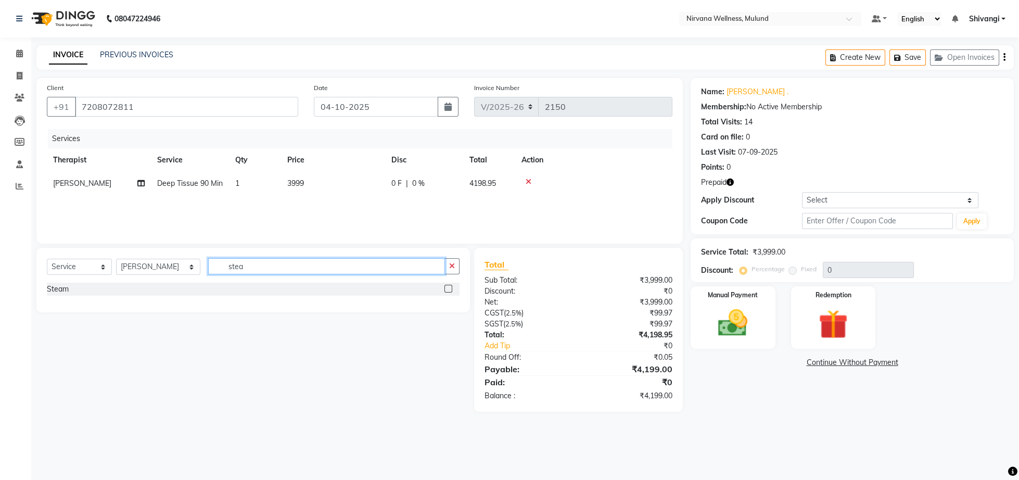
type input "stea"
click at [444, 291] on label at bounding box center [448, 289] width 8 height 8
click at [444, 291] on input "checkbox" at bounding box center [447, 289] width 7 height 7
checkbox input "false"
click at [847, 319] on img at bounding box center [833, 324] width 50 height 38
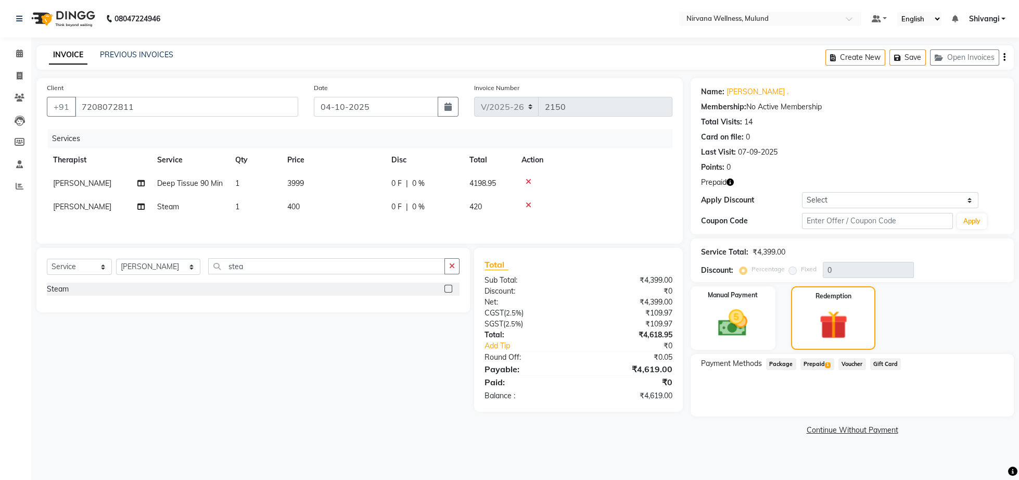
click at [826, 362] on span "Prepaid 1" at bounding box center [817, 364] width 34 height 12
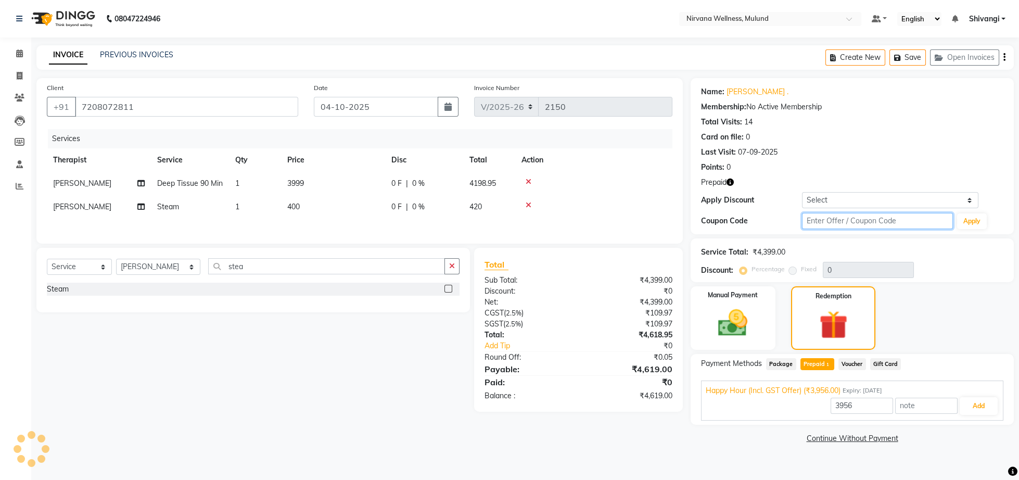
click at [823, 220] on input "text" at bounding box center [877, 221] width 151 height 16
type input "d50%"
click at [980, 222] on button "Apply" at bounding box center [972, 221] width 30 height 16
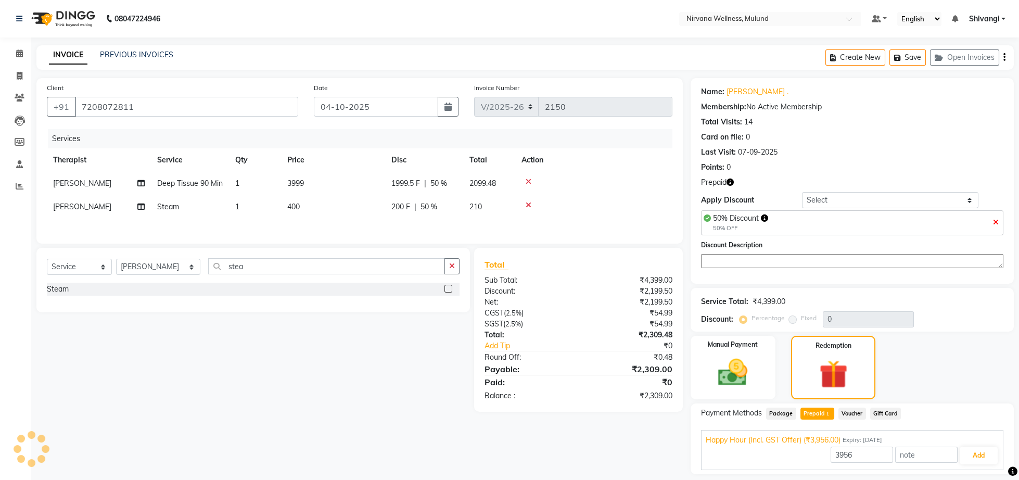
type input "50"
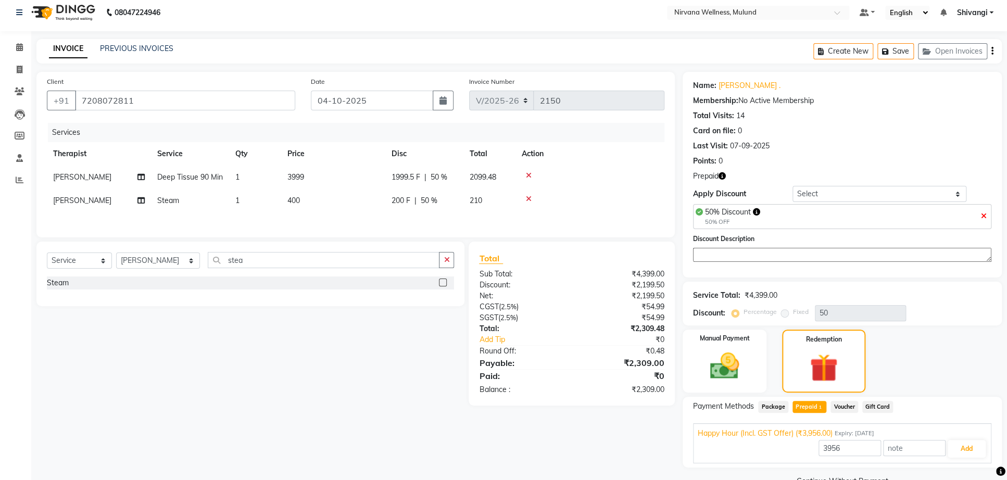
scroll to position [44, 0]
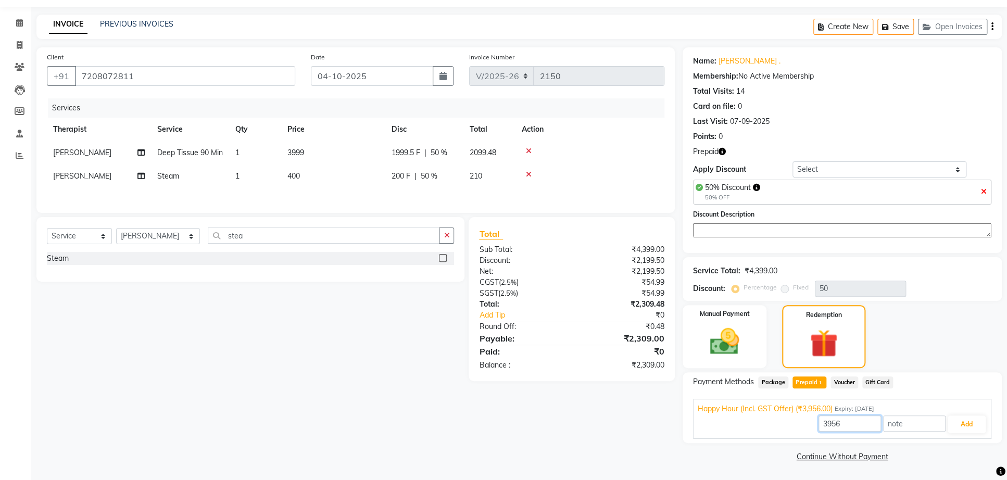
drag, startPoint x: 858, startPoint y: 427, endPoint x: 749, endPoint y: 428, distance: 108.8
click at [818, 428] on input "3956" at bounding box center [849, 423] width 62 height 16
type input "-1"
type input "-2"
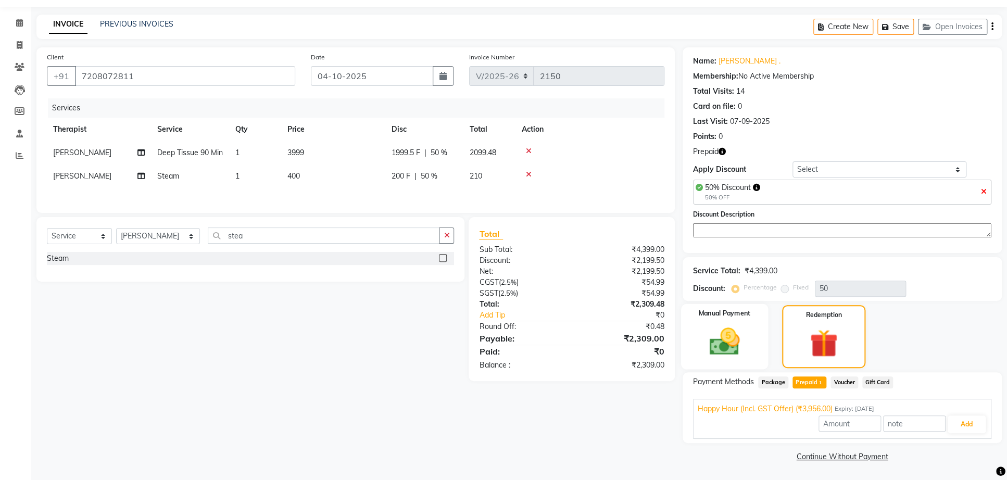
click at [732, 340] on img at bounding box center [723, 341] width 49 height 35
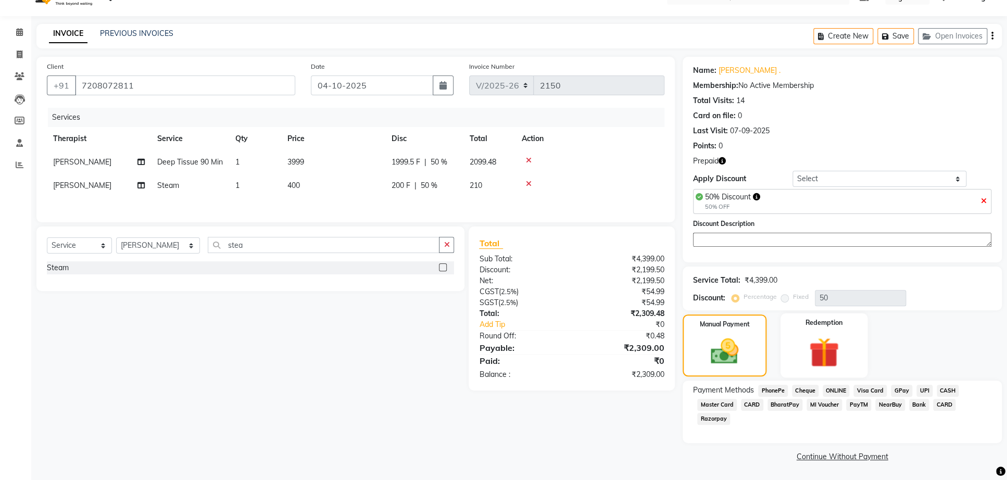
click at [864, 329] on div "Redemption" at bounding box center [823, 345] width 87 height 65
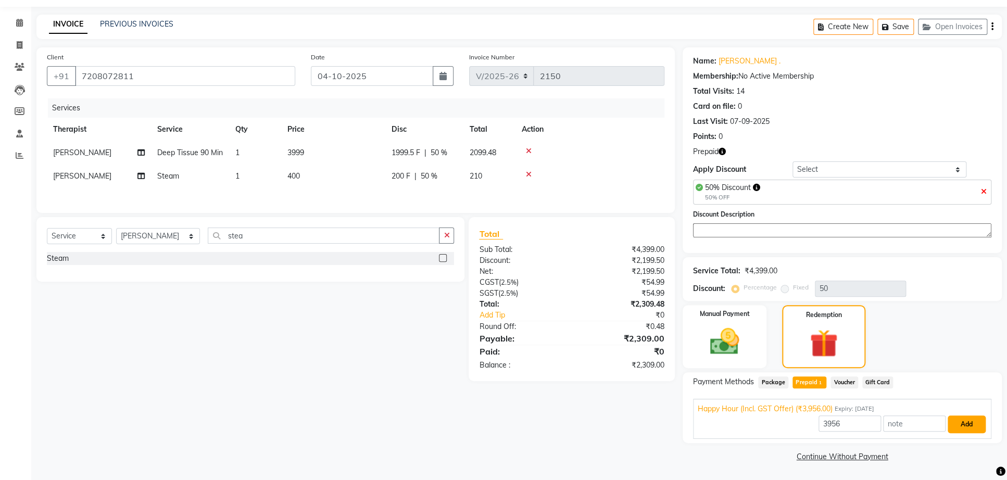
click at [957, 433] on button "Add" at bounding box center [966, 424] width 38 height 18
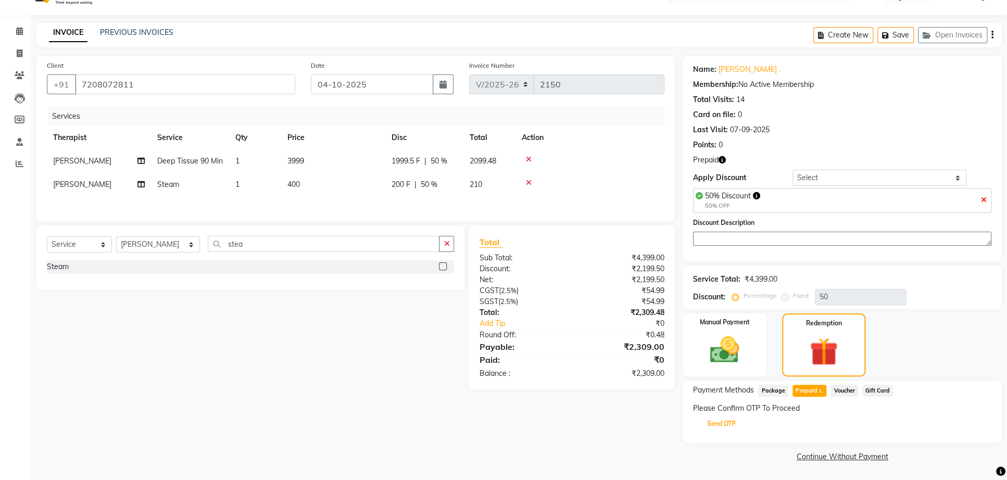
click at [721, 423] on button "Send OTP" at bounding box center [721, 424] width 55 height 18
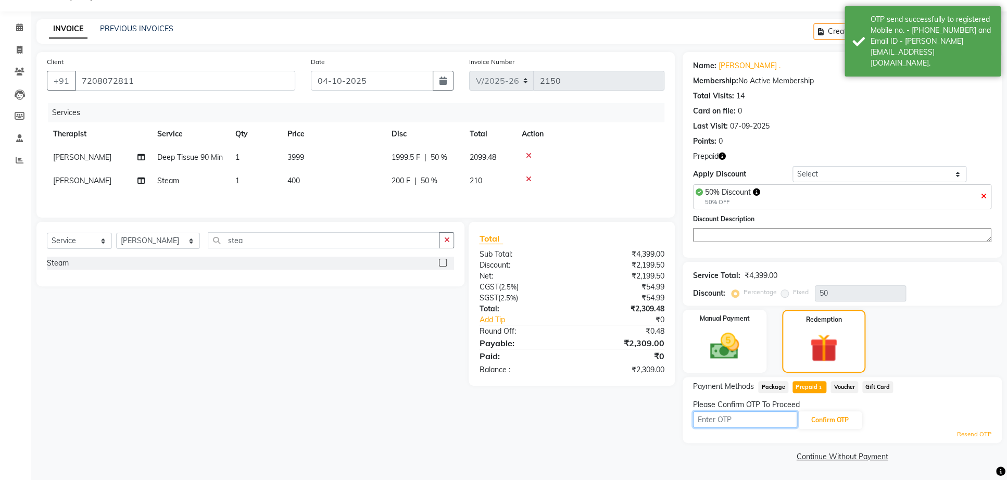
click at [723, 420] on input "text" at bounding box center [745, 419] width 104 height 16
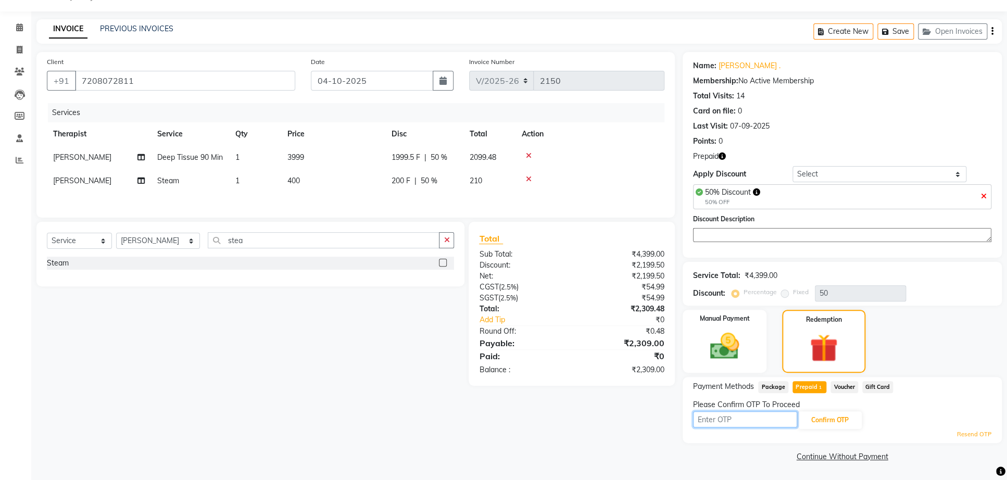
click at [739, 423] on input "text" at bounding box center [745, 419] width 104 height 16
click at [740, 420] on input "text" at bounding box center [745, 419] width 104 height 16
click at [739, 424] on input "text" at bounding box center [745, 419] width 104 height 16
click at [742, 417] on input "text" at bounding box center [745, 419] width 104 height 16
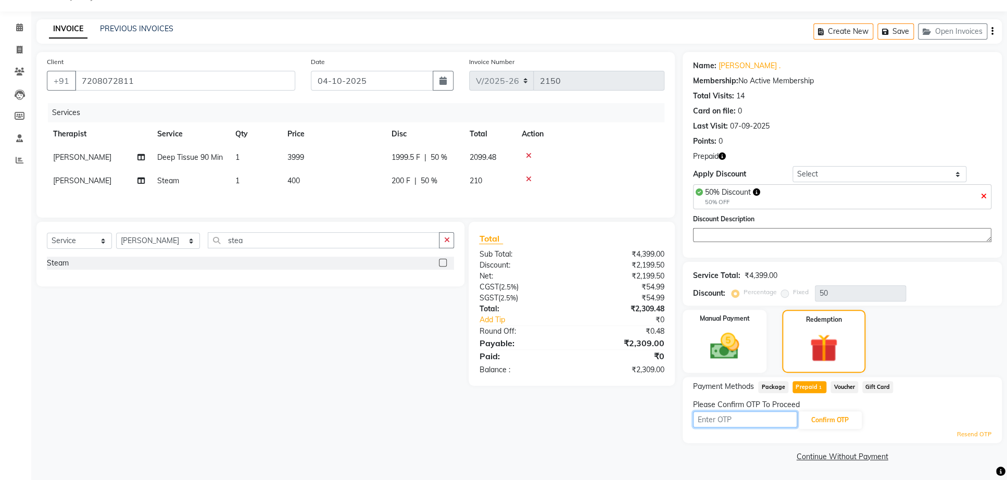
click at [742, 417] on input "text" at bounding box center [745, 419] width 104 height 16
click at [743, 425] on input "text" at bounding box center [745, 419] width 104 height 16
click at [766, 425] on input "weekday discount" at bounding box center [745, 419] width 104 height 16
type input "w"
type input "3"
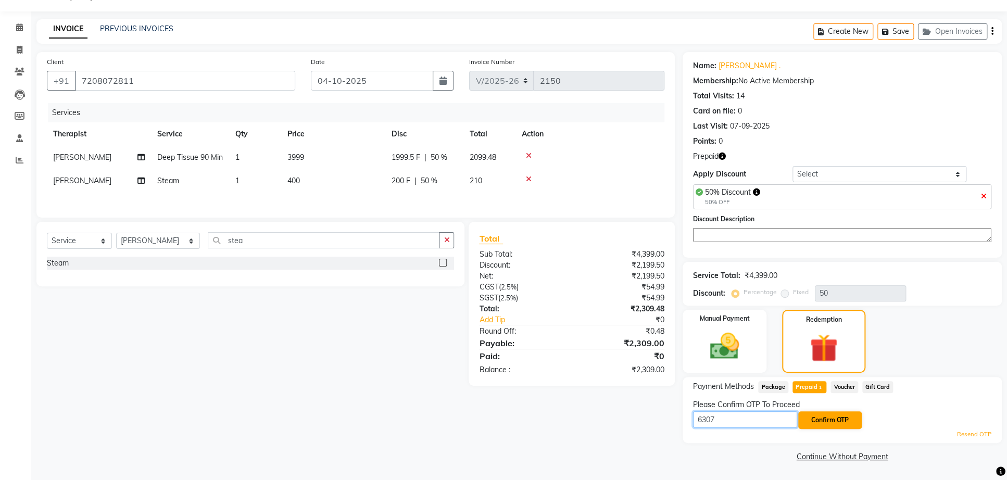
type input "6307"
click at [811, 429] on button "Confirm OTP" at bounding box center [829, 420] width 63 height 18
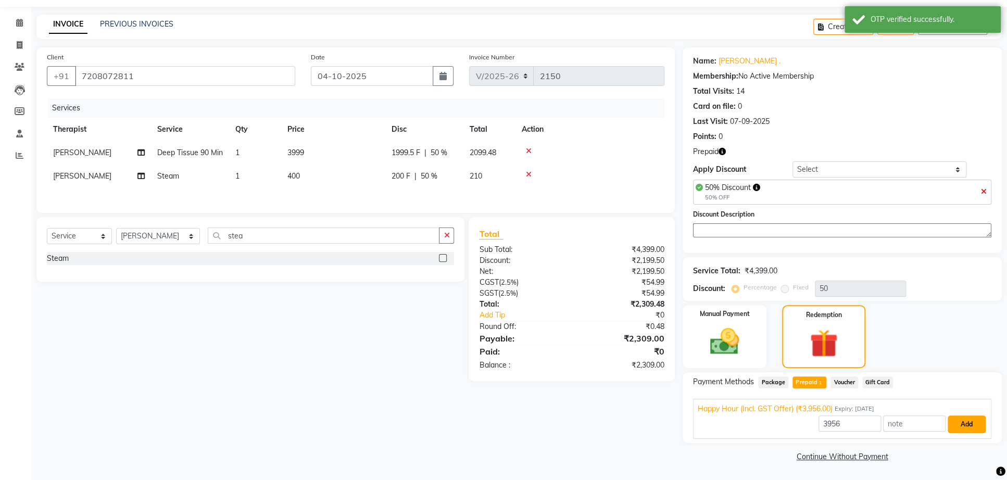
click at [960, 433] on button "Add" at bounding box center [966, 424] width 38 height 18
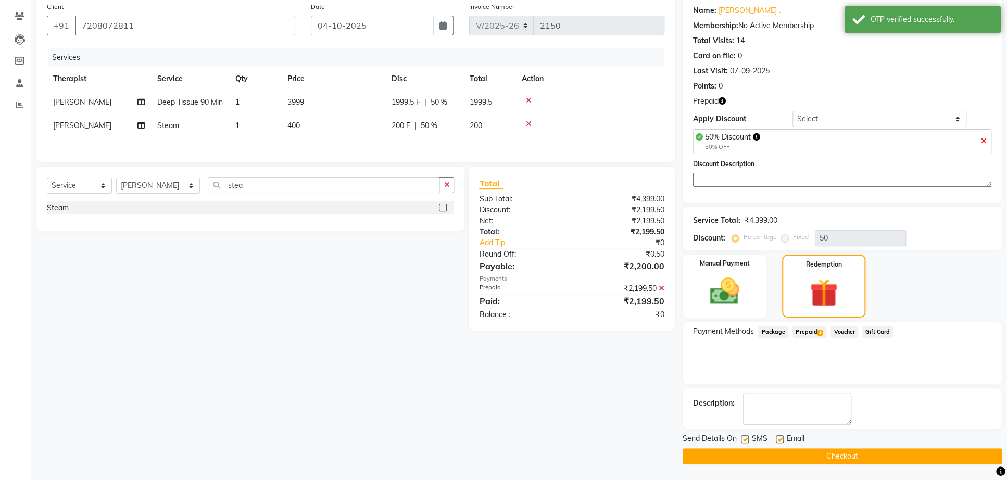
scroll to position [109, 0]
click at [800, 458] on button "Checkout" at bounding box center [841, 456] width 319 height 16
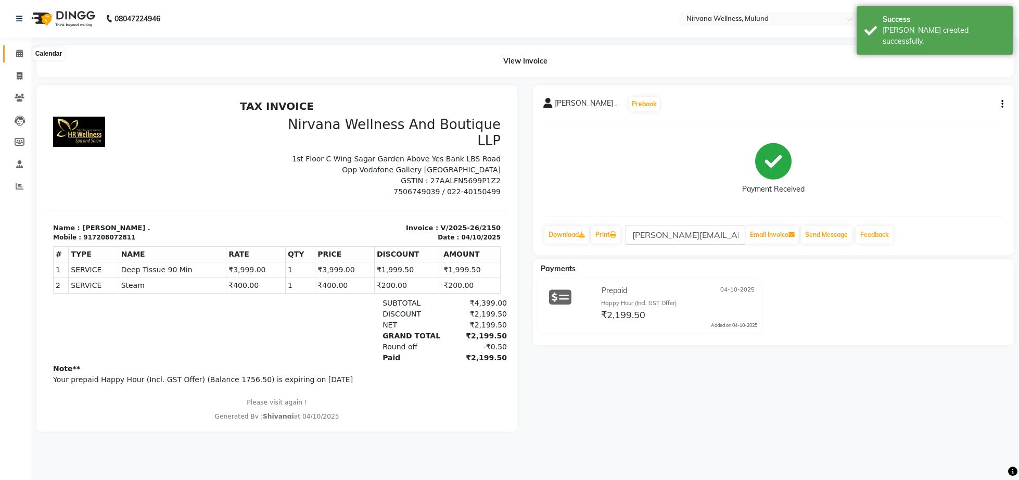
click at [17, 55] on icon at bounding box center [19, 53] width 7 height 8
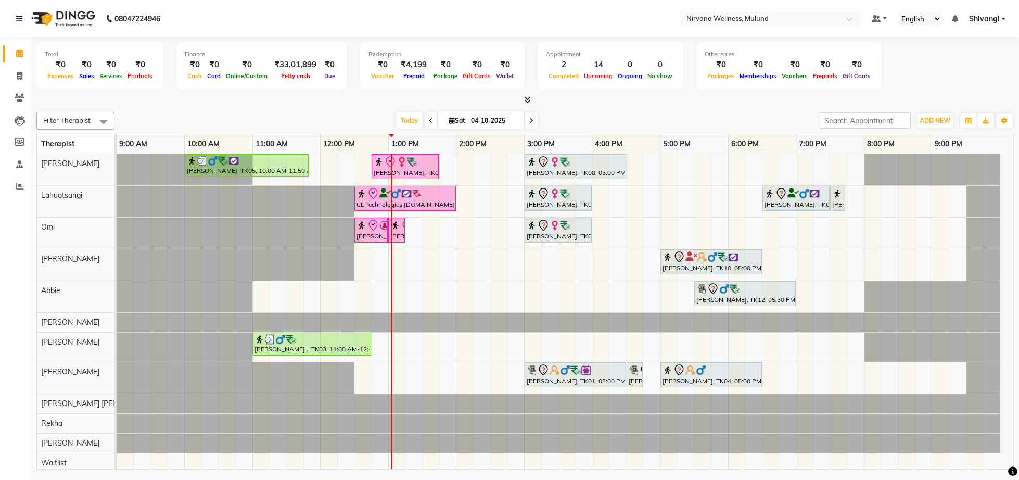
click at [462, 116] on span "[DATE]" at bounding box center [481, 120] width 86 height 18
click at [468, 114] on input "04-10-2025" at bounding box center [494, 121] width 52 height 16
select select "10"
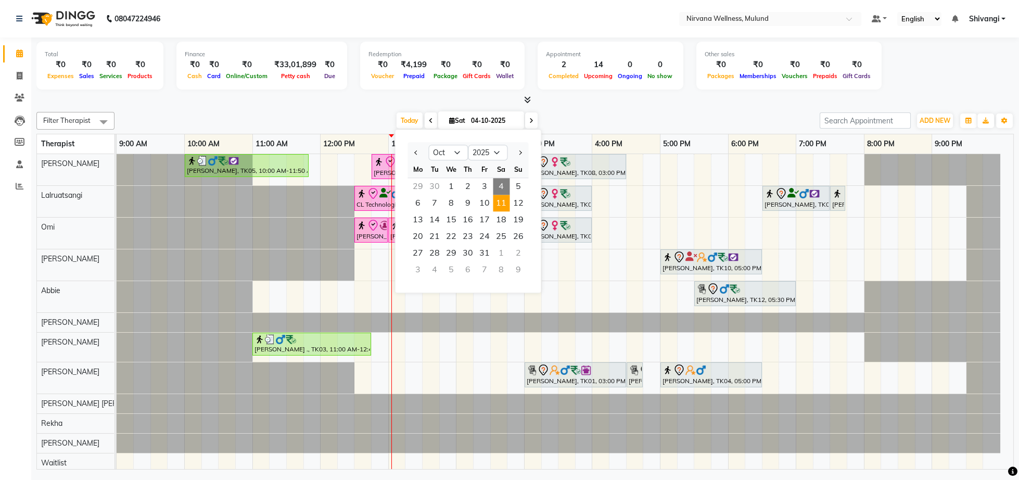
click at [501, 210] on span "11" at bounding box center [501, 203] width 17 height 17
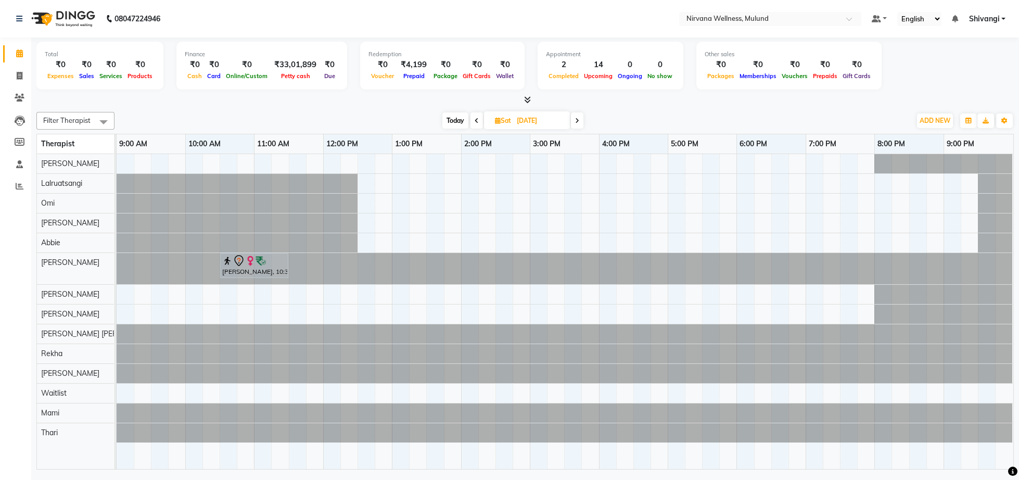
click at [261, 298] on div "[PERSON_NAME], 10:30 AM-11:30 AM, Swedish 60 Min" at bounding box center [565, 311] width 897 height 315
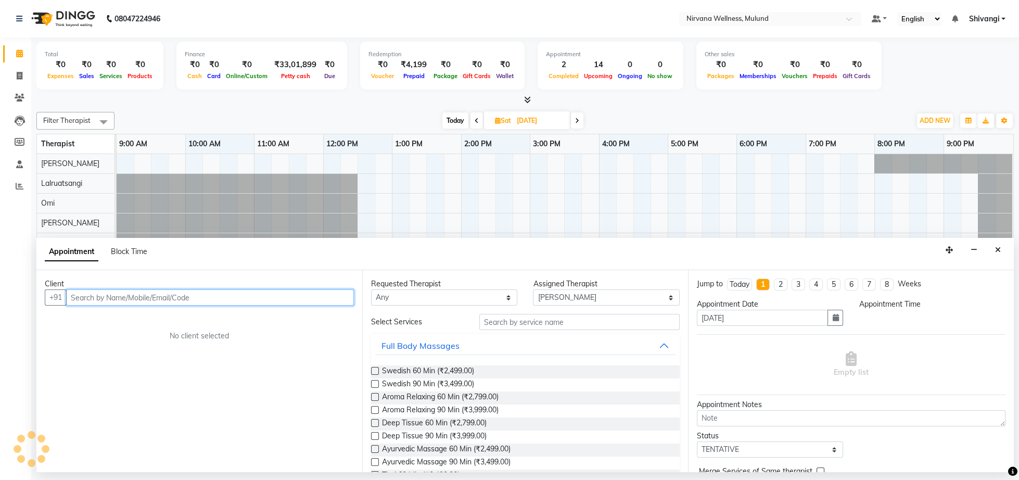
click at [168, 301] on input "text" at bounding box center [210, 297] width 288 height 16
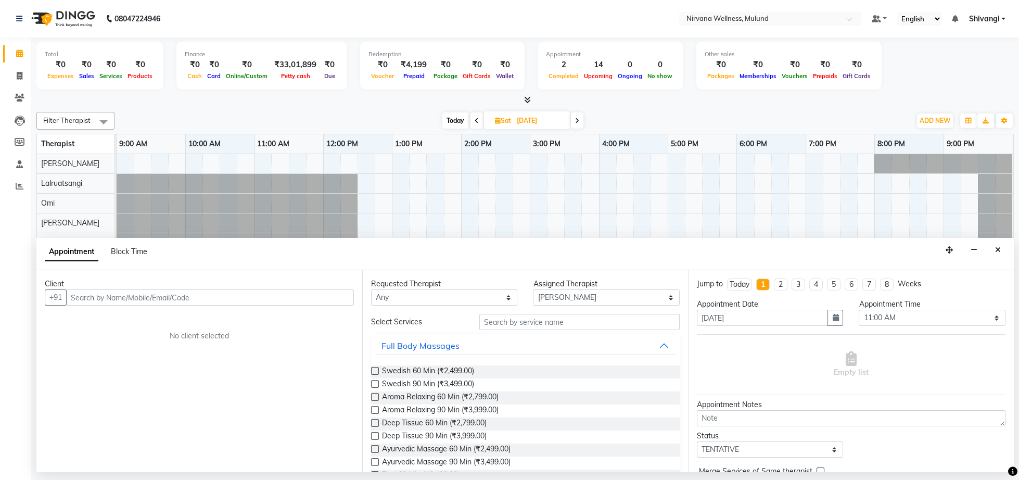
click at [410, 121] on div "[DATE] [DATE]" at bounding box center [513, 121] width 786 height 16
click at [507, 121] on span "Sat" at bounding box center [502, 121] width 21 height 8
click at [558, 188] on span "4" at bounding box center [552, 186] width 17 height 17
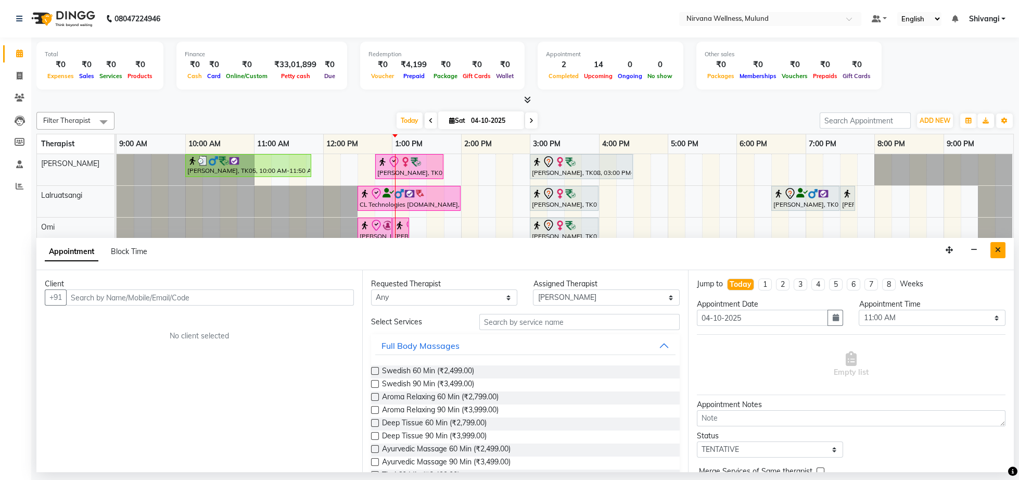
click at [1000, 251] on icon "Close" at bounding box center [998, 249] width 6 height 7
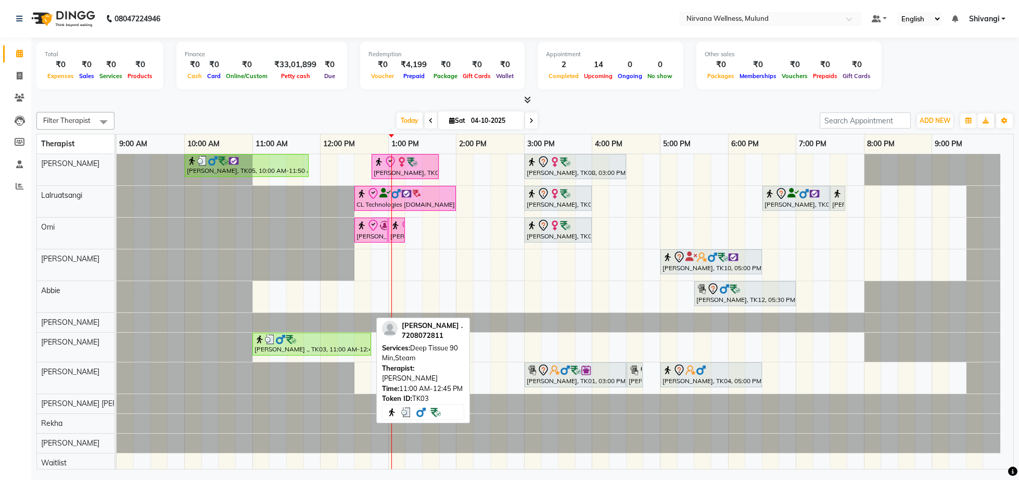
click at [290, 347] on div "[PERSON_NAME] ., TK03, 11:00 AM-12:45 PM, Deep Tissue 90 Min,Steam" at bounding box center [311, 344] width 117 height 20
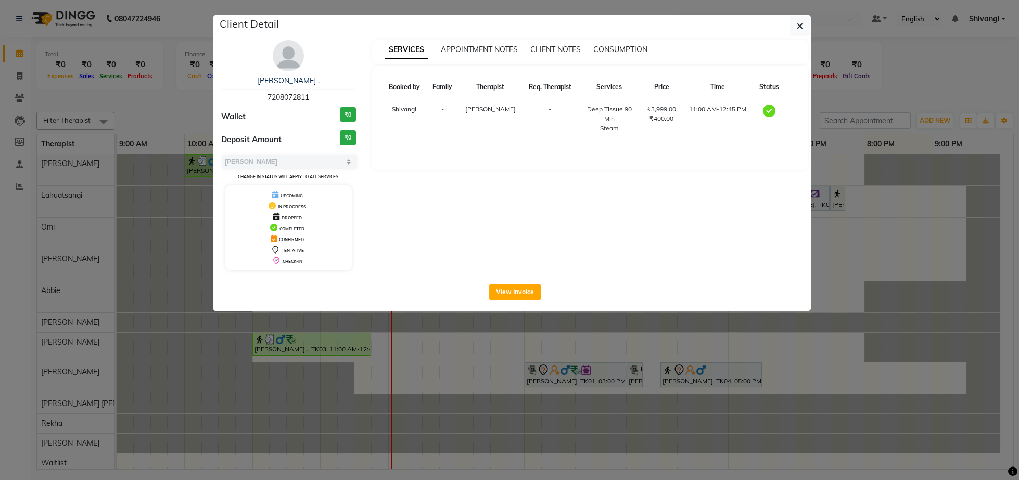
click at [281, 102] on span "7208072811" at bounding box center [289, 97] width 42 height 9
copy span "7208072811"
click at [169, 124] on ngb-modal-window "Client Detail [PERSON_NAME] . 7208072811 Wallet ₹0 Deposit Amount ₹0 Select MAR…" at bounding box center [509, 240] width 1019 height 480
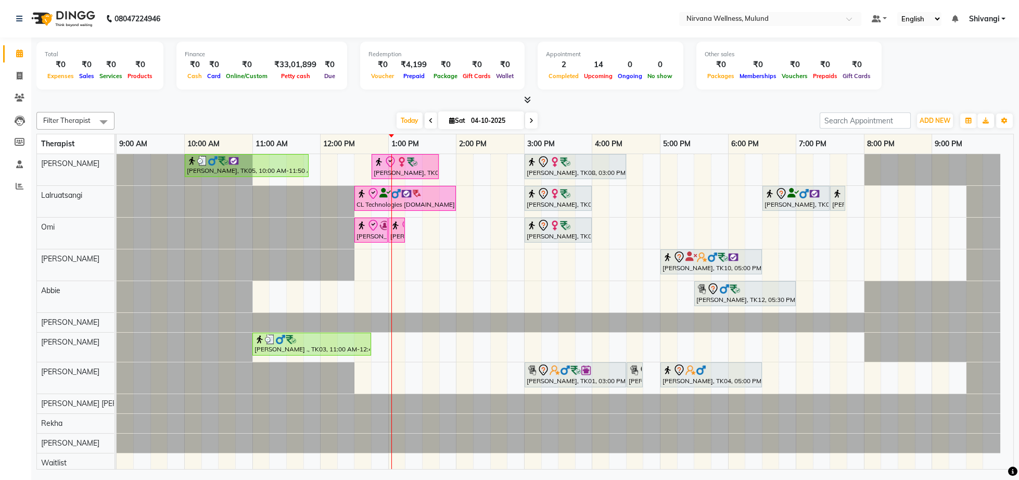
click at [492, 119] on input "04-10-2025" at bounding box center [494, 121] width 52 height 16
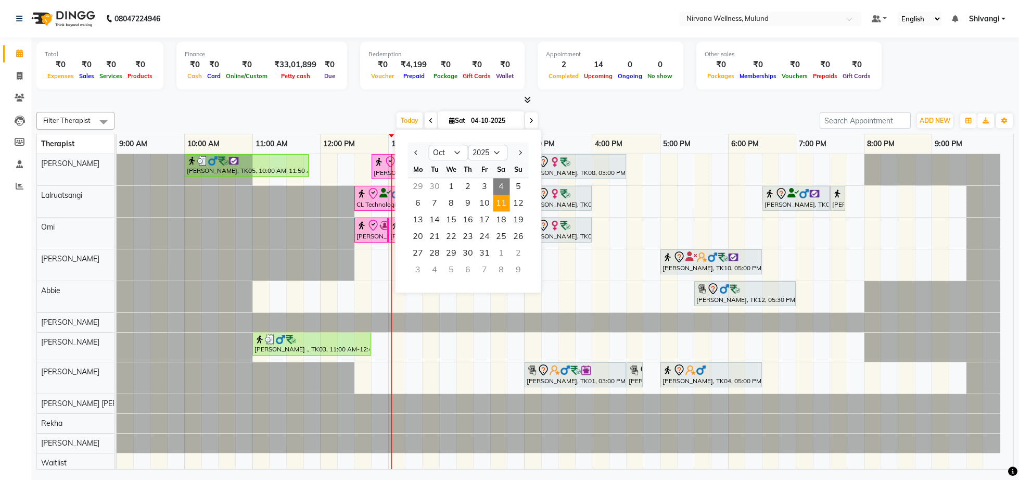
click at [503, 205] on span "11" at bounding box center [501, 203] width 17 height 17
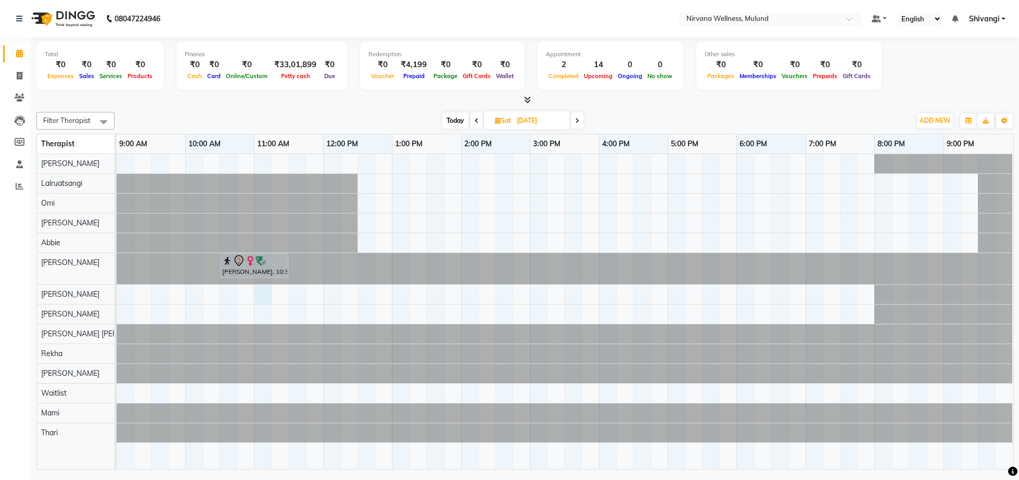
click at [261, 297] on div "[PERSON_NAME], 10:30 AM-11:30 AM, Swedish 60 Min" at bounding box center [565, 311] width 897 height 315
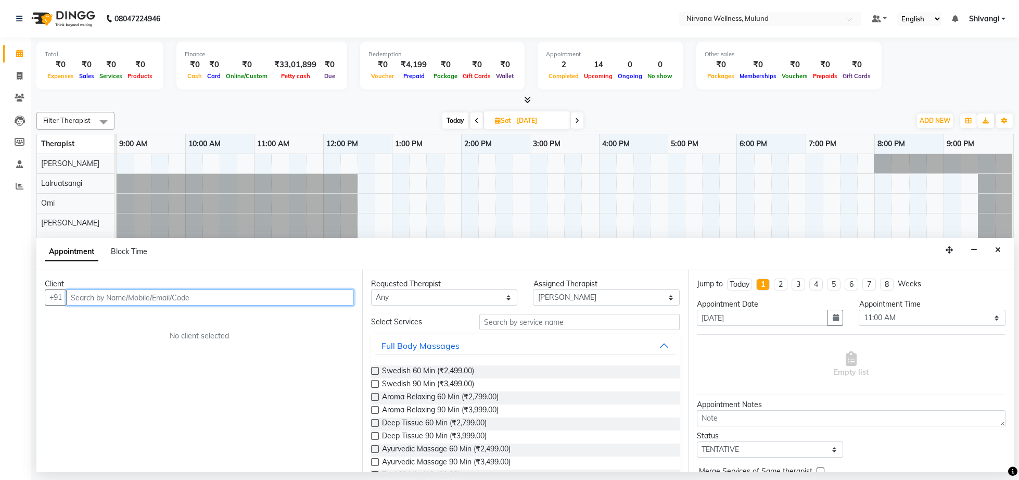
click at [167, 298] on input "text" at bounding box center [210, 297] width 288 height 16
paste input "7208072811"
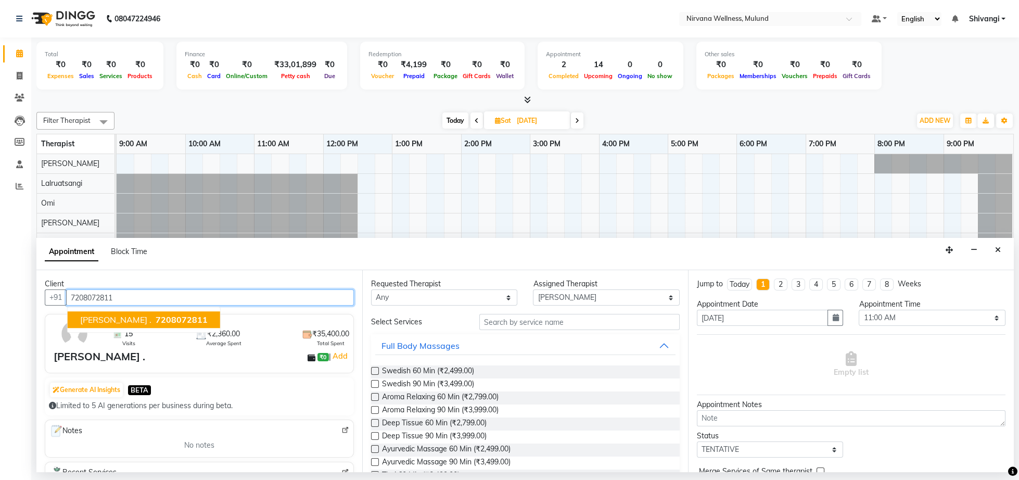
click at [164, 324] on span "7208072811" at bounding box center [182, 320] width 52 height 10
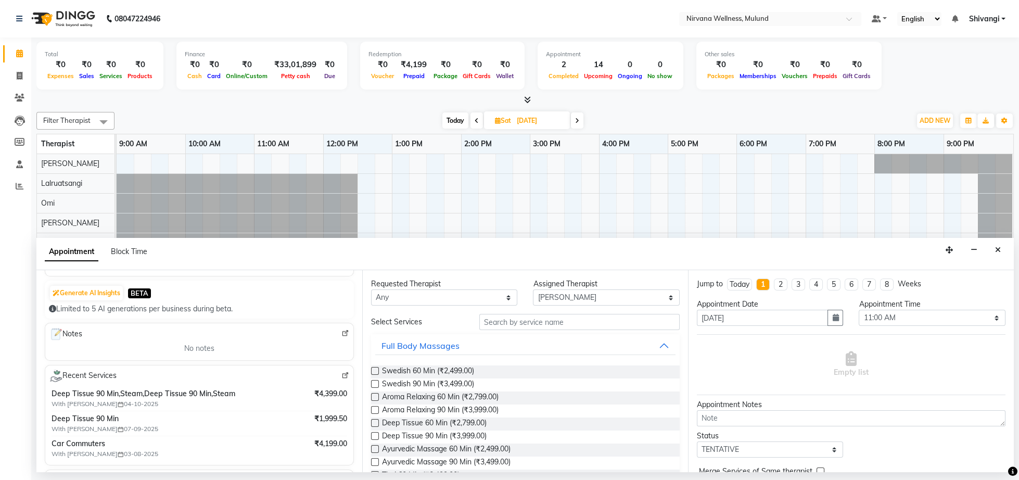
scroll to position [107, 0]
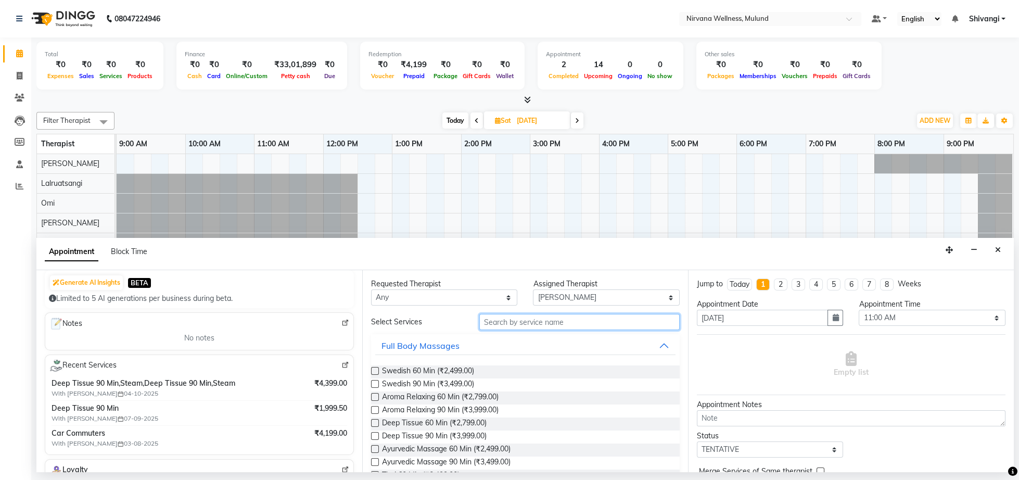
click at [503, 325] on input "text" at bounding box center [579, 322] width 200 height 16
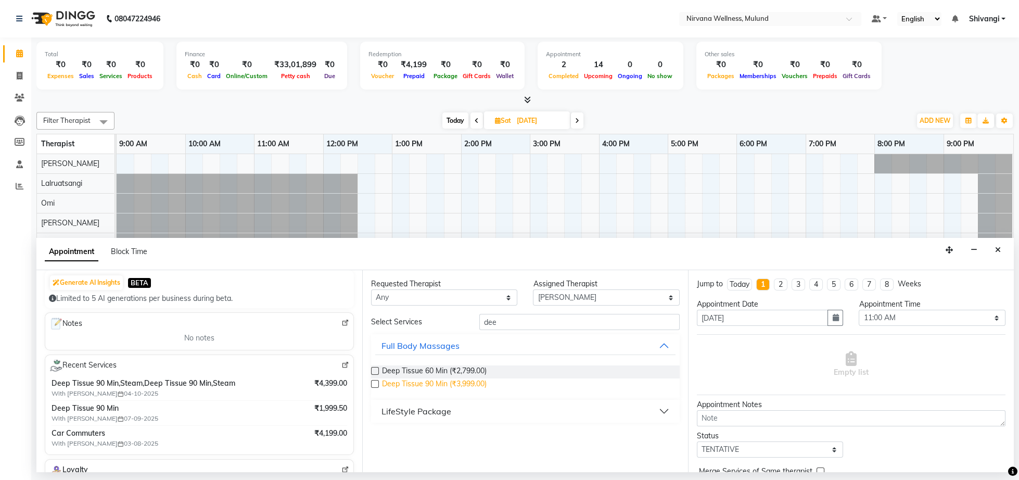
click at [478, 389] on span "Deep Tissue 90 Min (₹3,999.00)" at bounding box center [434, 384] width 105 height 13
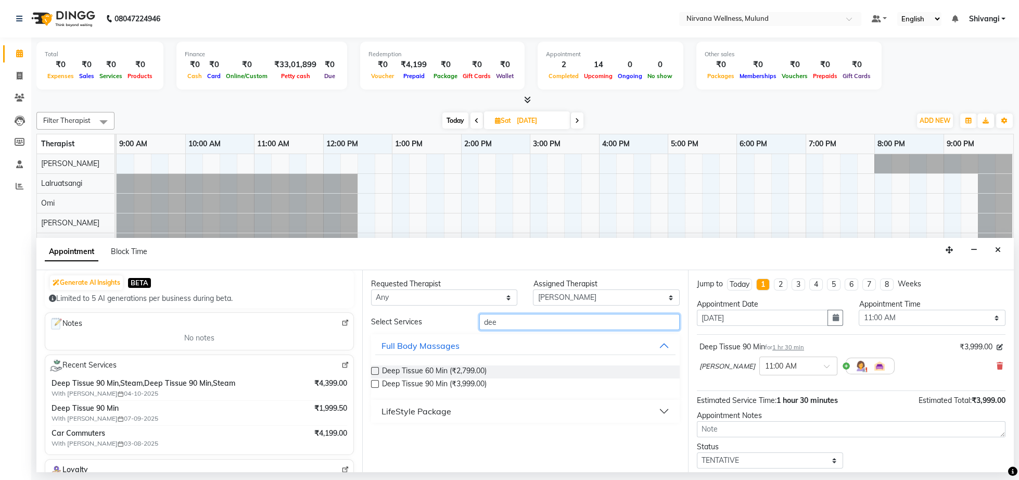
drag, startPoint x: 501, startPoint y: 330, endPoint x: 455, endPoint y: 316, distance: 47.8
drag, startPoint x: 513, startPoint y: 320, endPoint x: 474, endPoint y: 322, distance: 39.6
click at [479, 322] on input "dee" at bounding box center [579, 322] width 200 height 16
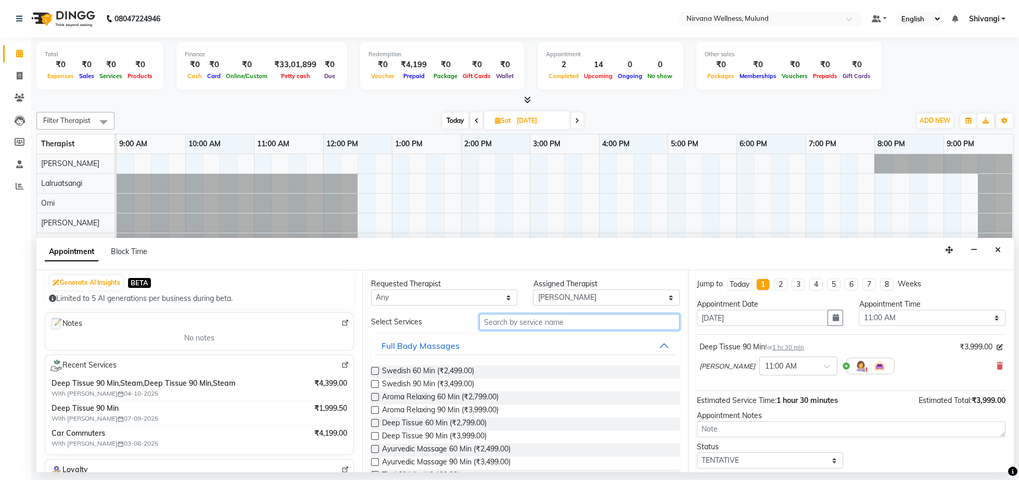
click at [518, 327] on input "text" at bounding box center [579, 322] width 200 height 16
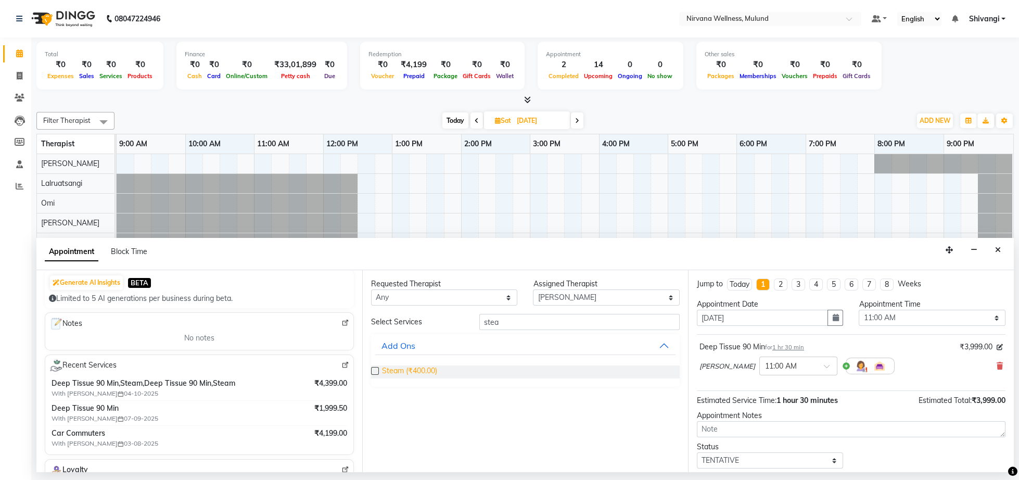
click at [413, 368] on span "Steam (₹400.00)" at bounding box center [409, 371] width 55 height 13
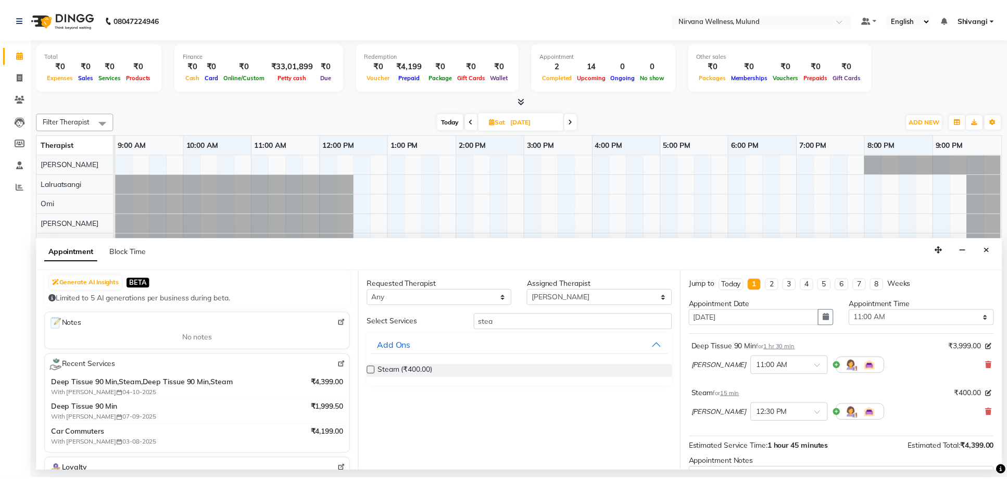
scroll to position [124, 0]
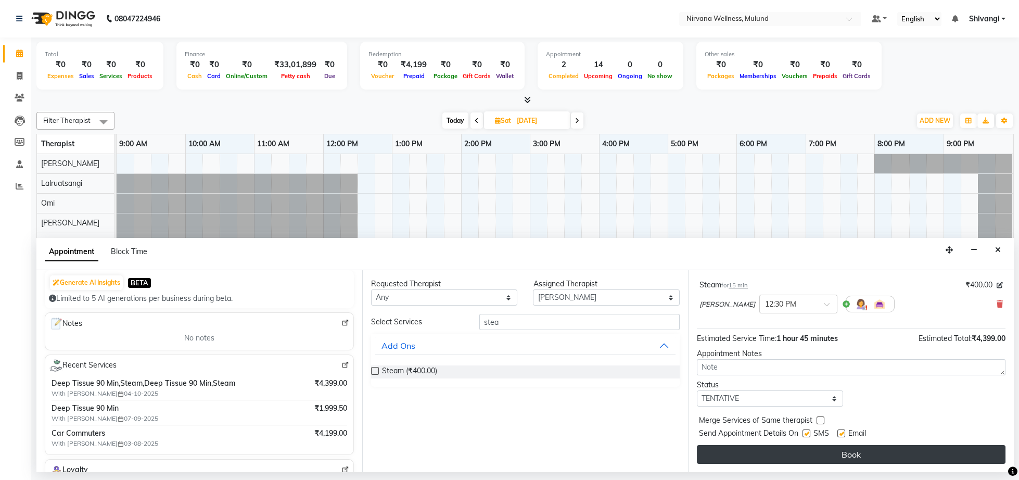
click at [806, 453] on button "Book" at bounding box center [851, 454] width 309 height 19
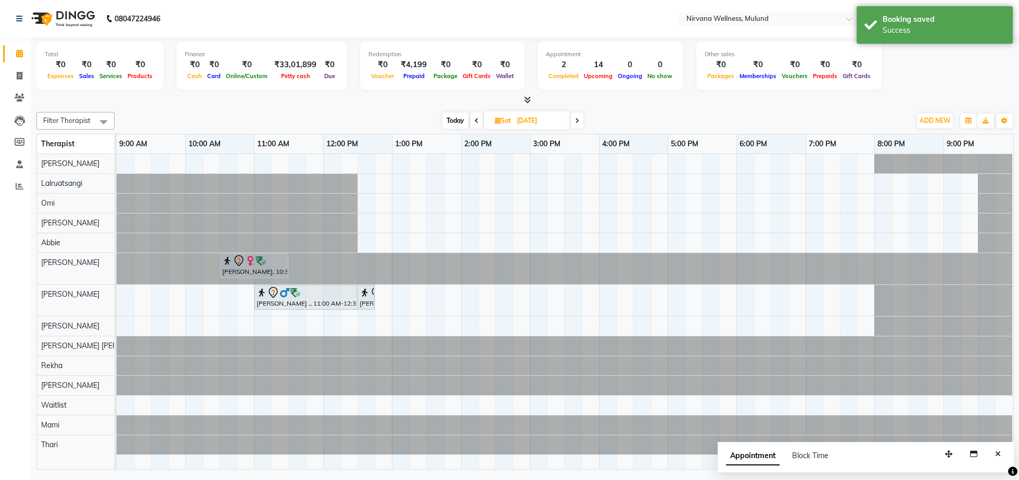
click at [453, 123] on span "Today" at bounding box center [455, 120] width 26 height 16
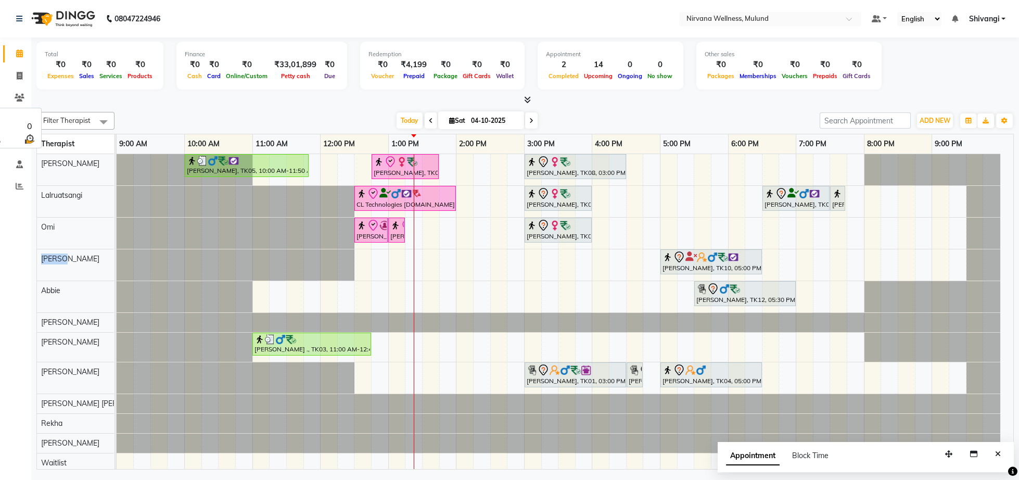
drag, startPoint x: 44, startPoint y: 281, endPoint x: 234, endPoint y: 210, distance: 202.9
click at [72, 271] on div "[PERSON_NAME]" at bounding box center [75, 264] width 77 height 31
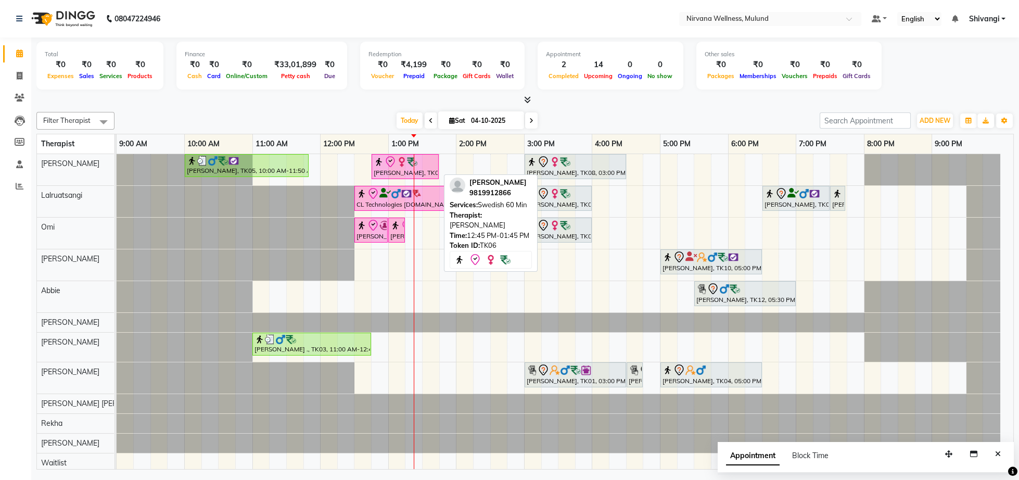
click at [413, 162] on img at bounding box center [412, 162] width 10 height 10
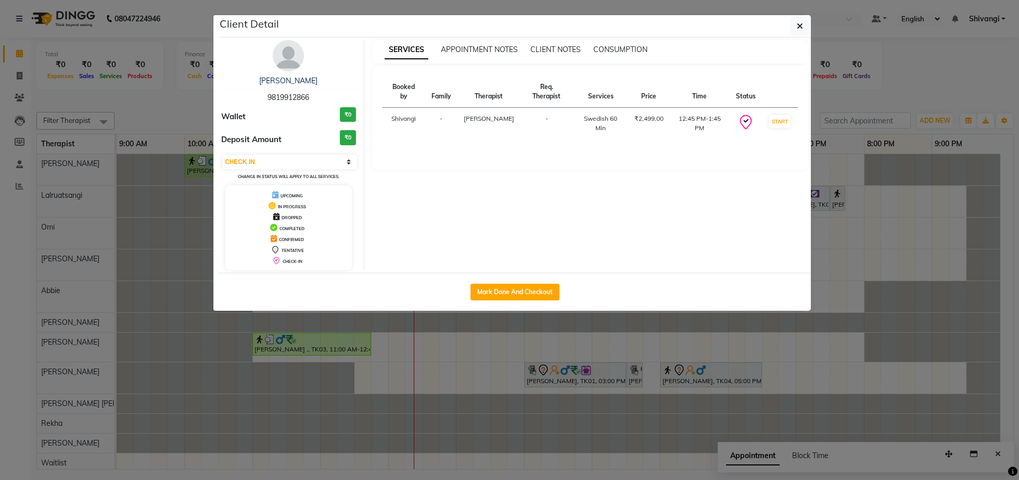
click at [275, 61] on img at bounding box center [288, 55] width 31 height 31
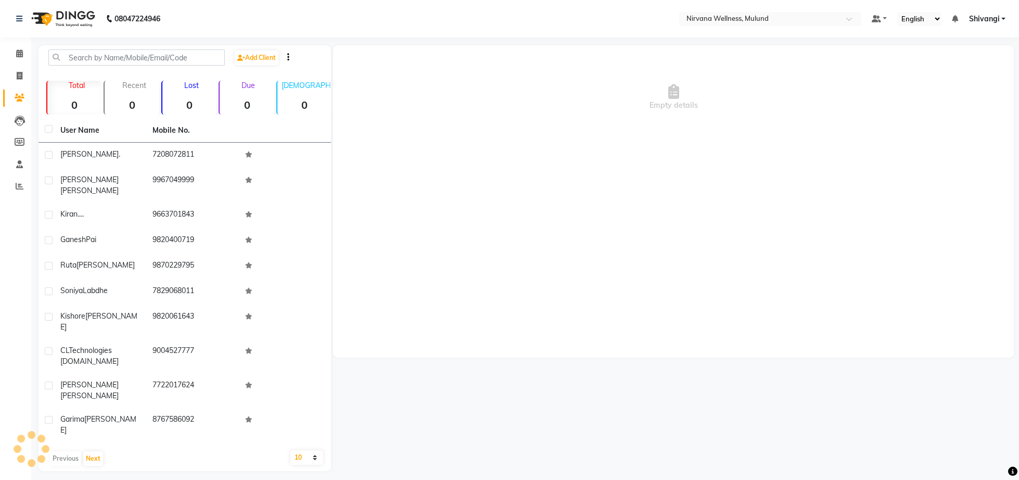
drag, startPoint x: 529, startPoint y: 121, endPoint x: 636, endPoint y: 134, distance: 108.6
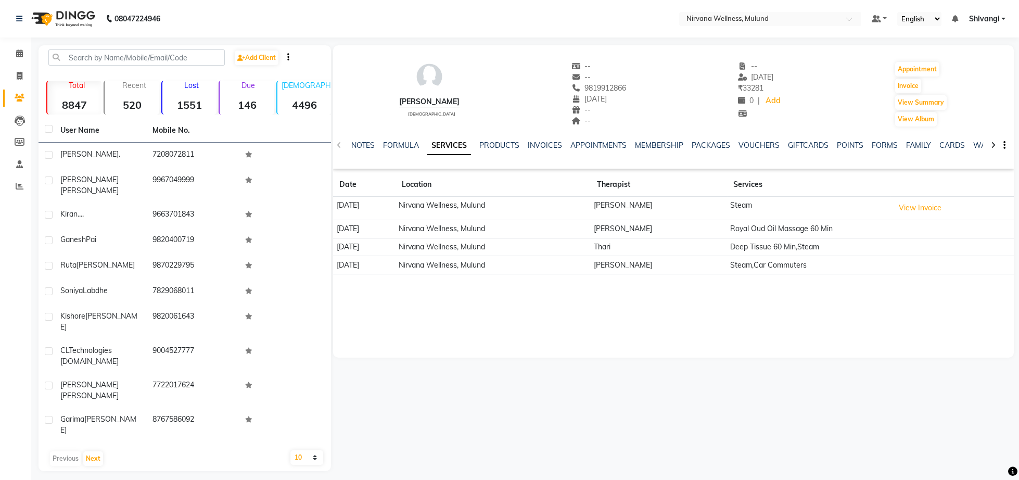
drag, startPoint x: 831, startPoint y: 131, endPoint x: 823, endPoint y: 119, distance: 14.6
click at [823, 119] on div "[PERSON_NAME] [DEMOGRAPHIC_DATA] -- -- 9819912866 [DATE] -- -- -- [DATE] ₹ 3328…" at bounding box center [673, 106] width 681 height 123
drag, startPoint x: 774, startPoint y: 196, endPoint x: 733, endPoint y: 197, distance: 41.1
click at [735, 202] on table "Date Location Therapist Services [DATE] Nirvana Wellness, Mulund [PERSON_NAME] …" at bounding box center [673, 223] width 681 height 101
drag, startPoint x: 733, startPoint y: 197, endPoint x: 720, endPoint y: 291, distance: 95.7
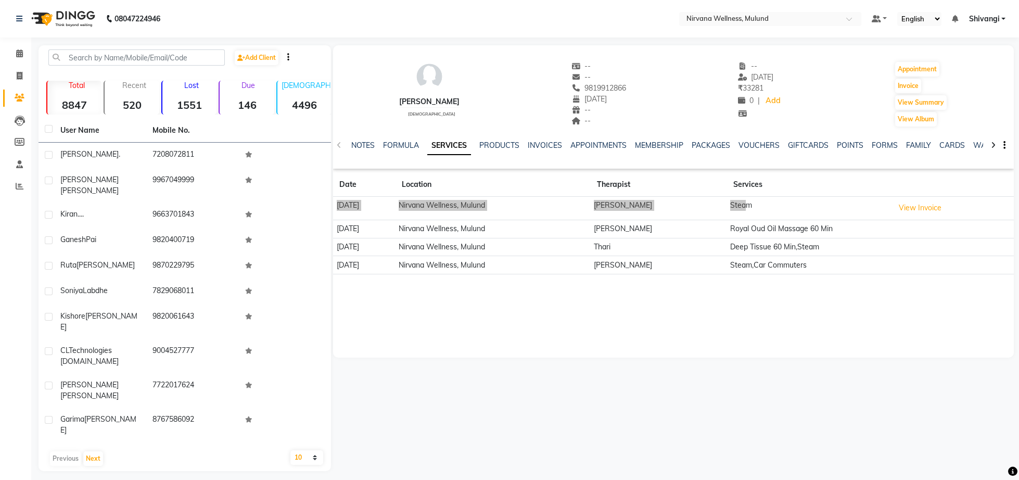
click at [742, 169] on div "[PERSON_NAME] [DEMOGRAPHIC_DATA] -- -- 9819912866 [DATE] -- -- -- [DATE] ₹ 3328…" at bounding box center [673, 163] width 681 height 237
click at [741, 146] on link "VOUCHERS" at bounding box center [759, 145] width 41 height 9
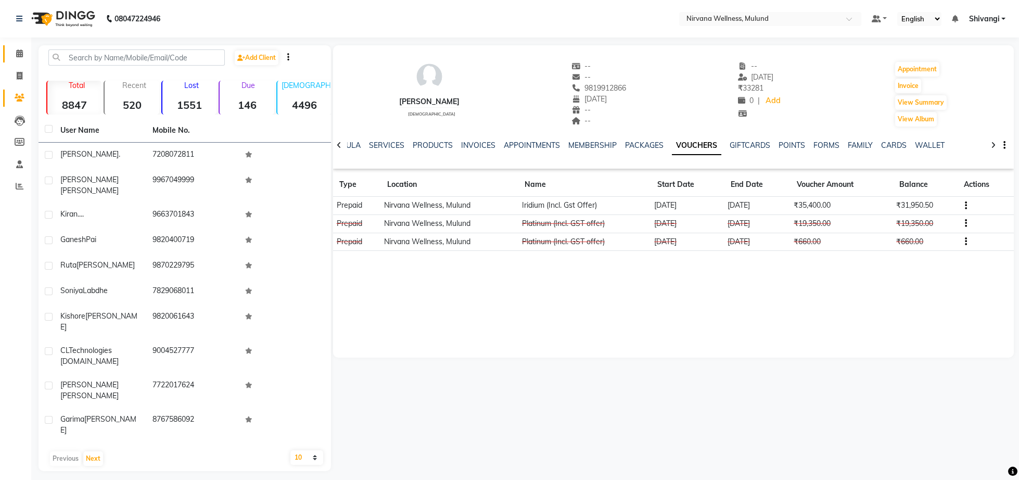
click at [22, 52] on icon at bounding box center [19, 53] width 7 height 8
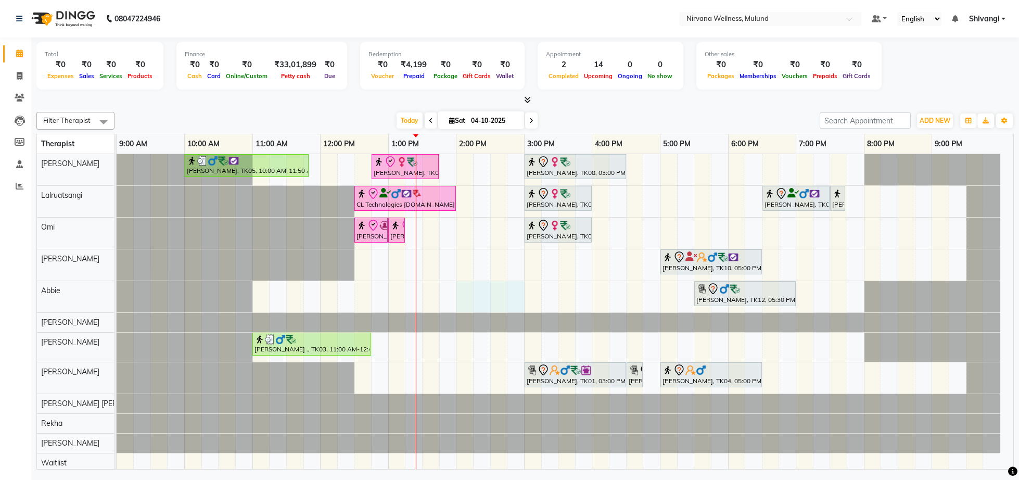
drag, startPoint x: 462, startPoint y: 301, endPoint x: 516, endPoint y: 296, distance: 54.8
click at [516, 296] on div "[PERSON_NAME], TK05, 10:00 AM-11:50 AM, Herbal Potil Massage [PERSON_NAME], TK0…" at bounding box center [565, 333] width 897 height 358
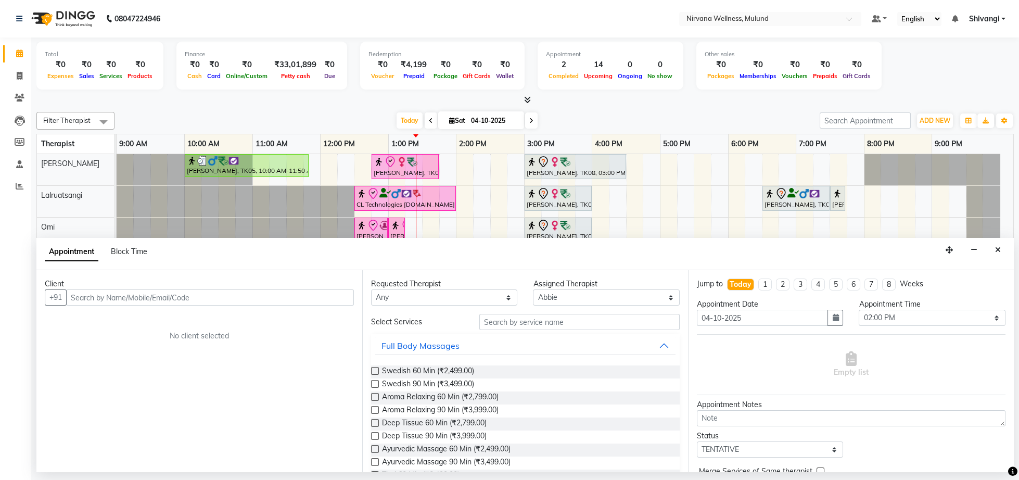
drag, startPoint x: 999, startPoint y: 254, endPoint x: 942, endPoint y: 264, distance: 57.5
click at [999, 255] on button "Close" at bounding box center [997, 250] width 15 height 16
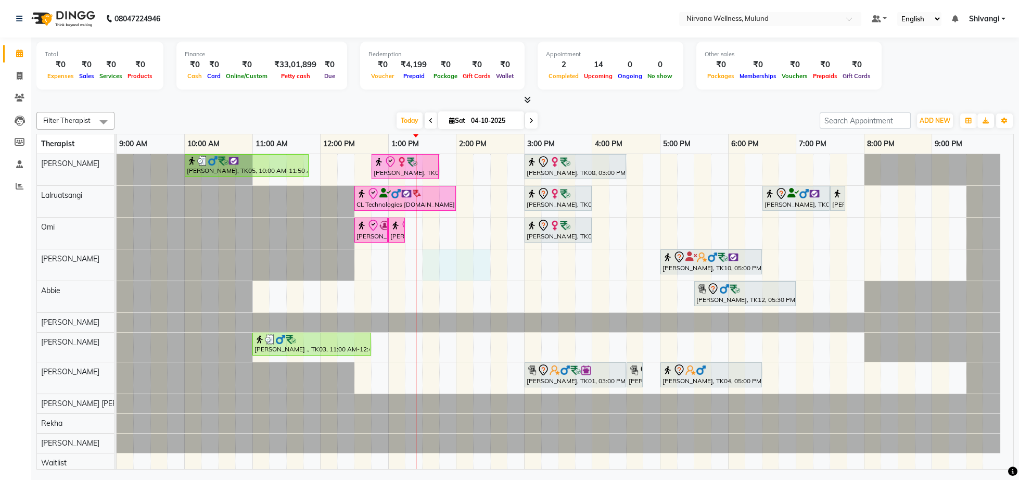
drag, startPoint x: 430, startPoint y: 265, endPoint x: 482, endPoint y: 268, distance: 51.6
click at [482, 268] on div "[PERSON_NAME], TK05, 10:00 AM-11:50 AM, Herbal Potil Massage [PERSON_NAME], TK0…" at bounding box center [565, 333] width 897 height 358
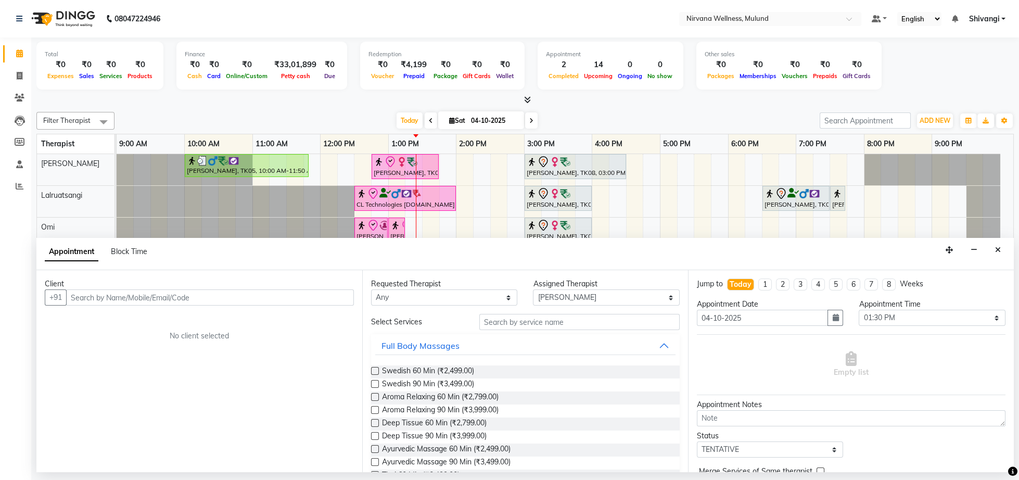
click at [165, 300] on input "text" at bounding box center [210, 297] width 288 height 16
click at [317, 294] on span "Add Client" at bounding box center [332, 296] width 35 height 9
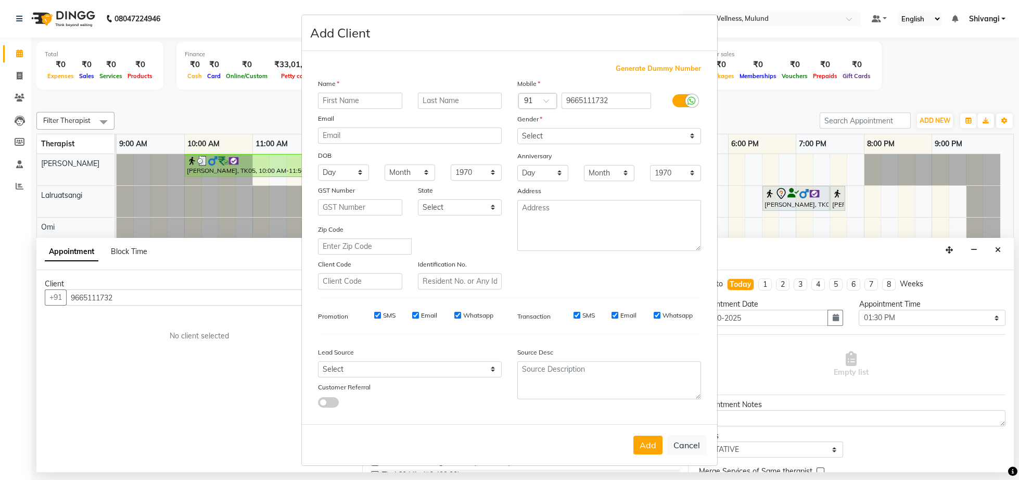
click at [123, 297] on ngb-modal-window "Add Client Generate Dummy Number Name Email DOB Day 01 02 03 04 05 06 07 08 09 …" at bounding box center [509, 240] width 1019 height 480
click at [736, 90] on ngb-modal-window "Add Client Generate Dummy Number Name Email DOB Day 01 02 03 04 05 06 07 08 09 …" at bounding box center [509, 240] width 1019 height 480
click at [673, 455] on button "Cancel" at bounding box center [687, 445] width 40 height 20
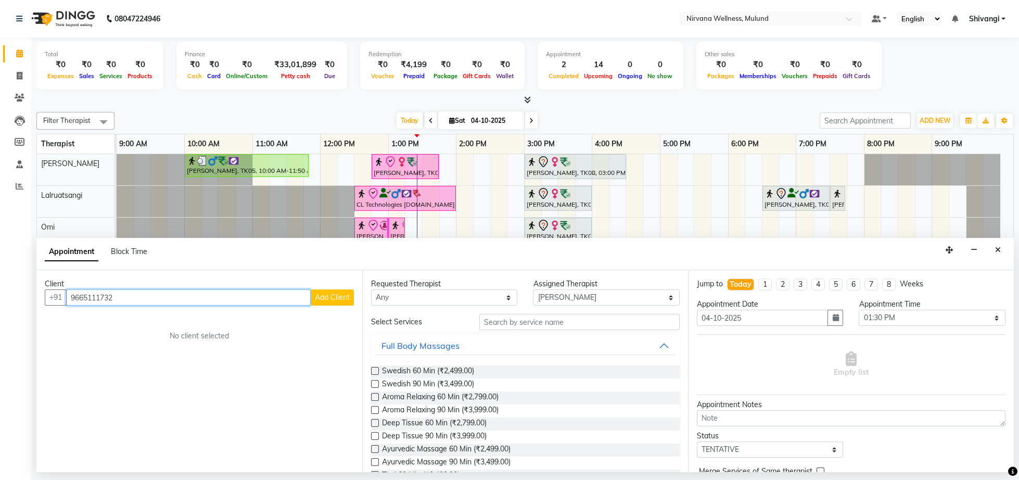
drag, startPoint x: 143, startPoint y: 293, endPoint x: 0, endPoint y: 303, distance: 142.9
click at [66, 303] on input "9665111732" at bounding box center [188, 297] width 245 height 16
click at [1005, 251] on div "Appointment Block Time" at bounding box center [524, 254] width 977 height 32
click at [1000, 252] on icon "Close" at bounding box center [998, 249] width 6 height 7
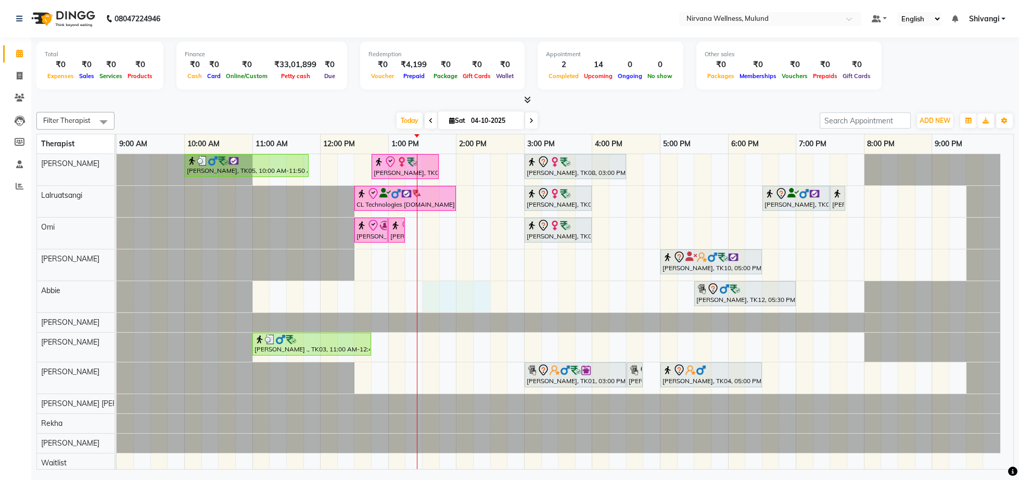
drag, startPoint x: 427, startPoint y: 296, endPoint x: 476, endPoint y: 301, distance: 48.7
click at [476, 301] on div "[PERSON_NAME], TK05, 10:00 AM-11:50 AM, Herbal Potil Massage [PERSON_NAME], TK0…" at bounding box center [565, 333] width 897 height 358
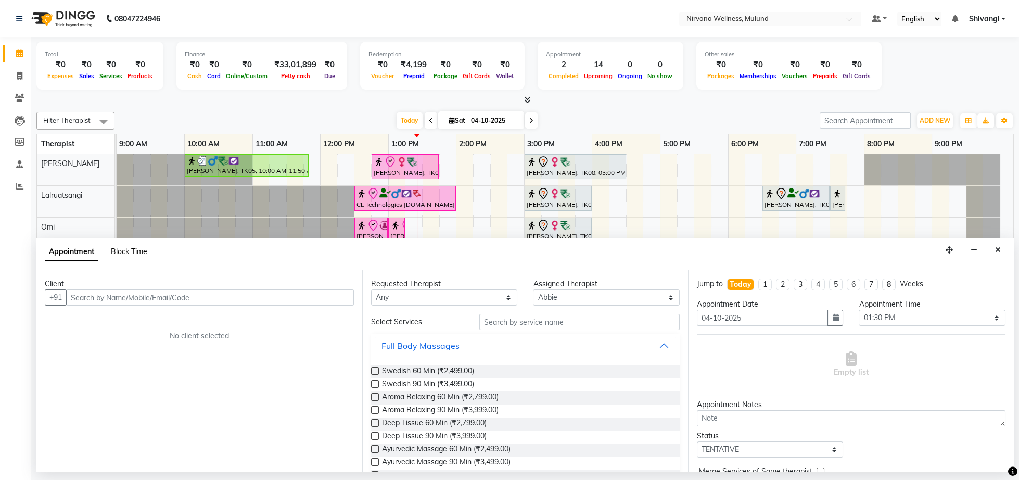
click at [139, 250] on span "Block Time" at bounding box center [129, 251] width 36 height 9
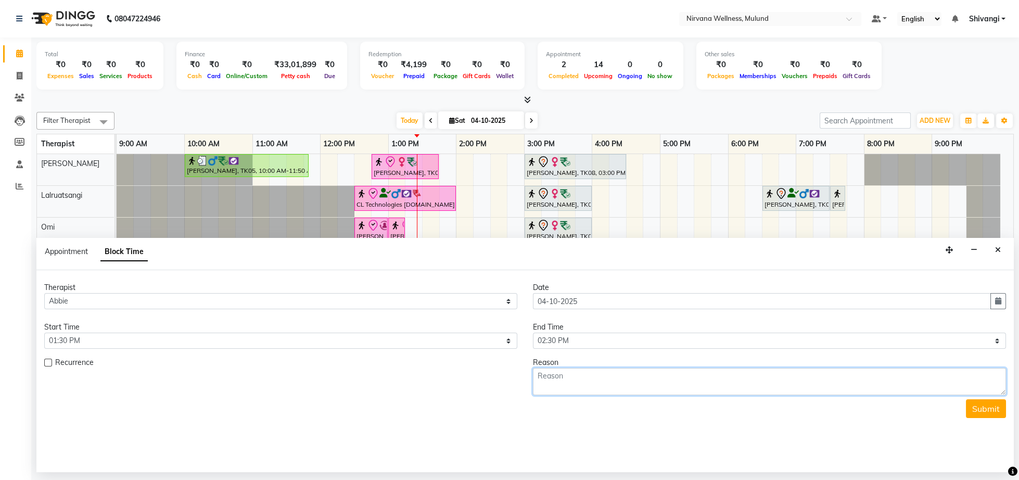
click at [618, 387] on textarea at bounding box center [769, 381] width 473 height 27
paste textarea "9665111732"
click at [984, 418] on button "Submit" at bounding box center [986, 408] width 40 height 19
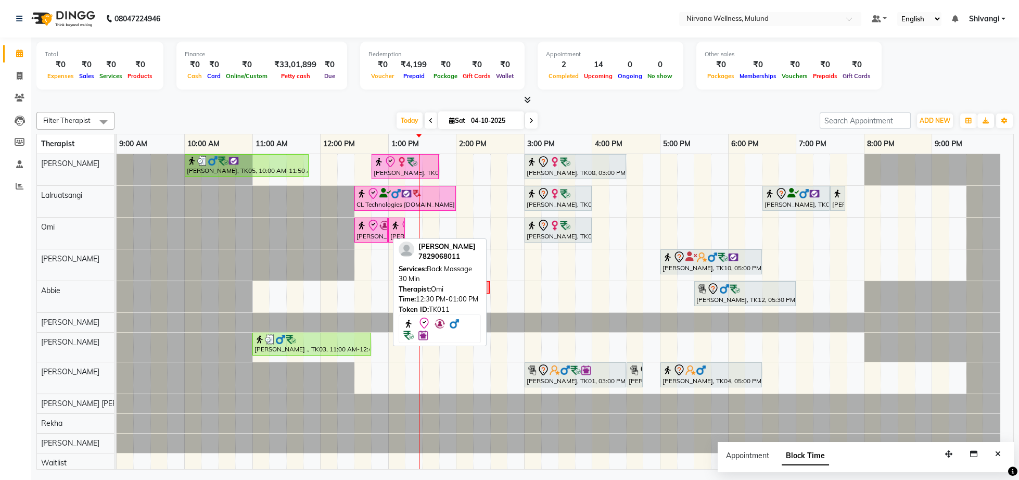
click at [371, 226] on icon at bounding box center [373, 225] width 12 height 12
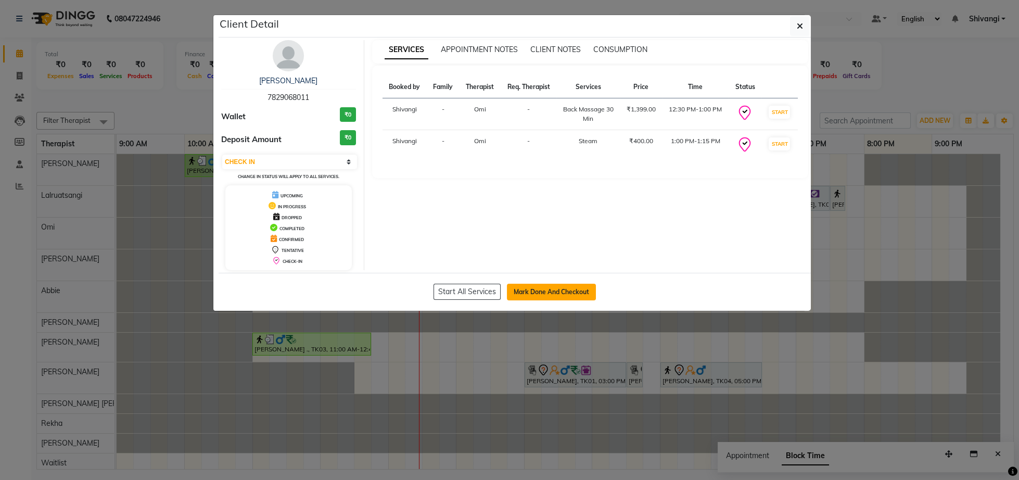
click at [529, 295] on button "Mark Done And Checkout" at bounding box center [551, 292] width 89 height 17
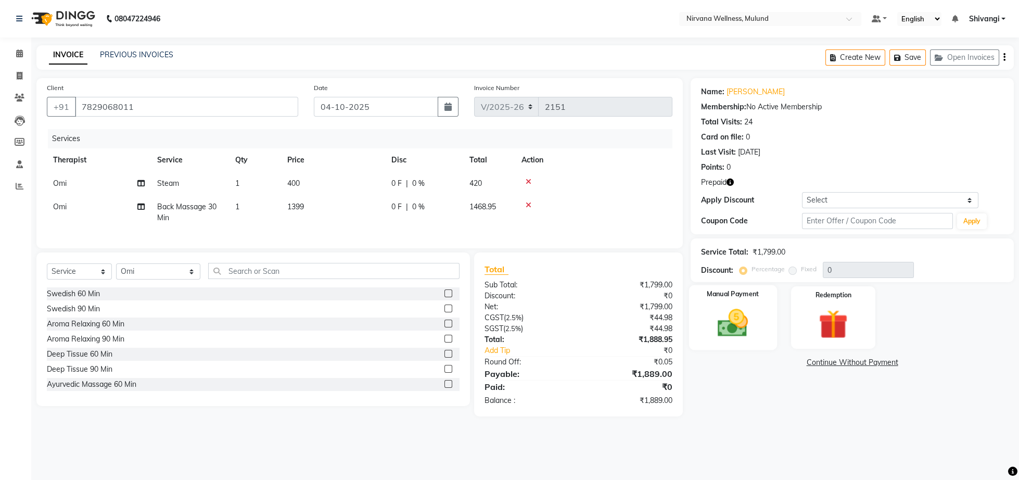
click at [764, 315] on div "Manual Payment" at bounding box center [733, 317] width 88 height 65
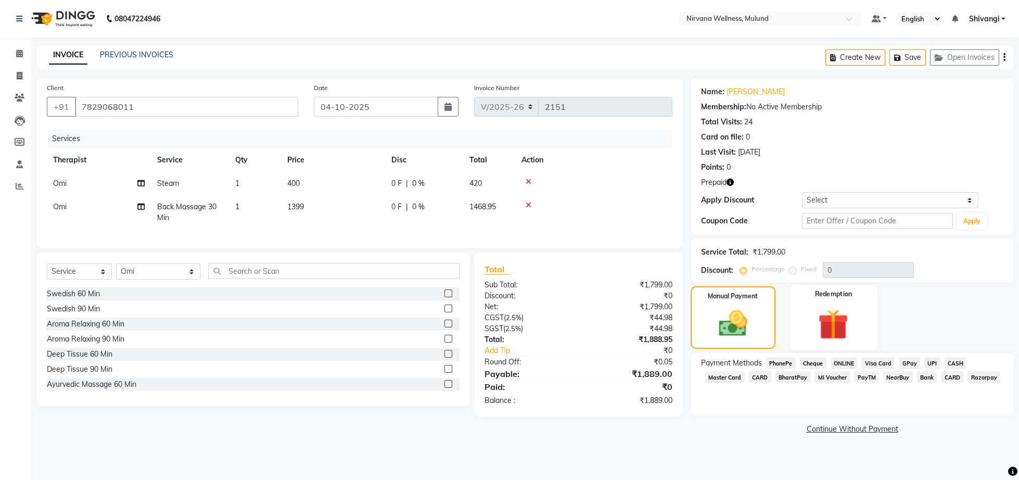
click at [804, 322] on div "Redemption" at bounding box center [833, 317] width 88 height 65
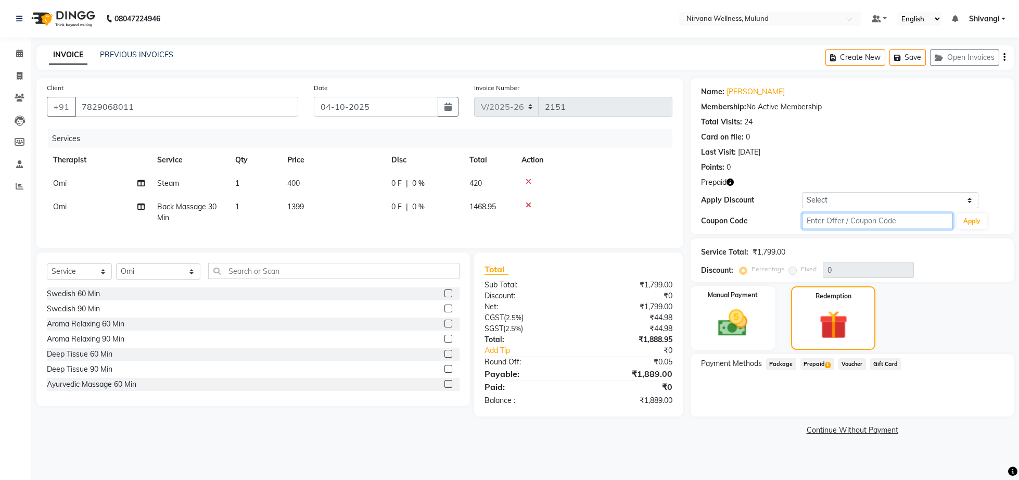
click at [850, 217] on input "text" at bounding box center [877, 221] width 151 height 16
click at [970, 227] on button "Apply" at bounding box center [972, 221] width 30 height 16
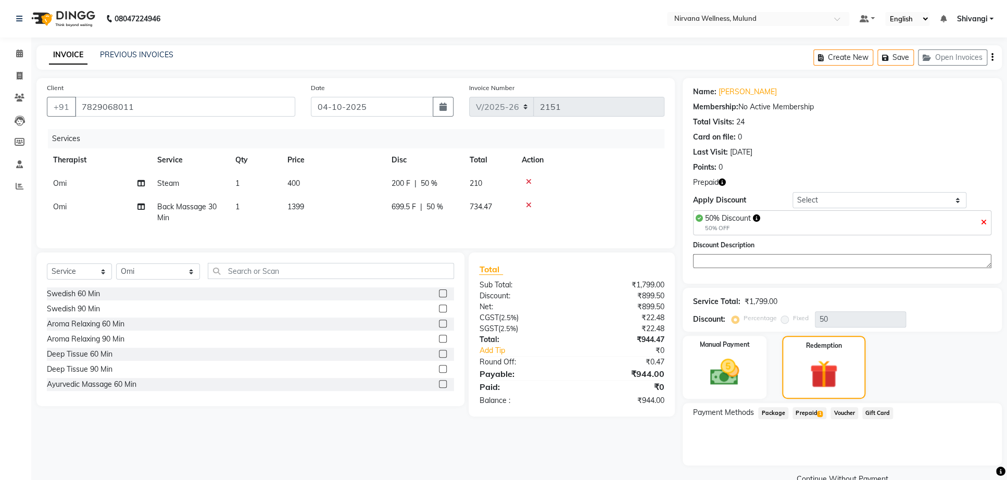
click at [810, 419] on span "Prepaid 1" at bounding box center [809, 413] width 34 height 12
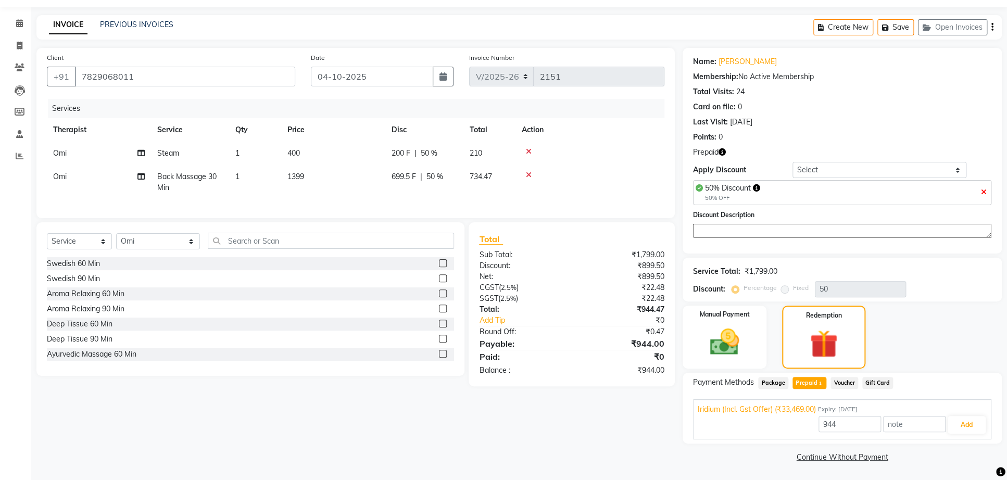
scroll to position [44, 0]
click at [962, 429] on button "Add" at bounding box center [966, 424] width 38 height 18
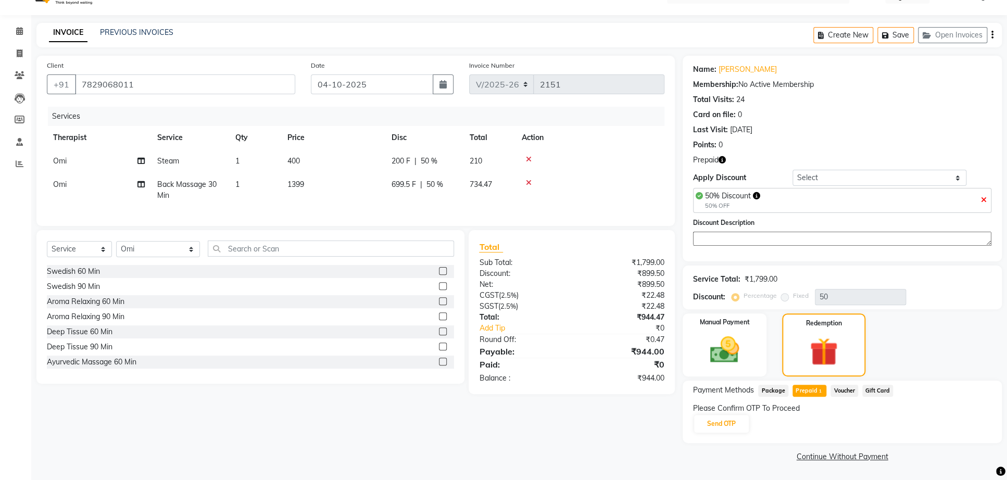
scroll to position [34, 0]
click at [733, 418] on button "Send OTP" at bounding box center [721, 424] width 55 height 18
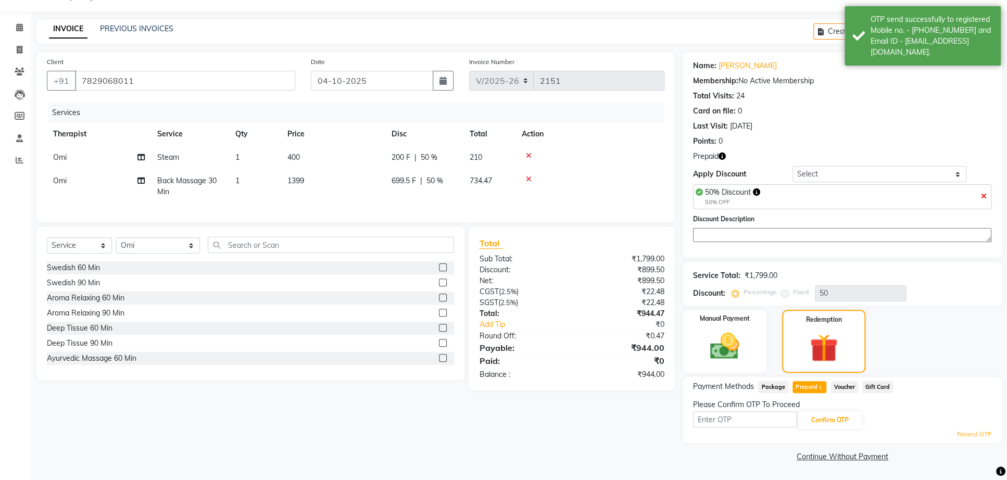
scroll to position [39, 0]
click at [731, 420] on input "text" at bounding box center [745, 419] width 104 height 16
click at [857, 418] on button "Confirm OTP" at bounding box center [829, 420] width 63 height 18
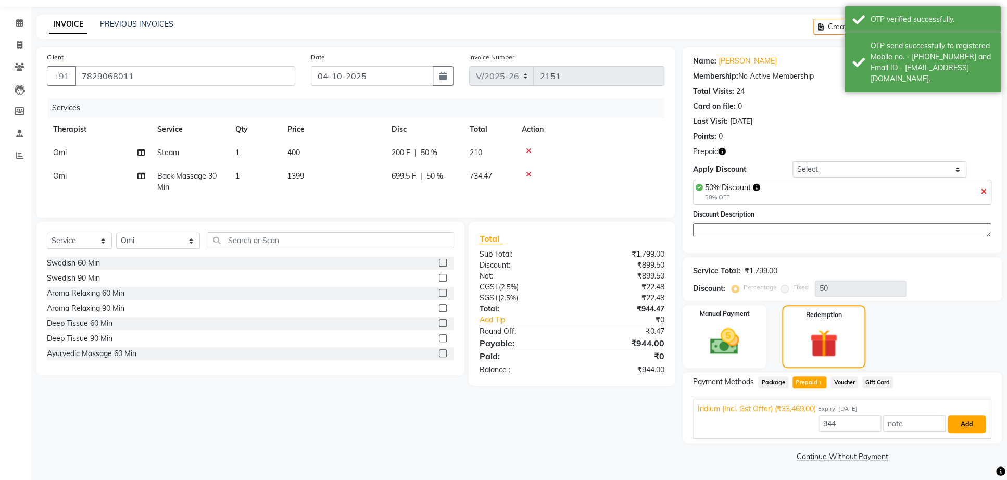
click at [961, 427] on button "Add" at bounding box center [966, 424] width 38 height 18
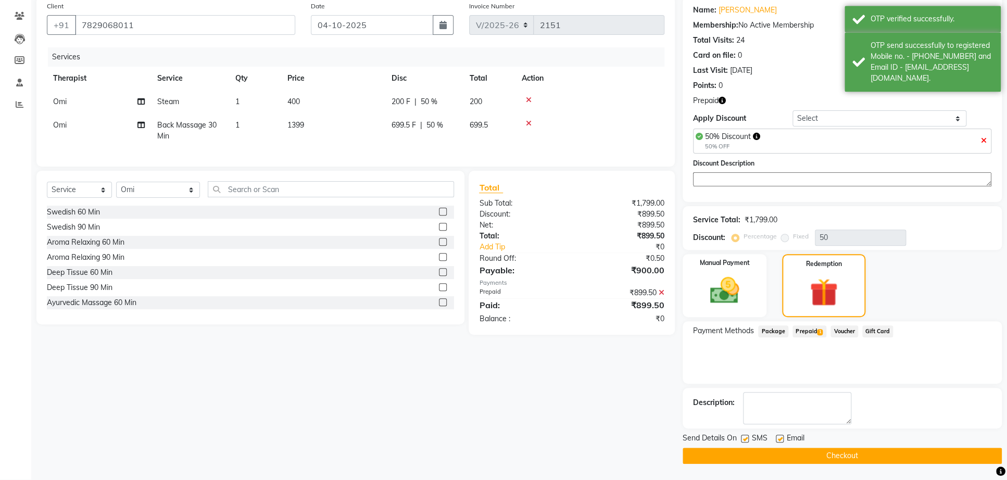
scroll to position [109, 0]
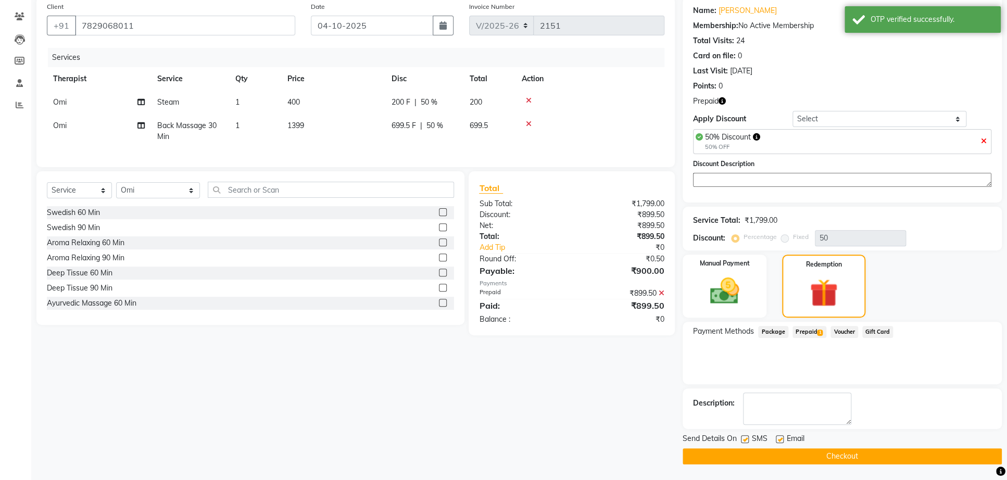
click at [783, 458] on button "Checkout" at bounding box center [841, 456] width 319 height 16
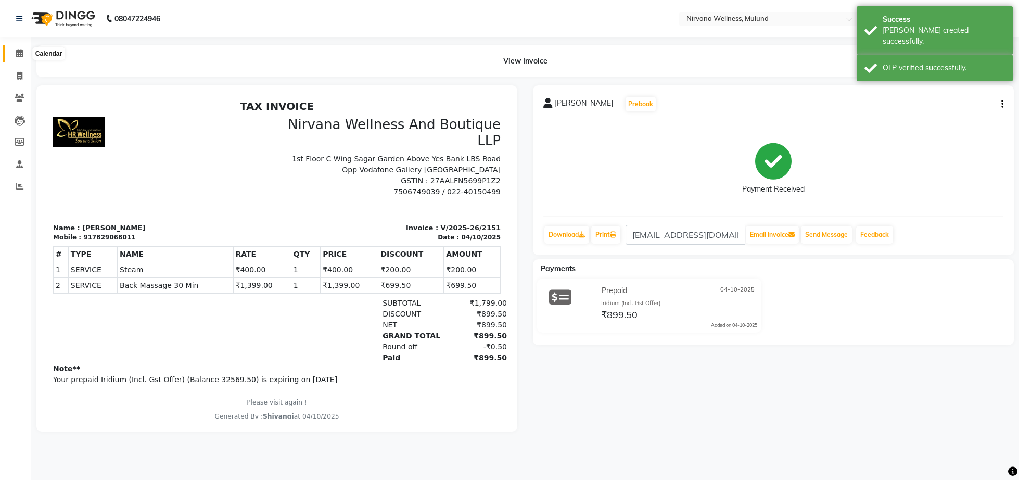
click at [15, 50] on span at bounding box center [19, 54] width 18 height 12
